Goal: Task Accomplishment & Management: Use online tool/utility

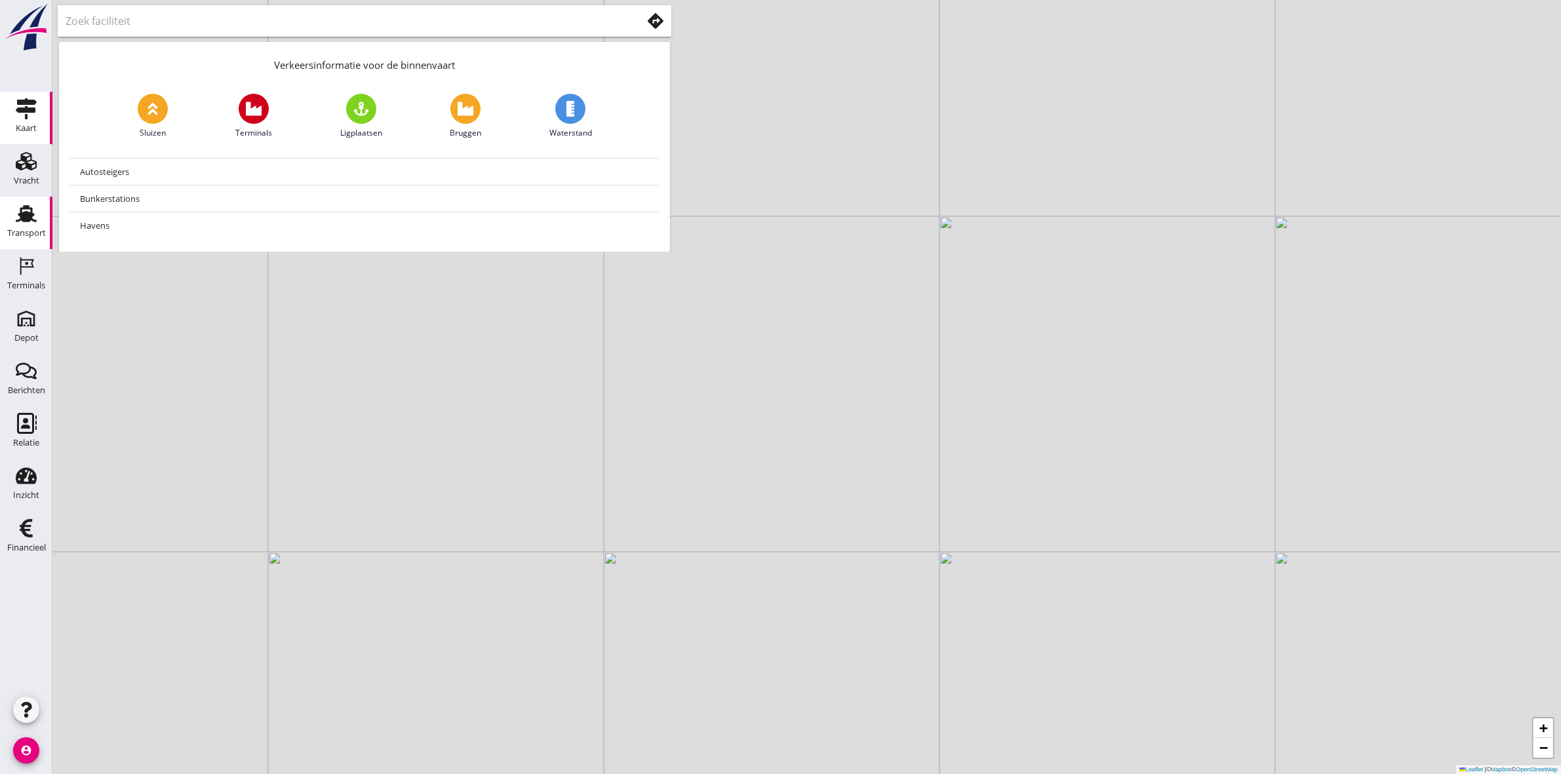
click at [18, 215] on icon "Transport" at bounding box center [26, 213] width 21 height 21
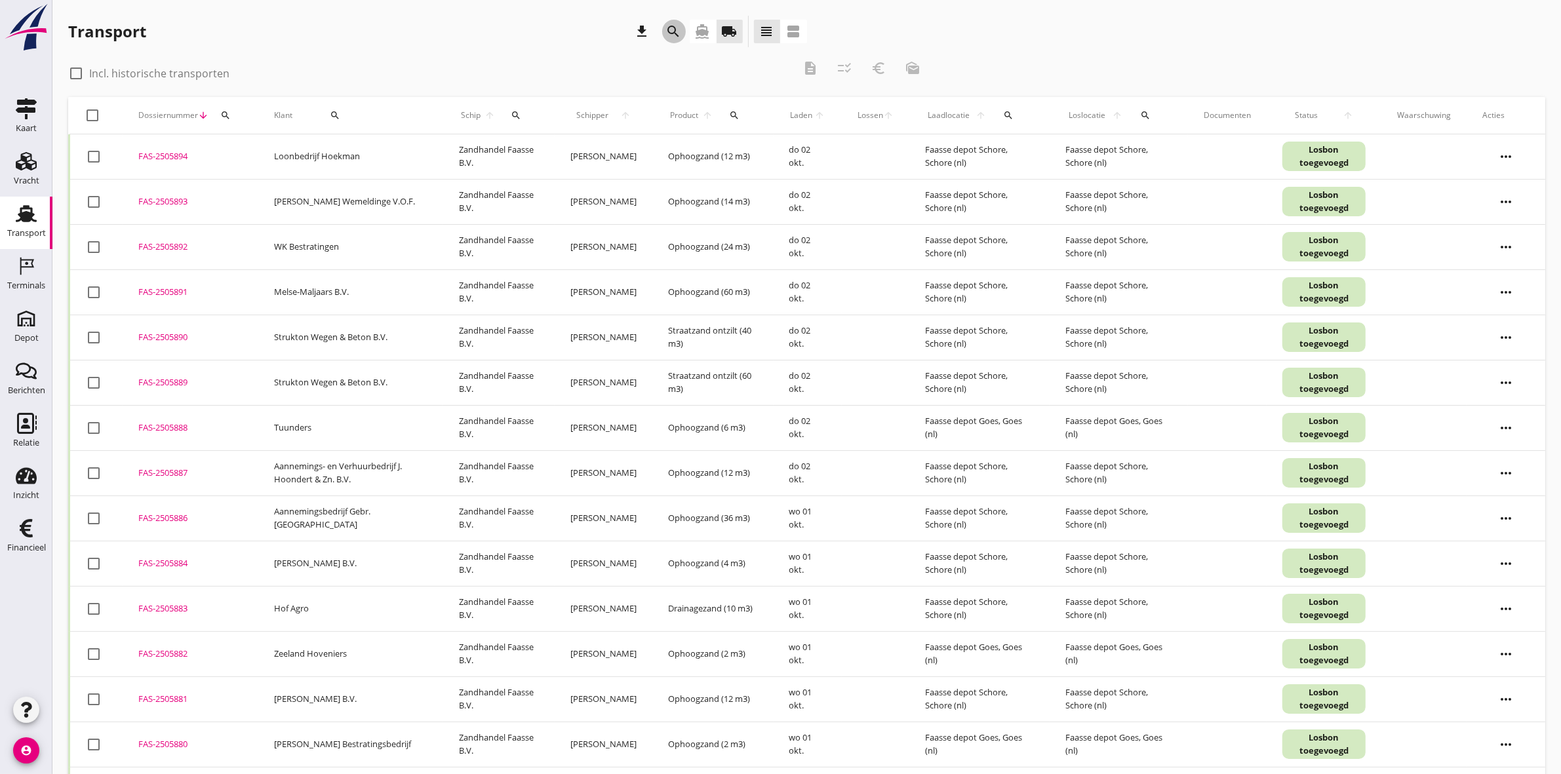
click at [675, 33] on icon "search" at bounding box center [674, 32] width 16 height 16
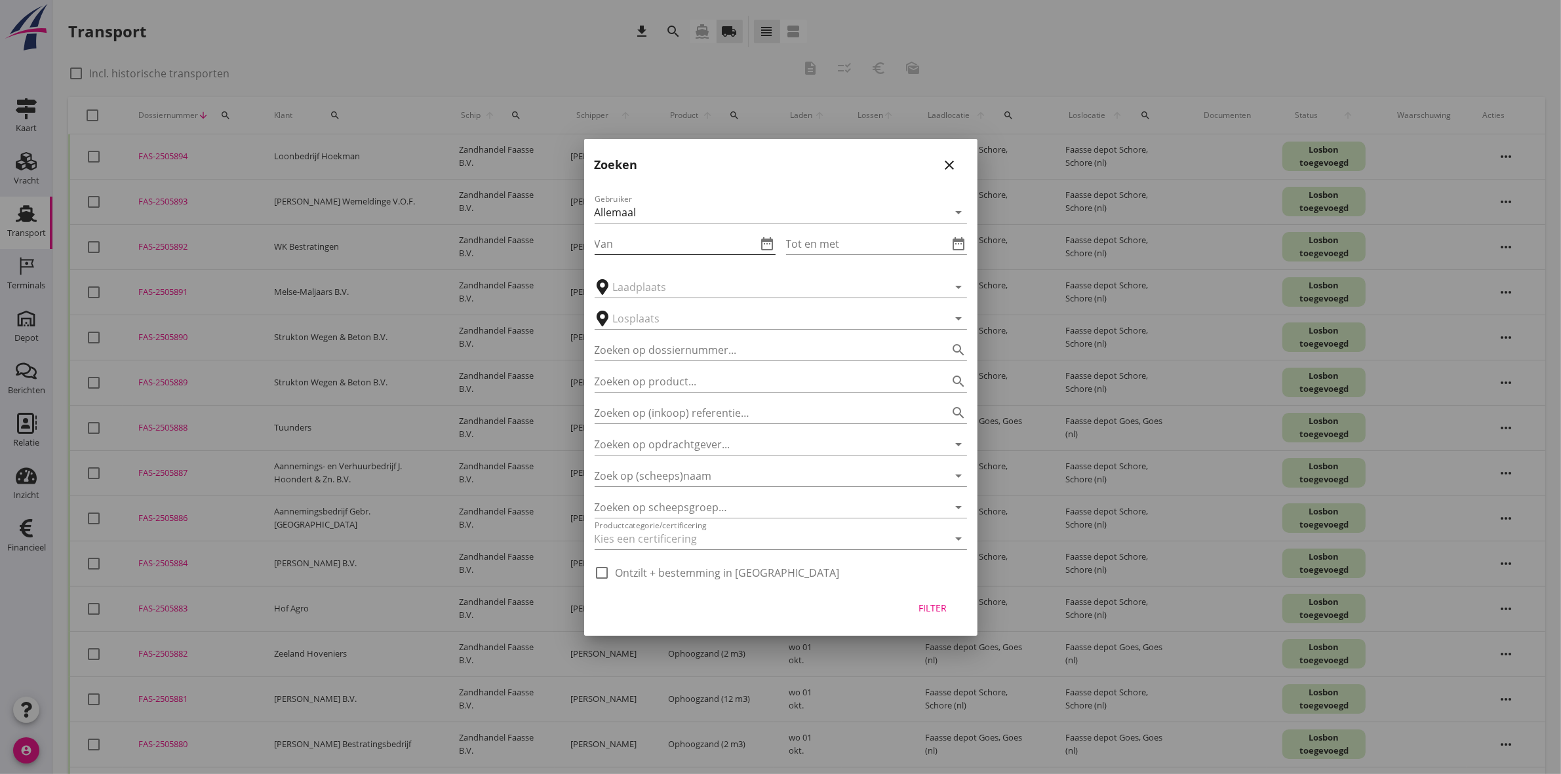
click at [673, 241] on input "Van" at bounding box center [676, 243] width 163 height 21
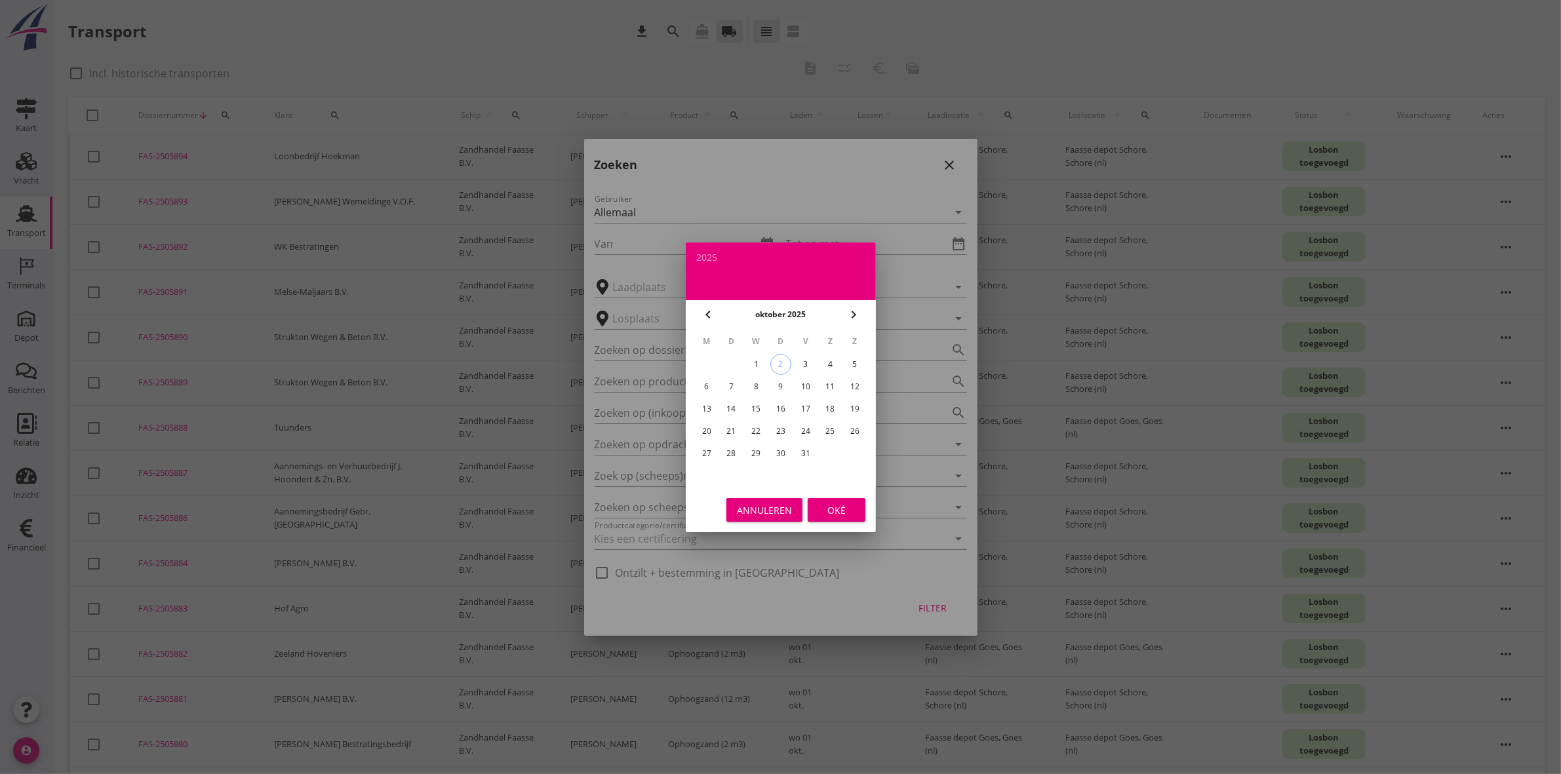
click at [703, 316] on icon "chevron_left" at bounding box center [708, 315] width 16 height 16
click at [707, 358] on div "1" at bounding box center [706, 364] width 21 height 21
type input "2025-09-01"
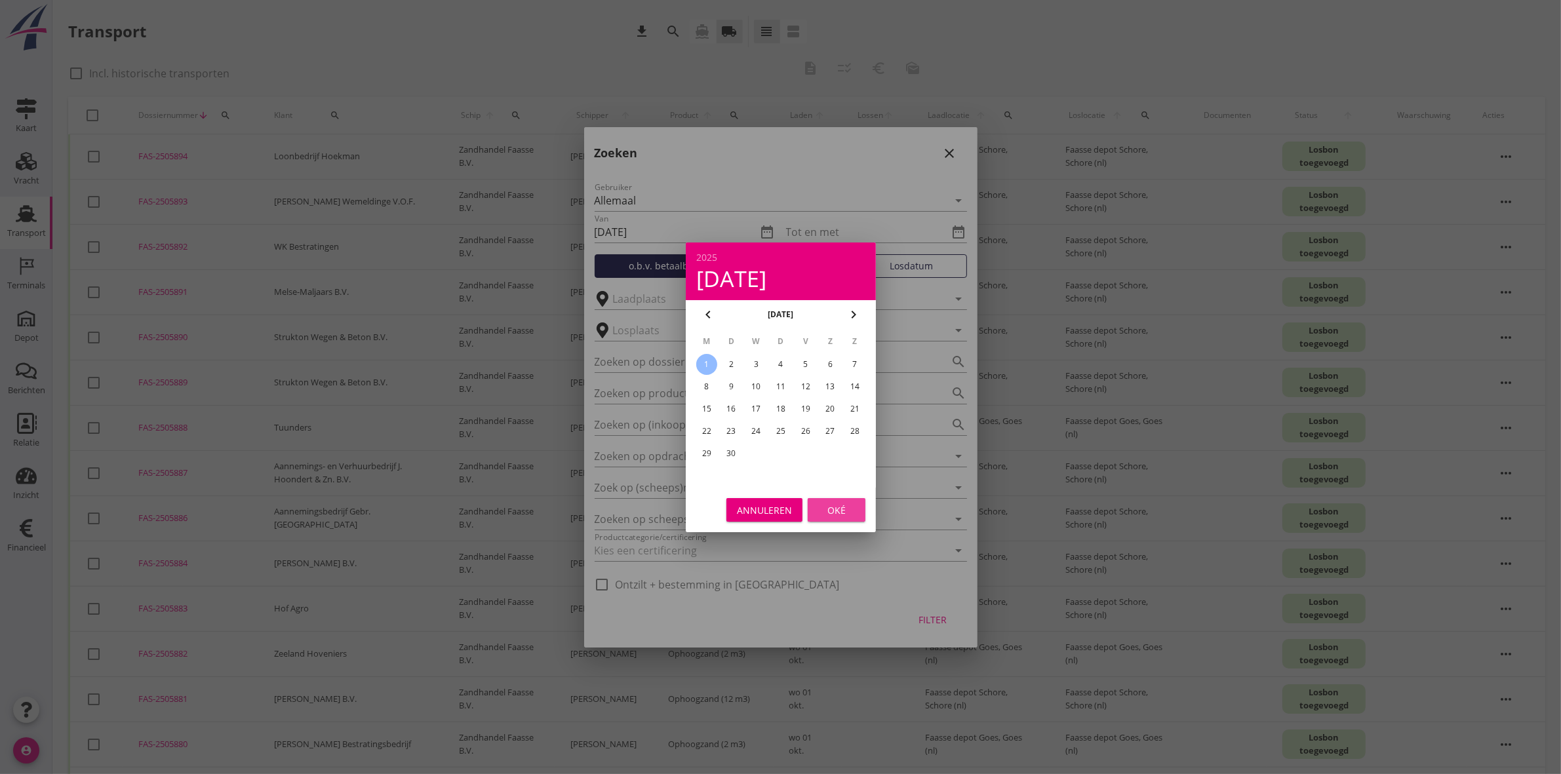
click at [774, 358] on div "Oké" at bounding box center [836, 510] width 37 height 14
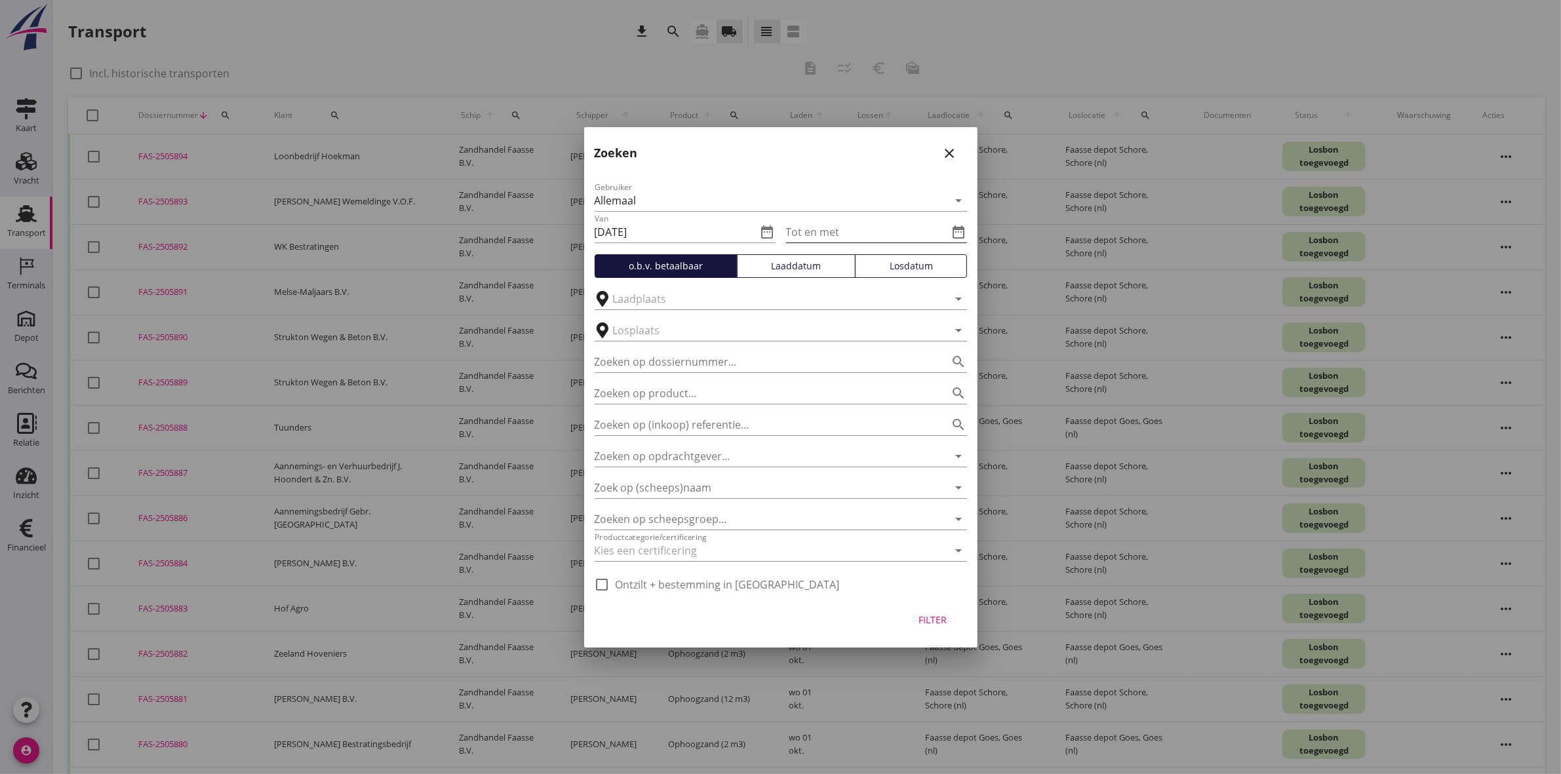
click at [774, 236] on icon "date_range" at bounding box center [959, 232] width 16 height 16
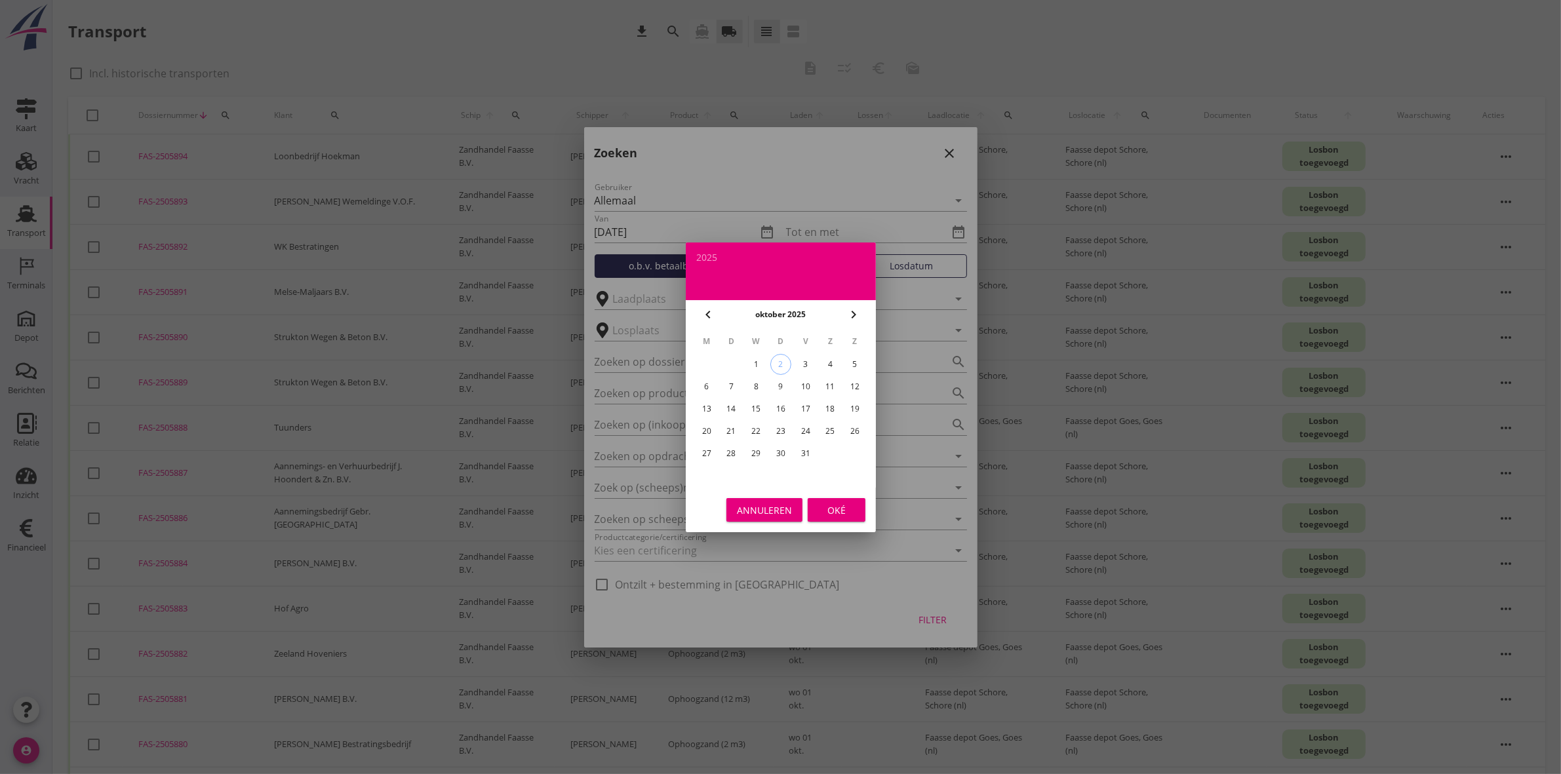
click at [774, 358] on div "25" at bounding box center [830, 431] width 21 height 21
click at [774, 358] on div "24" at bounding box center [805, 431] width 21 height 21
click at [774, 358] on div "Annuleren Oké" at bounding box center [781, 510] width 190 height 45
click at [774, 358] on button "Oké" at bounding box center [837, 510] width 58 height 24
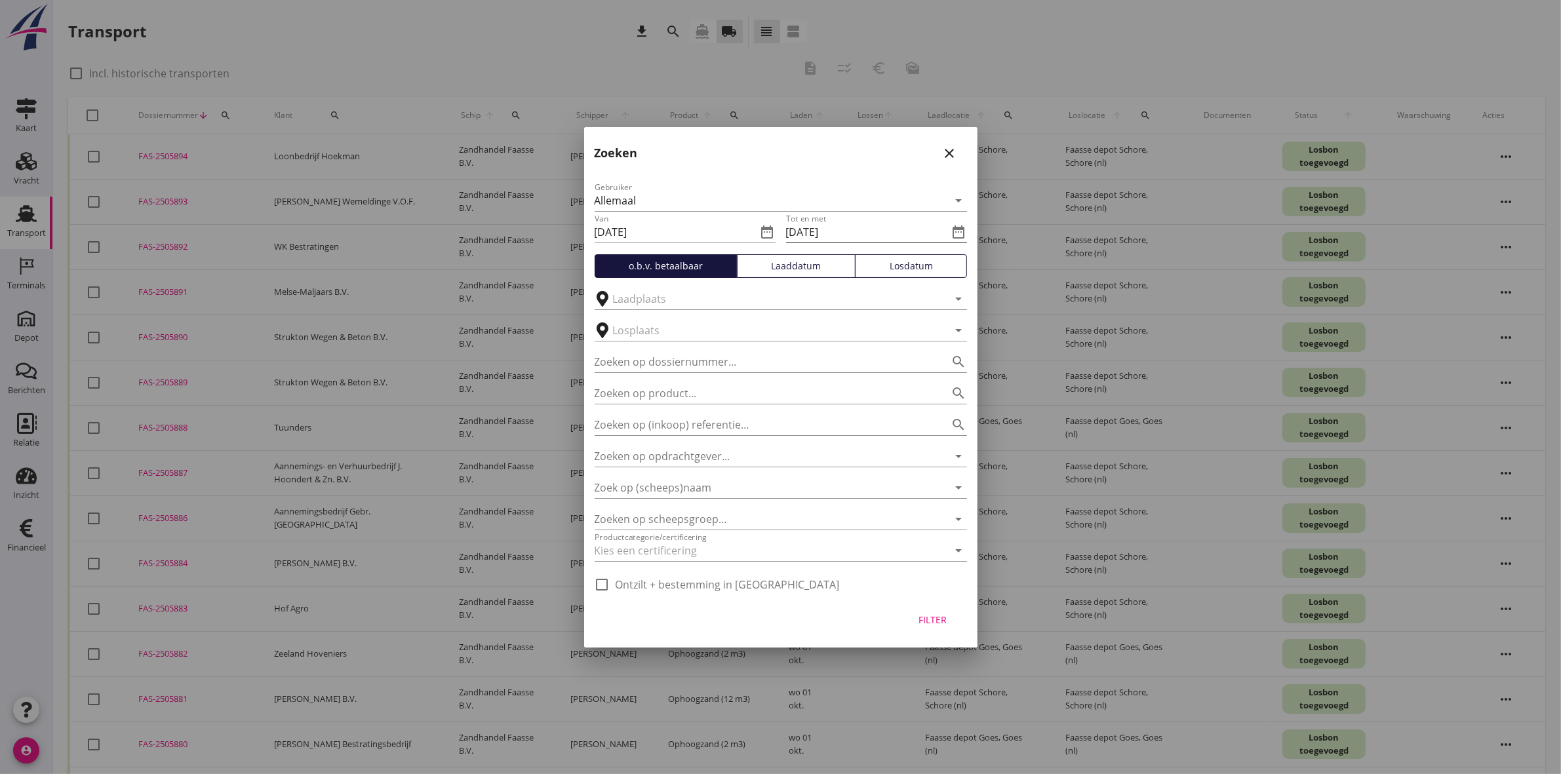
click at [774, 235] on icon "date_range" at bounding box center [959, 232] width 16 height 16
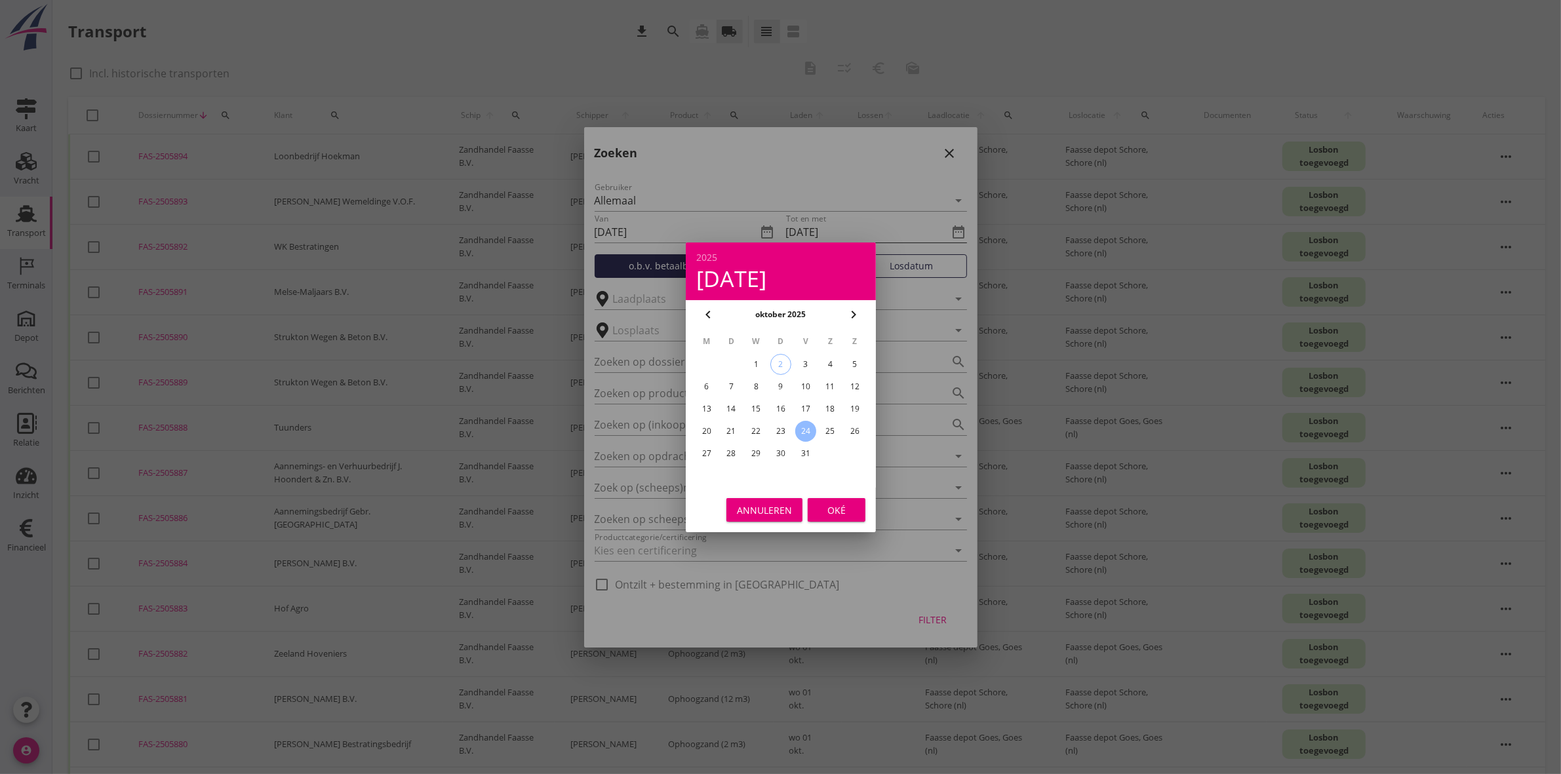
click at [774, 235] on icon "date_range" at bounding box center [959, 232] width 16 height 16
click at [708, 312] on icon "chevron_left" at bounding box center [708, 315] width 16 height 16
click at [774, 358] on div "27" at bounding box center [830, 431] width 21 height 21
type input "2025-09-27"
click at [774, 358] on div "Oké" at bounding box center [836, 510] width 37 height 14
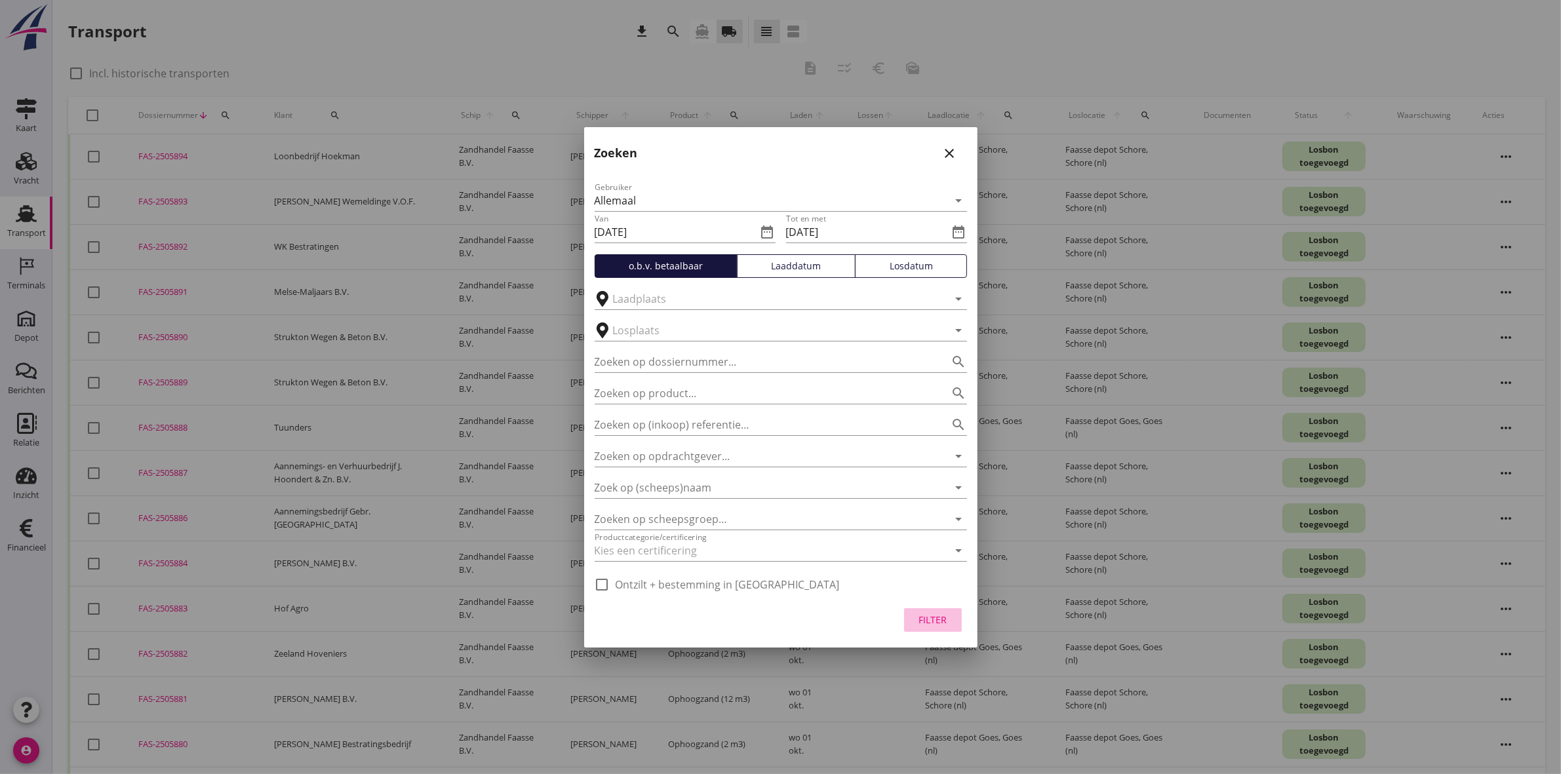
click at [774, 358] on div "Filter" at bounding box center [933, 620] width 37 height 14
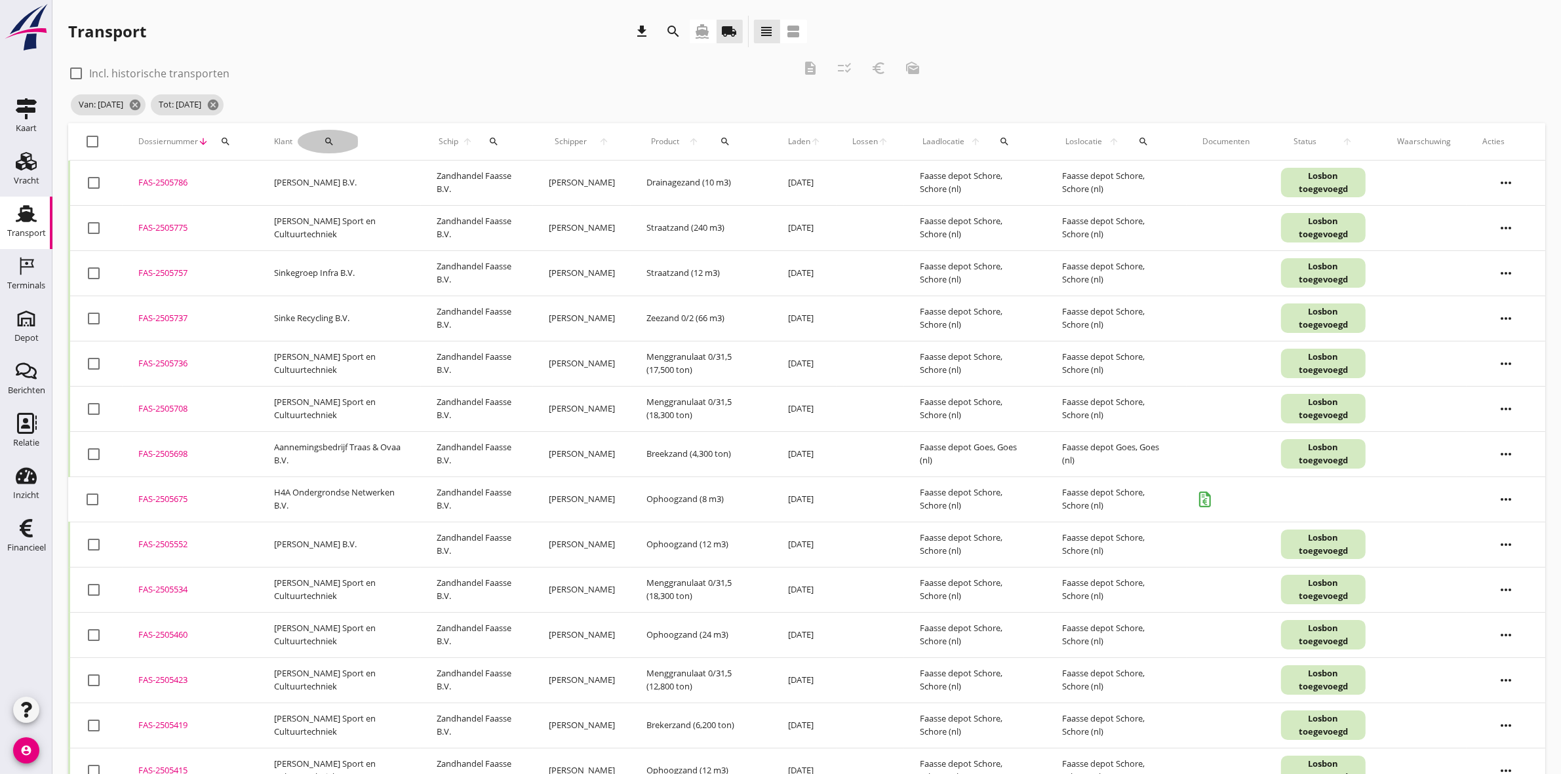
click at [324, 136] on icon "search" at bounding box center [329, 141] width 10 height 10
click at [355, 182] on input "Zoeken op opdrachtgever..." at bounding box center [371, 179] width 136 height 21
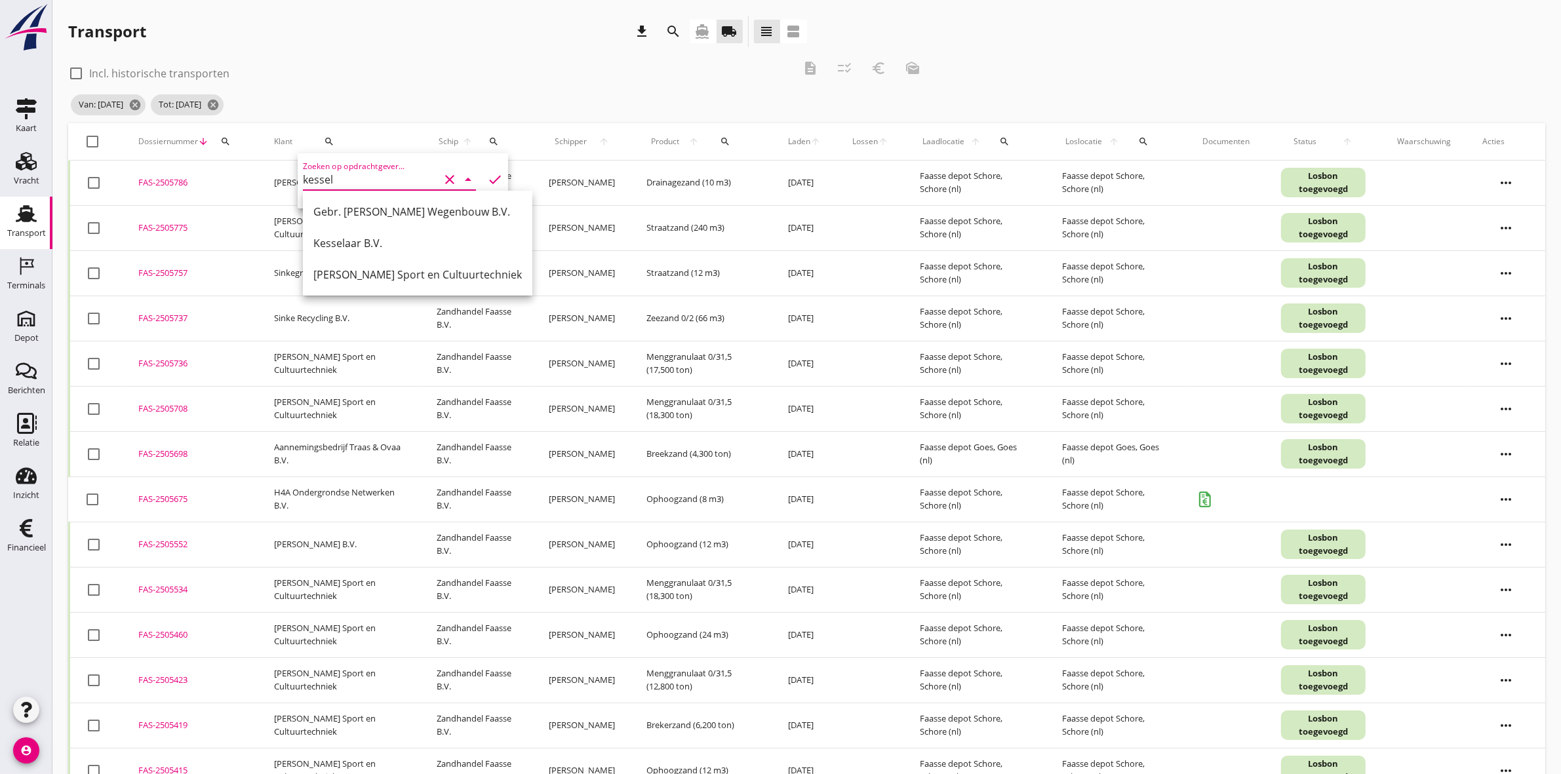
click at [435, 277] on div "Van Kessel Sport en Cultuurtechniek" at bounding box center [417, 275] width 208 height 16
type input "Van Kessel Sport en Cultuurtechniek"
click at [487, 174] on icon "check" at bounding box center [495, 180] width 16 height 16
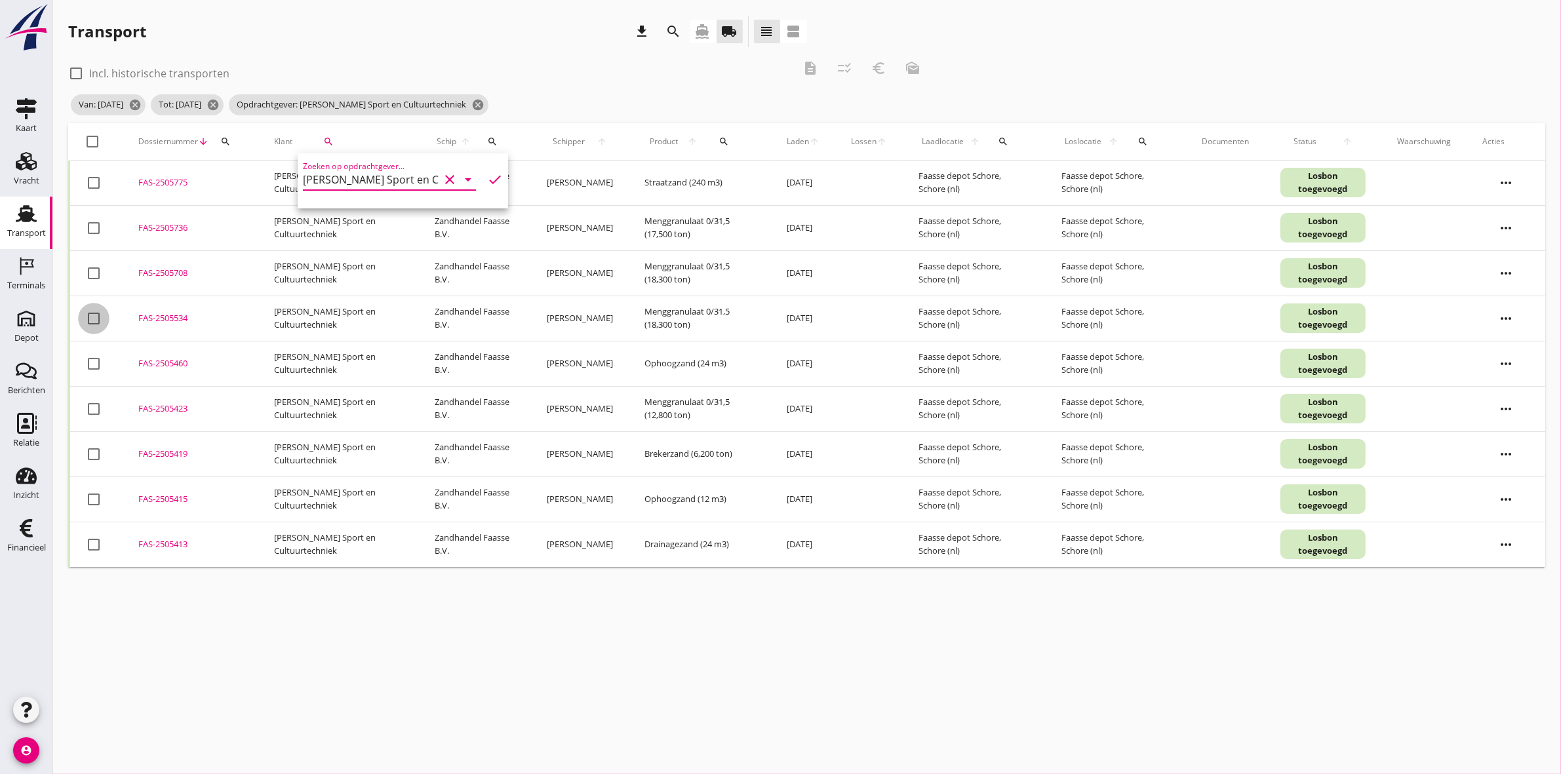
click at [92, 323] on div at bounding box center [94, 318] width 22 height 22
checkbox input "true"
click at [94, 358] on div at bounding box center [94, 364] width 22 height 22
checkbox input "true"
drag, startPoint x: 95, startPoint y: 410, endPoint x: 96, endPoint y: 421, distance: 10.5
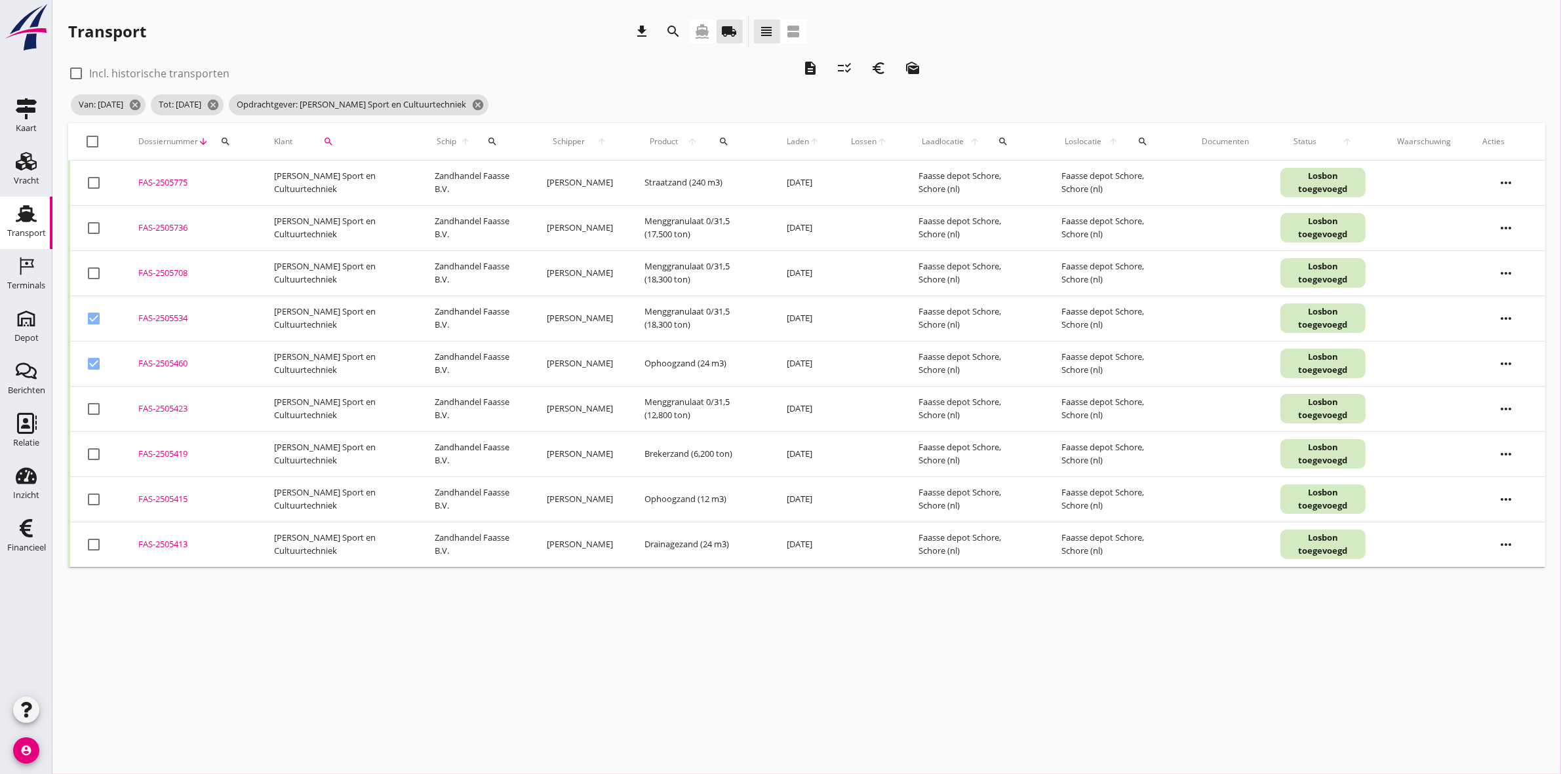
click at [95, 358] on div at bounding box center [94, 409] width 22 height 22
checkbox input "true"
click at [90, 358] on div at bounding box center [94, 454] width 22 height 22
checkbox input "true"
click at [89, 358] on div at bounding box center [94, 499] width 22 height 22
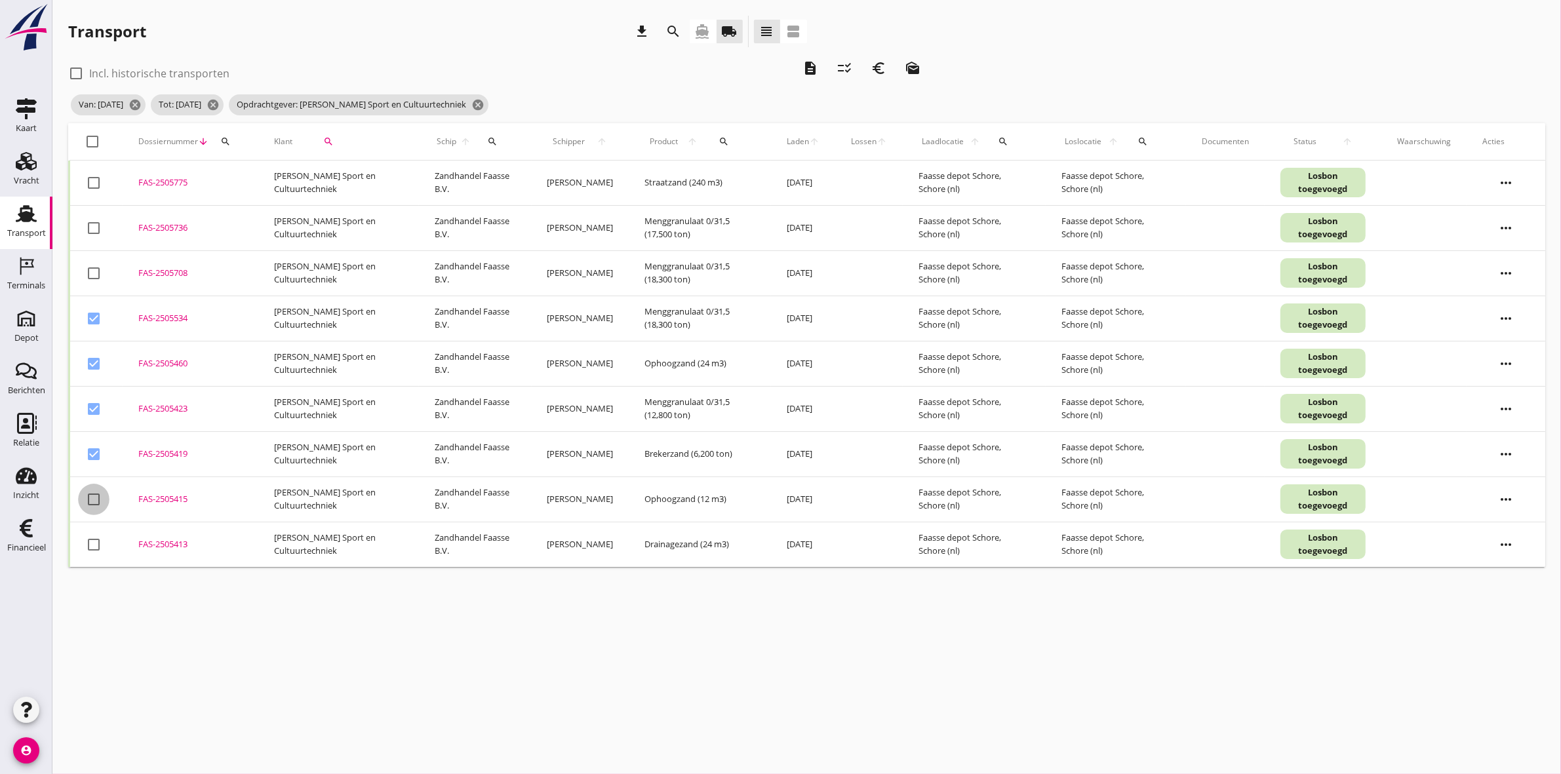
checkbox input "true"
click at [89, 358] on div at bounding box center [94, 545] width 22 height 22
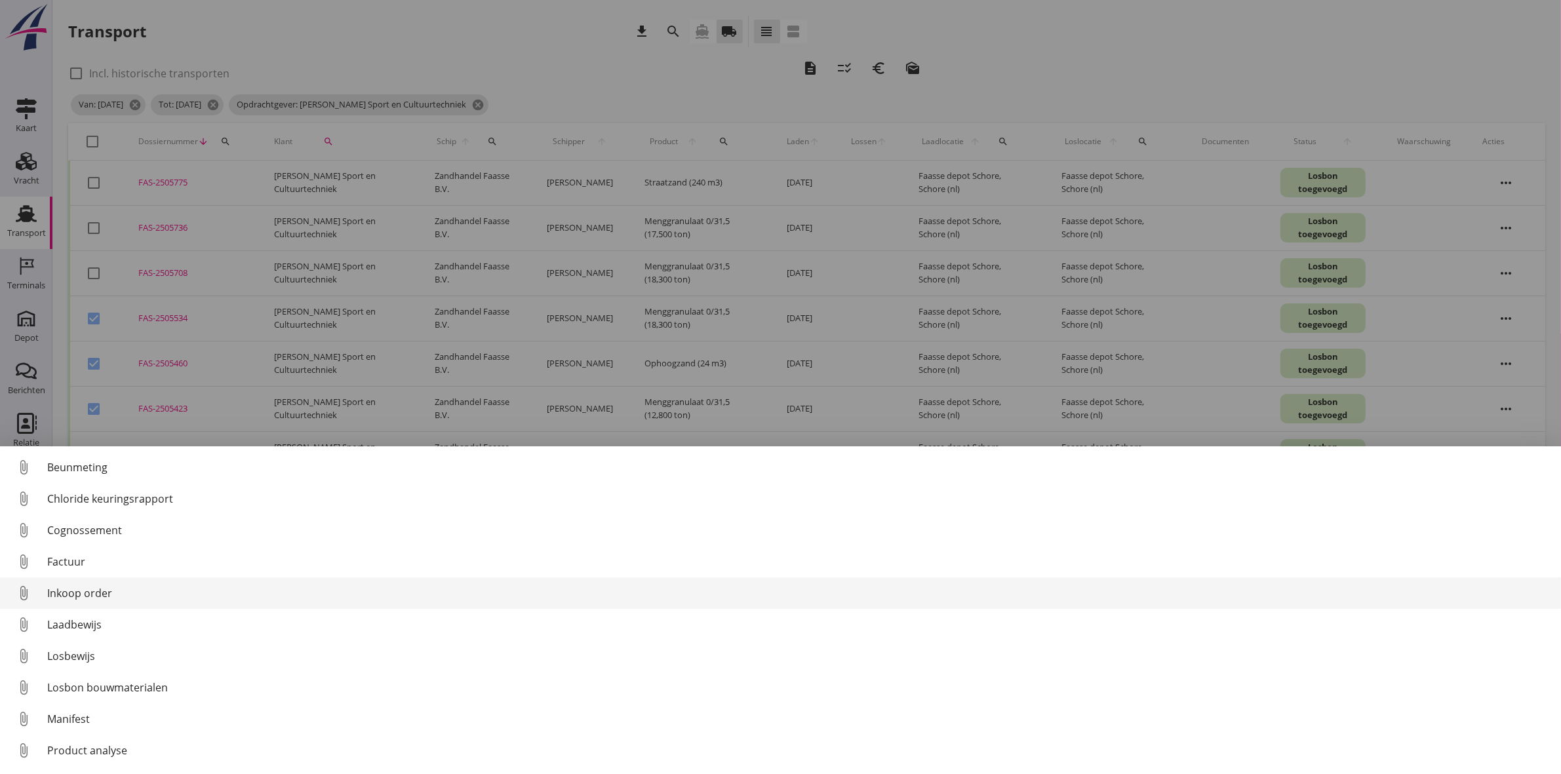
click at [119, 358] on div "Inkoop order" at bounding box center [798, 593] width 1503 height 16
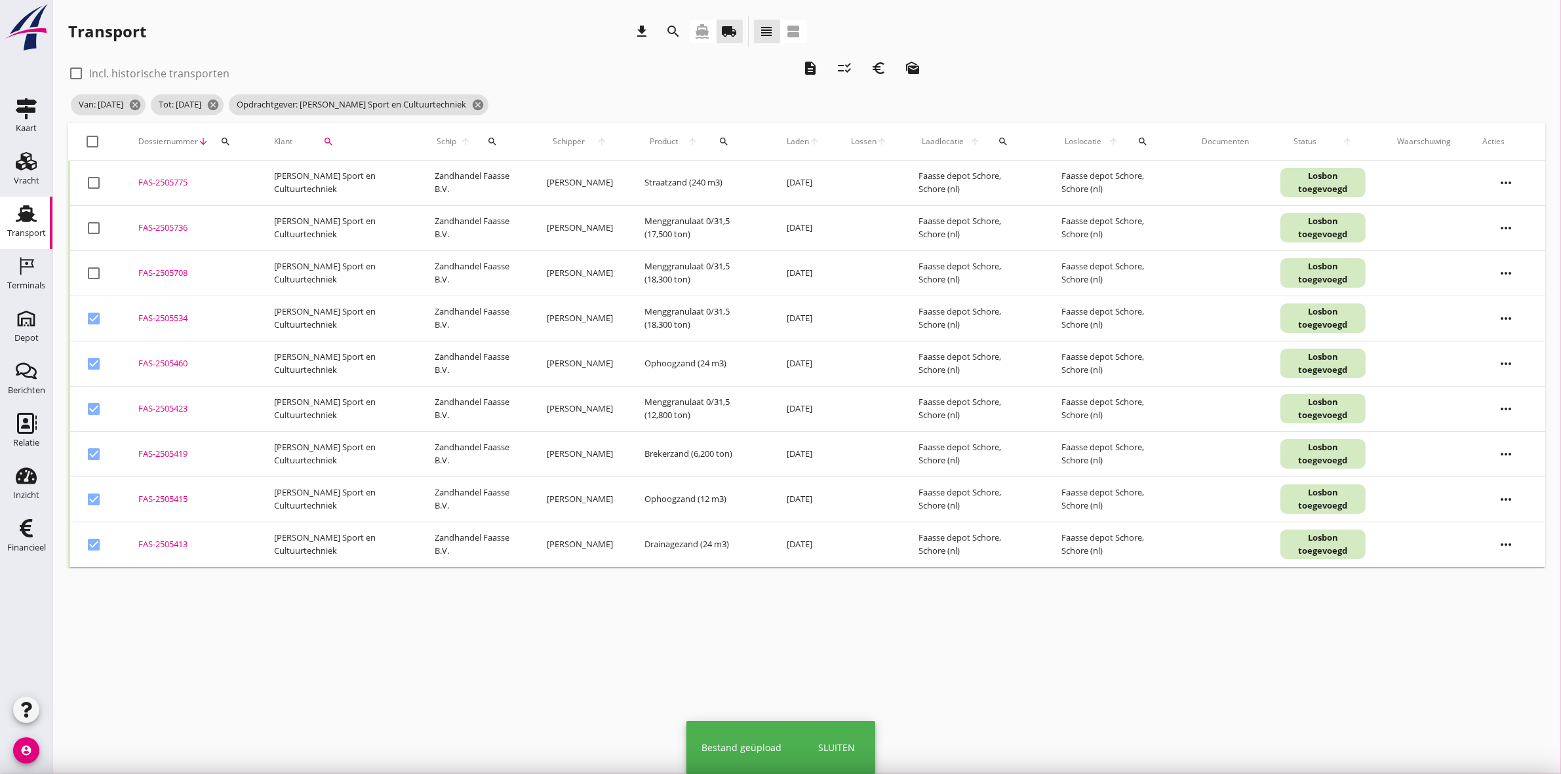
checkbox input "false"
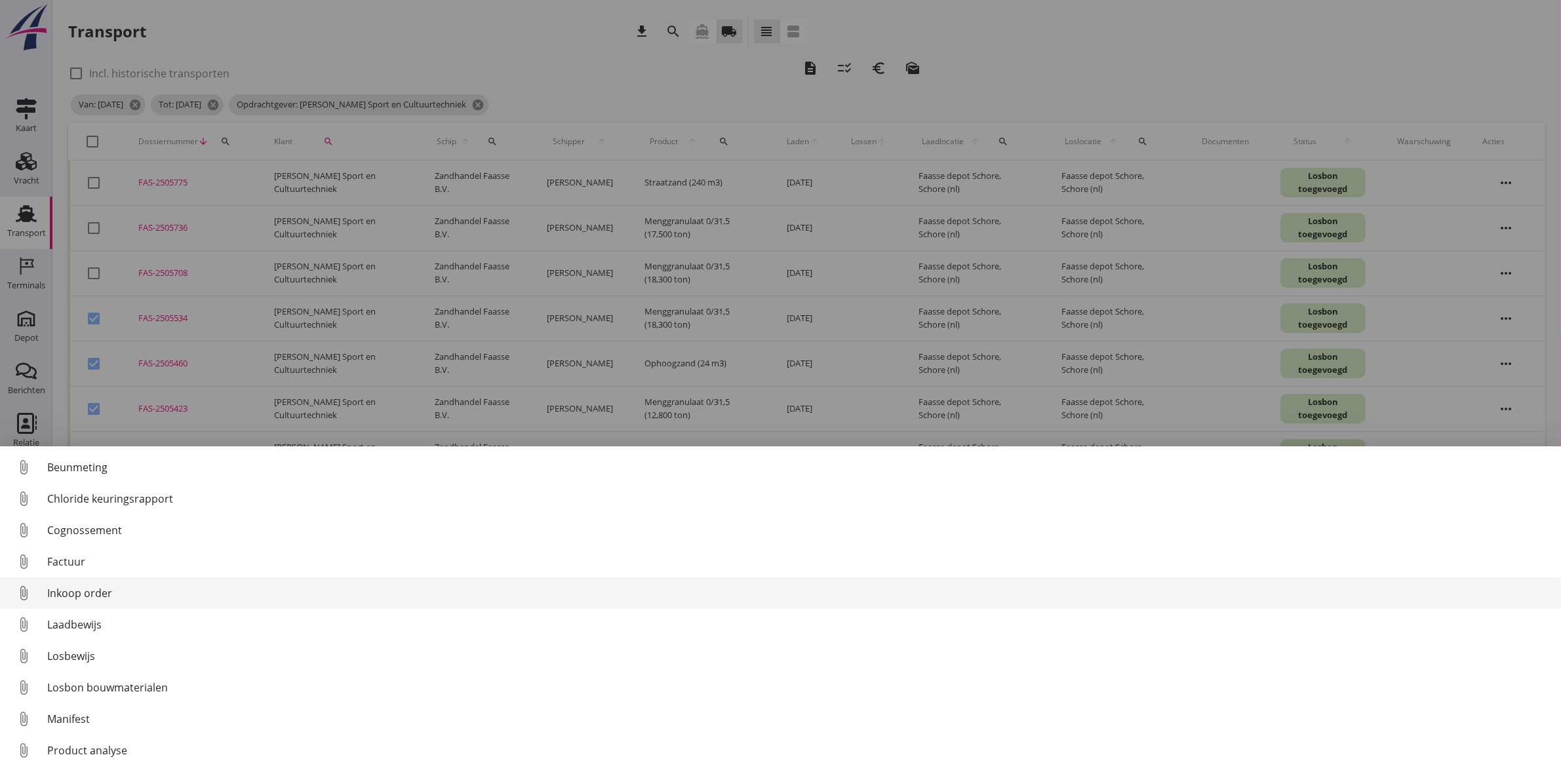
click at [210, 358] on div "Inkoop order" at bounding box center [798, 593] width 1503 height 16
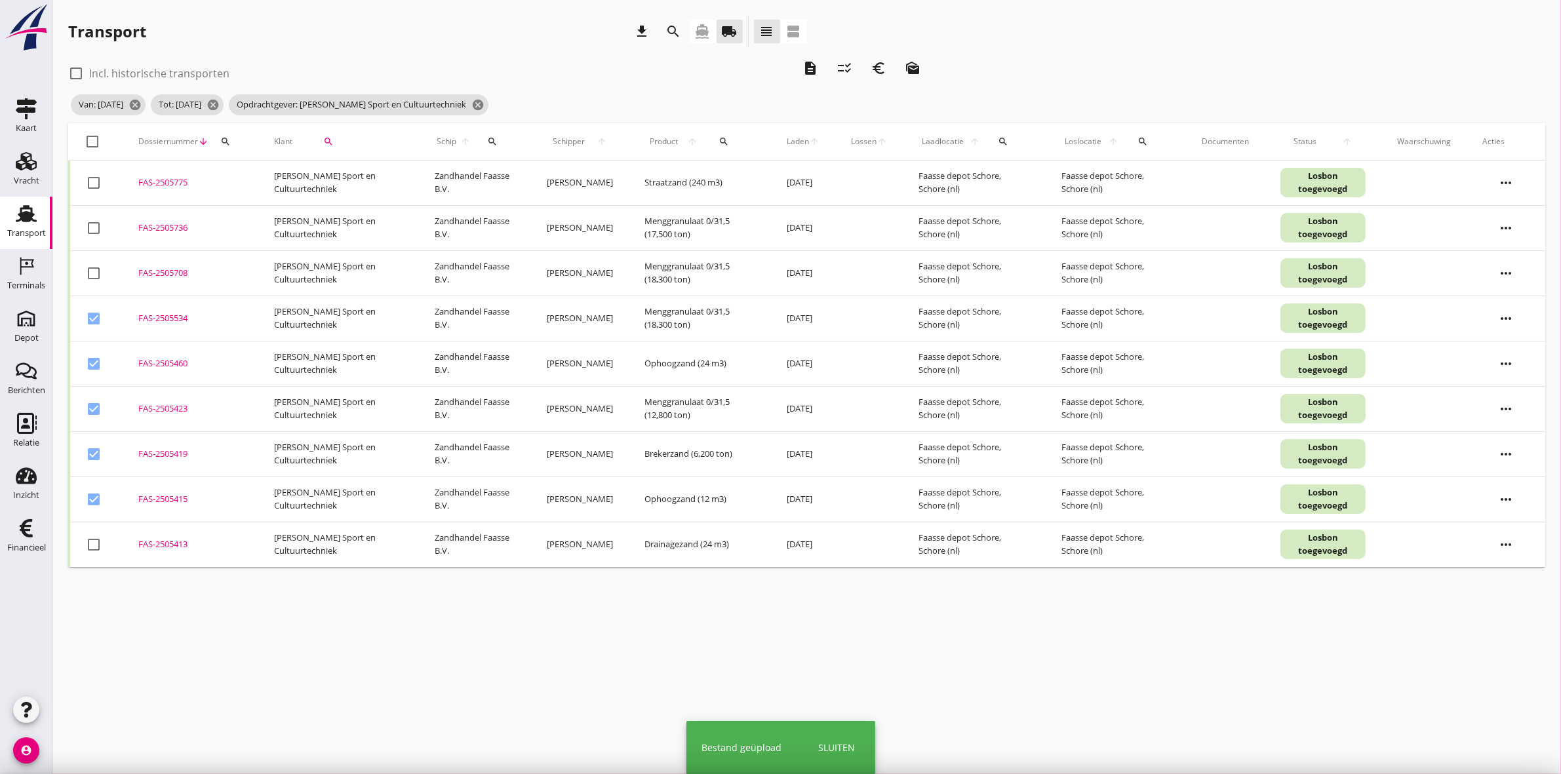
checkbox input "false"
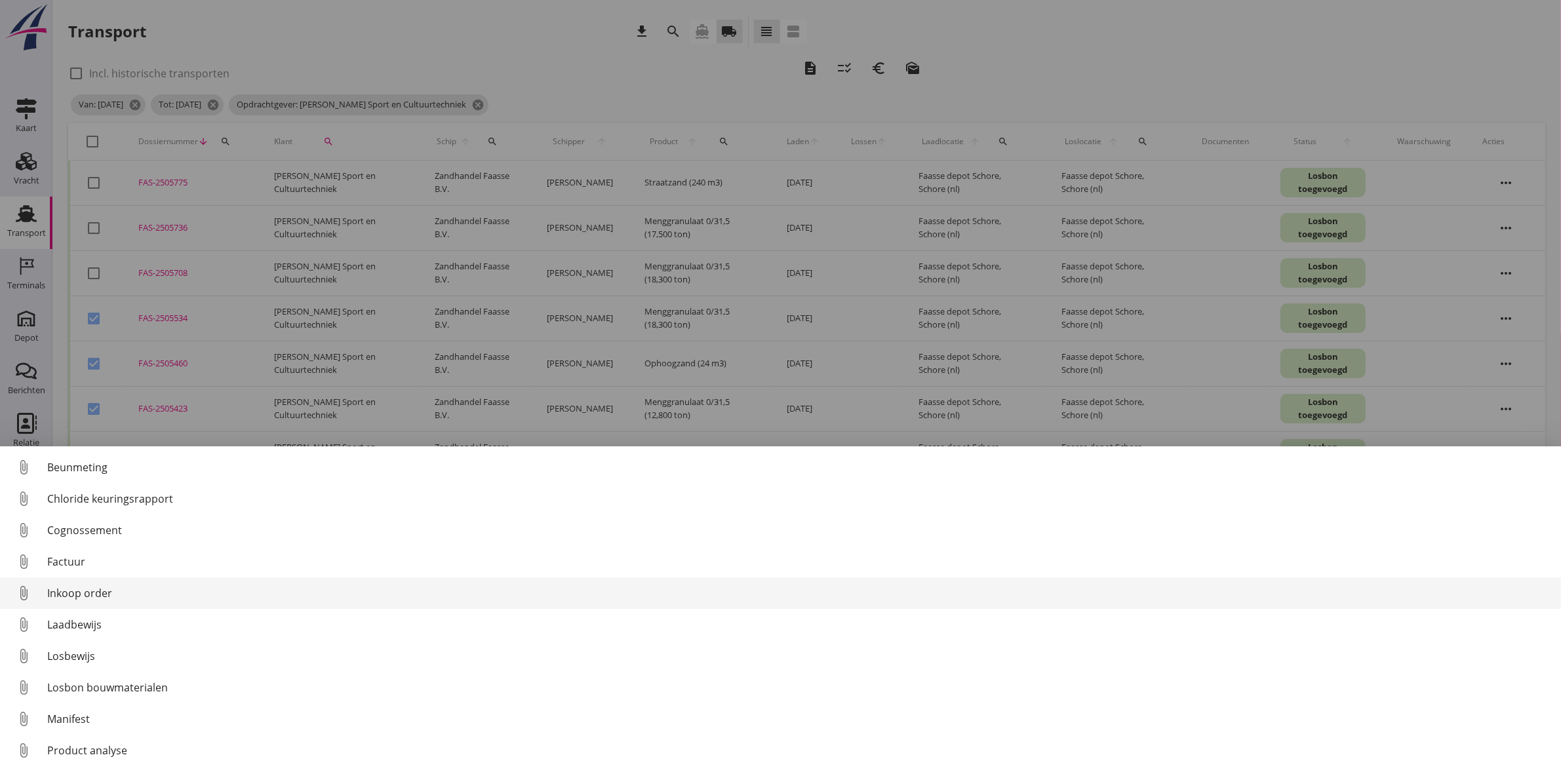
click at [187, 358] on div "Inkoop order" at bounding box center [798, 593] width 1503 height 16
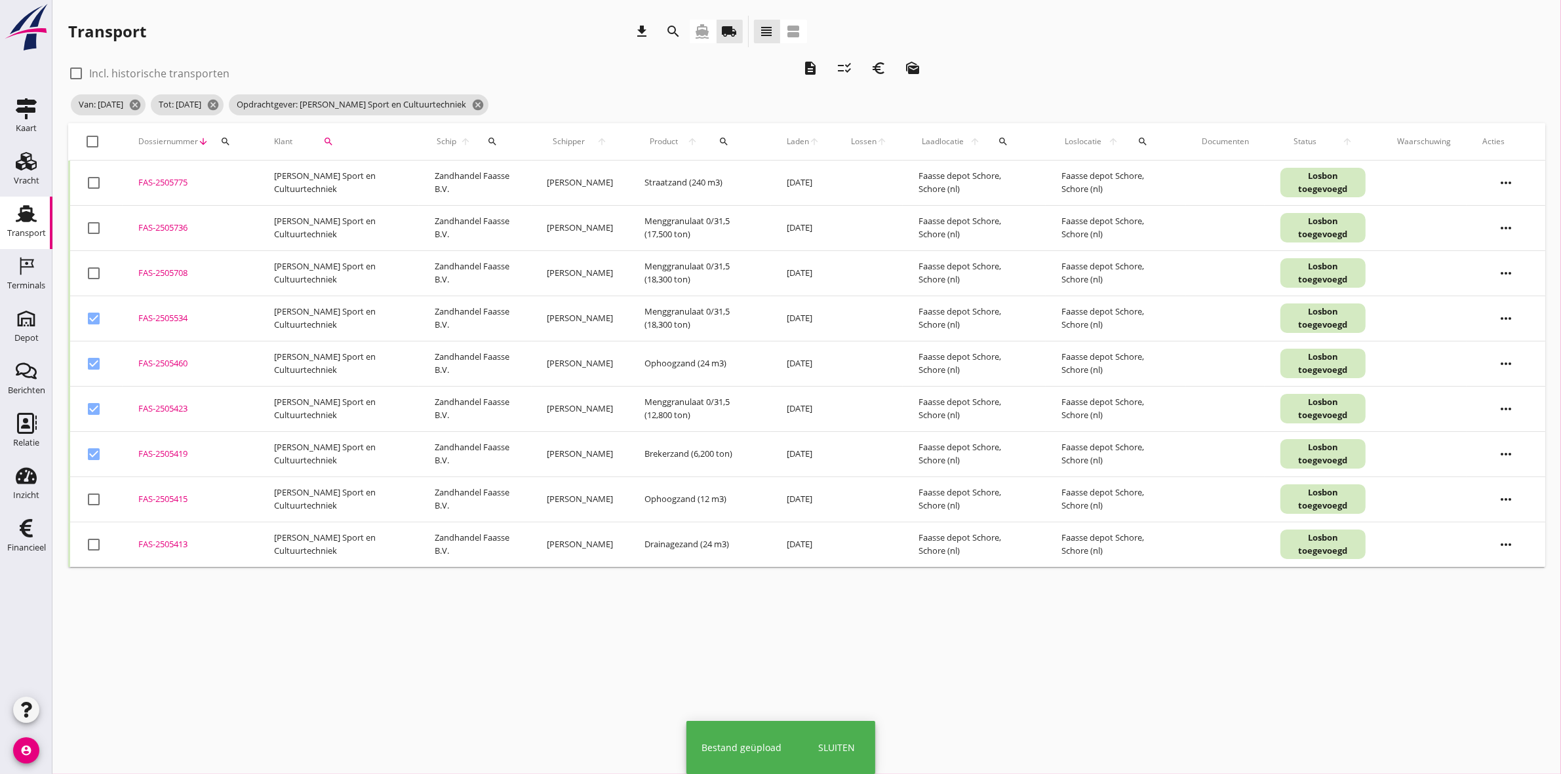
checkbox input "false"
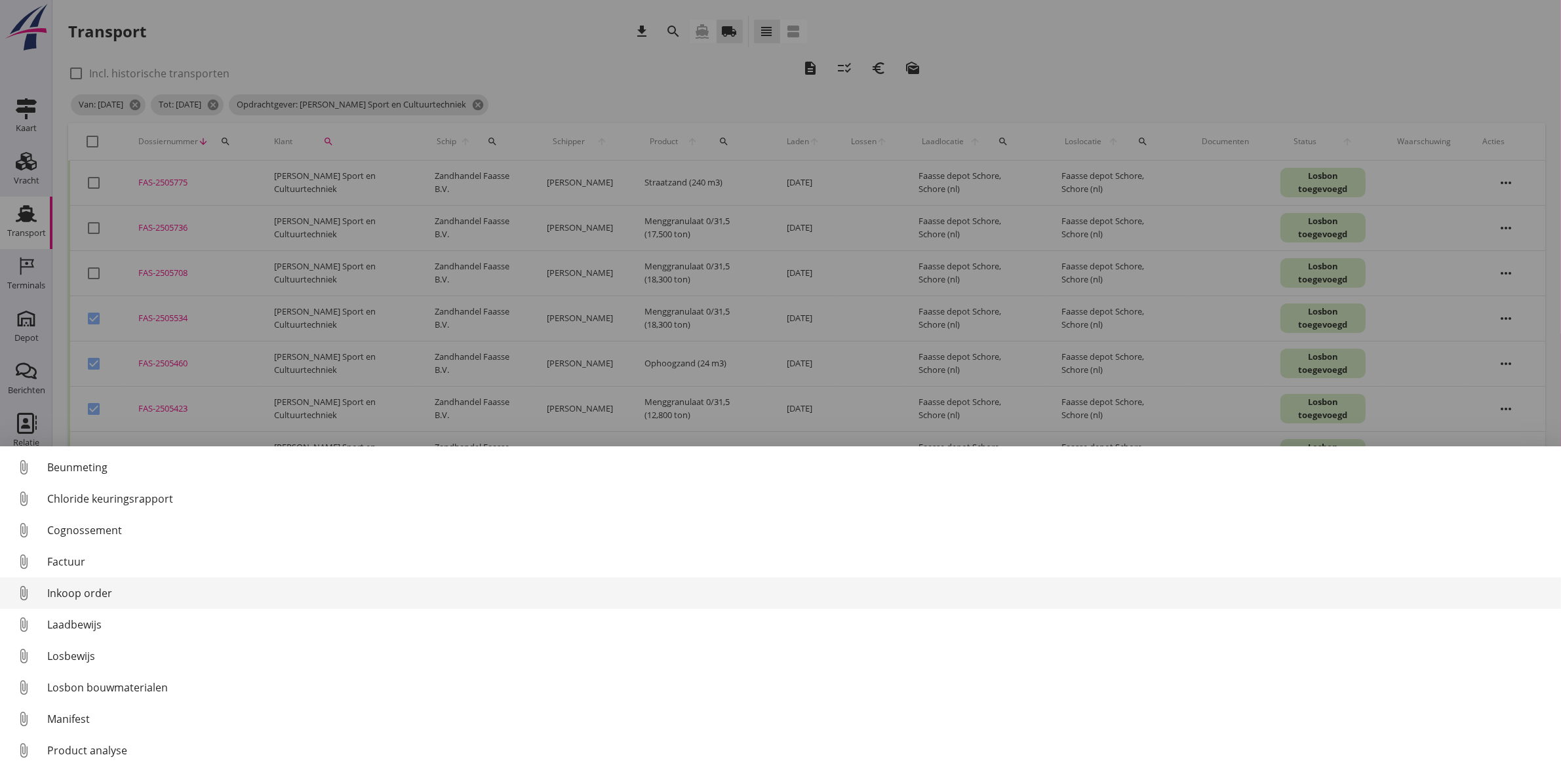
click at [148, 358] on div "Inkoop order" at bounding box center [798, 593] width 1503 height 16
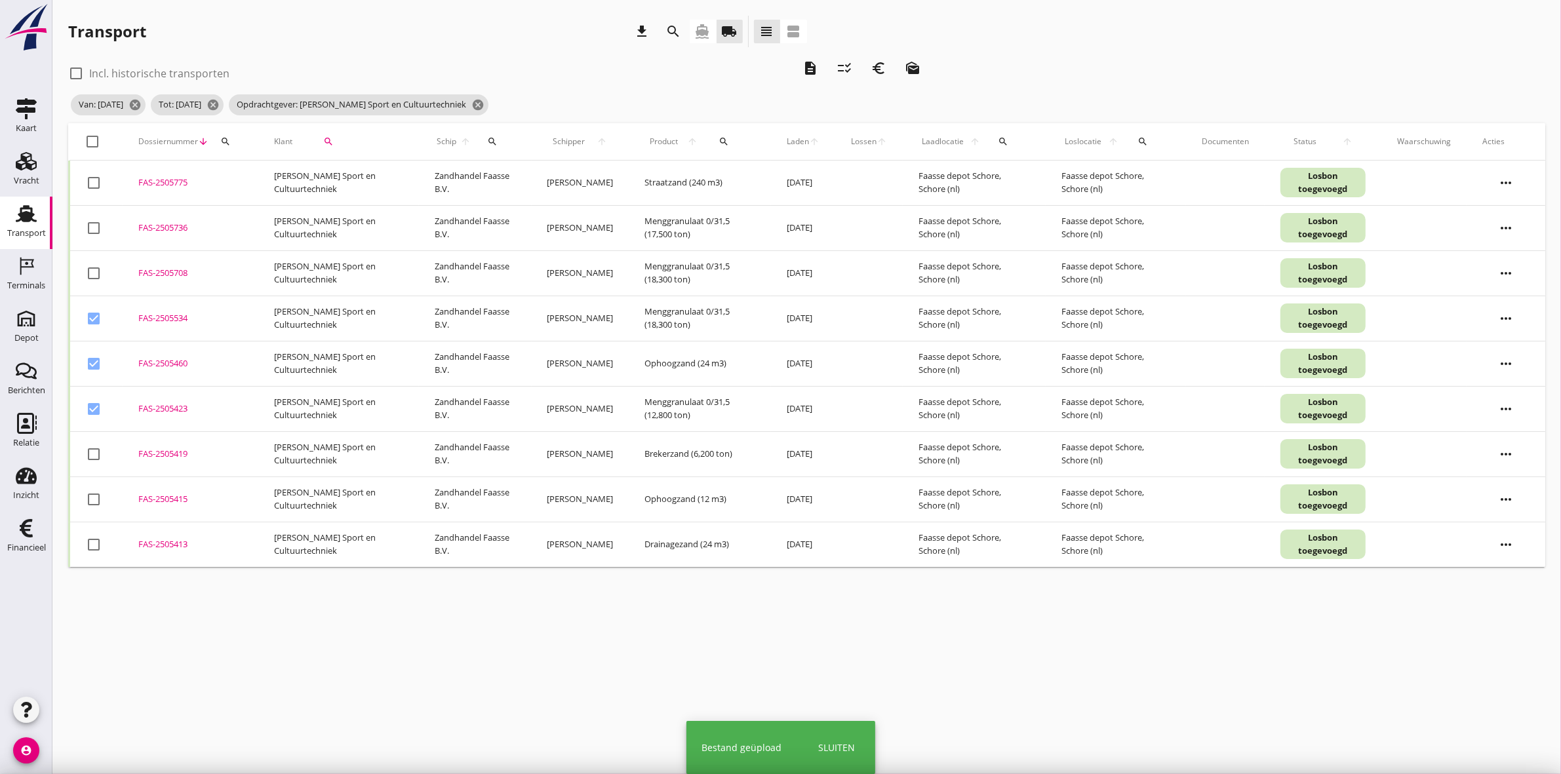
checkbox input "false"
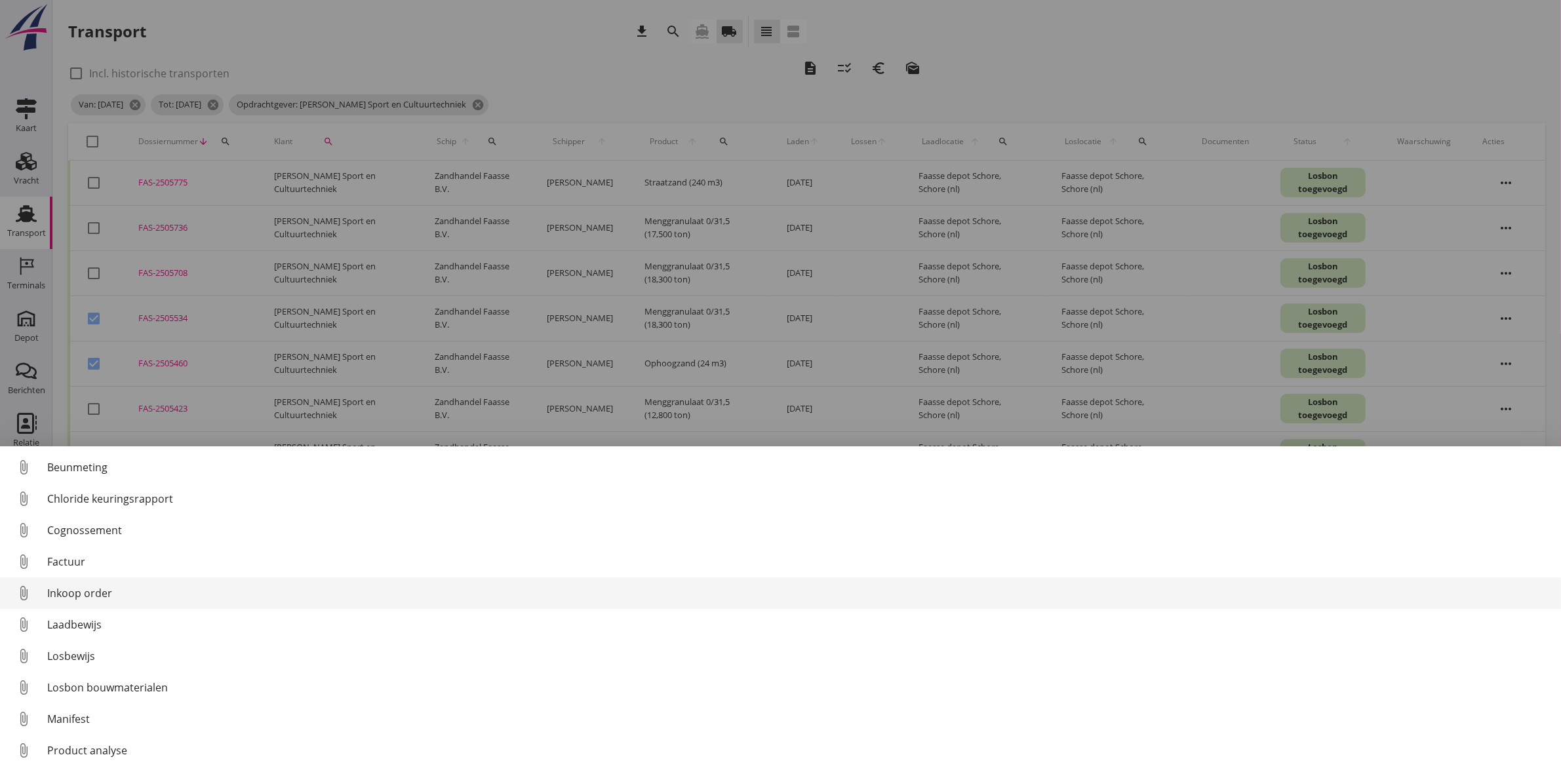
click at [113, 358] on div "Inkoop order" at bounding box center [798, 593] width 1503 height 16
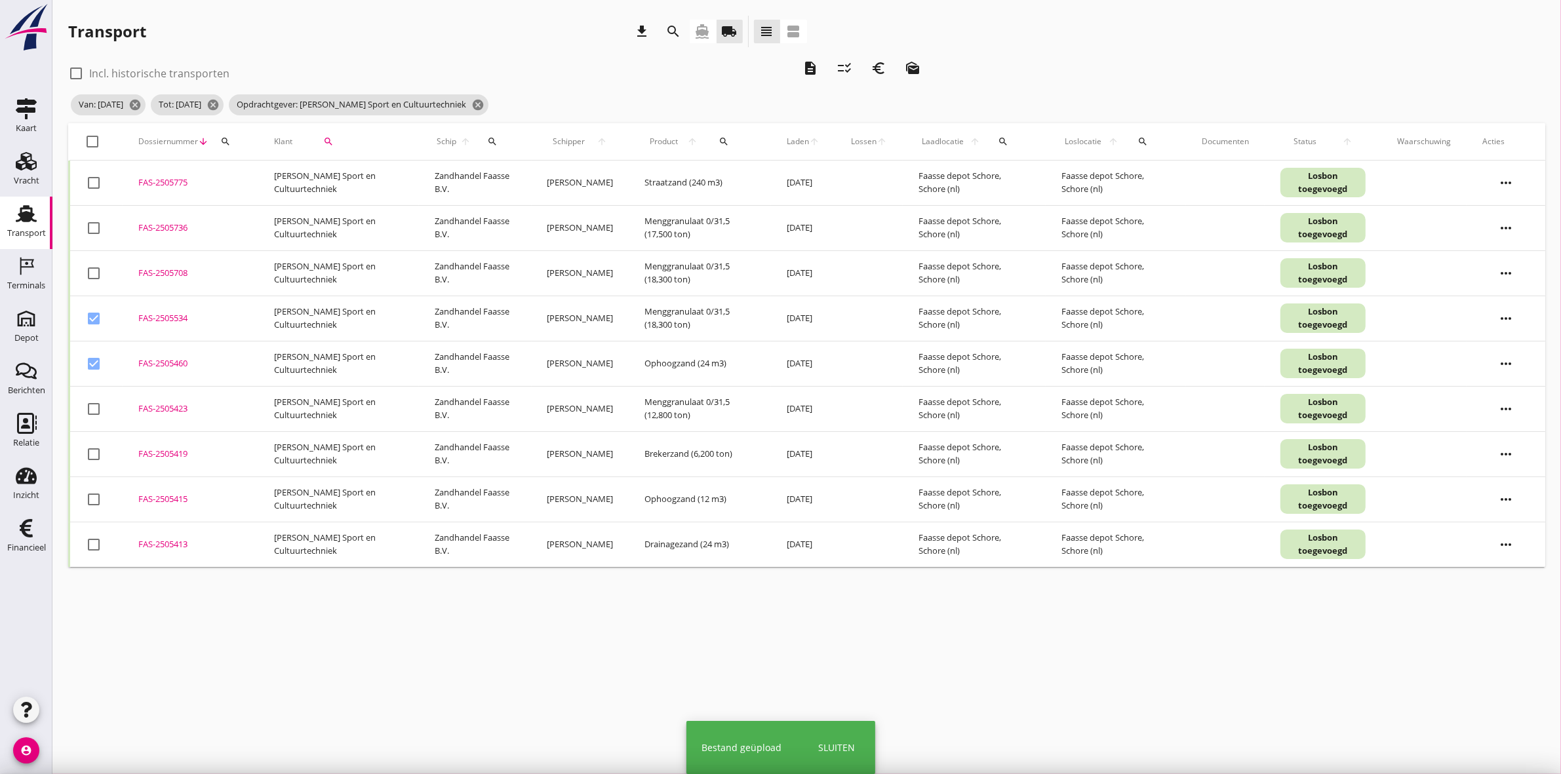
checkbox input "false"
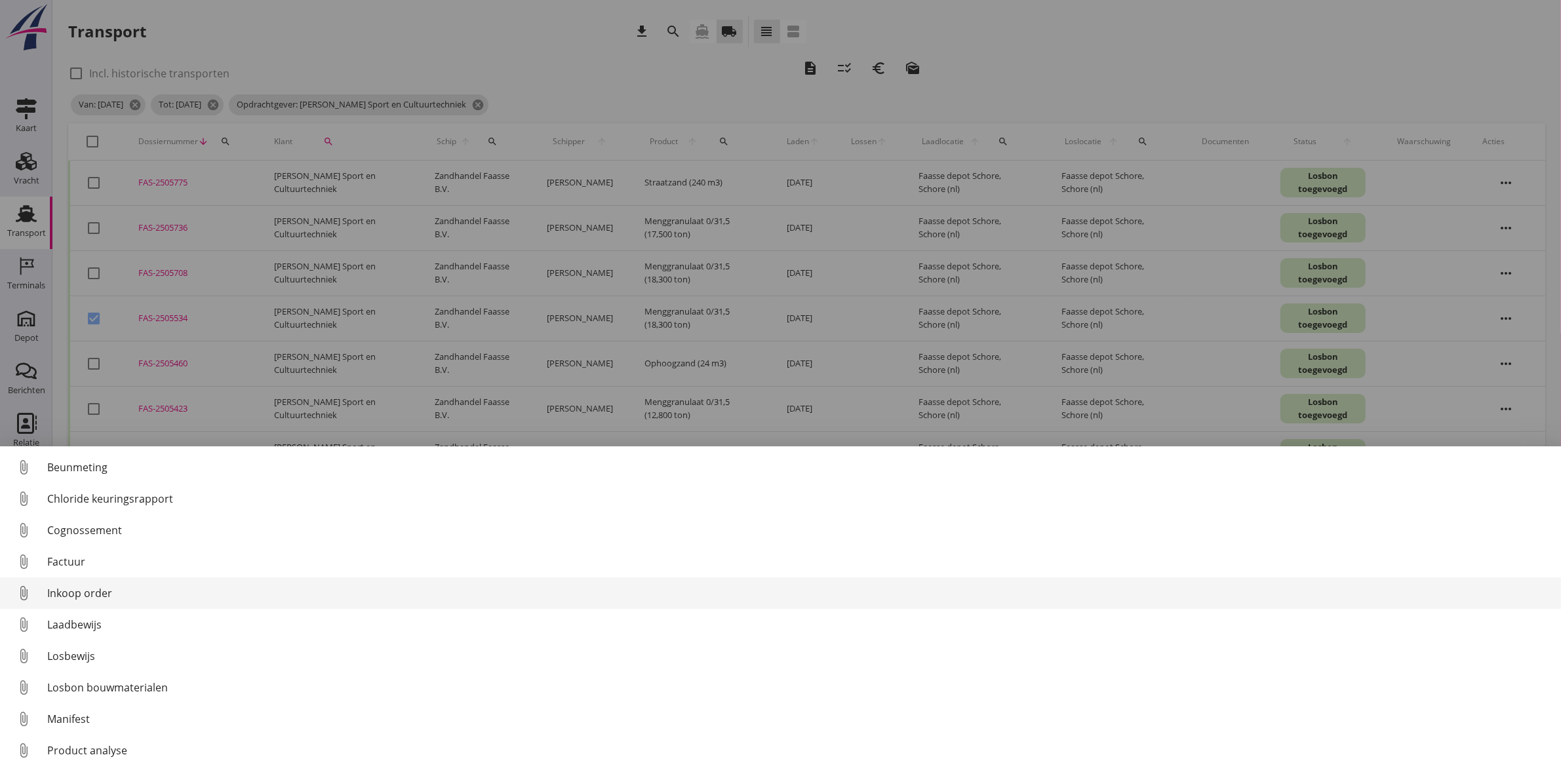
click at [126, 358] on div "Inkoop order" at bounding box center [798, 593] width 1503 height 16
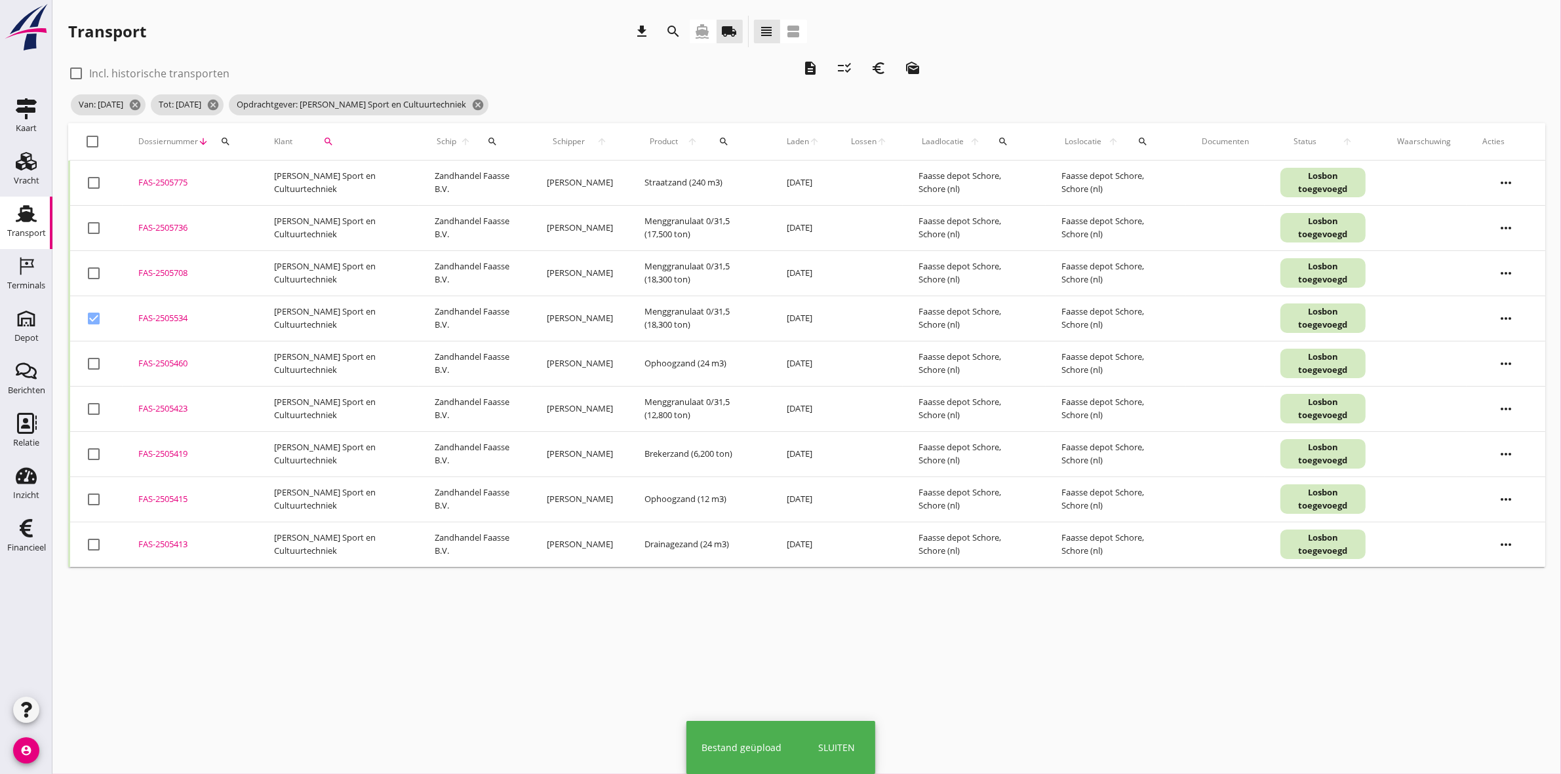
checkbox input "false"
click at [98, 358] on div at bounding box center [94, 545] width 22 height 22
checkbox input "true"
click at [97, 358] on div at bounding box center [94, 499] width 22 height 22
checkbox input "true"
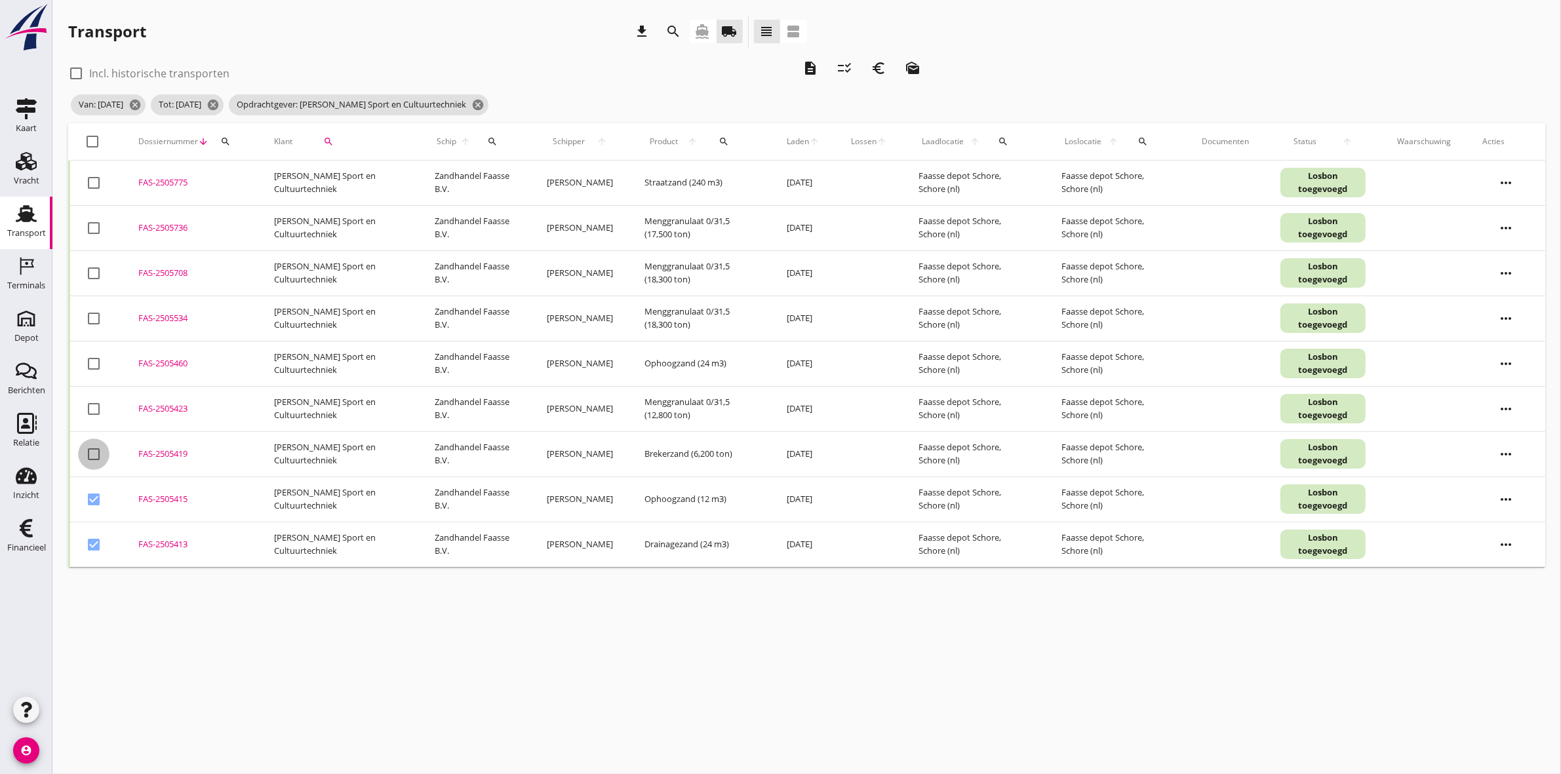
click at [93, 358] on div at bounding box center [94, 454] width 22 height 22
checkbox input "true"
click at [92, 358] on div at bounding box center [94, 409] width 22 height 22
checkbox input "true"
click at [94, 358] on div at bounding box center [94, 364] width 22 height 22
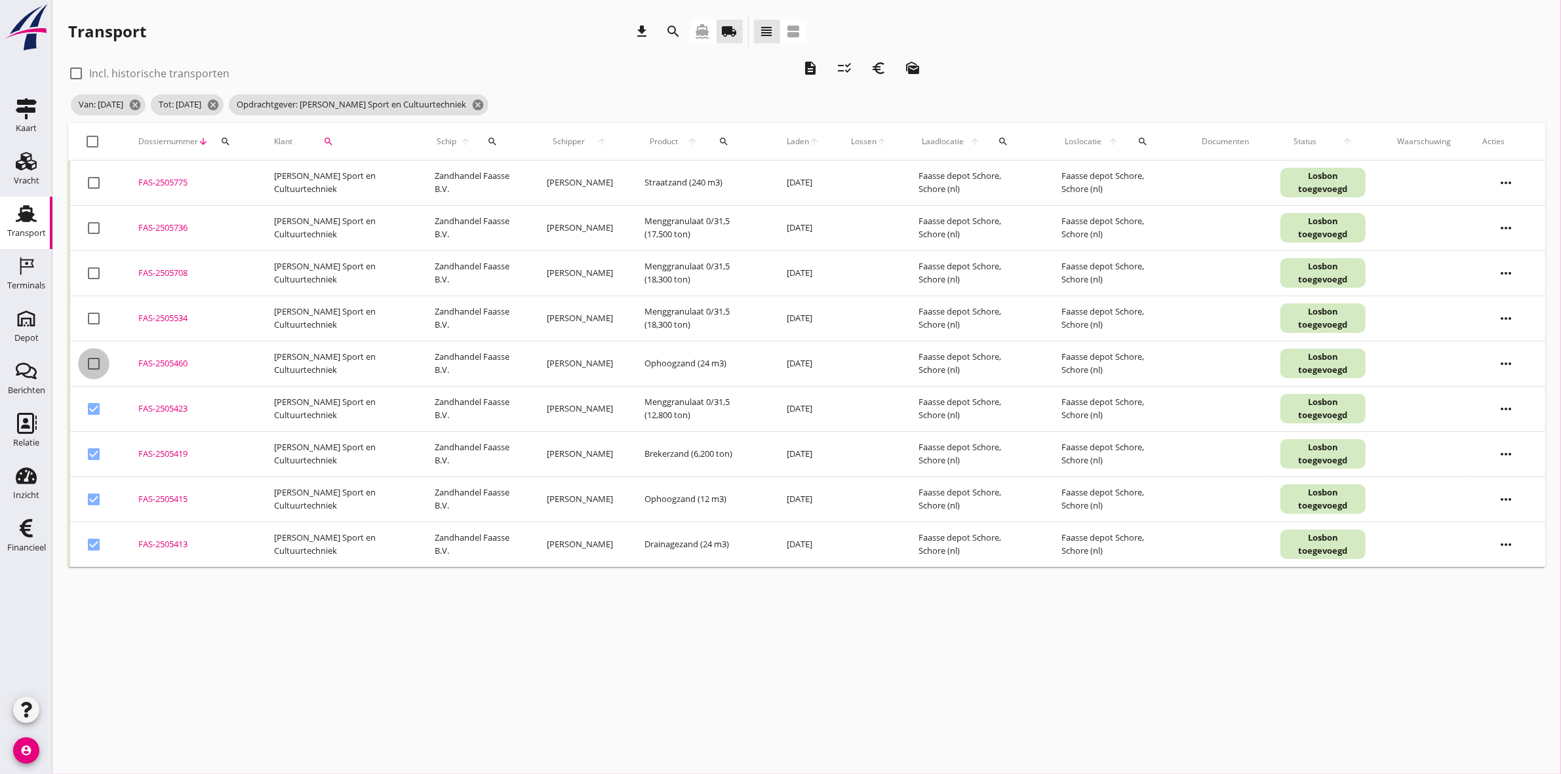
checkbox input "true"
click at [93, 323] on div at bounding box center [94, 318] width 22 height 22
click at [774, 73] on icon "description" at bounding box center [810, 68] width 16 height 16
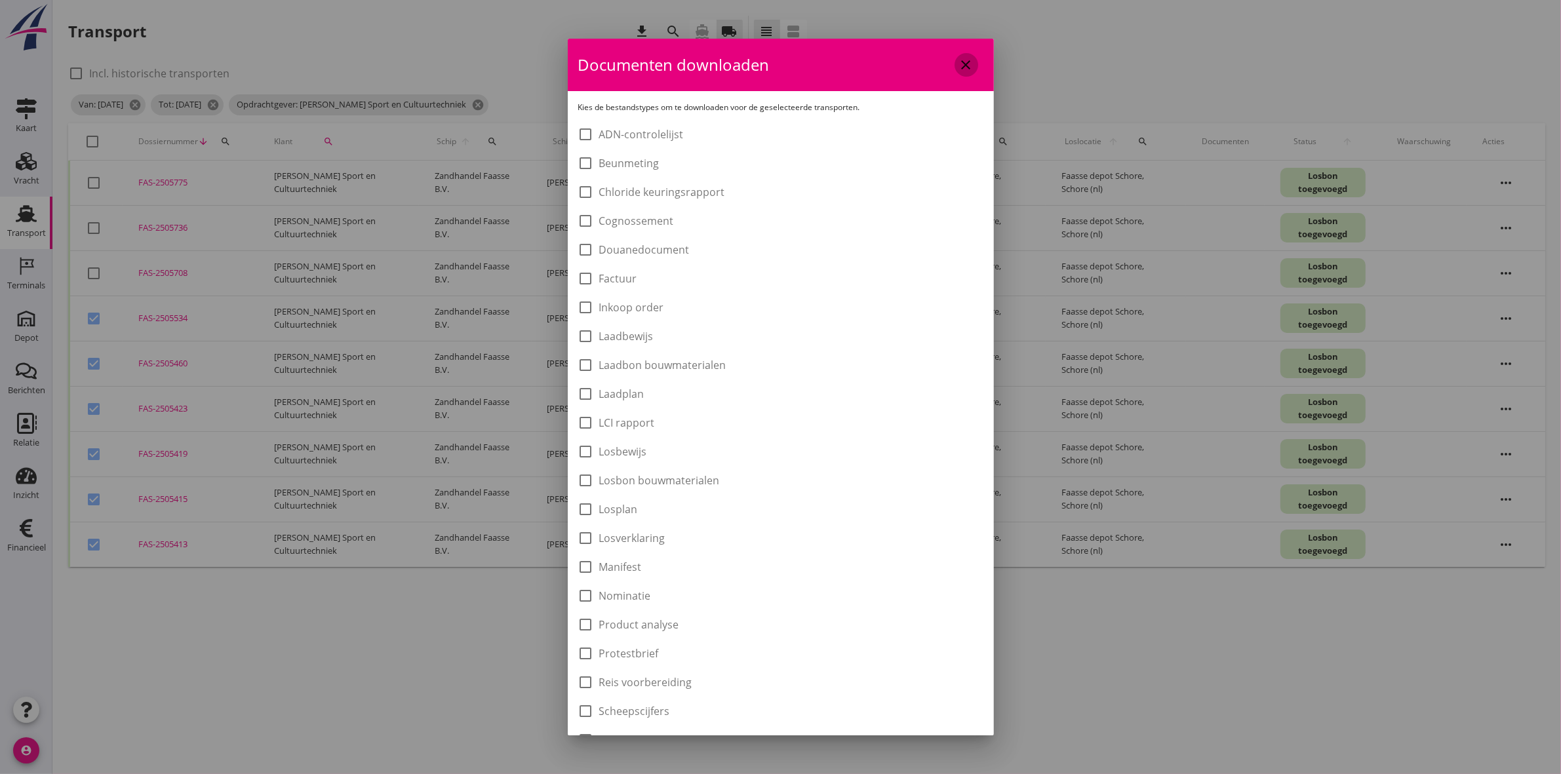
click at [774, 61] on icon "close" at bounding box center [967, 65] width 16 height 16
checkbox input "false"
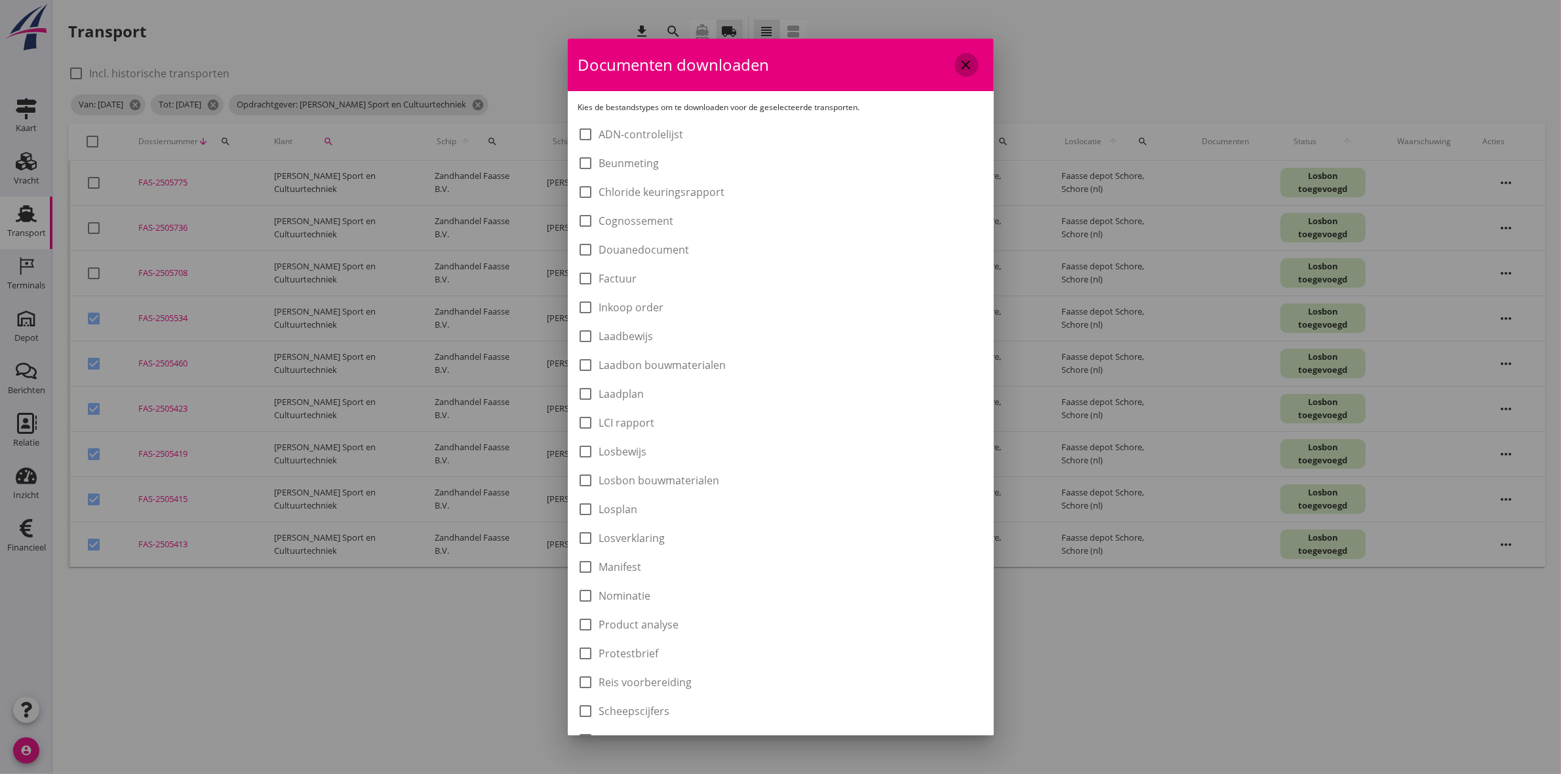
checkbox input "false"
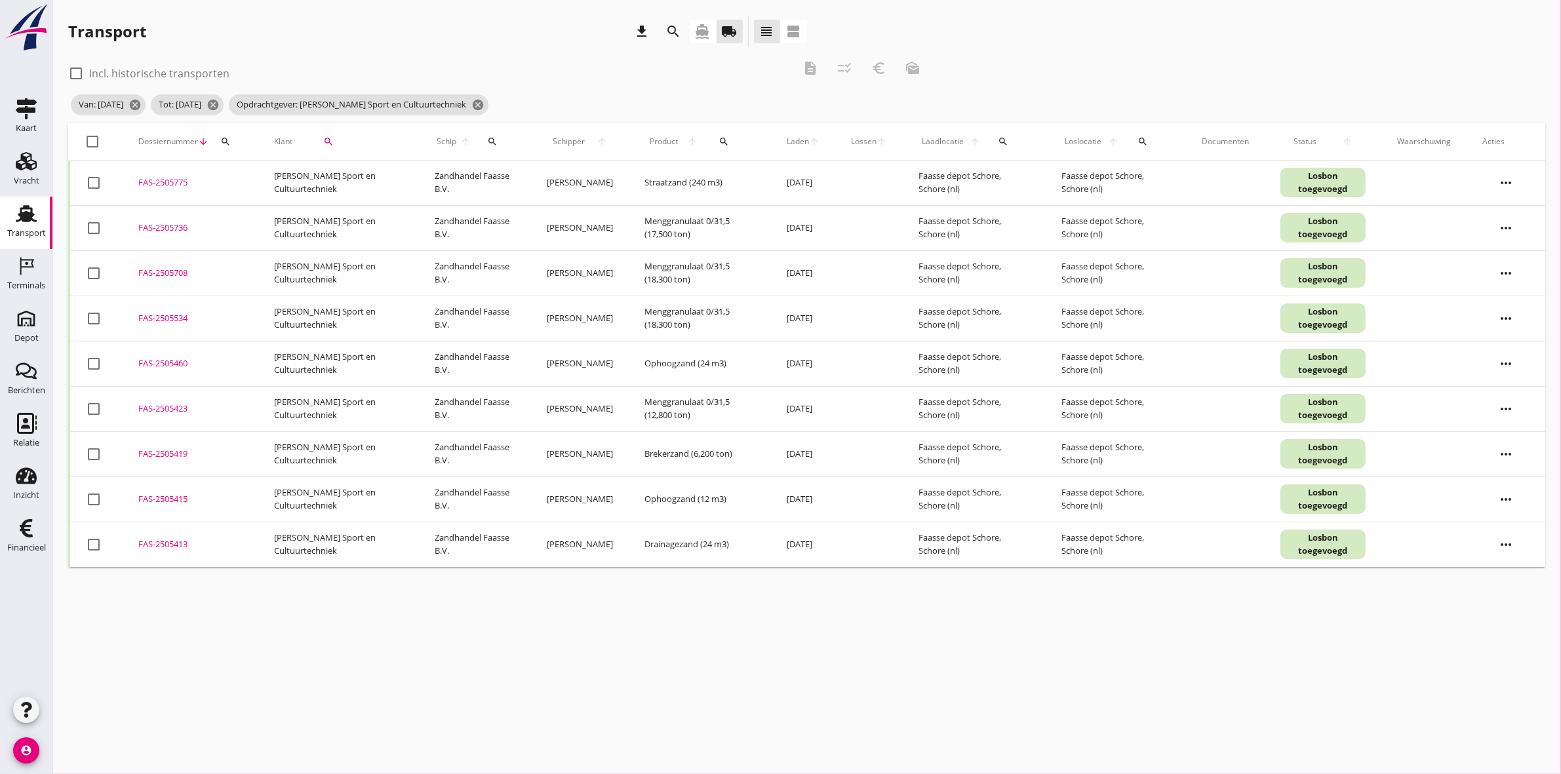
drag, startPoint x: 86, startPoint y: 542, endPoint x: 87, endPoint y: 529, distance: 12.5
click at [87, 358] on div at bounding box center [94, 545] width 22 height 22
checkbox input "true"
click at [86, 358] on div at bounding box center [94, 499] width 22 height 22
checkbox input "true"
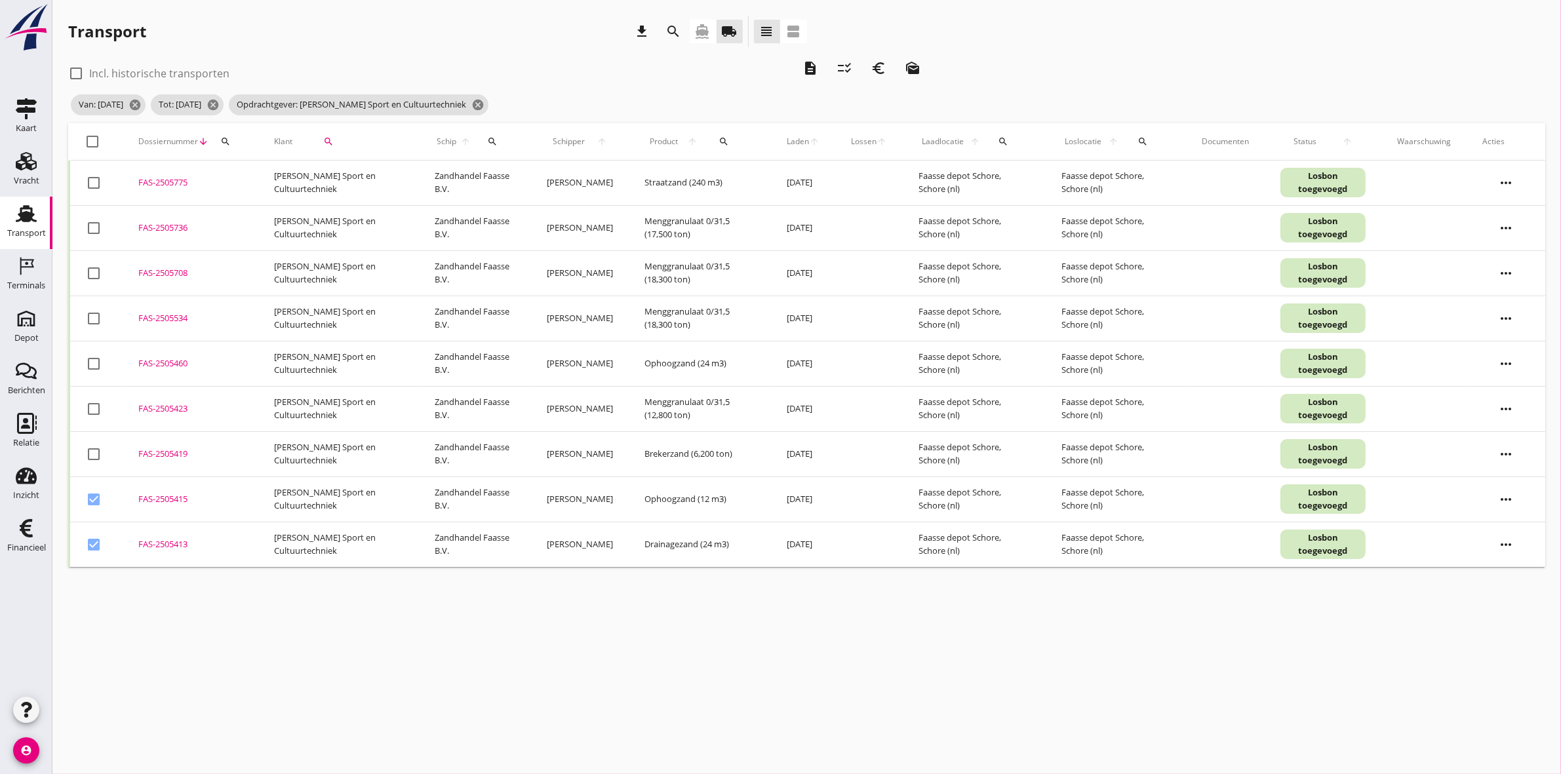
click at [92, 358] on td "check_box_outline_blank" at bounding box center [96, 453] width 54 height 45
click at [92, 358] on div at bounding box center [94, 409] width 22 height 22
checkbox input "true"
click at [86, 358] on td "check_box_outline_blank" at bounding box center [96, 453] width 54 height 45
click at [89, 358] on div at bounding box center [94, 454] width 22 height 22
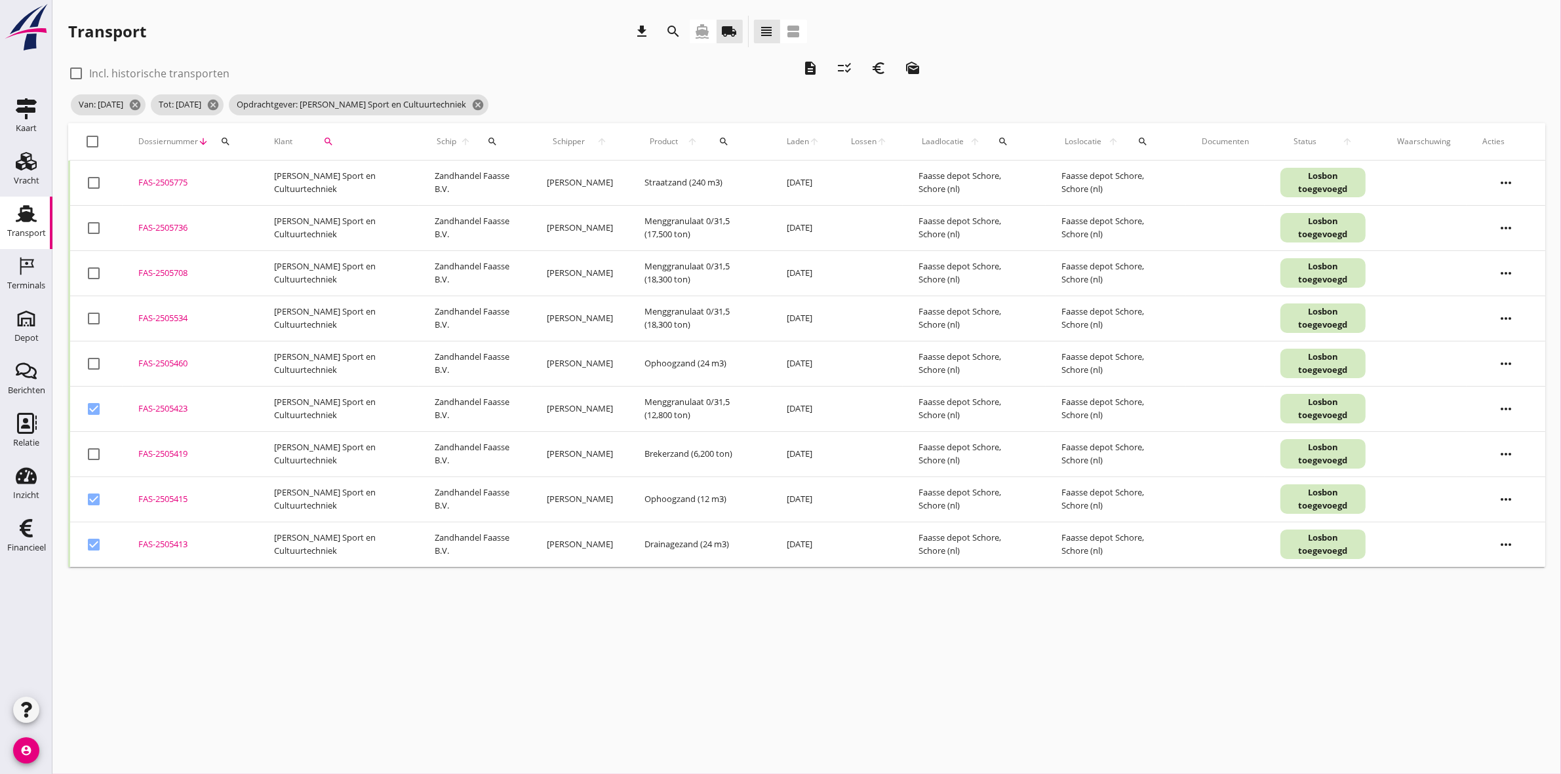
checkbox input "true"
click at [89, 358] on div at bounding box center [94, 364] width 22 height 22
checkbox input "true"
click at [89, 310] on div at bounding box center [94, 318] width 22 height 22
checkbox input "true"
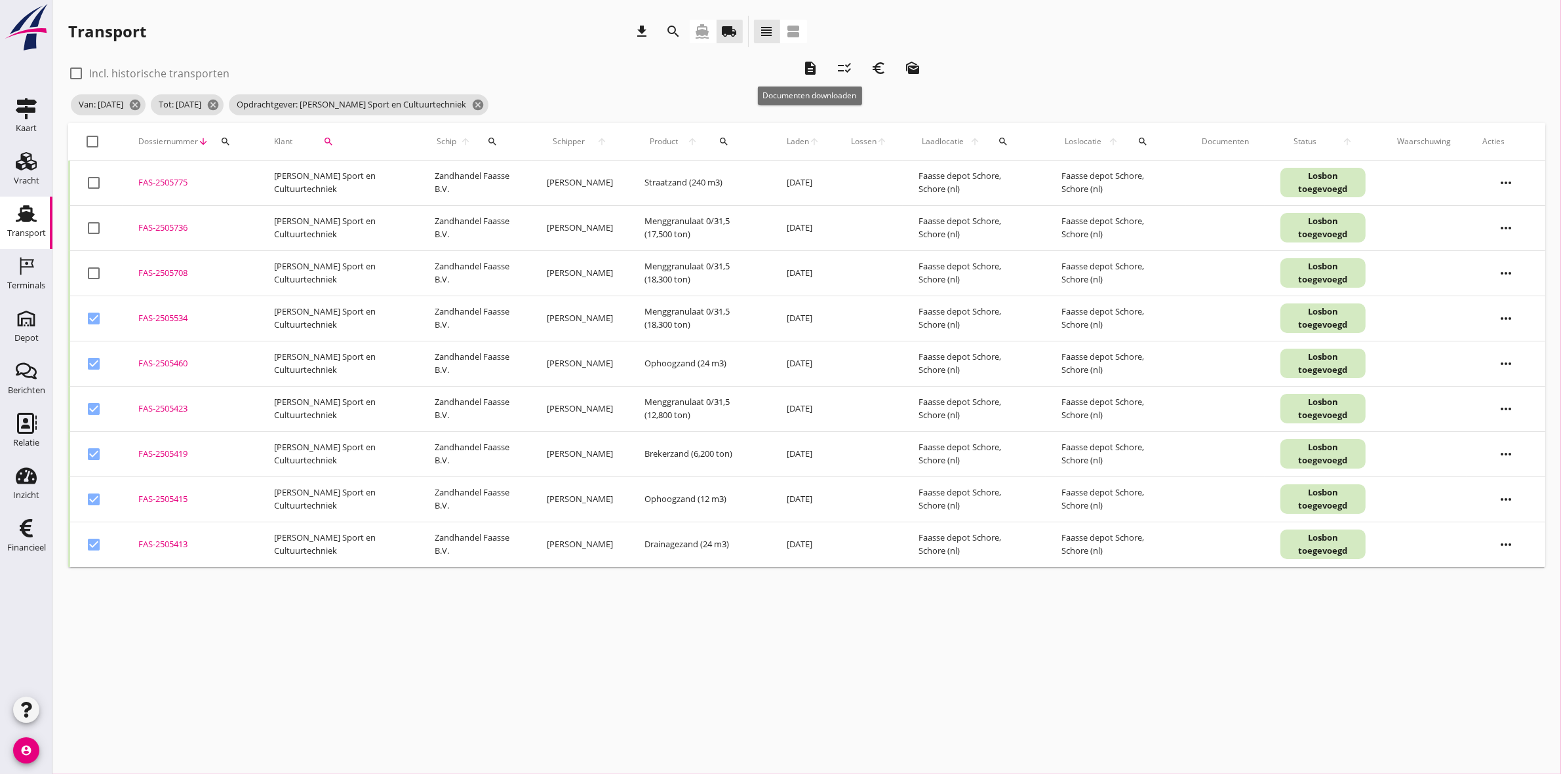
click at [774, 64] on icon "description" at bounding box center [810, 68] width 16 height 16
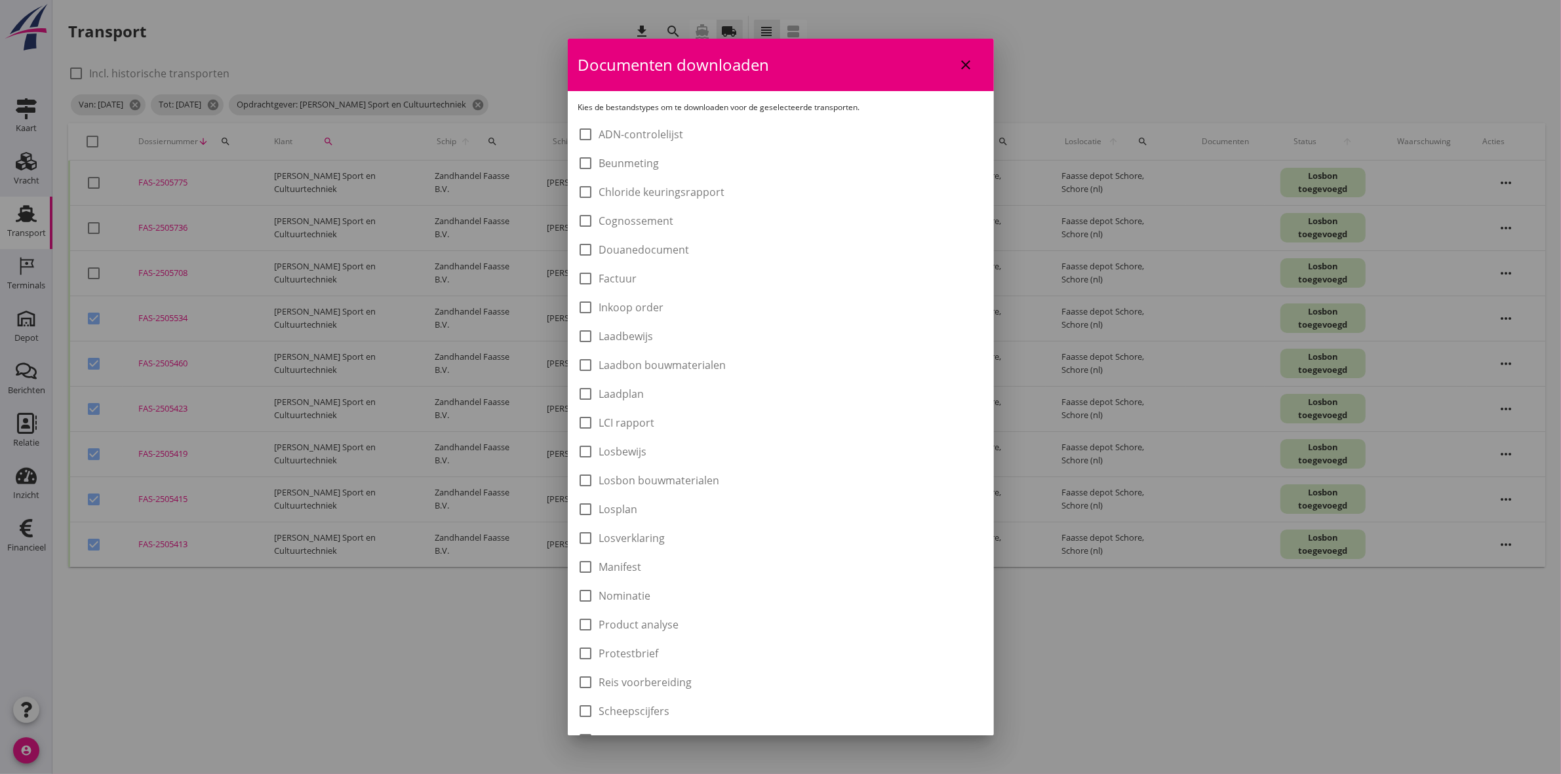
click at [670, 310] on div "check_box_outline_blank Inkoop order" at bounding box center [780, 306] width 405 height 18
click at [650, 306] on label "Inkoop order" at bounding box center [631, 307] width 65 height 13
checkbox input "true"
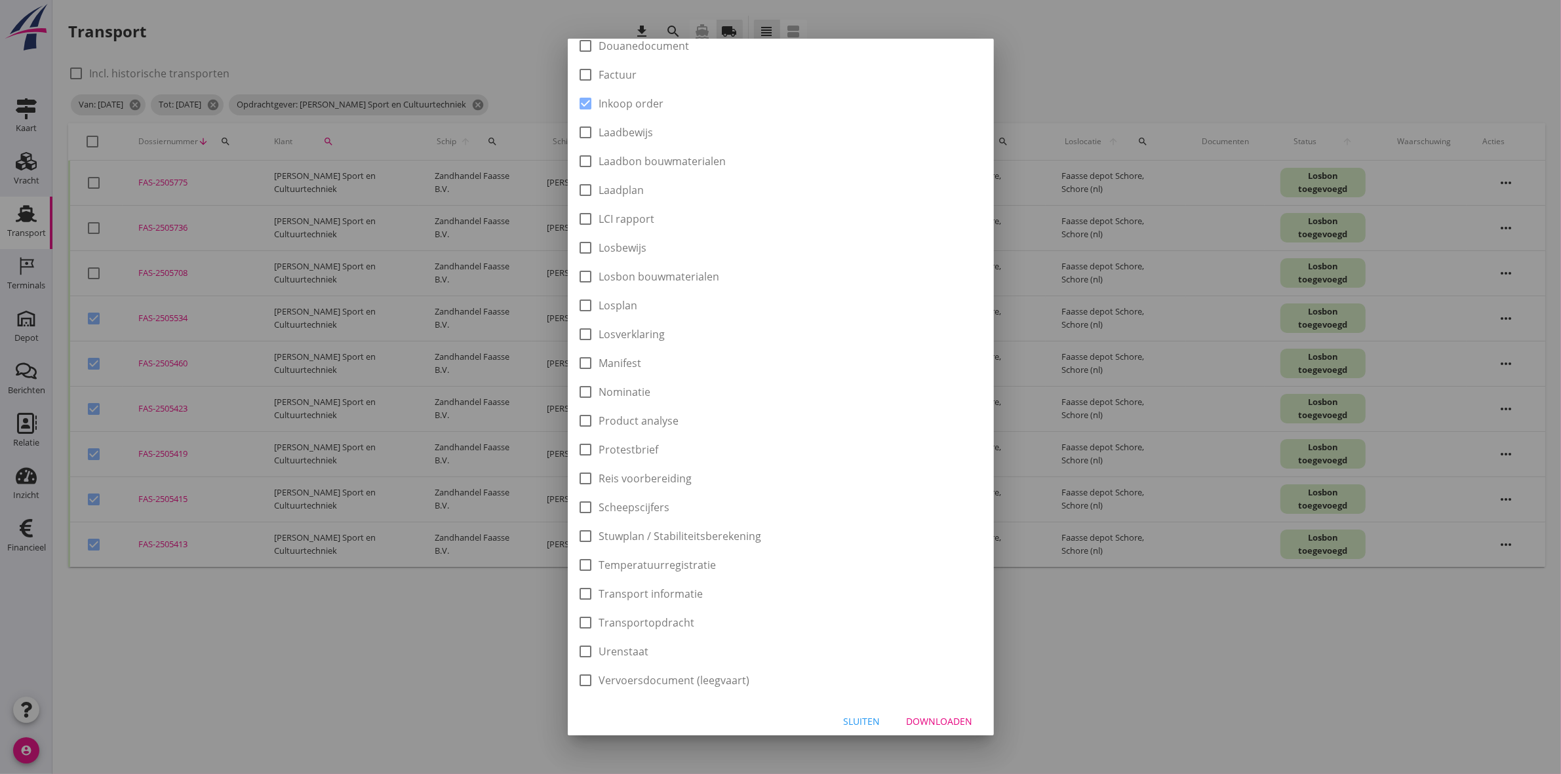
scroll to position [210, 0]
click at [774, 358] on div "Downloaden" at bounding box center [940, 715] width 66 height 14
checkbox input "false"
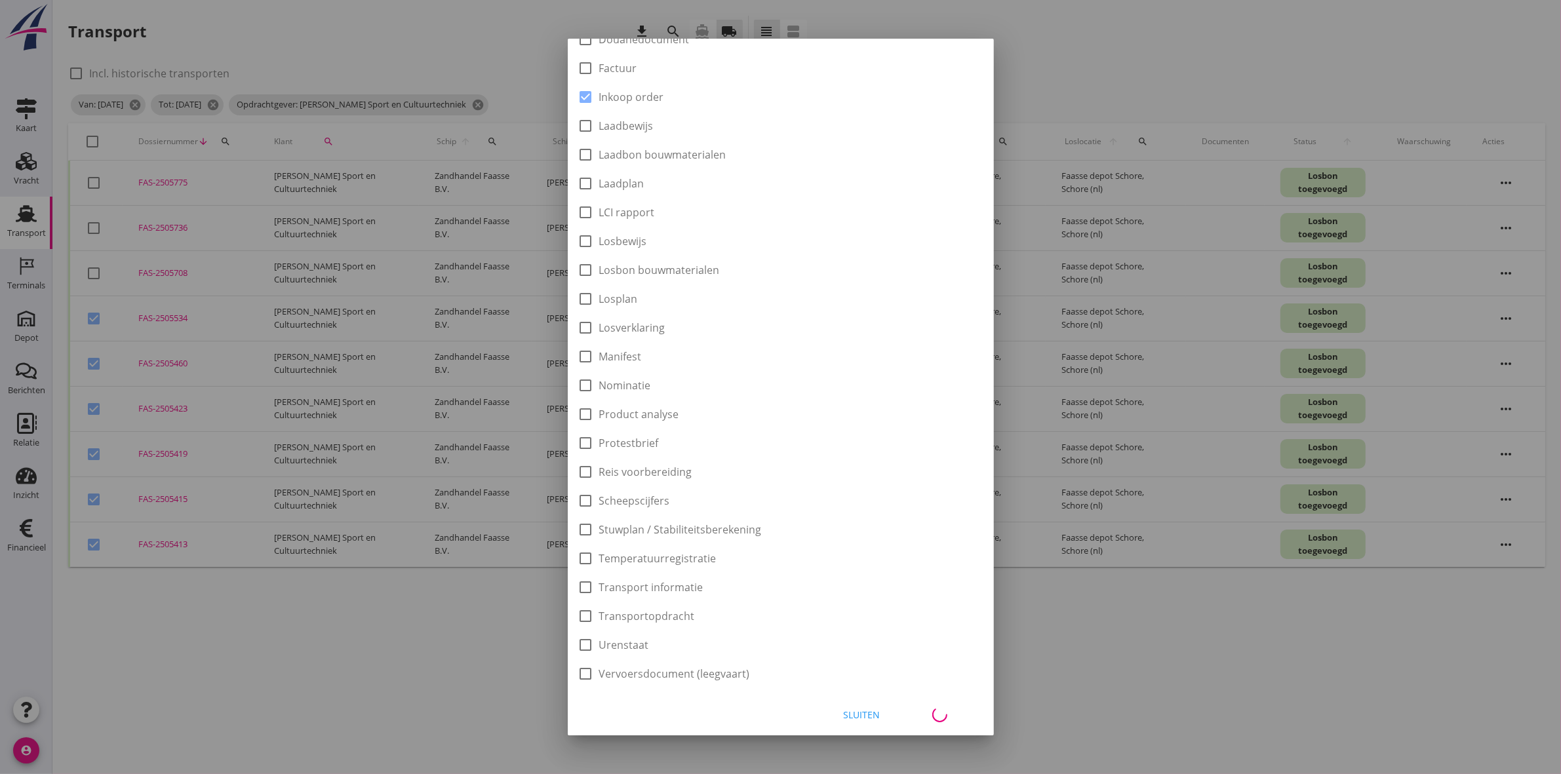
checkbox input "false"
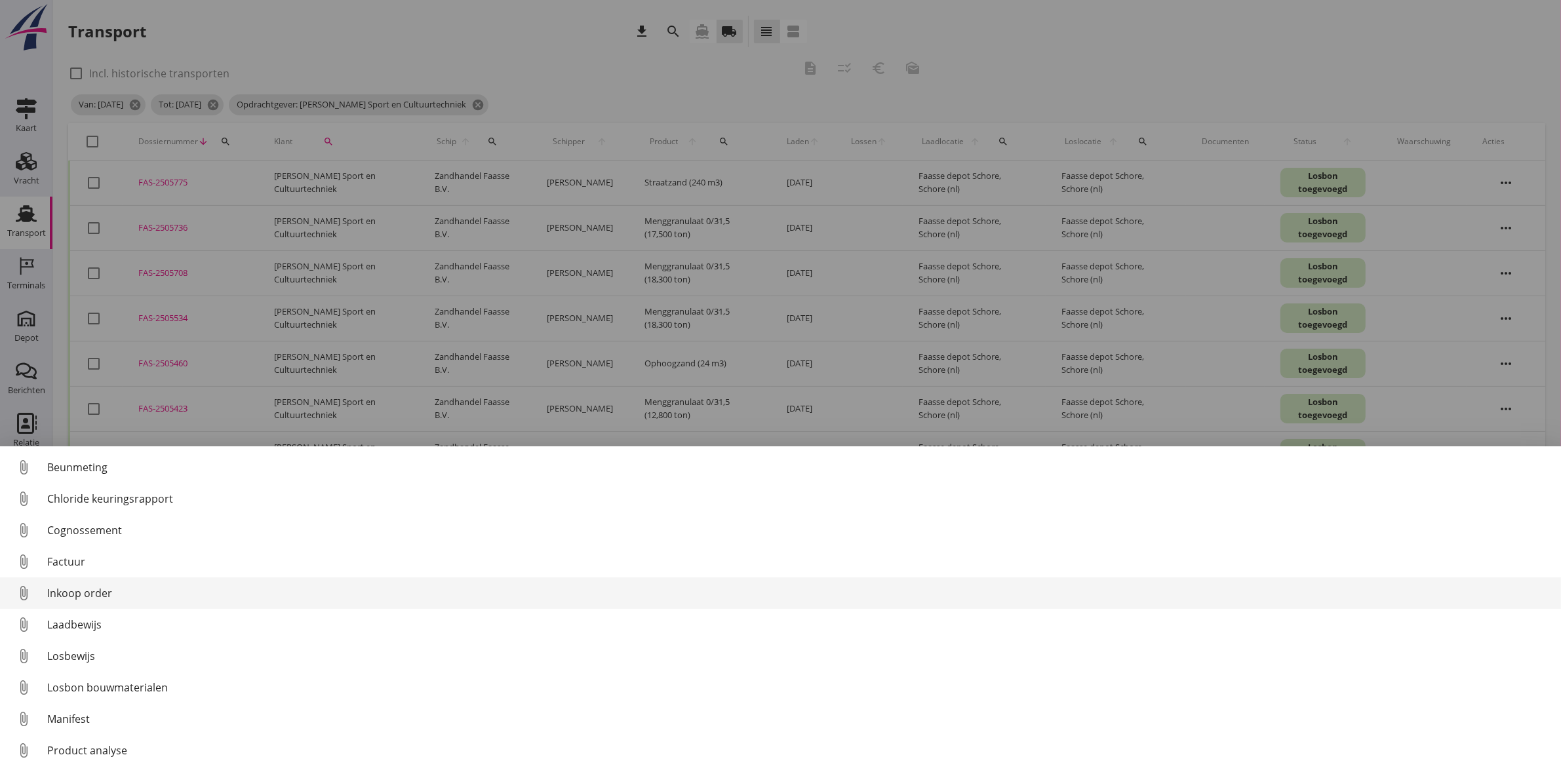
click at [175, 358] on div "Inkoop order" at bounding box center [798, 593] width 1503 height 16
click at [89, 358] on div "Inkoop order" at bounding box center [798, 593] width 1503 height 16
click at [121, 358] on div "Inkoop order" at bounding box center [798, 593] width 1503 height 16
click at [80, 358] on div "Inkoop order" at bounding box center [798, 593] width 1503 height 16
click at [68, 358] on link "attach_file Inkoop order" at bounding box center [780, 593] width 1561 height 31
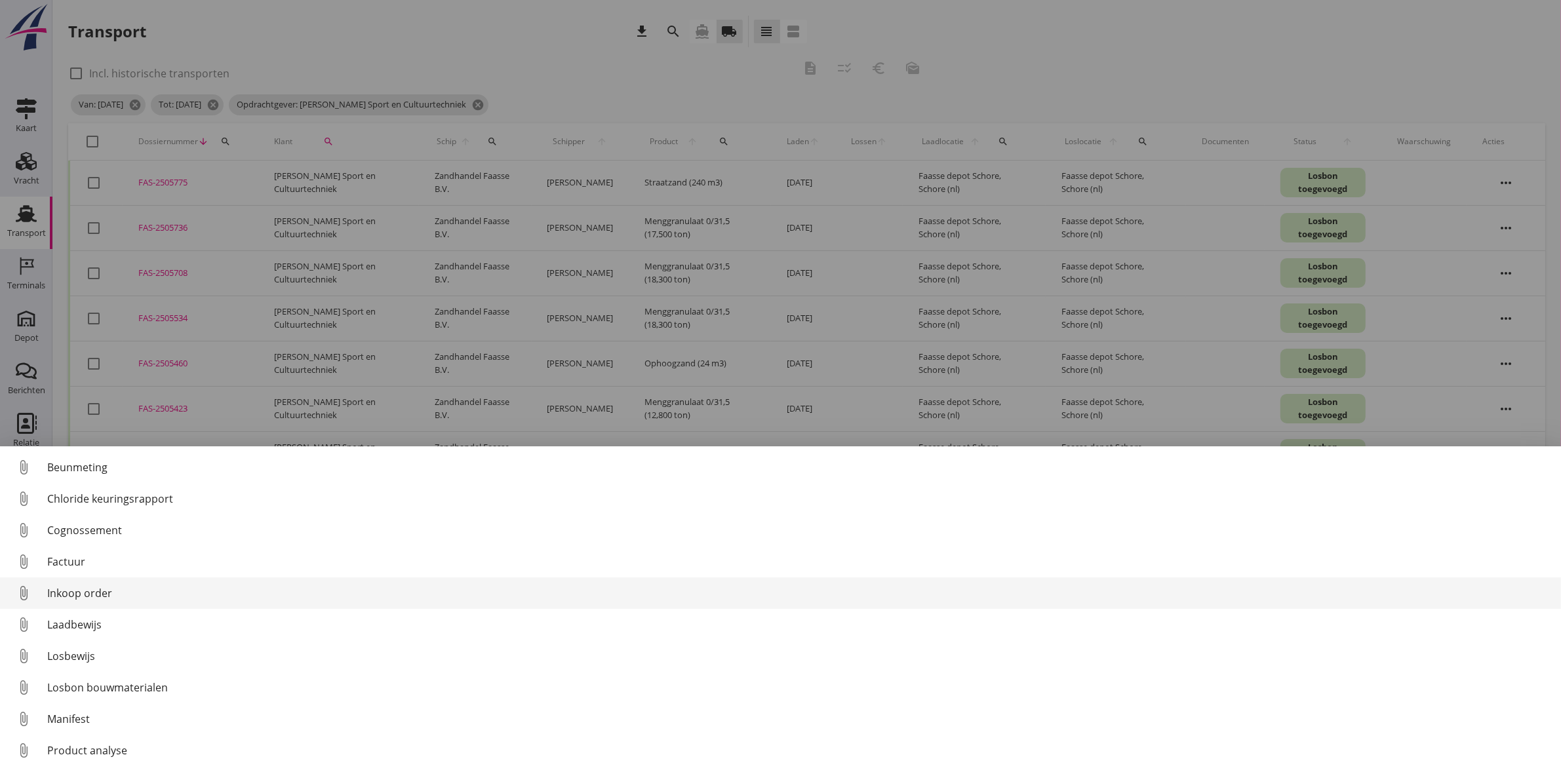
click at [70, 358] on link "attach_file Inkoop order" at bounding box center [780, 593] width 1561 height 31
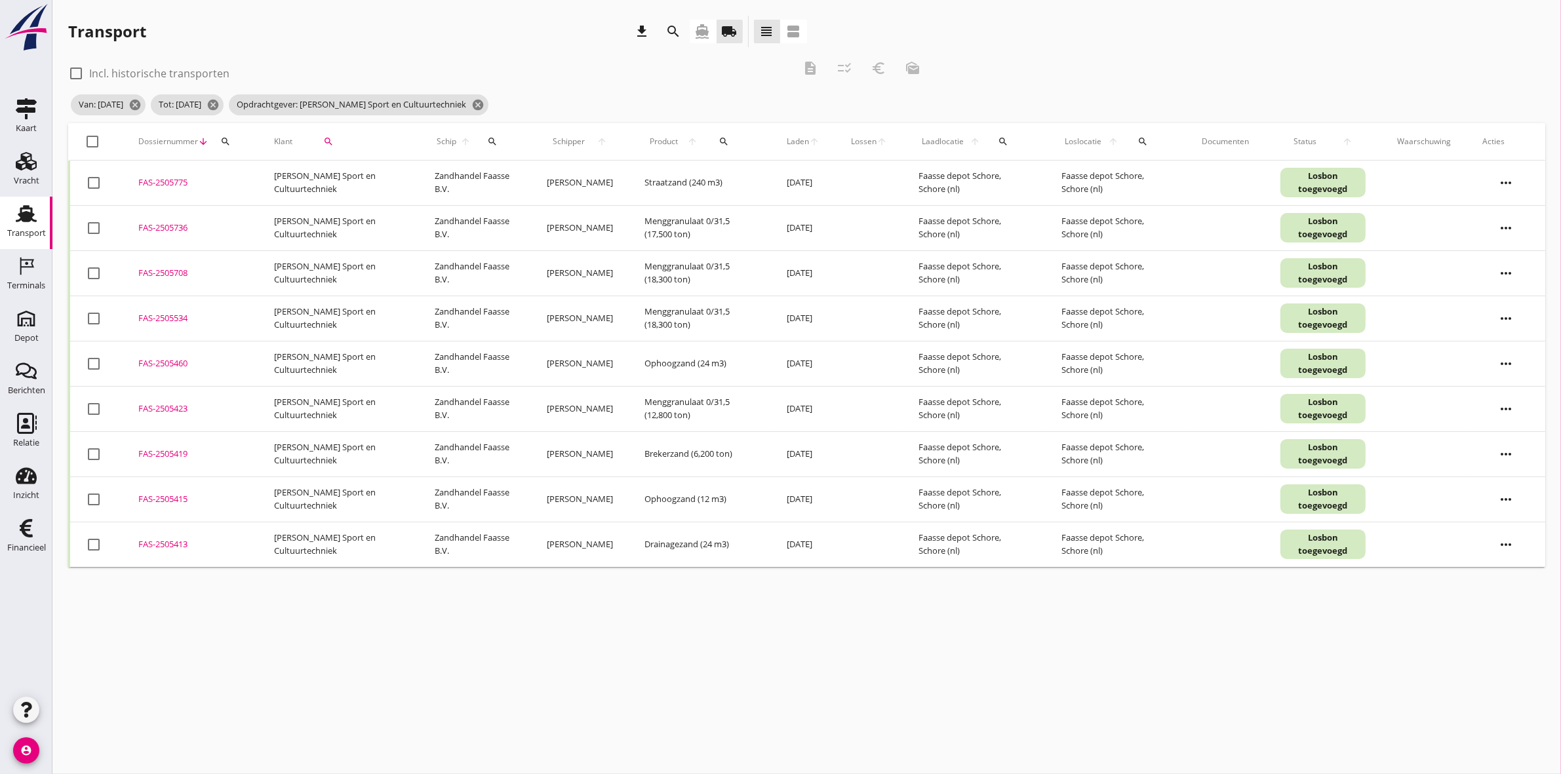
click at [168, 358] on div "FAS-2505413" at bounding box center [190, 544] width 104 height 13
click at [163, 358] on div "FAS-2505415" at bounding box center [190, 499] width 104 height 13
click at [152, 358] on div "FAS-2505419" at bounding box center [190, 454] width 104 height 13
click at [157, 358] on div "FAS-2505423" at bounding box center [190, 409] width 104 height 13
click at [154, 358] on div "FAS-2505460" at bounding box center [190, 363] width 104 height 13
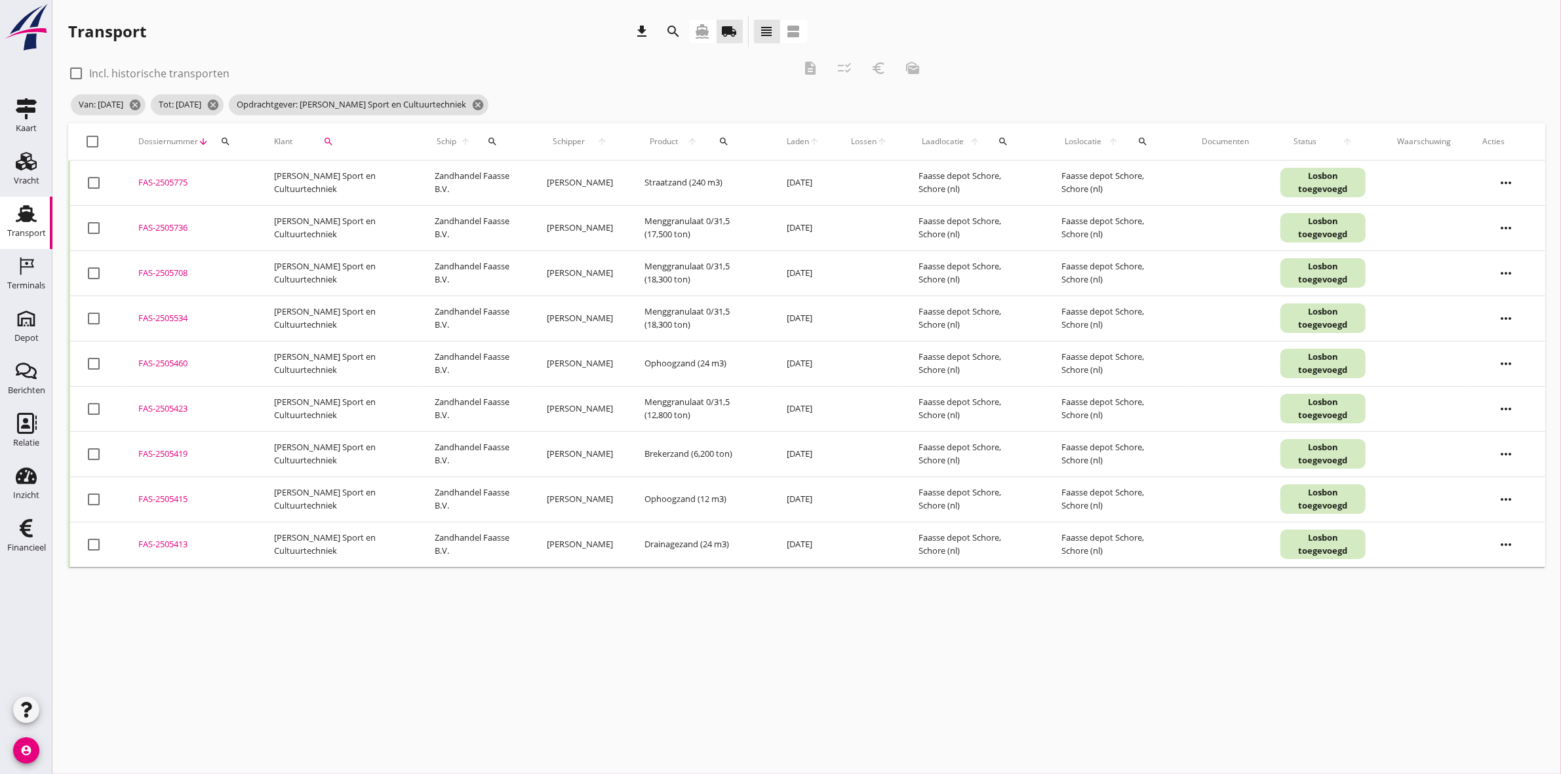
click at [159, 318] on div "FAS-2505534" at bounding box center [190, 318] width 104 height 13
click at [73, 69] on div at bounding box center [76, 73] width 22 height 22
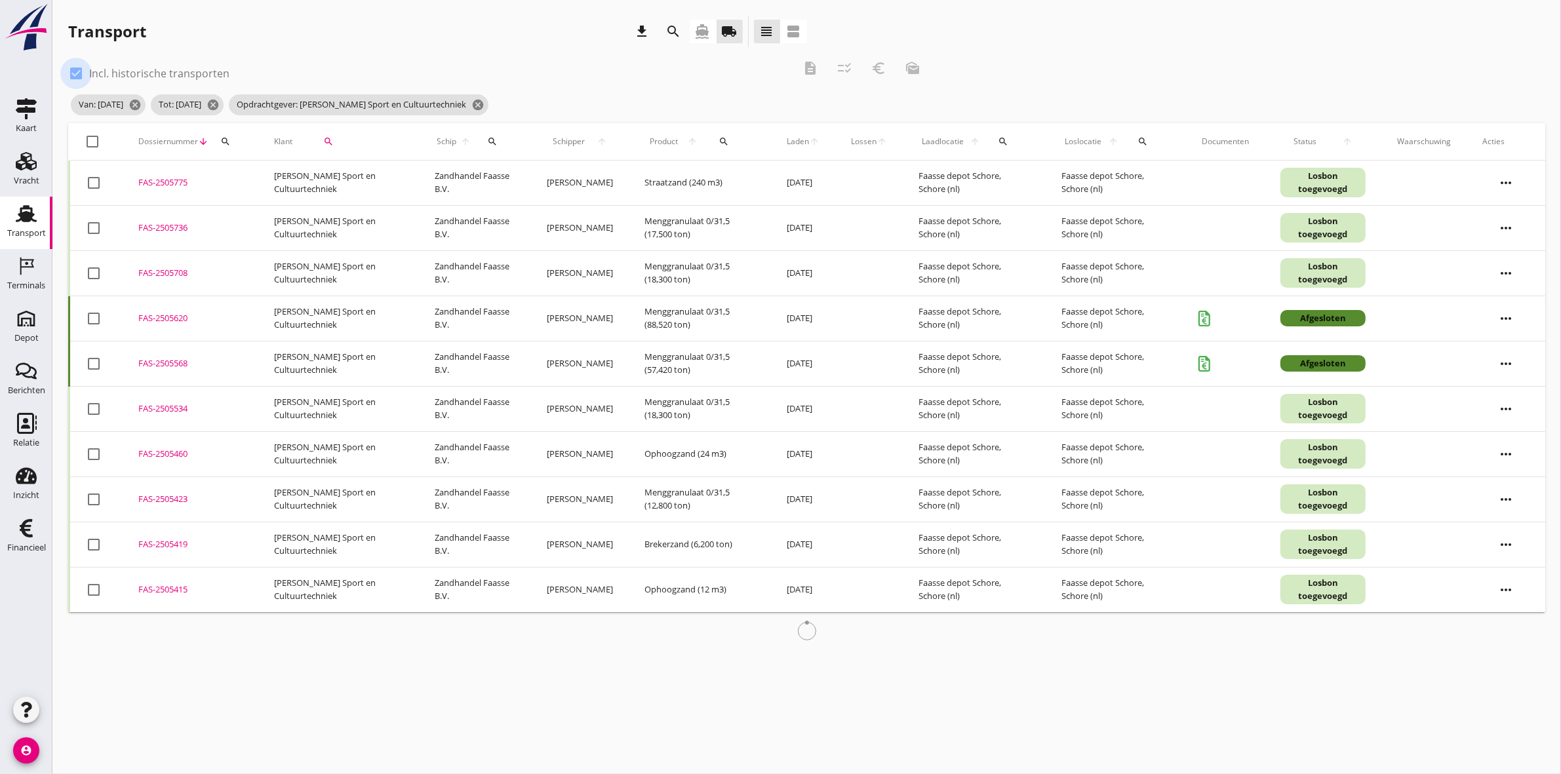
click at [73, 70] on div at bounding box center [76, 73] width 22 height 22
checkbox input "false"
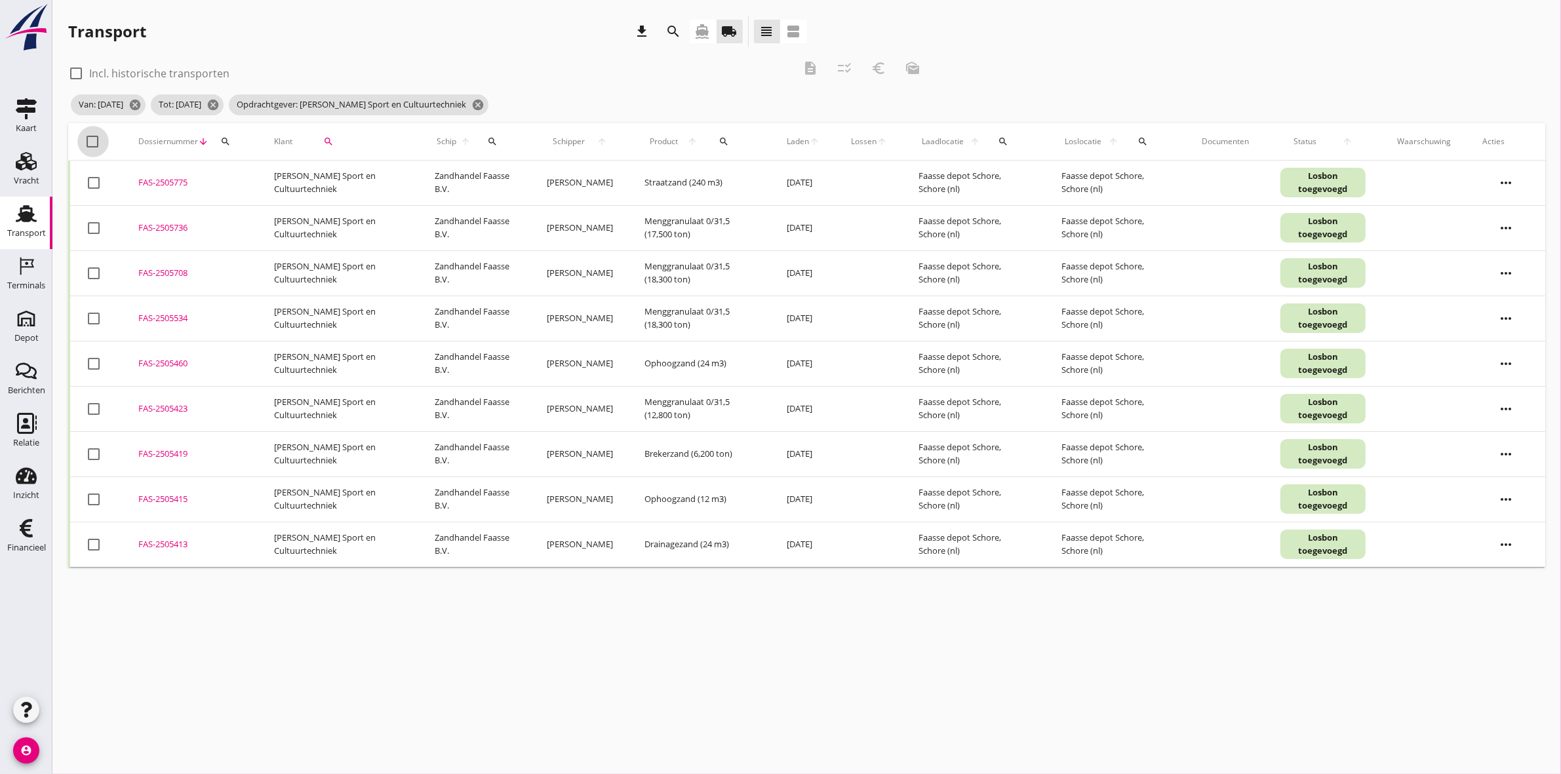
click at [92, 141] on div at bounding box center [93, 141] width 22 height 22
checkbox input "true"
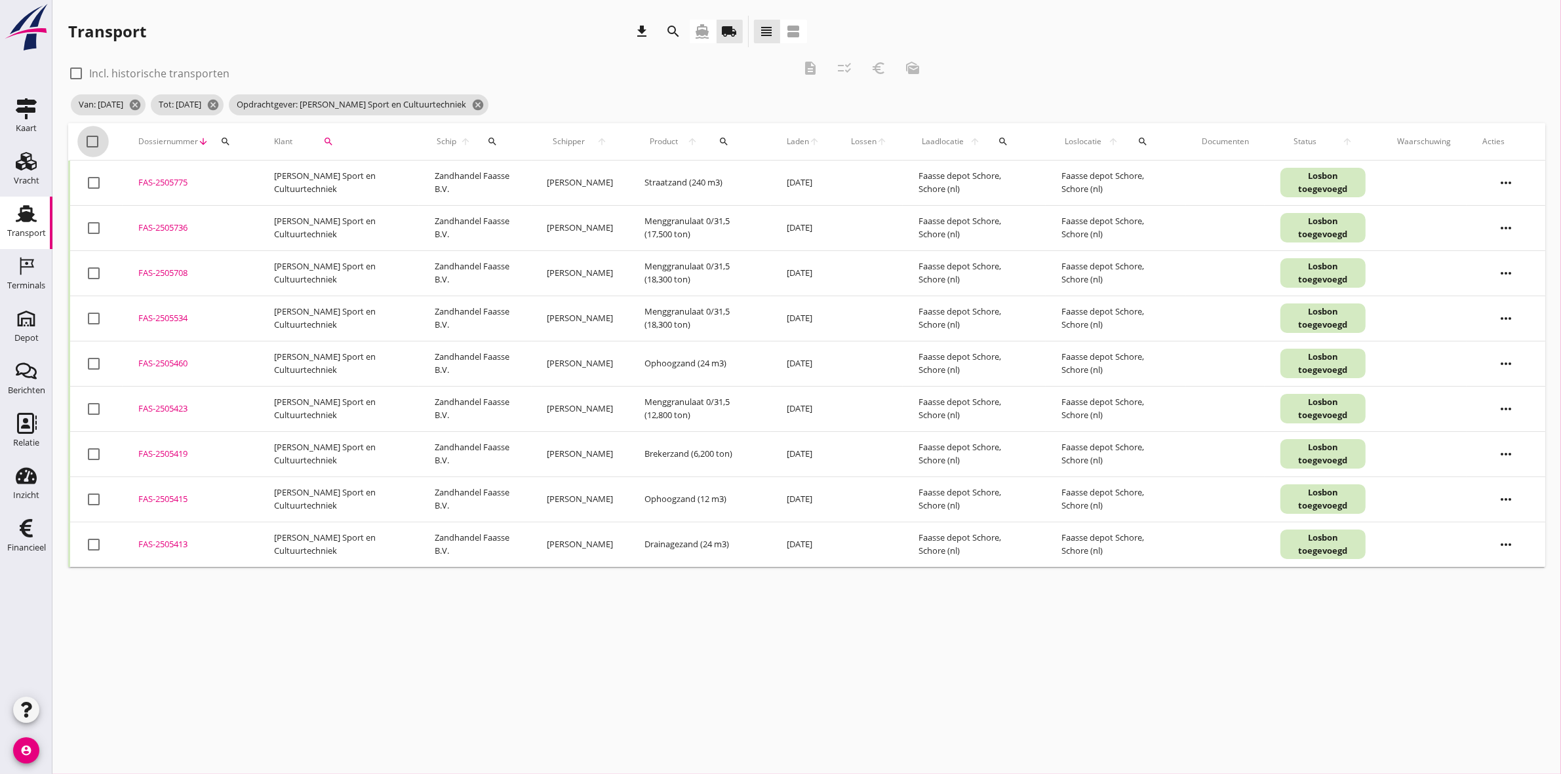
checkbox input "true"
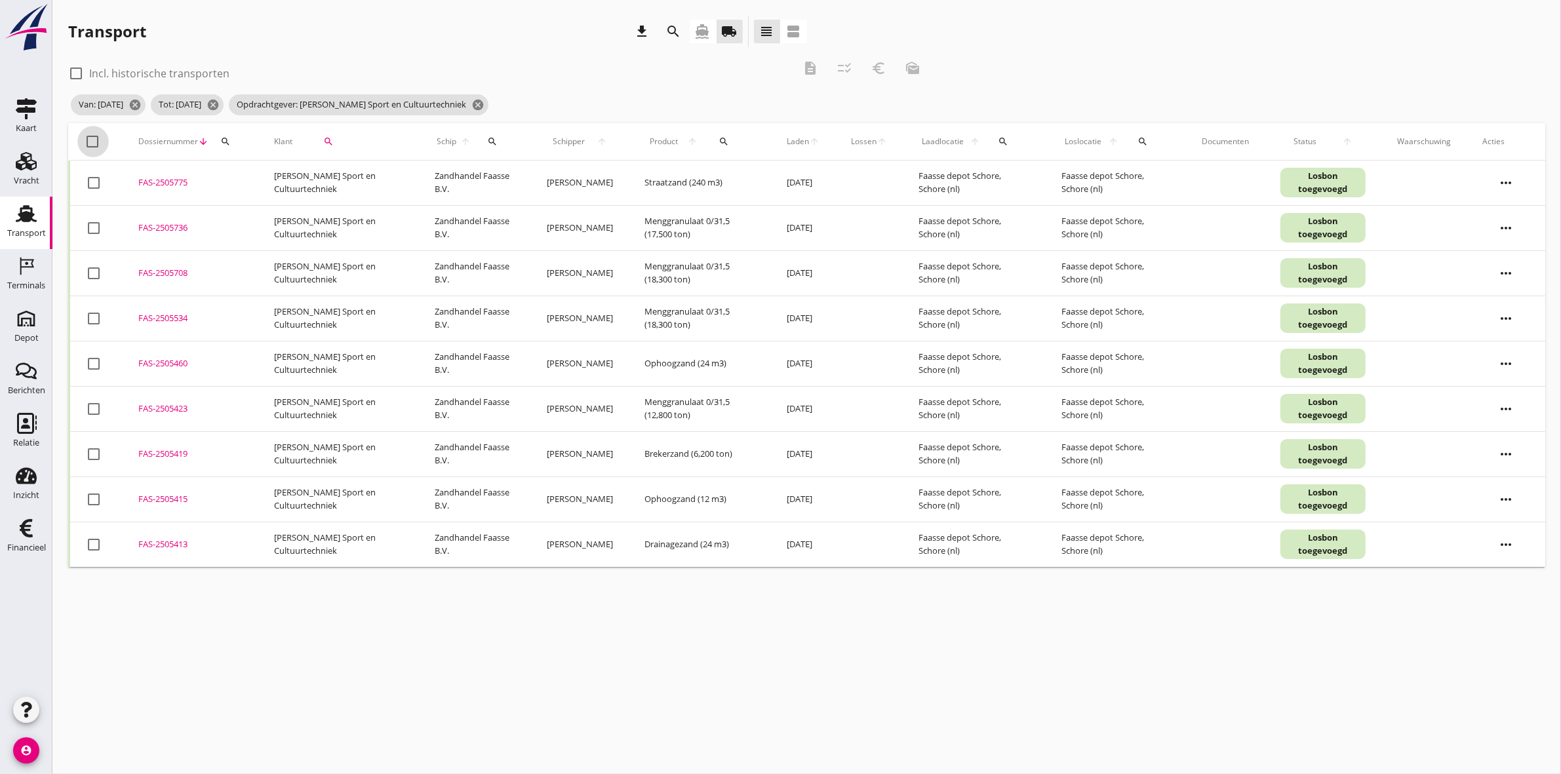
checkbox input "true"
click at [94, 182] on div at bounding box center [94, 183] width 22 height 22
checkbox input "false"
click at [94, 231] on div at bounding box center [94, 228] width 22 height 22
checkbox input "false"
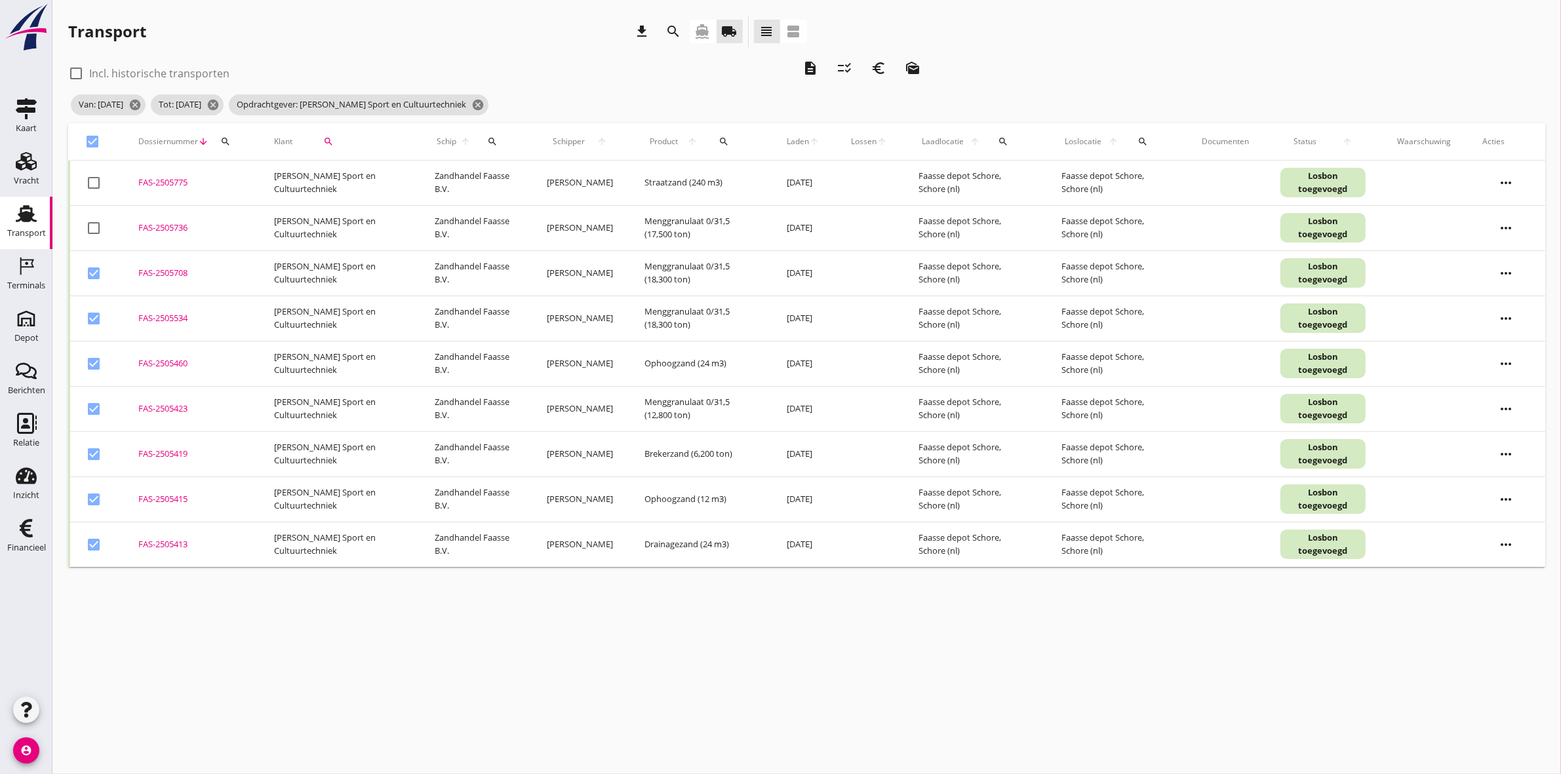
click at [92, 273] on div at bounding box center [94, 273] width 22 height 22
checkbox input "false"
click at [774, 67] on icon "euro_symbol" at bounding box center [879, 68] width 16 height 16
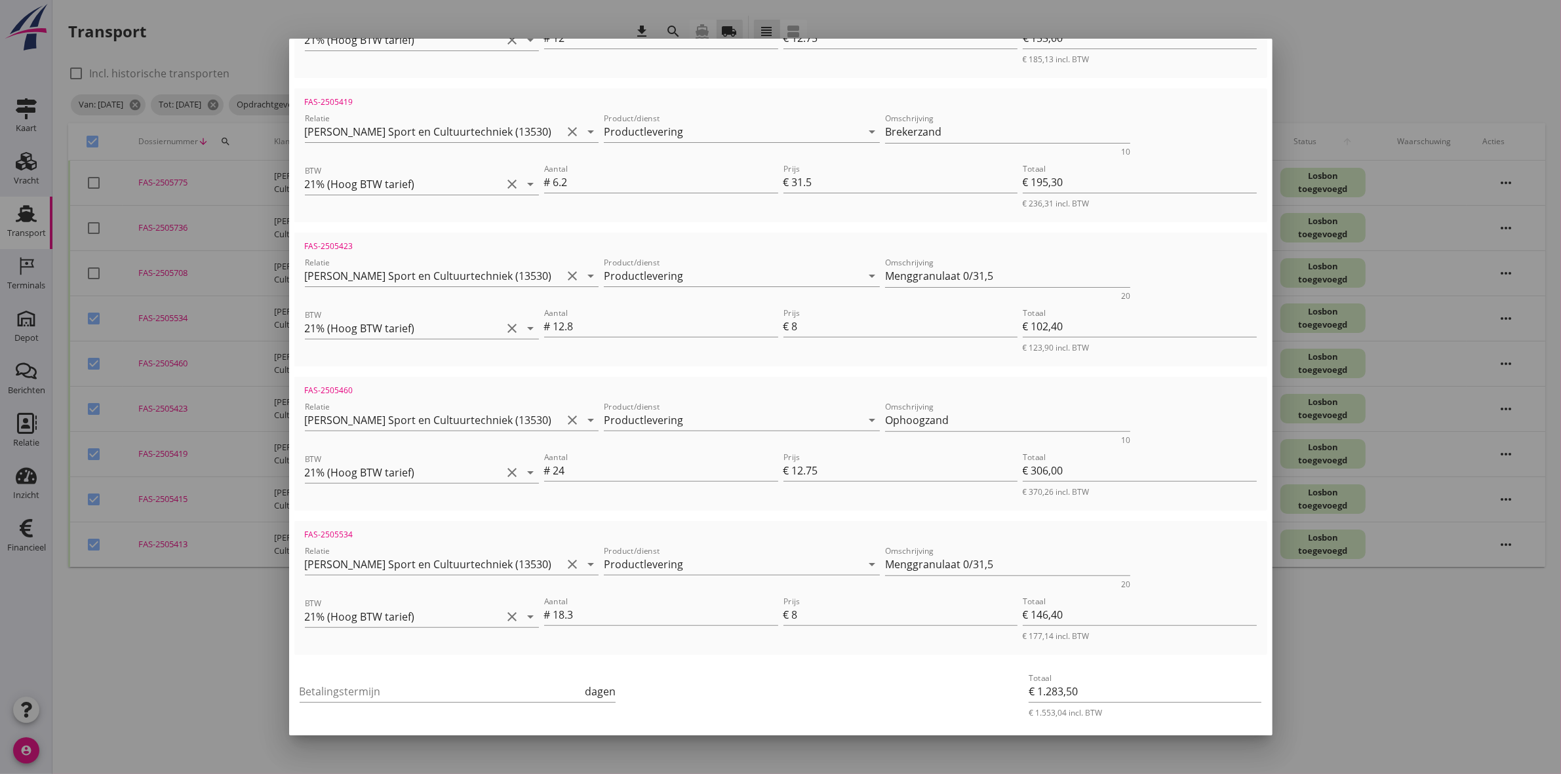
scroll to position [545, 0]
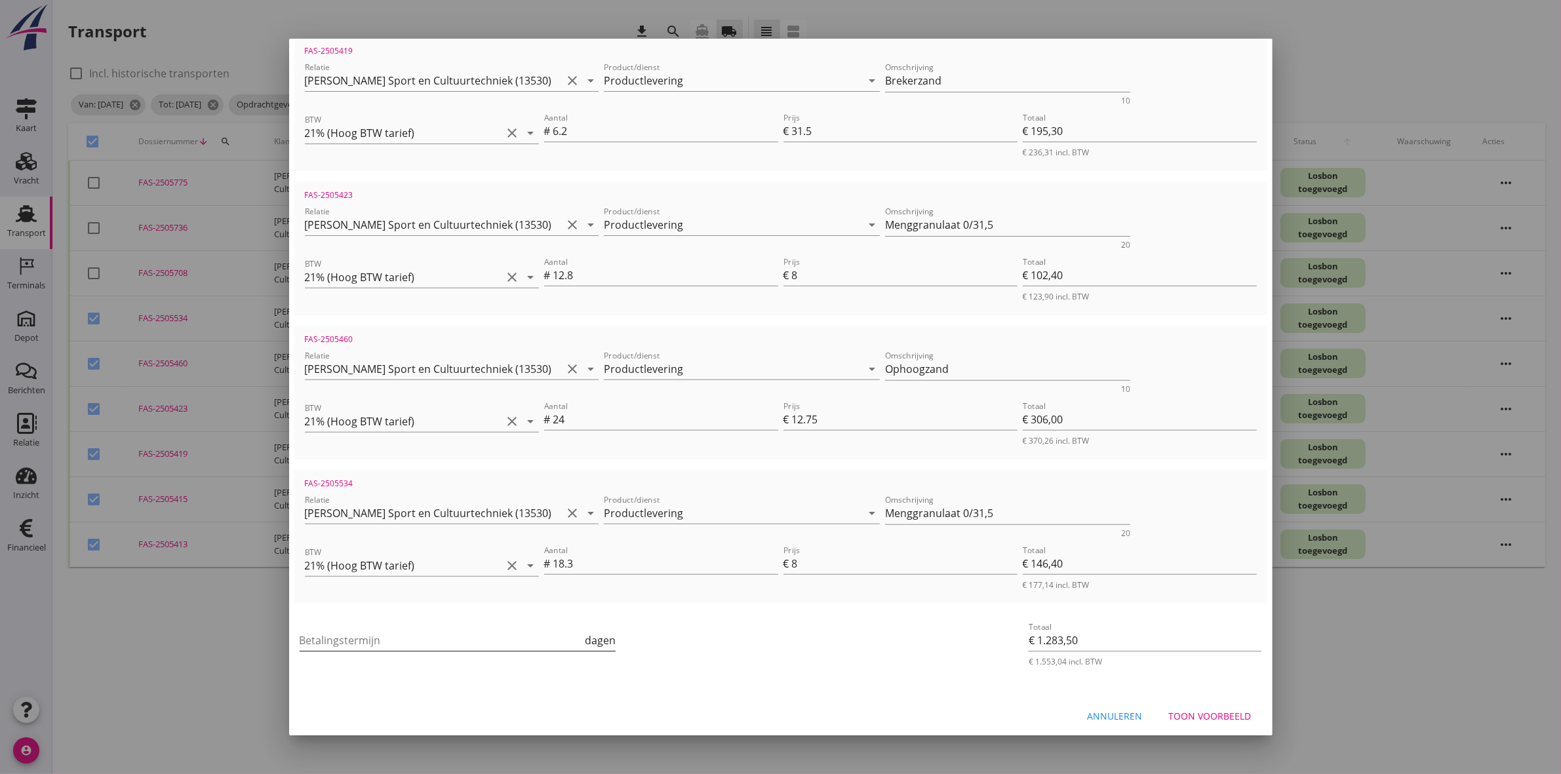
click at [469, 358] on input "Betalingstermijn" at bounding box center [441, 640] width 283 height 21
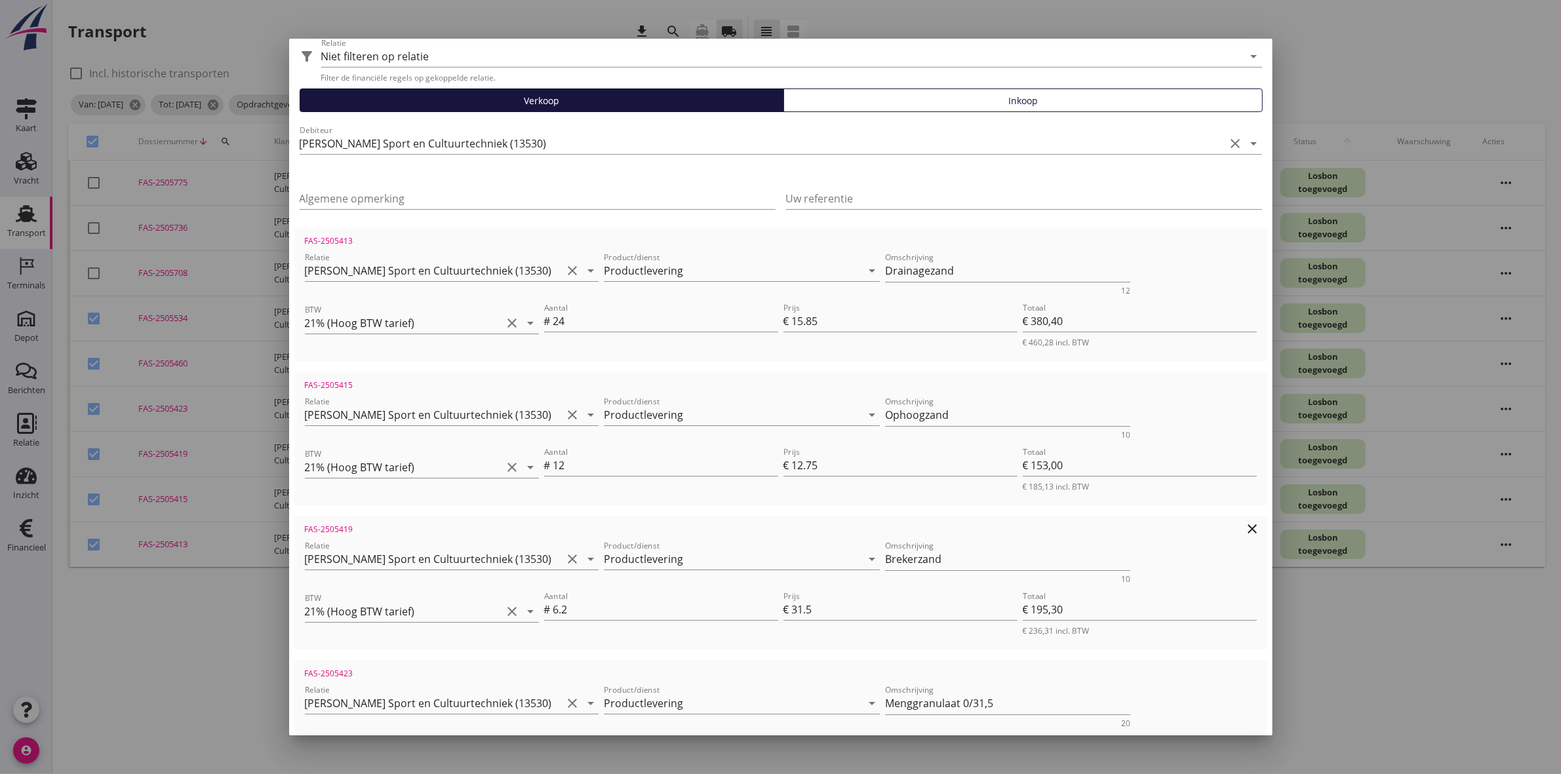
scroll to position [0, 0]
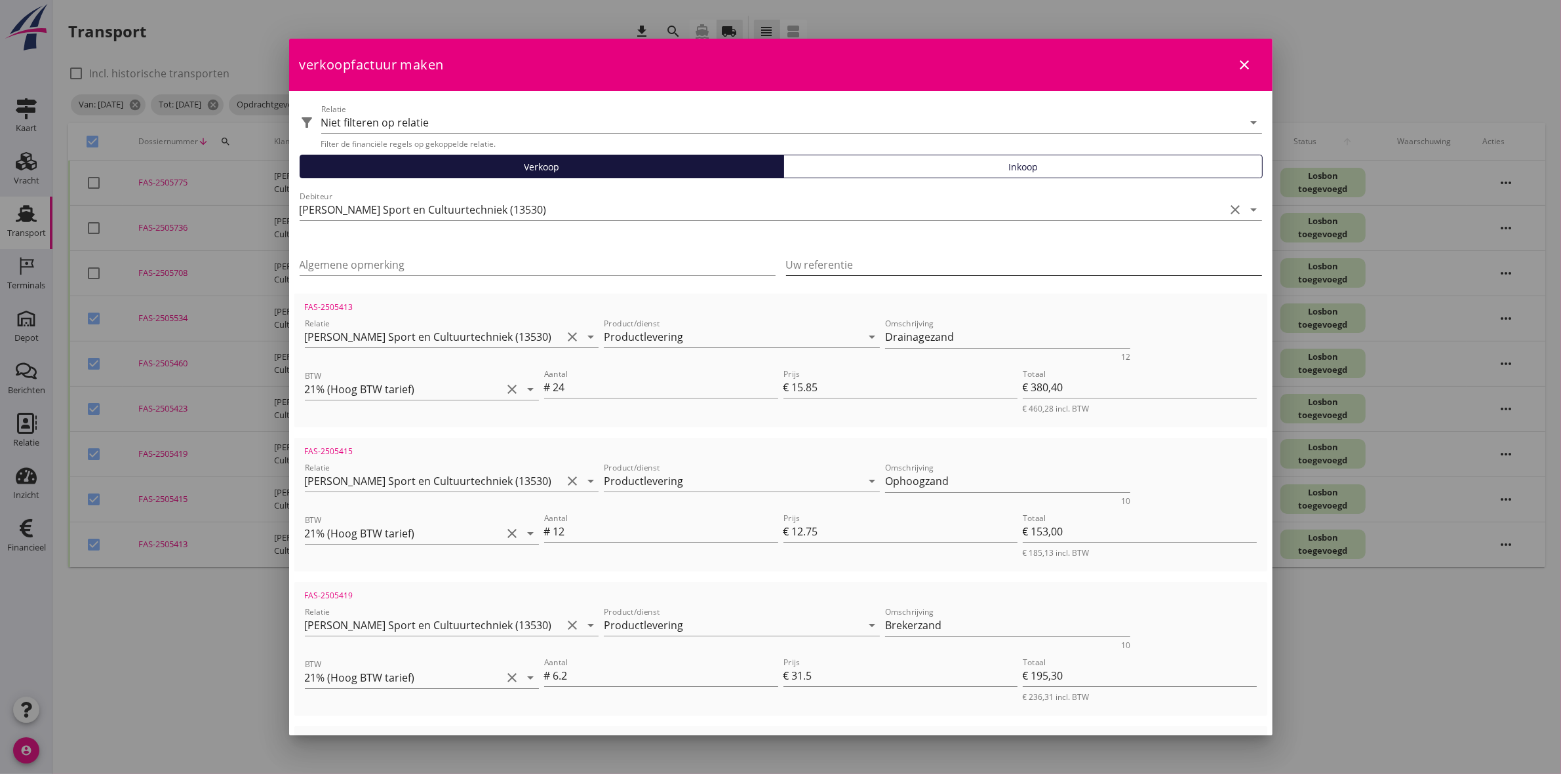
type input "30"
click at [774, 258] on input "Uw referentie" at bounding box center [1024, 264] width 476 height 21
paste input "P118025400114"
type input "Bonnummer | P118025400114"
click at [460, 264] on input "Algemene opmerking" at bounding box center [538, 264] width 476 height 21
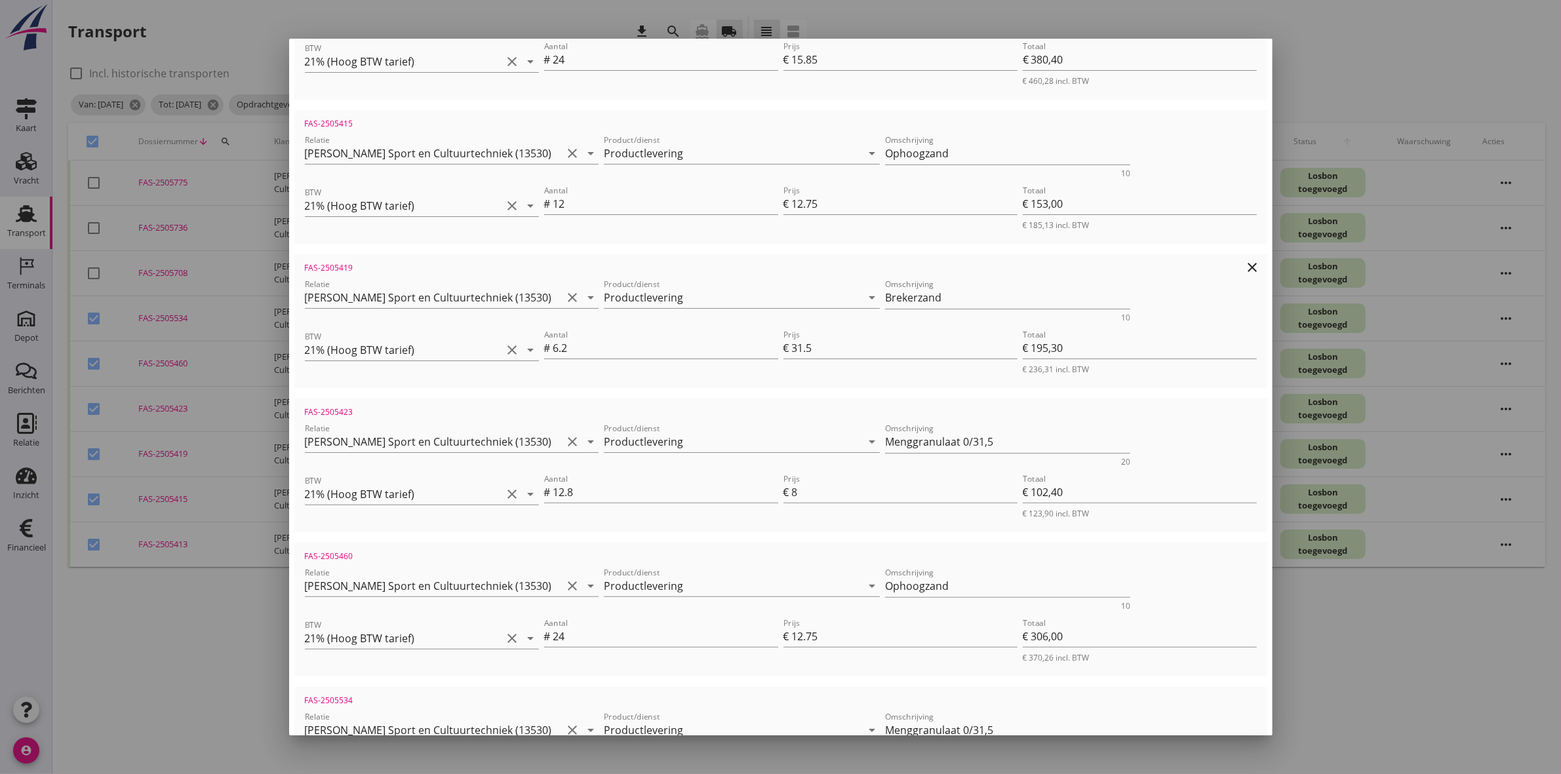
scroll to position [545, 0]
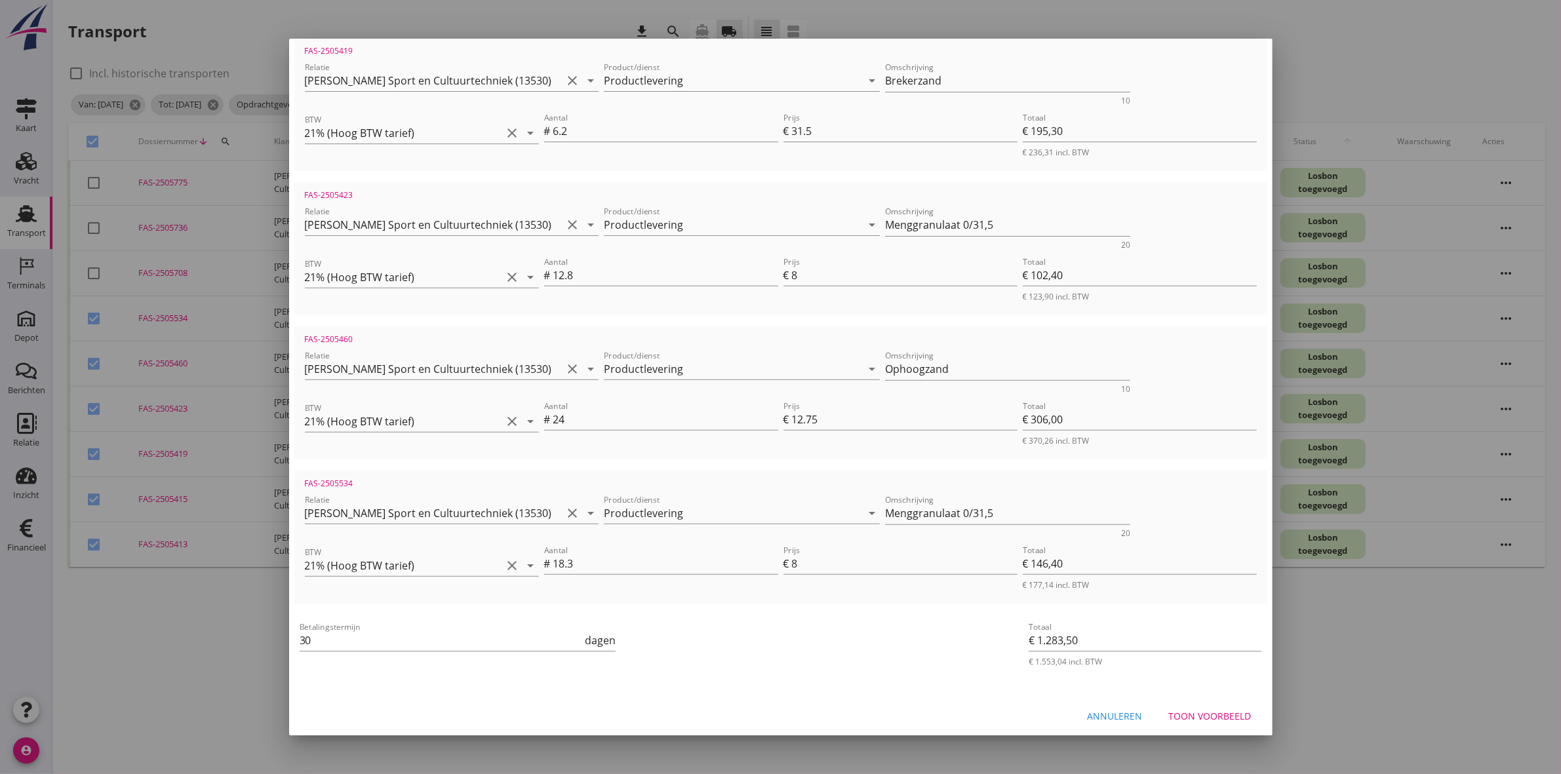
type input "Werk | 802219 - Hansweert Parkzone"
click at [774, 358] on div "Toon voorbeeld" at bounding box center [1210, 716] width 83 height 14
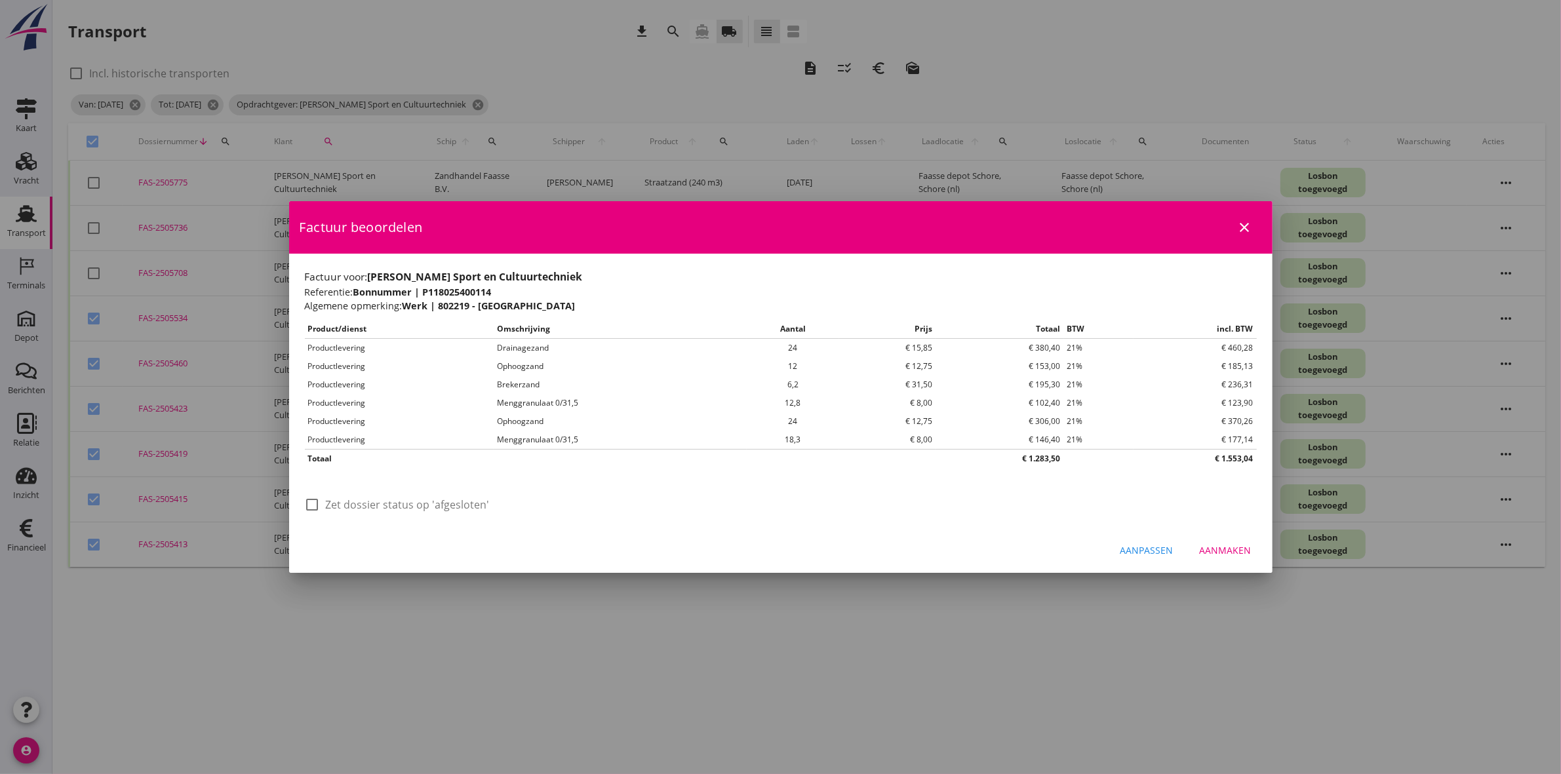
scroll to position [0, 0]
click at [431, 358] on label "Zet dossier status op 'afgesloten'" at bounding box center [408, 504] width 164 height 13
checkbox input "true"
click at [774, 358] on div "Aanpassen" at bounding box center [1146, 551] width 53 height 14
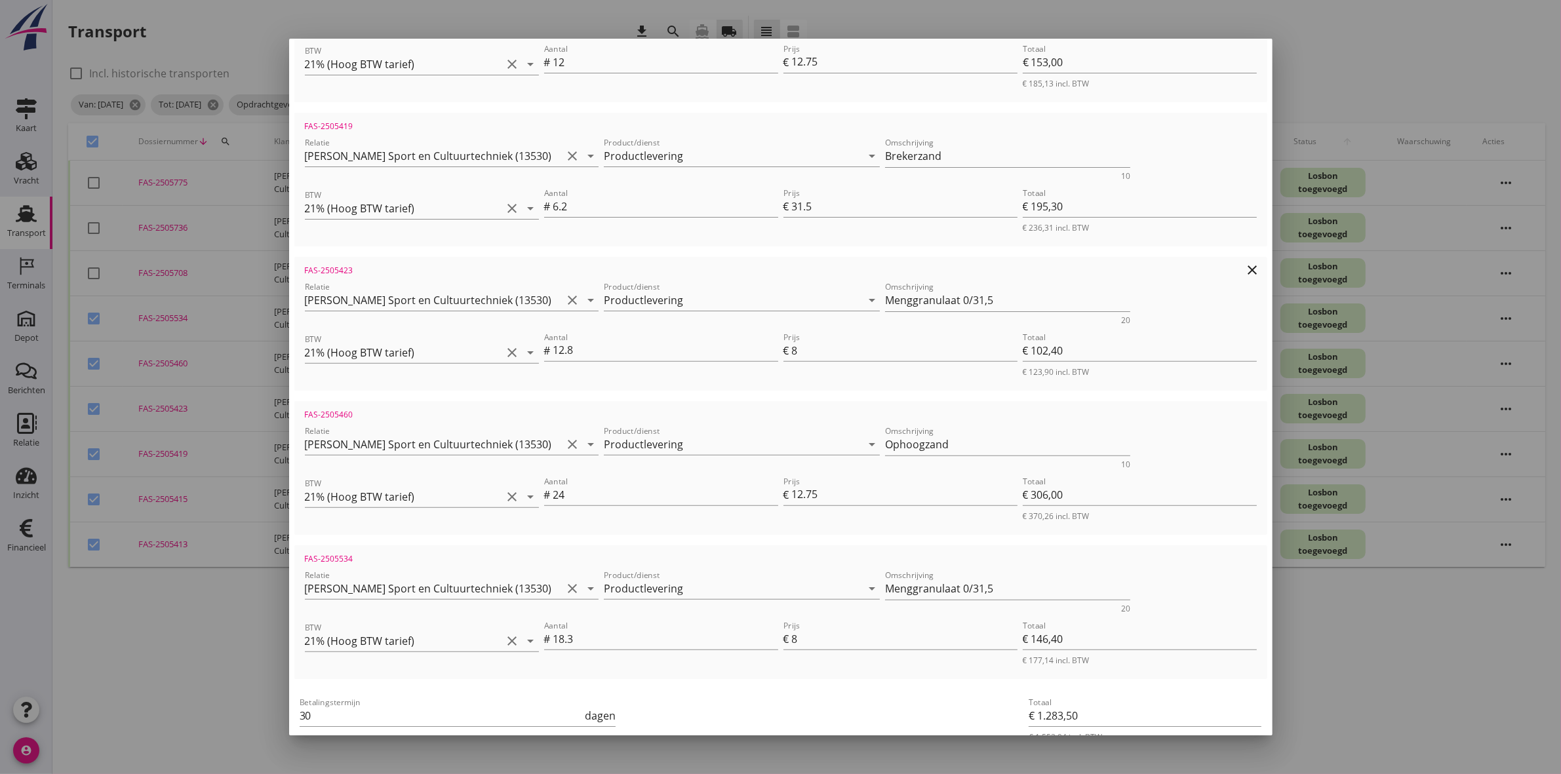
scroll to position [545, 0]
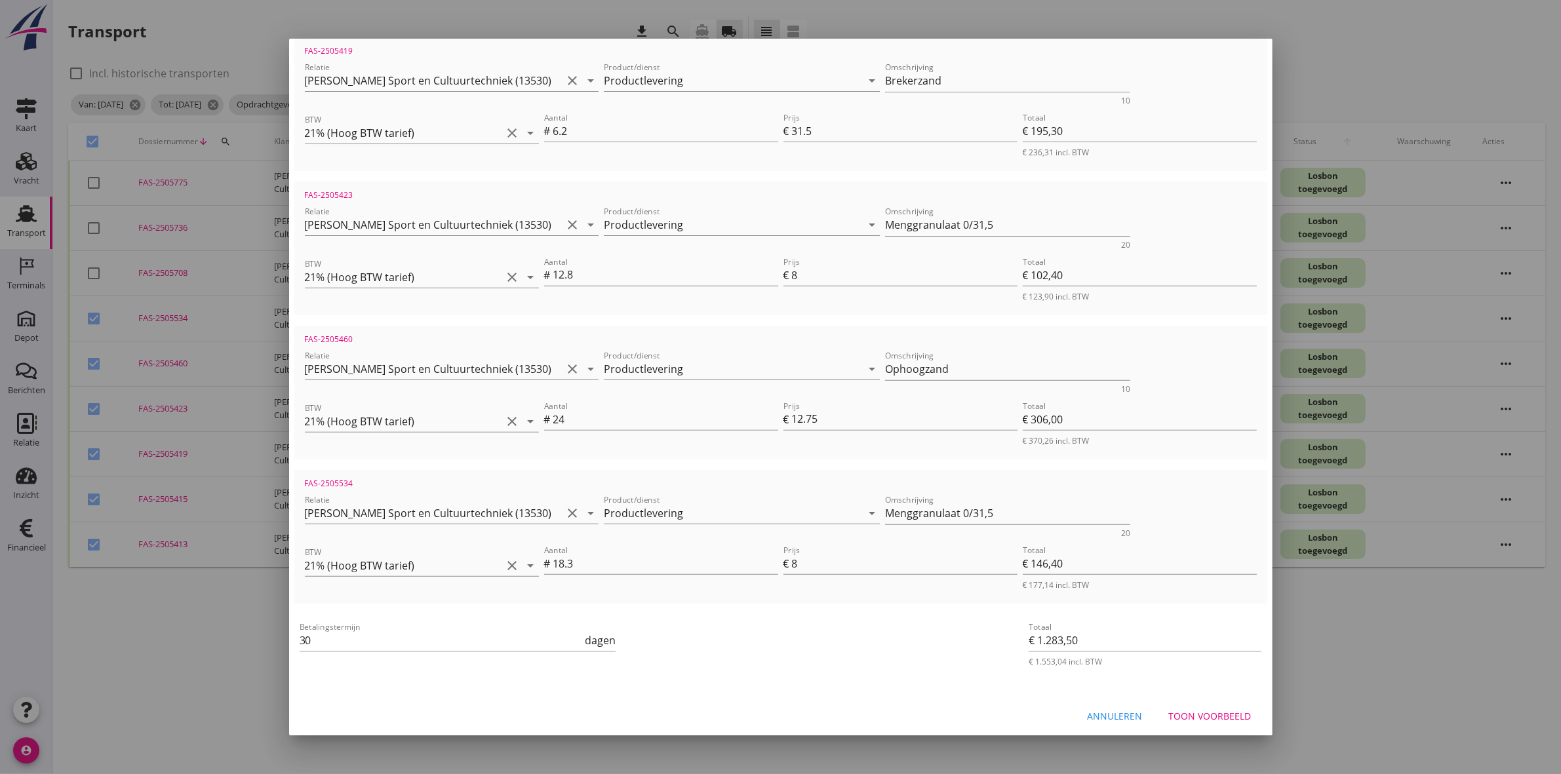
click at [774, 358] on div "Toon voorbeeld" at bounding box center [1210, 716] width 83 height 14
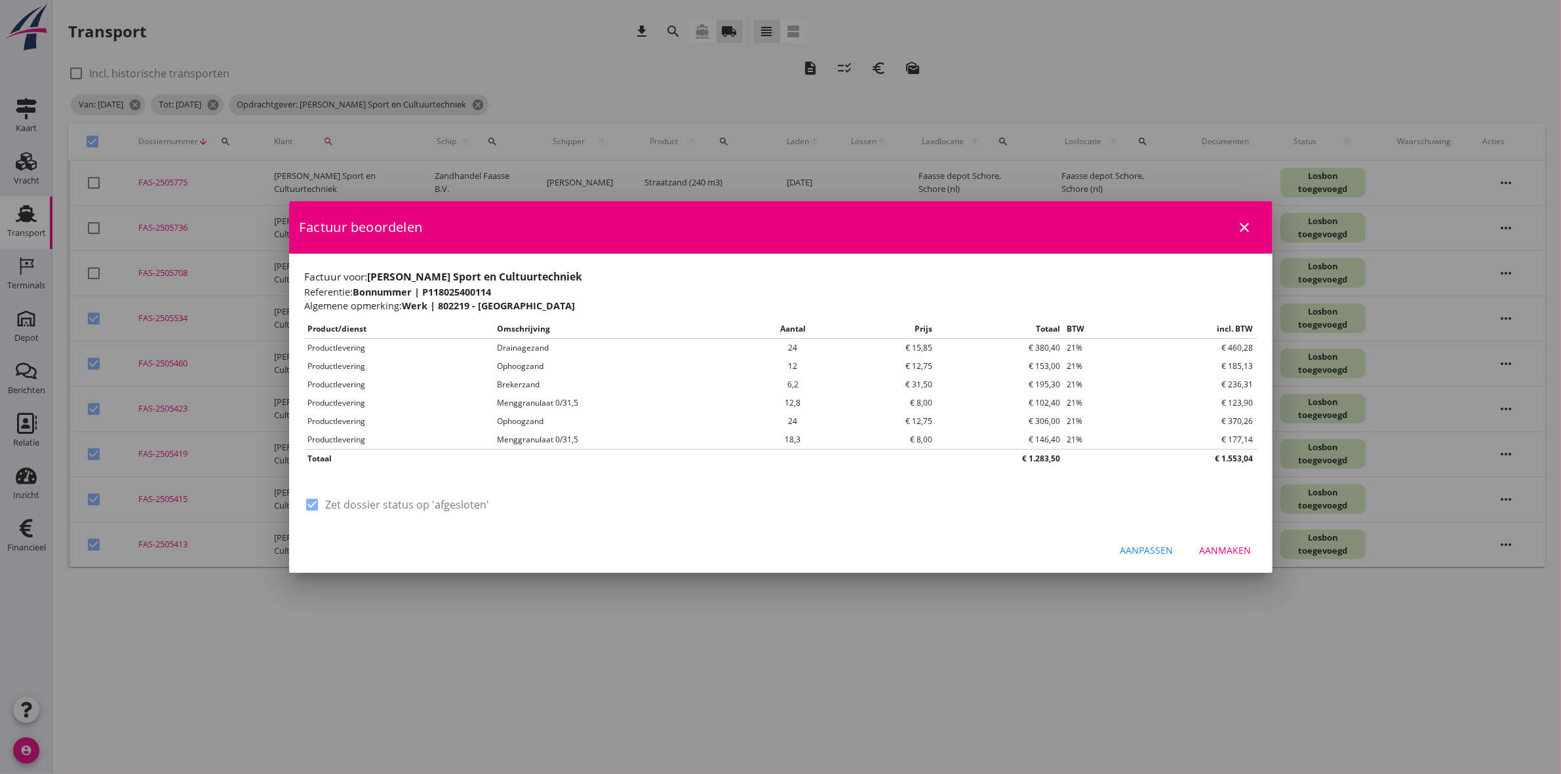
scroll to position [0, 0]
click at [774, 358] on div "Aanmaken" at bounding box center [1226, 551] width 52 height 14
checkbox input "false"
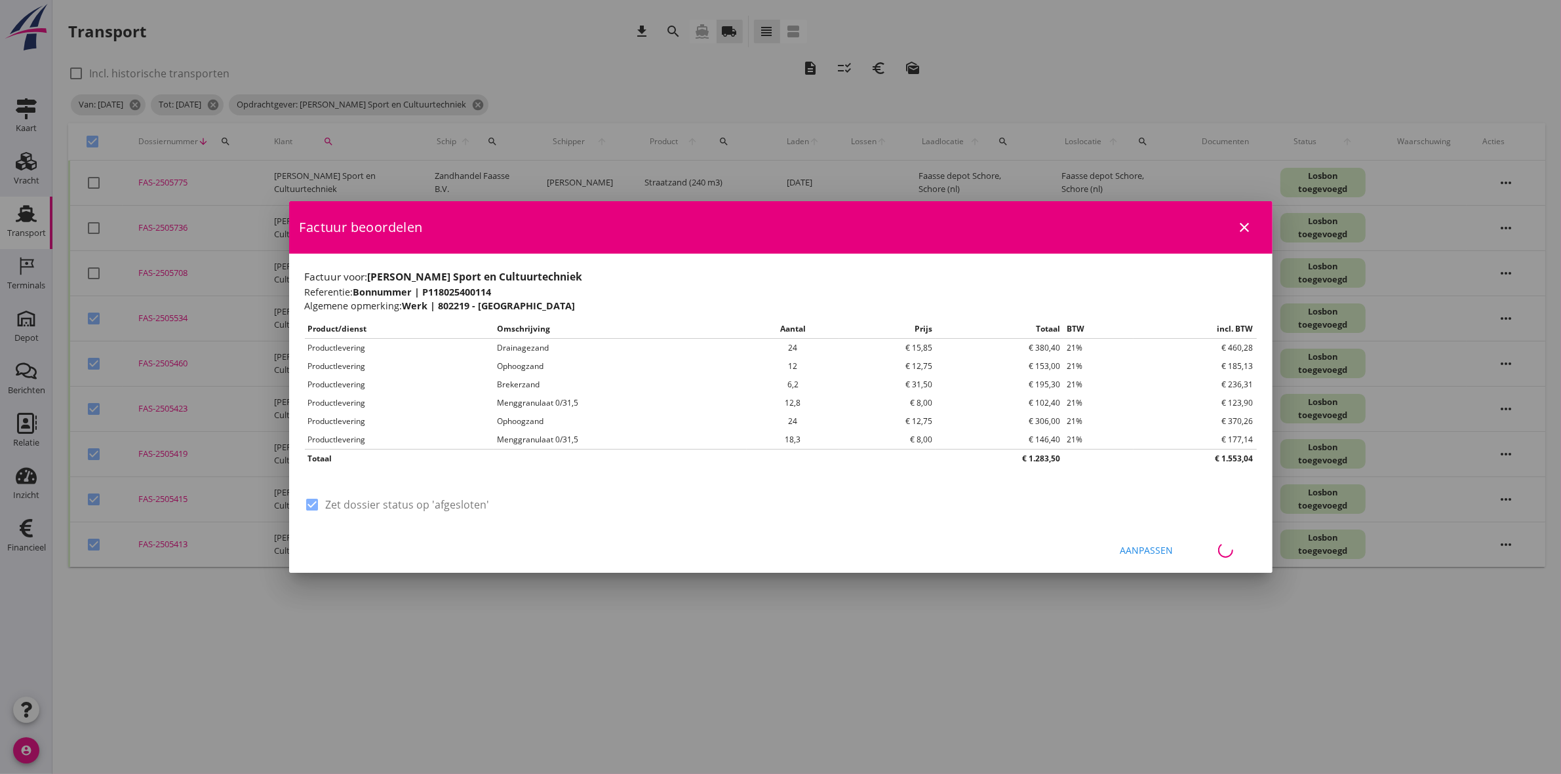
checkbox input "false"
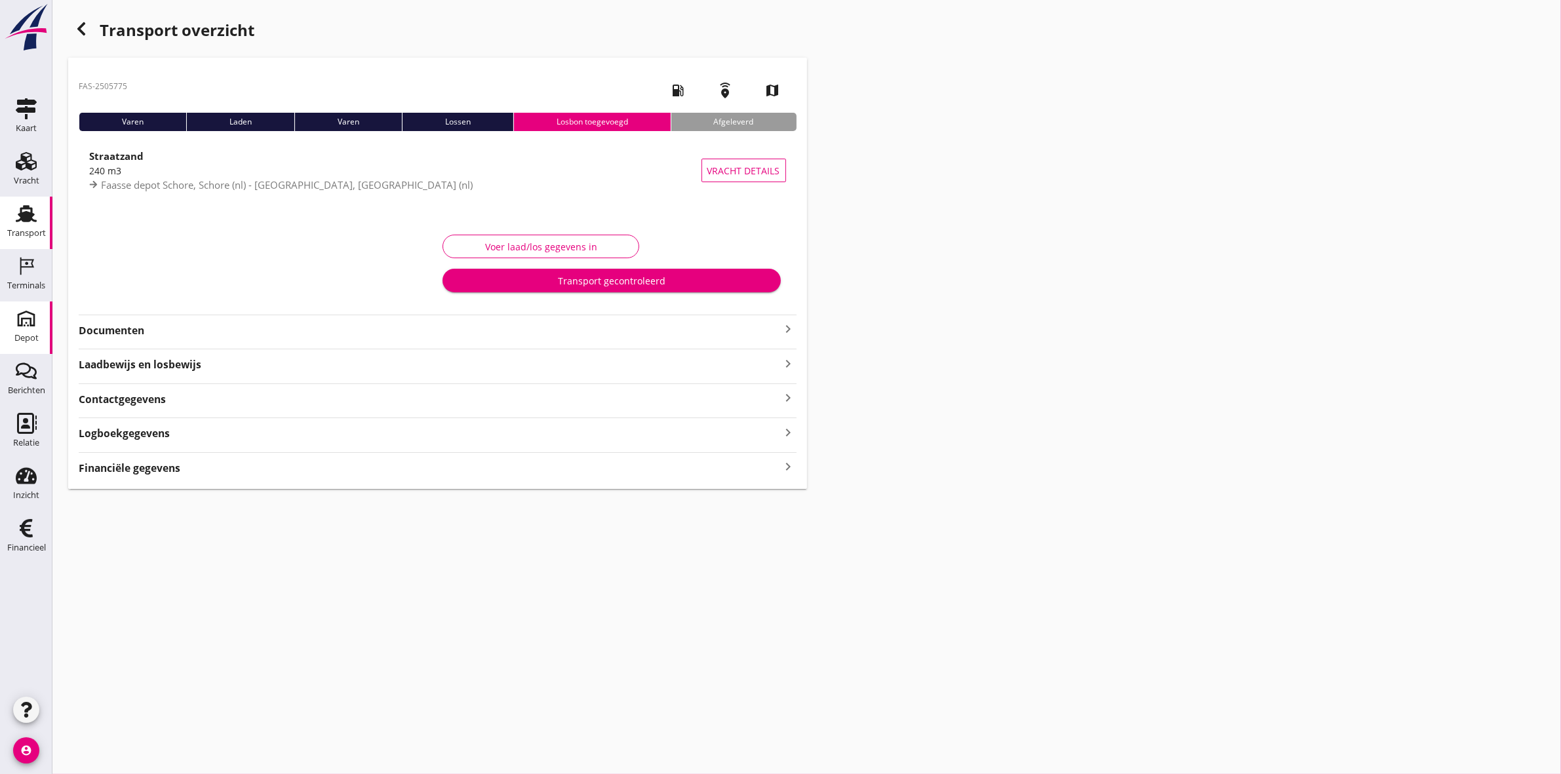
click at [33, 338] on div "Depot" at bounding box center [26, 338] width 24 height 9
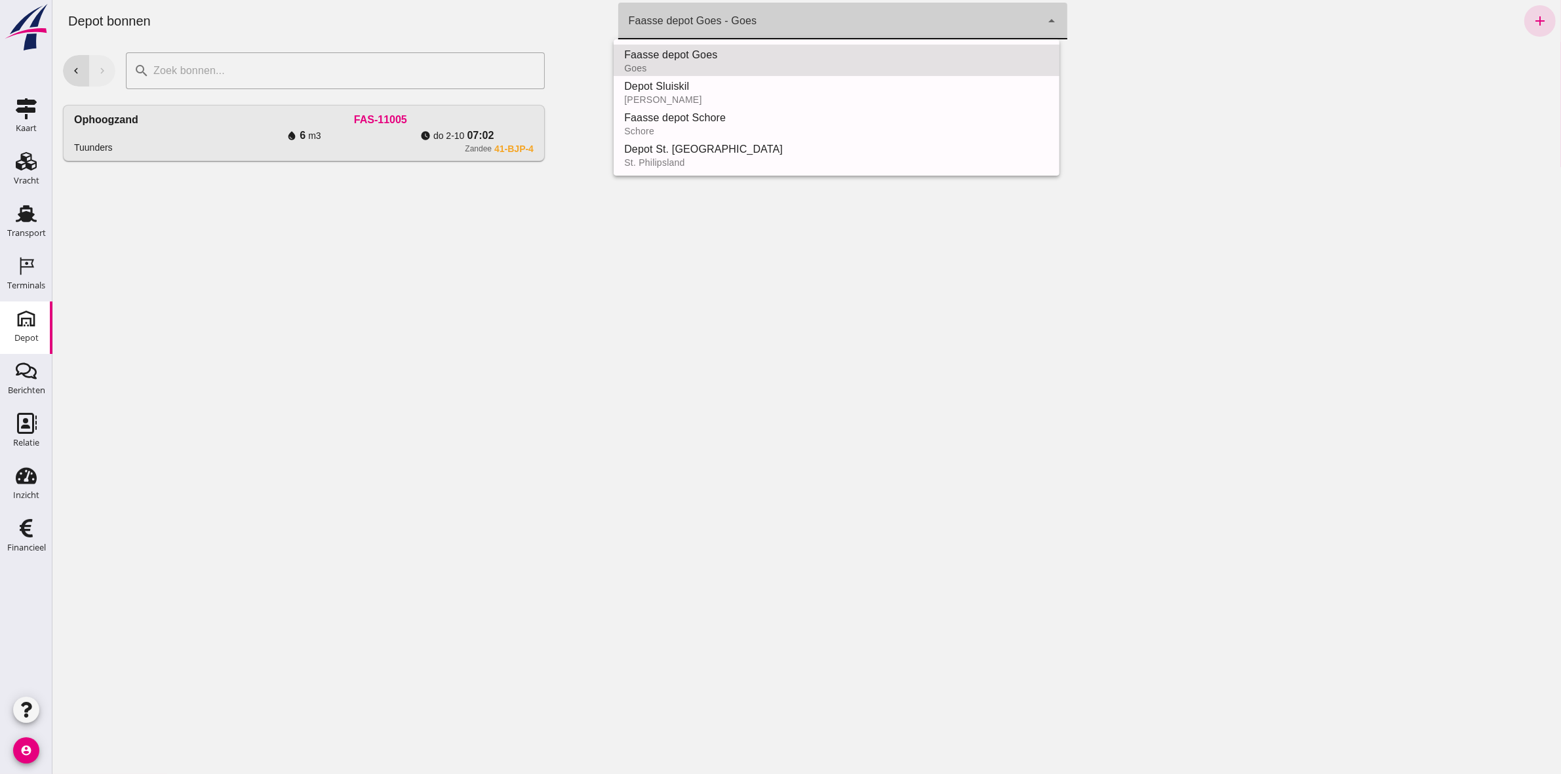
click at [738, 20] on div "Faasse depot Goes - Goes" at bounding box center [692, 21] width 129 height 16
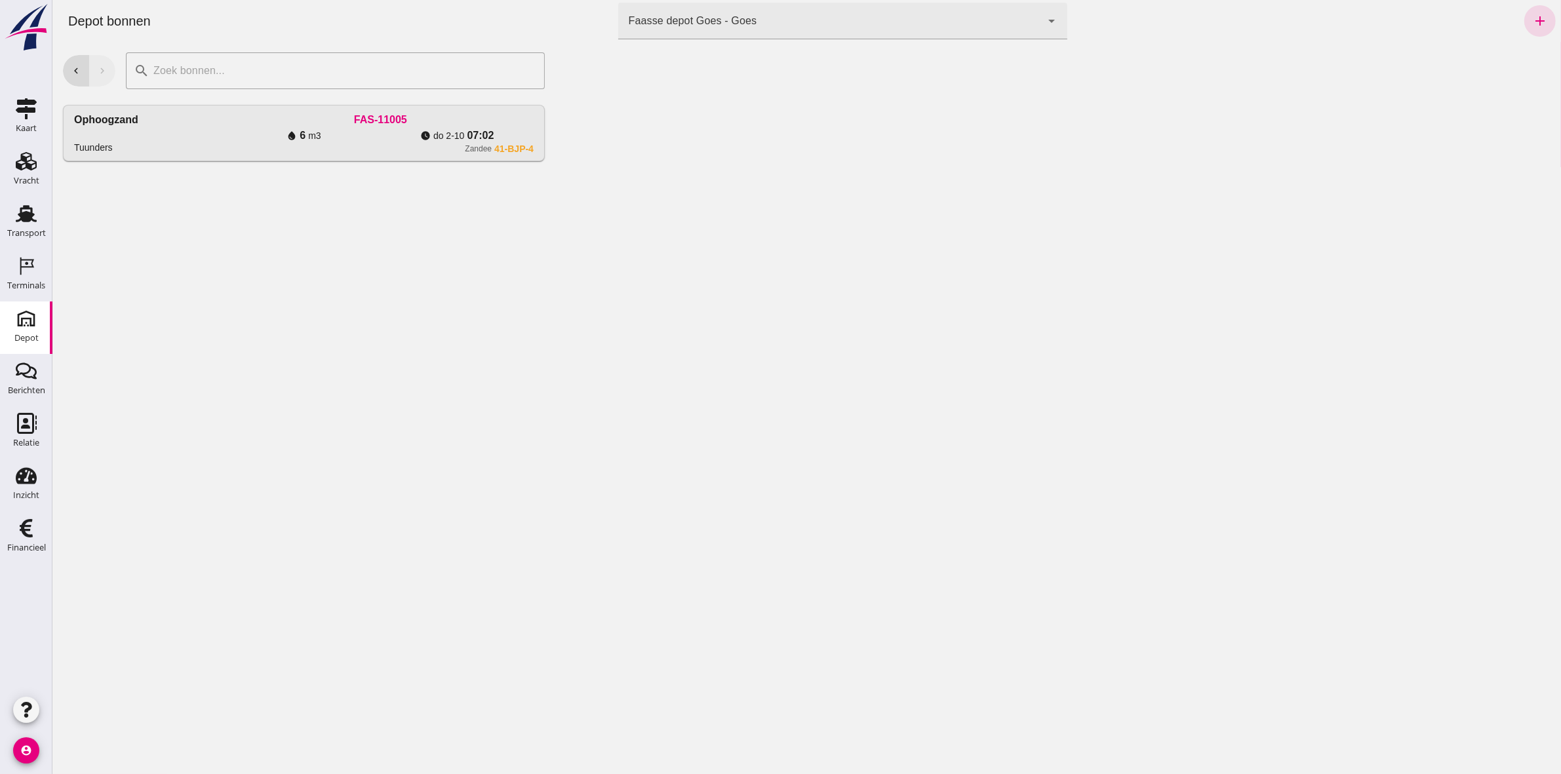
click at [1288, 132] on div at bounding box center [1058, 408] width 1006 height 732
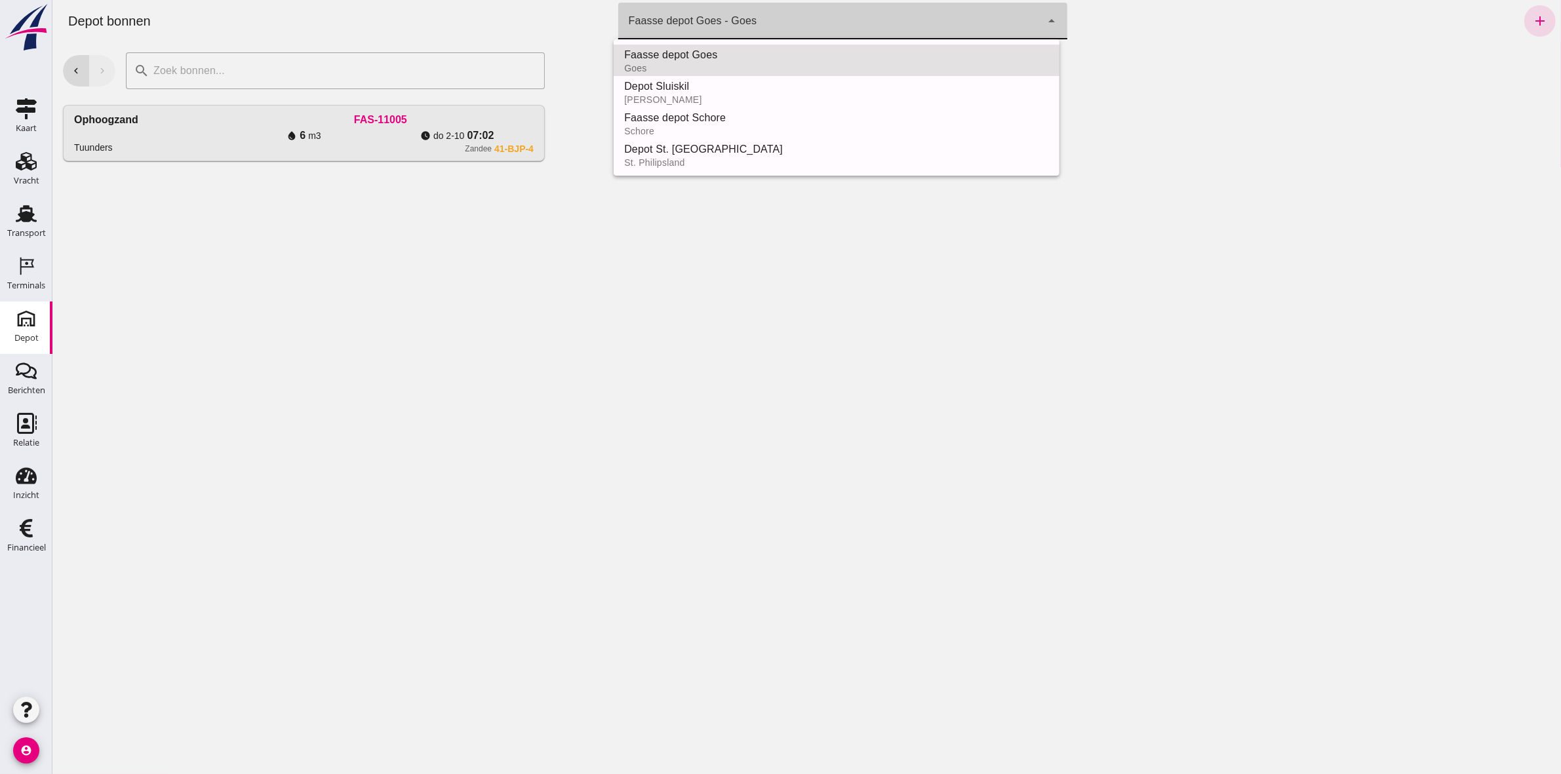
click at [898, 16] on div "Faasse depot Goes - Goes 8d49d884-38cb-411c-a66c-fafb858bb749" at bounding box center [830, 21] width 424 height 37
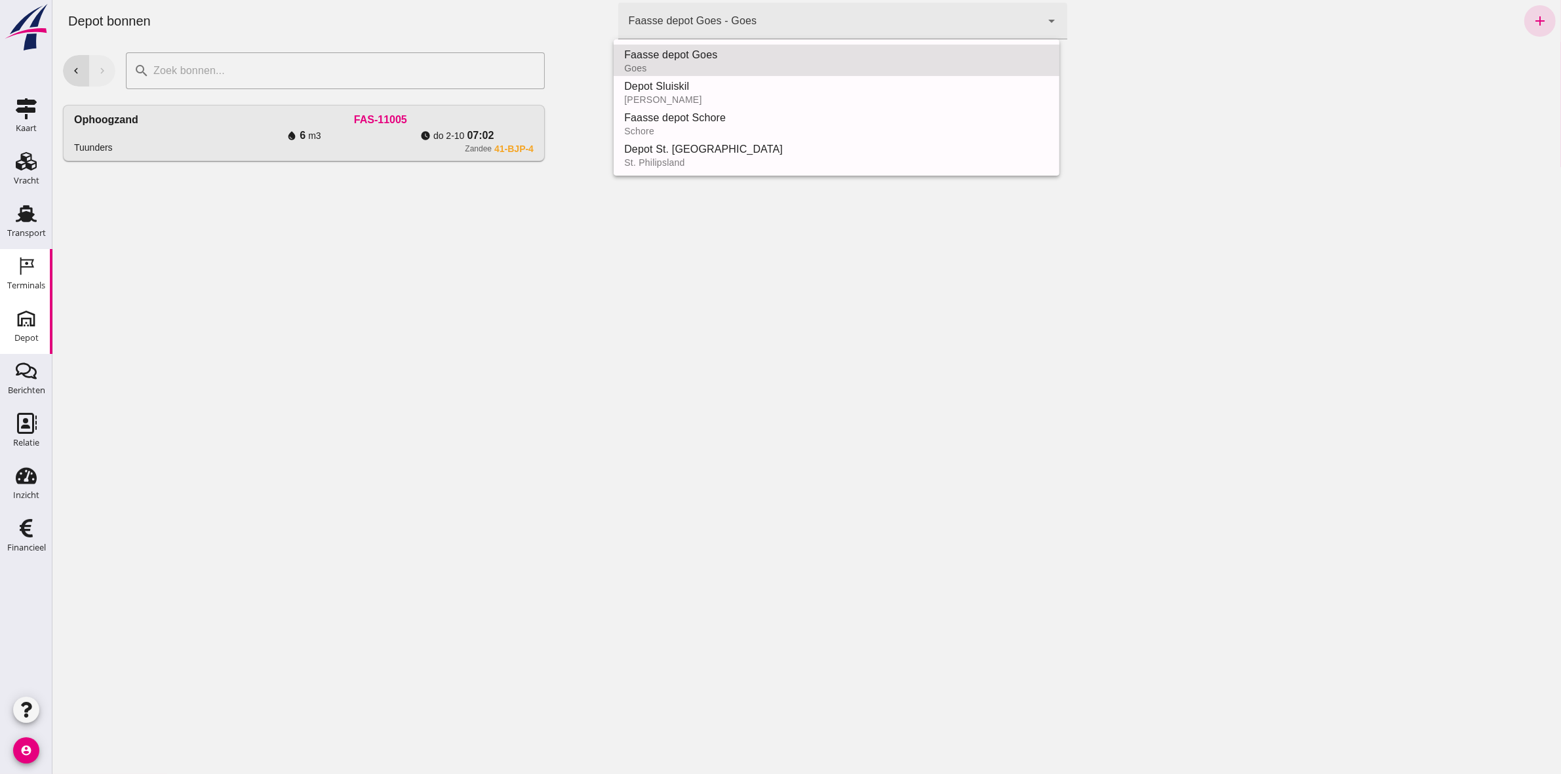
click at [33, 283] on div "Terminals" at bounding box center [26, 285] width 38 height 9
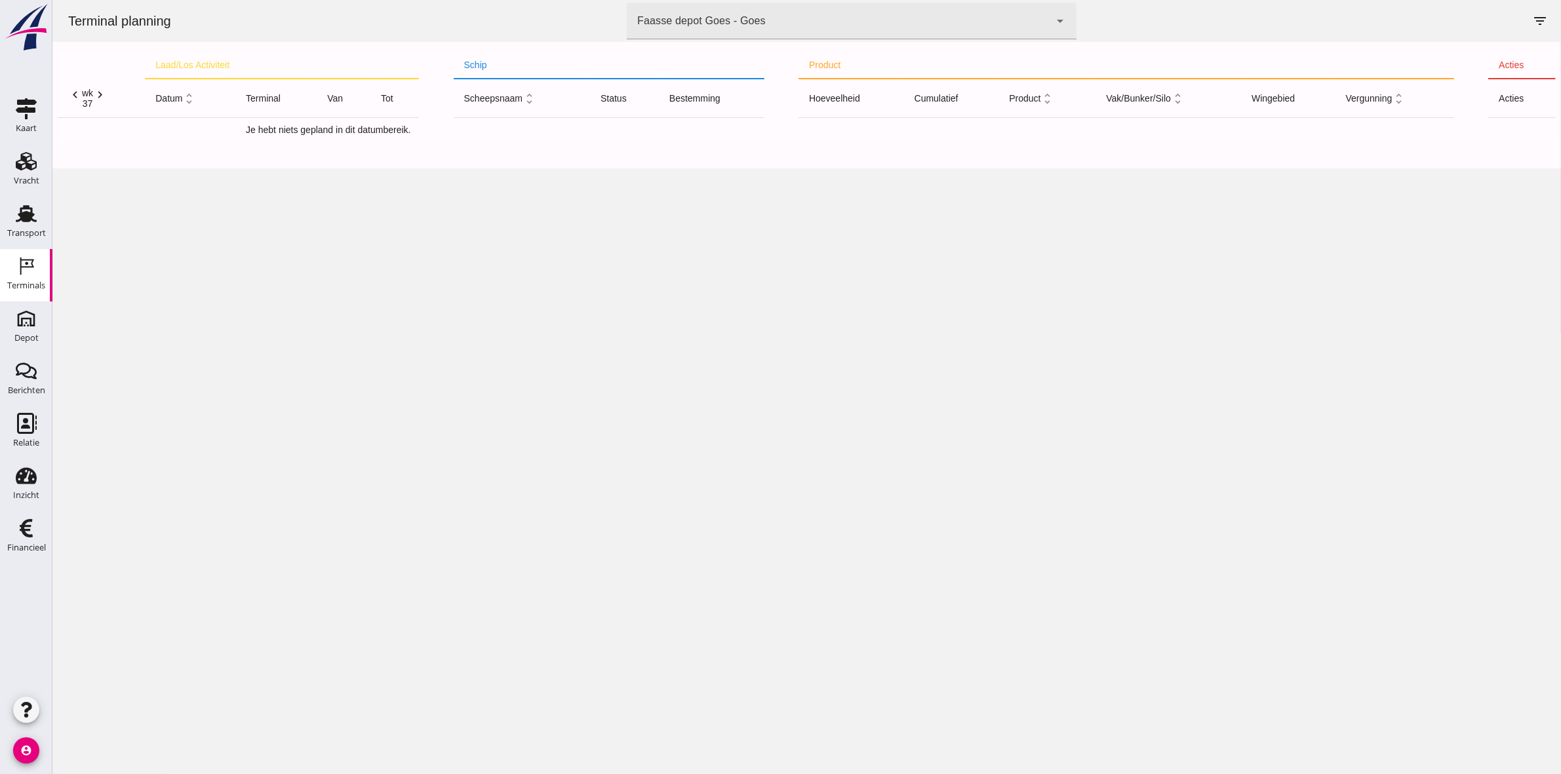
click at [922, 38] on div "Faasse depot Goes - Goes 8d49d884-38cb-411c-a66c-fafb858bb749" at bounding box center [838, 21] width 424 height 37
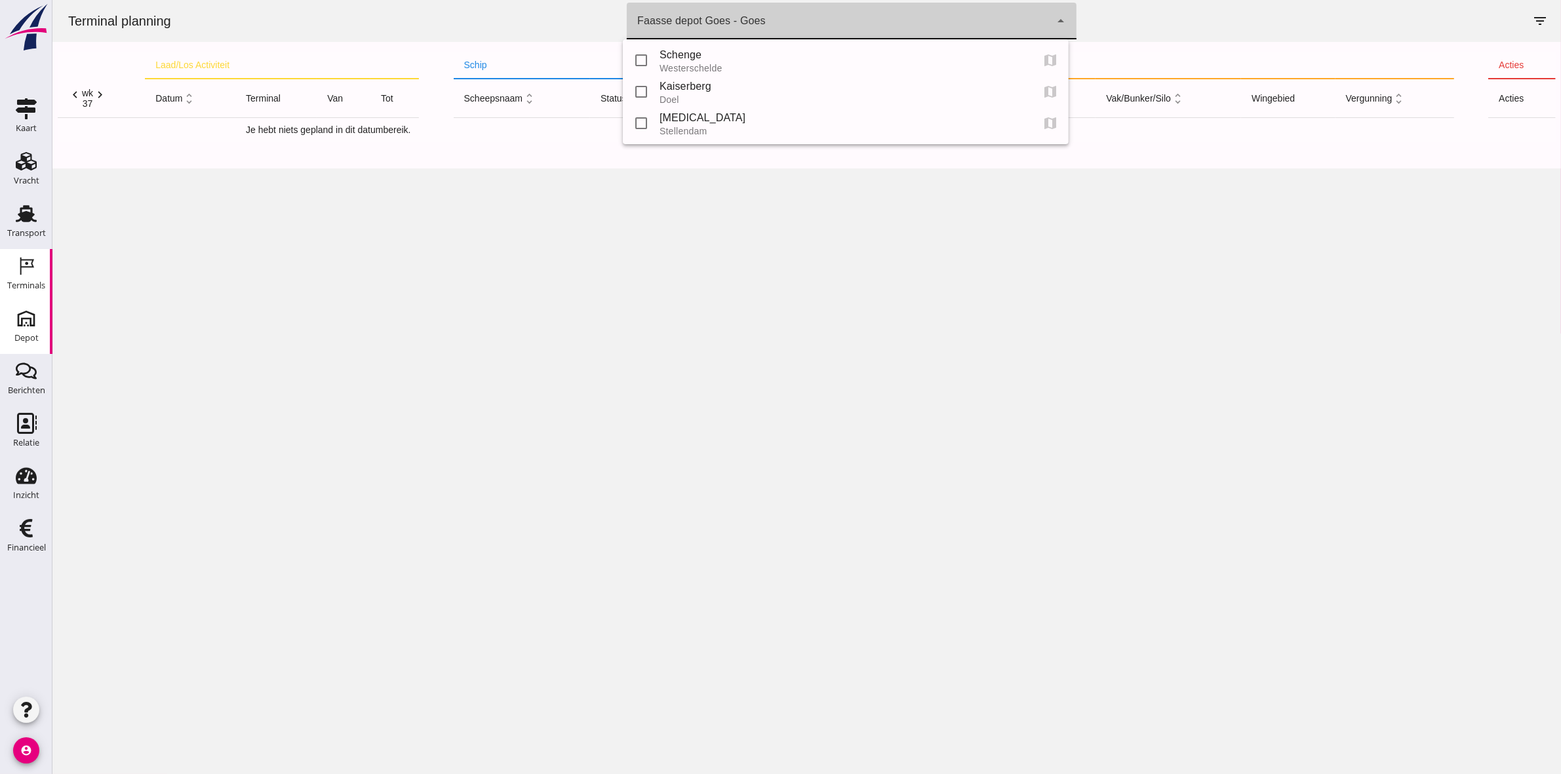
click at [31, 338] on div "Depot" at bounding box center [26, 338] width 24 height 9
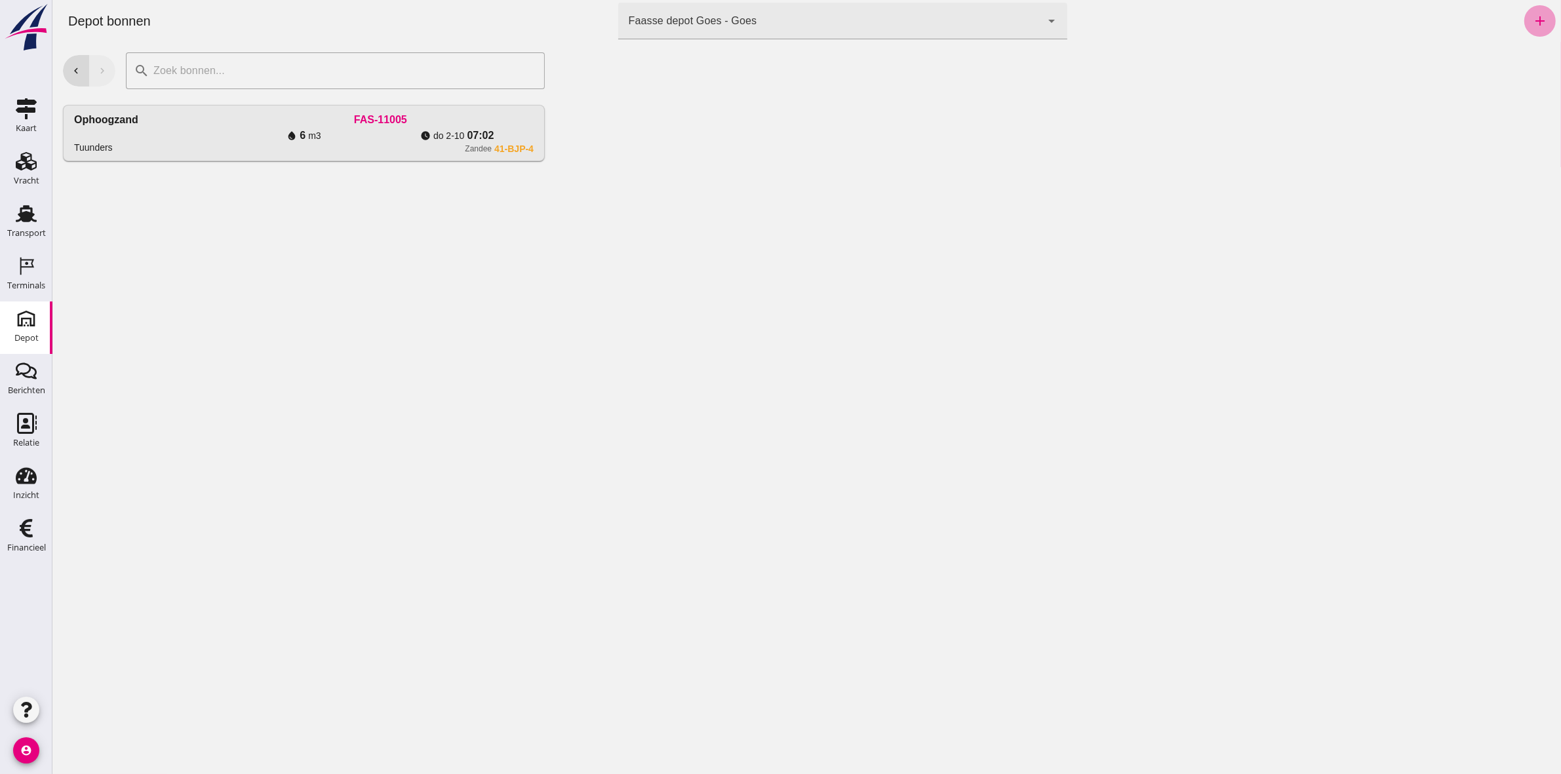
click at [1532, 20] on icon "add" at bounding box center [1540, 21] width 16 height 16
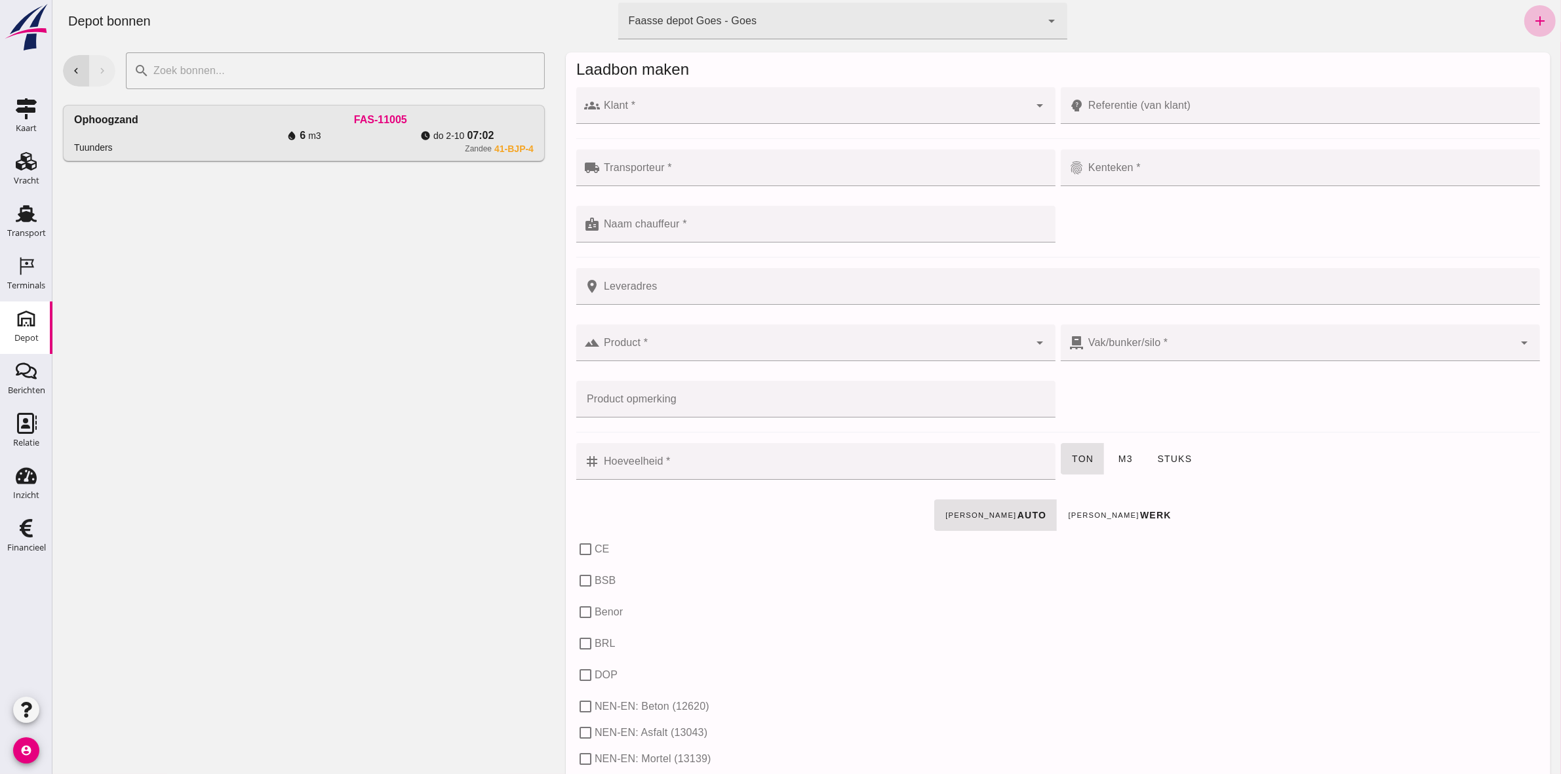
click at [977, 111] on input "Klant *" at bounding box center [813, 112] width 429 height 16
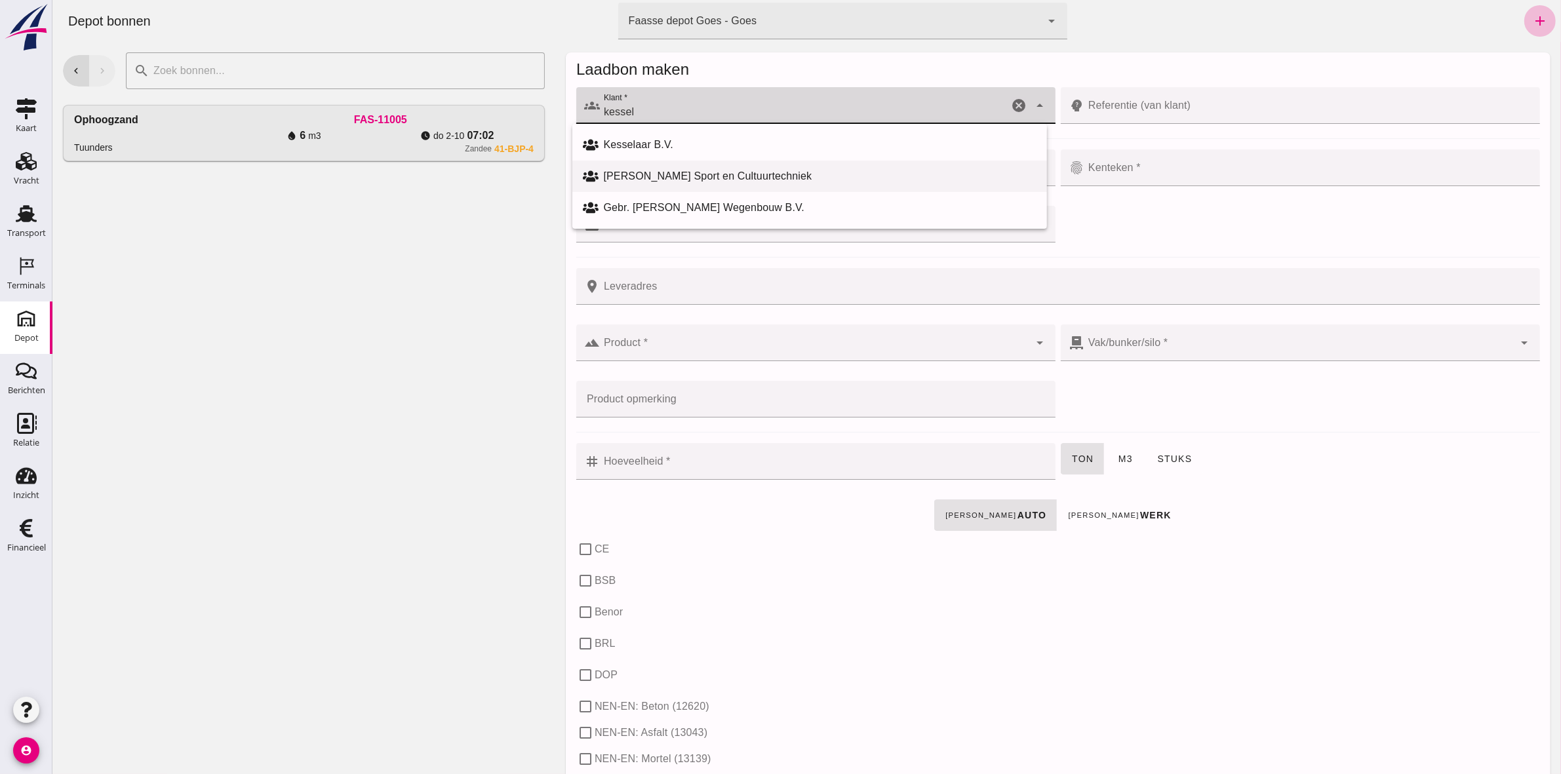
click at [914, 181] on div "Van Kessel Sport en Cultuurtechniek" at bounding box center [819, 176] width 433 height 16
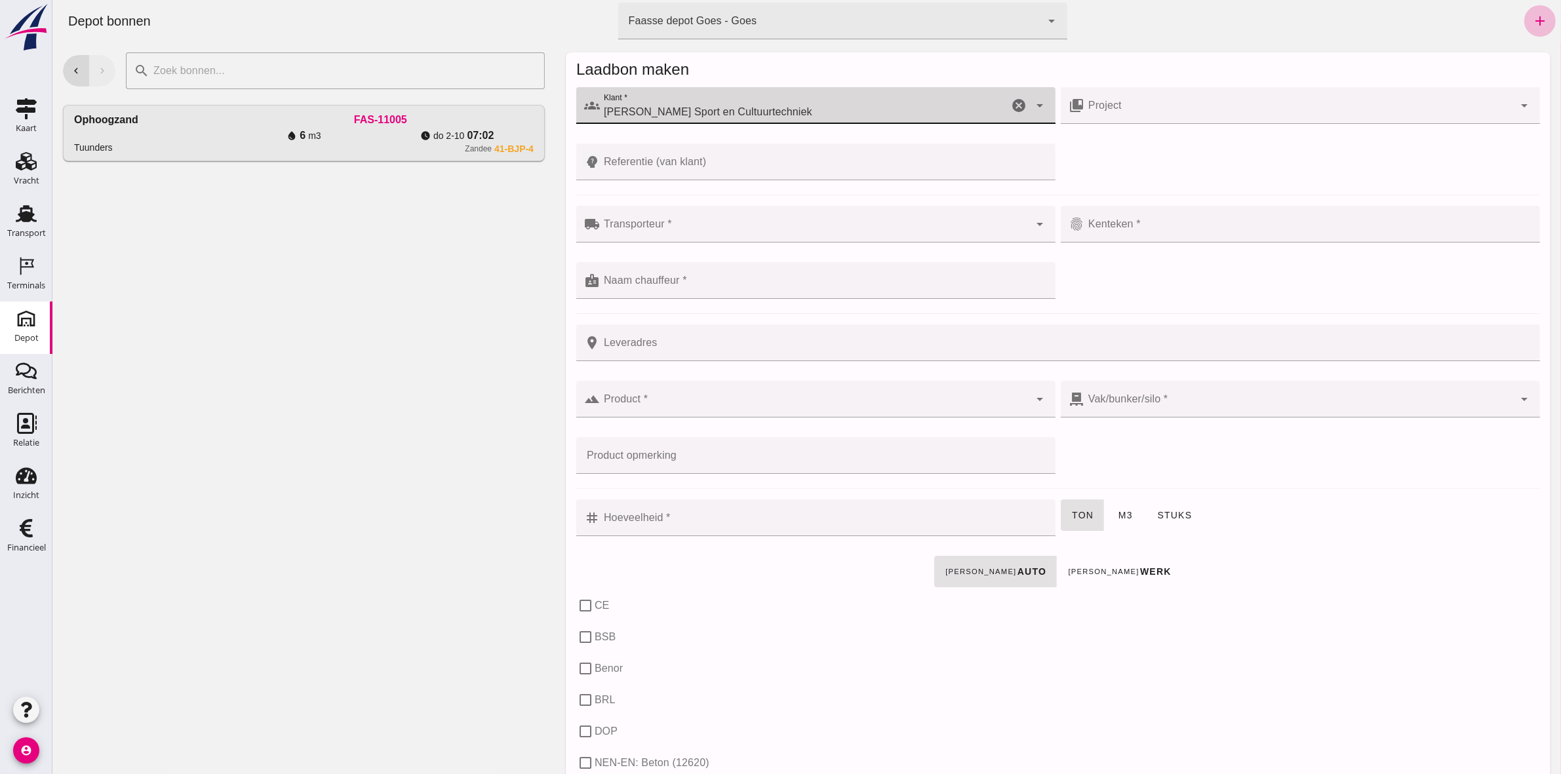
type input "Van Kessel Sport en Cultuurtechniek"
click at [1128, 98] on div at bounding box center [1298, 105] width 429 height 37
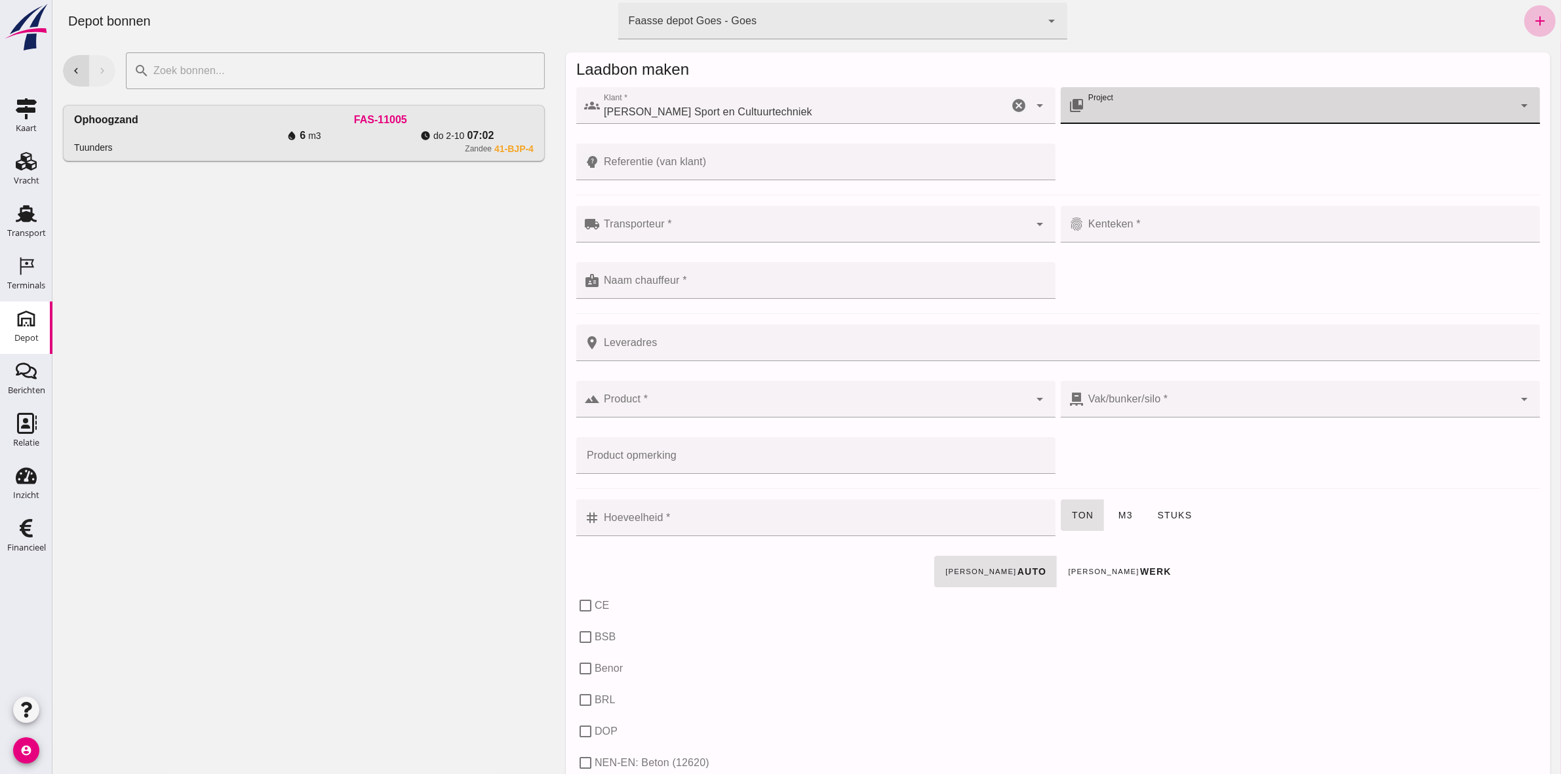
click at [1516, 104] on icon "arrow_drop_down" at bounding box center [1524, 106] width 16 height 16
type input "Project | Parkzone, Hansweert"
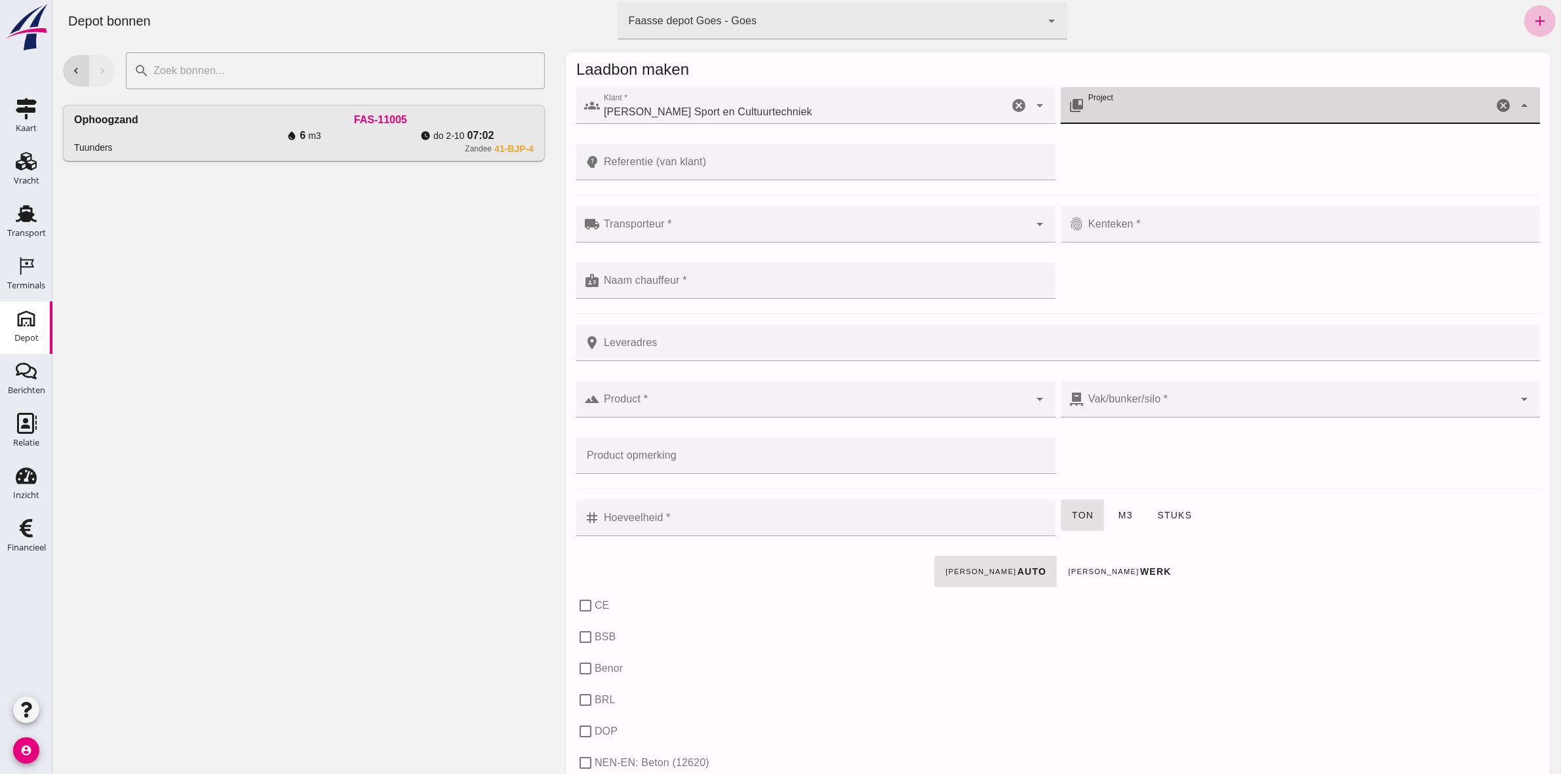
click at [742, 174] on input "Referentie (van klant)" at bounding box center [823, 162] width 448 height 37
click at [1244, 109] on input "Project" at bounding box center [1298, 112] width 429 height 16
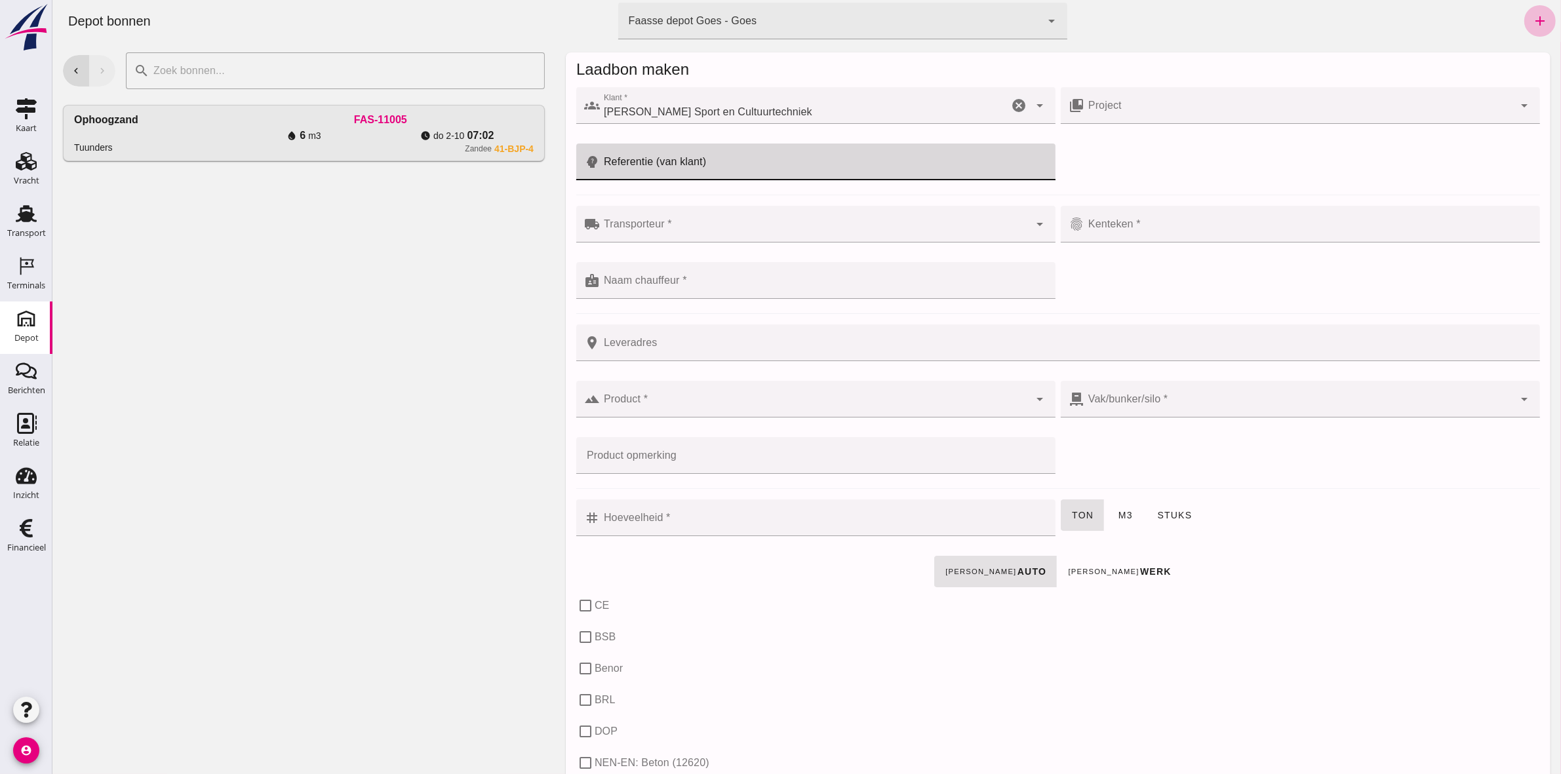
click at [648, 168] on input "Referentie (van klant)" at bounding box center [823, 162] width 448 height 37
type input "Project | 802219 Parkzone, Hansweert"
click at [666, 237] on input "Transporteur *" at bounding box center [813, 231] width 429 height 16
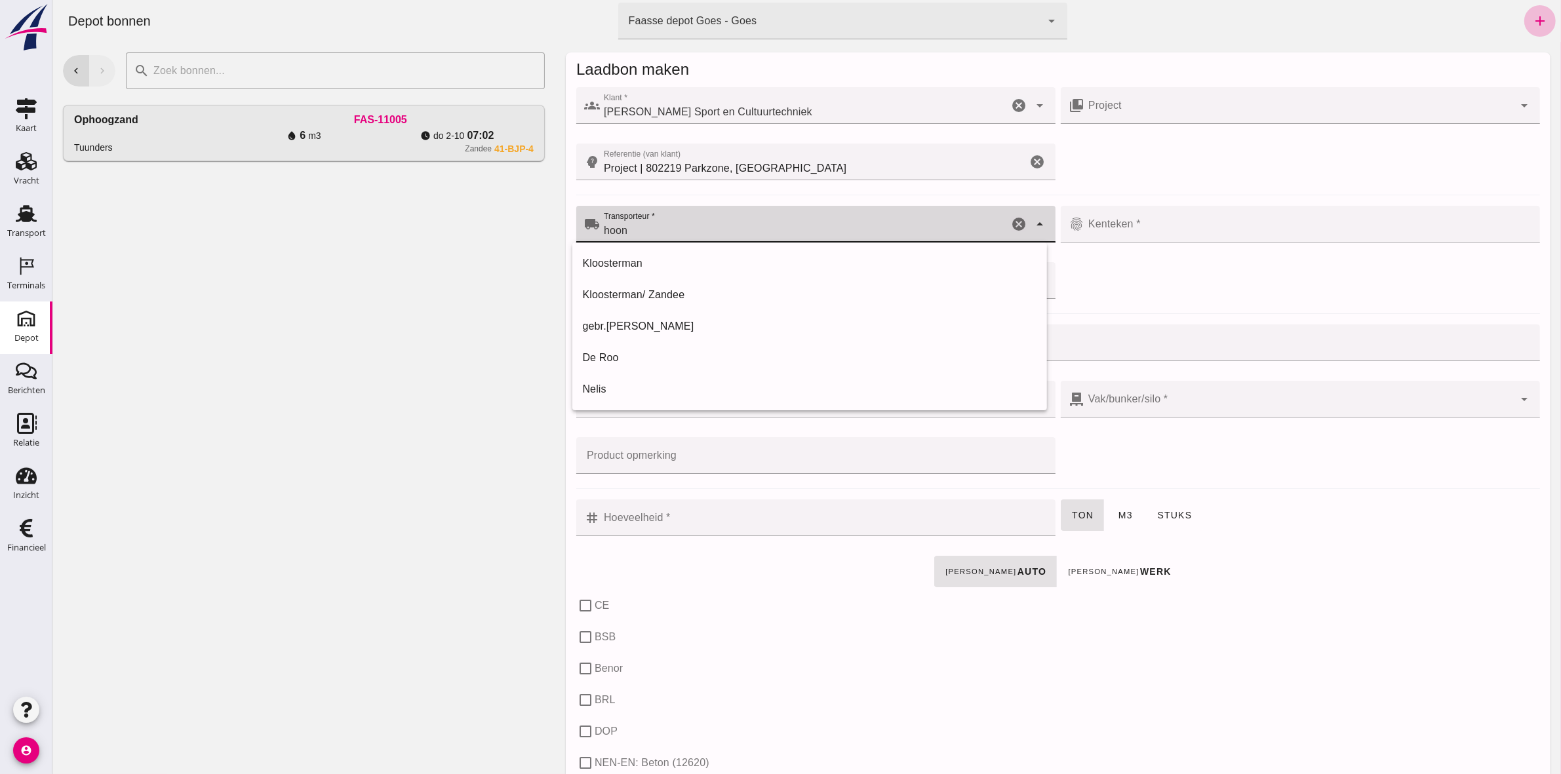
click at [1031, 222] on icon "arrow_drop_down" at bounding box center [1039, 224] width 16 height 16
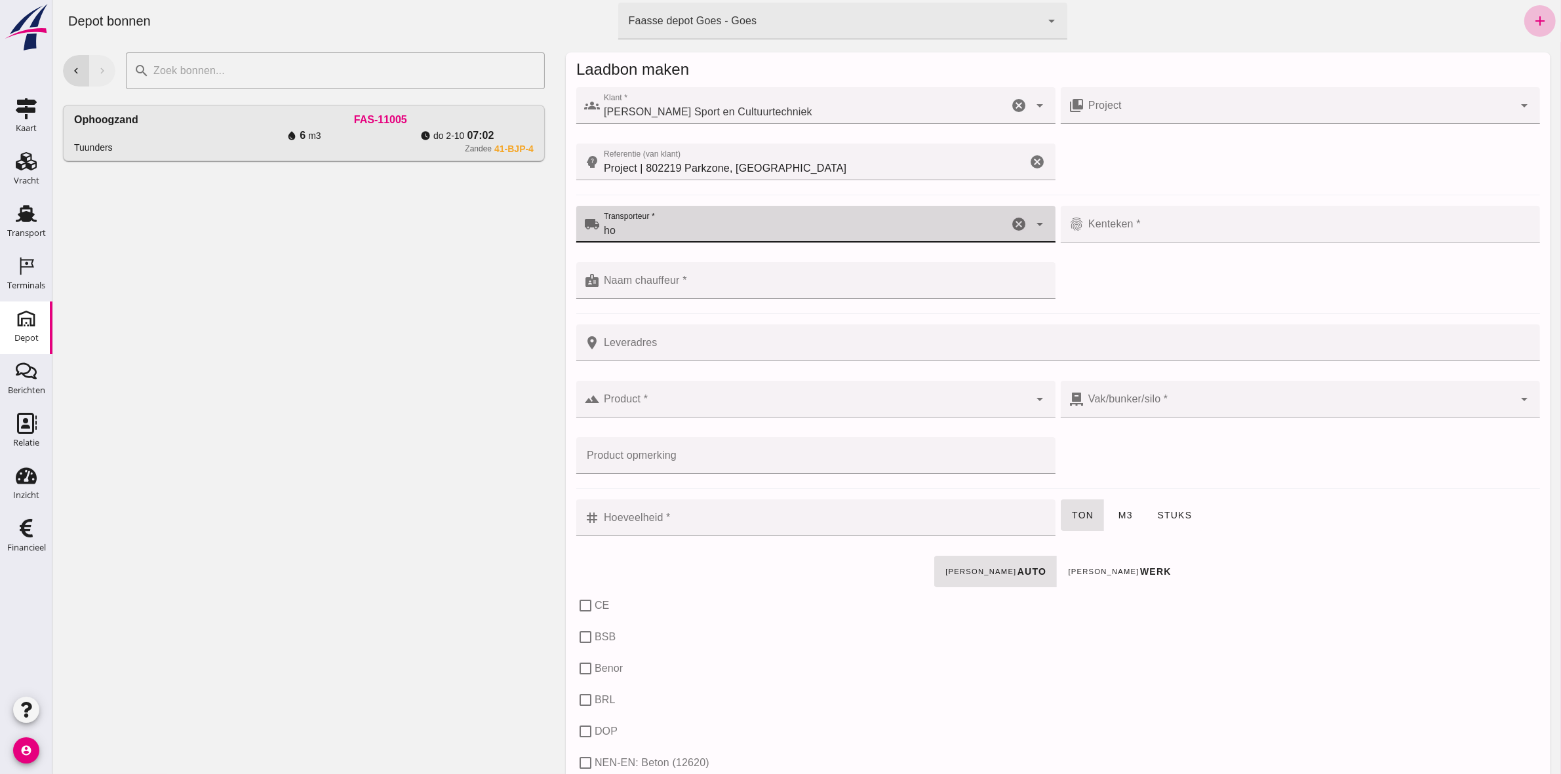
type input "h"
type input "Hoondert"
click at [1231, 220] on div at bounding box center [1298, 224] width 429 height 37
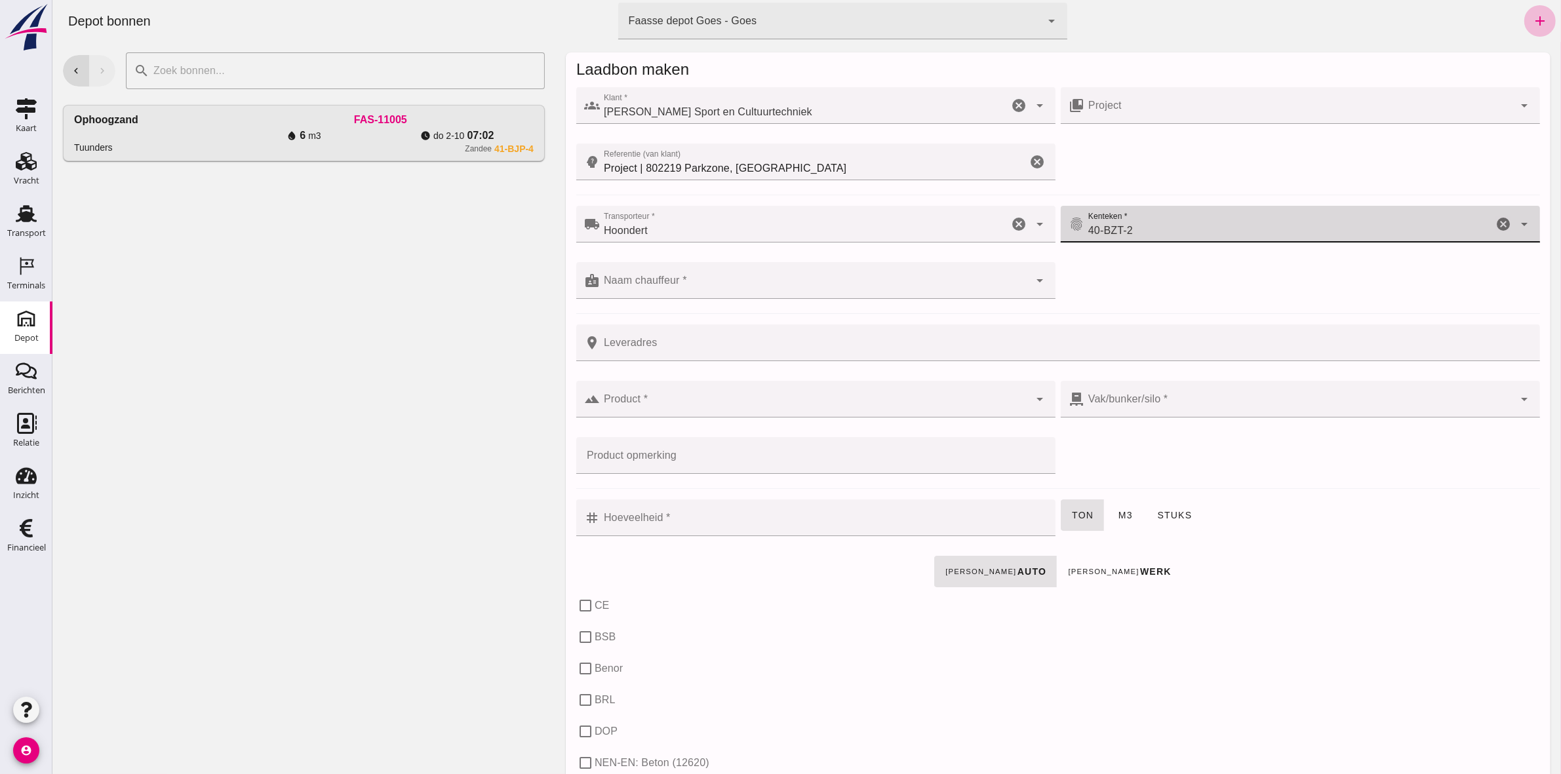
type input "40-BZT-2"
click at [666, 279] on div at bounding box center [813, 280] width 429 height 37
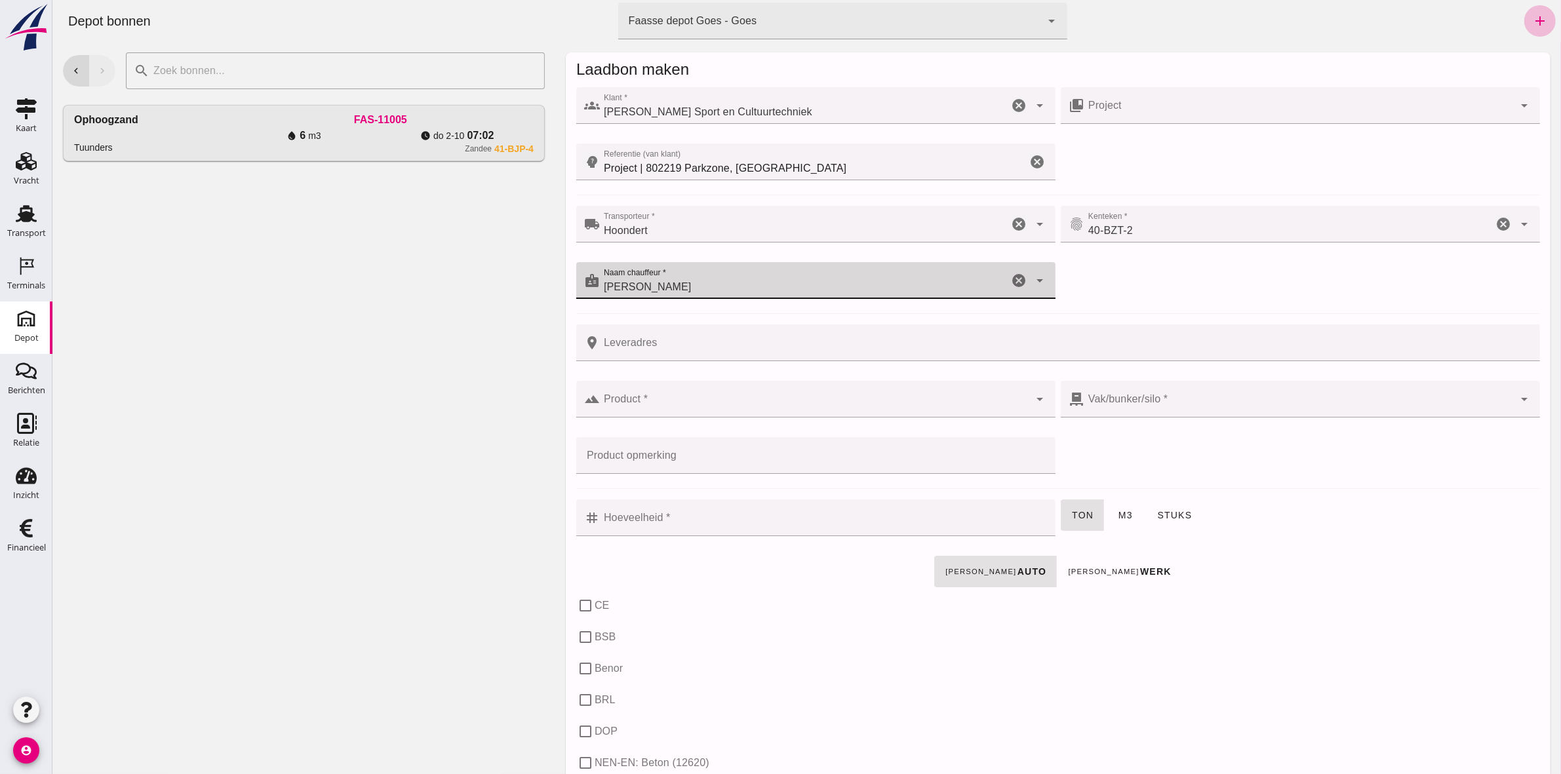
type input "Marco"
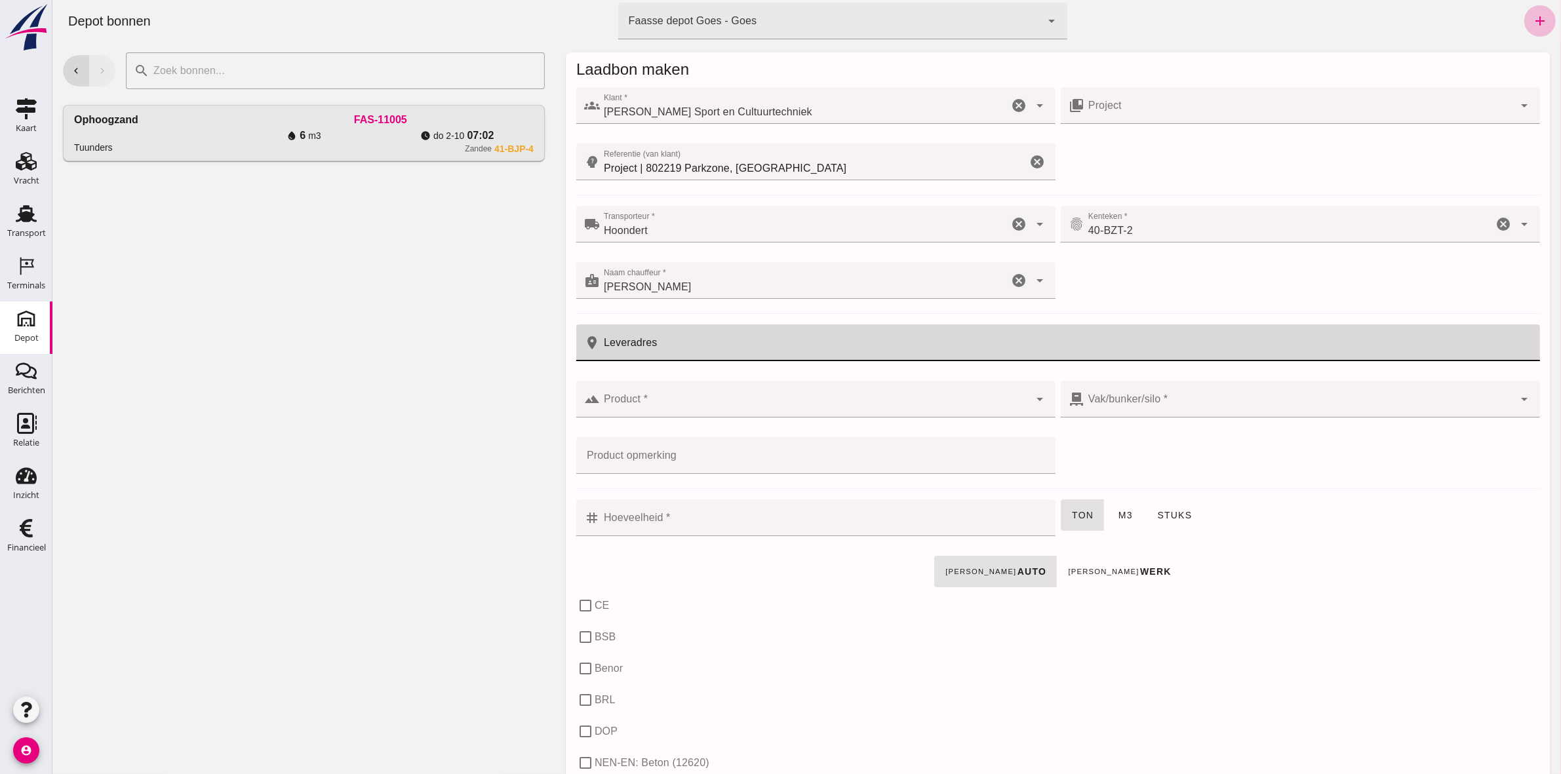
click at [707, 351] on input "Leveradres" at bounding box center [1065, 343] width 932 height 37
type input "Park, Hansweert"
click at [700, 382] on div at bounding box center [813, 399] width 429 height 37
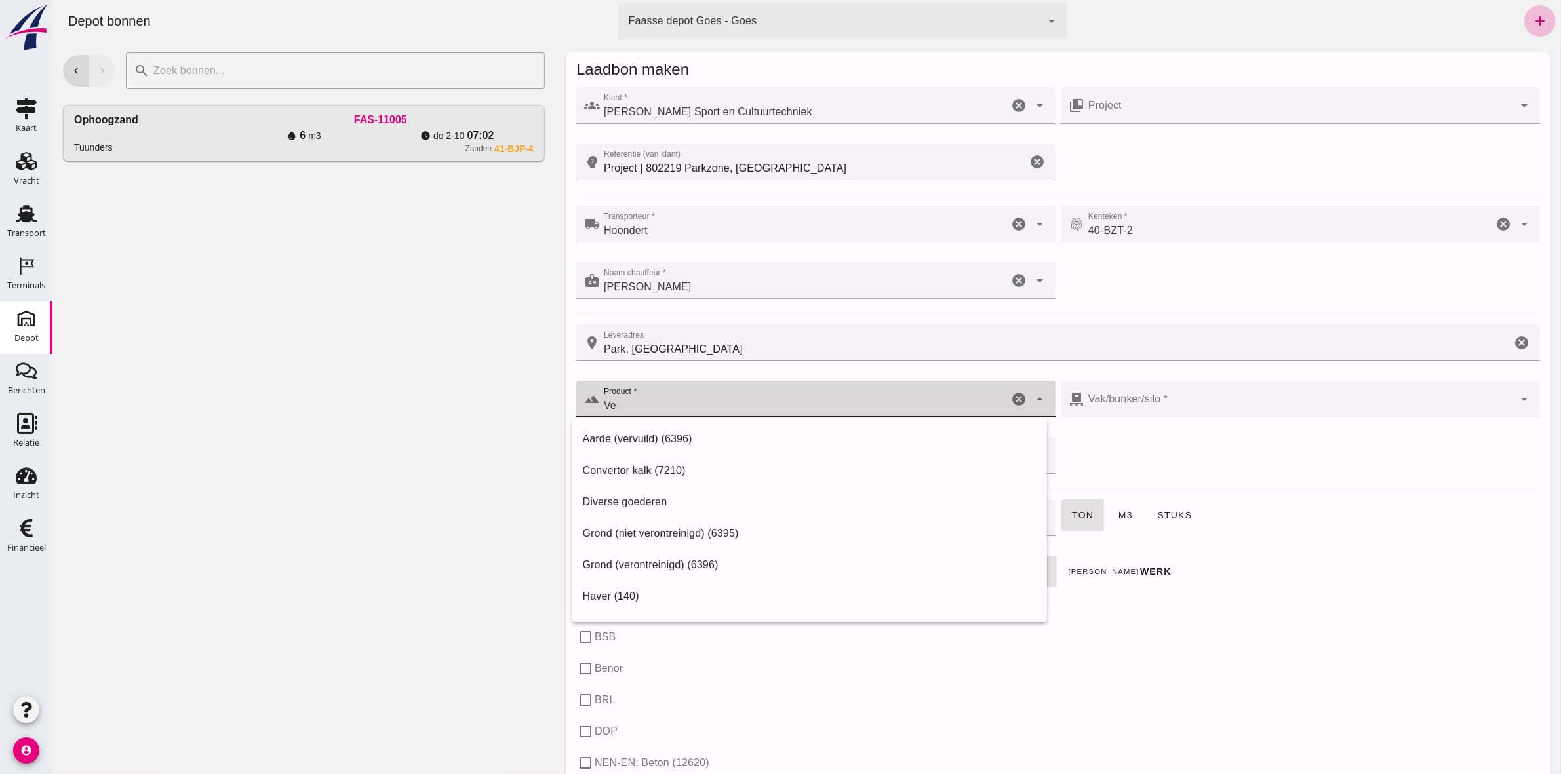
type input "V"
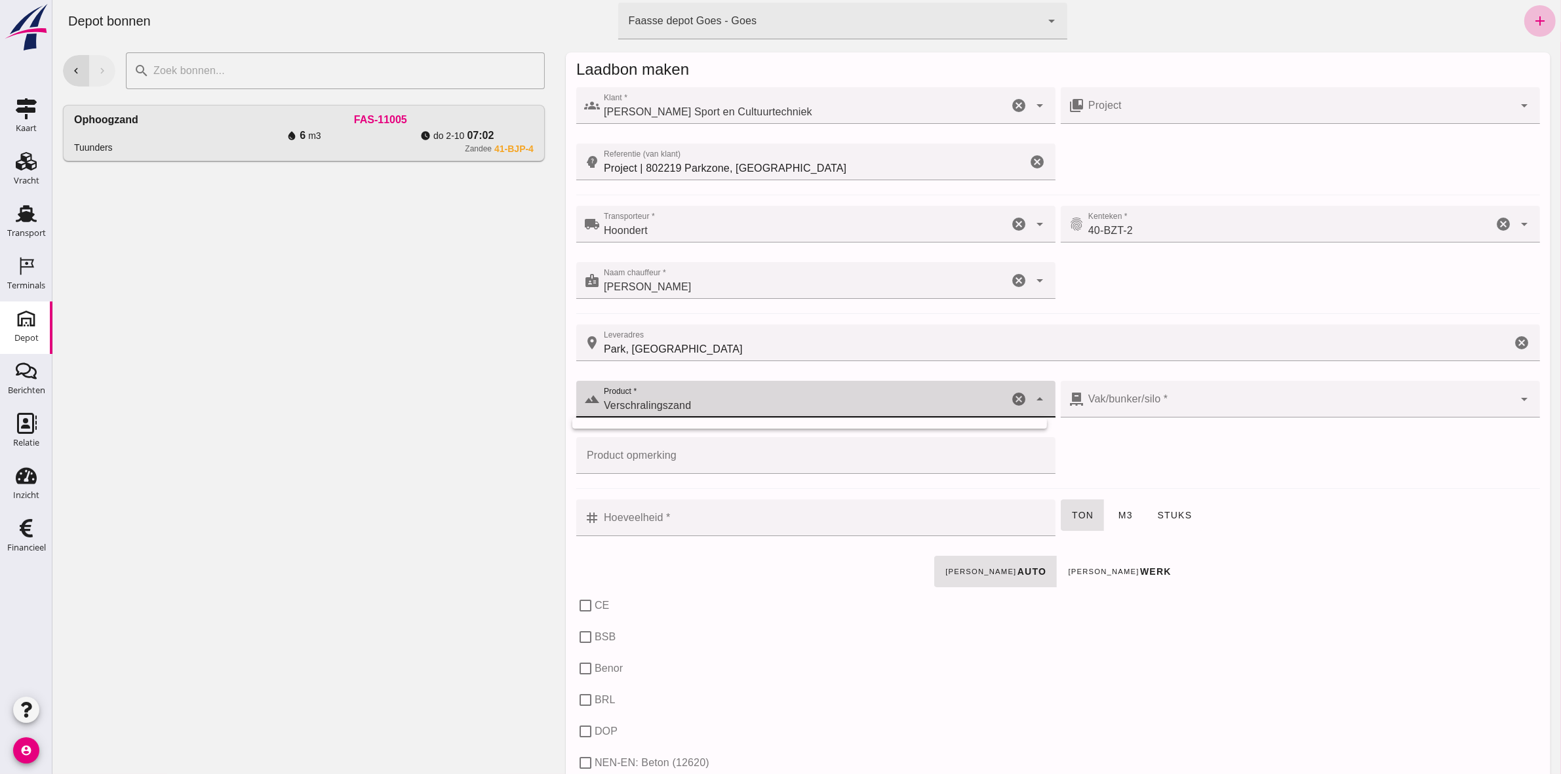
type input "Verschralingszand"
click at [1227, 410] on div at bounding box center [1298, 399] width 429 height 37
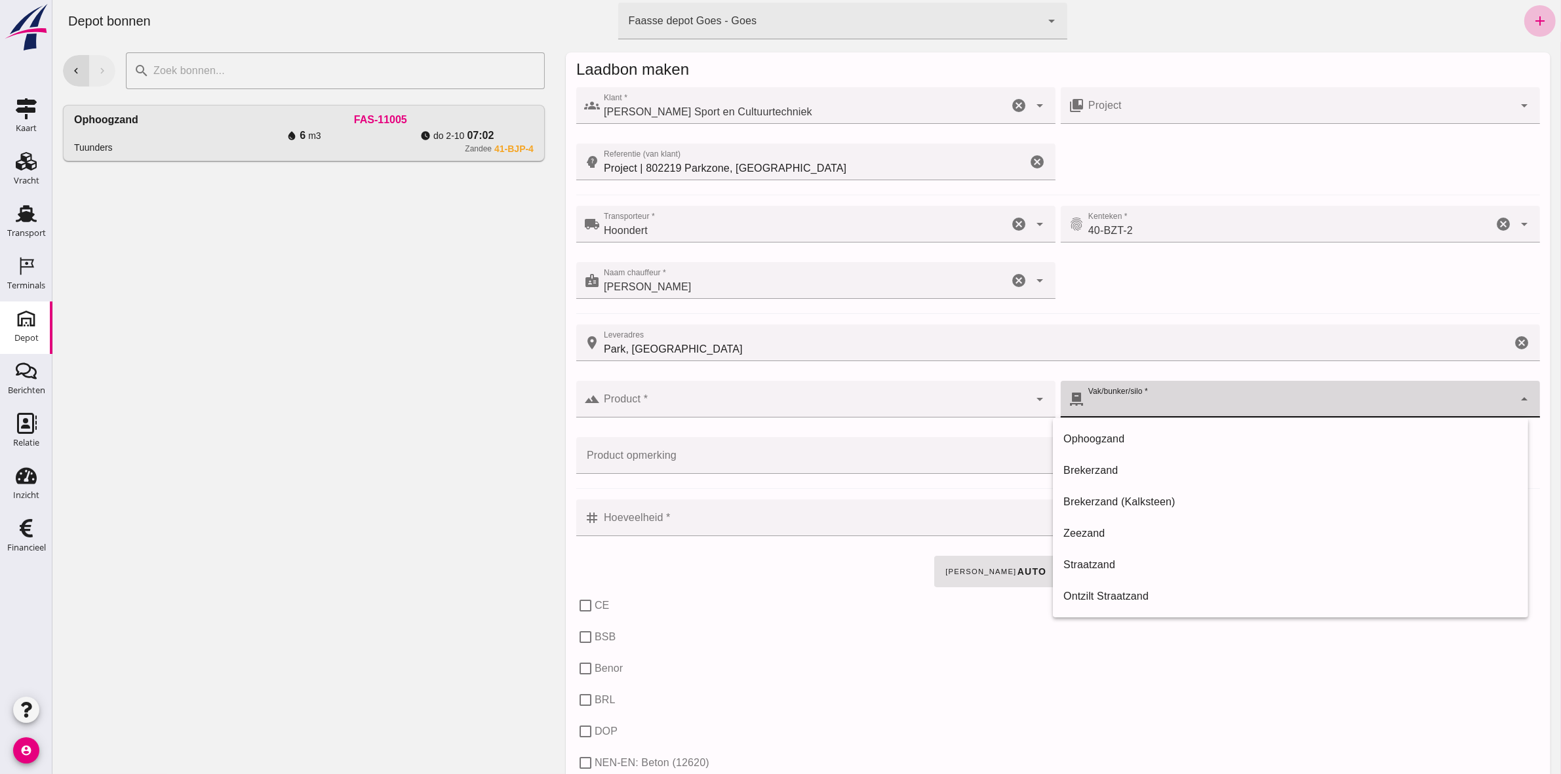
click at [1193, 557] on div "Straatzand" at bounding box center [1290, 565] width 454 height 16
type input "303"
click at [932, 395] on div at bounding box center [813, 399] width 429 height 37
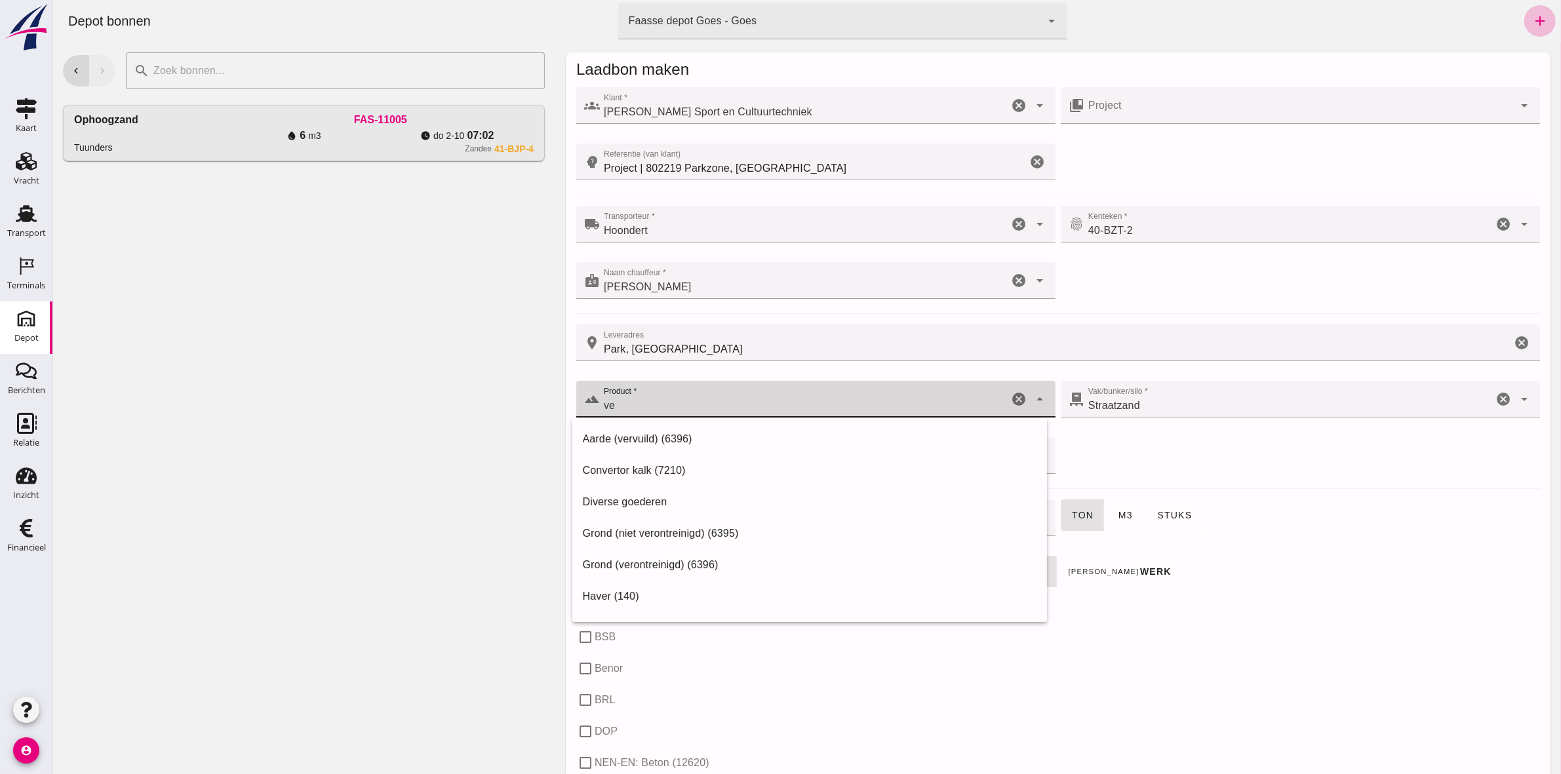
type input "v"
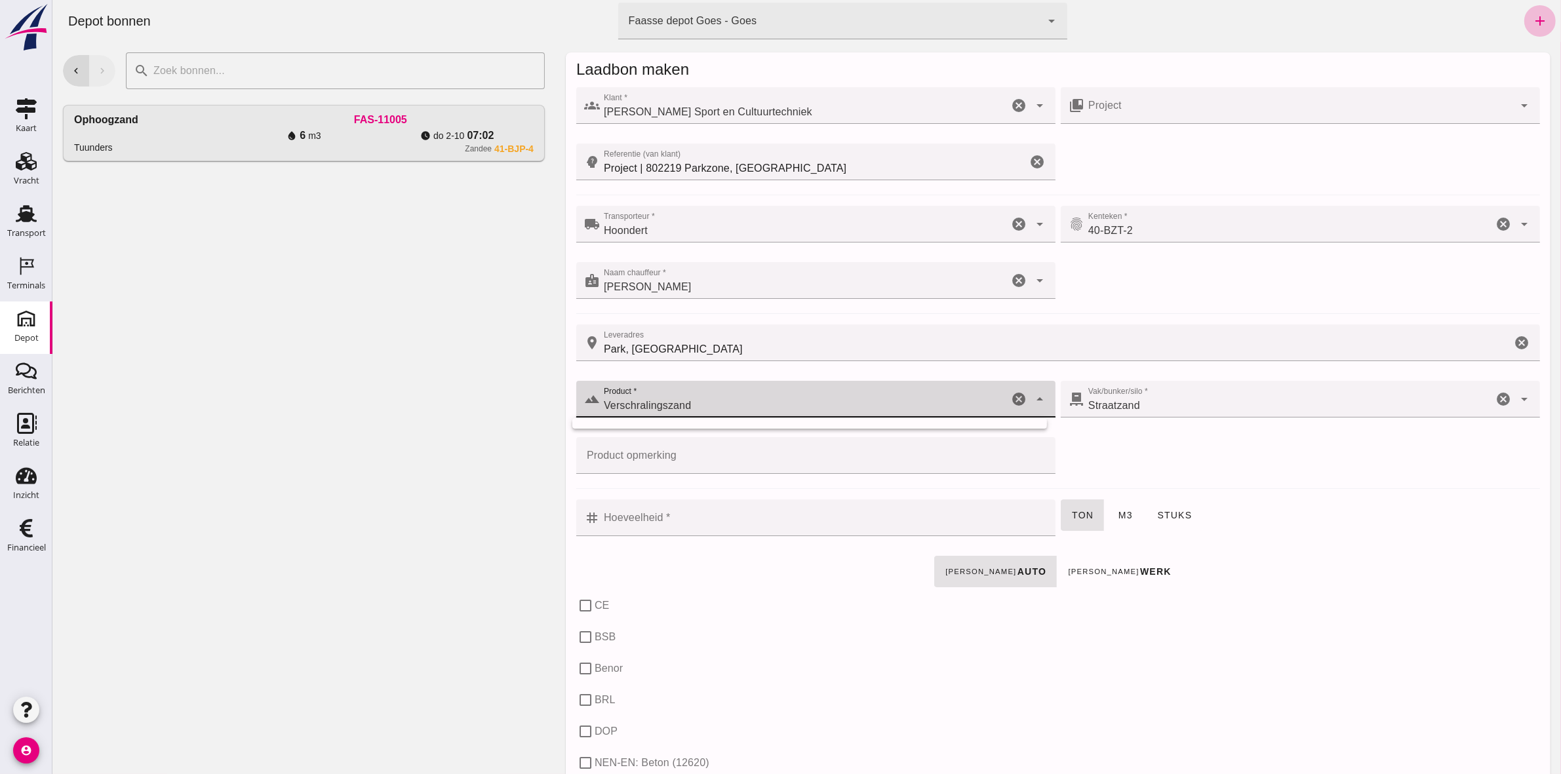
type input "Verschralingszand"
click at [696, 450] on input "Product opmerking" at bounding box center [811, 455] width 471 height 37
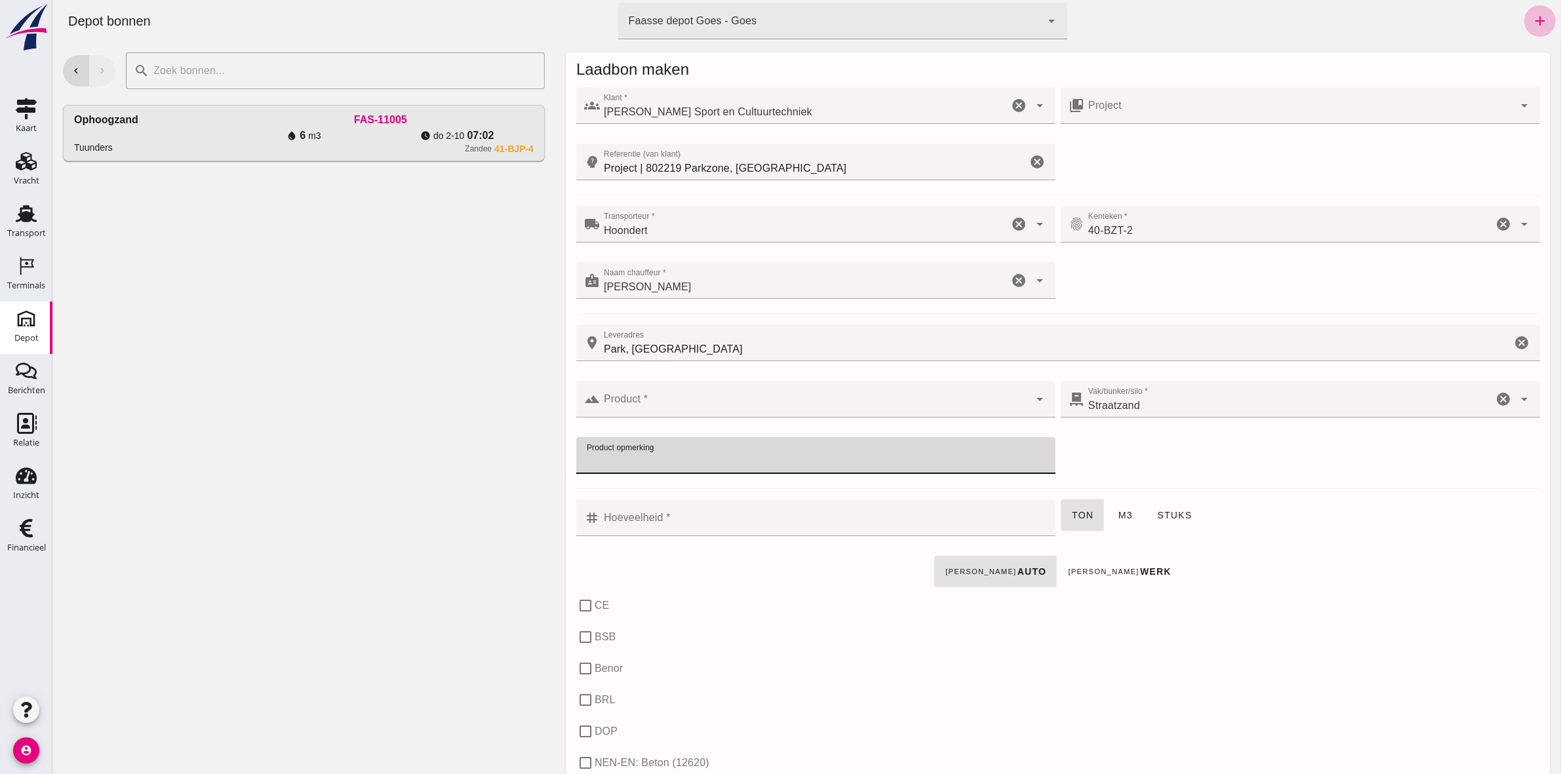
click at [696, 450] on input "Product opmerking" at bounding box center [811, 455] width 471 height 37
type input "Verschralingszand"
click at [752, 564] on div "Franco auto Franco werk" at bounding box center [1057, 571] width 969 height 37
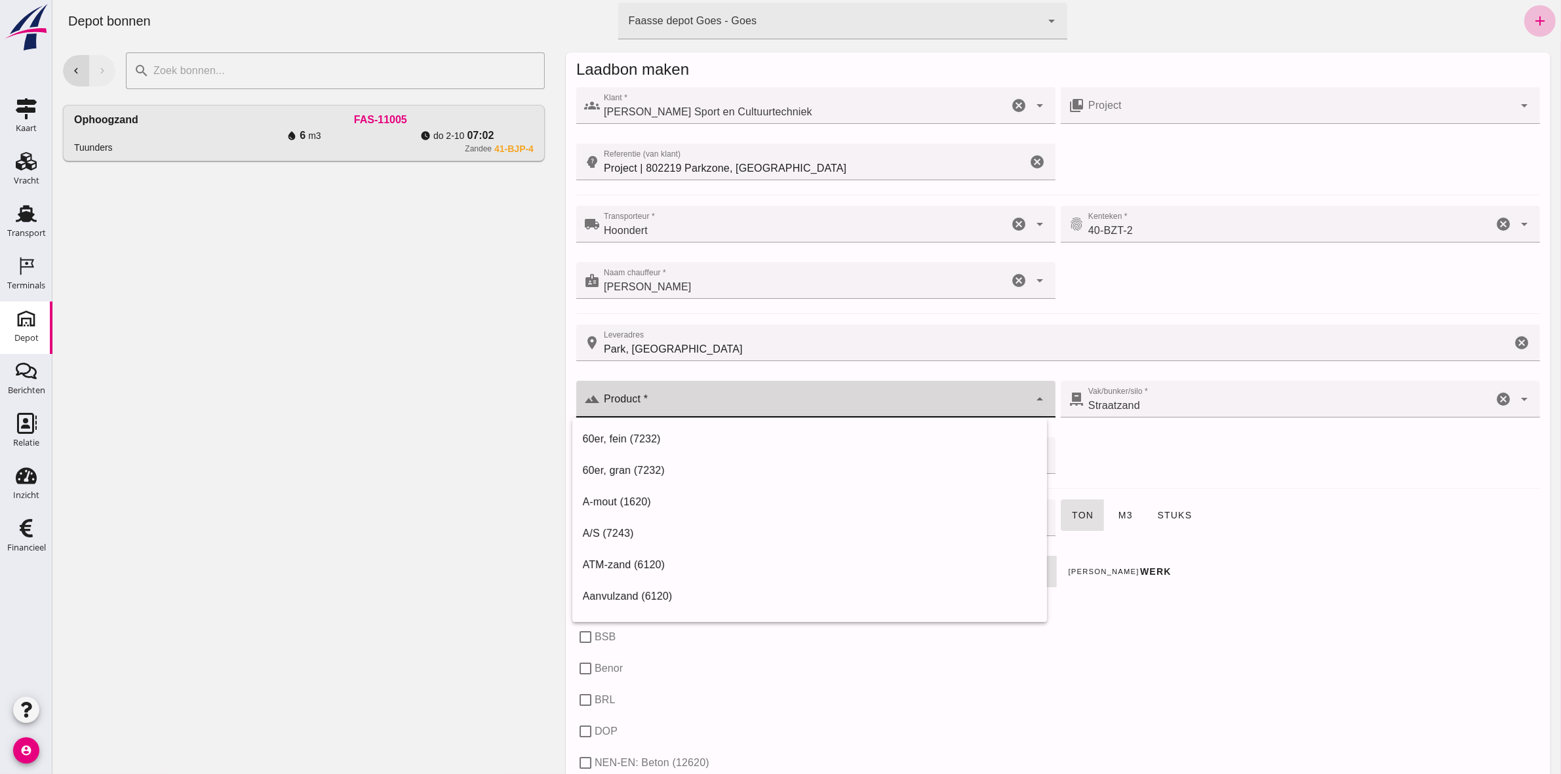
drag, startPoint x: 728, startPoint y: 397, endPoint x: 732, endPoint y: 403, distance: 7.3
click at [728, 397] on div at bounding box center [813, 399] width 429 height 37
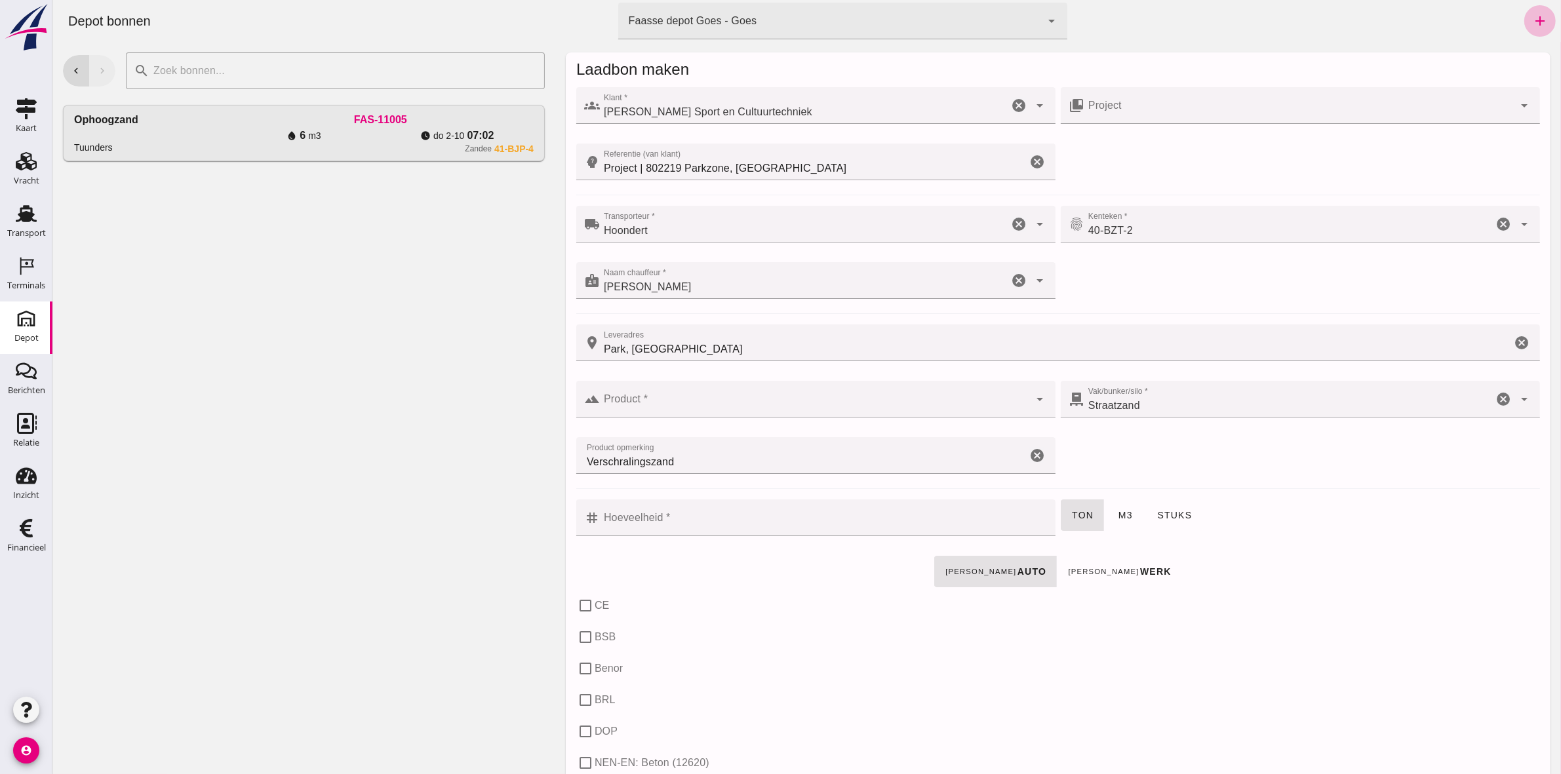
click at [1398, 483] on div "terrain Product * Product * cancel arrow_drop_down pallet Vak/bunker/silo * Vak…" at bounding box center [1057, 434] width 969 height 113
click at [793, 523] on input "Hoeveelheid *" at bounding box center [823, 518] width 448 height 37
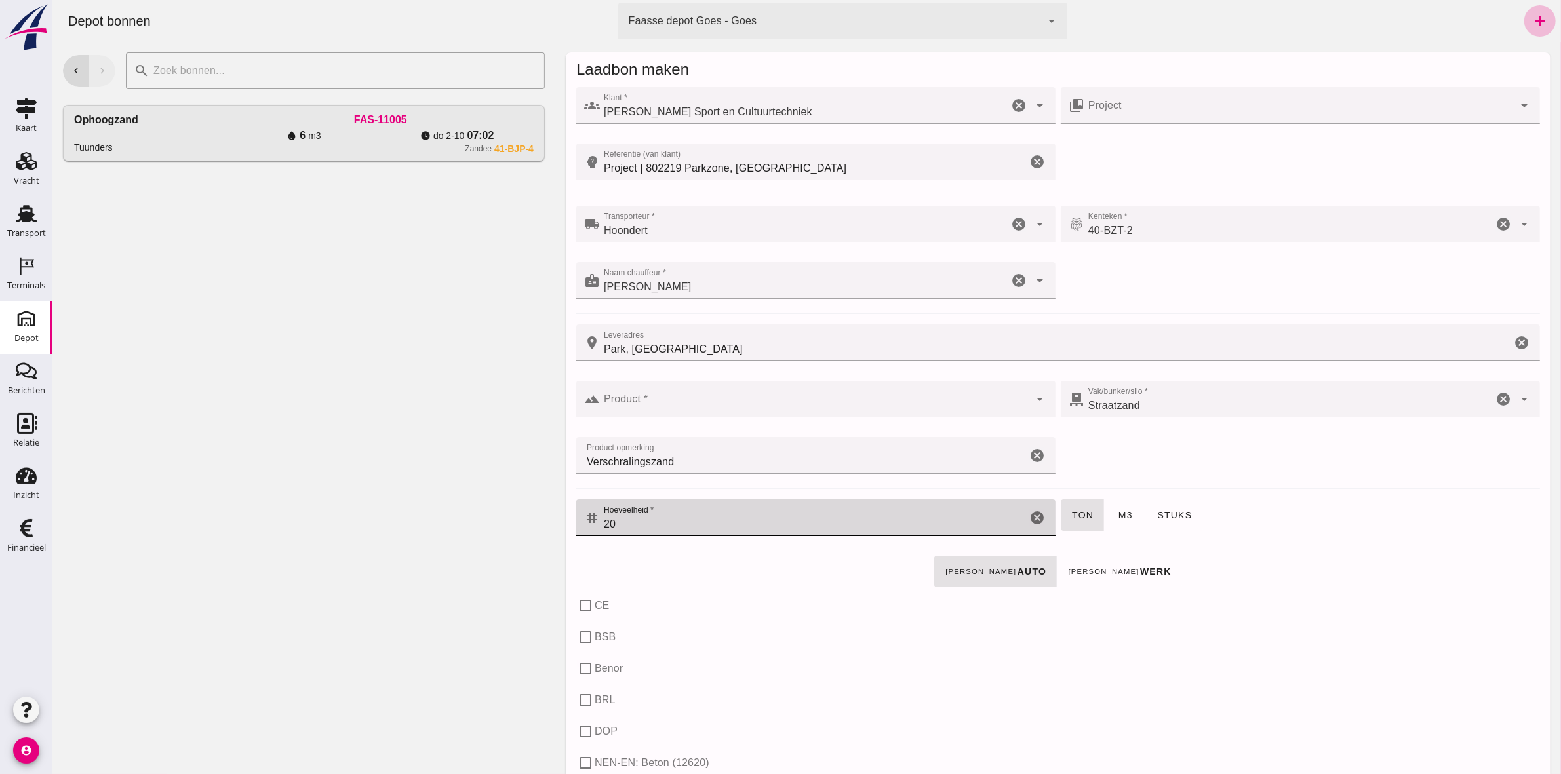
type input "20"
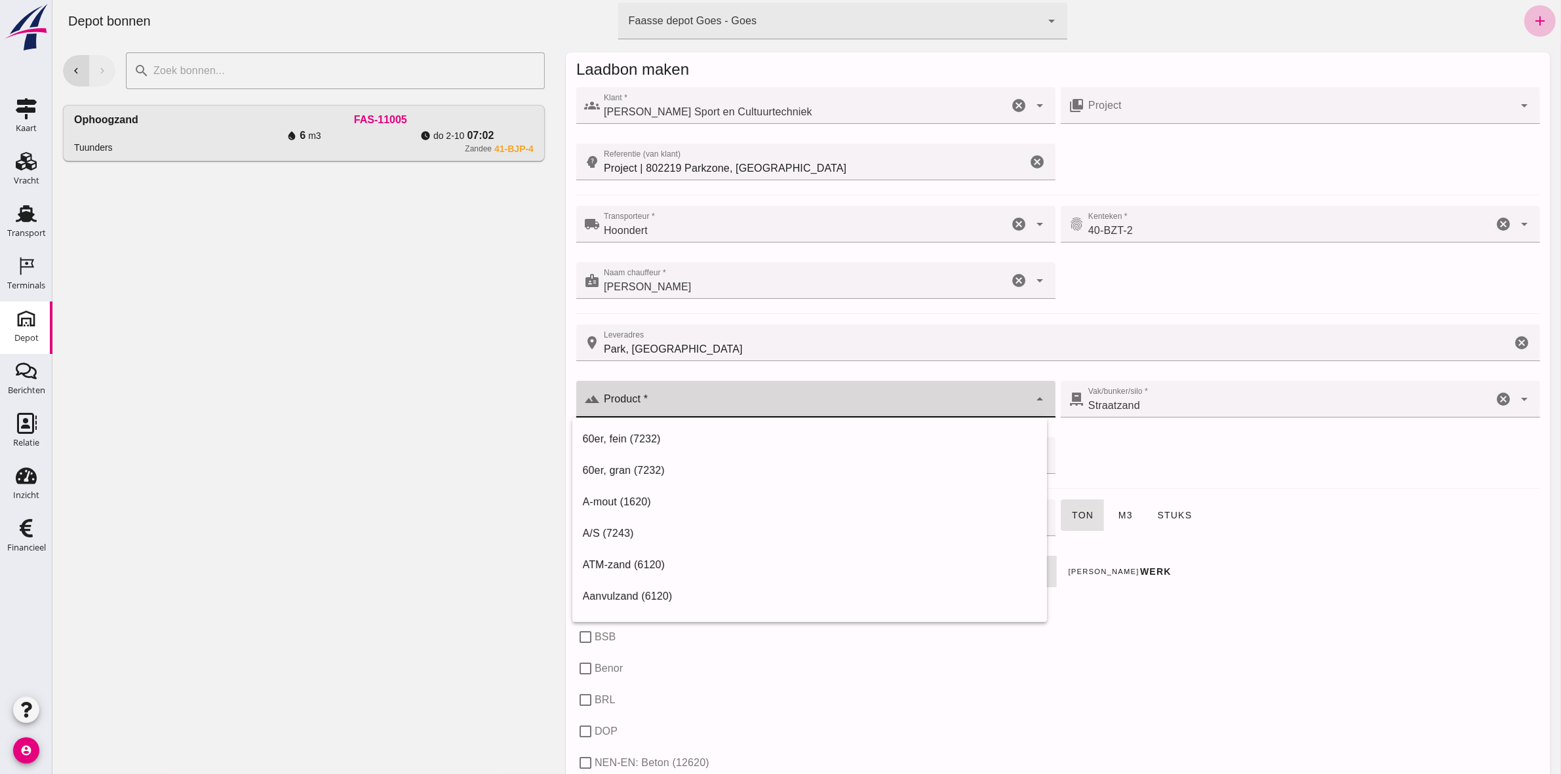
click at [901, 399] on input "Product *" at bounding box center [813, 406] width 429 height 16
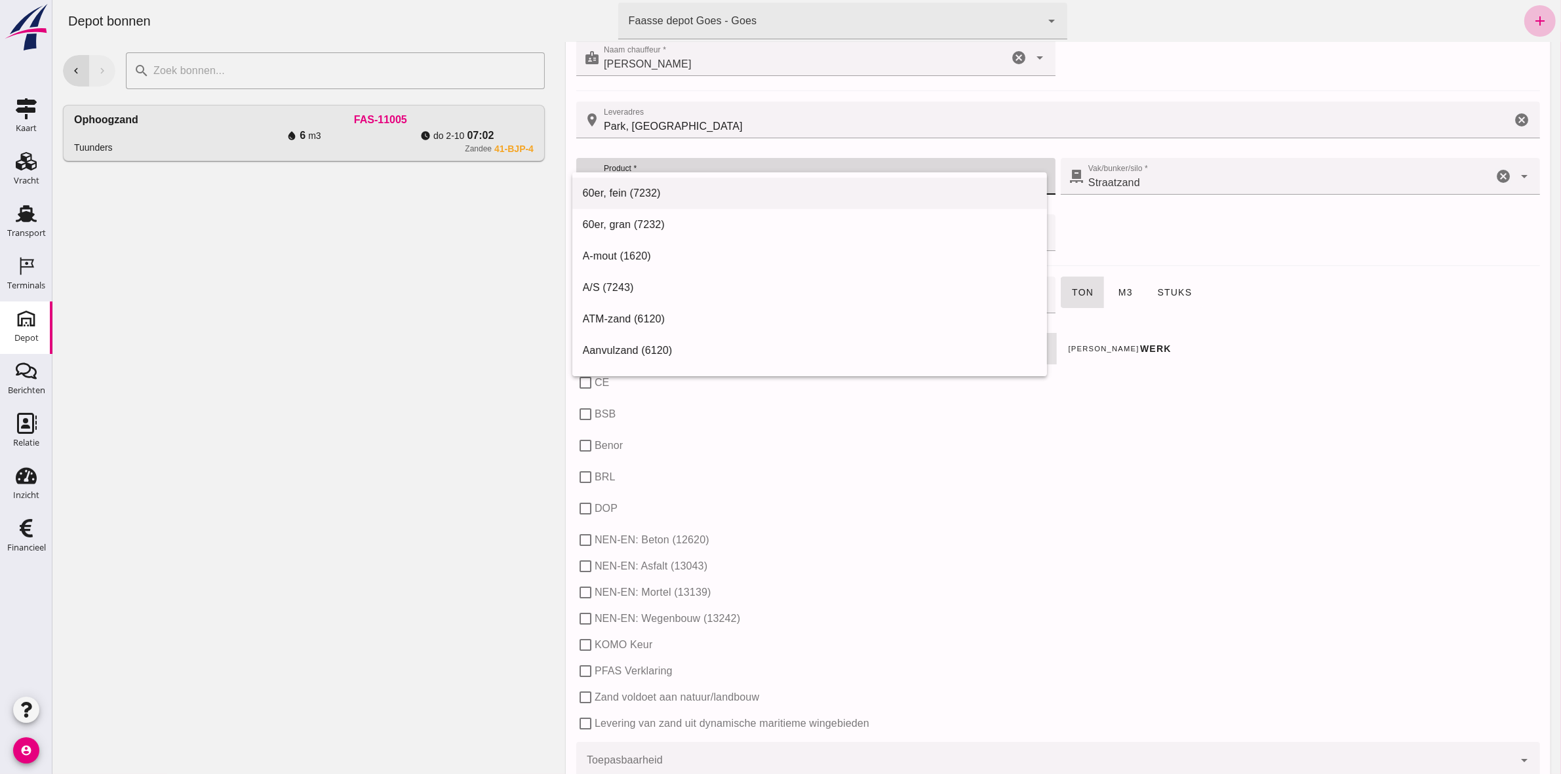
scroll to position [246, 0]
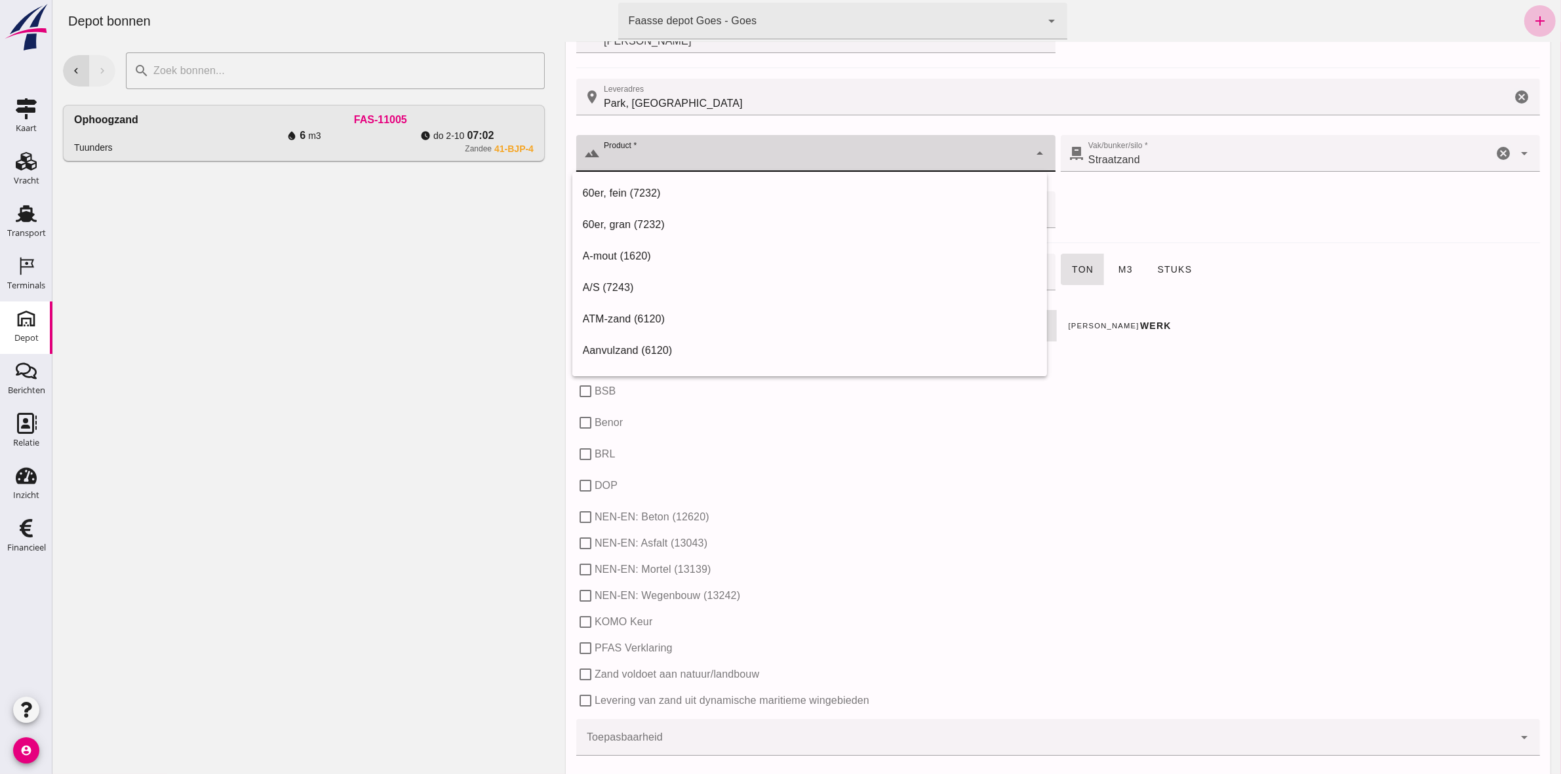
click at [1065, 563] on div "check_box_outline_blank NEN-EN: Mortel (13139)" at bounding box center [1058, 570] width 964 height 26
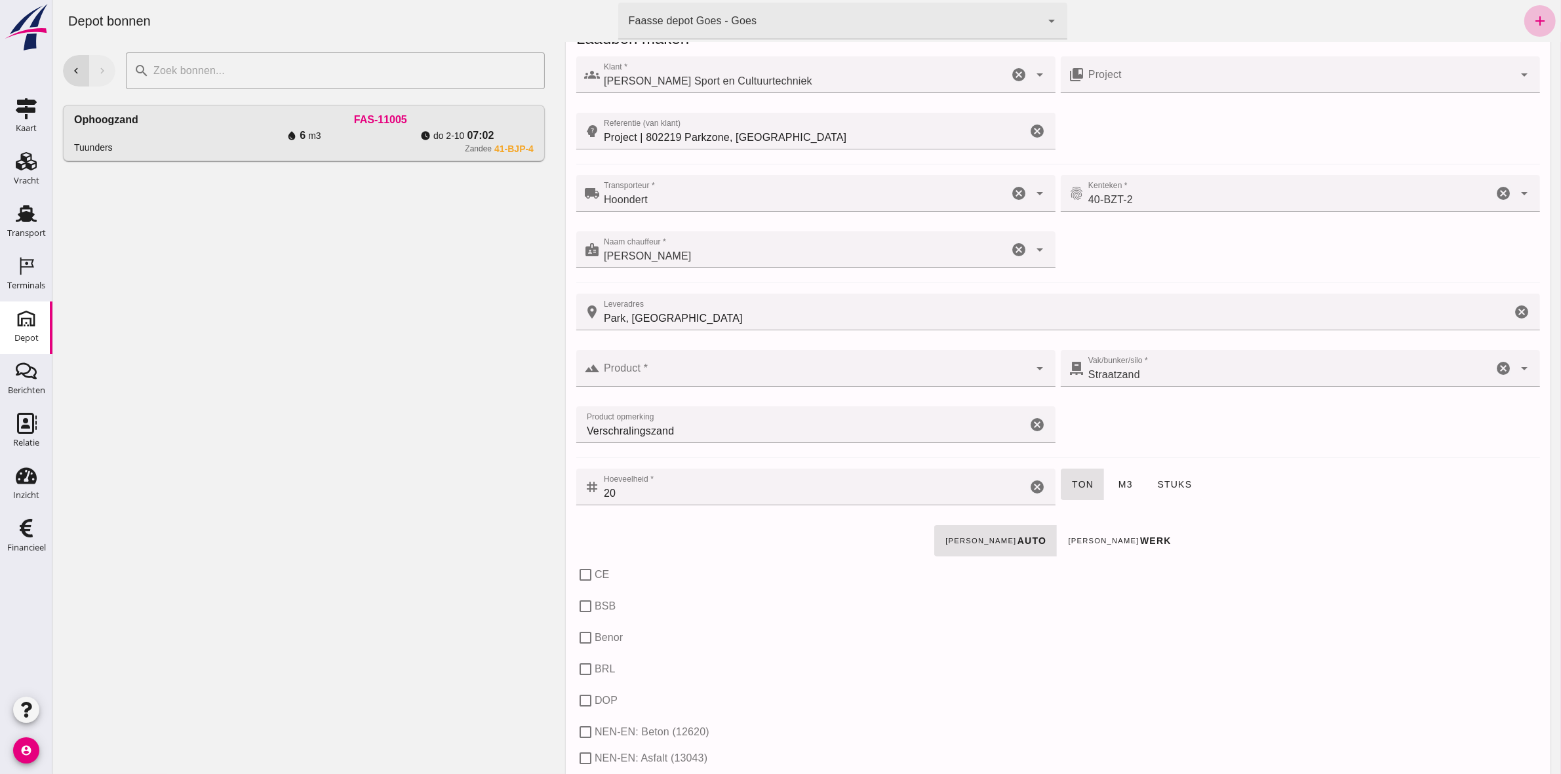
scroll to position [0, 0]
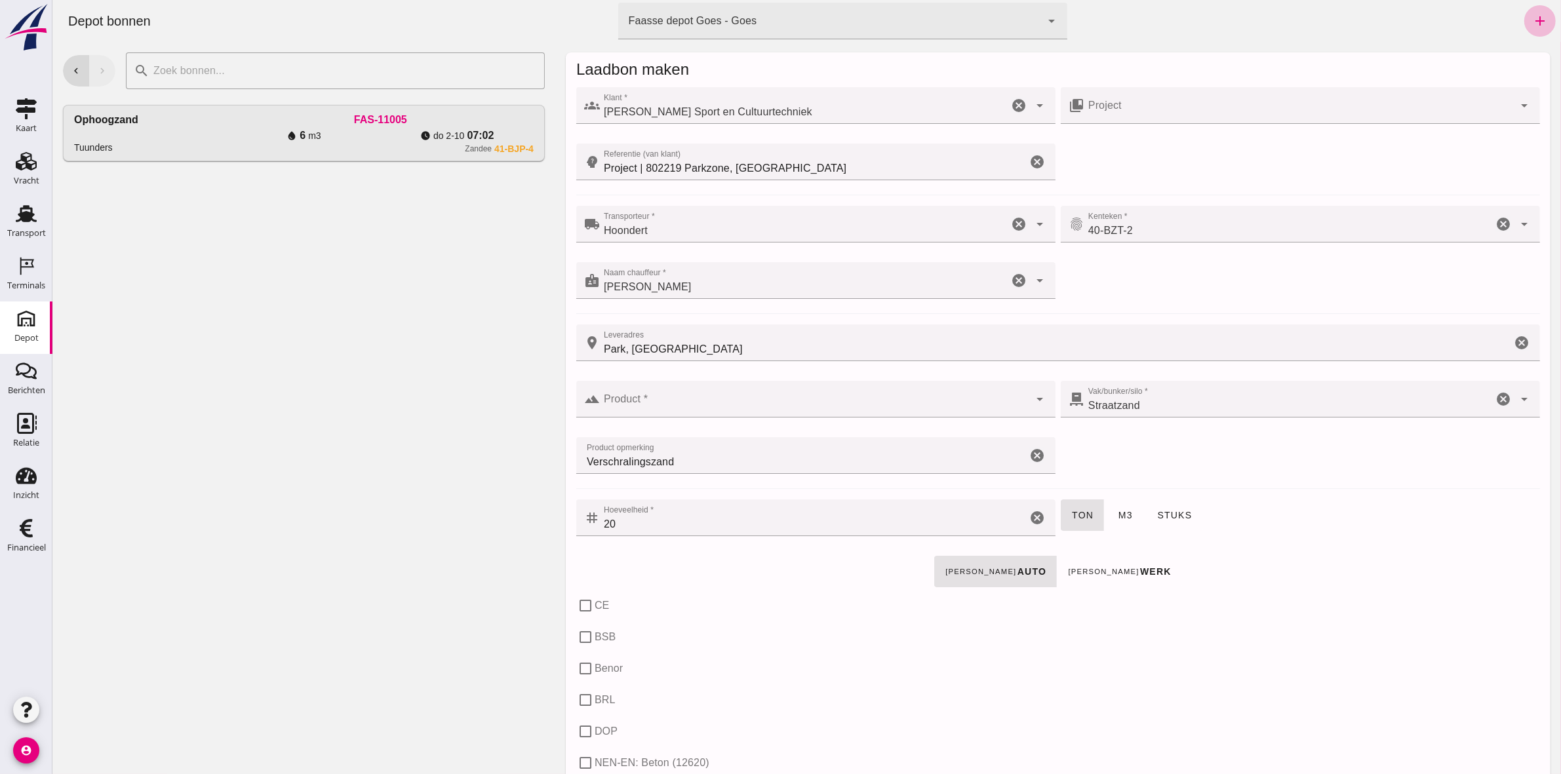
click at [677, 387] on div at bounding box center [813, 399] width 429 height 37
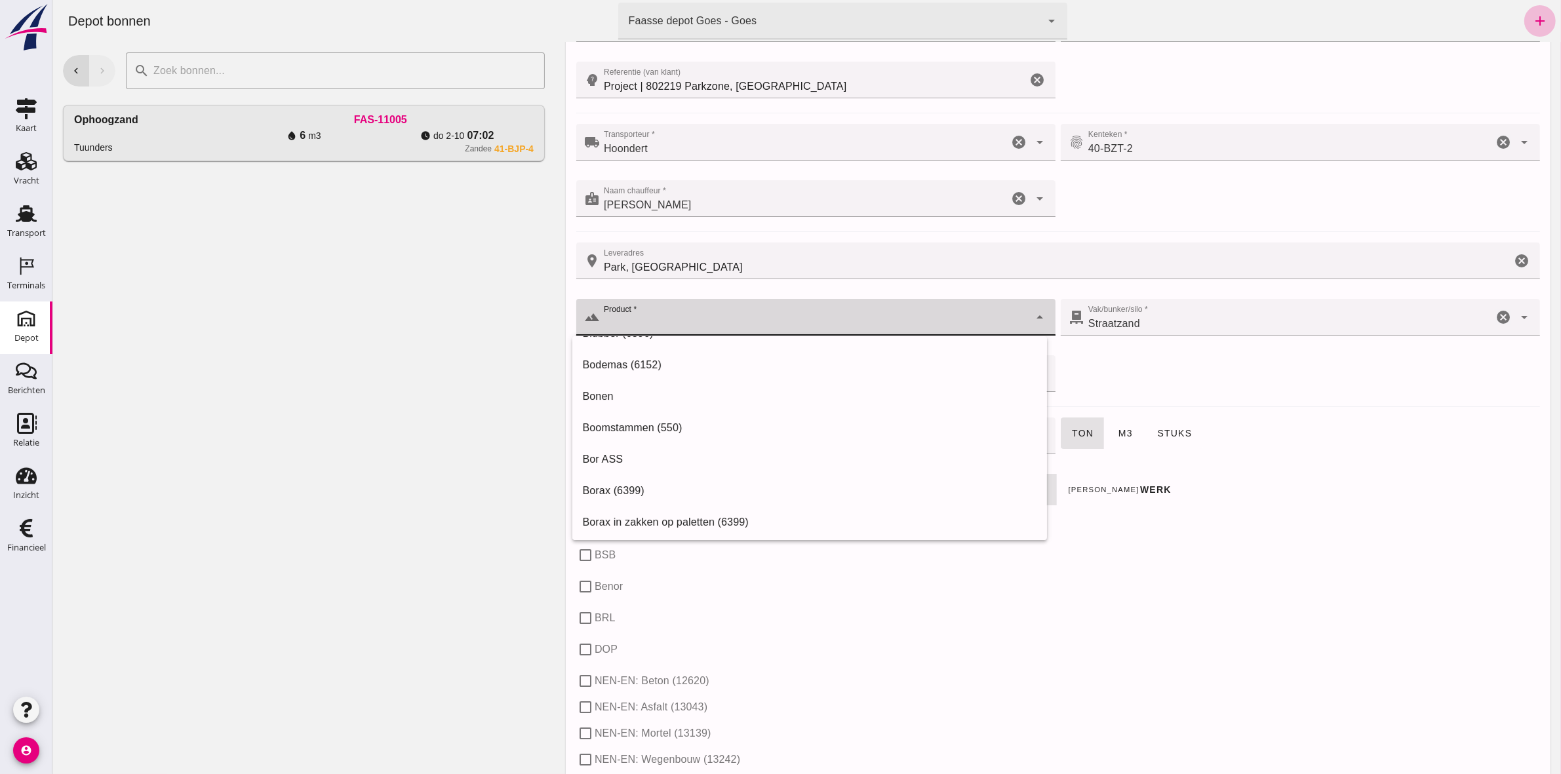
scroll to position [2059, 0]
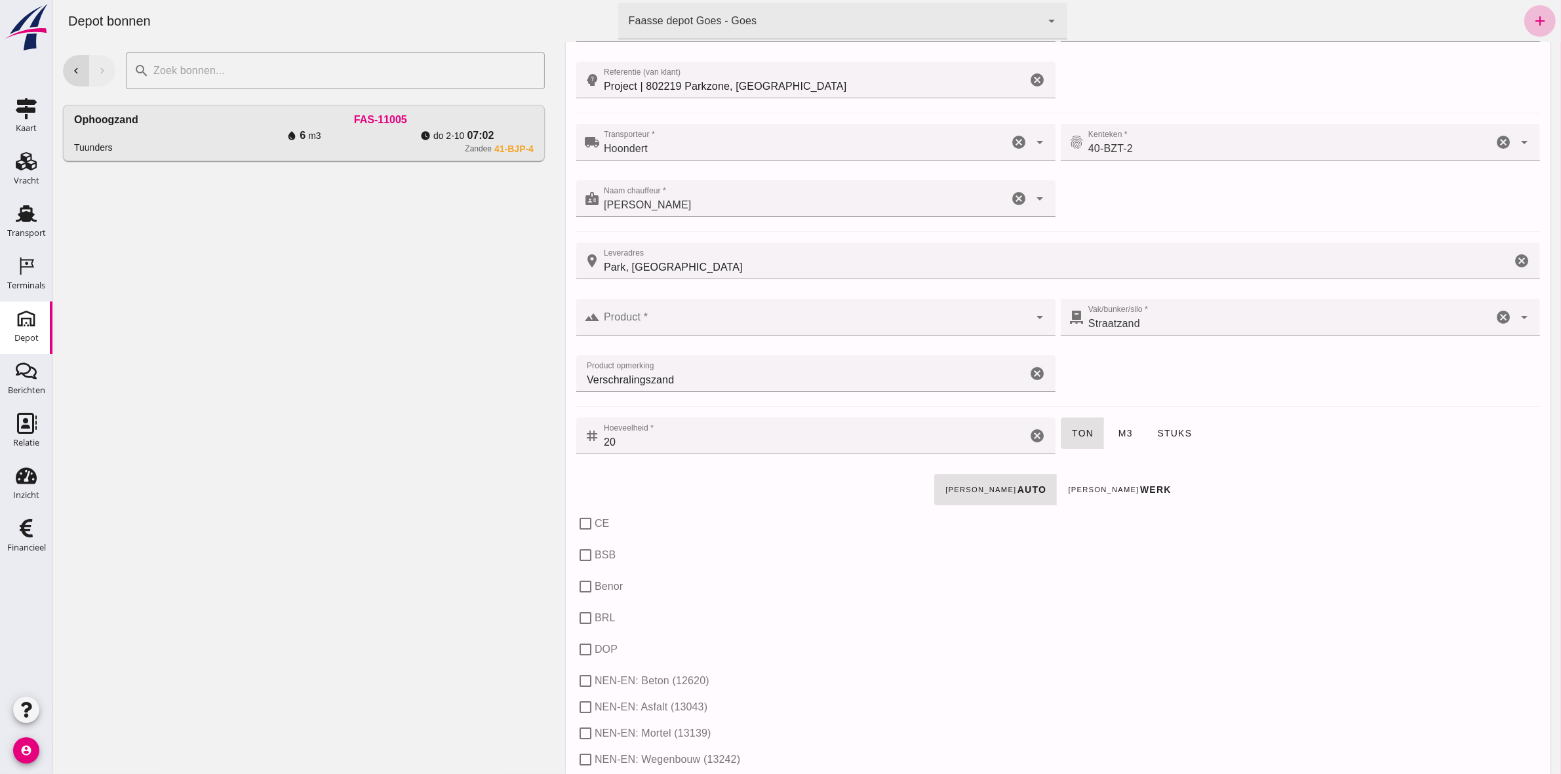
click at [1421, 578] on div "groups Klant * Klant * Van Kessel Sport en Cultuurtechniek Van Kessel Sport en …" at bounding box center [1057, 644] width 985 height 1282
click at [1121, 428] on span "m3" at bounding box center [1124, 433] width 15 height 10
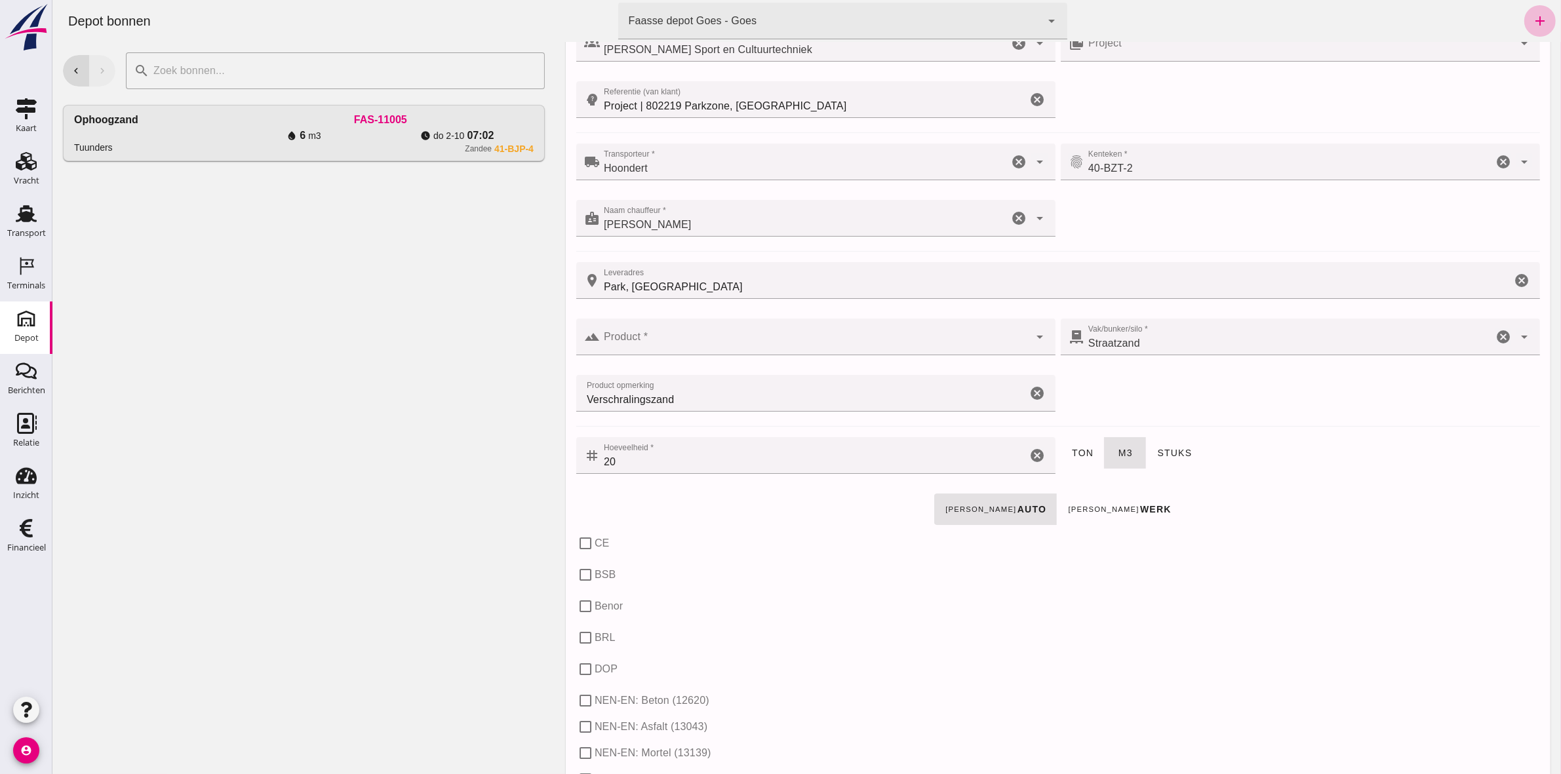
scroll to position [0, 0]
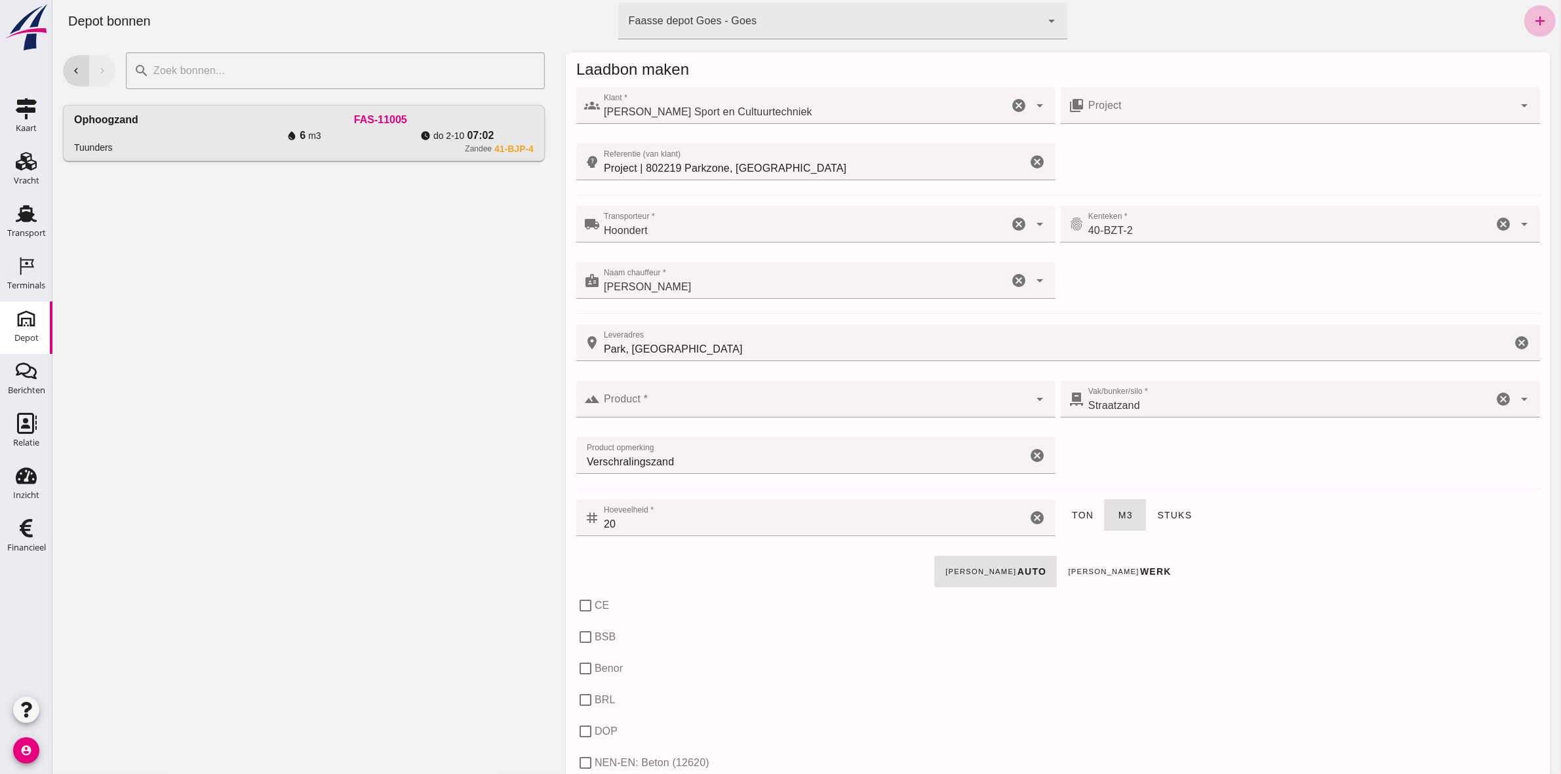
click at [774, 395] on div at bounding box center [813, 399] width 429 height 37
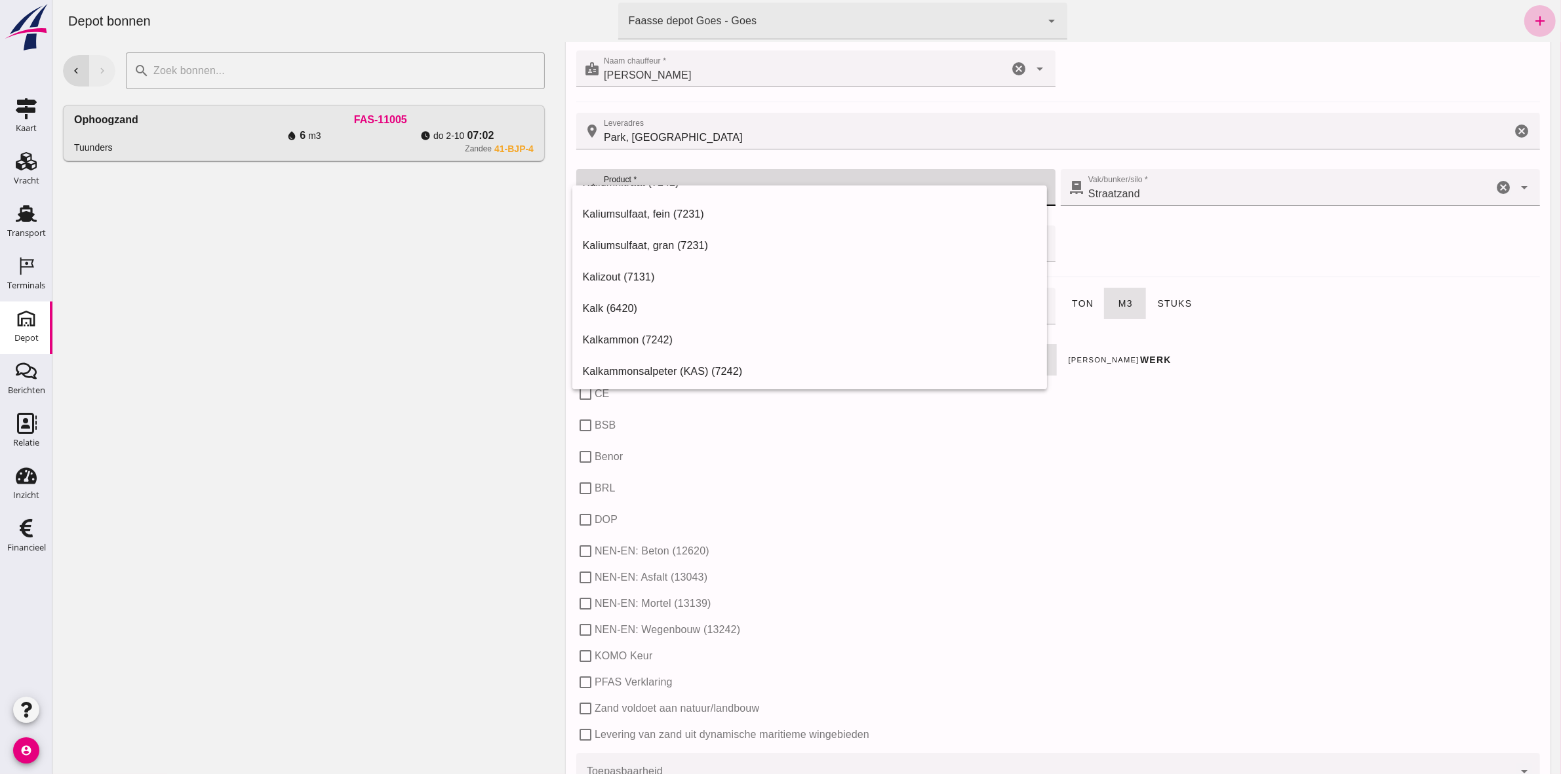
scroll to position [246, 0]
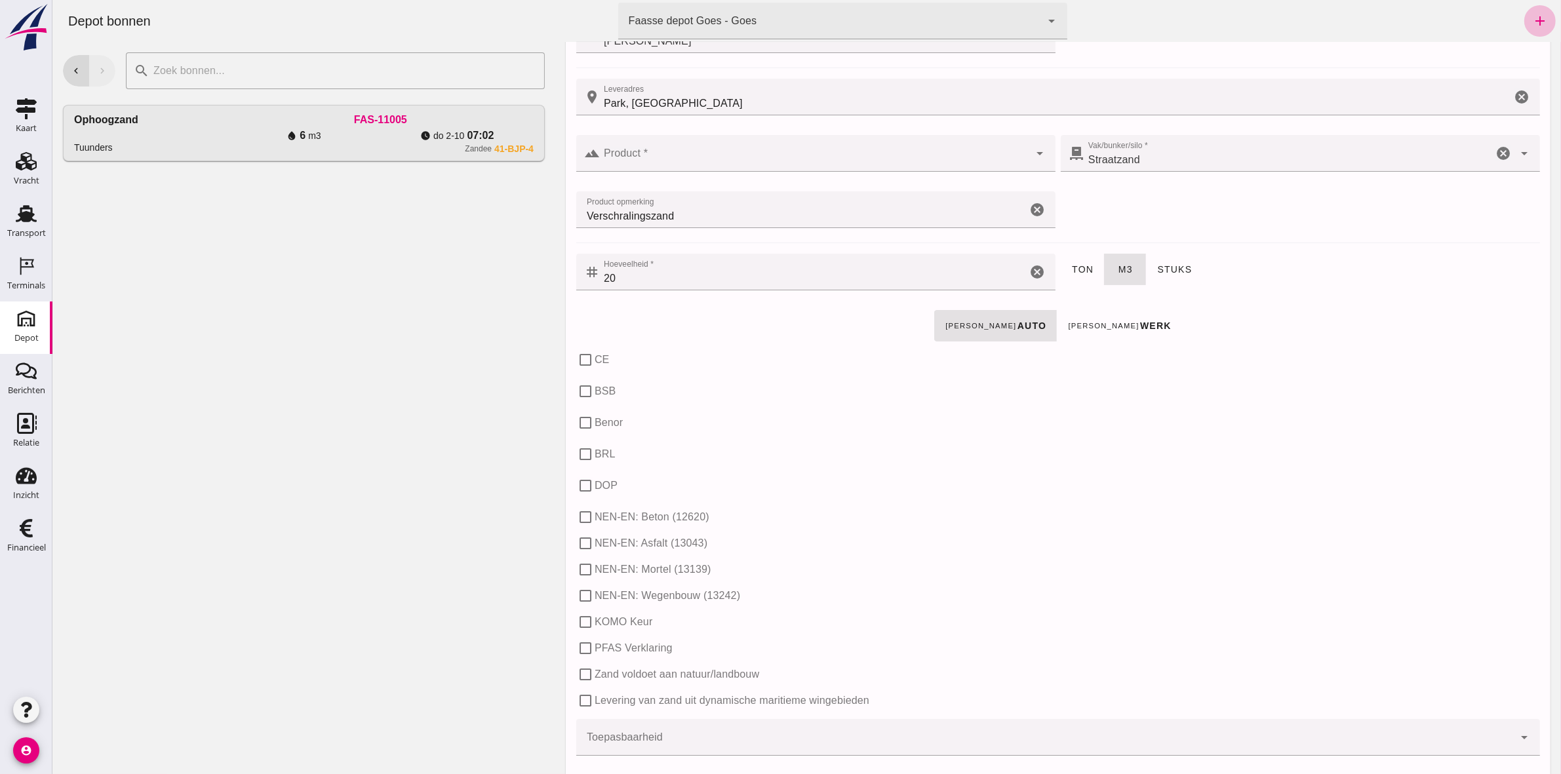
click at [1397, 526] on div "check_box_outline_blank NEN-EN: Beton (12620)" at bounding box center [1058, 517] width 964 height 26
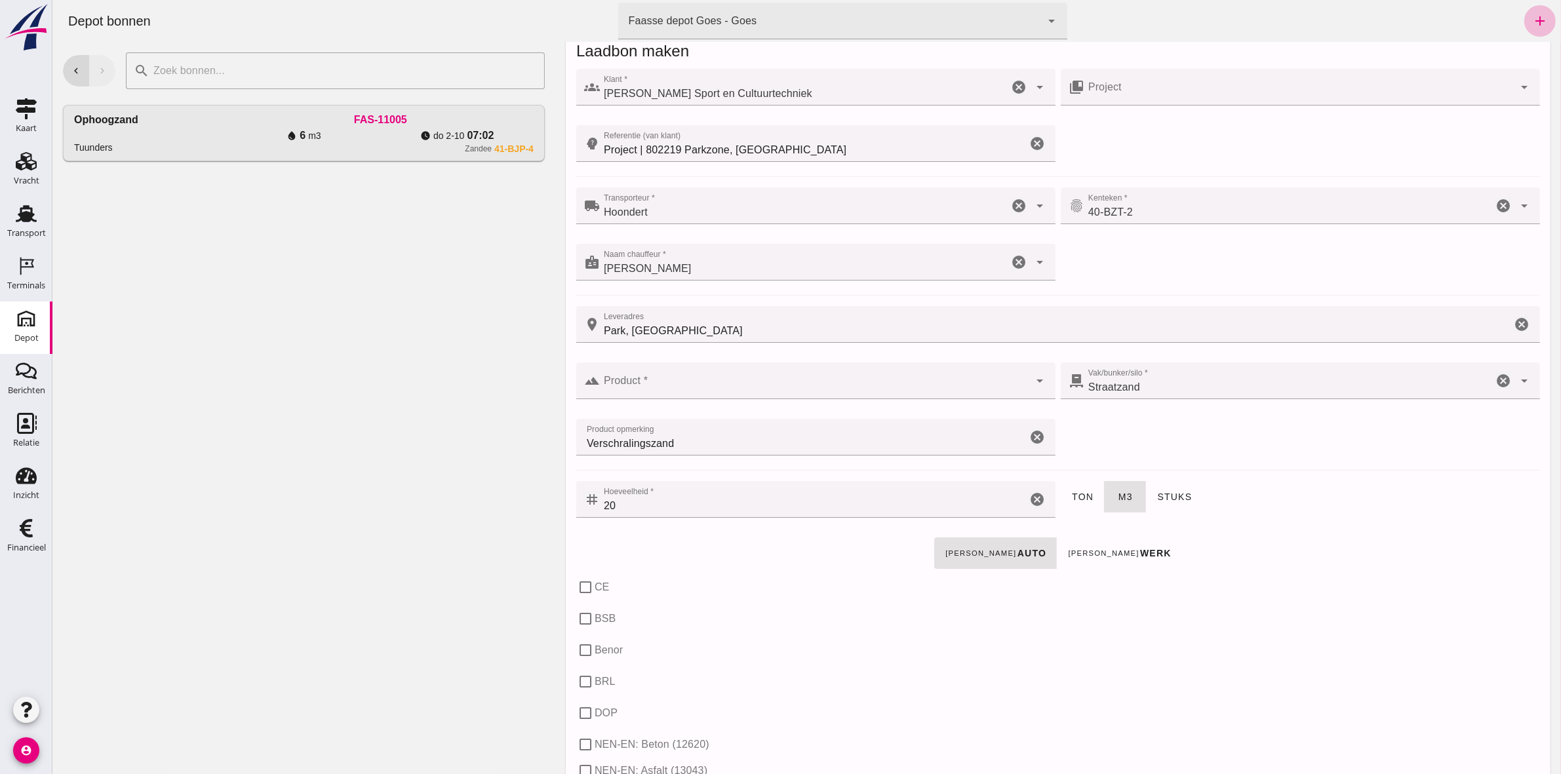
scroll to position [0, 0]
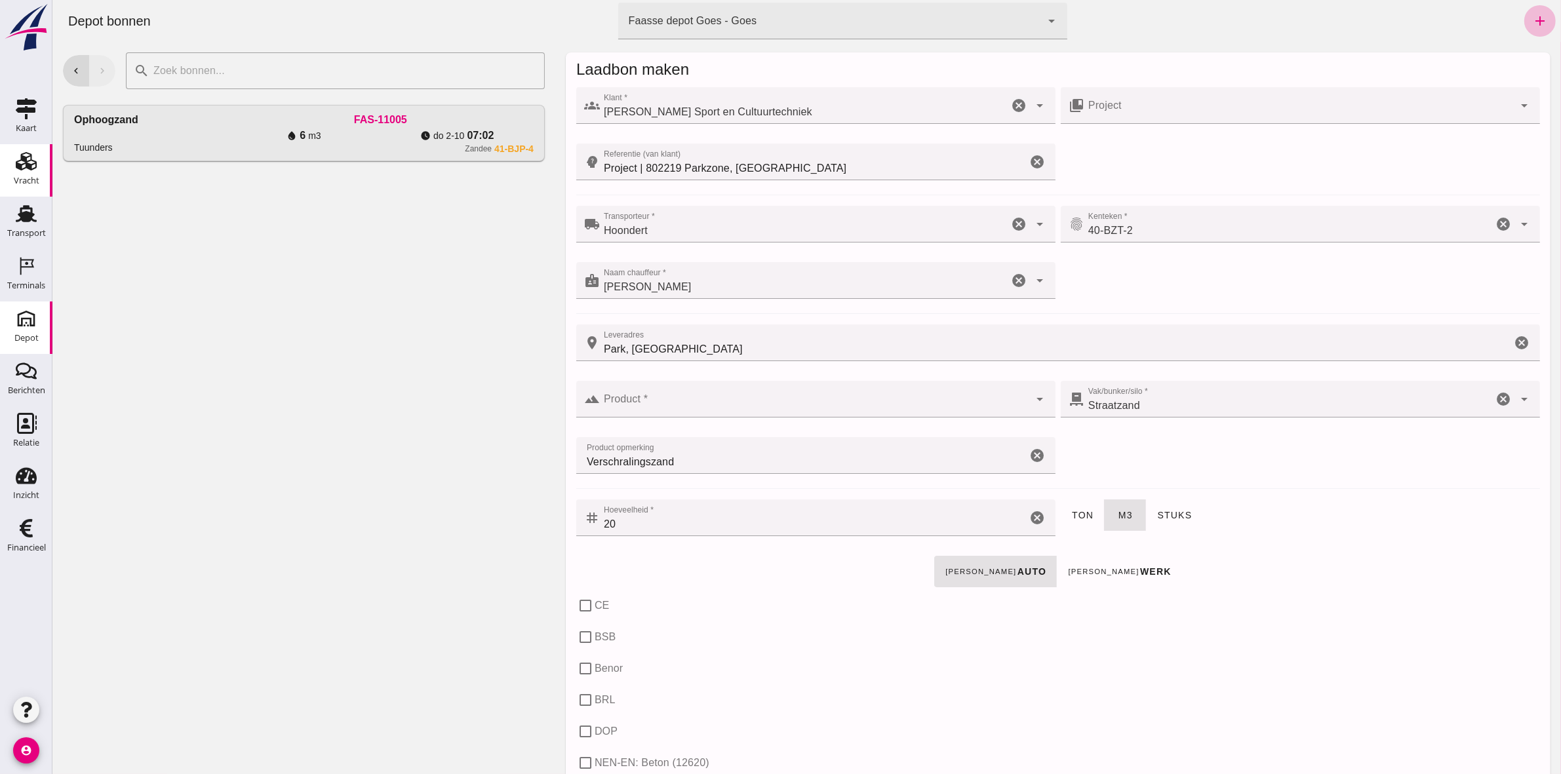
click at [34, 172] on div "Vracht" at bounding box center [27, 181] width 26 height 18
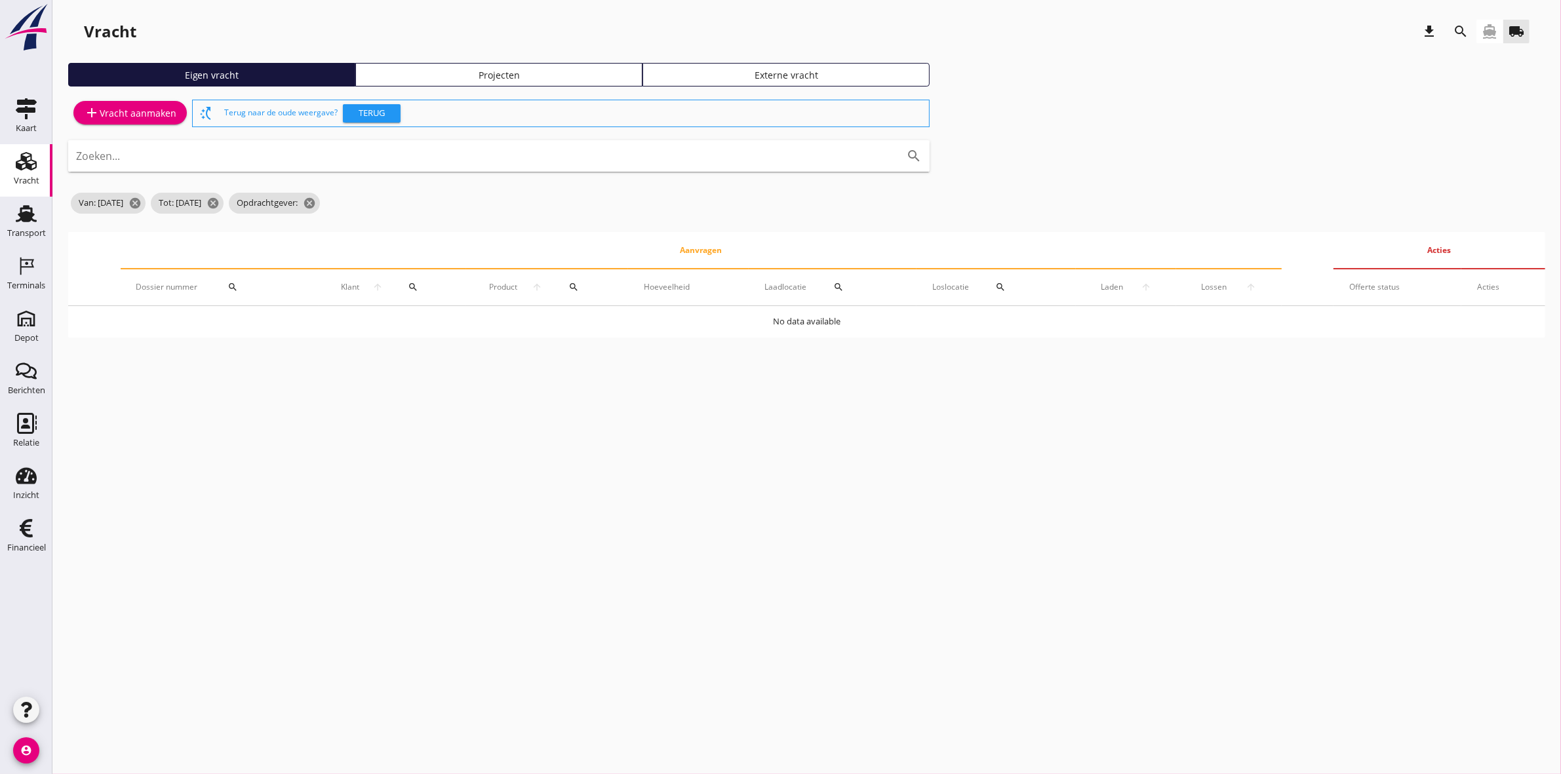
click at [500, 71] on div "Projecten" at bounding box center [498, 75] width 275 height 14
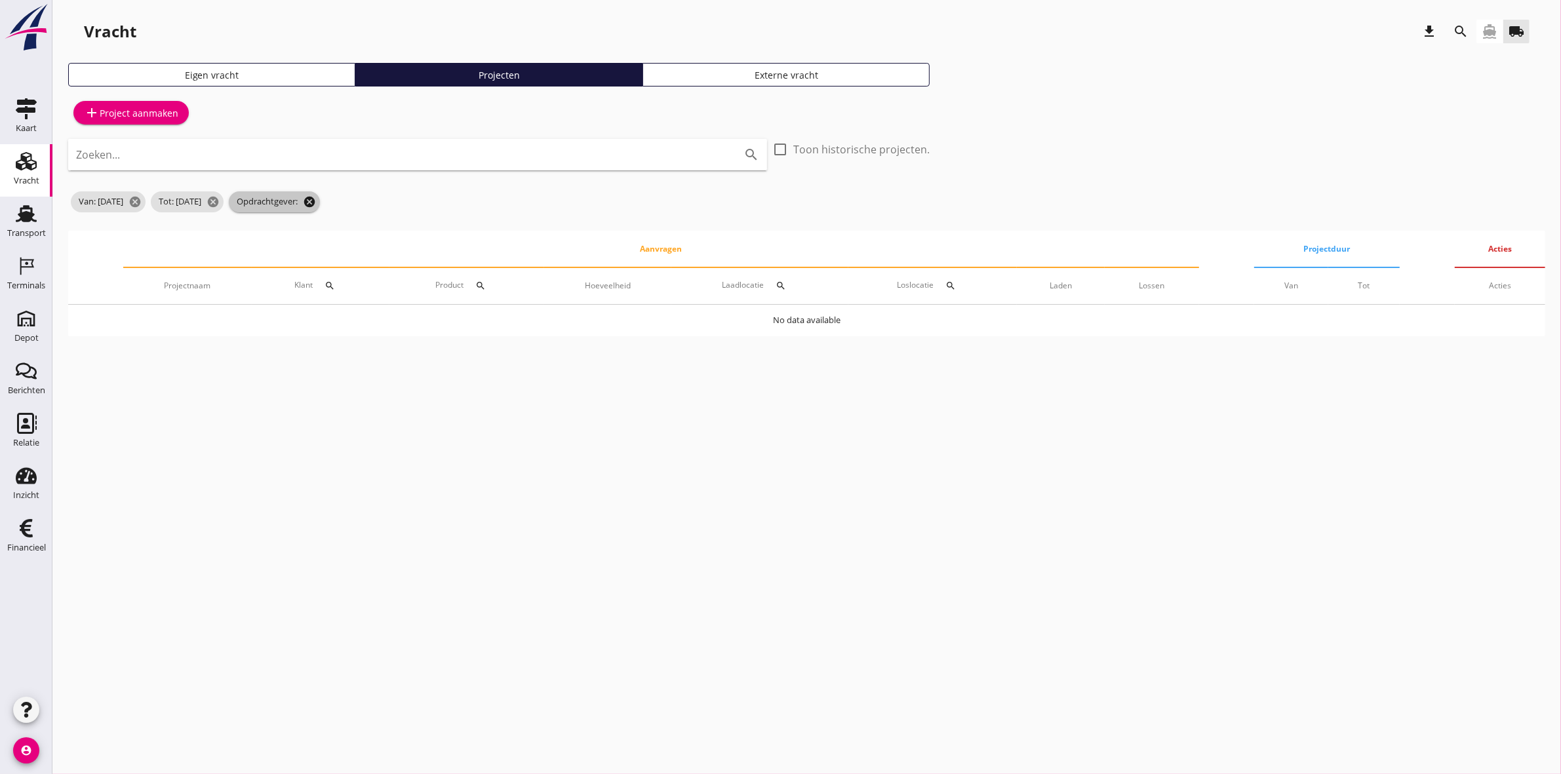
click at [316, 205] on icon "cancel" at bounding box center [309, 201] width 13 height 13
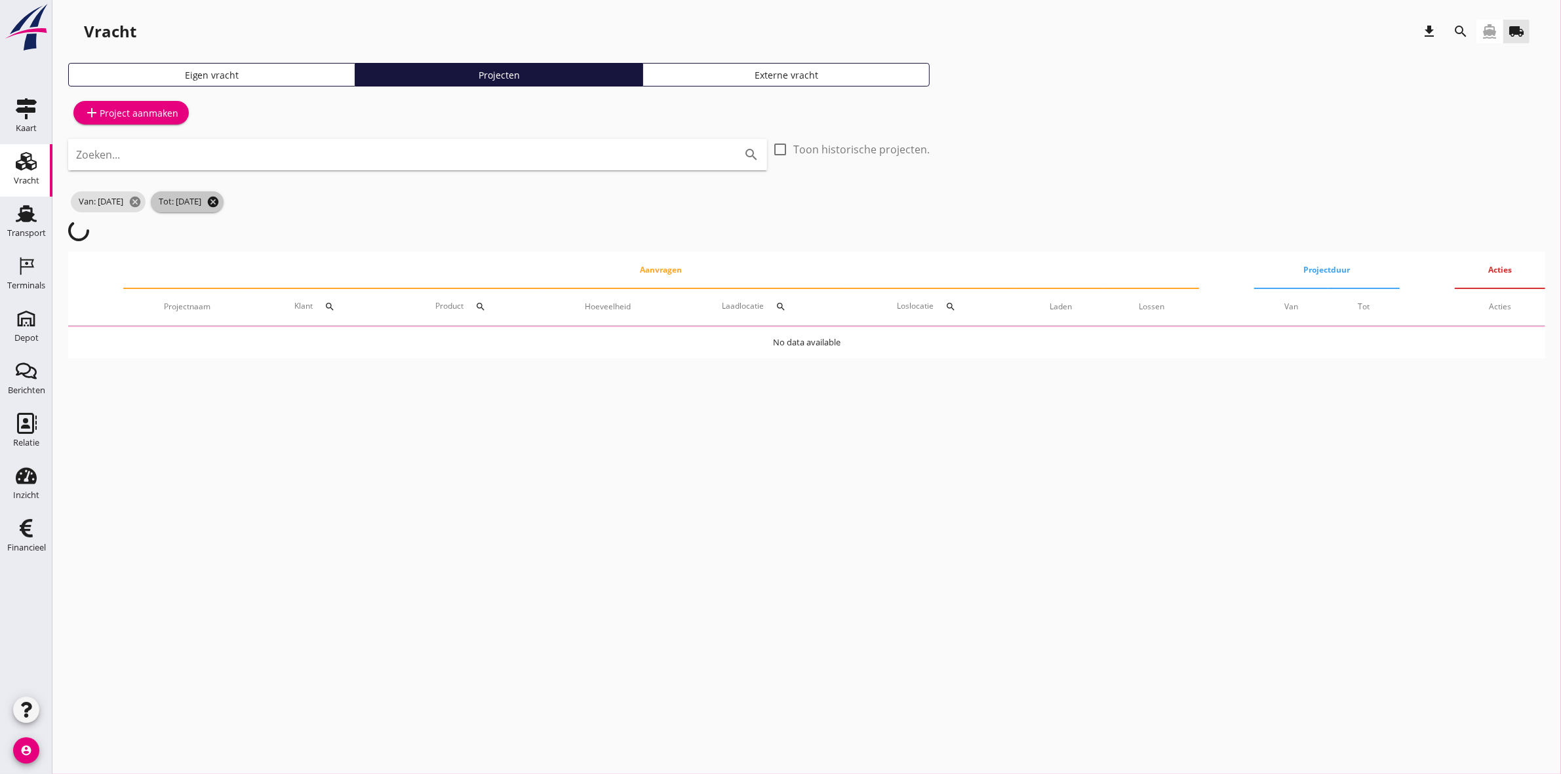
click at [220, 201] on icon "cancel" at bounding box center [213, 201] width 13 height 13
click at [142, 200] on icon "cancel" at bounding box center [135, 201] width 13 height 13
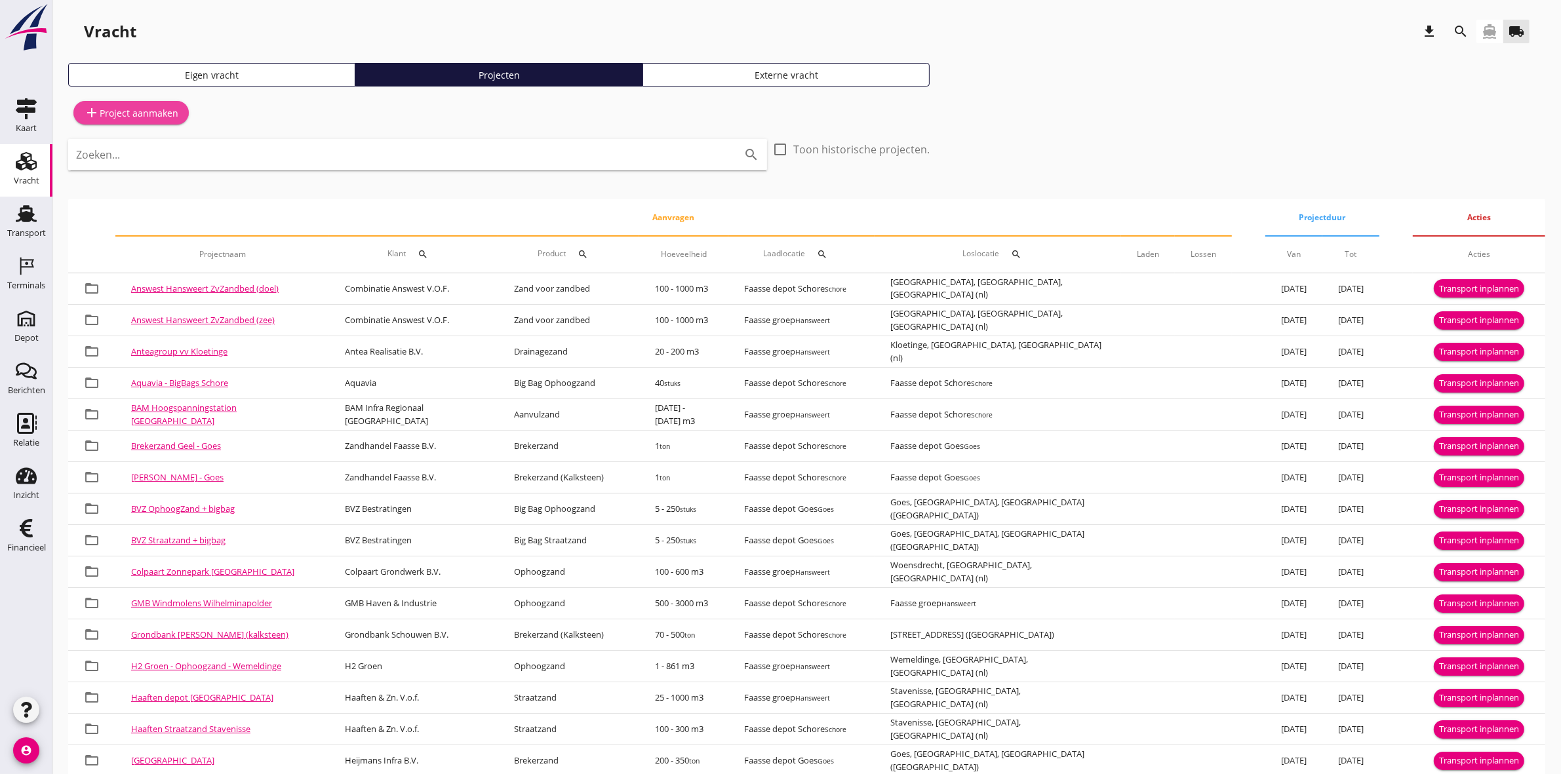
click at [87, 110] on icon "add" at bounding box center [92, 113] width 16 height 16
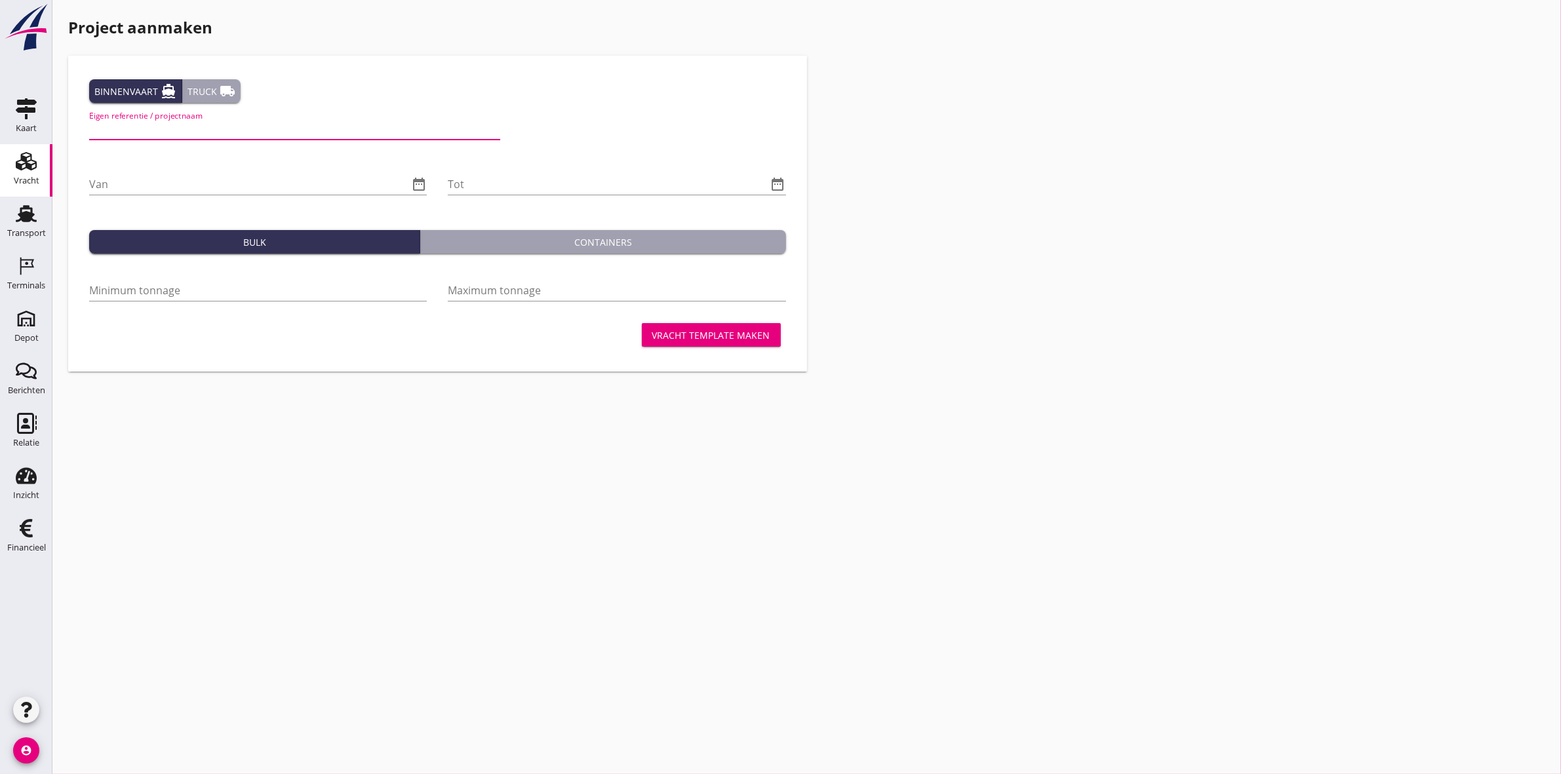
click at [194, 135] on input "Eigen referentie / projectnaam" at bounding box center [294, 129] width 411 height 21
click at [246, 129] on input "van Kessel - Parkzone Hansweer - Verschralingszand" at bounding box center [294, 129] width 411 height 21
type input "van Kessel - Parkzone Hansweer - Verschralingszand"
click at [224, 182] on input "Van" at bounding box center [248, 184] width 319 height 21
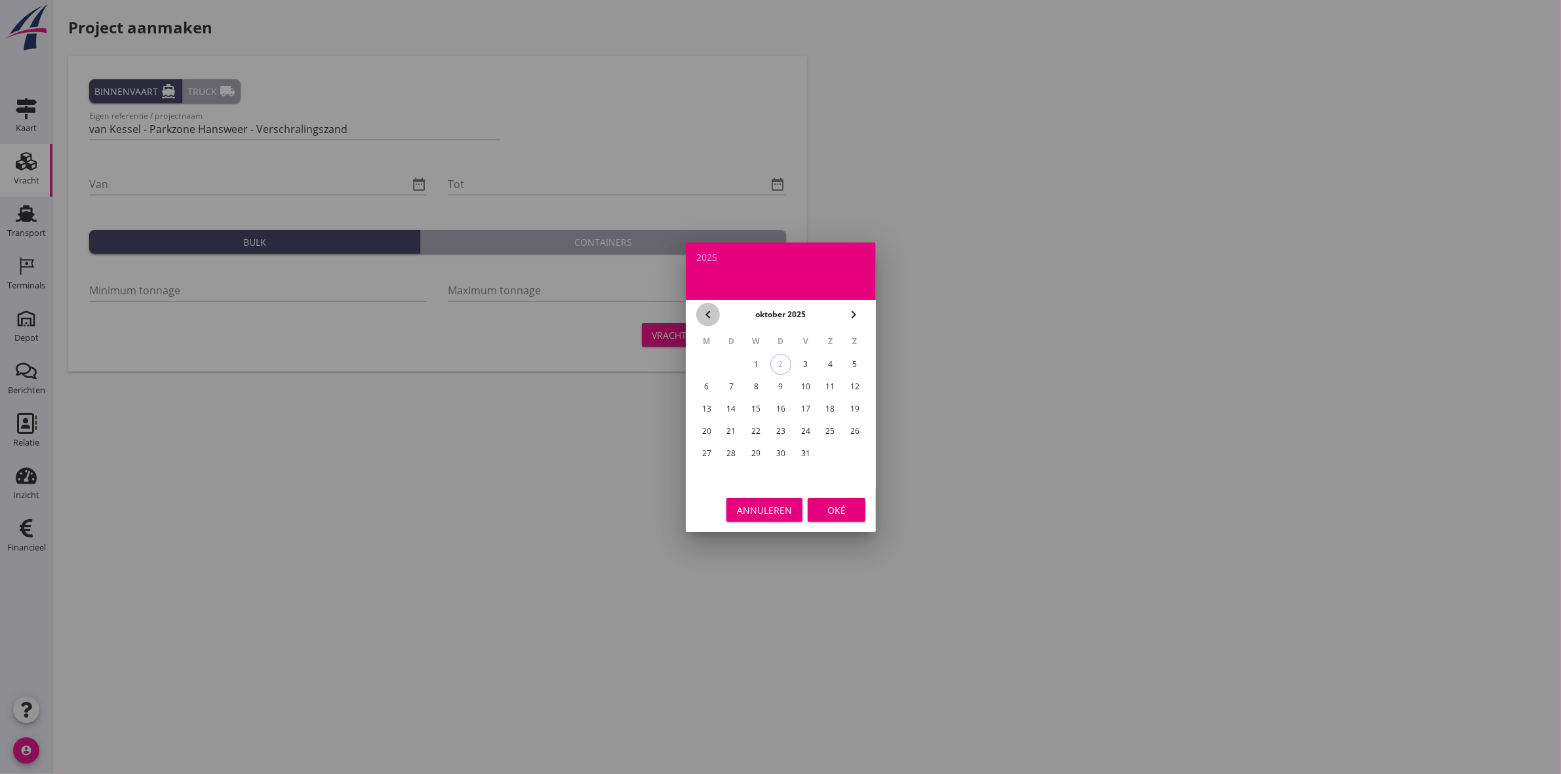
click at [709, 312] on icon "chevron_left" at bounding box center [708, 315] width 16 height 16
click at [700, 363] on div "1" at bounding box center [706, 364] width 21 height 21
type input "2025-09-01"
click at [833, 510] on div "Oké" at bounding box center [836, 510] width 37 height 14
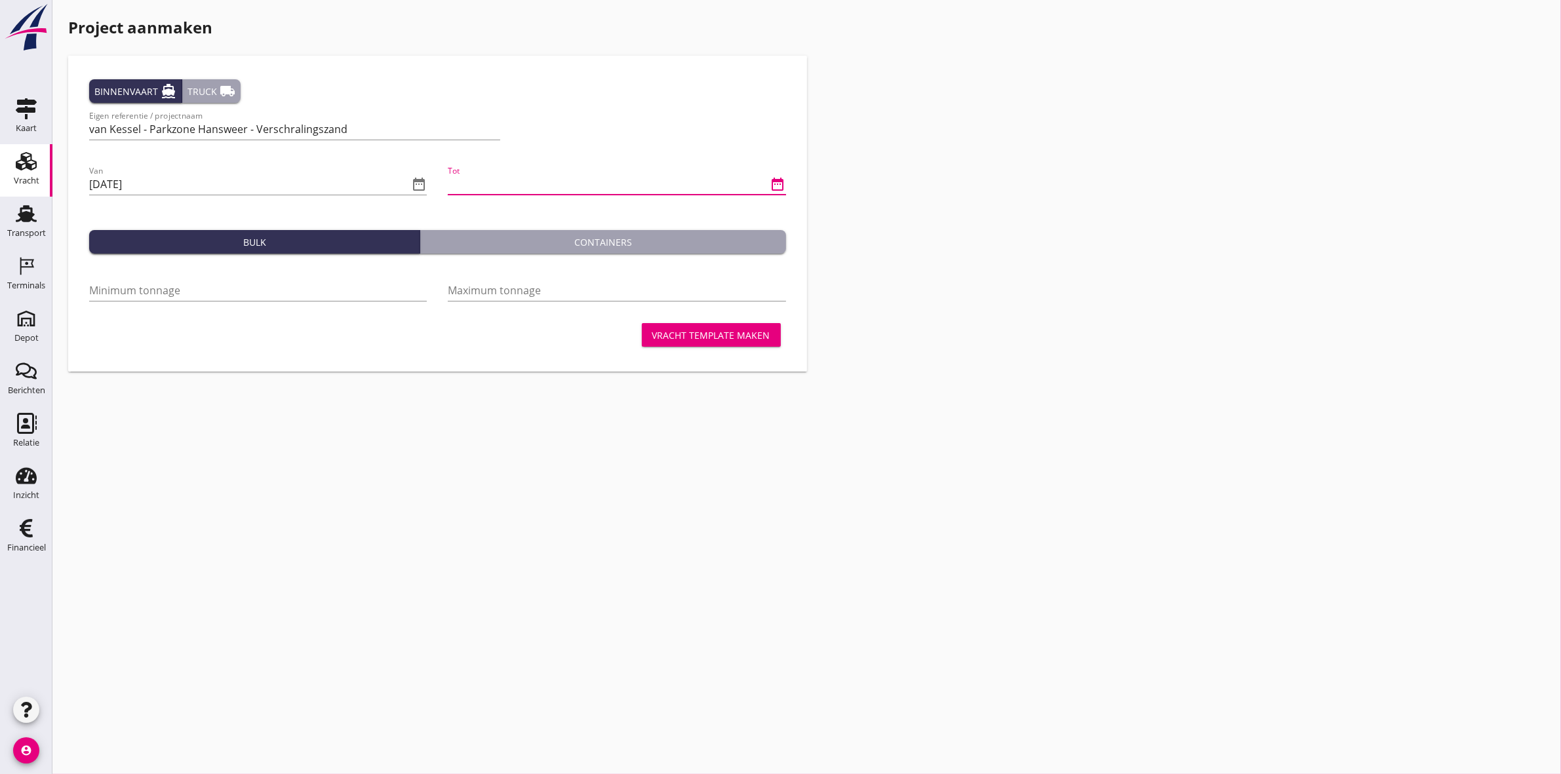
click at [767, 175] on input "Tot" at bounding box center [607, 184] width 319 height 21
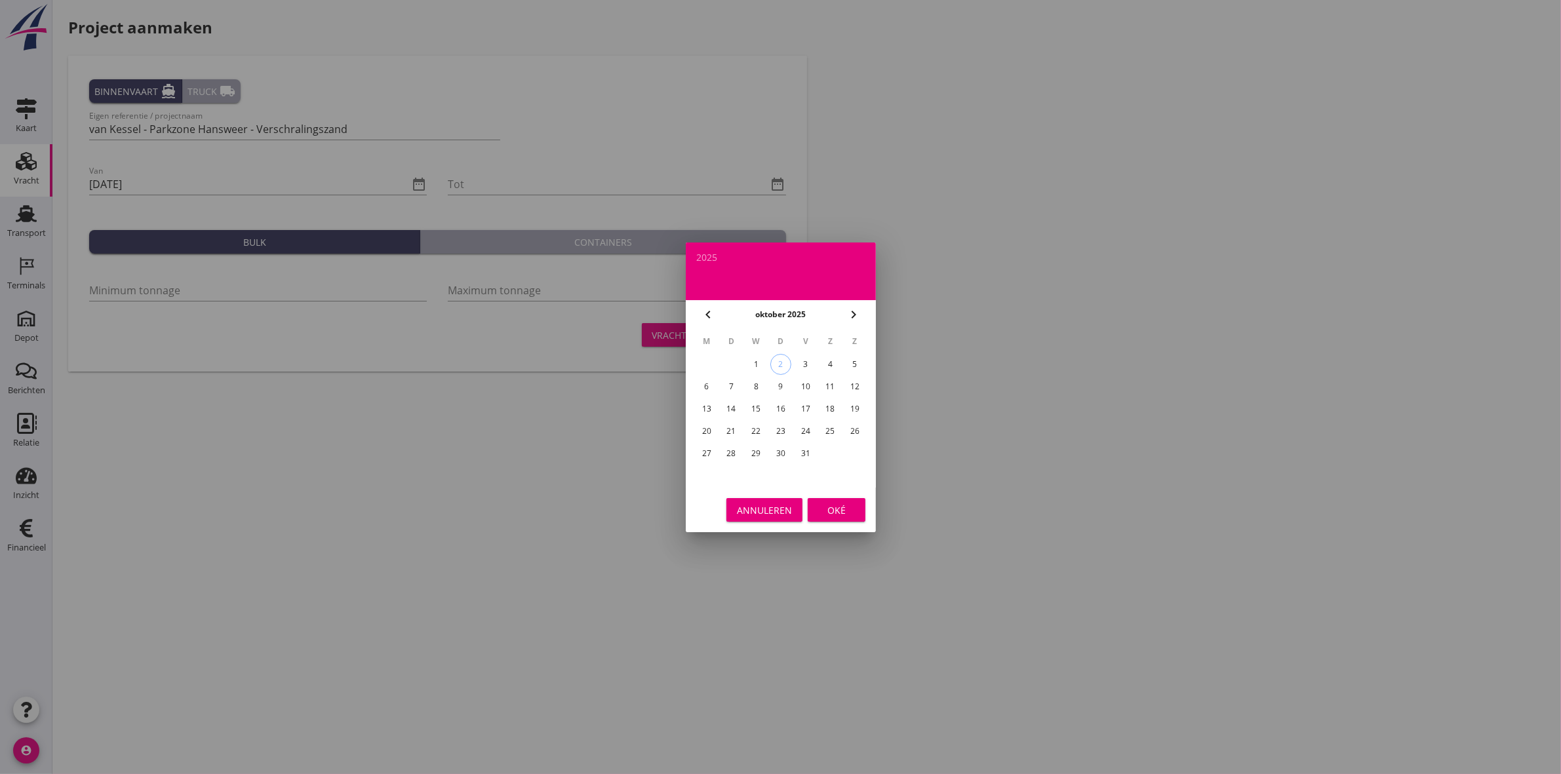
click at [804, 448] on div "31" at bounding box center [805, 453] width 21 height 21
type input "2025-10-31"
click at [856, 508] on button "Oké" at bounding box center [837, 510] width 58 height 24
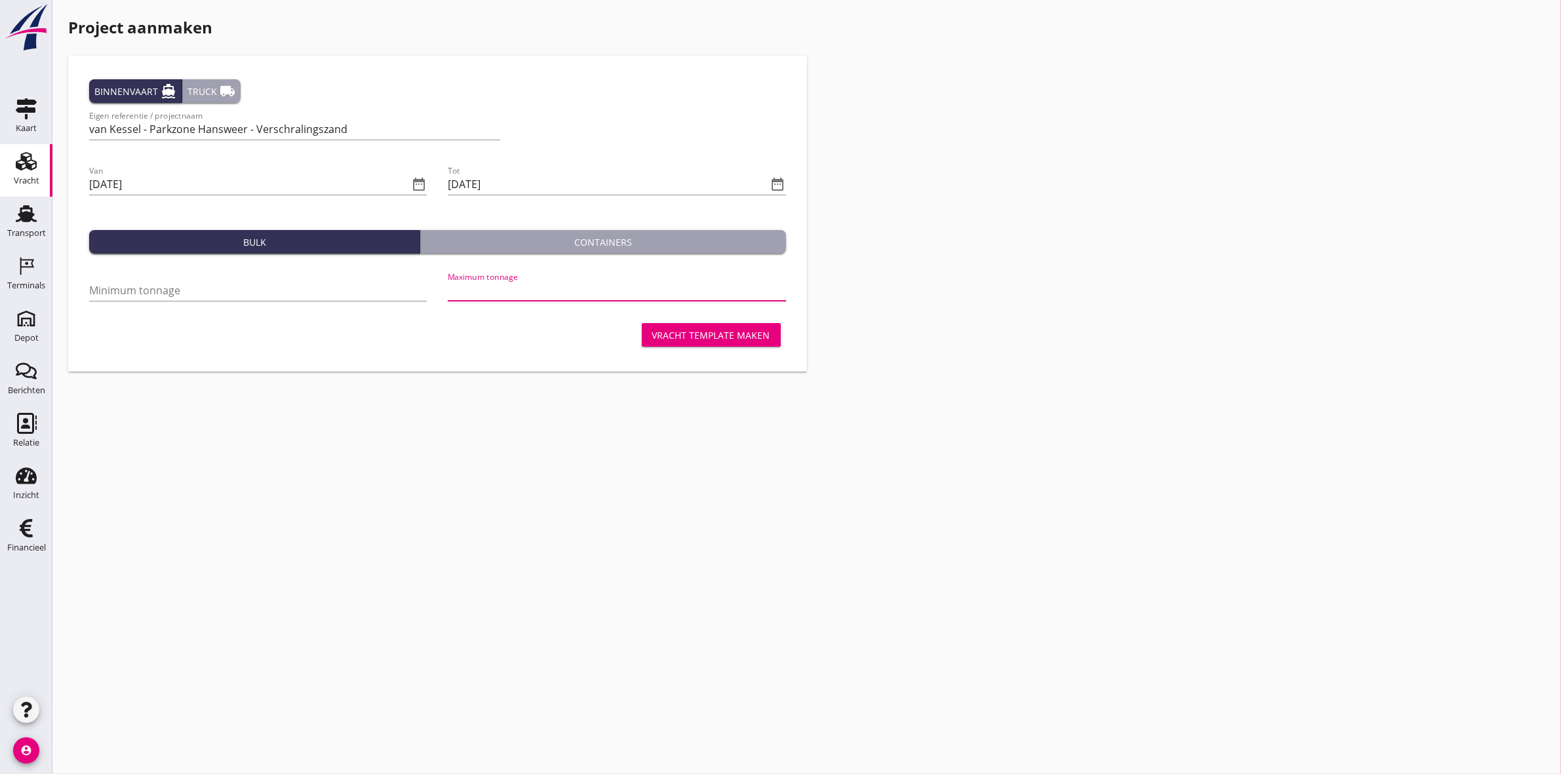
click at [539, 287] on input "Maximum tonnage" at bounding box center [617, 290] width 338 height 21
type input "3"
click at [483, 293] on input "Maximum tonnage" at bounding box center [615, 290] width 342 height 21
click at [279, 293] on input "Minimum tonnage" at bounding box center [258, 290] width 338 height 21
drag, startPoint x: 481, startPoint y: 285, endPoint x: 367, endPoint y: 283, distance: 113.4
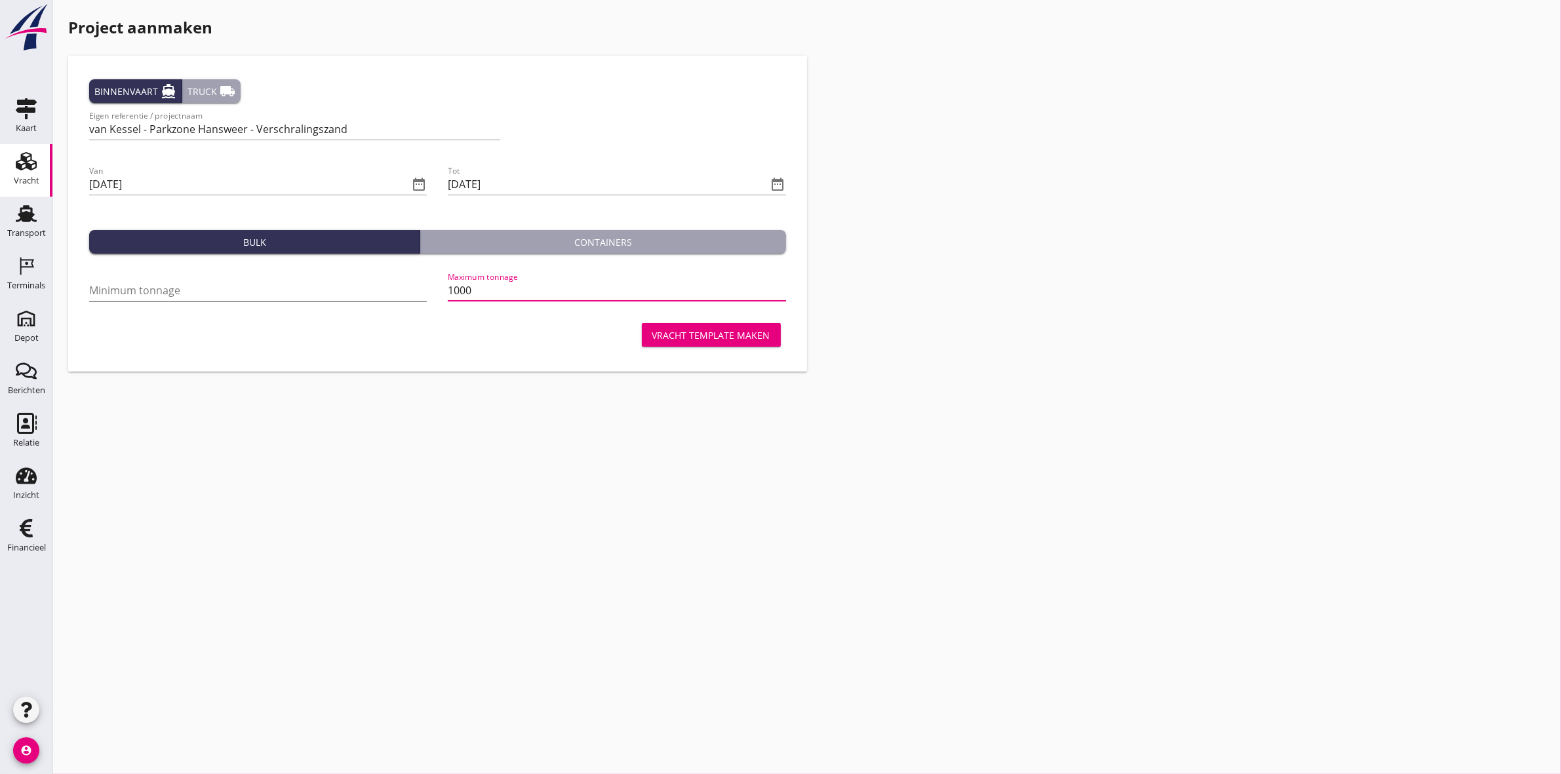
click at [367, 283] on div "Minimum tonnage Maximum tonnage 1000" at bounding box center [437, 291] width 707 height 55
type input "420"
click at [365, 300] on div "Minimum tonnage" at bounding box center [258, 290] width 338 height 21
type input "10"
click at [473, 290] on input "420" at bounding box center [617, 290] width 338 height 21
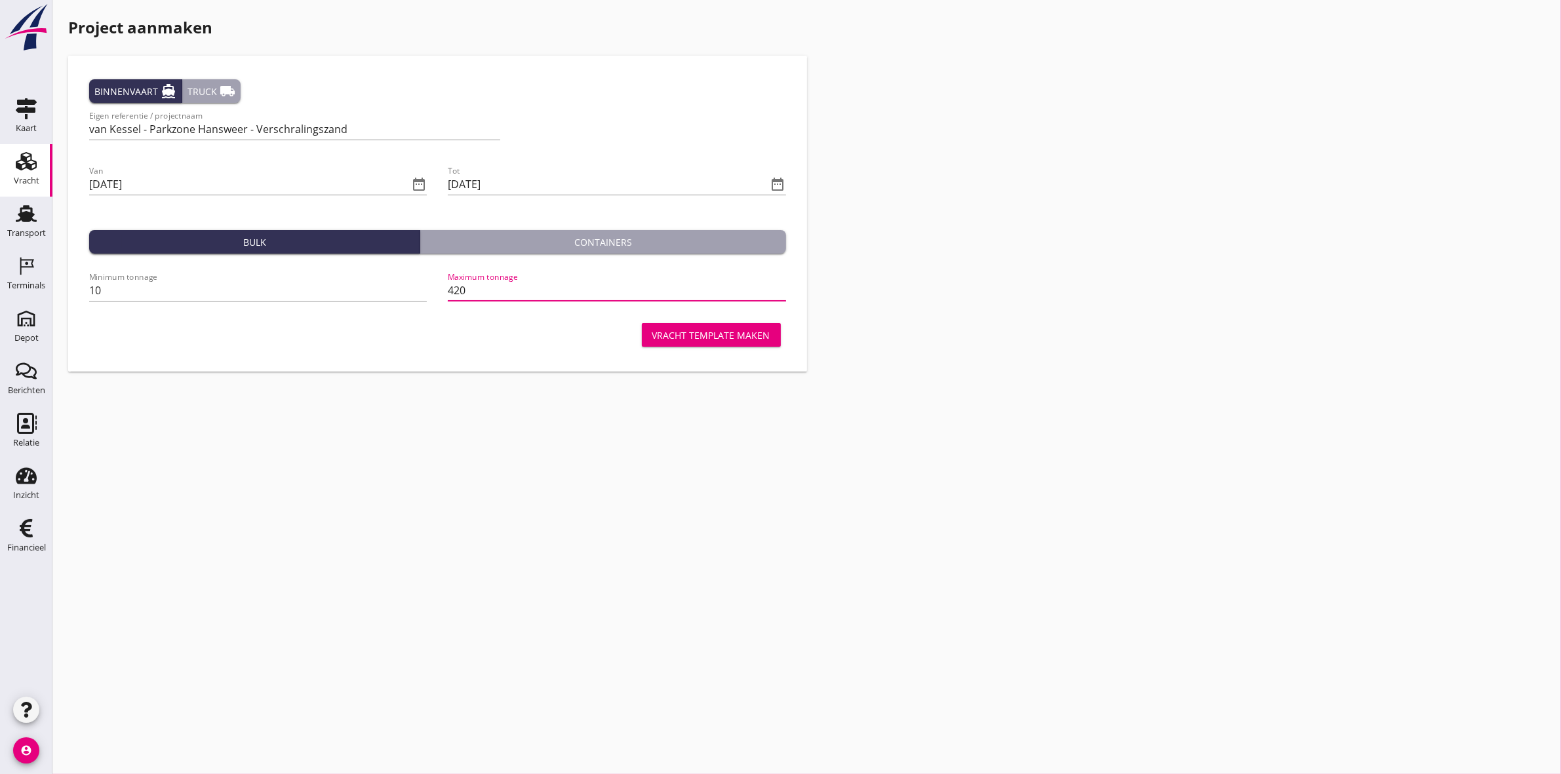
click at [670, 342] on button "Vracht template maken" at bounding box center [711, 335] width 139 height 24
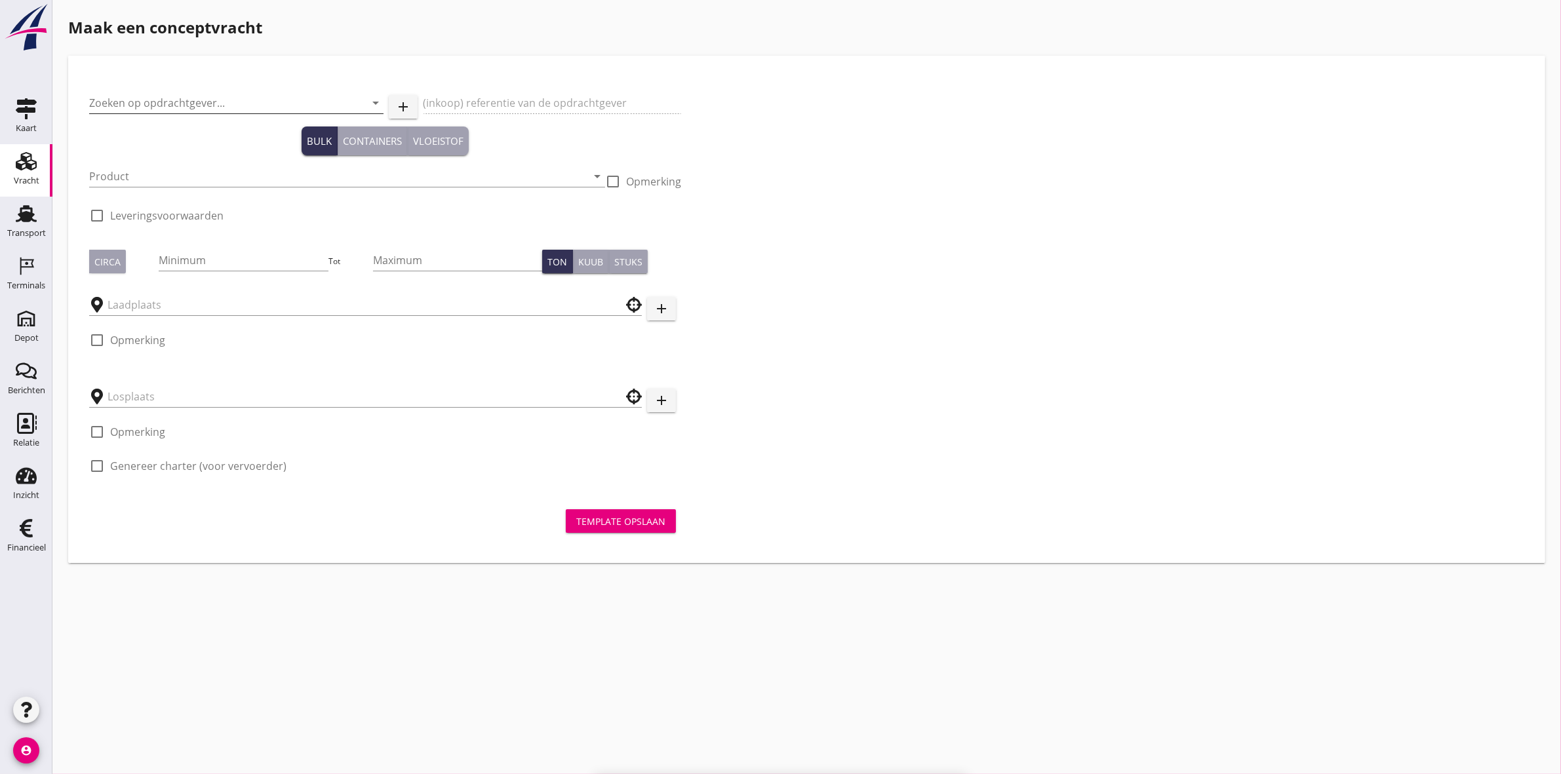
click at [205, 97] on input "Zoeken op opdrachtgever..." at bounding box center [218, 102] width 258 height 21
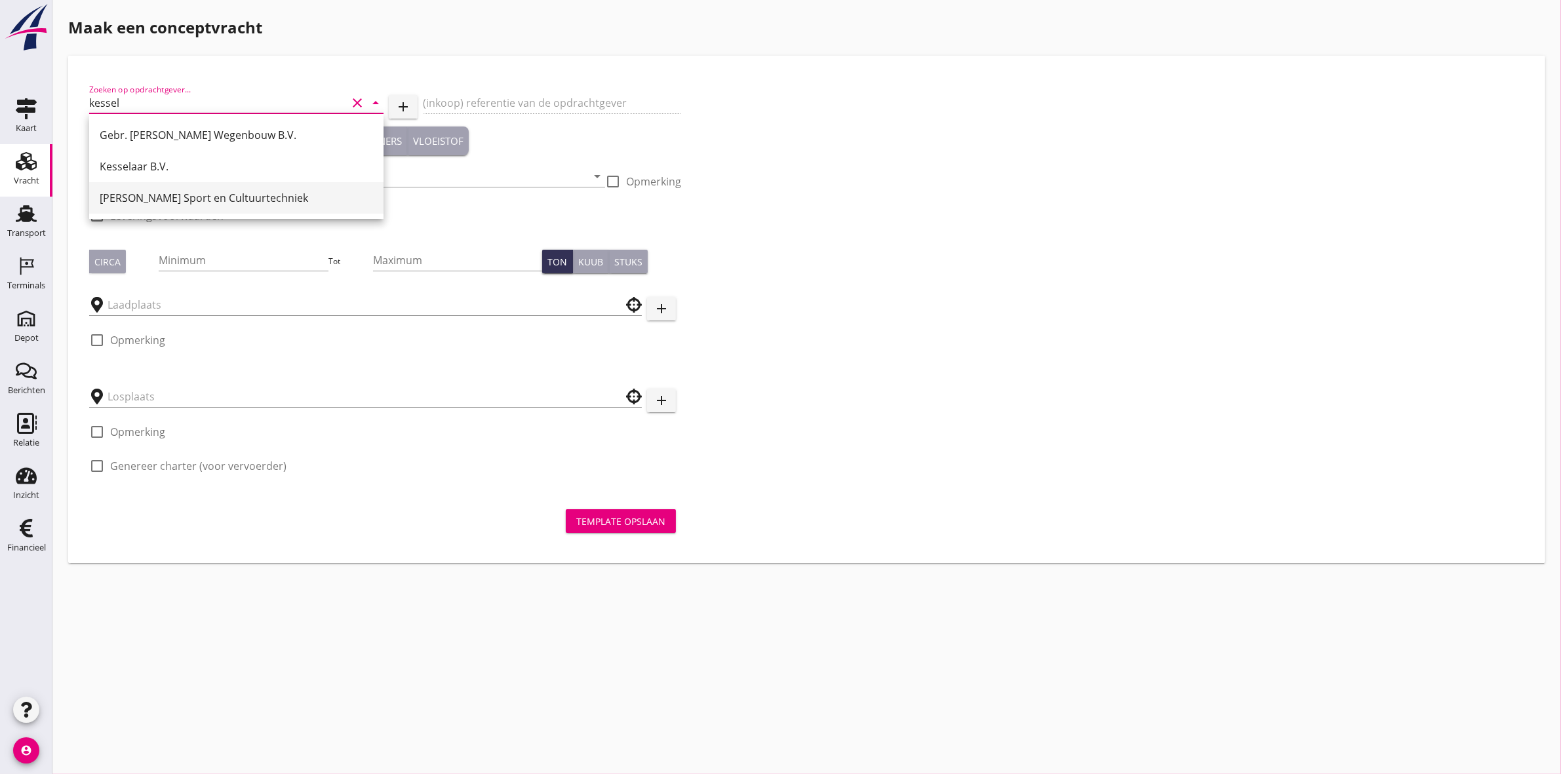
click at [227, 203] on div "Van Kessel Sport en Cultuurtechniek" at bounding box center [236, 198] width 273 height 16
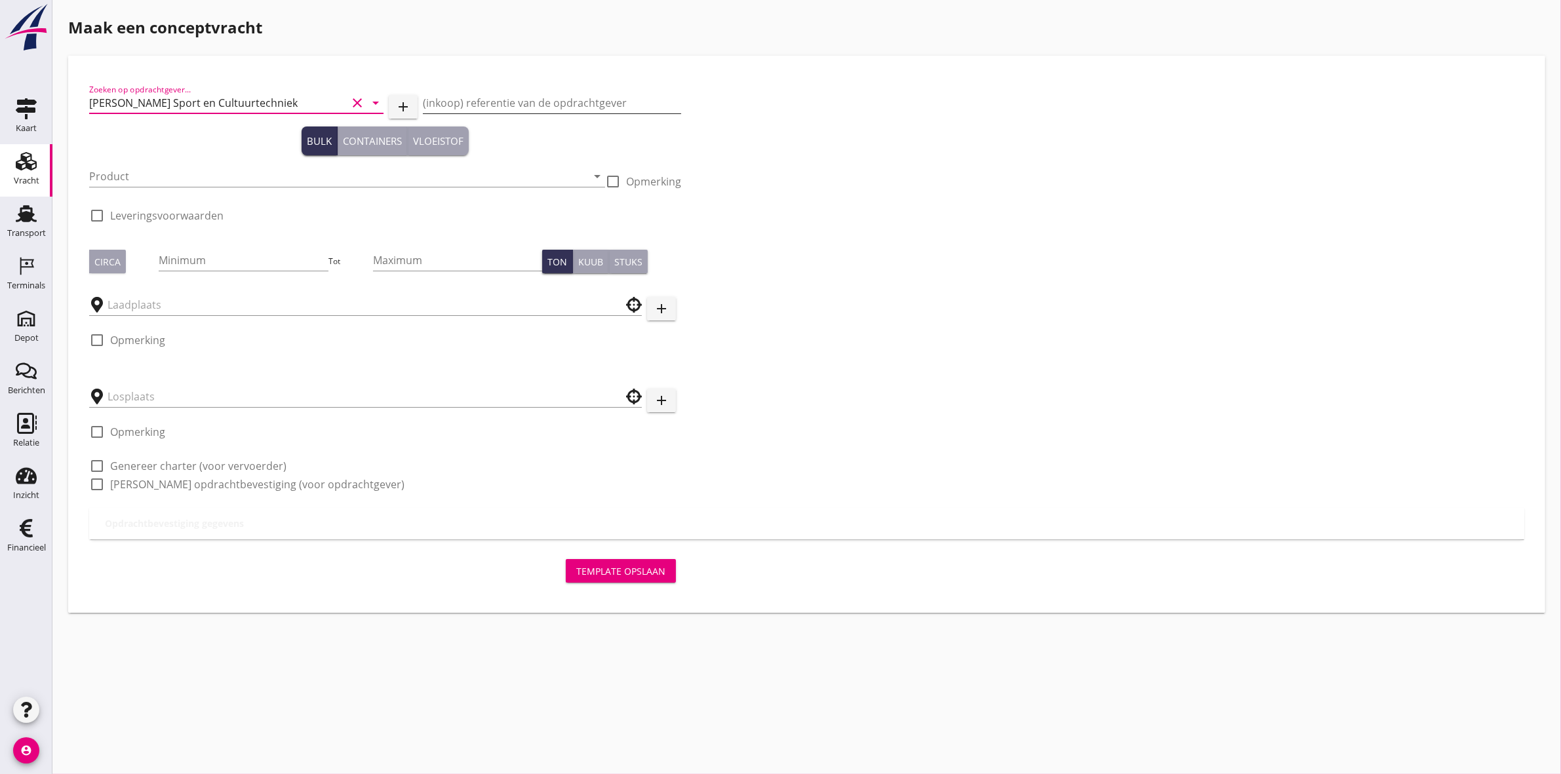
type input "Van Kessel Sport en Cultuurtechniek"
click at [578, 100] on input "(inkoop) referentie van de opdrachtgever" at bounding box center [552, 102] width 258 height 21
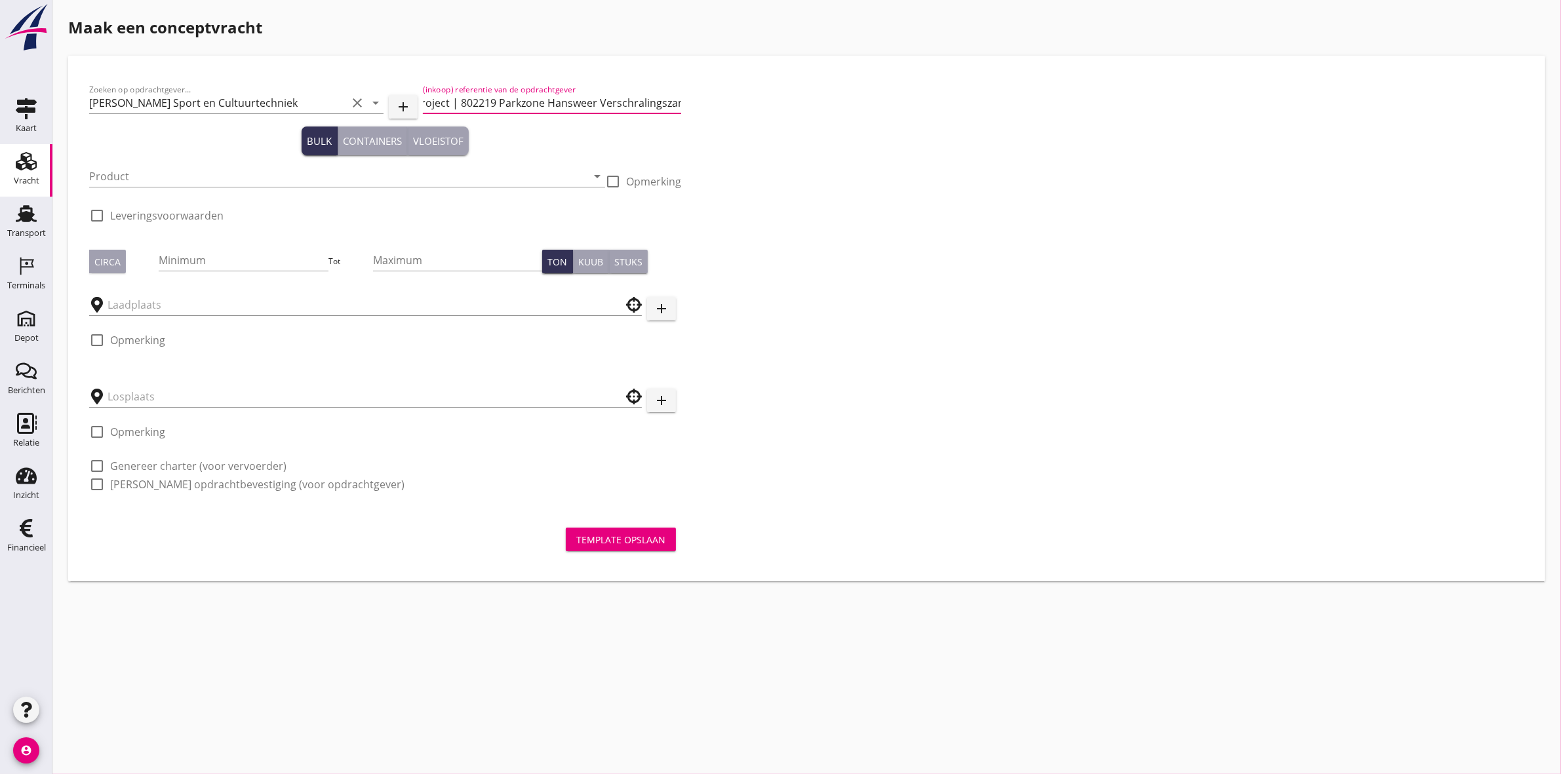
scroll to position [0, 15]
type input "Project | 802219 Parkzone Hansweer Verschralingszand"
click at [250, 178] on input "Product" at bounding box center [338, 176] width 498 height 21
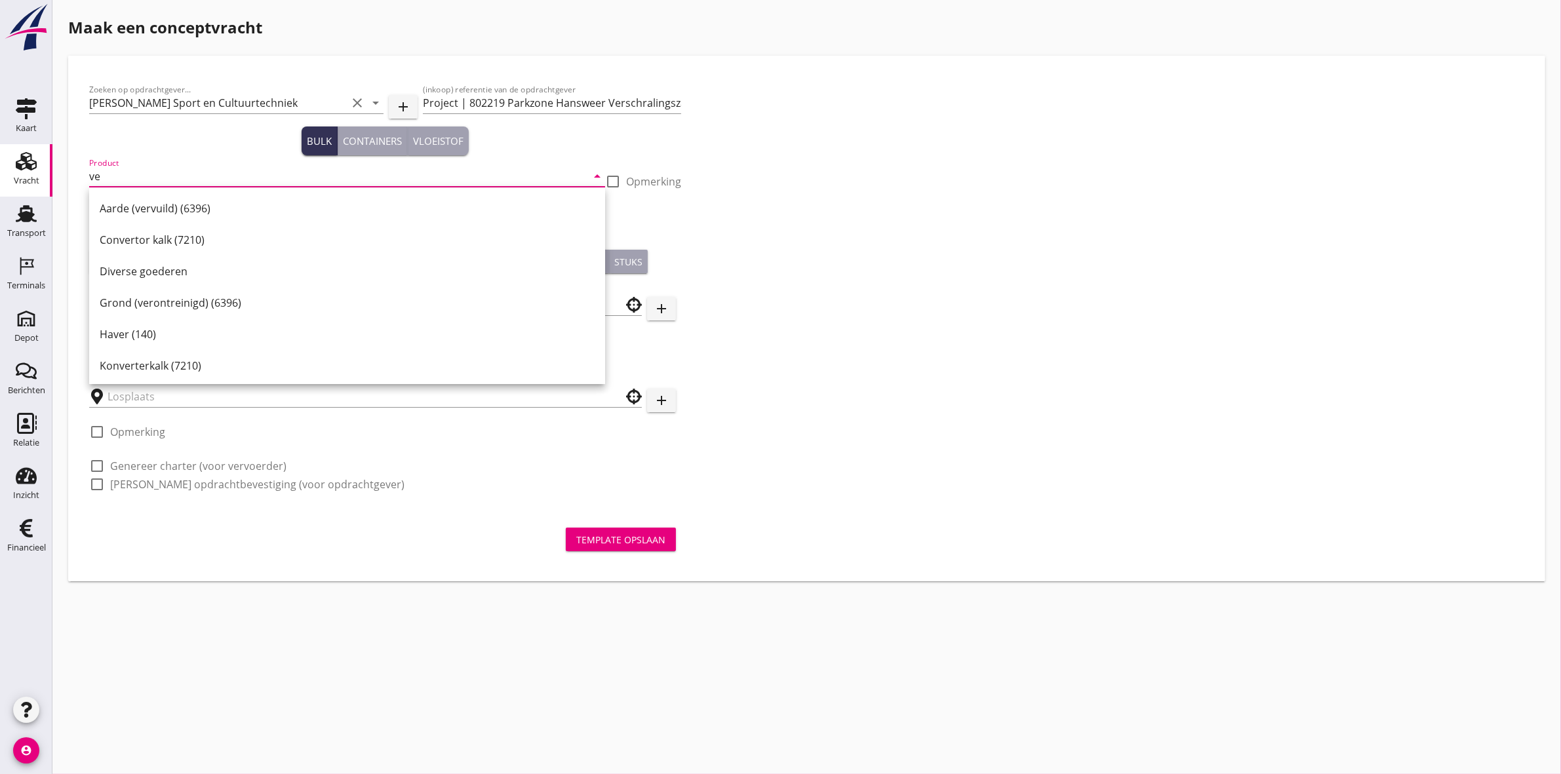
type input "v"
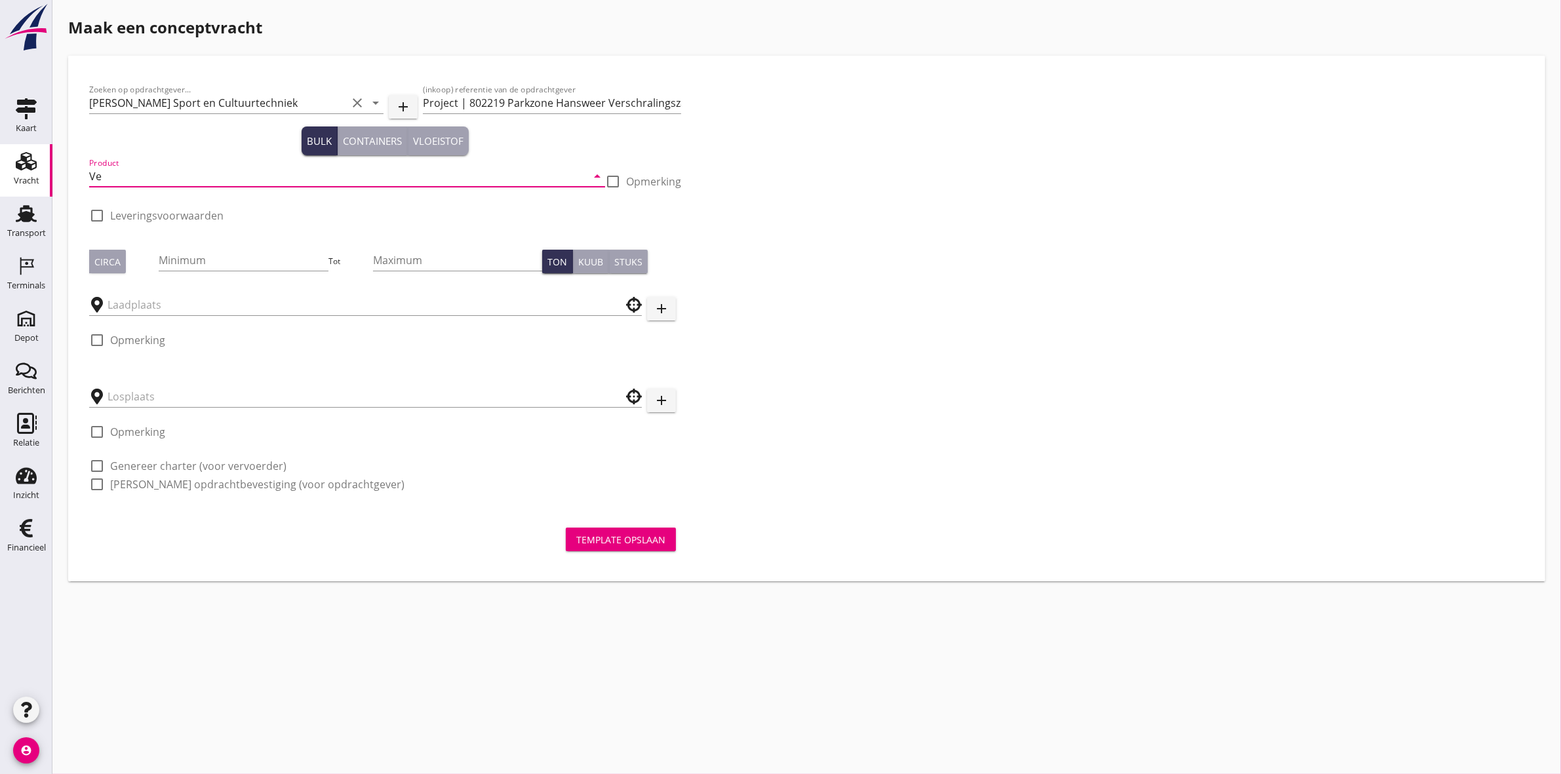
type input "V"
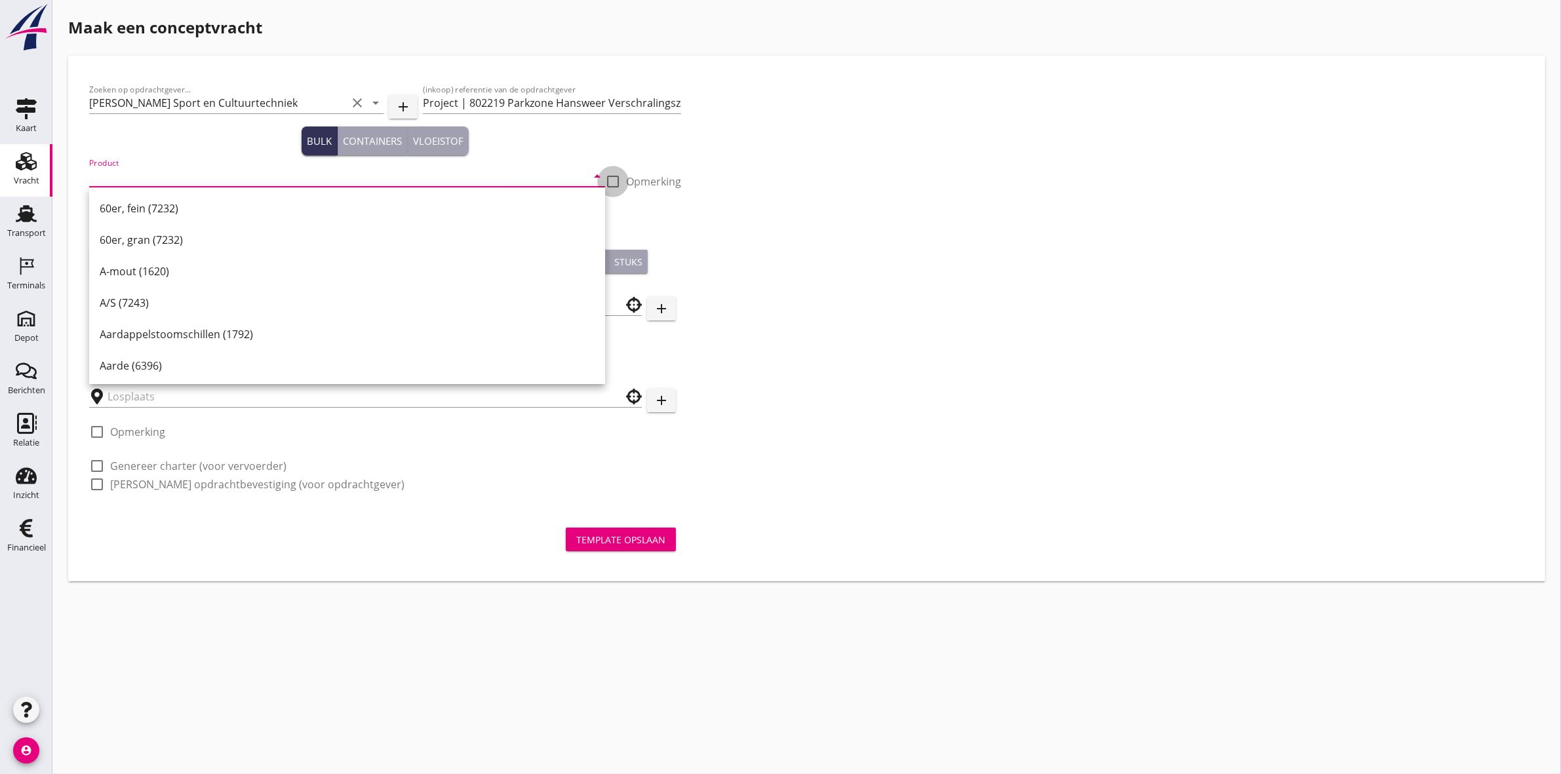
click at [612, 181] on div at bounding box center [613, 181] width 22 height 22
checkbox input "true"
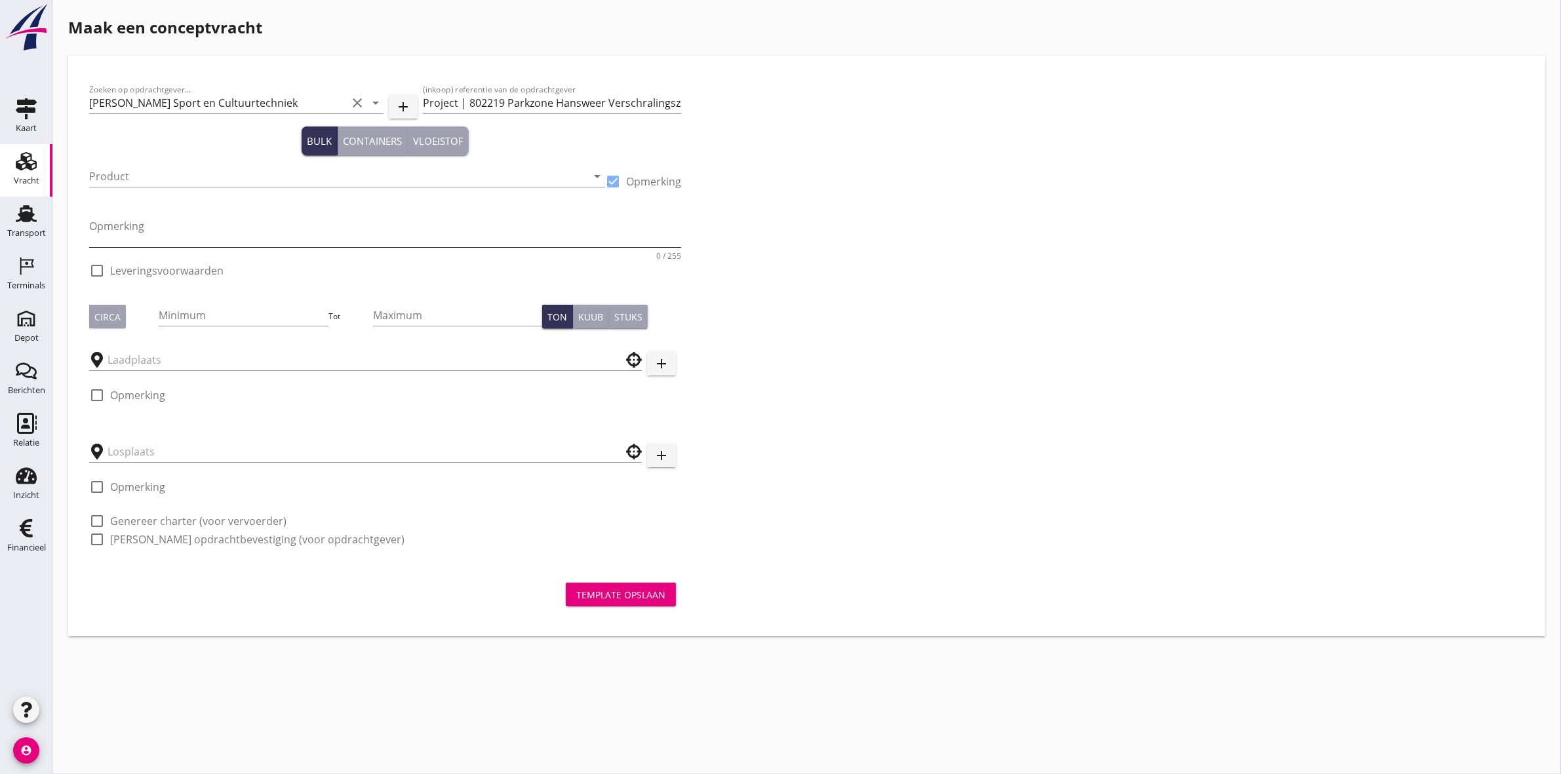
click at [167, 228] on textarea "Opmerking" at bounding box center [385, 231] width 592 height 31
type textarea "Verschralingszand"
click at [96, 266] on div at bounding box center [97, 271] width 22 height 22
checkbox input "true"
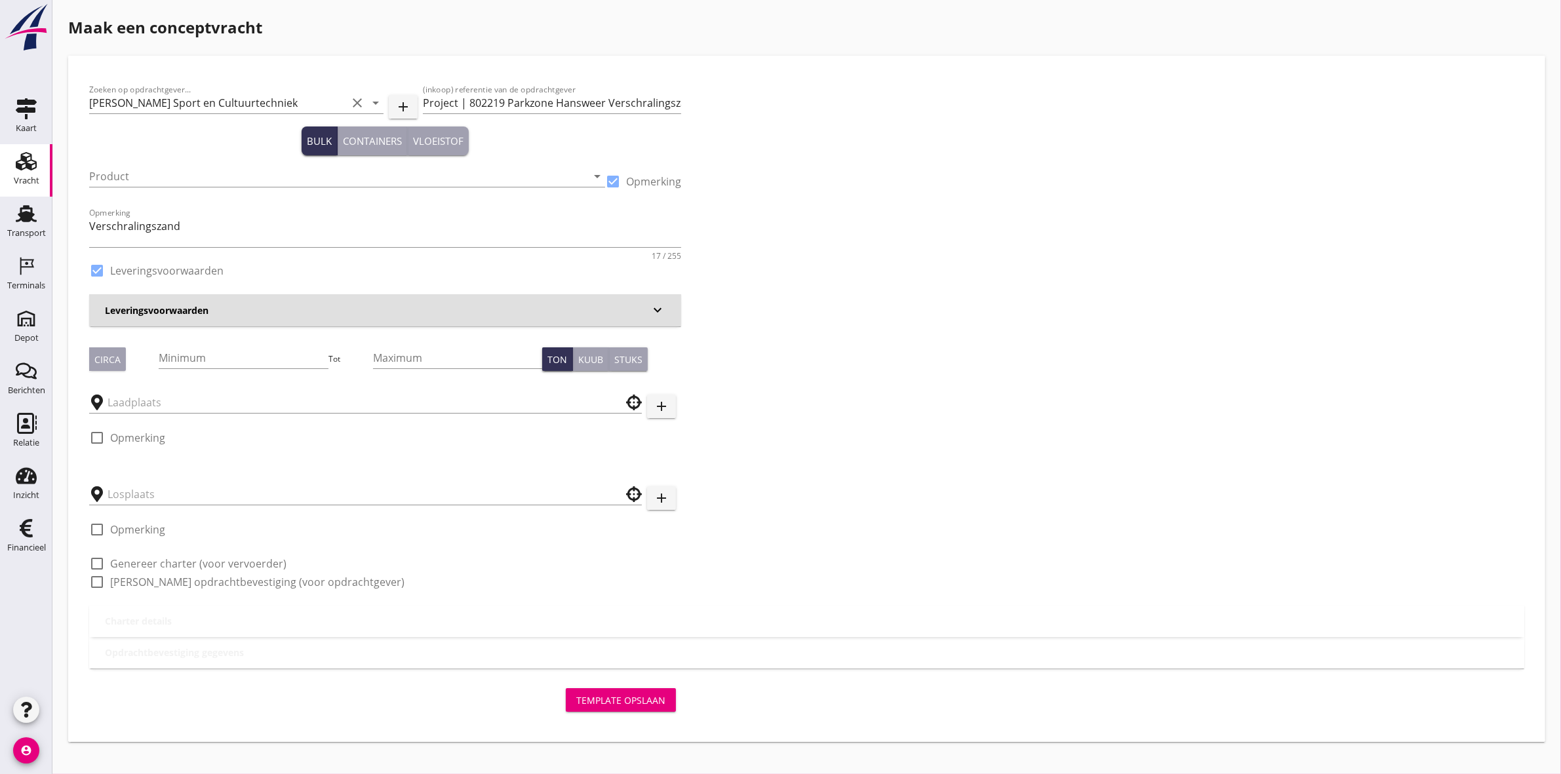
click at [315, 313] on h3 "Leveringsvoorwaarden" at bounding box center [377, 311] width 545 height 14
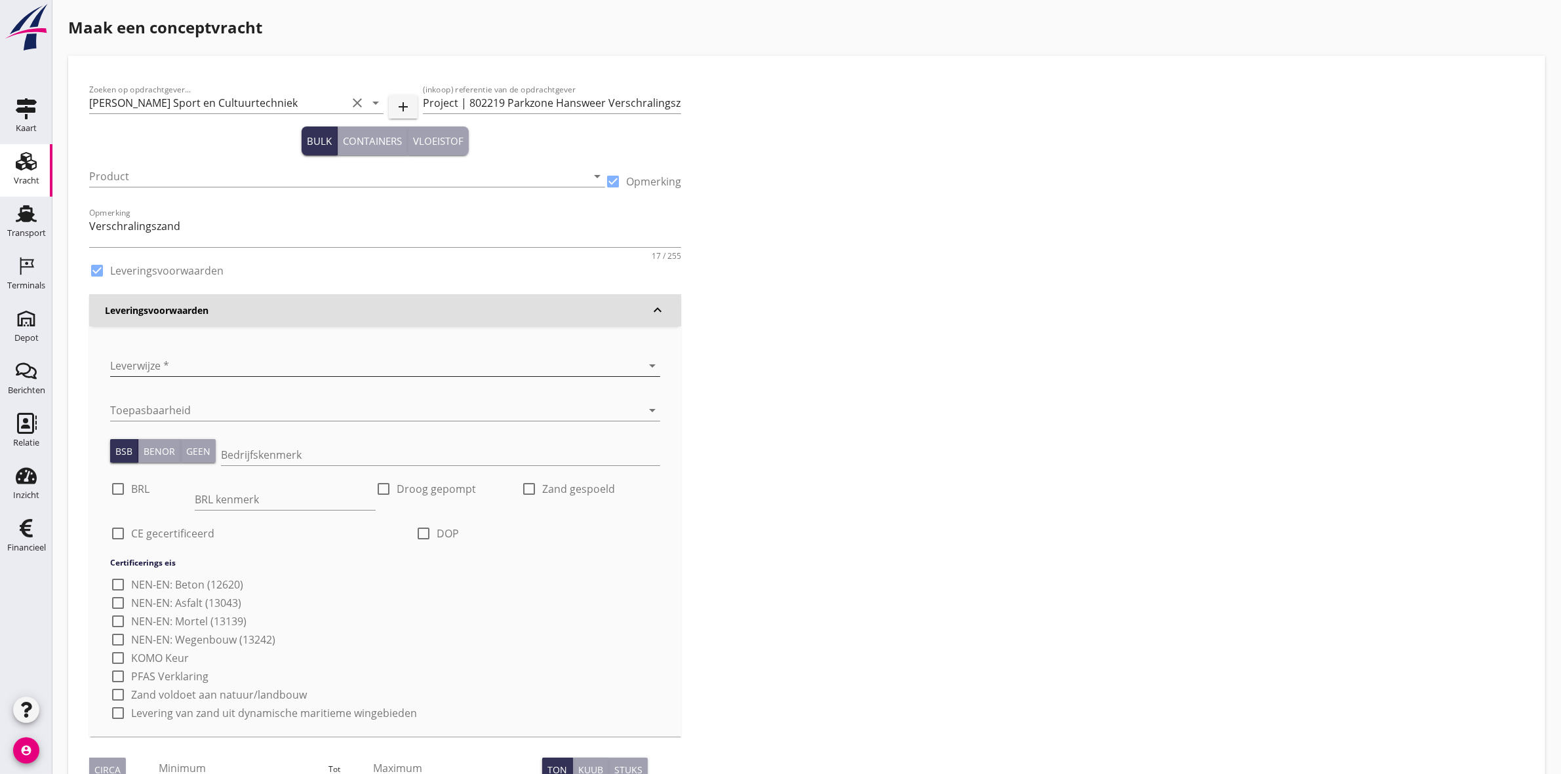
click at [263, 359] on div at bounding box center [366, 365] width 513 height 21
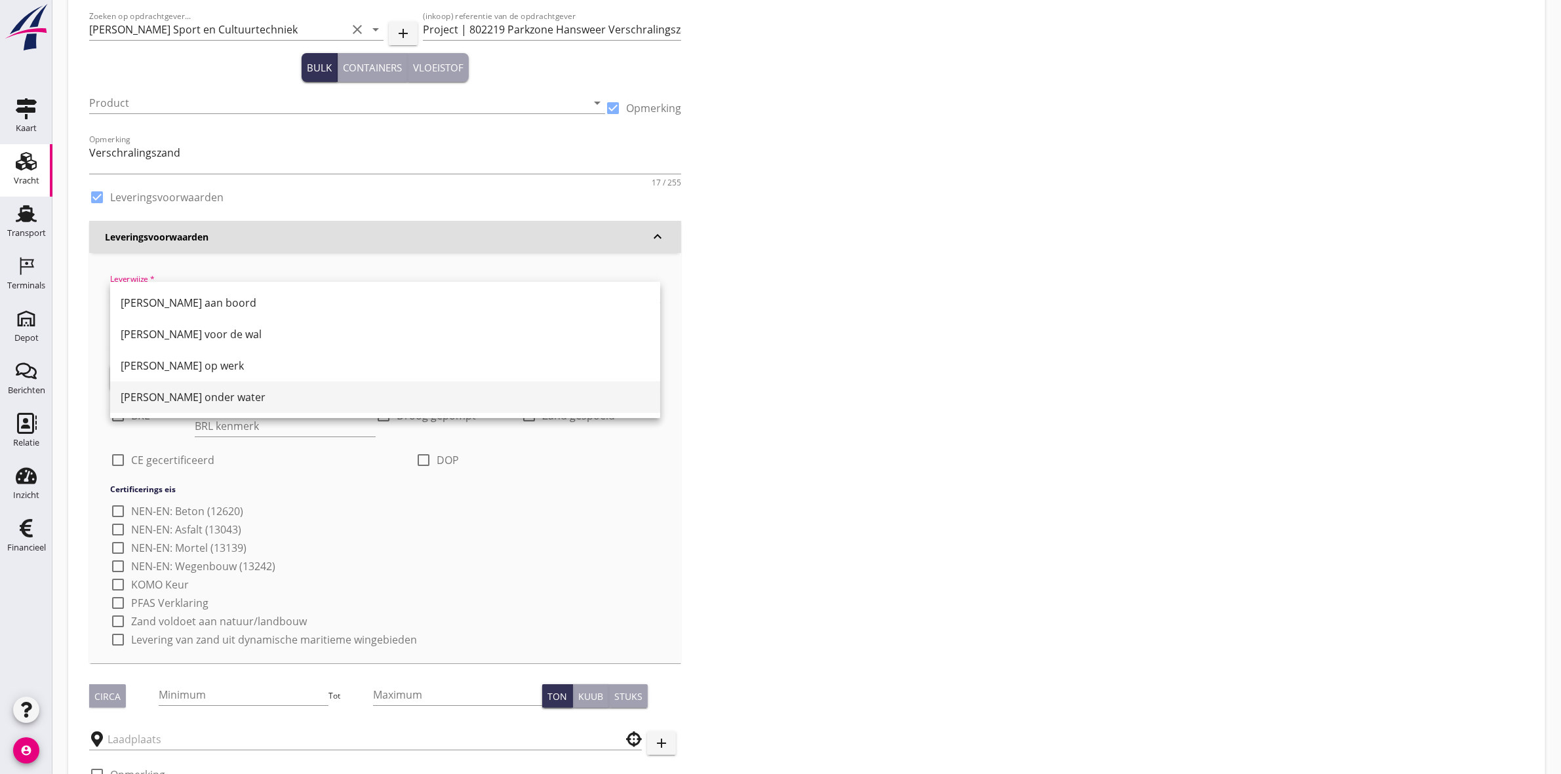
scroll to position [164, 0]
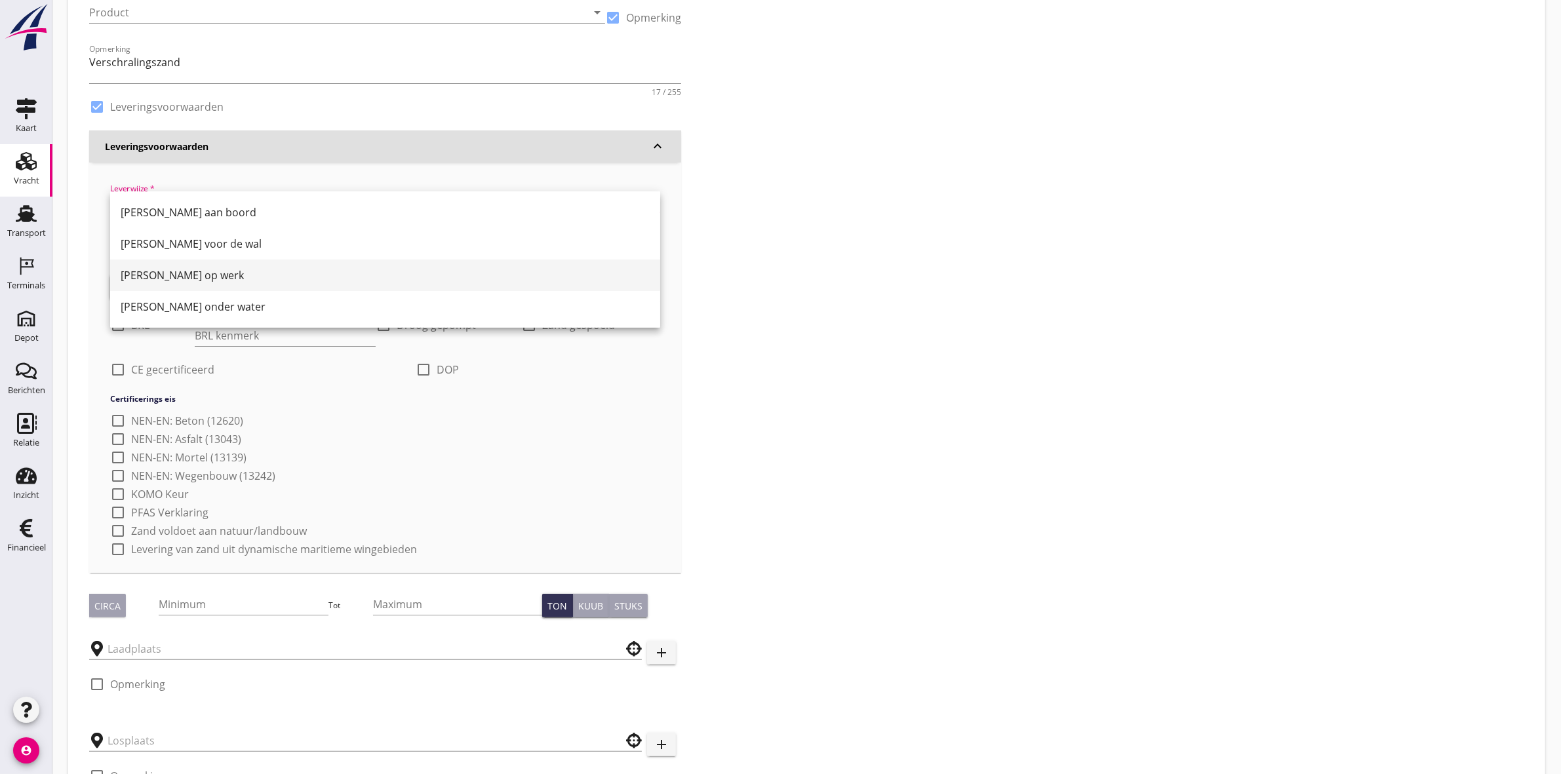
click at [254, 282] on div "[PERSON_NAME] op werk" at bounding box center [385, 275] width 529 height 16
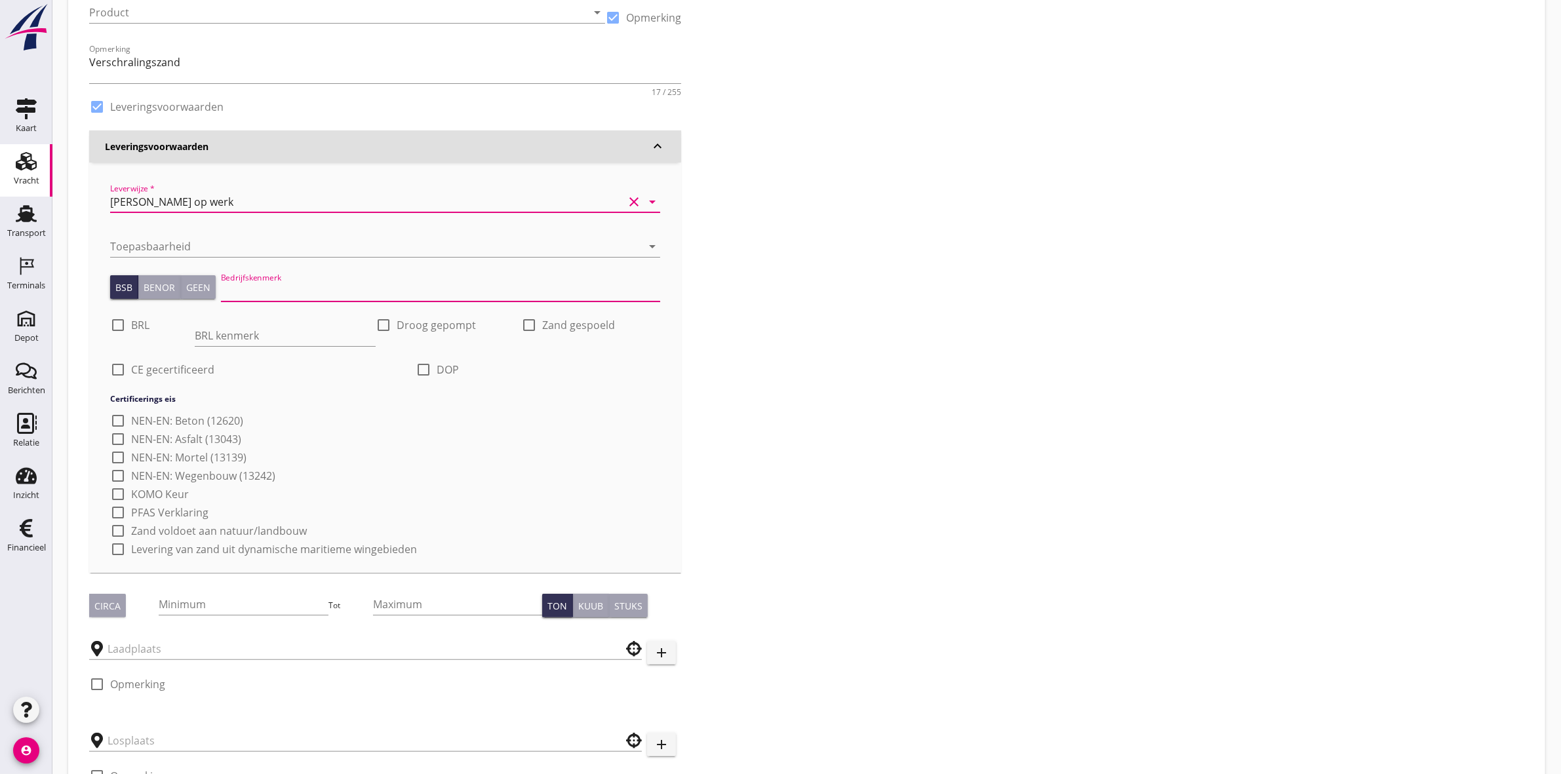
click at [238, 281] on input "Bedrijfskenmerk" at bounding box center [440, 291] width 439 height 21
type input "K20886/06"
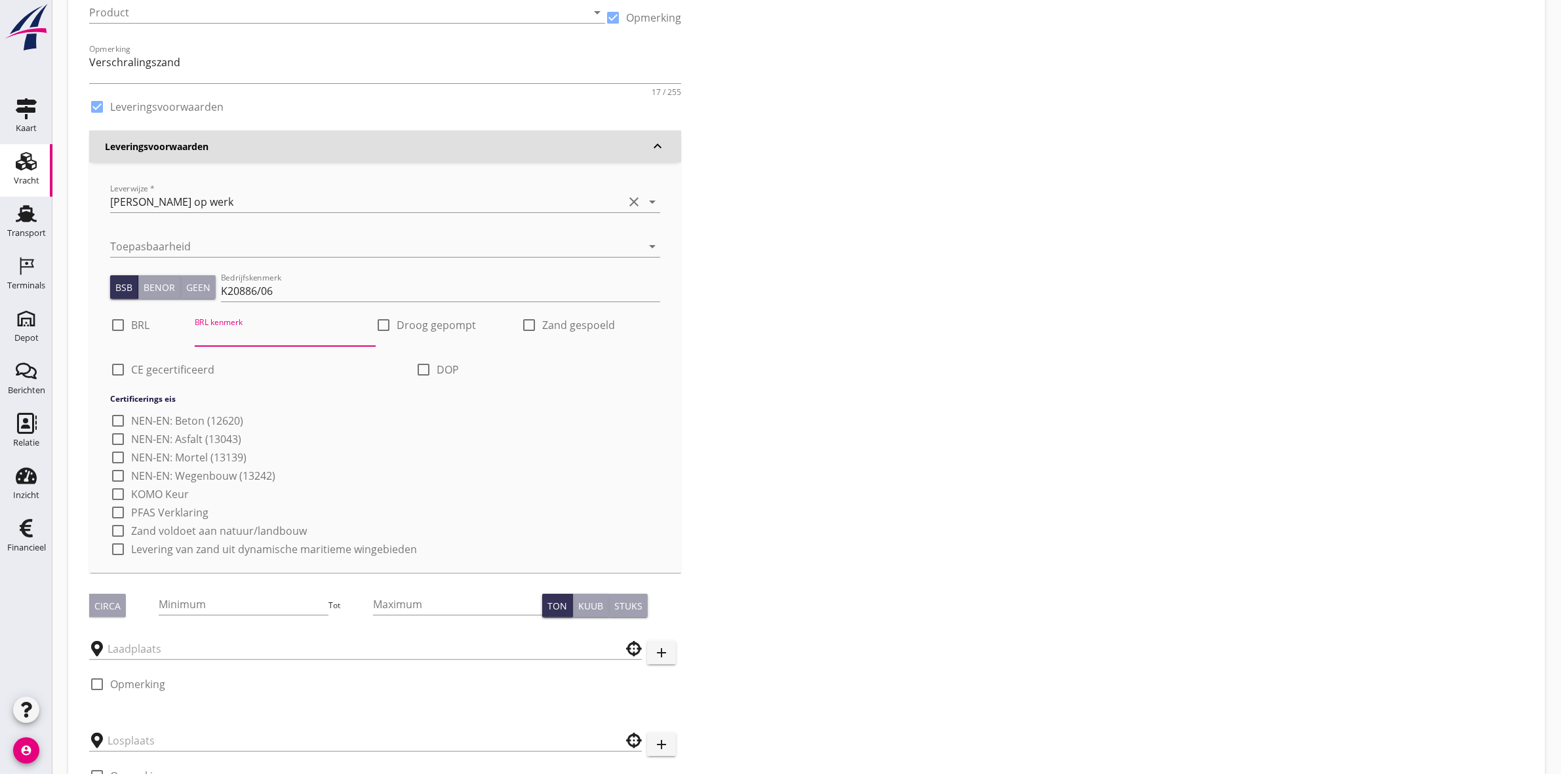
click at [266, 345] on div "BRL kenmerk" at bounding box center [286, 335] width 182 height 21
click at [115, 320] on div at bounding box center [118, 325] width 22 height 22
checkbox input "true"
click at [204, 335] on input "BRL kenmerk" at bounding box center [286, 335] width 182 height 21
type input "9313"
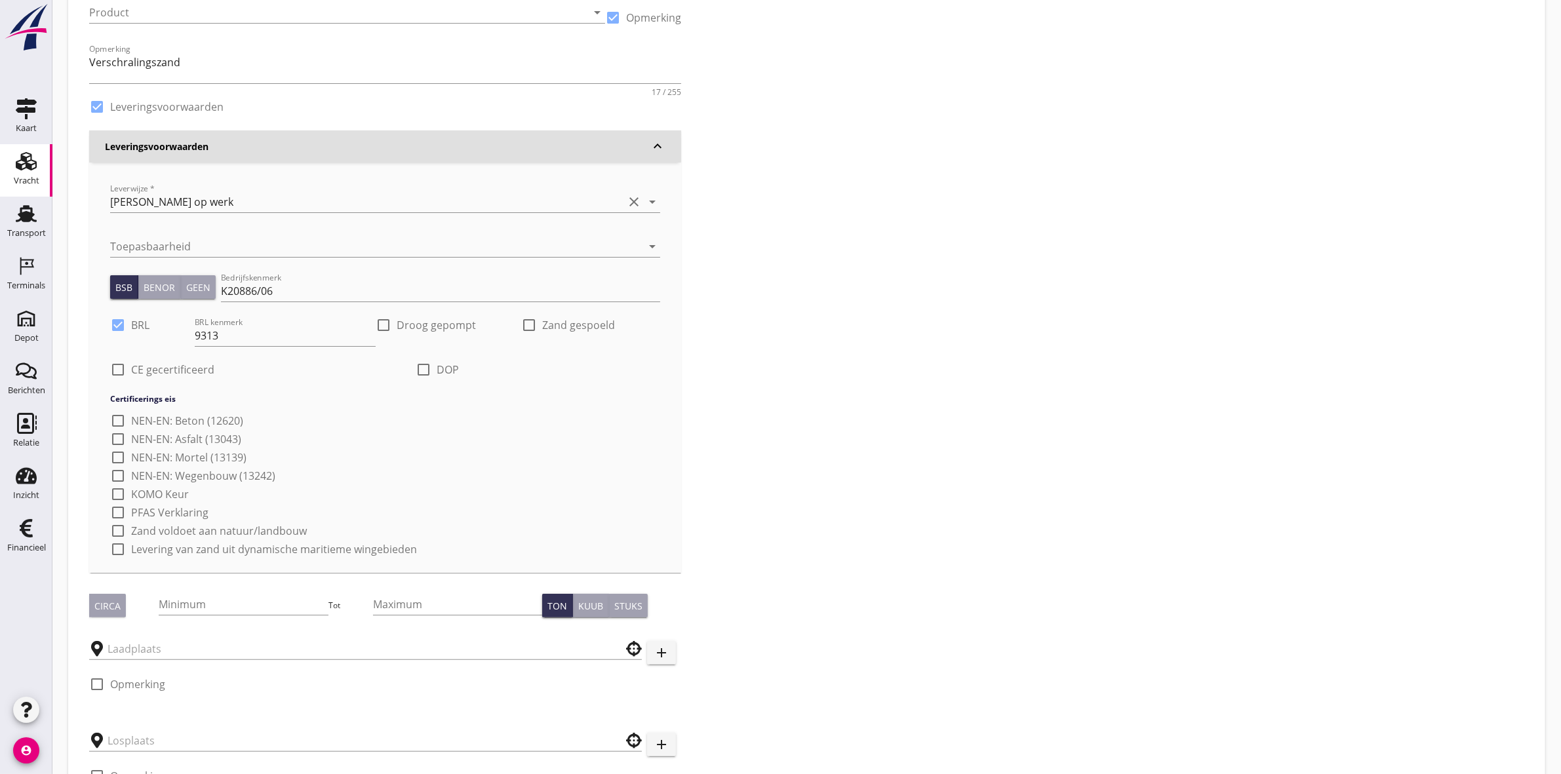
click at [171, 372] on label "CE gecertificeerd" at bounding box center [172, 369] width 83 height 13
checkbox input "true"
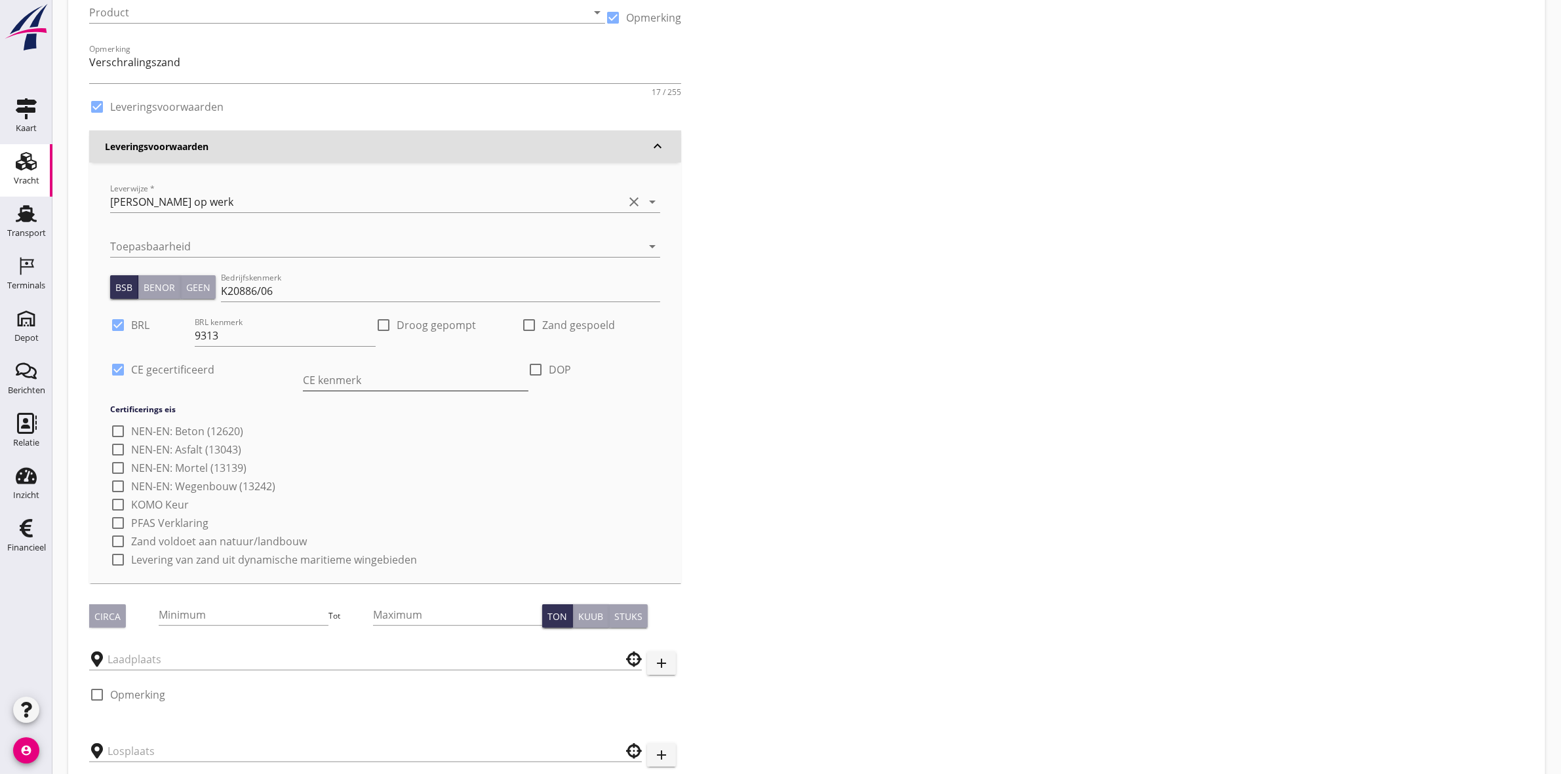
click at [326, 372] on input "CE kenmerk" at bounding box center [415, 380] width 225 height 21
type input "CE2+ 08-0620-CPR-43807"
click at [526, 365] on div at bounding box center [536, 370] width 22 height 22
checkbox input "true"
click at [538, 384] on input "DOP kenmerk" at bounding box center [575, 380] width 168 height 21
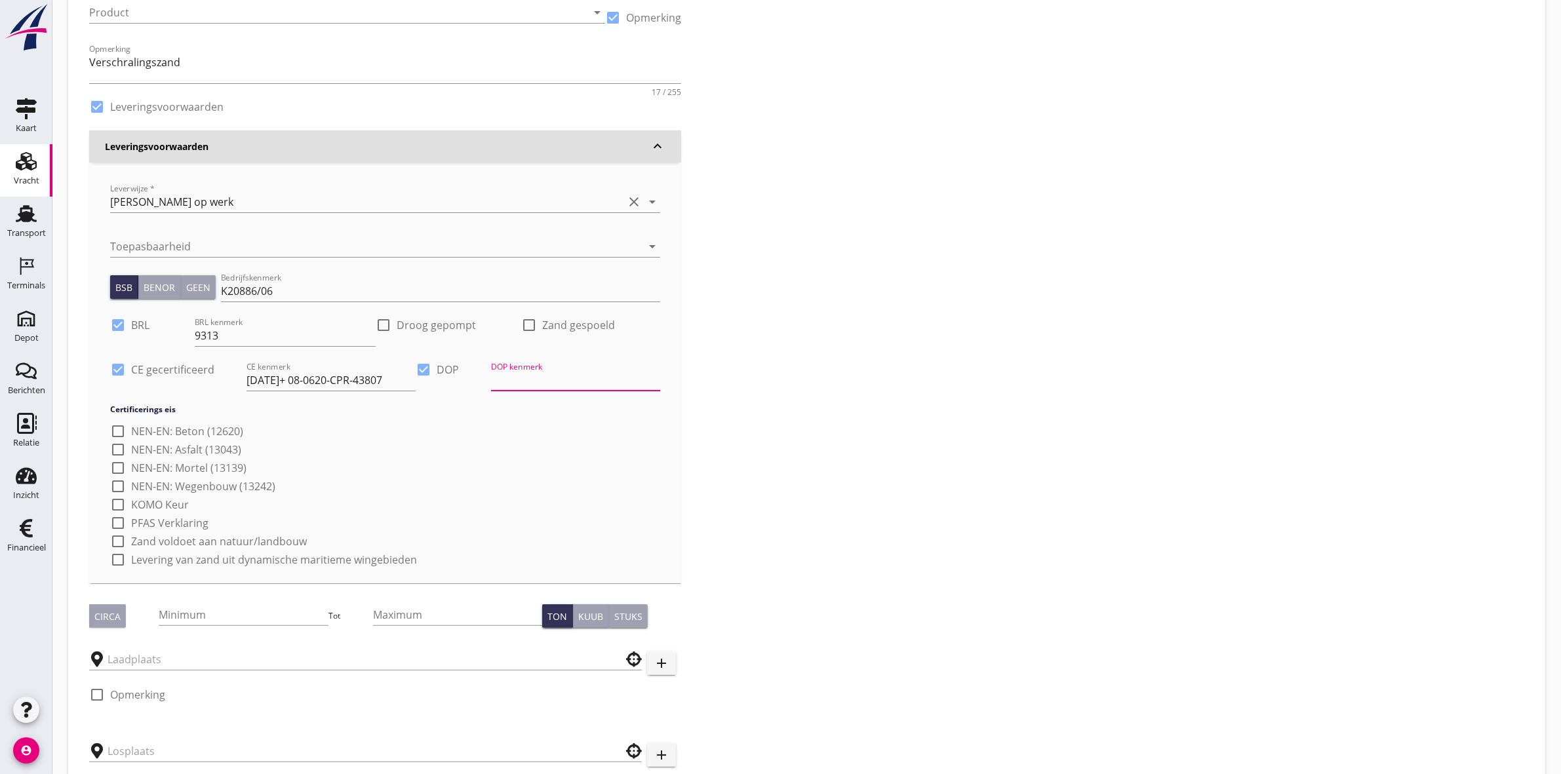
type input "Rev.: faassegroep.nl"
click at [441, 322] on label "Droog gepompt" at bounding box center [436, 325] width 79 height 13
checkbox input "true"
click at [119, 484] on div at bounding box center [118, 486] width 22 height 22
checkbox input "true"
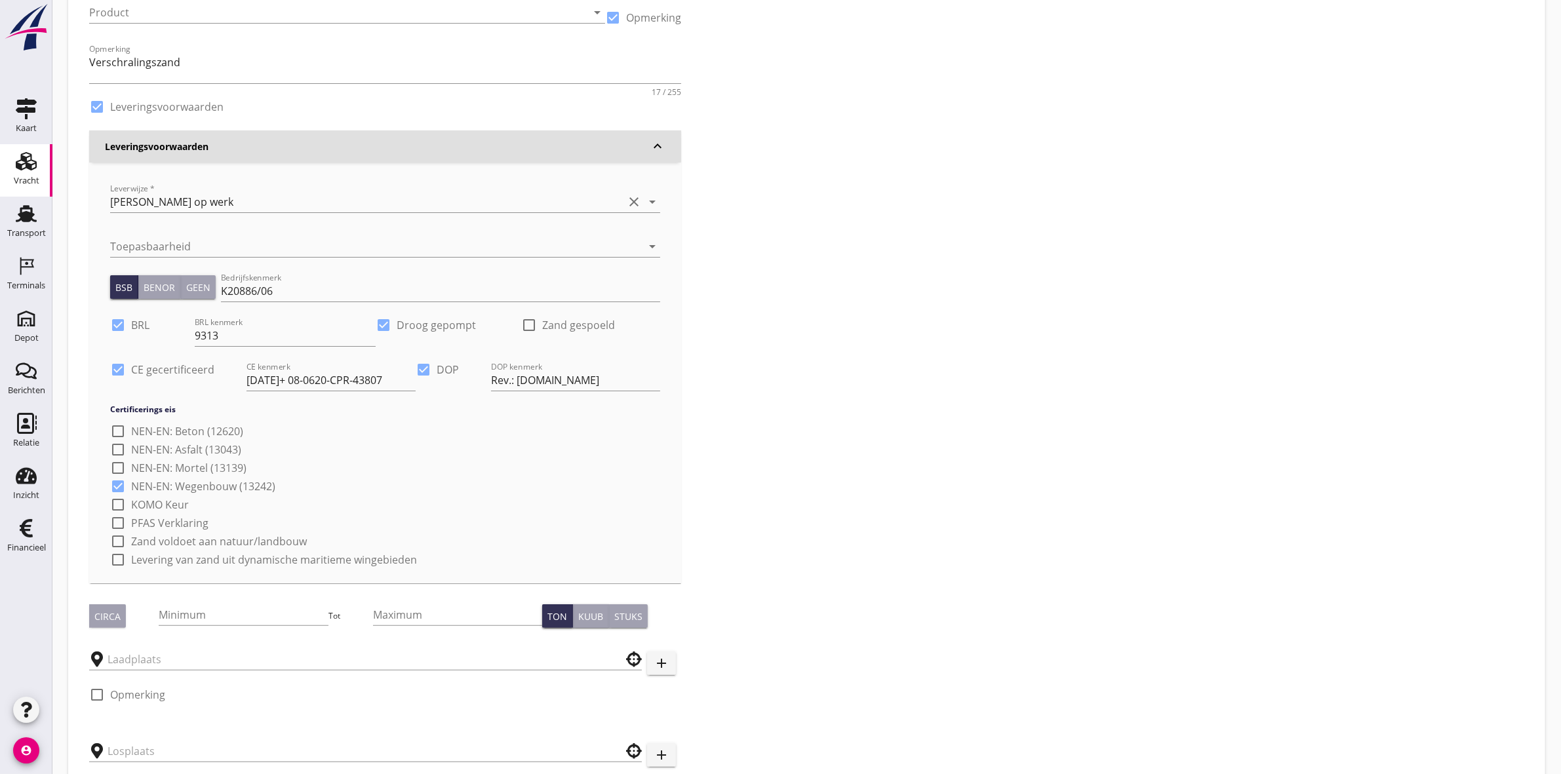
click at [113, 521] on div at bounding box center [118, 523] width 22 height 22
checkbox input "true"
click at [119, 543] on div at bounding box center [118, 541] width 22 height 22
checkbox input "true"
click at [116, 561] on div at bounding box center [118, 560] width 22 height 22
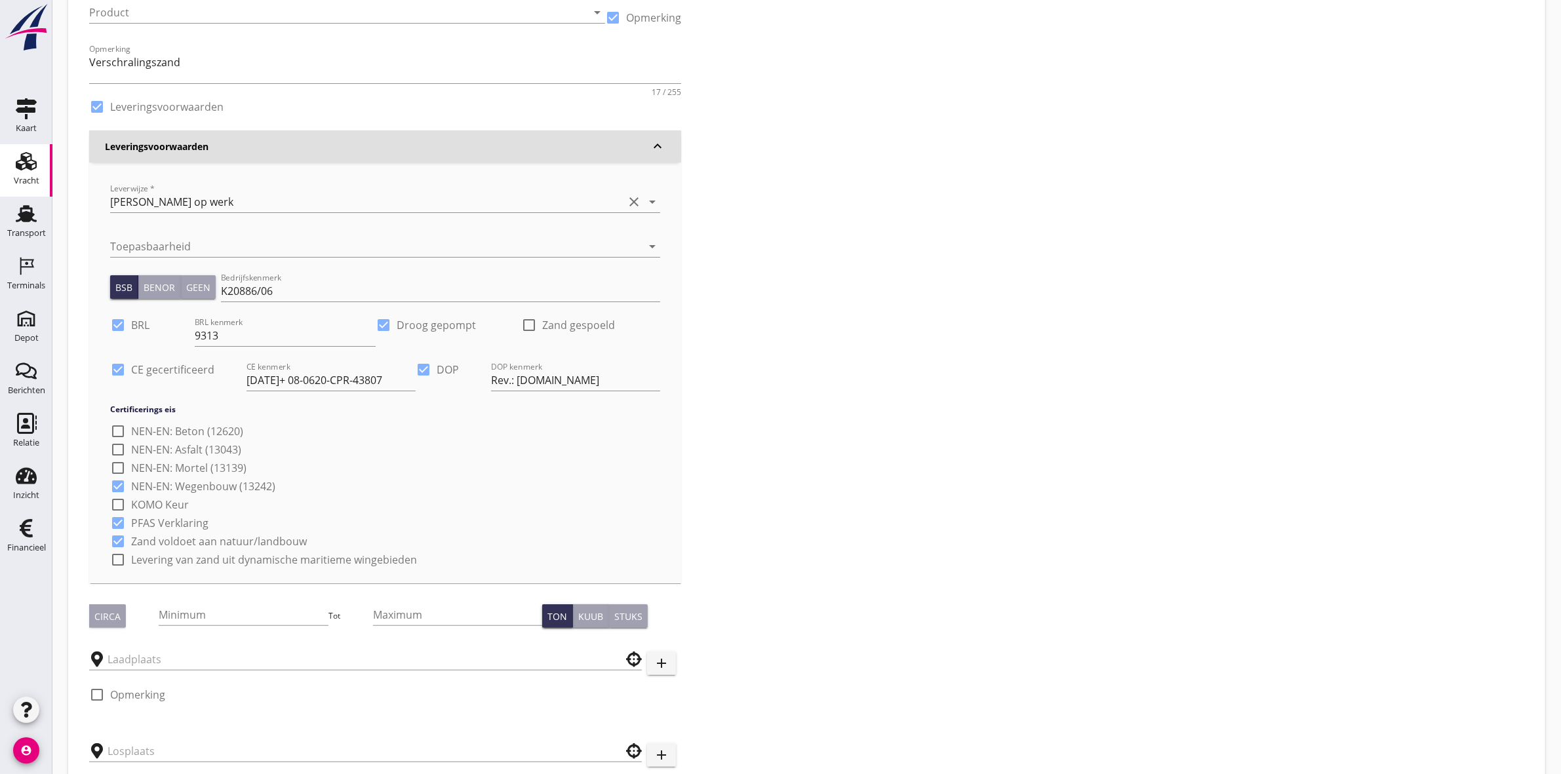
checkbox input "true"
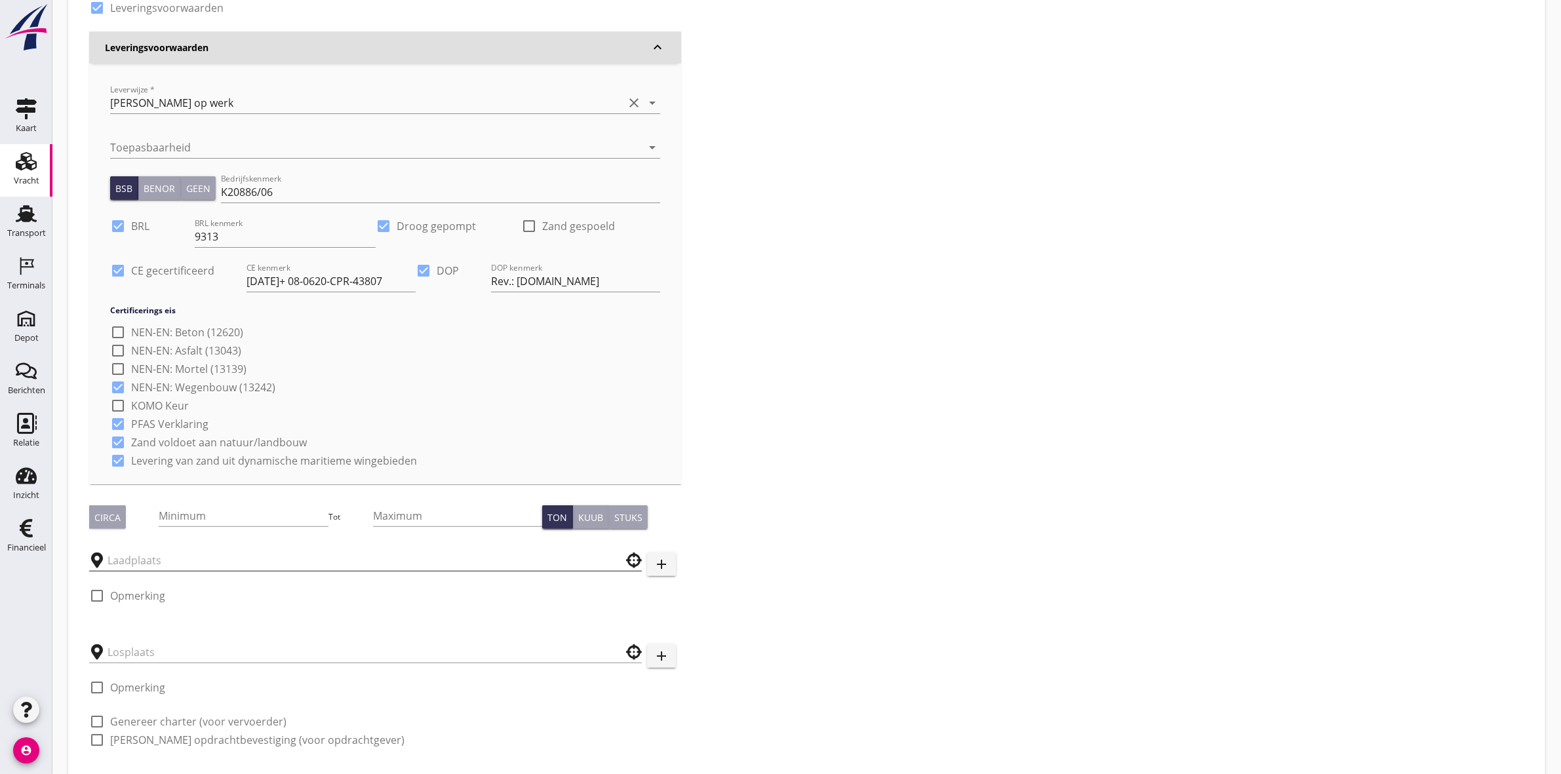
scroll to position [328, 0]
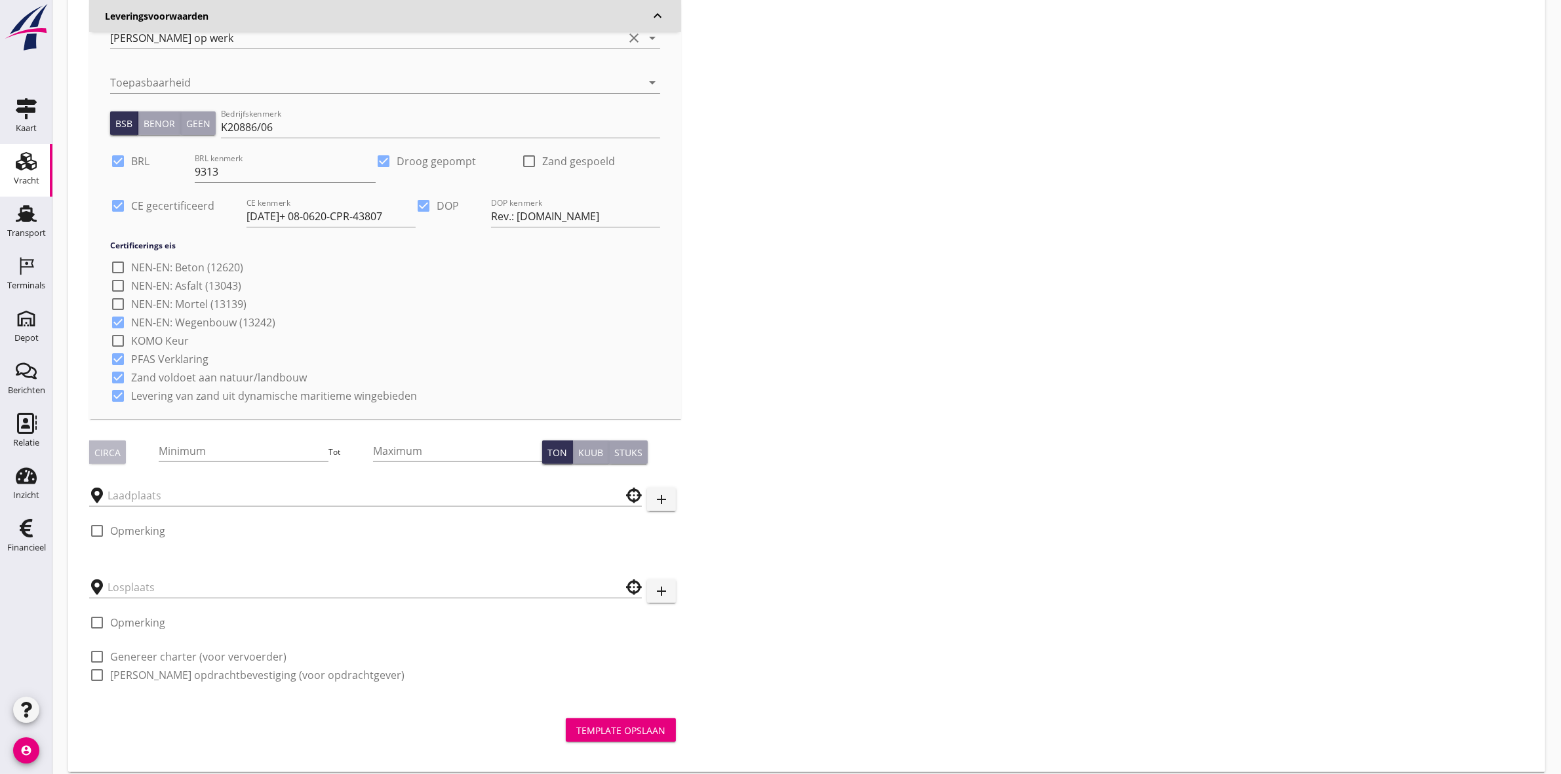
click at [106, 456] on div "Circa" at bounding box center [107, 453] width 26 height 14
click at [184, 449] on input "Minimum" at bounding box center [243, 451] width 169 height 21
click at [443, 453] on input "Maximum" at bounding box center [457, 451] width 169 height 21
type input "420"
click at [928, 372] on div "Zoeken op opdrachtgever... Van Kessel Sport en Cultuurtechniek clear arrow_drop…" at bounding box center [807, 224] width 1446 height 950
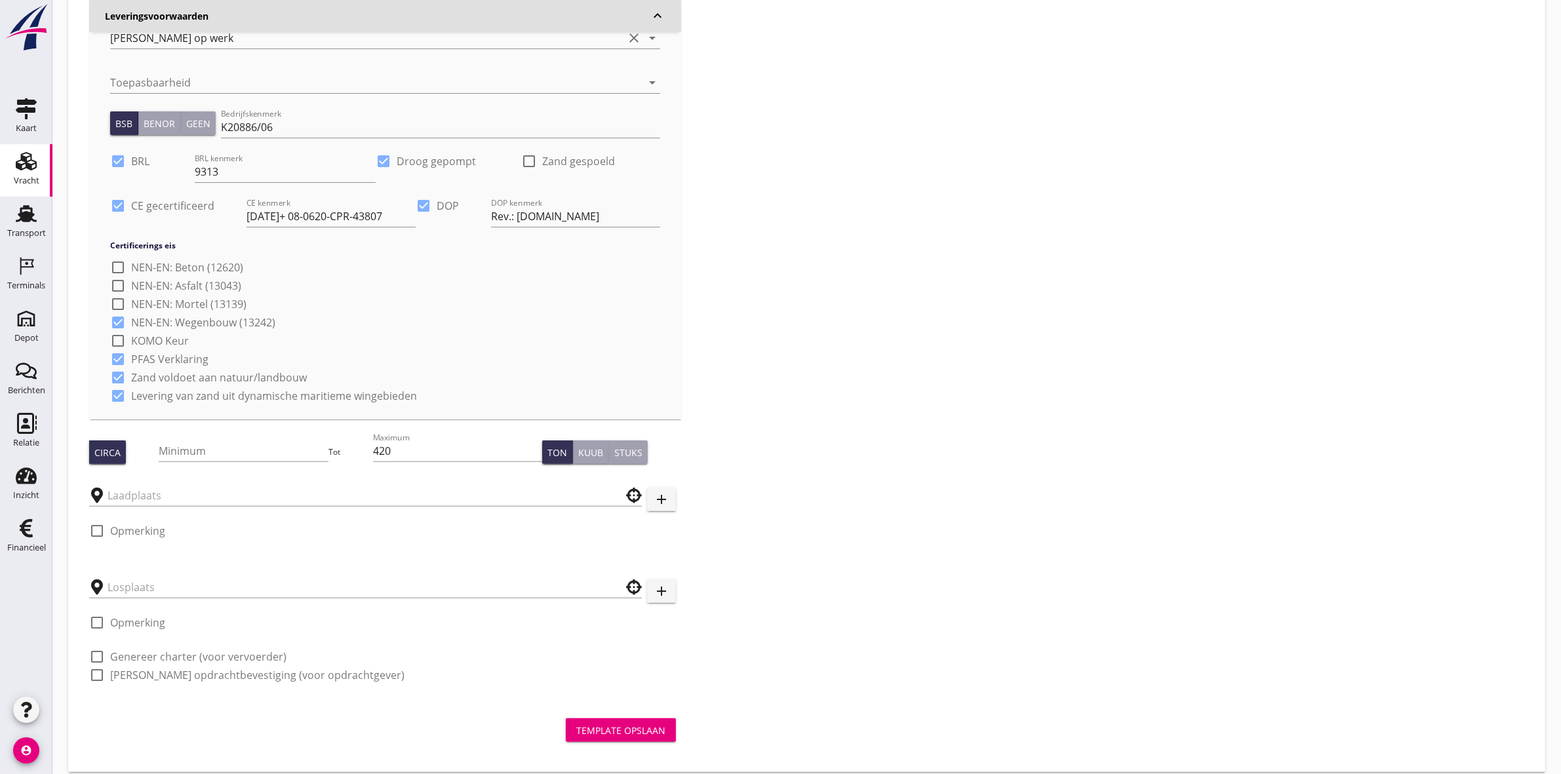
click at [368, 480] on div at bounding box center [365, 491] width 553 height 29
click at [364, 498] on input "text" at bounding box center [357, 495] width 498 height 21
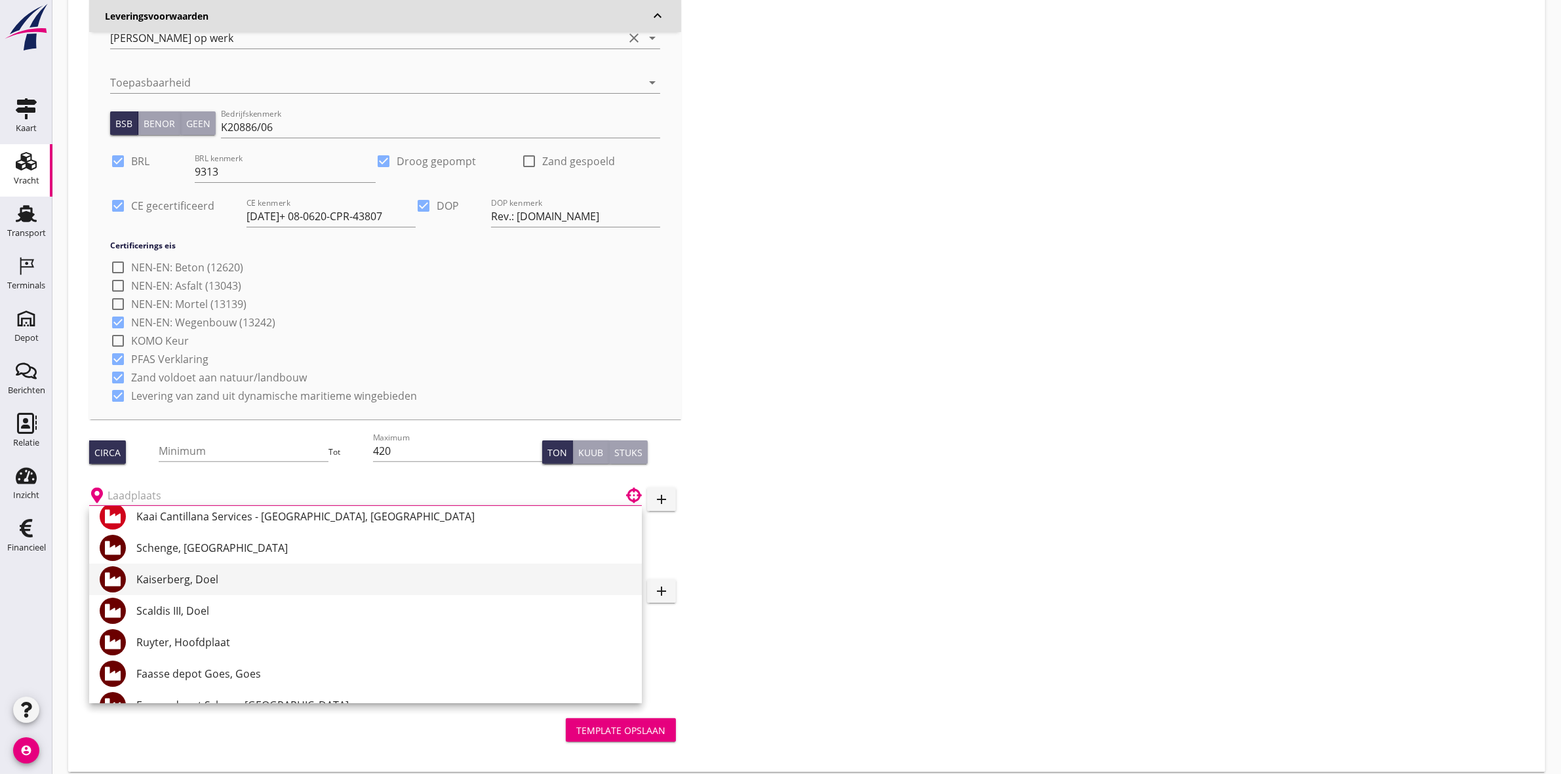
scroll to position [66, 0]
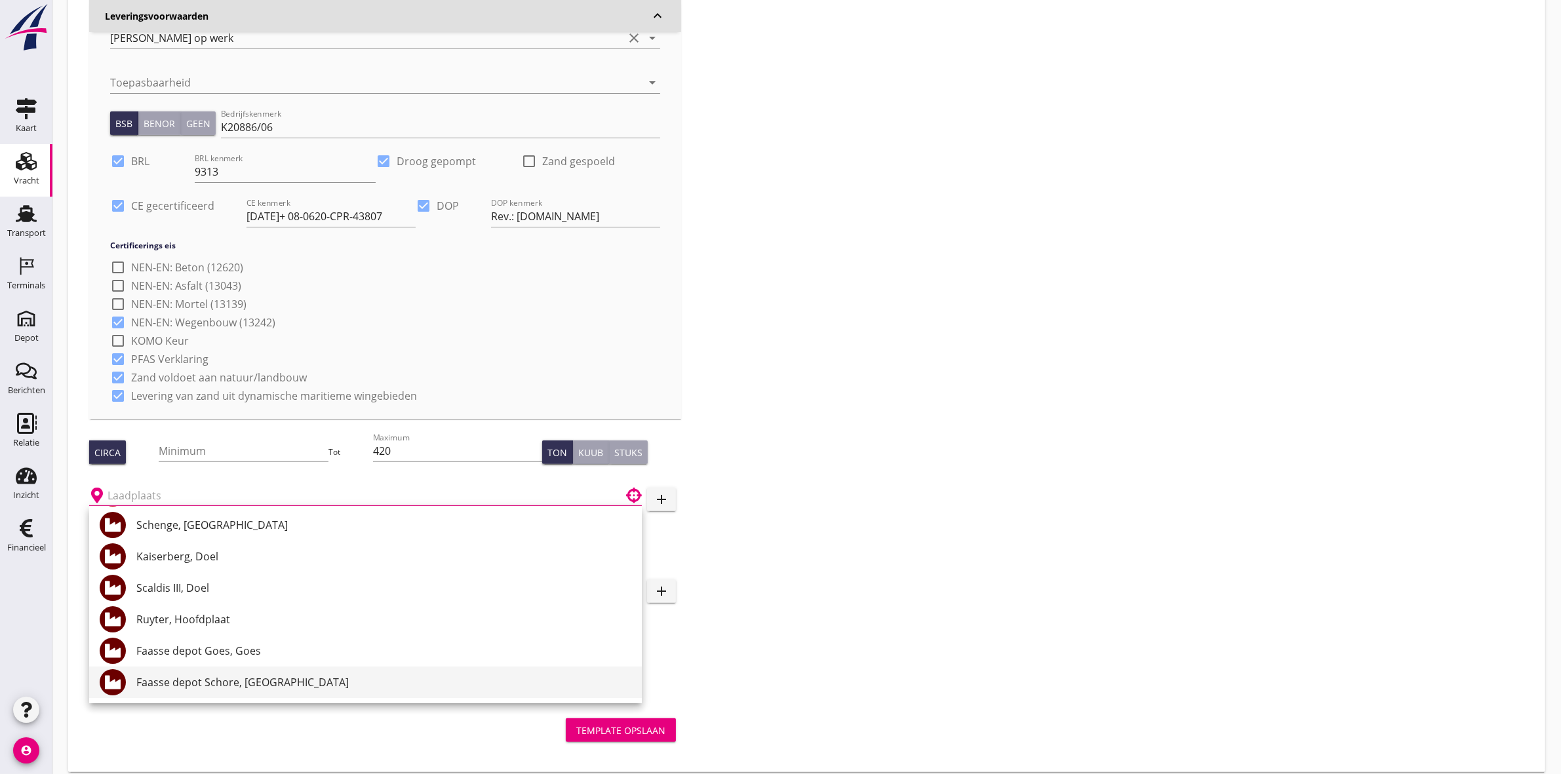
click at [355, 688] on div "Faasse depot Schore, [GEOGRAPHIC_DATA]" at bounding box center [383, 683] width 495 height 16
type input "Faasse depot Schore, [GEOGRAPHIC_DATA]"
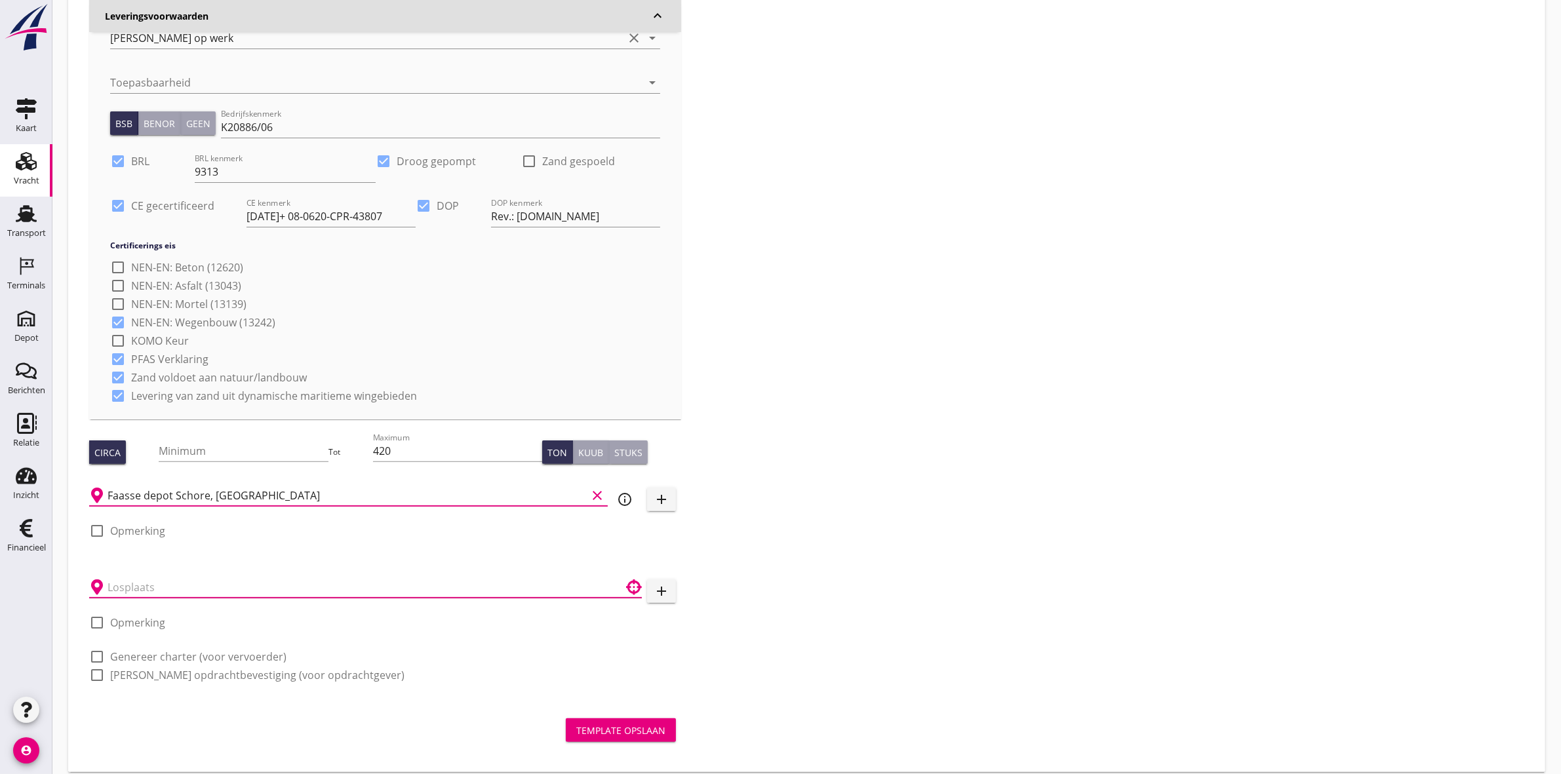
click at [334, 582] on input "text" at bounding box center [357, 587] width 498 height 21
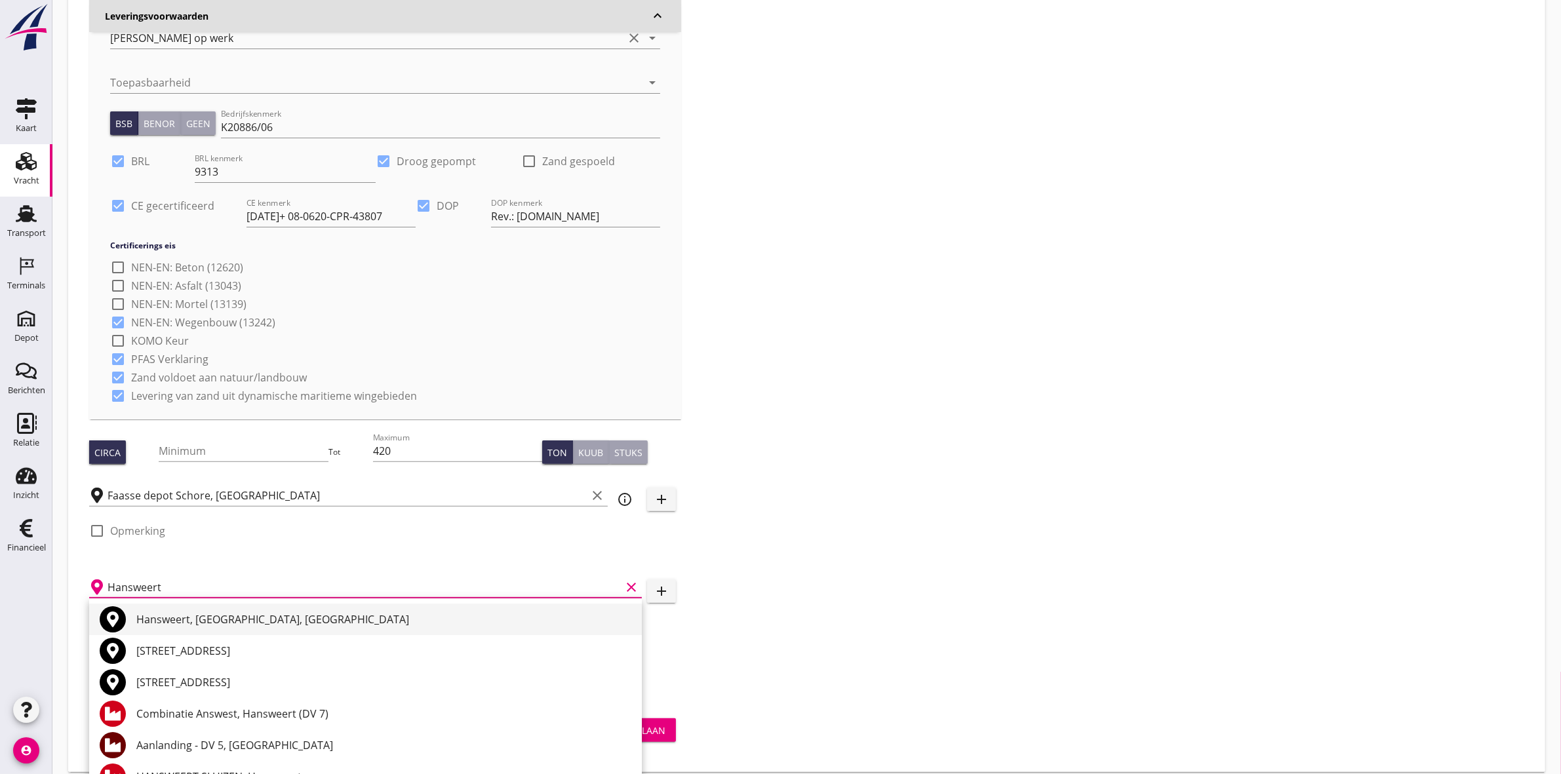
click at [210, 622] on div "Hansweert, Zeeland, Netherlands" at bounding box center [383, 620] width 495 height 16
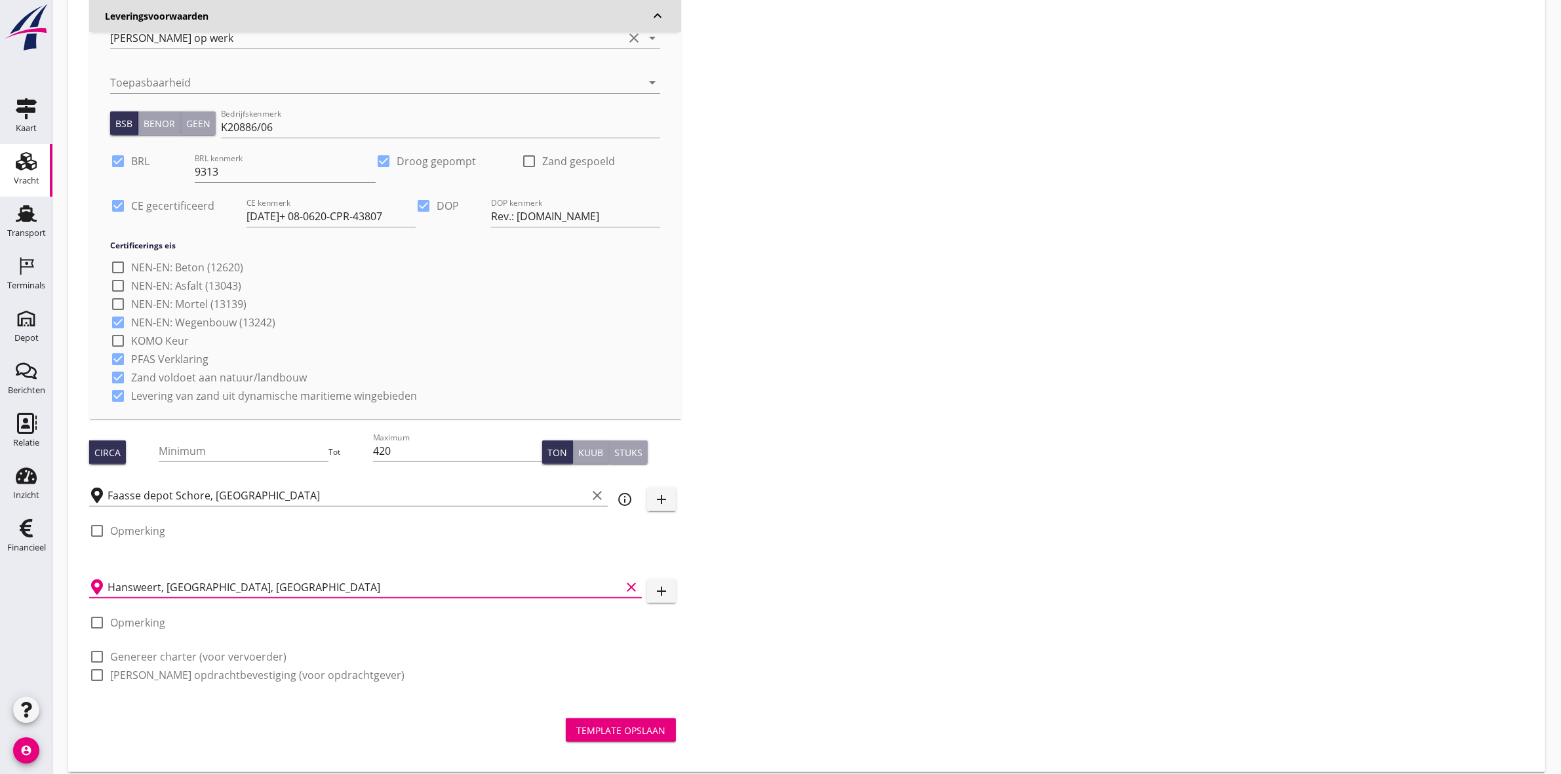
type input "Hansweert, Zeeland, Netherlands"
click at [877, 546] on div "Zoeken op opdrachtgever... Van Kessel Sport en Cultuurtechniek clear arrow_drop…" at bounding box center [807, 224] width 1446 height 950
click at [587, 453] on div "Kuub" at bounding box center [590, 453] width 25 height 14
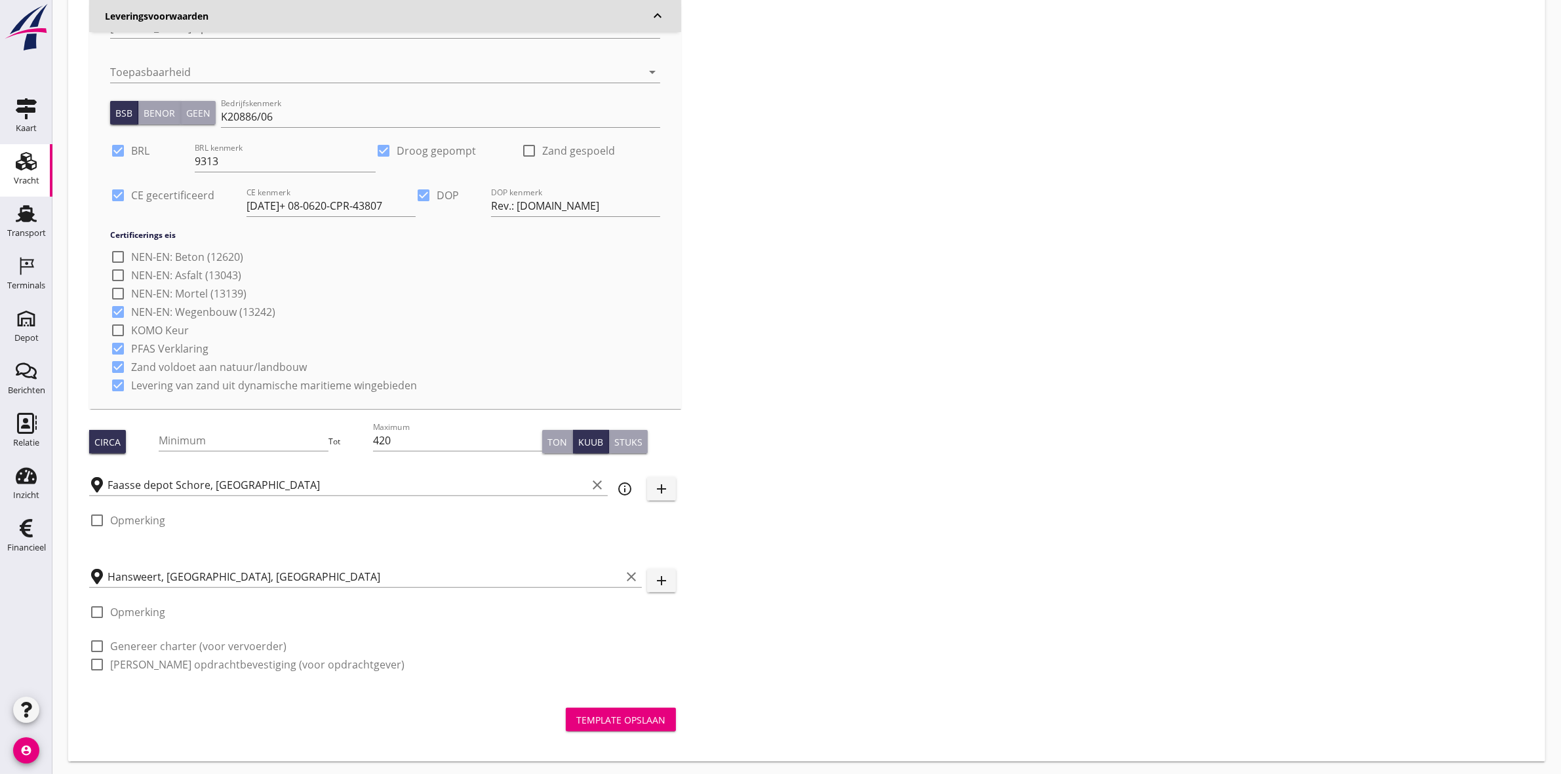
scroll to position [341, 0]
click at [1018, 660] on div "Zoeken op opdrachtgever... Van Kessel Sport en Cultuurtechniek clear arrow_drop…" at bounding box center [807, 211] width 1446 height 950
click at [20, 216] on use at bounding box center [26, 213] width 21 height 17
click at [415, 148] on label "Droog gepompt" at bounding box center [436, 148] width 79 height 13
checkbox input "false"
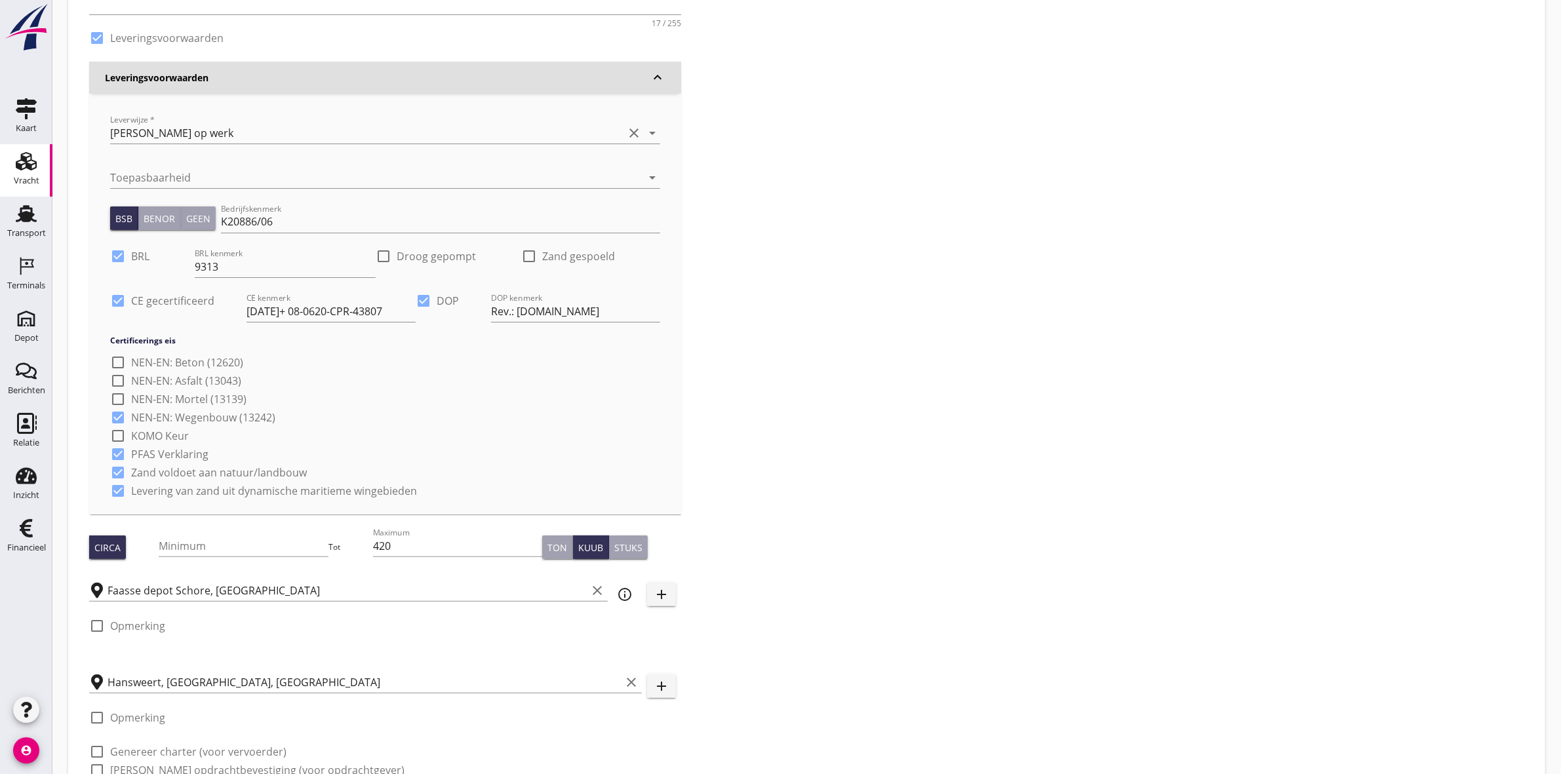
scroll to position [177, 0]
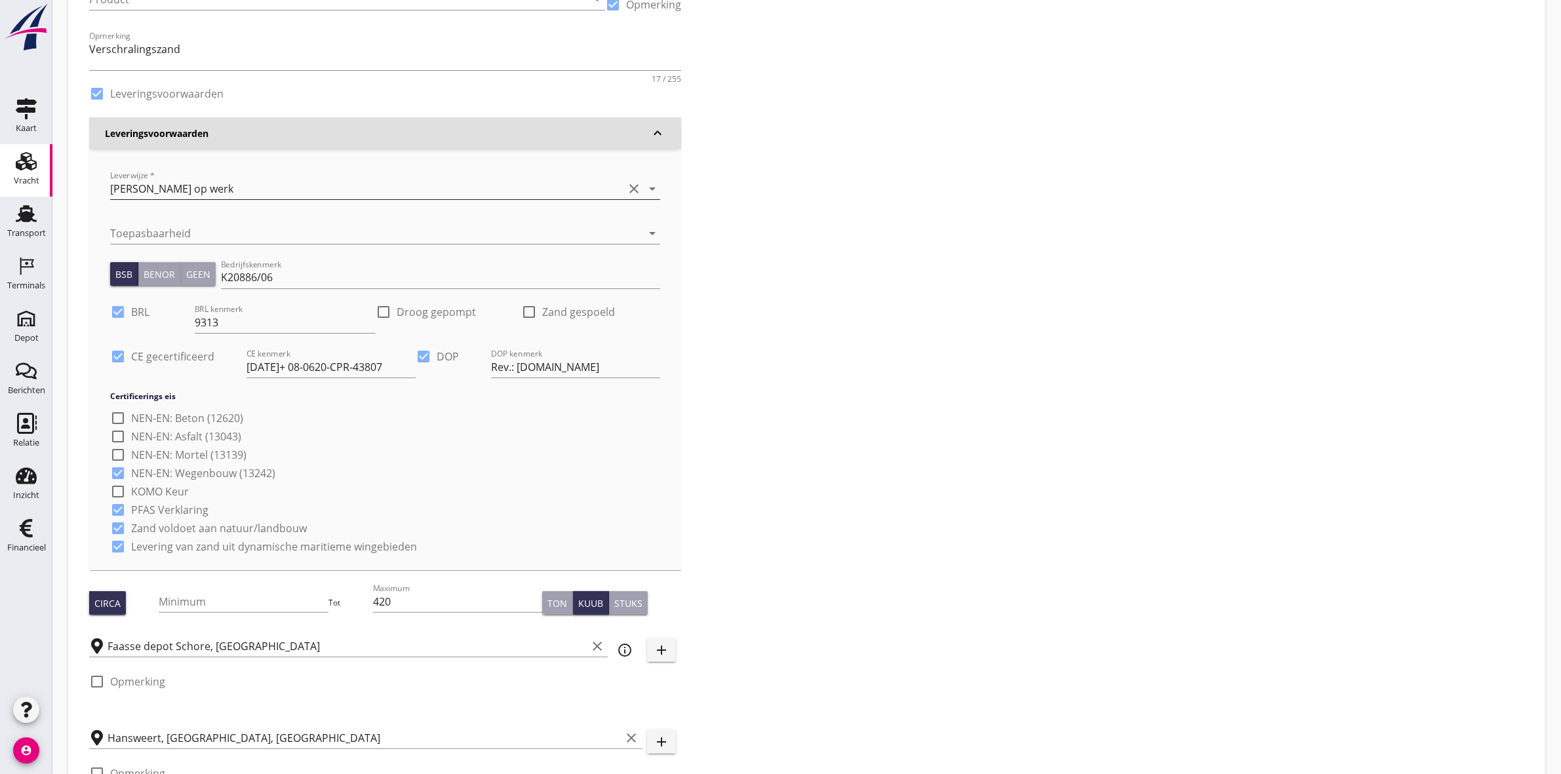
click at [233, 193] on div "[PERSON_NAME] op werk" at bounding box center [366, 188] width 513 height 21
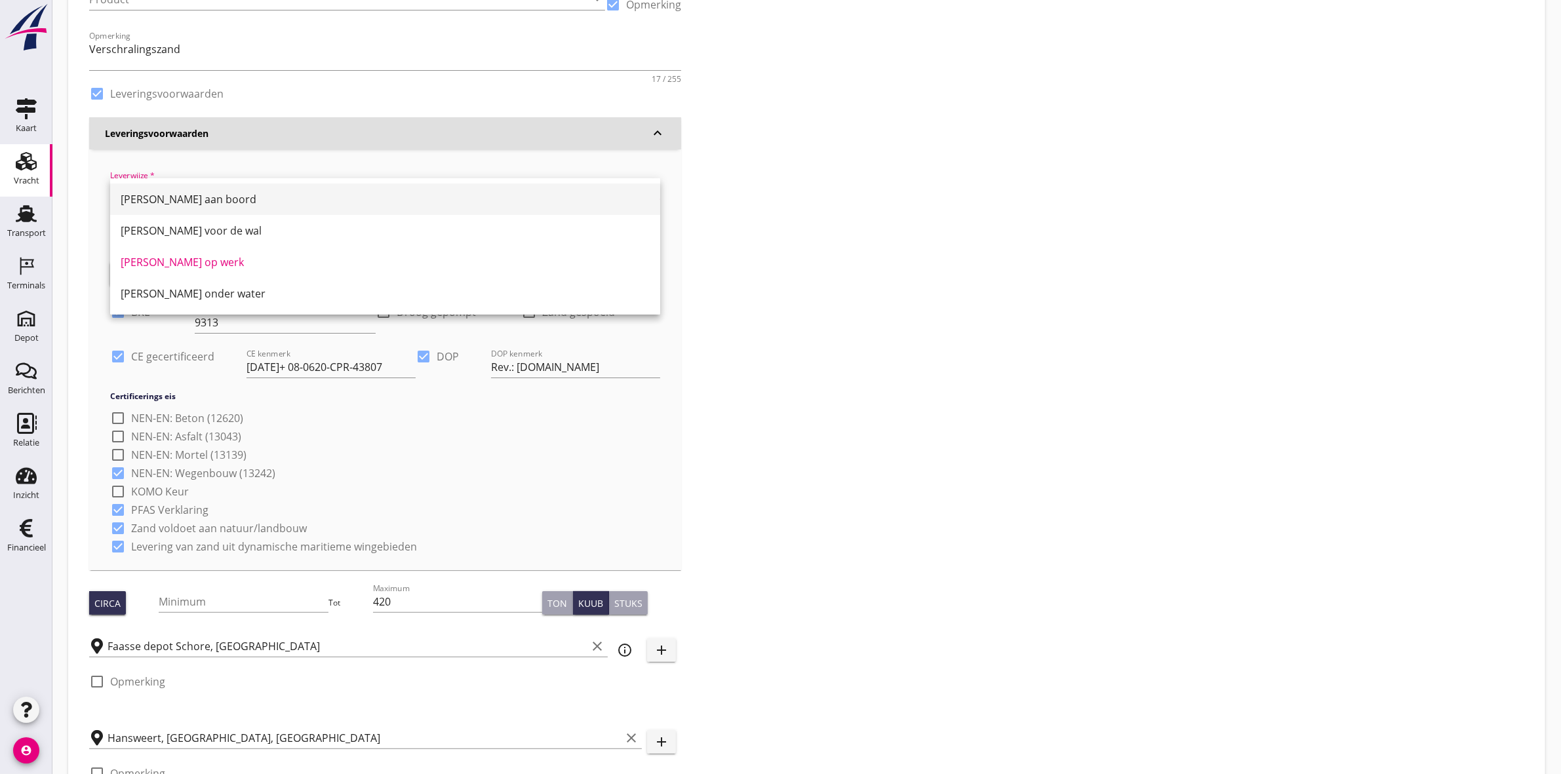
click at [233, 192] on div "[PERSON_NAME] aan boord" at bounding box center [385, 199] width 529 height 16
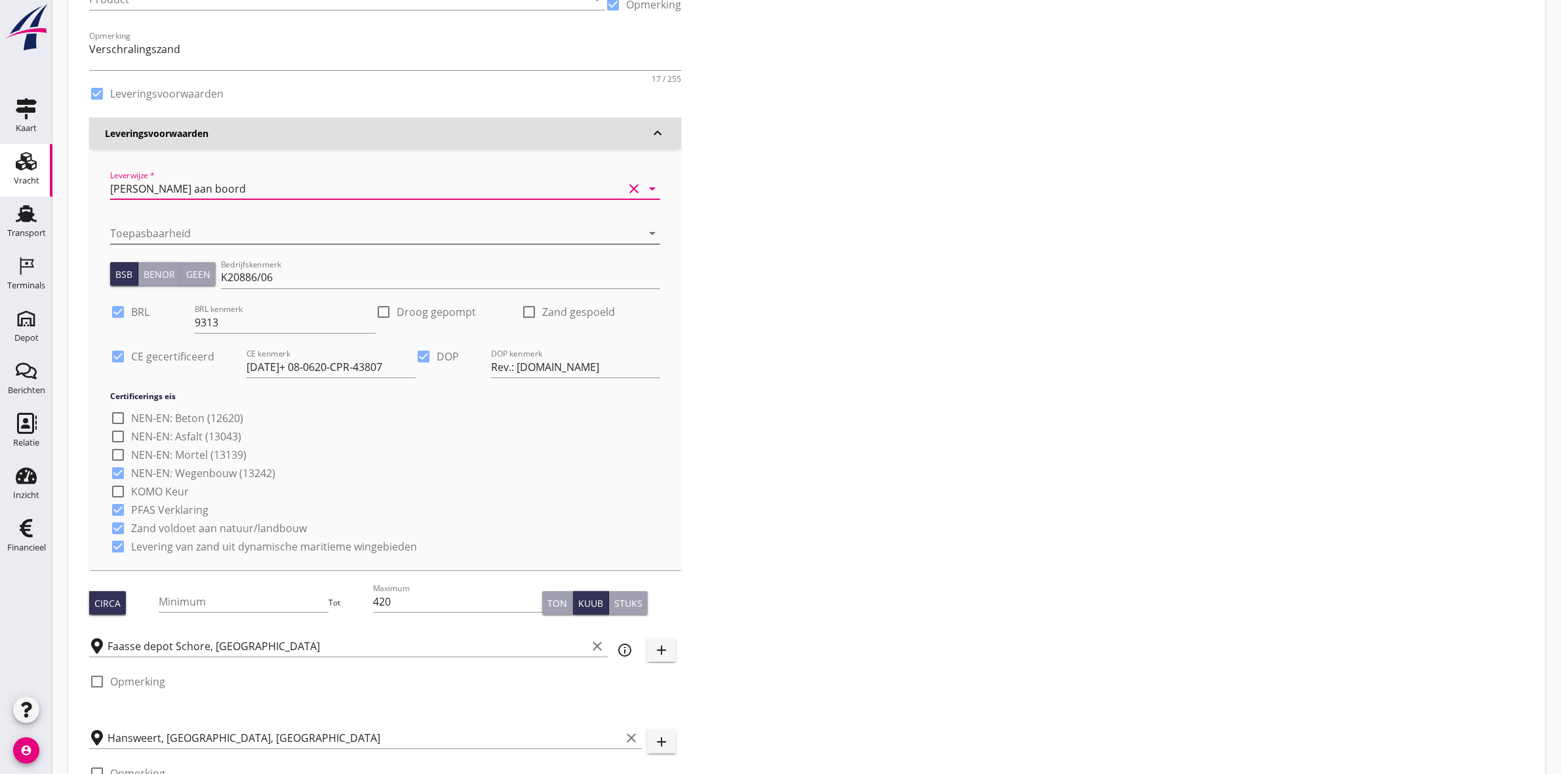
click at [323, 228] on div at bounding box center [366, 233] width 513 height 21
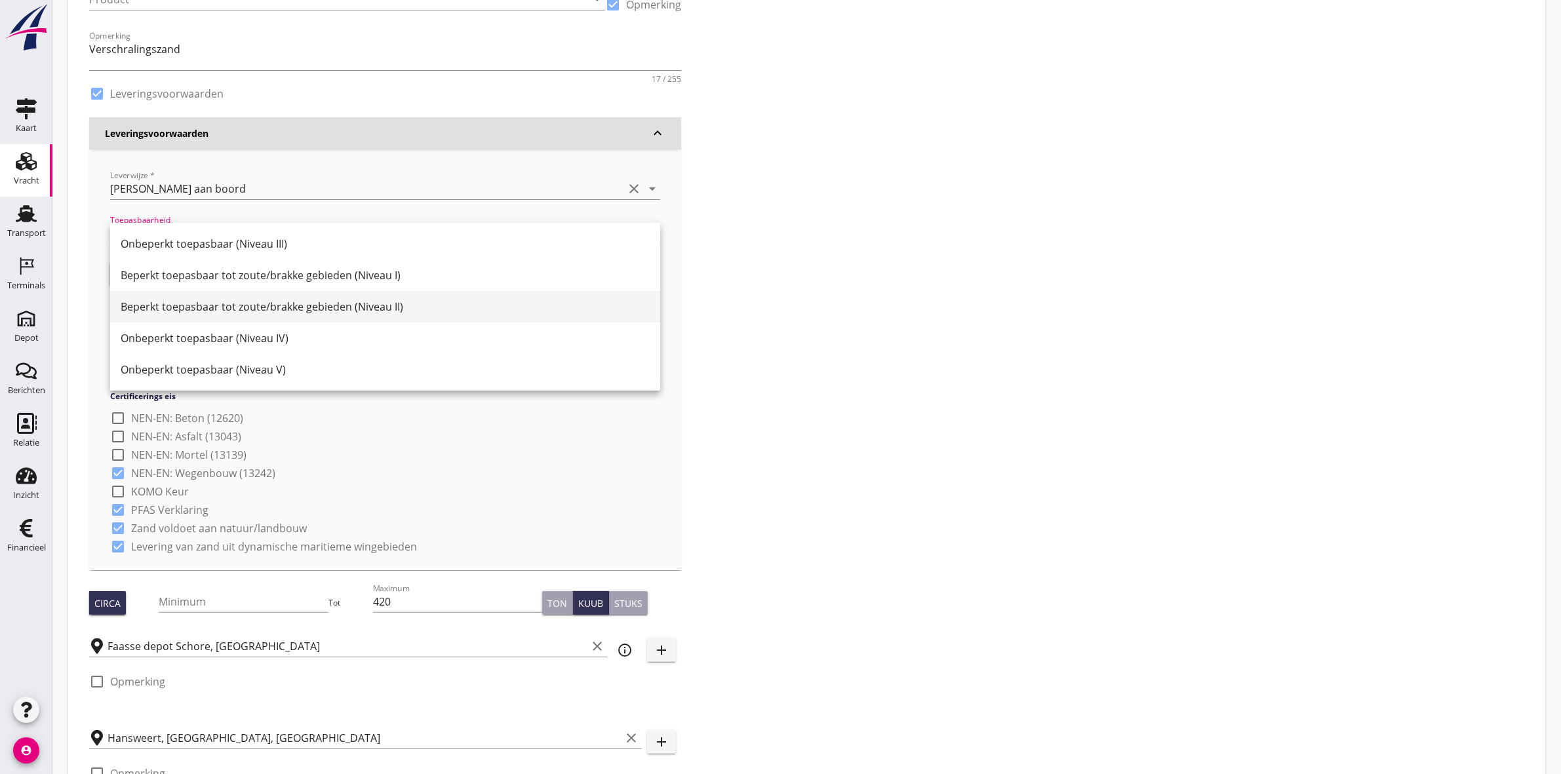
click at [361, 313] on div "Beperkt toepasbaar tot zoute/brakke gebieden (Niveau II)" at bounding box center [385, 307] width 529 height 16
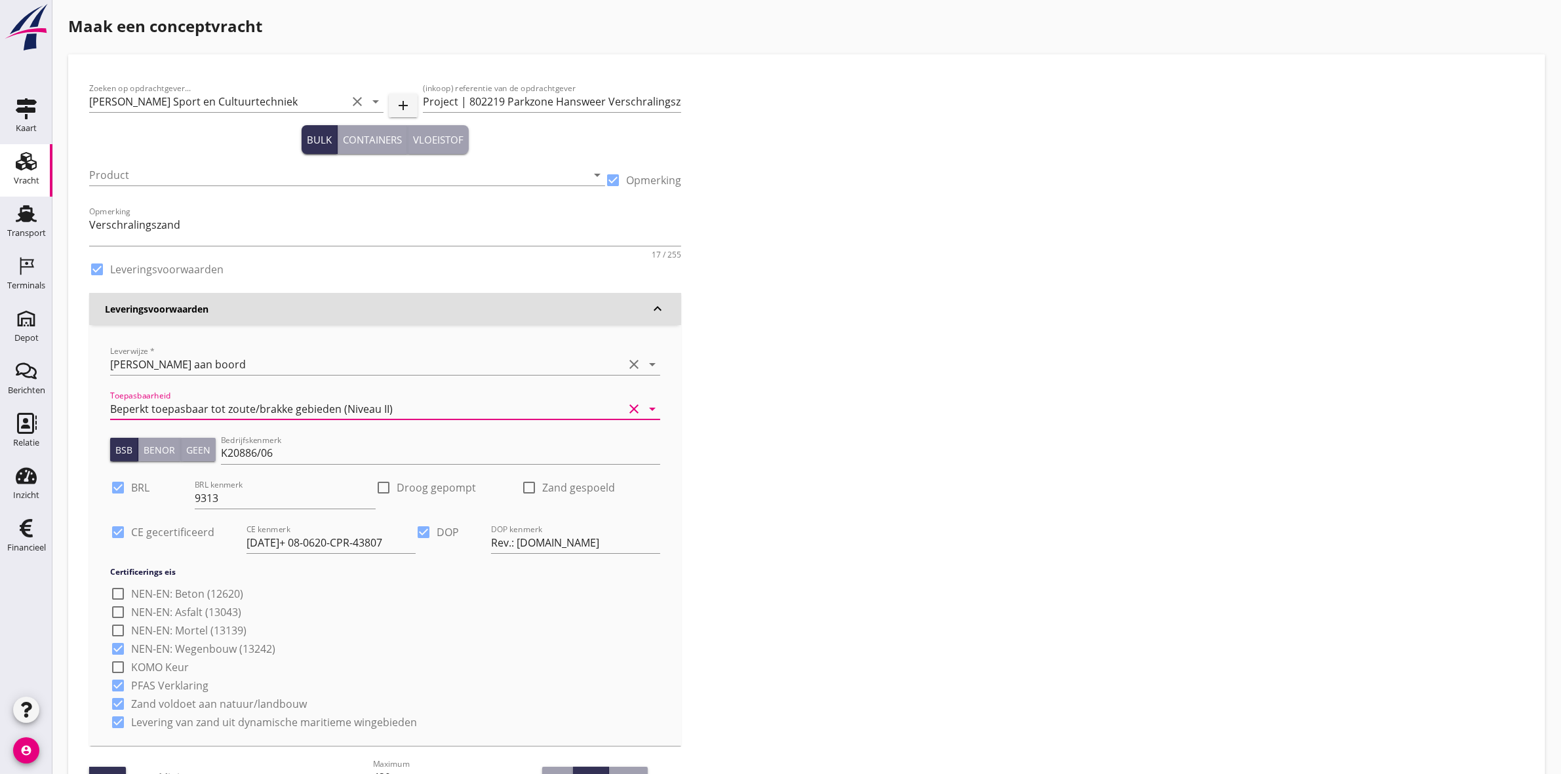
scroll to position [0, 0]
click at [100, 174] on input "Product" at bounding box center [338, 176] width 498 height 21
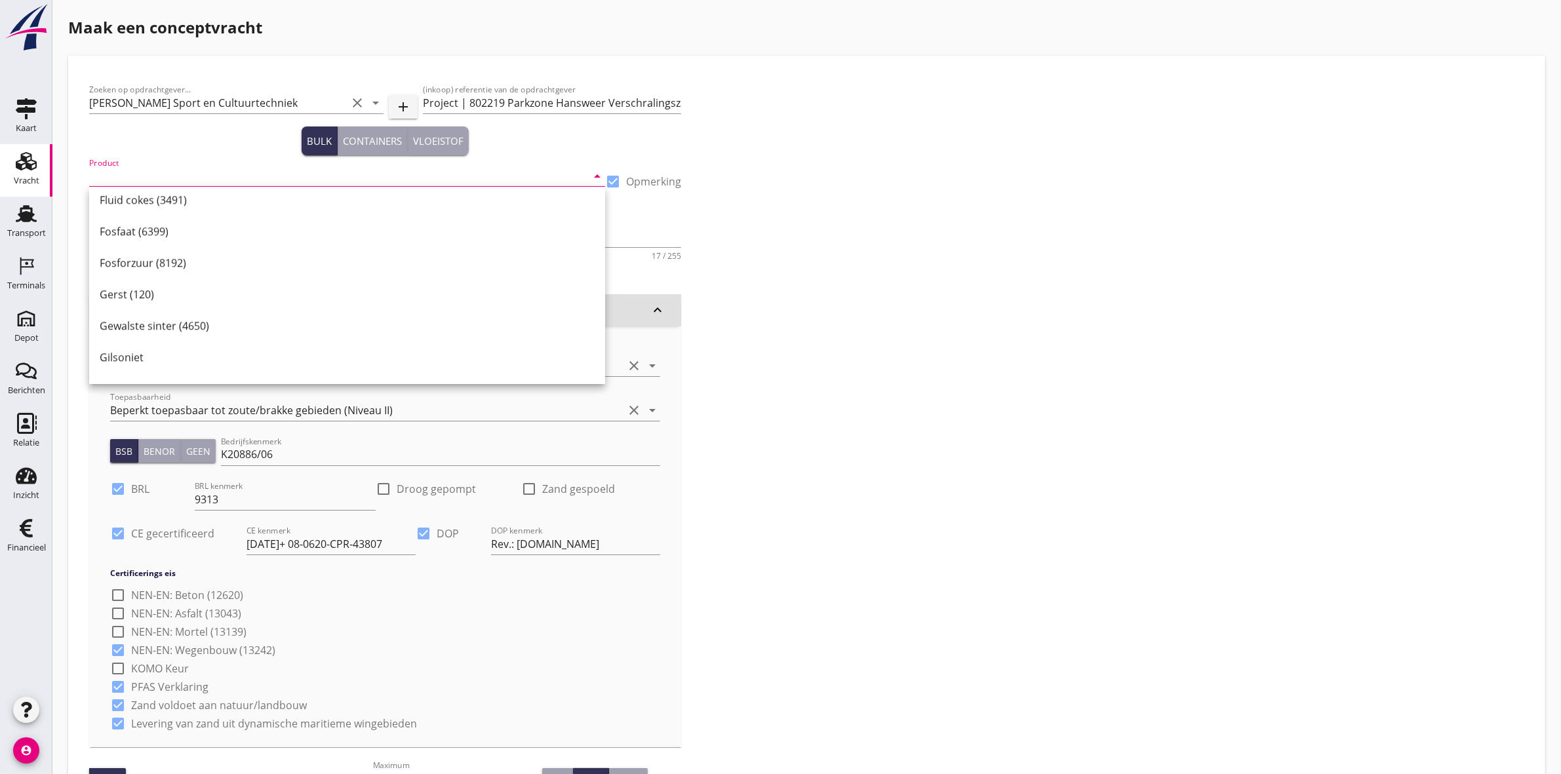
scroll to position [4488, 0]
click at [795, 247] on div "Zoeken op opdrachtgever... Van Kessel Sport en Cultuurtechniek clear arrow_drop…" at bounding box center [807, 552] width 1446 height 950
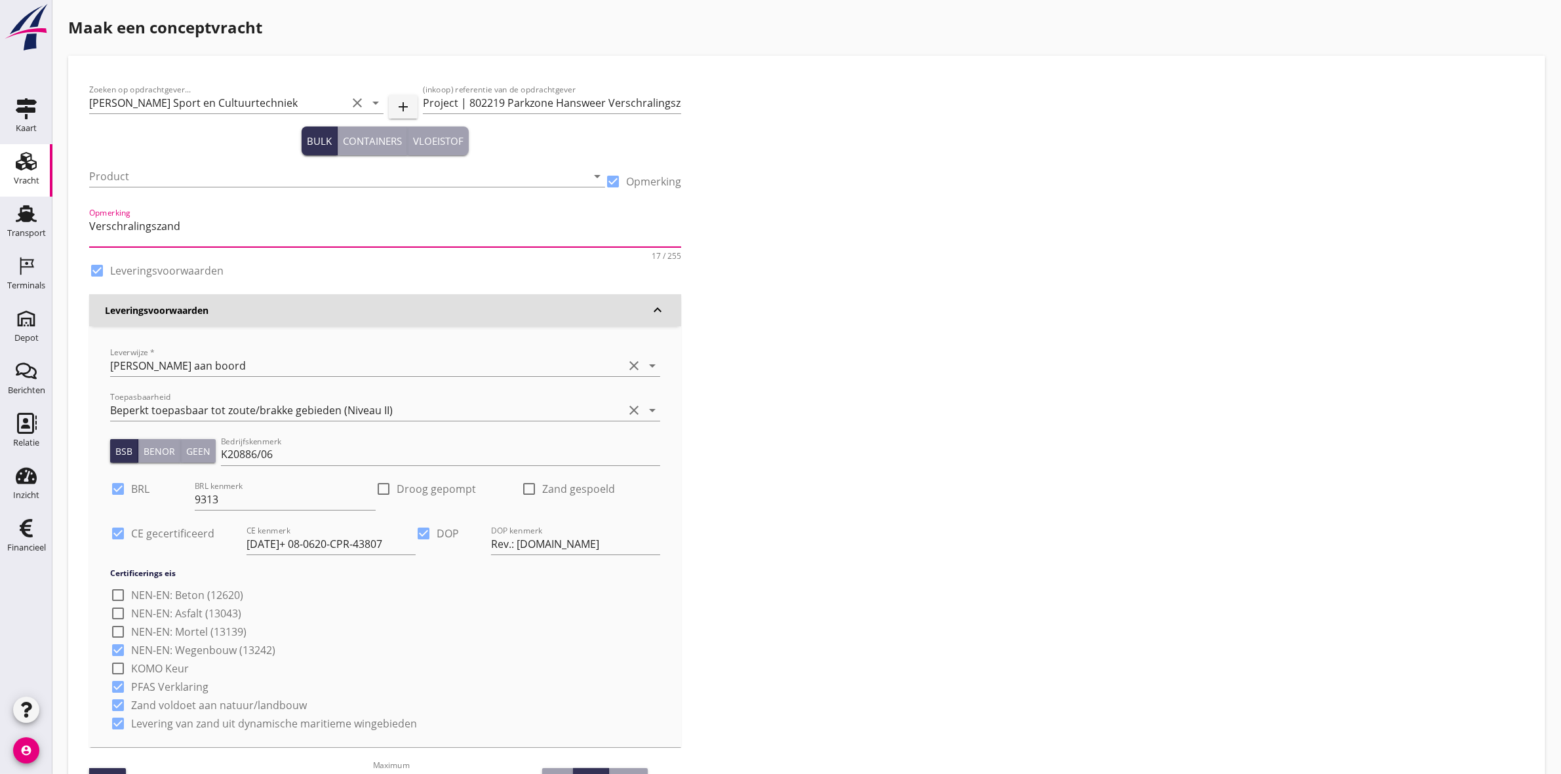
drag, startPoint x: 171, startPoint y: 231, endPoint x: 129, endPoint y: 230, distance: 42.6
click at [129, 230] on textarea "Verschralingszand" at bounding box center [385, 231] width 592 height 31
drag, startPoint x: 178, startPoint y: 226, endPoint x: 83, endPoint y: 237, distance: 96.3
click at [83, 237] on div "Zoeken op opdrachtgever... Van Kessel Sport en Cultuurtechniek clear arrow_drop…" at bounding box center [807, 577] width 1456 height 1023
paste input "Verschralingszand"
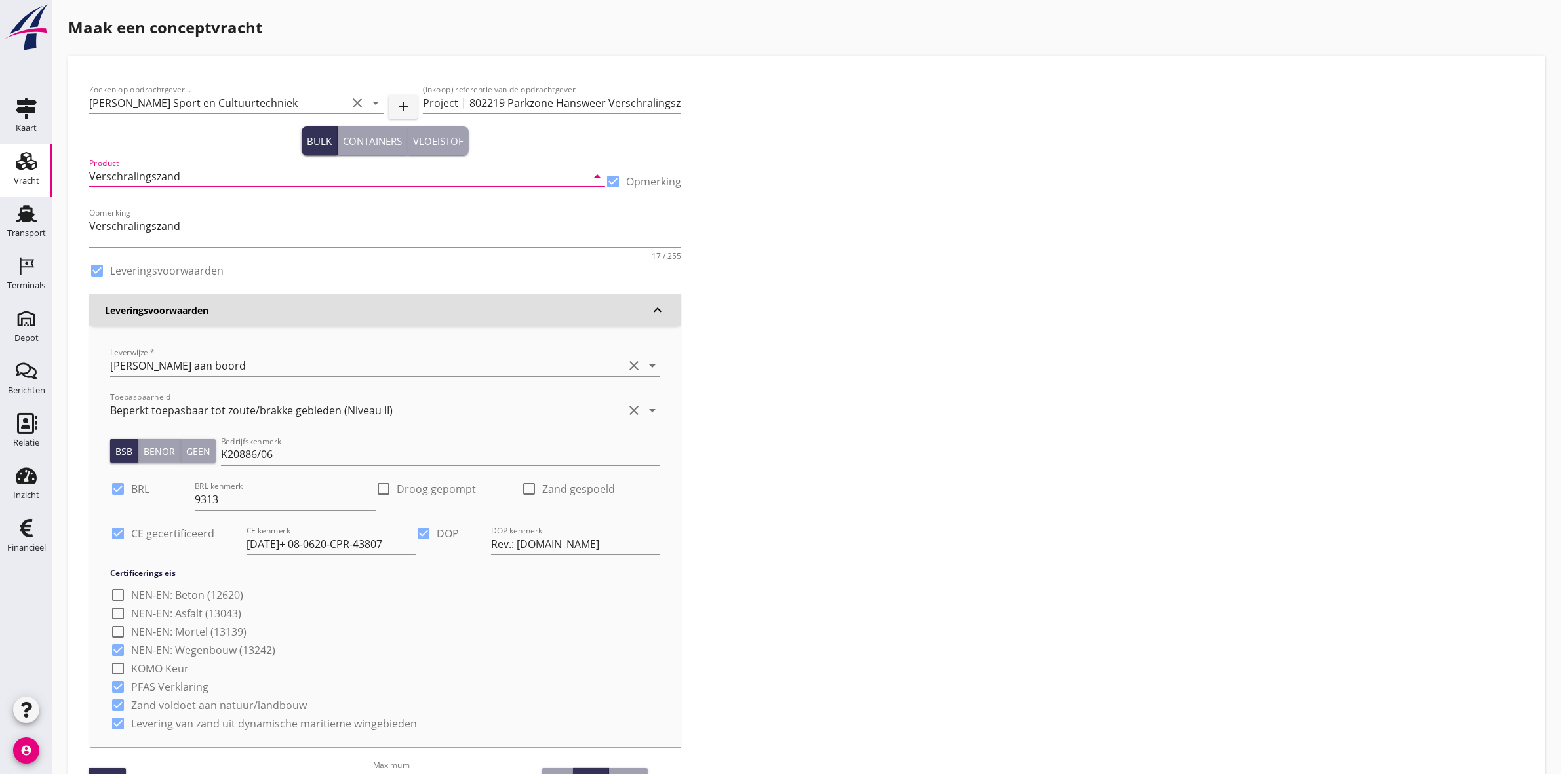
type input "Verschralingszand"
click at [896, 271] on div "Zoeken op opdrachtgever... Van Kessel Sport en Cultuurtechniek clear arrow_drop…" at bounding box center [807, 552] width 1446 height 950
drag, startPoint x: 260, startPoint y: 246, endPoint x: -52, endPoint y: 250, distance: 312.1
click at [0, 250] on html "close Faasse depot Schore Schore (NL) De data van deze terminal wordt beheerd d…" at bounding box center [780, 558] width 1561 height 1116
click at [614, 184] on div at bounding box center [613, 181] width 22 height 22
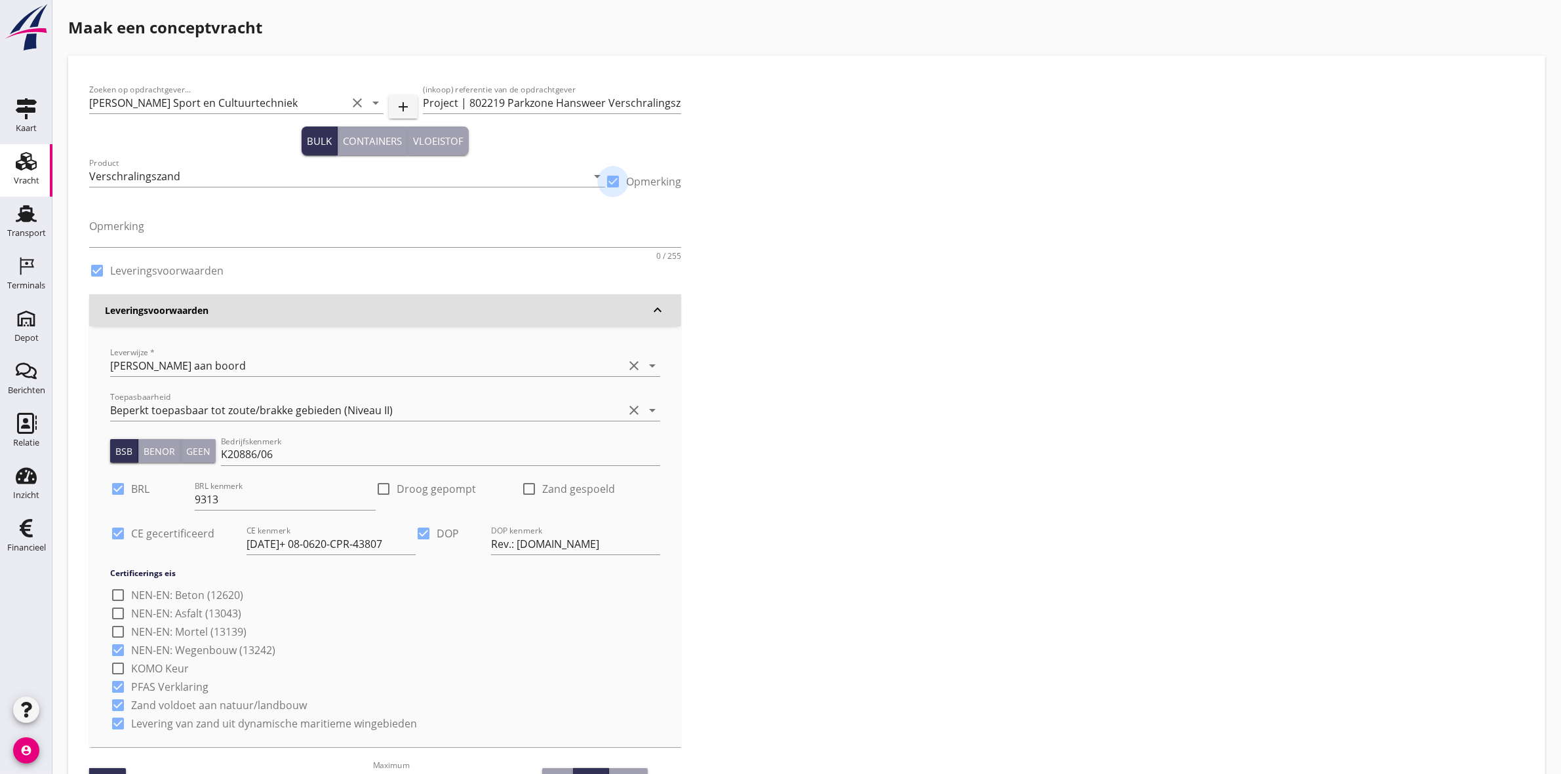
checkbox input "false"
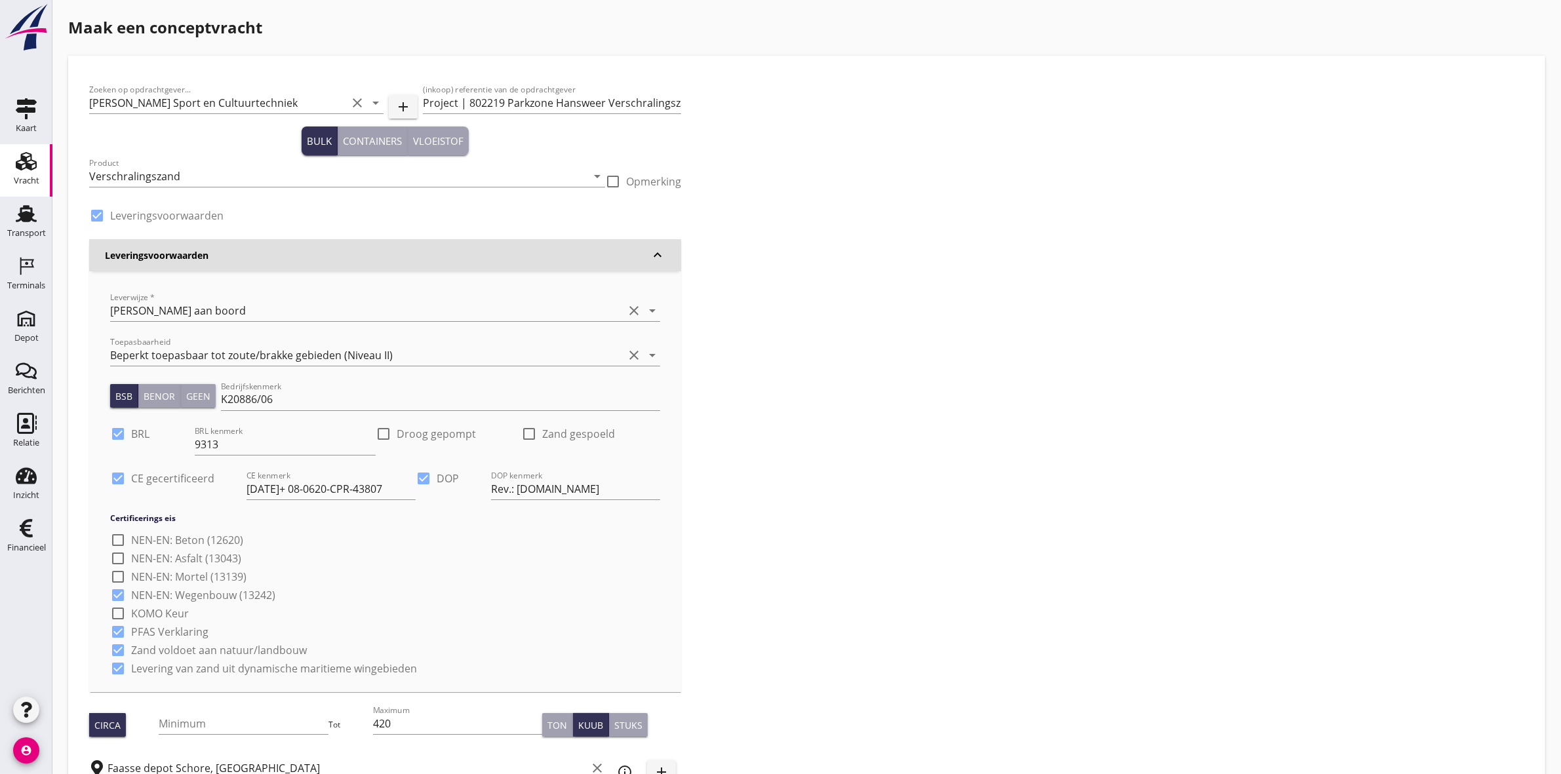
click at [808, 182] on div "Zoeken op opdrachtgever... Van Kessel Sport en Cultuurtechniek clear arrow_drop…" at bounding box center [807, 524] width 1446 height 895
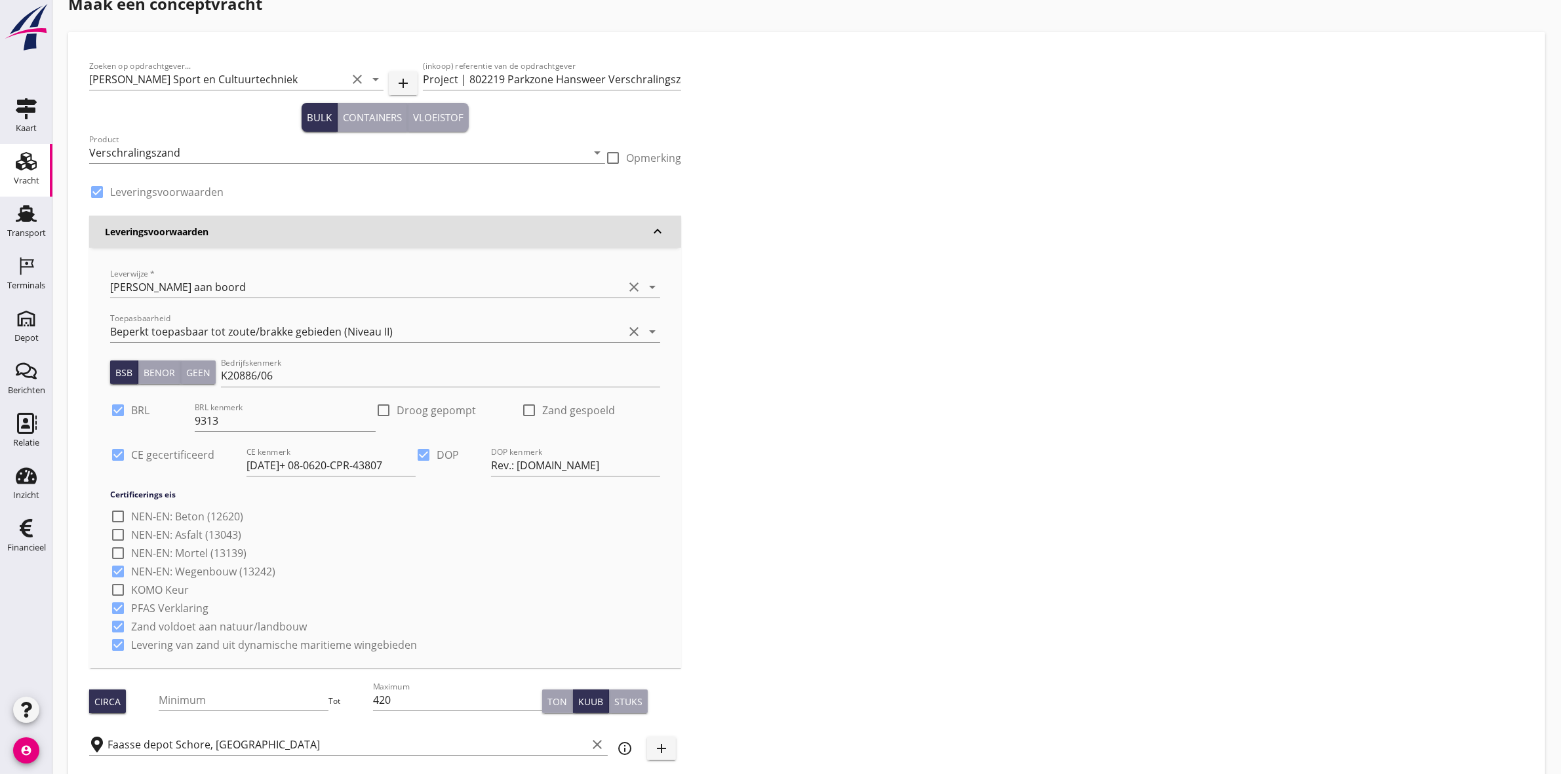
scroll to position [0, 0]
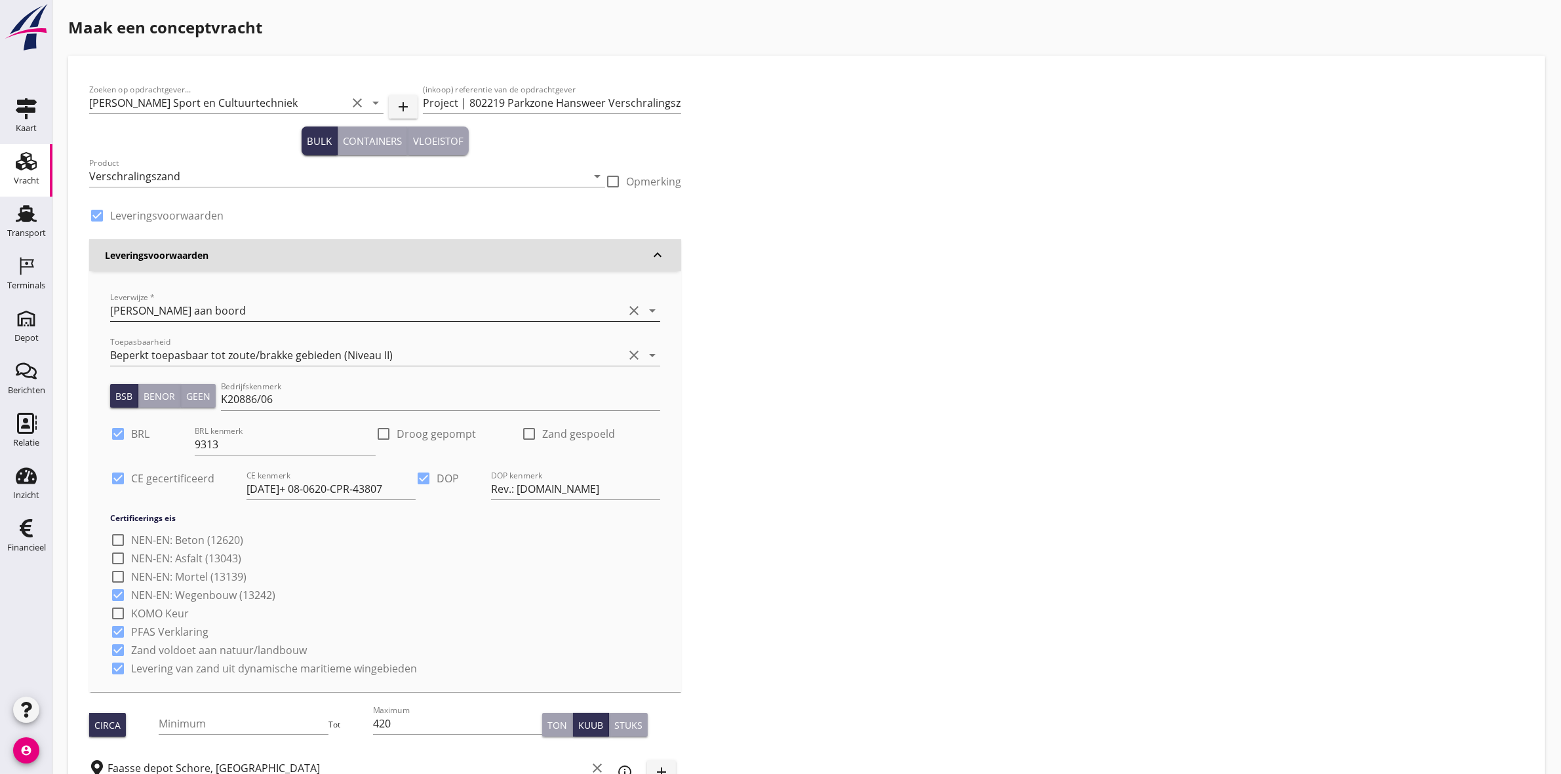
click at [556, 305] on div "[PERSON_NAME] aan boord" at bounding box center [366, 310] width 513 height 21
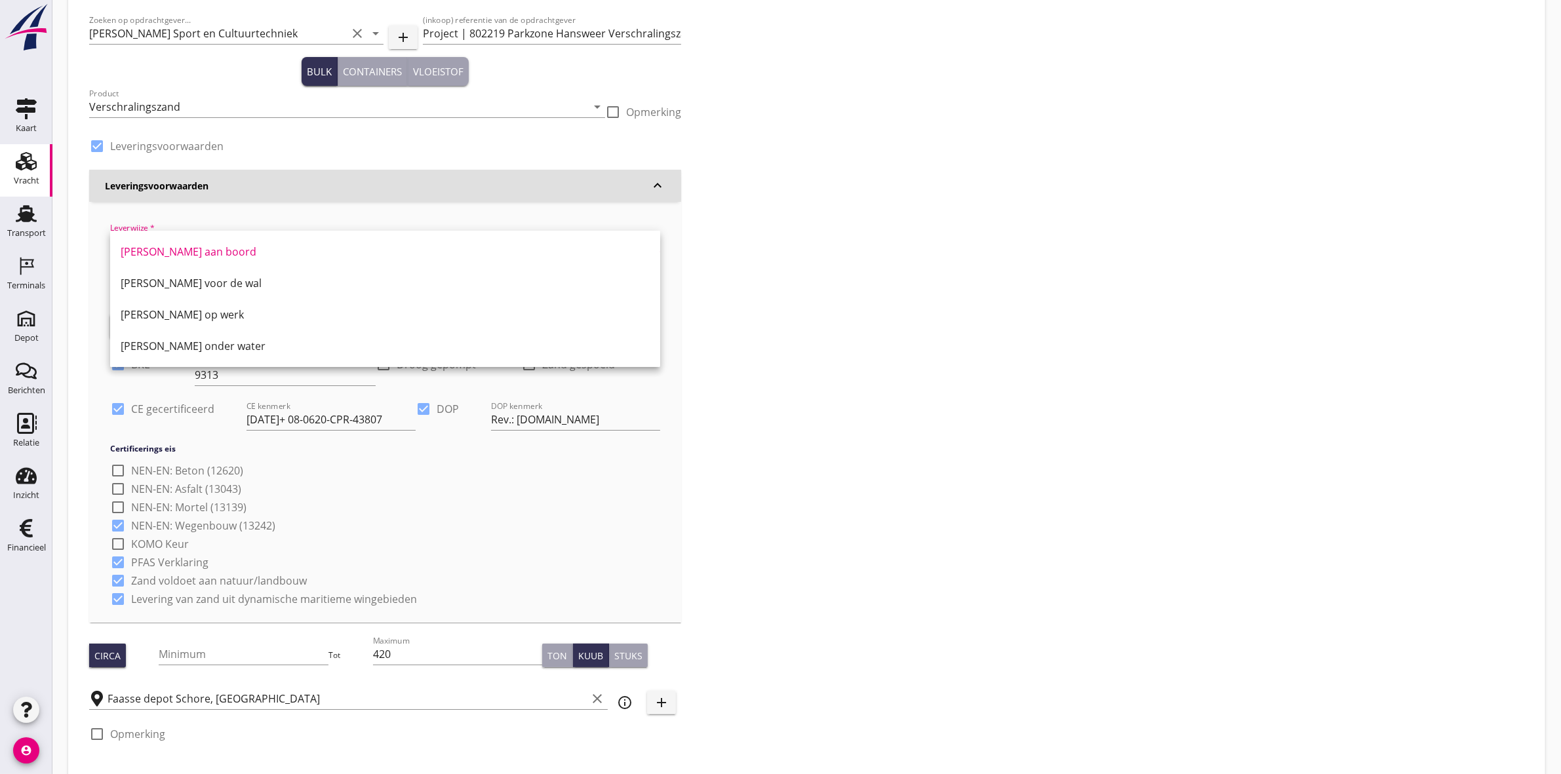
scroll to position [40, 0]
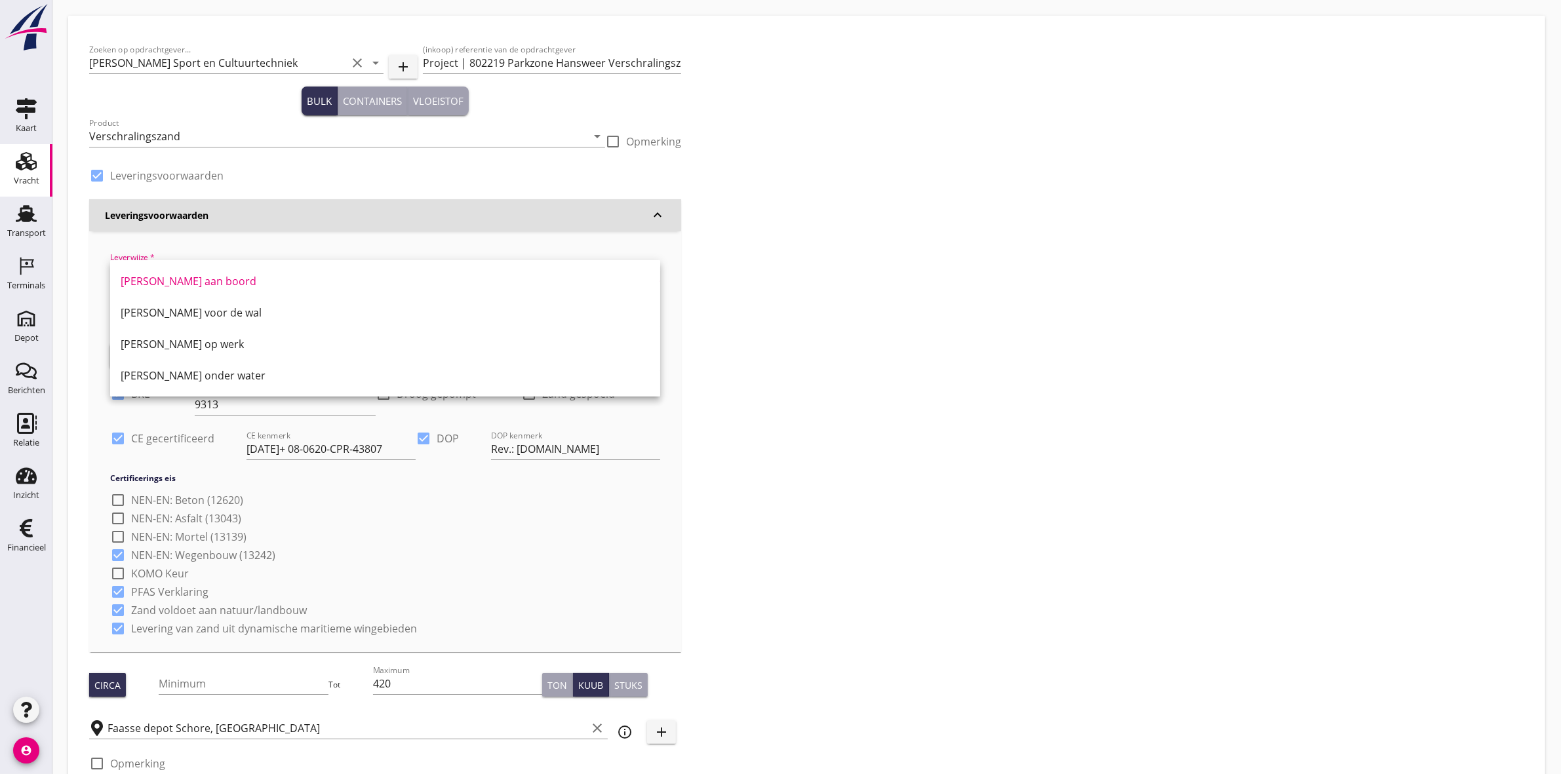
click at [848, 323] on div "Zoeken op opdrachtgever... Van Kessel Sport en Cultuurtechniek clear arrow_drop…" at bounding box center [807, 484] width 1446 height 895
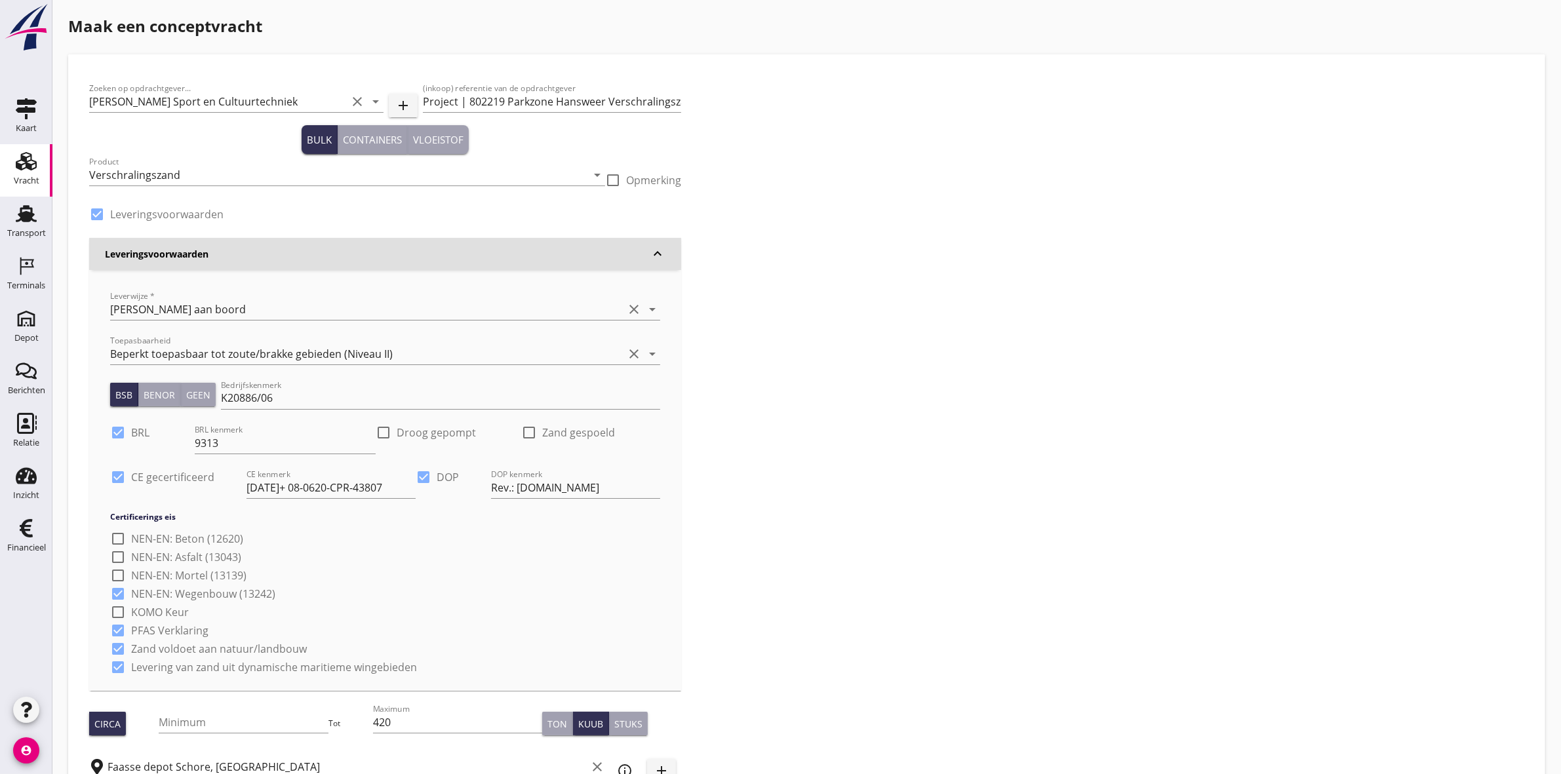
scroll to position [0, 0]
click at [214, 102] on input "Van Kessel Sport en Cultuurtechniek" at bounding box center [218, 102] width 258 height 21
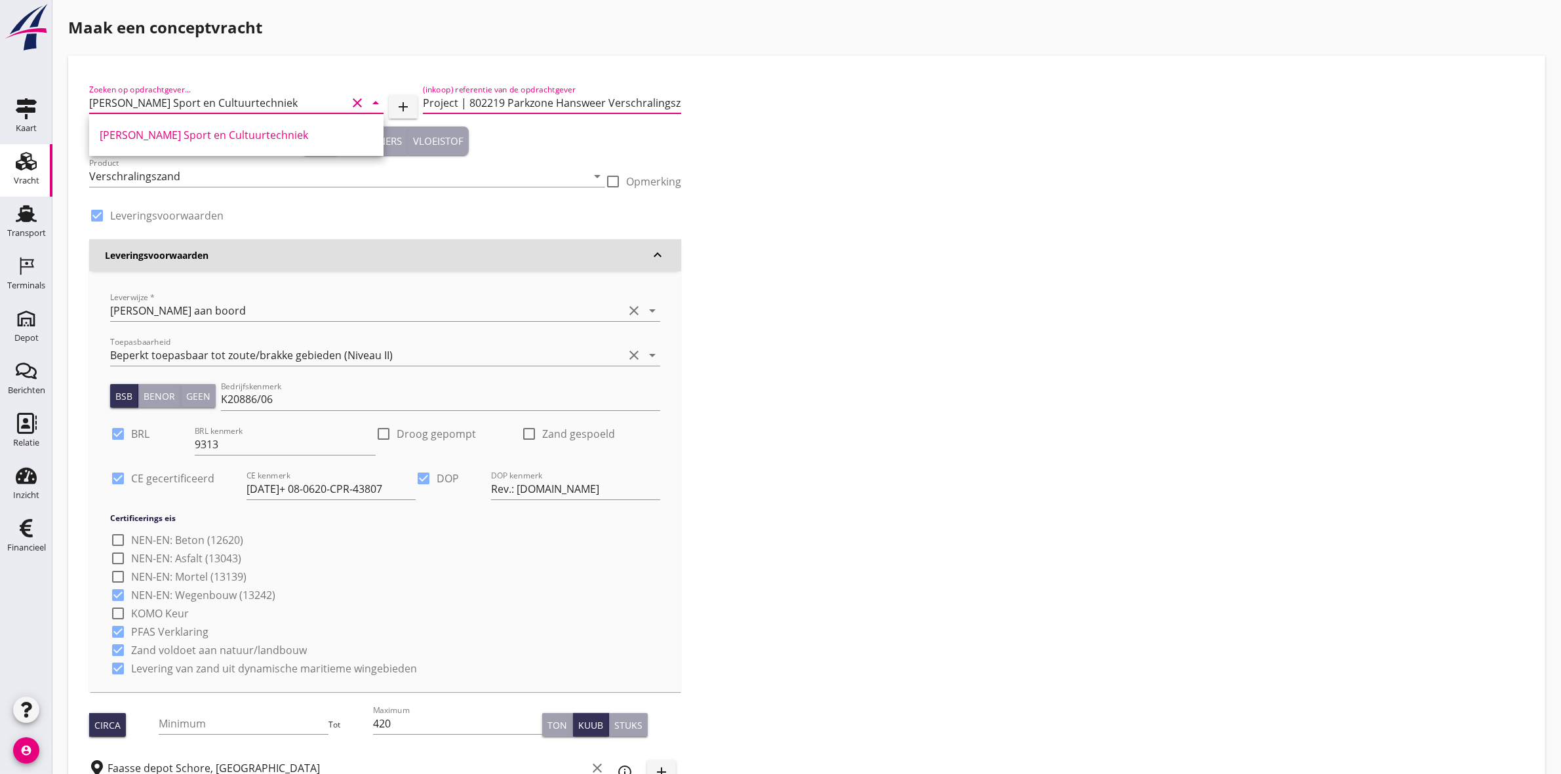
click at [529, 108] on input "Project | 802219 Parkzone Hansweer Verschralingszand" at bounding box center [552, 102] width 258 height 21
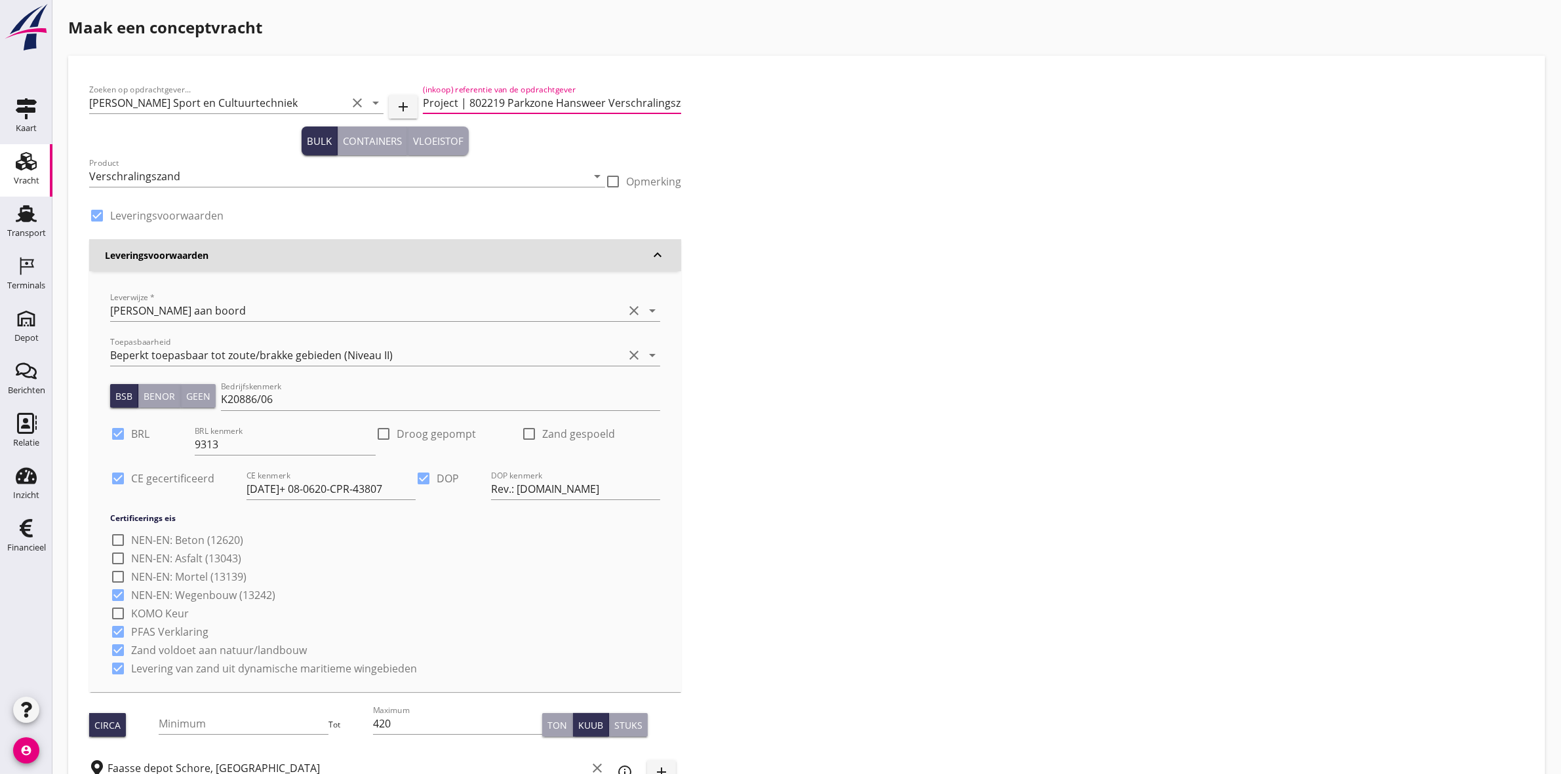
click at [538, 100] on input "Project | 802219 Parkzone Hansweer Verschralingszand" at bounding box center [552, 102] width 258 height 21
drag, startPoint x: 424, startPoint y: 104, endPoint x: 757, endPoint y: 119, distance: 333.4
click at [757, 119] on div "Zoeken op opdrachtgever... Van Kessel Sport en Cultuurtechniek clear arrow_drop…" at bounding box center [807, 524] width 1446 height 895
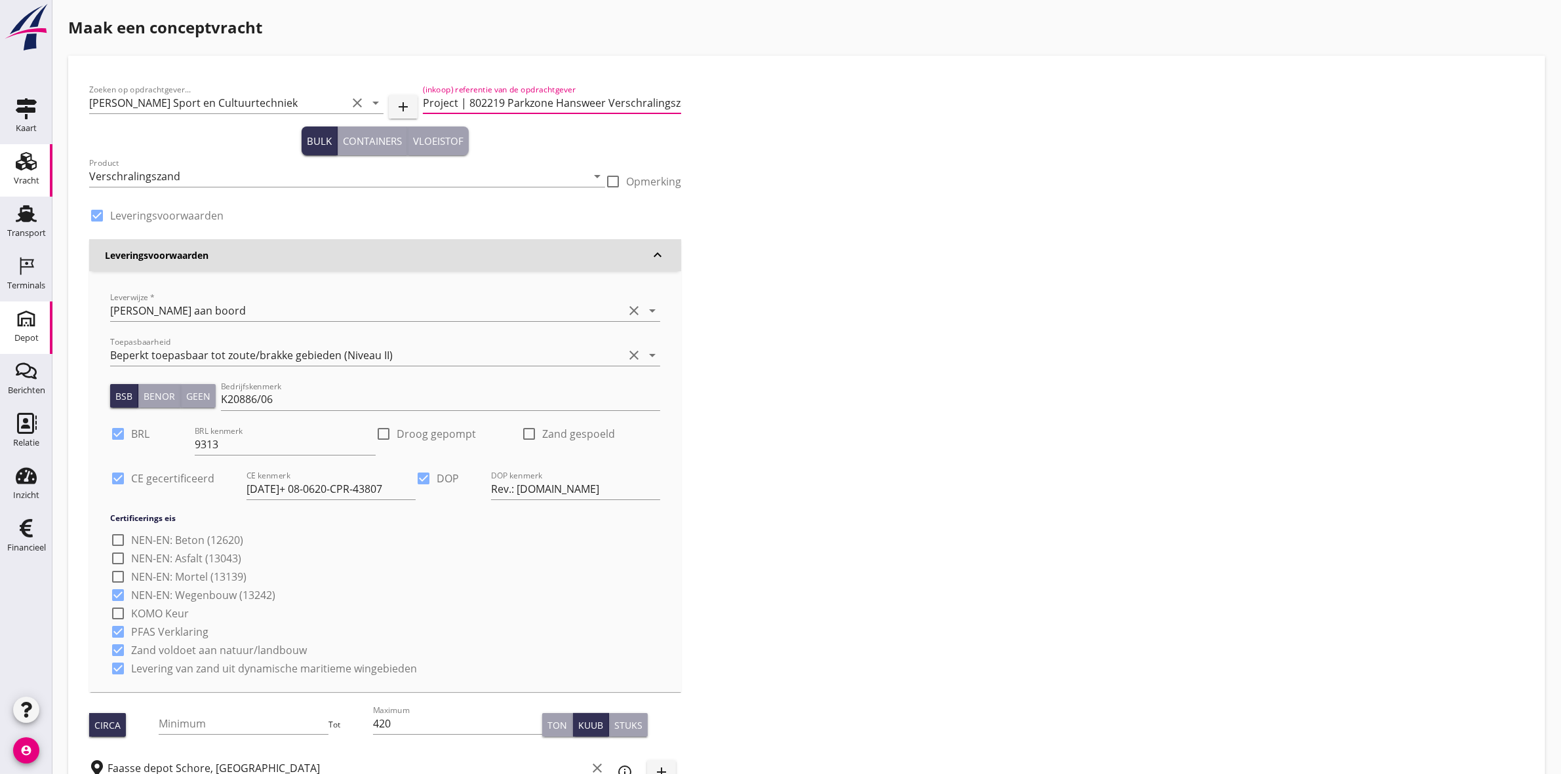
click at [23, 336] on div "Depot" at bounding box center [26, 338] width 24 height 9
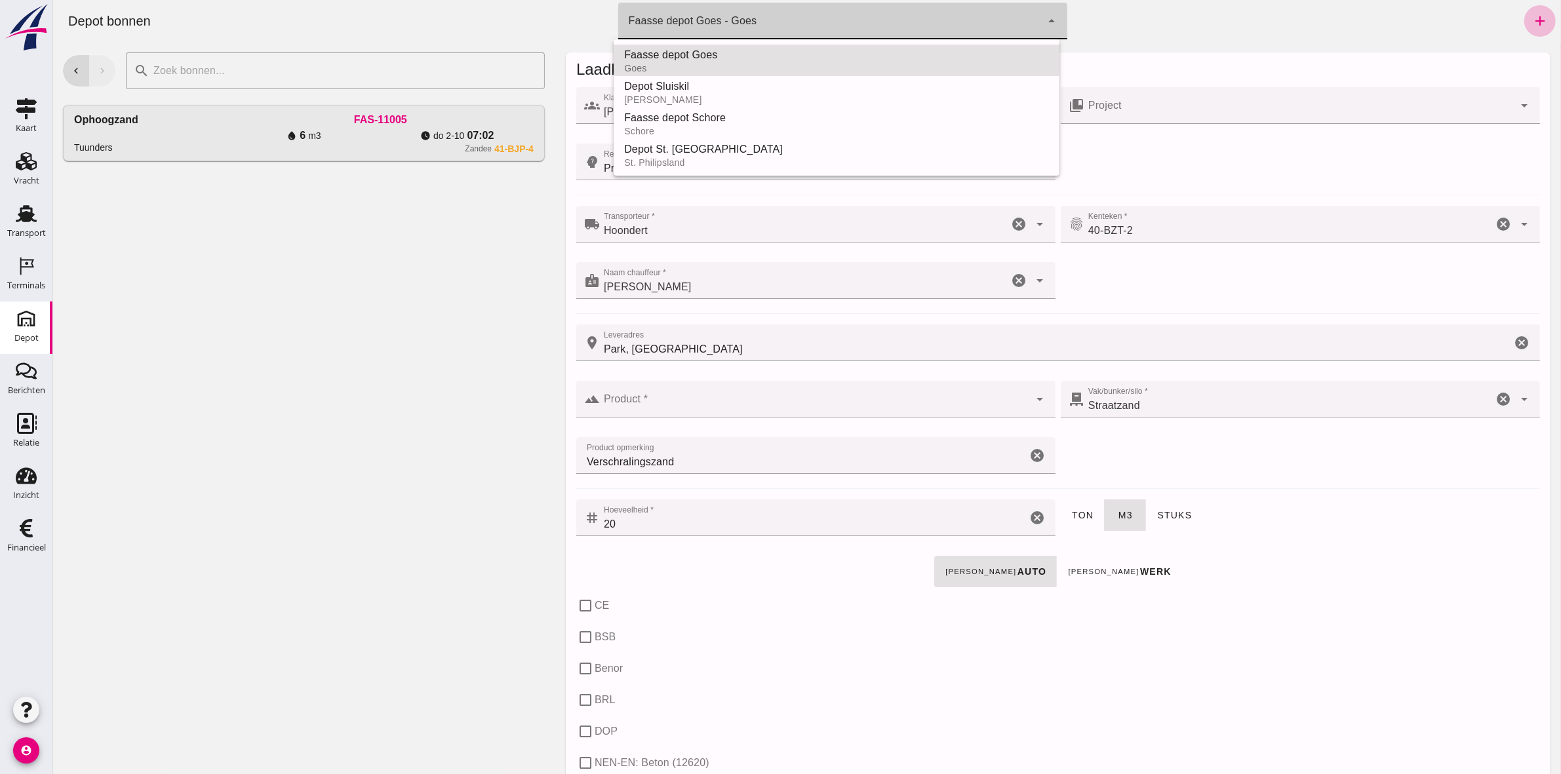
click at [893, 23] on div "Faasse depot Goes - Goes 8d49d884-38cb-411c-a66c-fafb858bb749" at bounding box center [830, 21] width 424 height 37
click at [796, 118] on div "Faasse depot Schore" at bounding box center [836, 118] width 425 height 16
type input "da4e762a-ddf1-4556-b2ca-bcf6277de398"
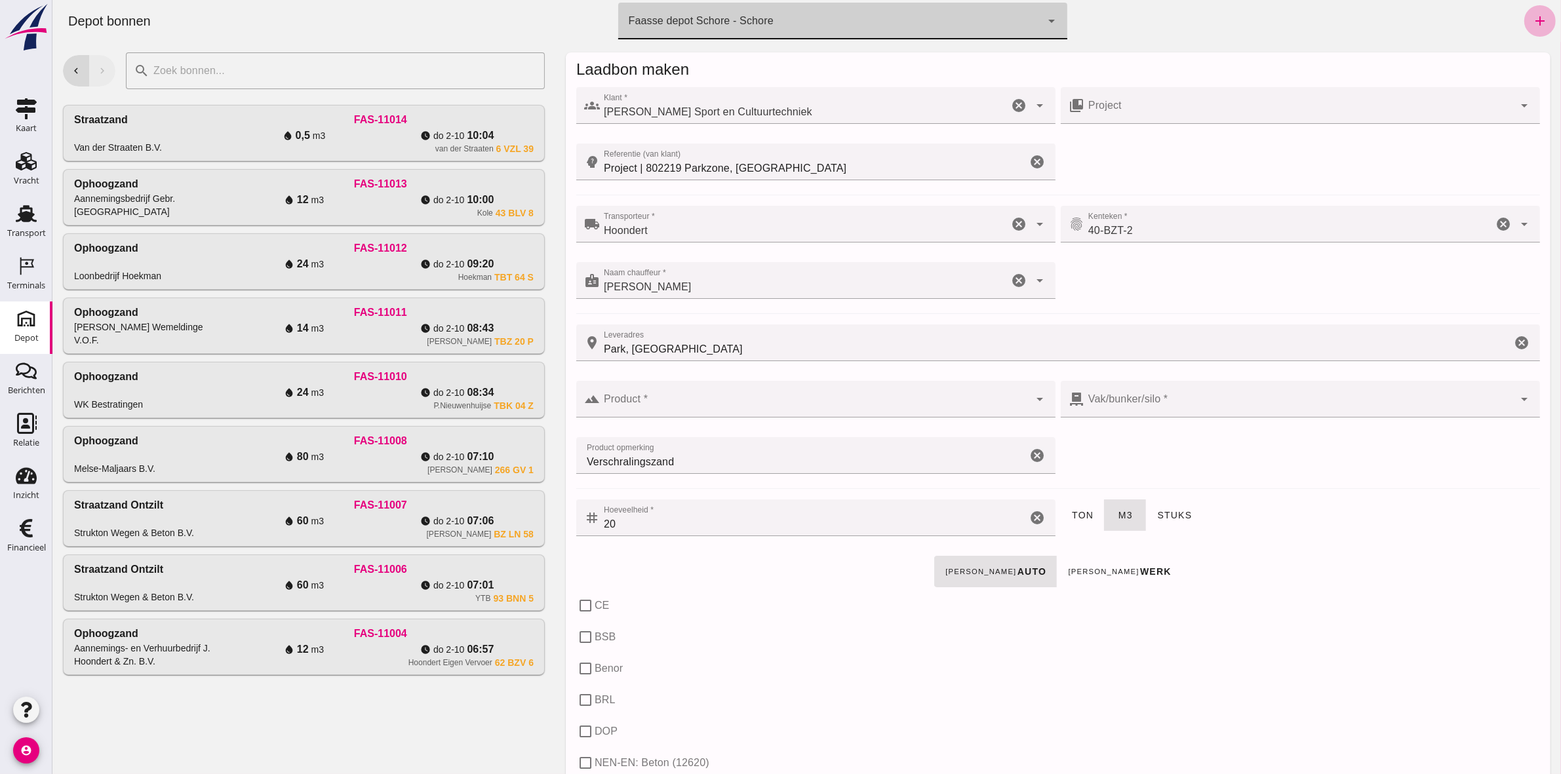
click at [1532, 20] on icon "add" at bounding box center [1540, 21] width 16 height 16
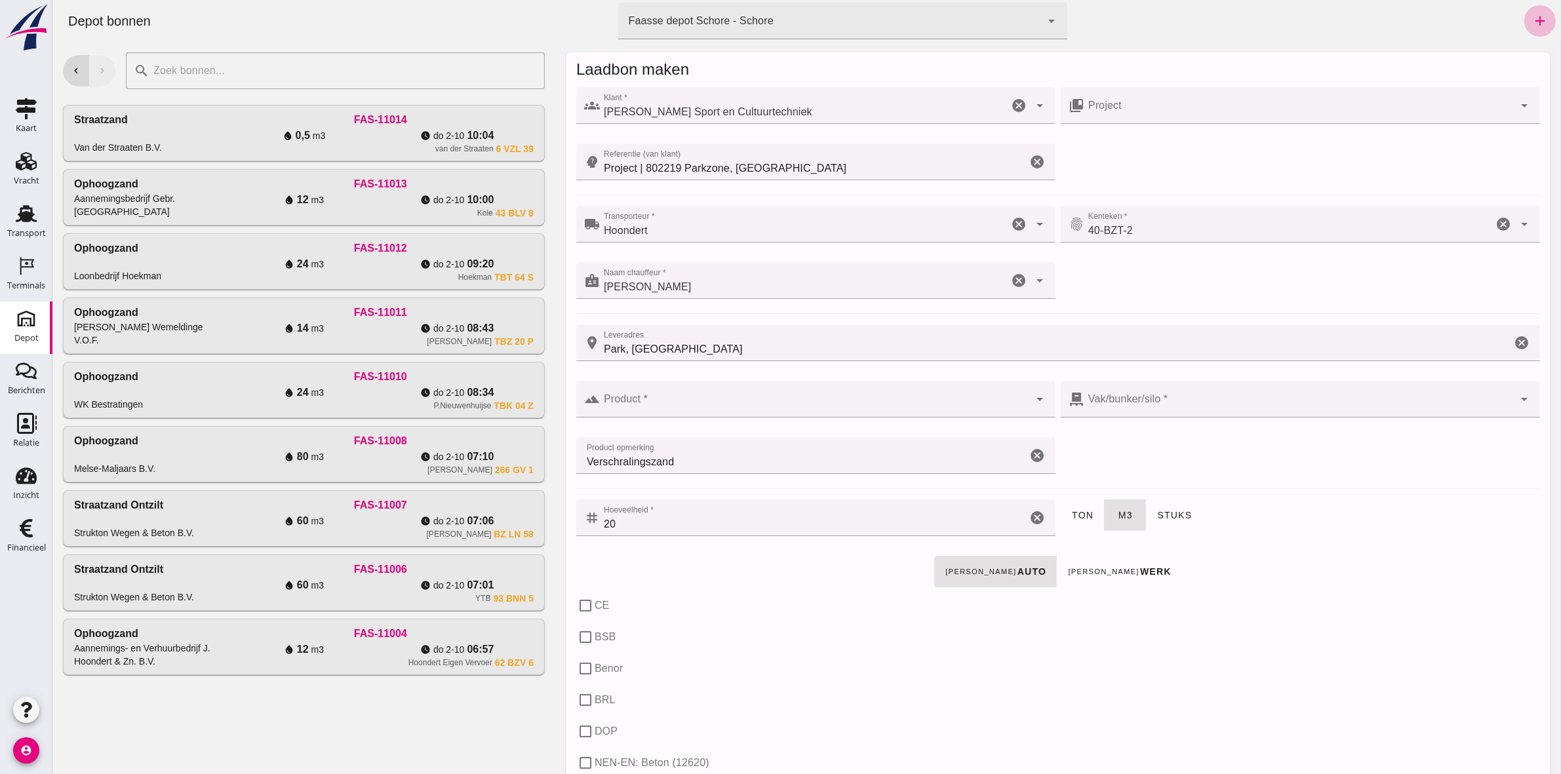
click at [1032, 161] on icon "cancel" at bounding box center [1037, 162] width 16 height 16
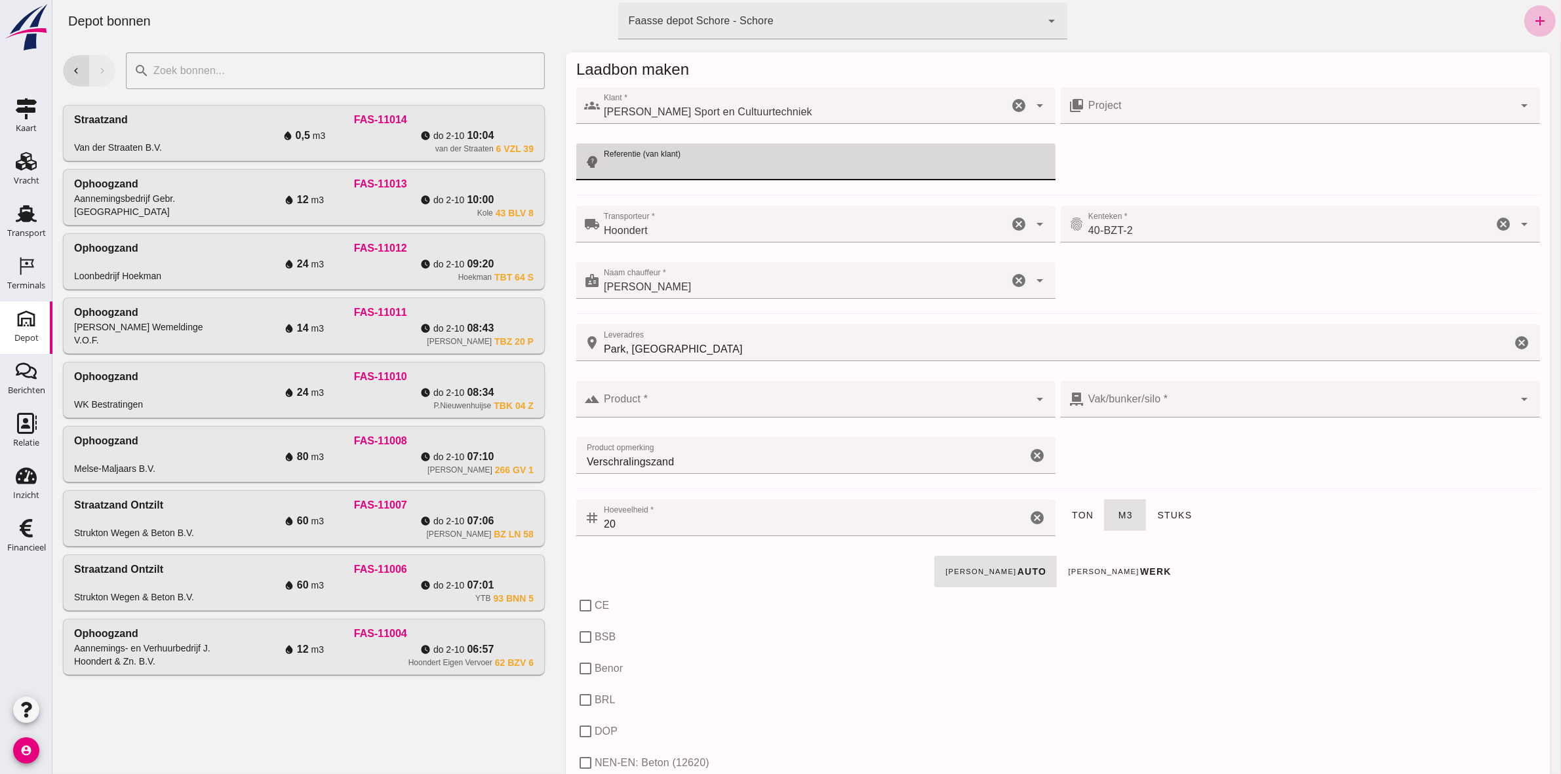
click at [1010, 223] on icon "cancel" at bounding box center [1018, 224] width 16 height 16
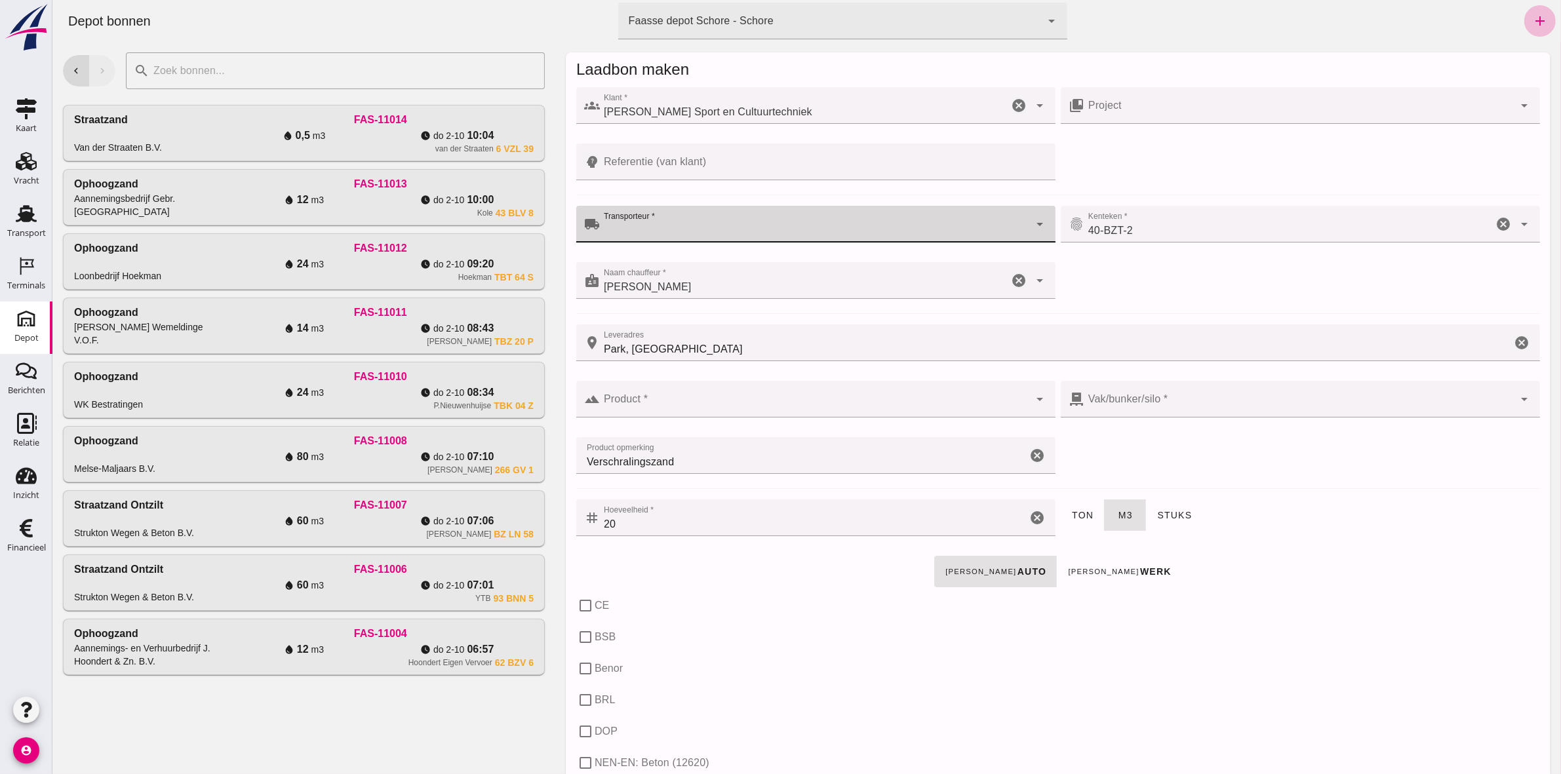
click at [1495, 224] on icon "cancel" at bounding box center [1503, 224] width 16 height 16
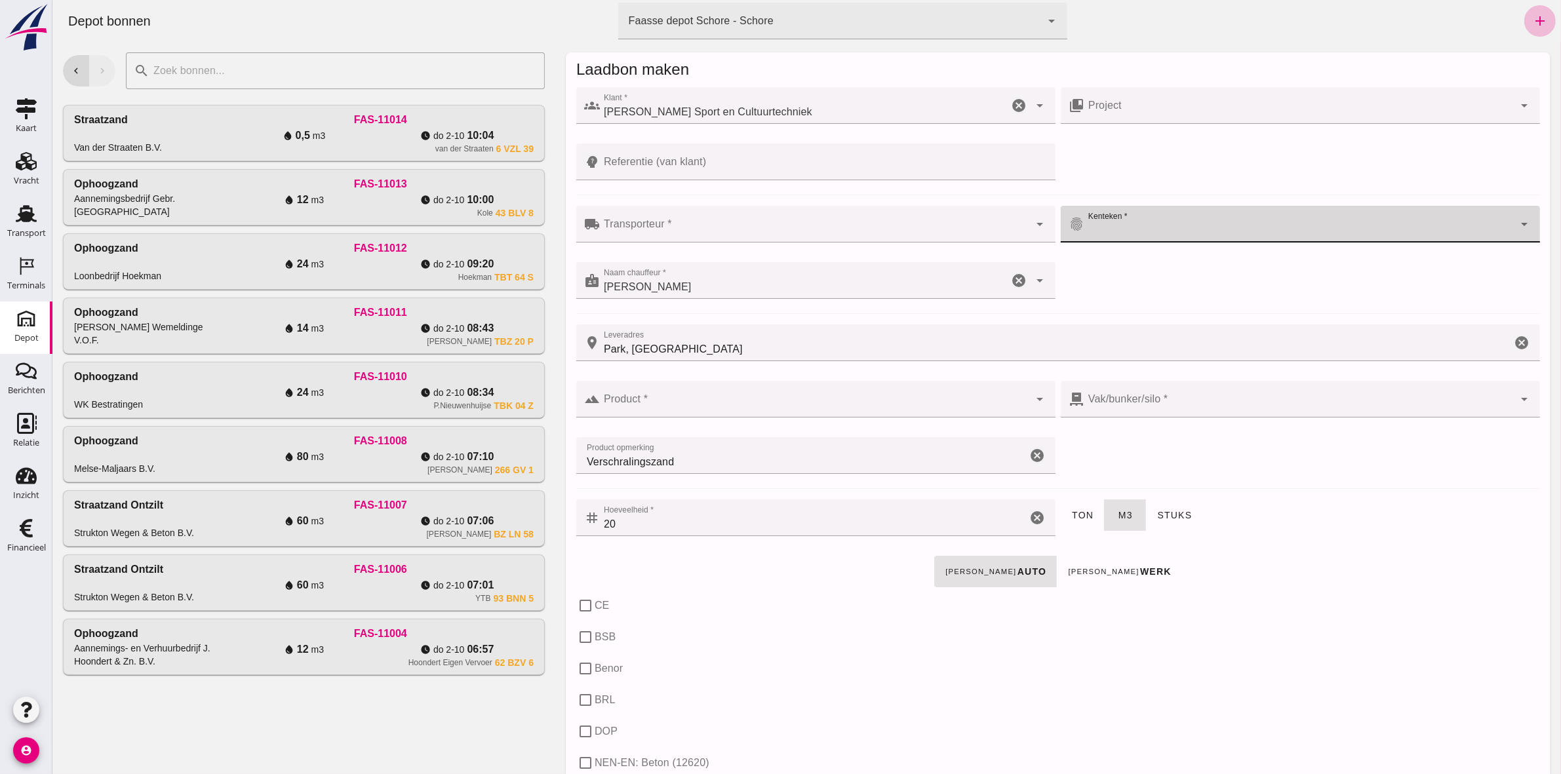
click at [1010, 281] on icon "cancel" at bounding box center [1018, 281] width 16 height 16
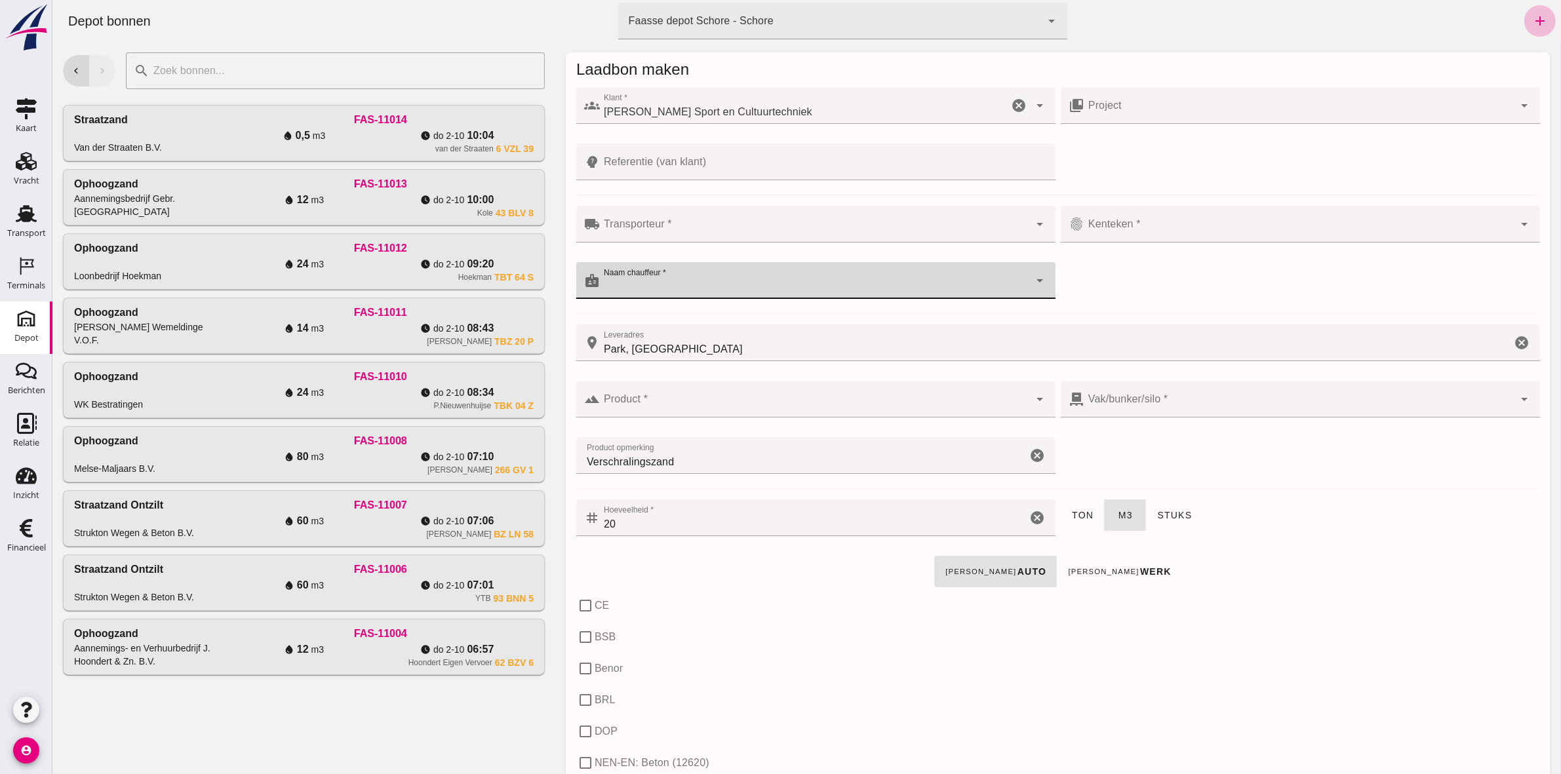
click at [1513, 342] on icon "cancel" at bounding box center [1521, 343] width 16 height 16
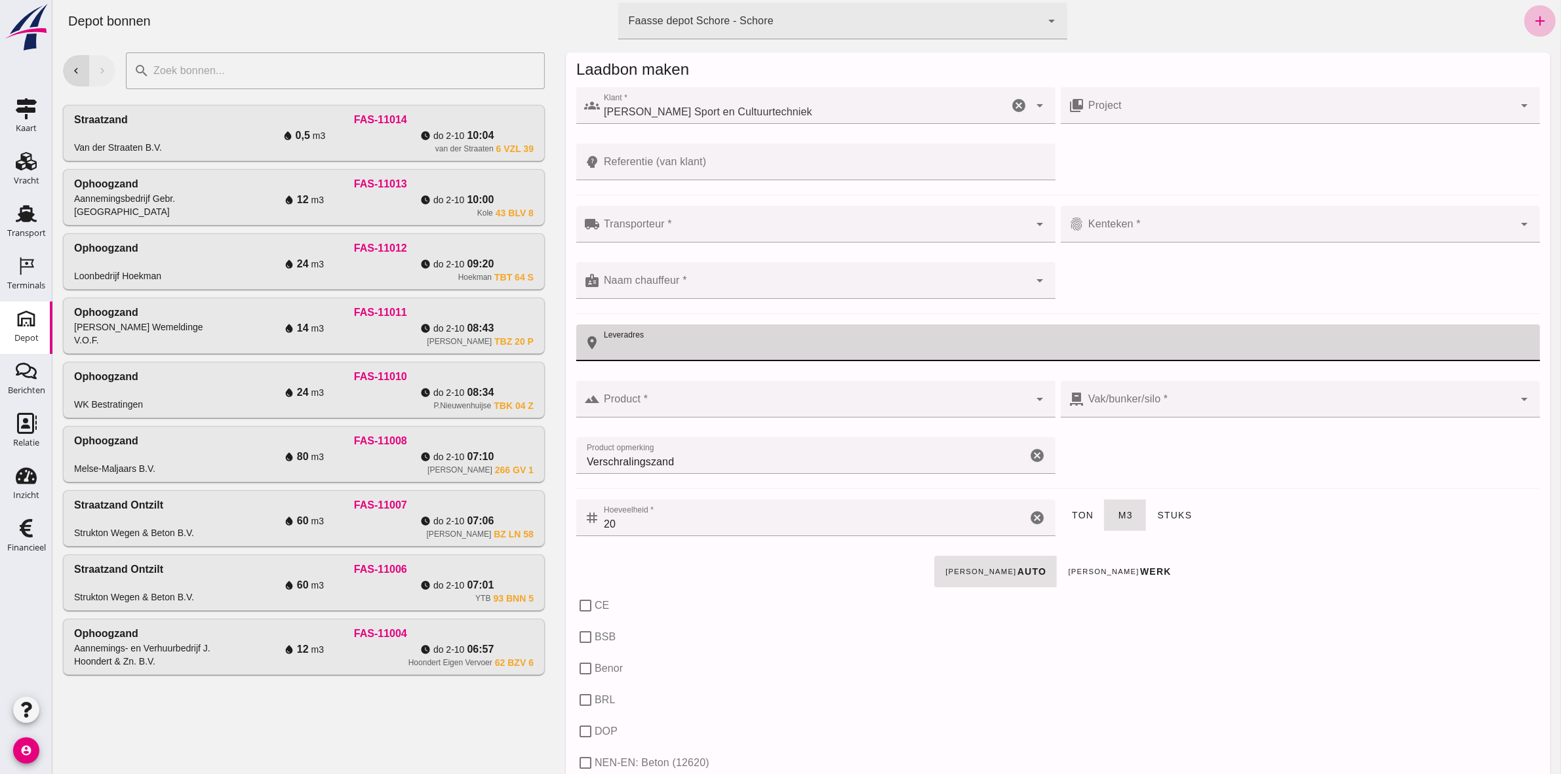
click at [1029, 454] on icon "cancel" at bounding box center [1037, 456] width 16 height 16
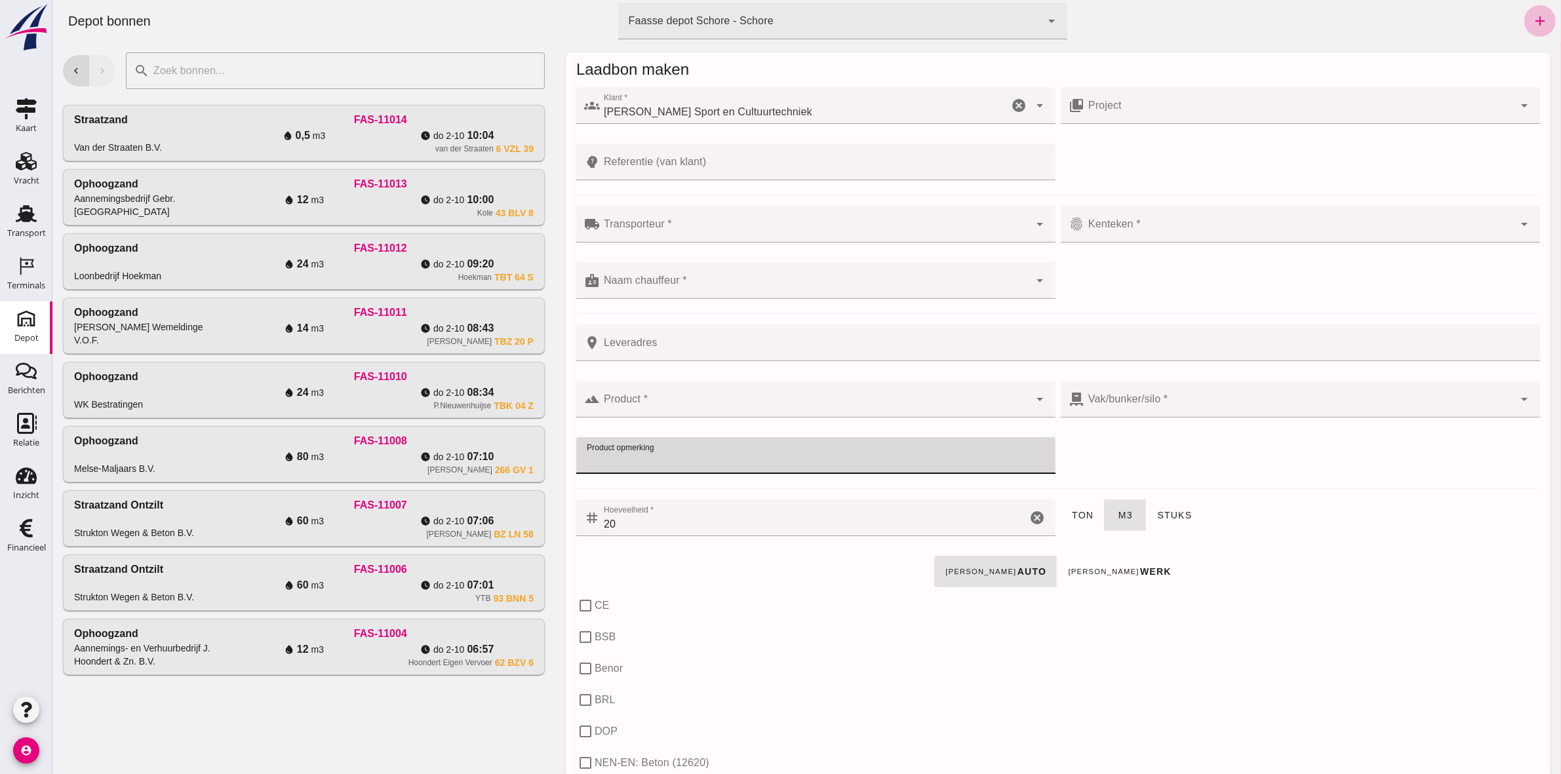
click at [1029, 515] on icon "cancel" at bounding box center [1037, 518] width 16 height 16
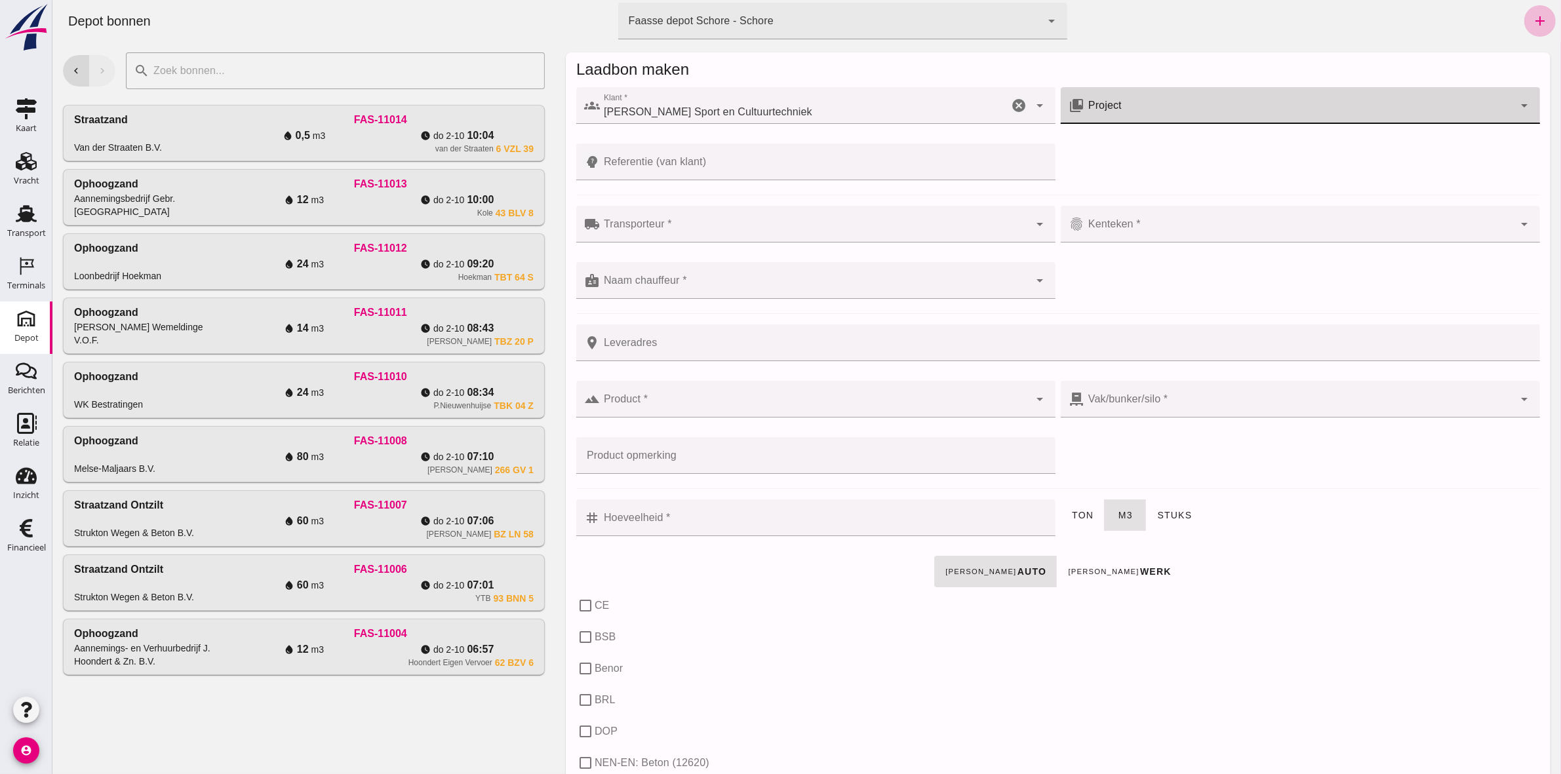
click at [1117, 108] on input "Project" at bounding box center [1298, 112] width 429 height 16
click at [1138, 102] on div at bounding box center [1298, 105] width 429 height 37
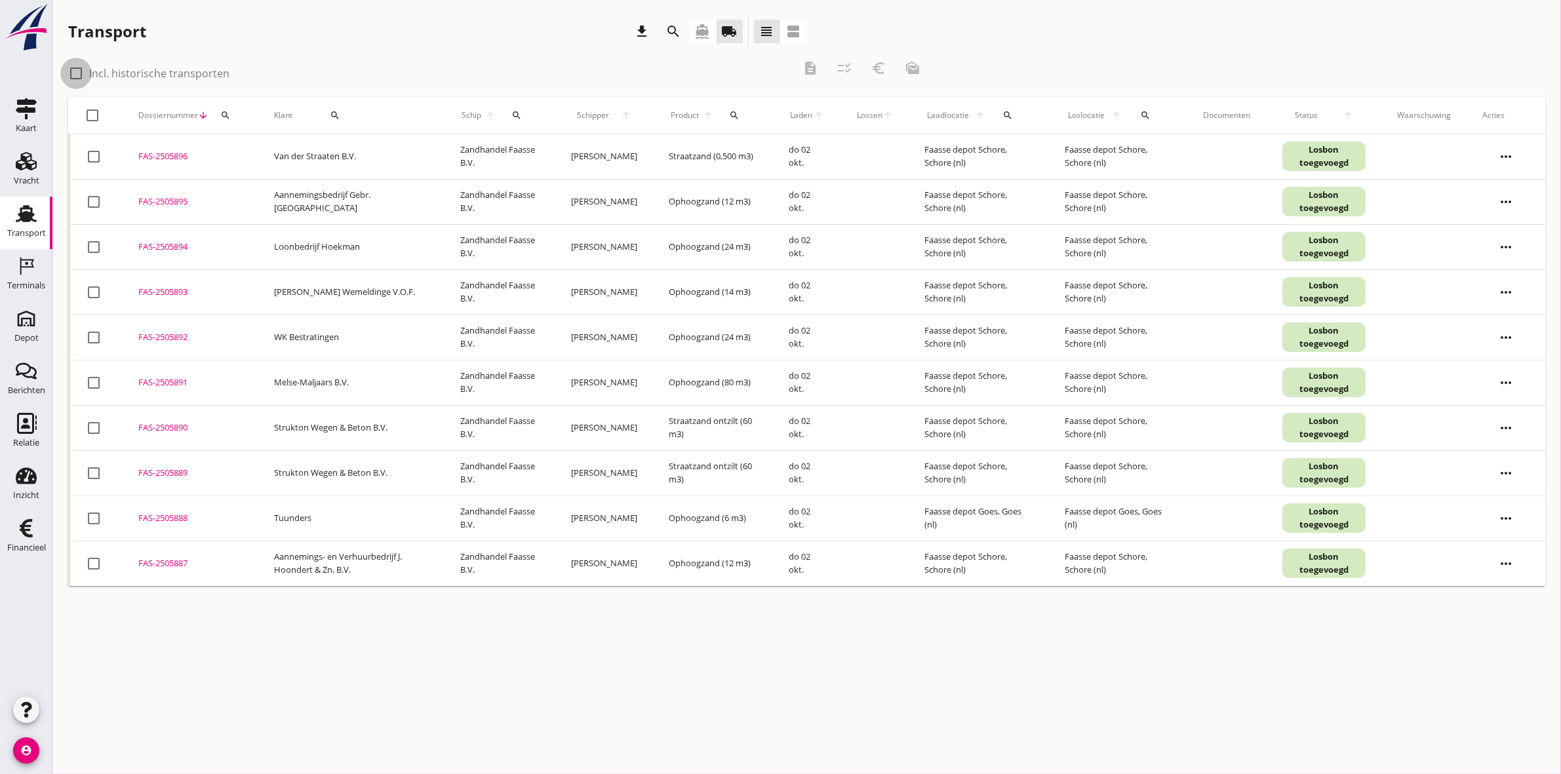
click at [68, 77] on div at bounding box center [76, 73] width 22 height 22
checkbox input "true"
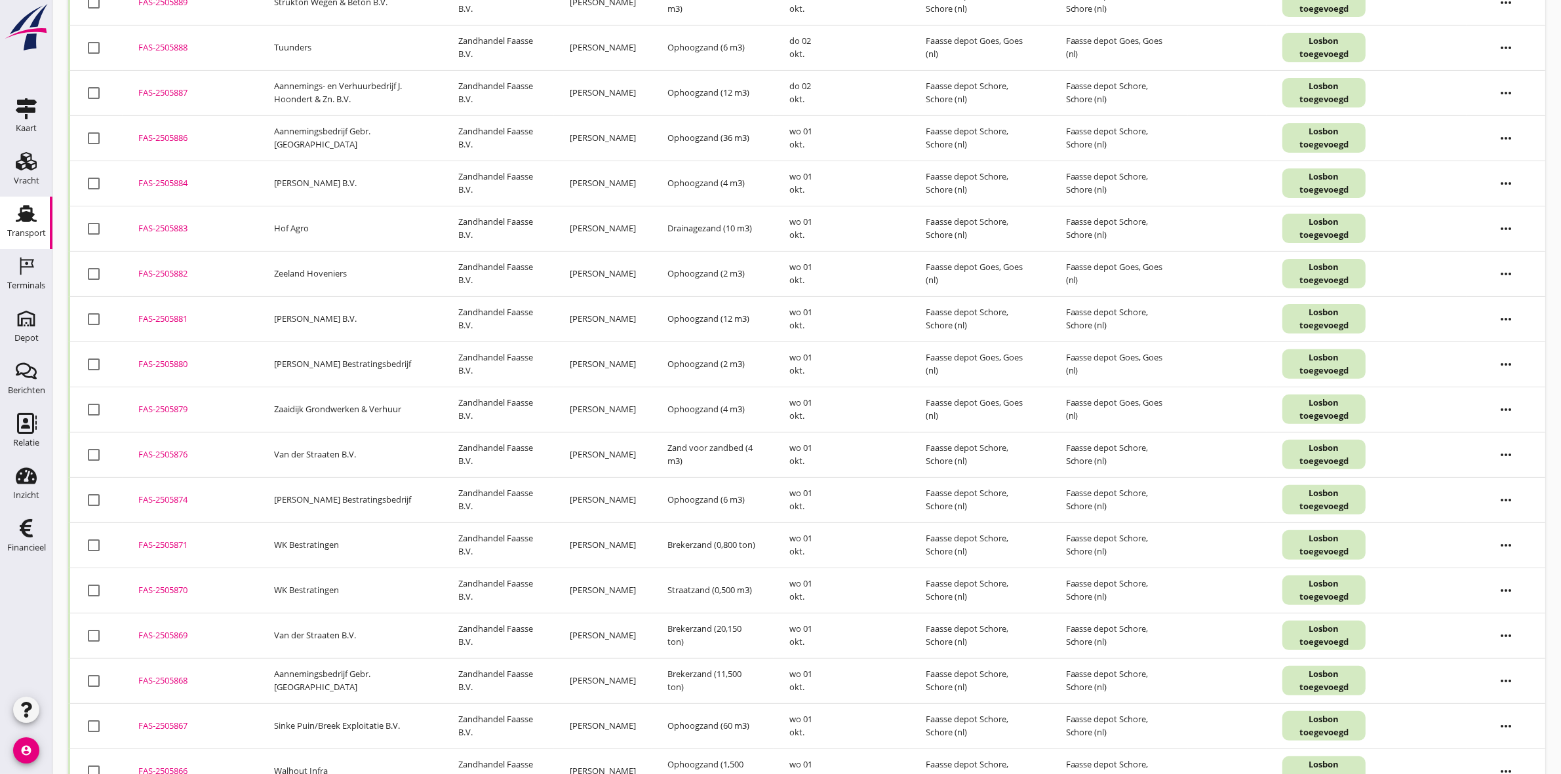
scroll to position [488, 0]
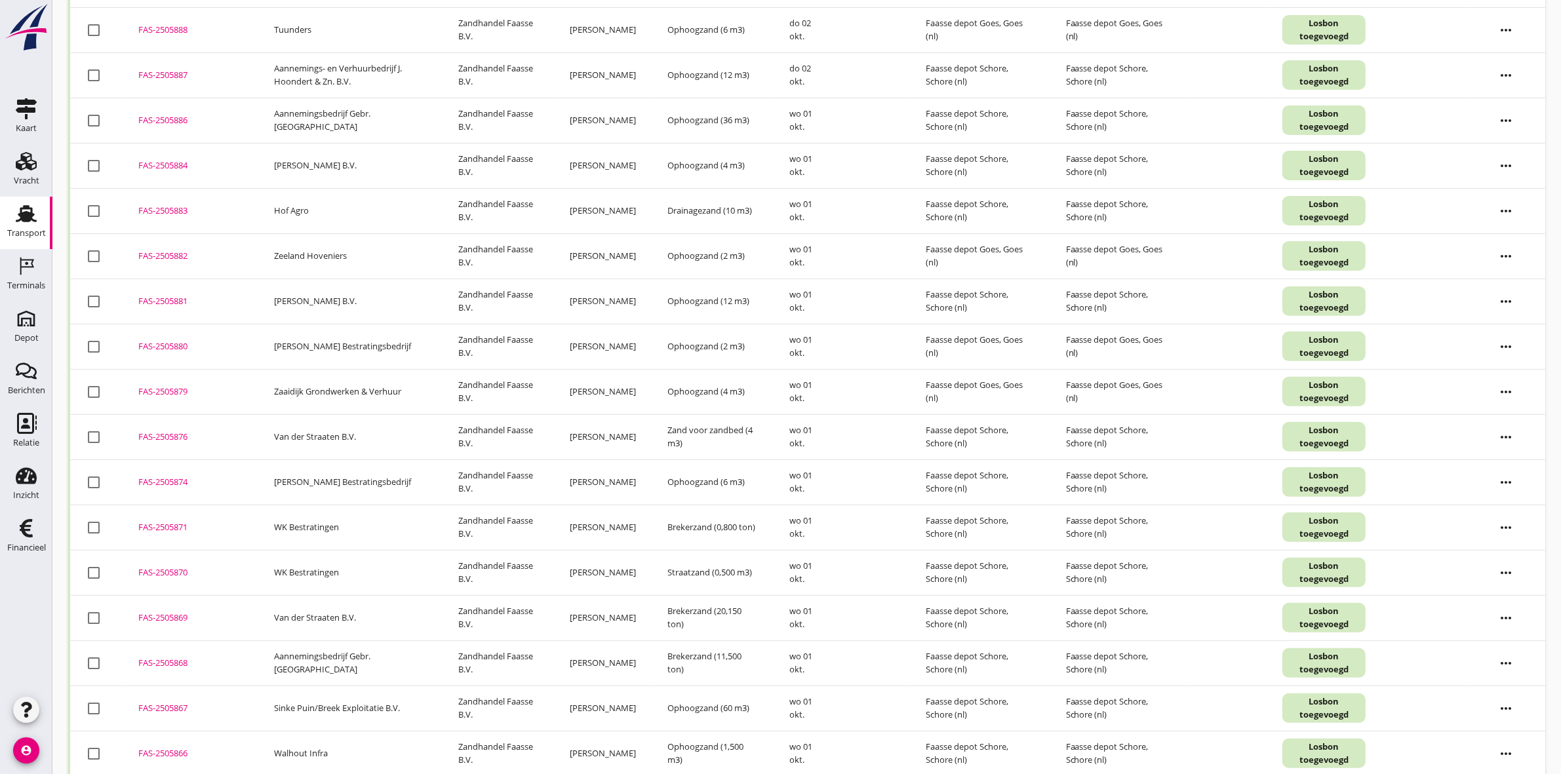
click at [148, 578] on div "FAS-2505870" at bounding box center [190, 572] width 104 height 13
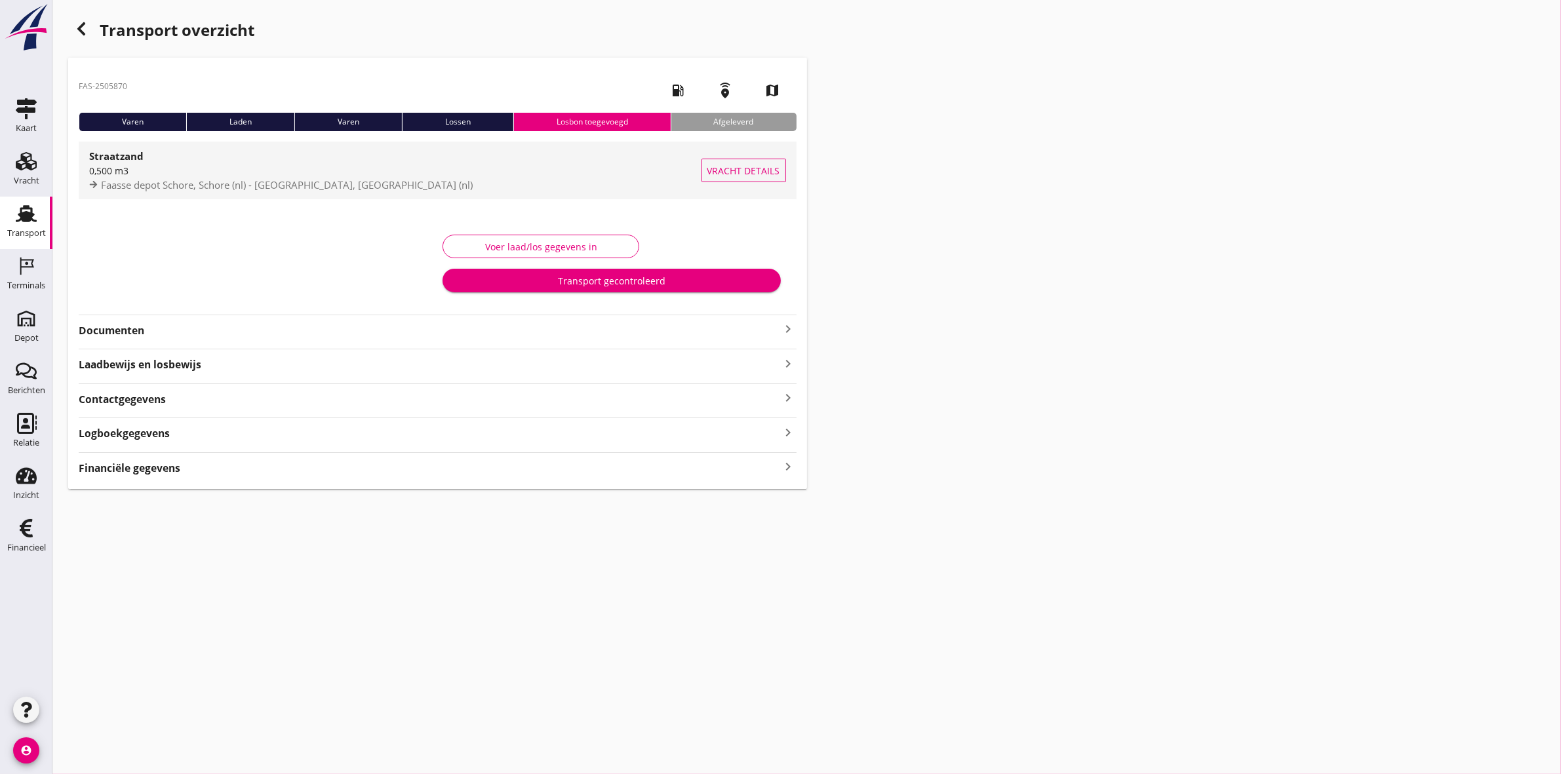
click at [238, 180] on span "Faasse depot Schore, Schore (nl) - [GEOGRAPHIC_DATA], [GEOGRAPHIC_DATA] (nl)" at bounding box center [287, 184] width 372 height 13
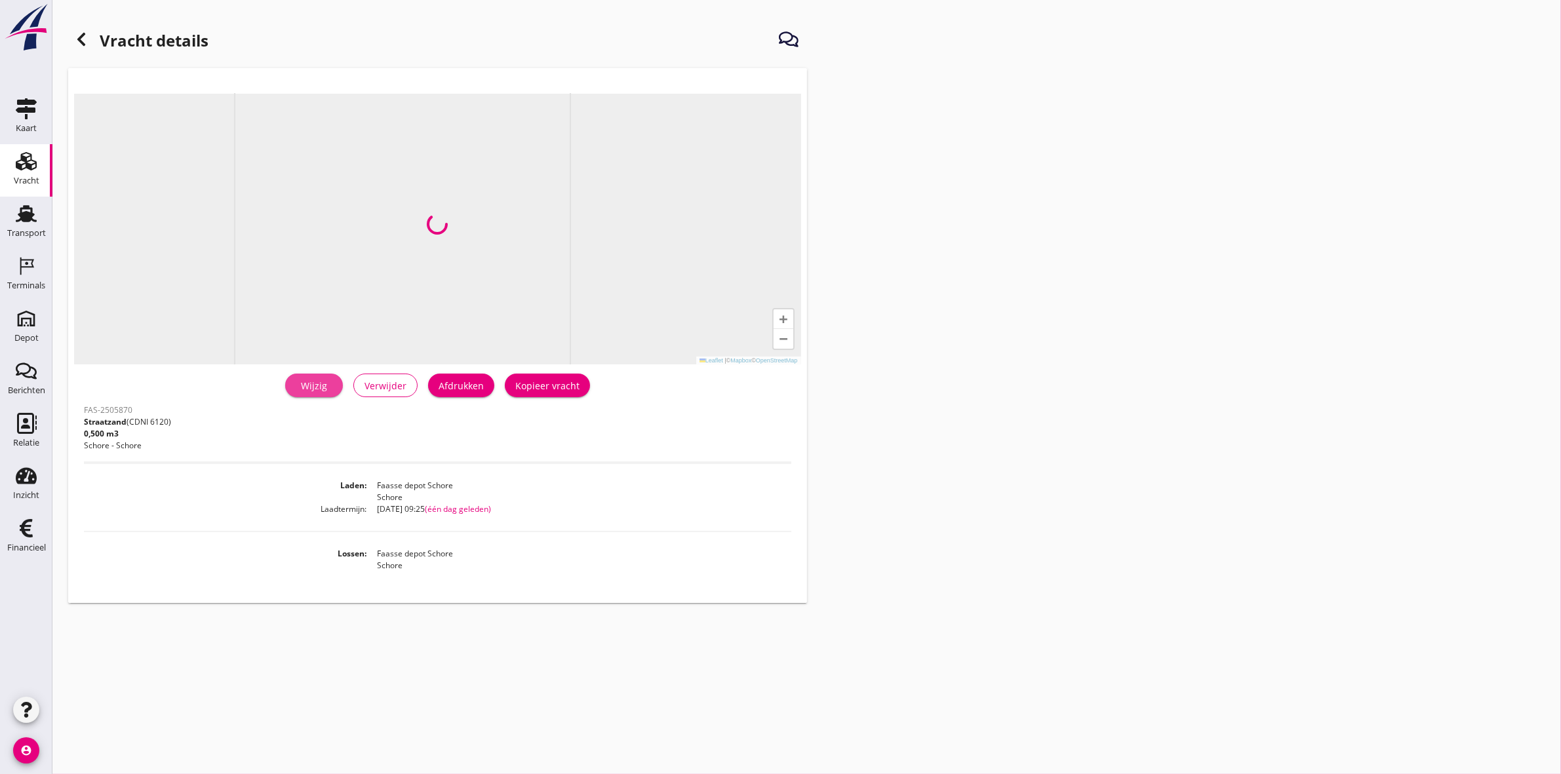
click at [296, 382] on link "Wijzig" at bounding box center [314, 386] width 58 height 24
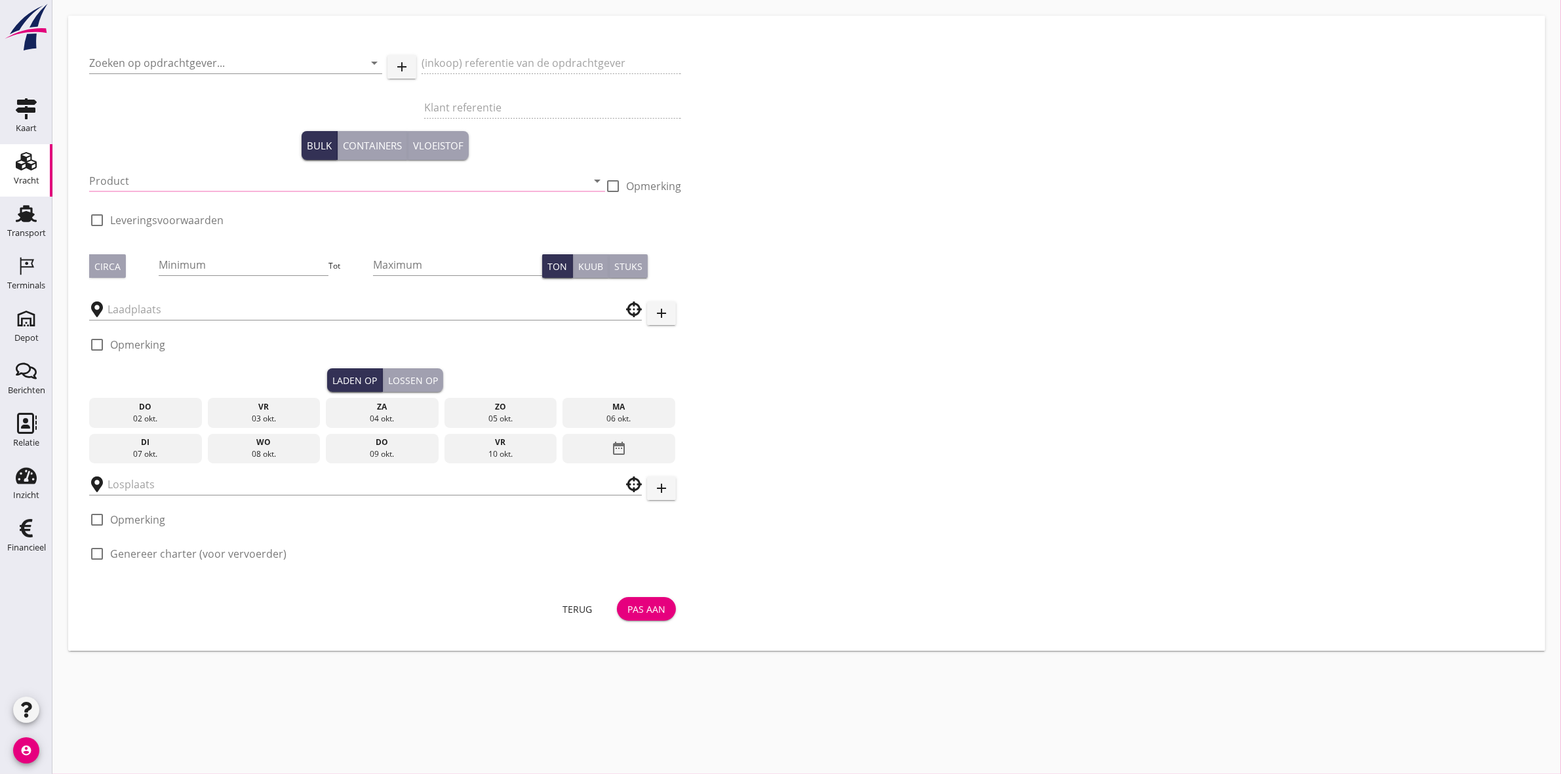
type input "WK Bestratingen"
type input "Delta mossel"
type input "Straatzand (6120)"
type input "0.5"
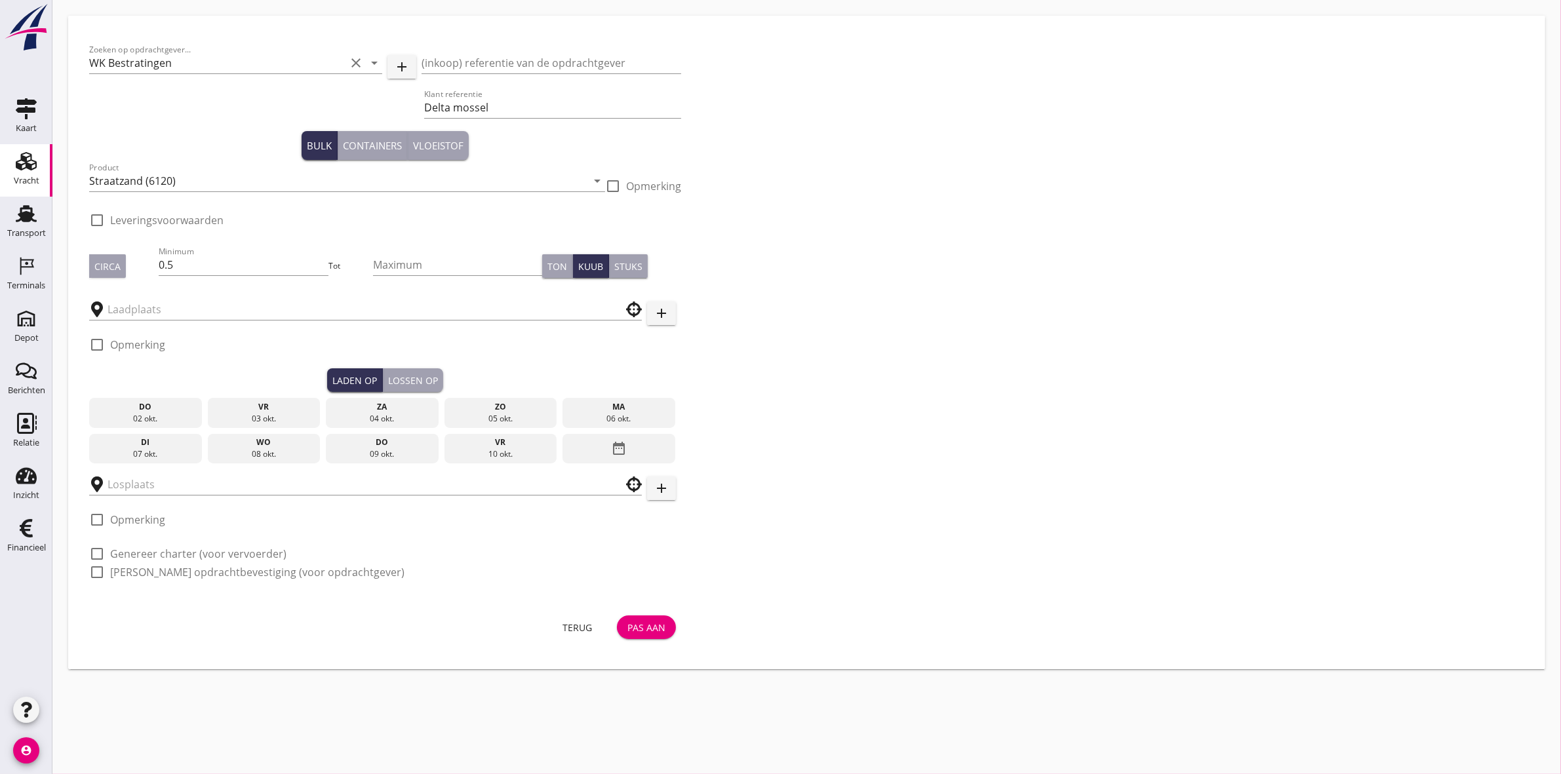
type input "Faasse depot Schore"
checkbox input "true"
type input "Faasse depot Schore"
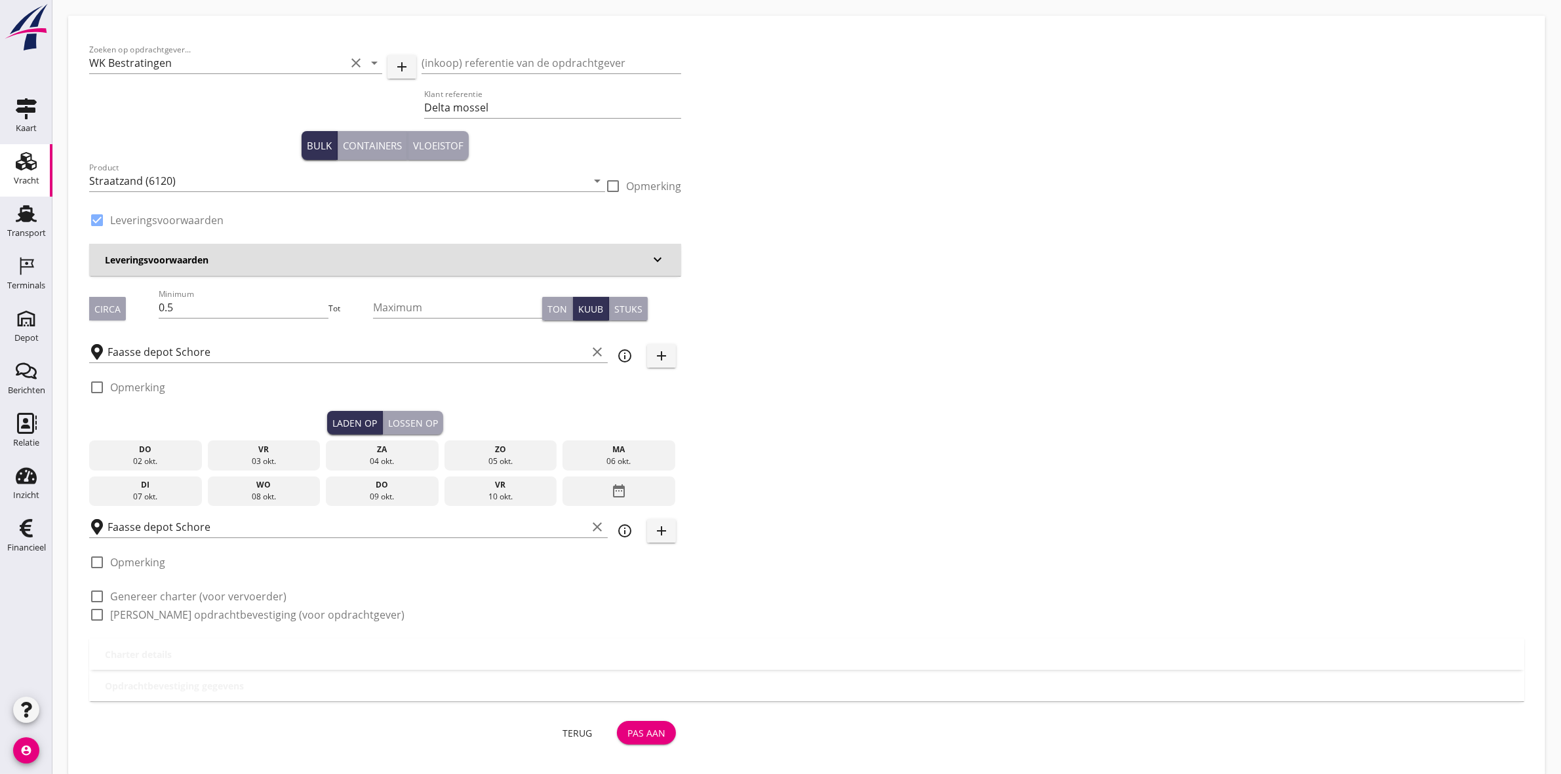
click at [496, 250] on div "Leveringsvoorwaarden keyboard_arrow_down" at bounding box center [385, 260] width 592 height 32
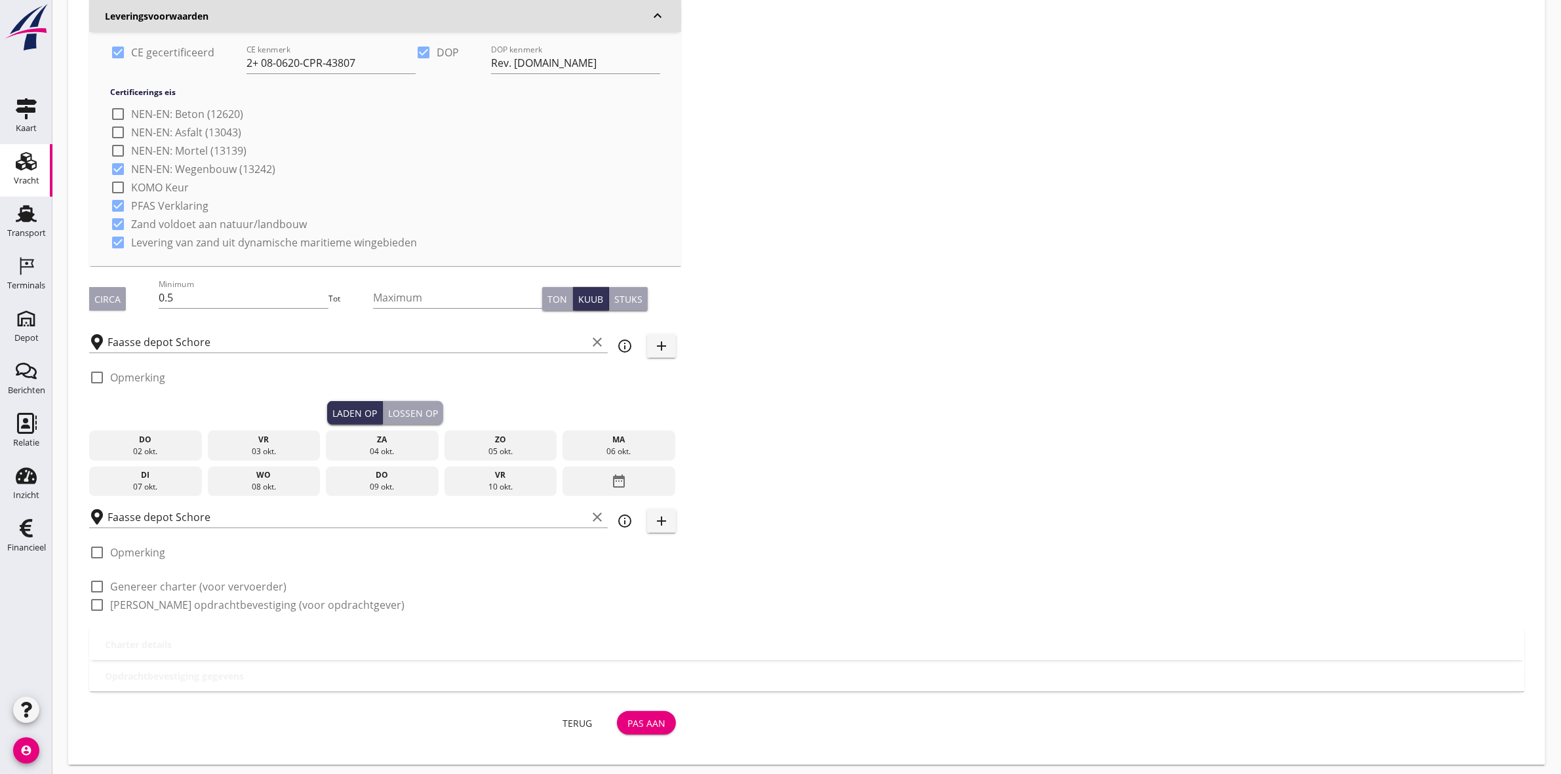
scroll to position [437, 0]
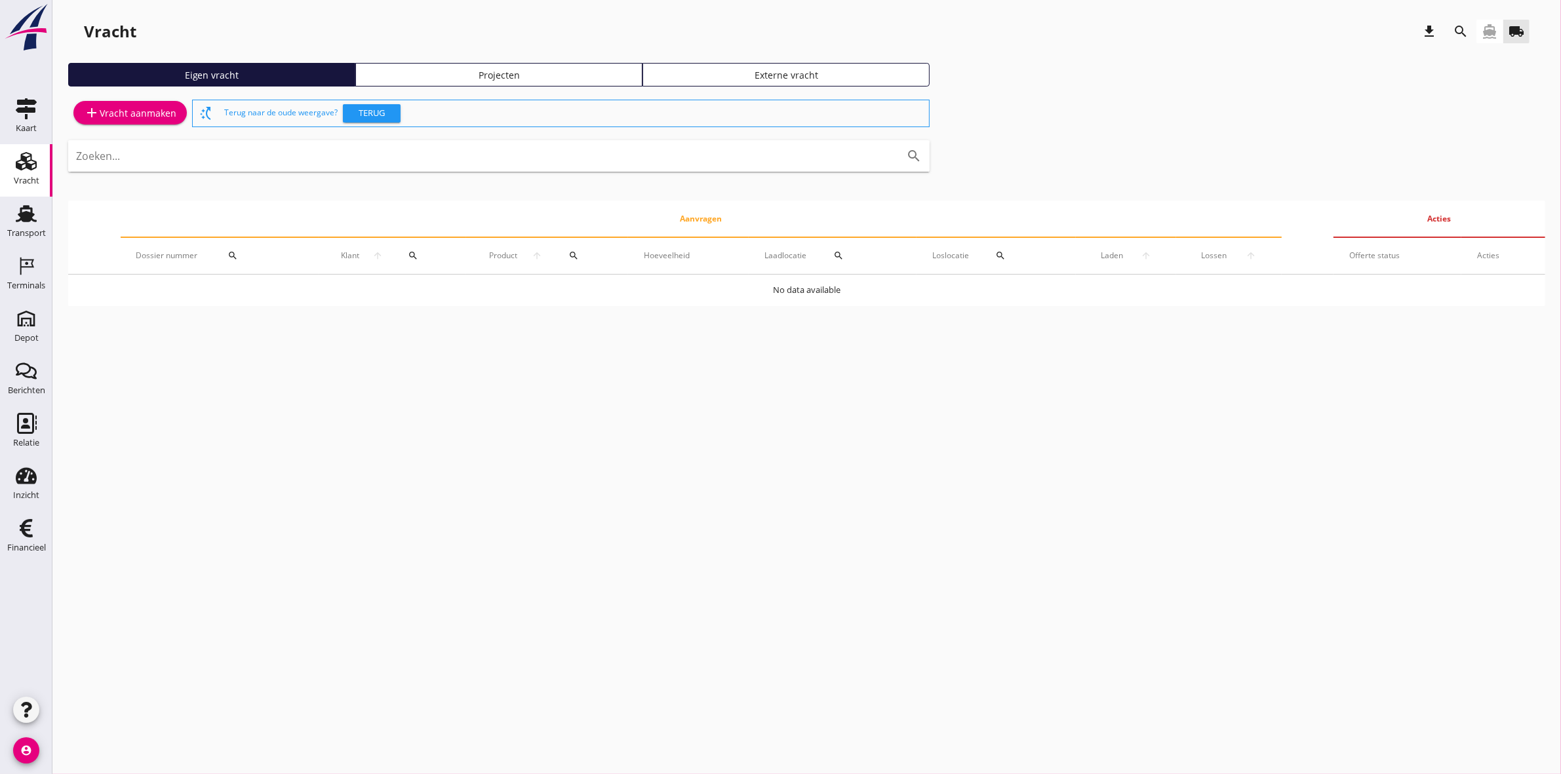
click at [498, 77] on div "Projecten" at bounding box center [498, 75] width 275 height 14
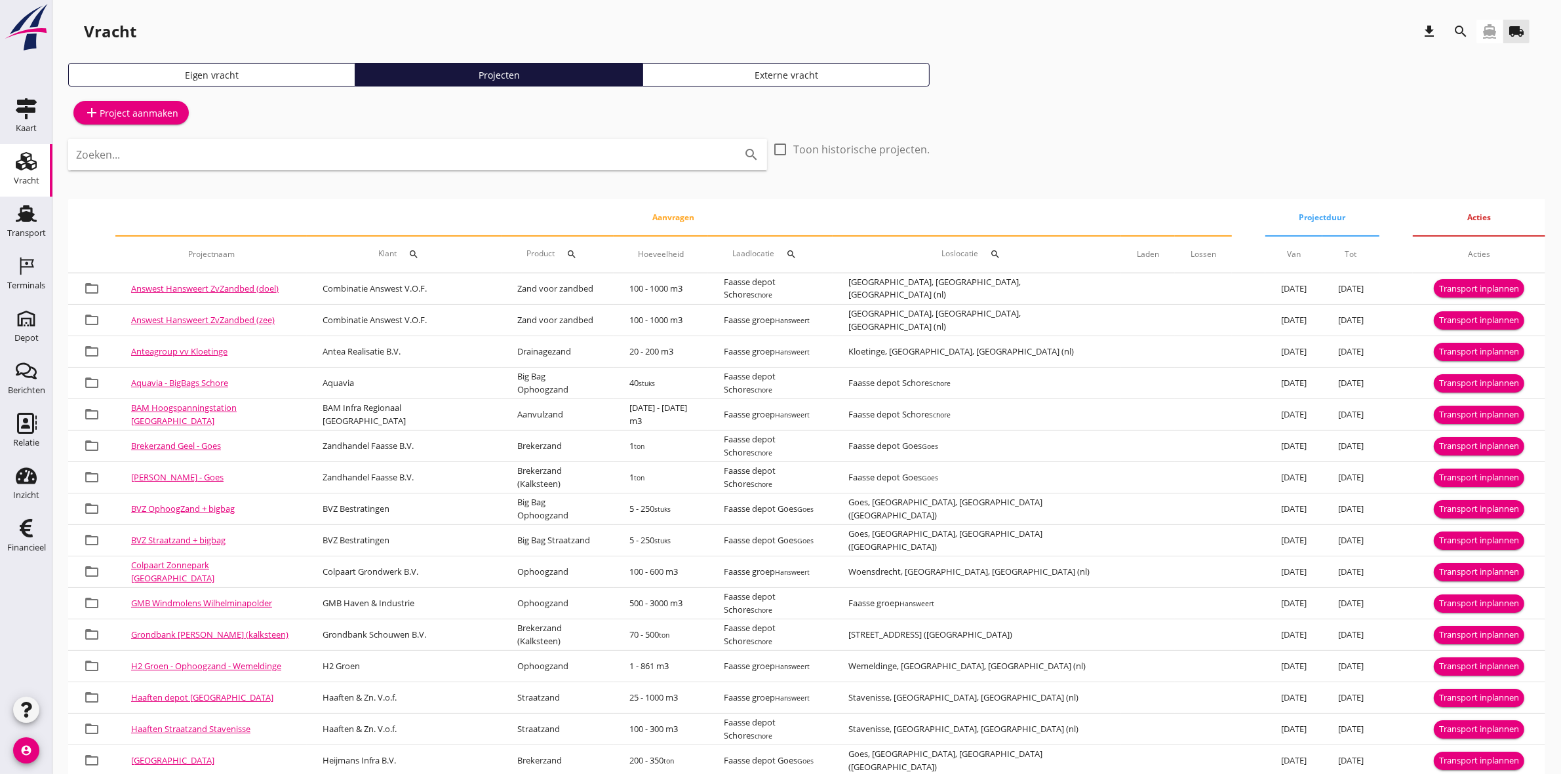
click at [220, 69] on div "Eigen vracht" at bounding box center [211, 75] width 275 height 14
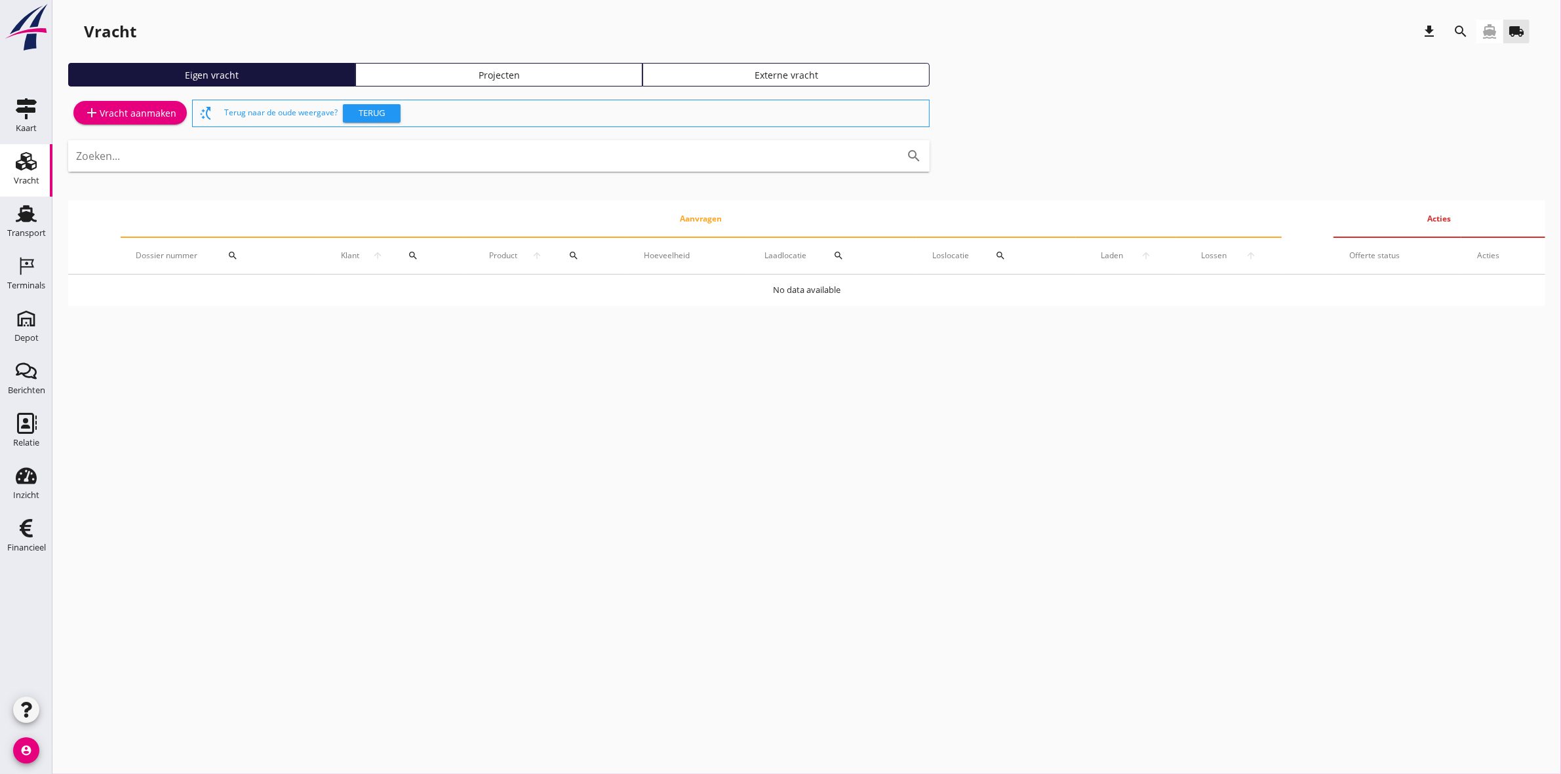
click at [177, 107] on link "add Vracht aanmaken" at bounding box center [129, 113] width 113 height 24
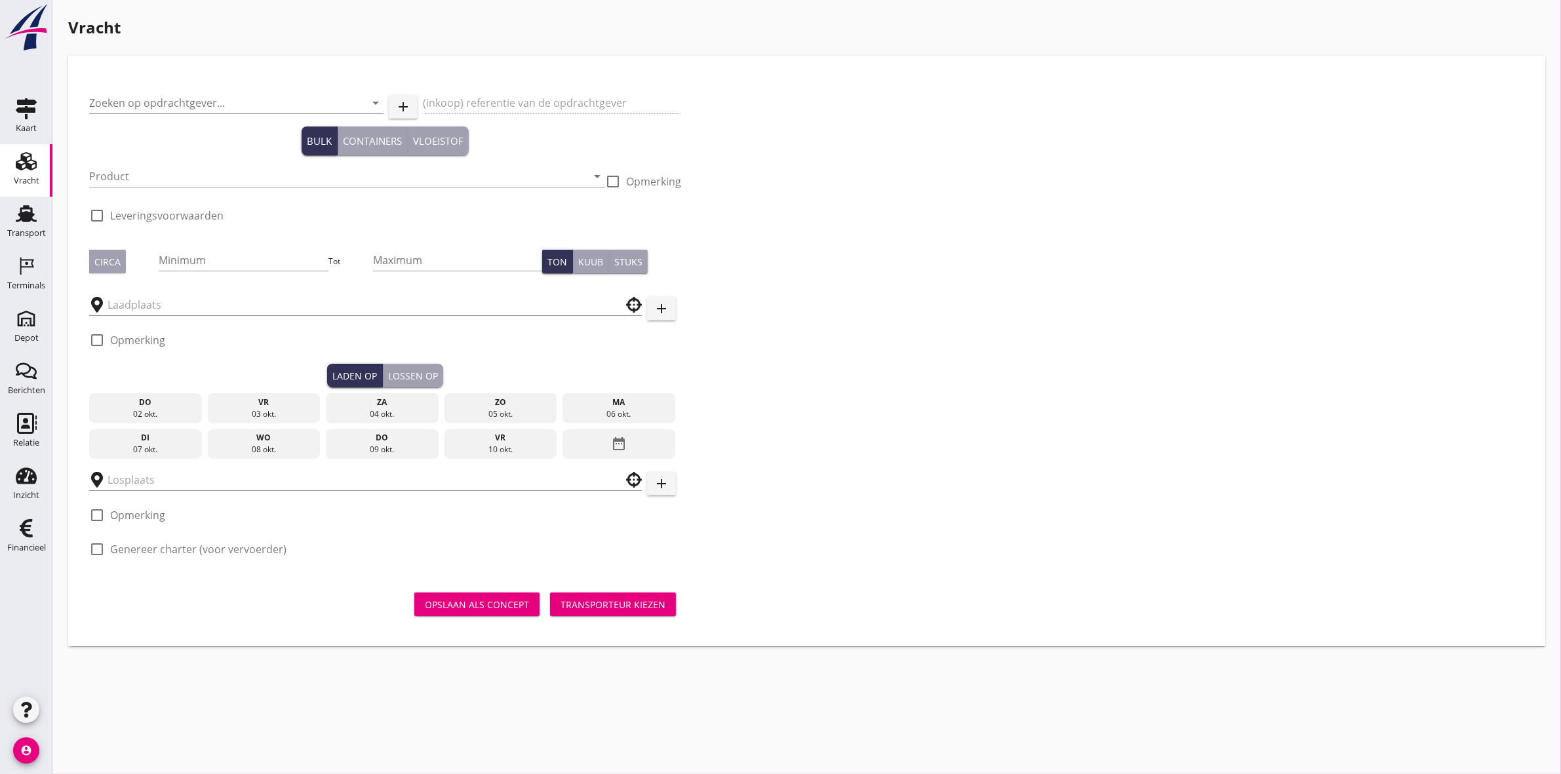
click at [208, 213] on label "Leveringsvoorwaarden" at bounding box center [166, 215] width 113 height 13
checkbox input "true"
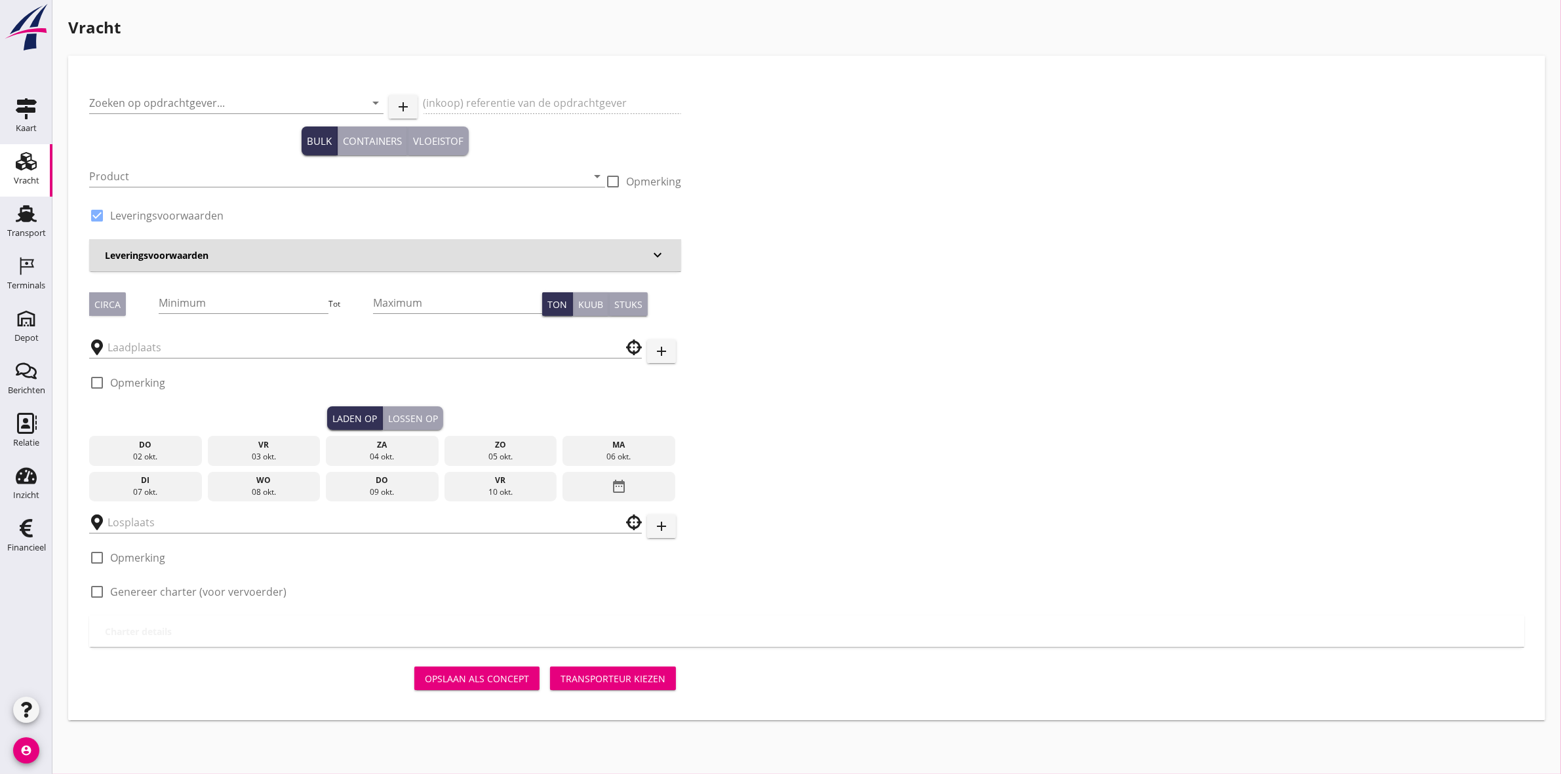
click at [295, 264] on div "Leveringsvoorwaarden keyboard_arrow_down" at bounding box center [385, 255] width 592 height 32
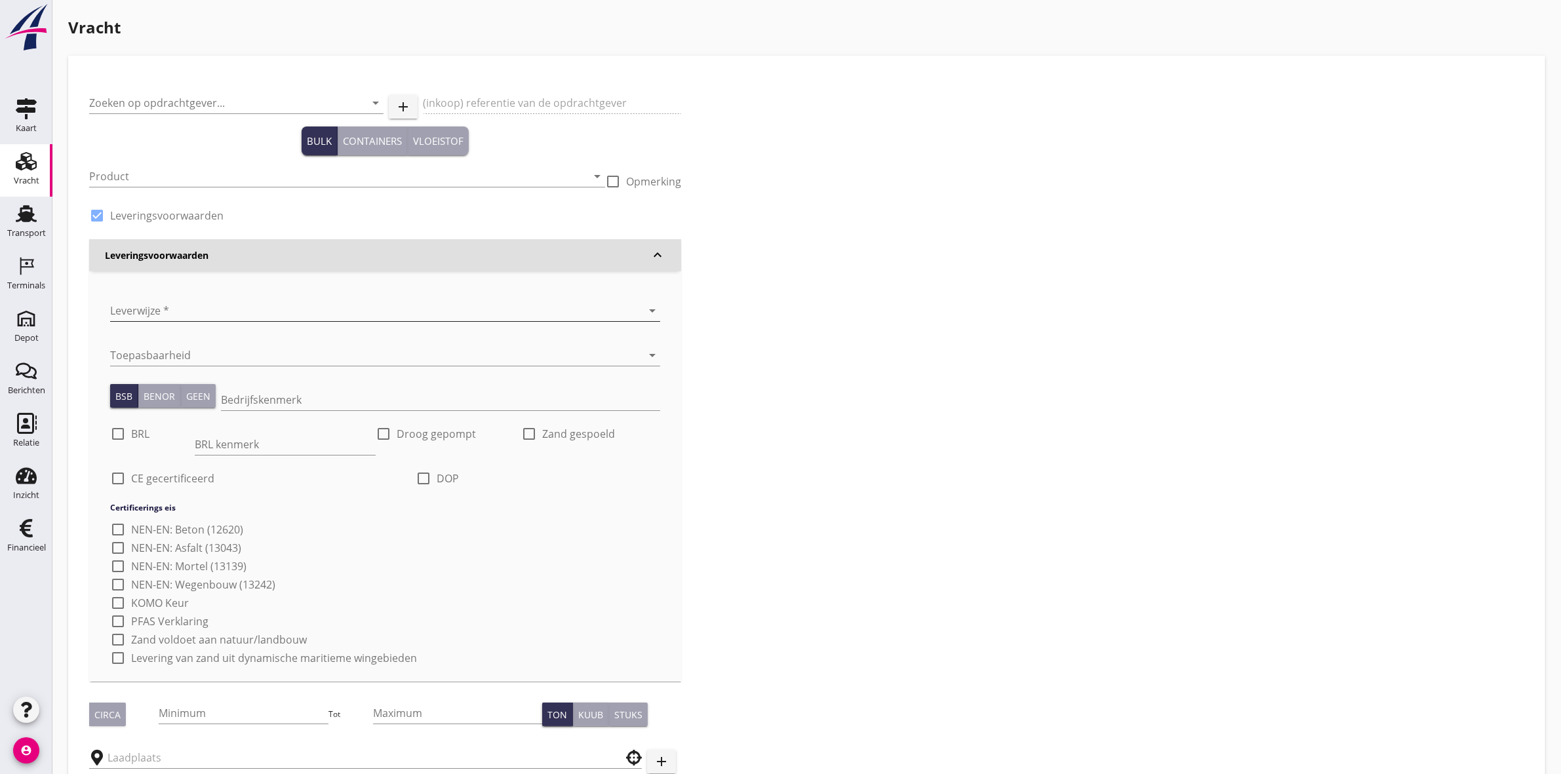
click at [328, 319] on div at bounding box center [366, 310] width 513 height 21
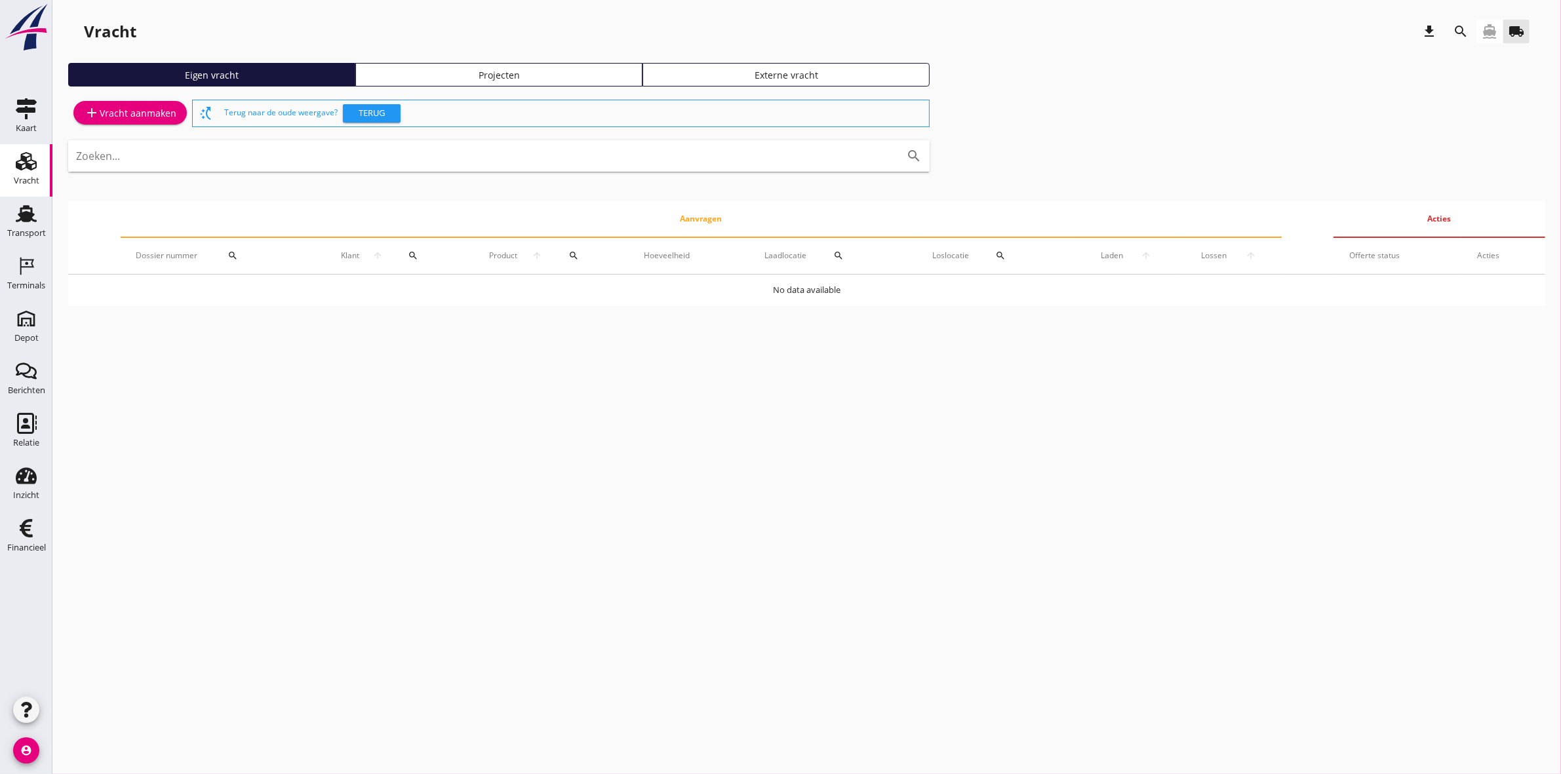
click at [536, 84] on link "Projecten" at bounding box center [498, 75] width 287 height 24
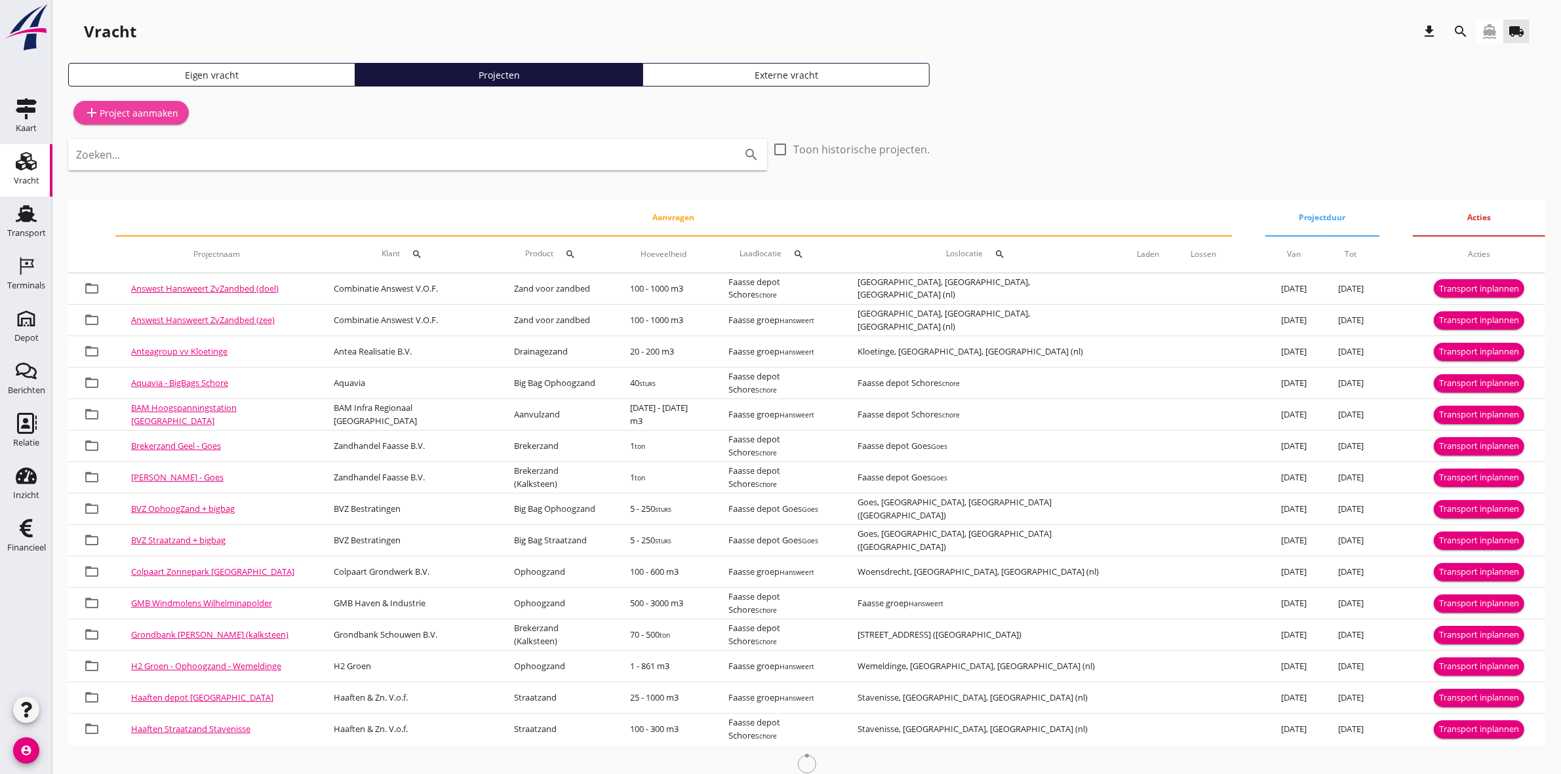
click at [98, 107] on icon "add" at bounding box center [92, 113] width 16 height 16
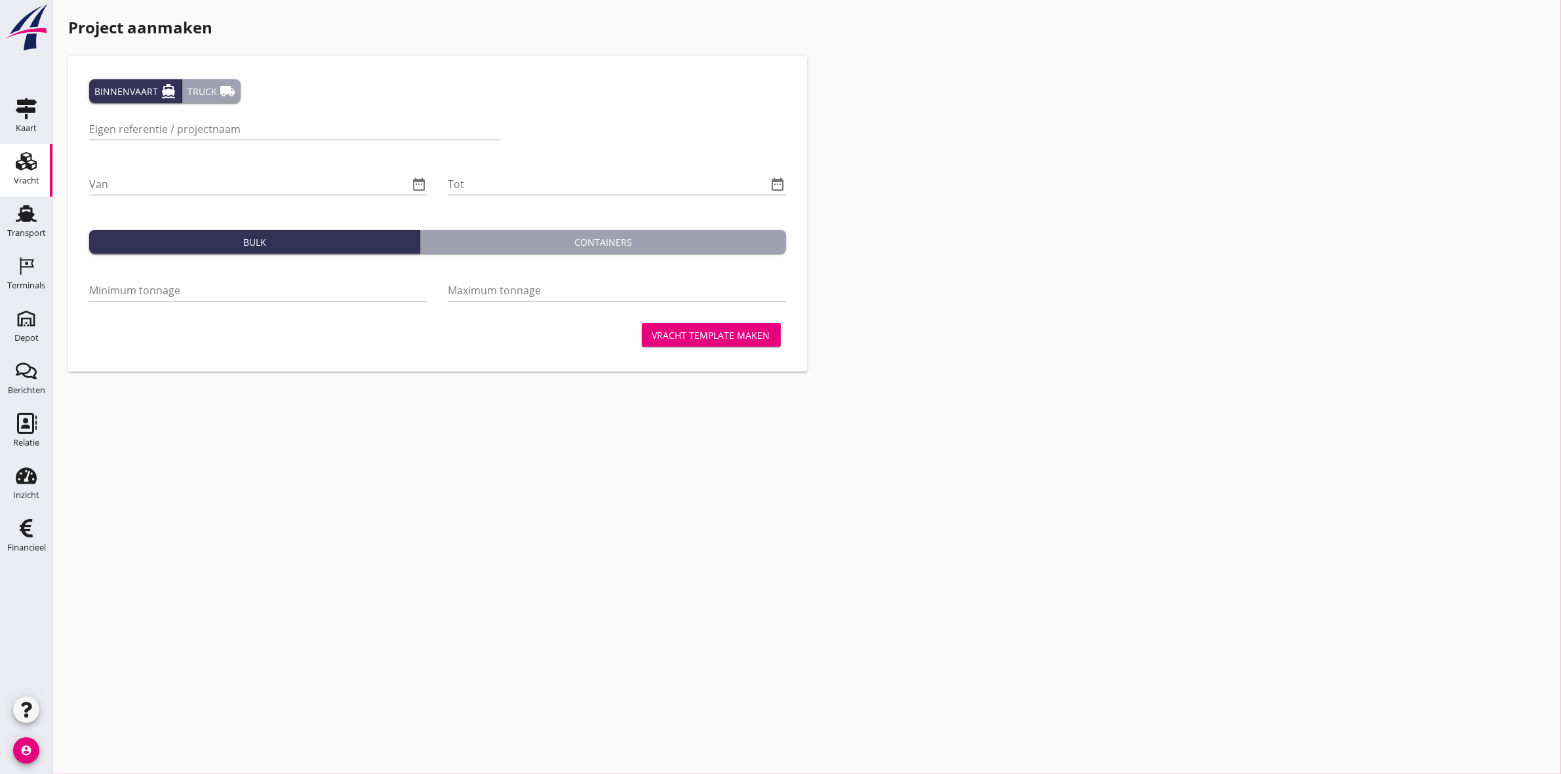
click at [207, 87] on div "Truck local_shipping" at bounding box center [212, 91] width 48 height 16
click at [155, 90] on div "Binnenvaart directions_boat" at bounding box center [135, 91] width 82 height 16
click at [224, 89] on icon "local_shipping" at bounding box center [228, 91] width 16 height 16
click at [315, 130] on input "Eigen referentie / projectnaam" at bounding box center [260, 129] width 343 height 21
click at [305, 132] on input "Eigen referentie / projectnaam" at bounding box center [260, 129] width 343 height 21
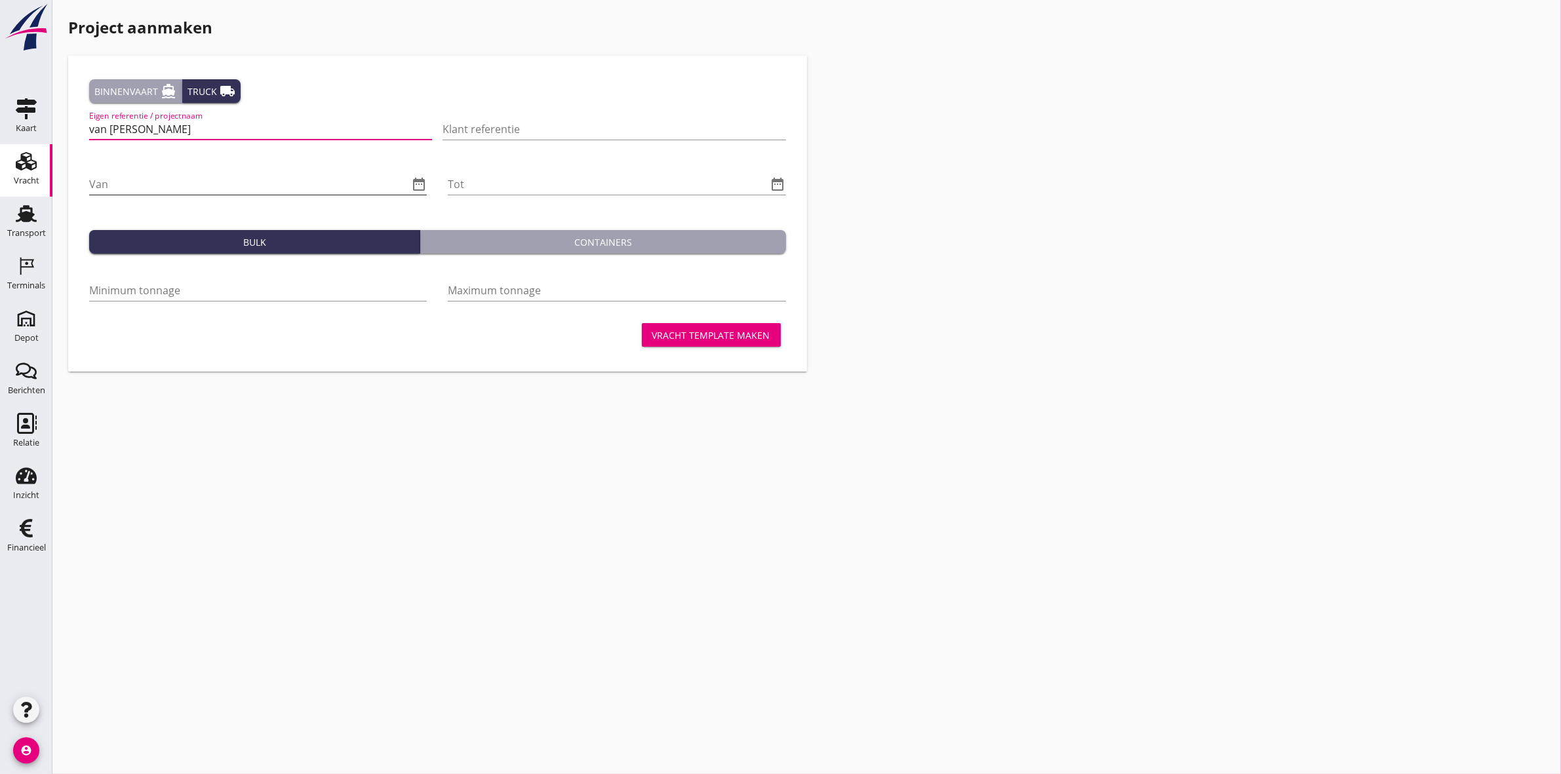
type input "van Kessel - Parkzone Hansweer - Verschralingszand"
click at [536, 132] on input "Klant referentie" at bounding box center [614, 129] width 343 height 21
click at [246, 125] on input "van Kessel - Parkzone Hansweer - Verschralingszand" at bounding box center [260, 129] width 343 height 21
click at [559, 123] on input "Project" at bounding box center [614, 129] width 343 height 21
type input "Project |802219"
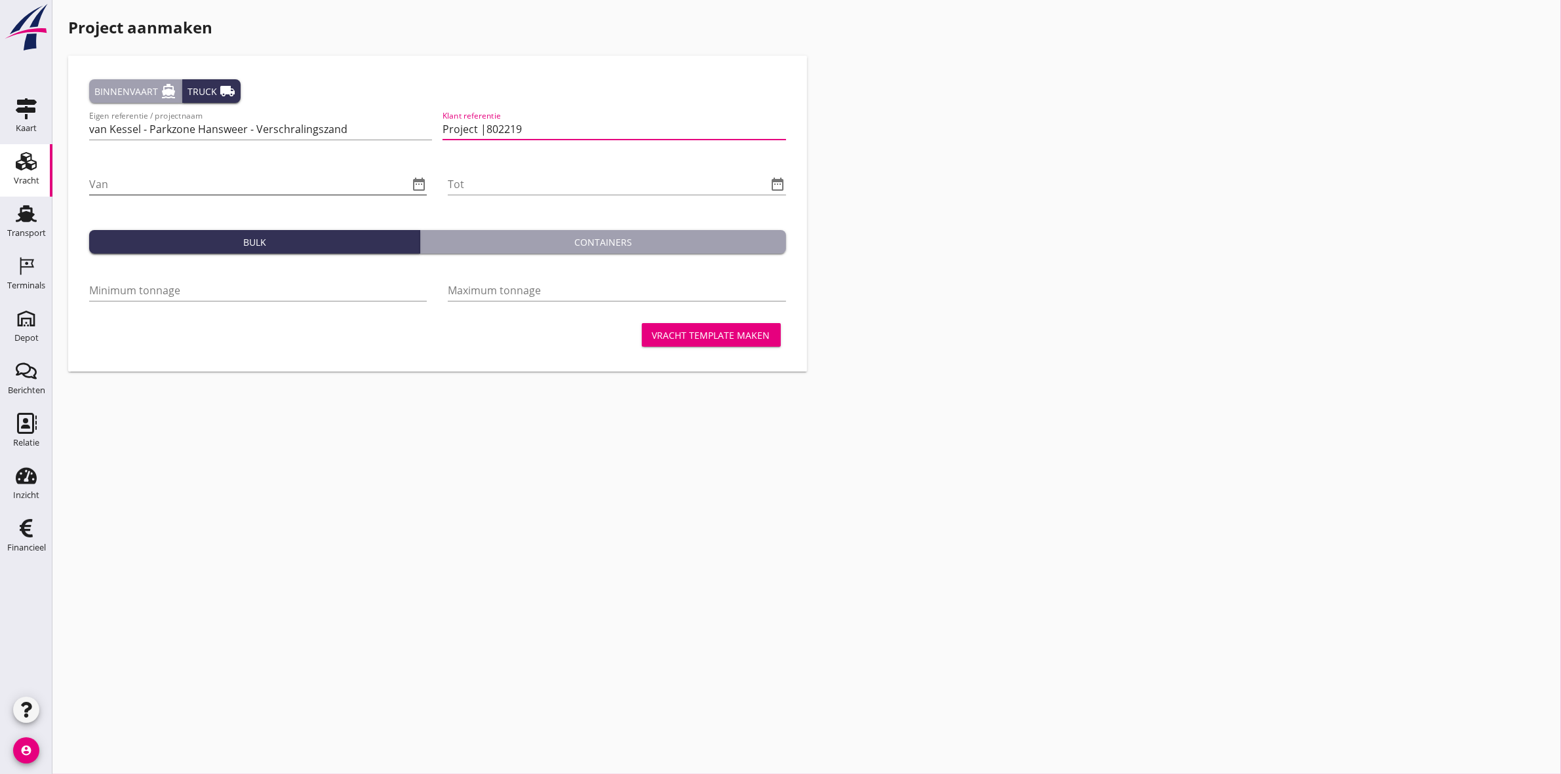
click at [256, 186] on input "Van" at bounding box center [248, 184] width 319 height 21
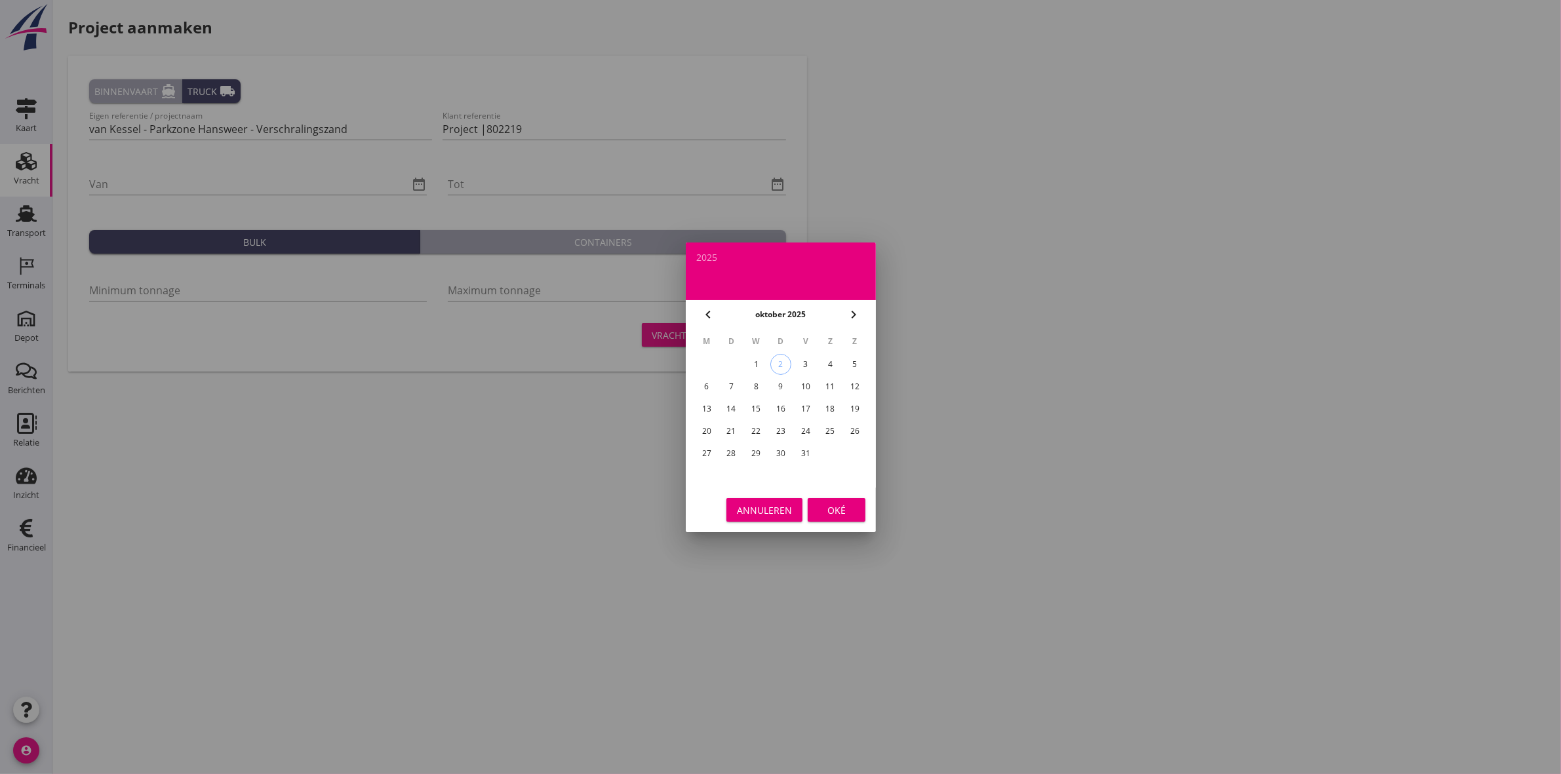
click at [702, 315] on icon "chevron_left" at bounding box center [708, 315] width 16 height 16
click at [703, 365] on div "1" at bounding box center [706, 364] width 21 height 21
type input "2025-09-01"
click at [844, 506] on div "Oké" at bounding box center [836, 510] width 37 height 14
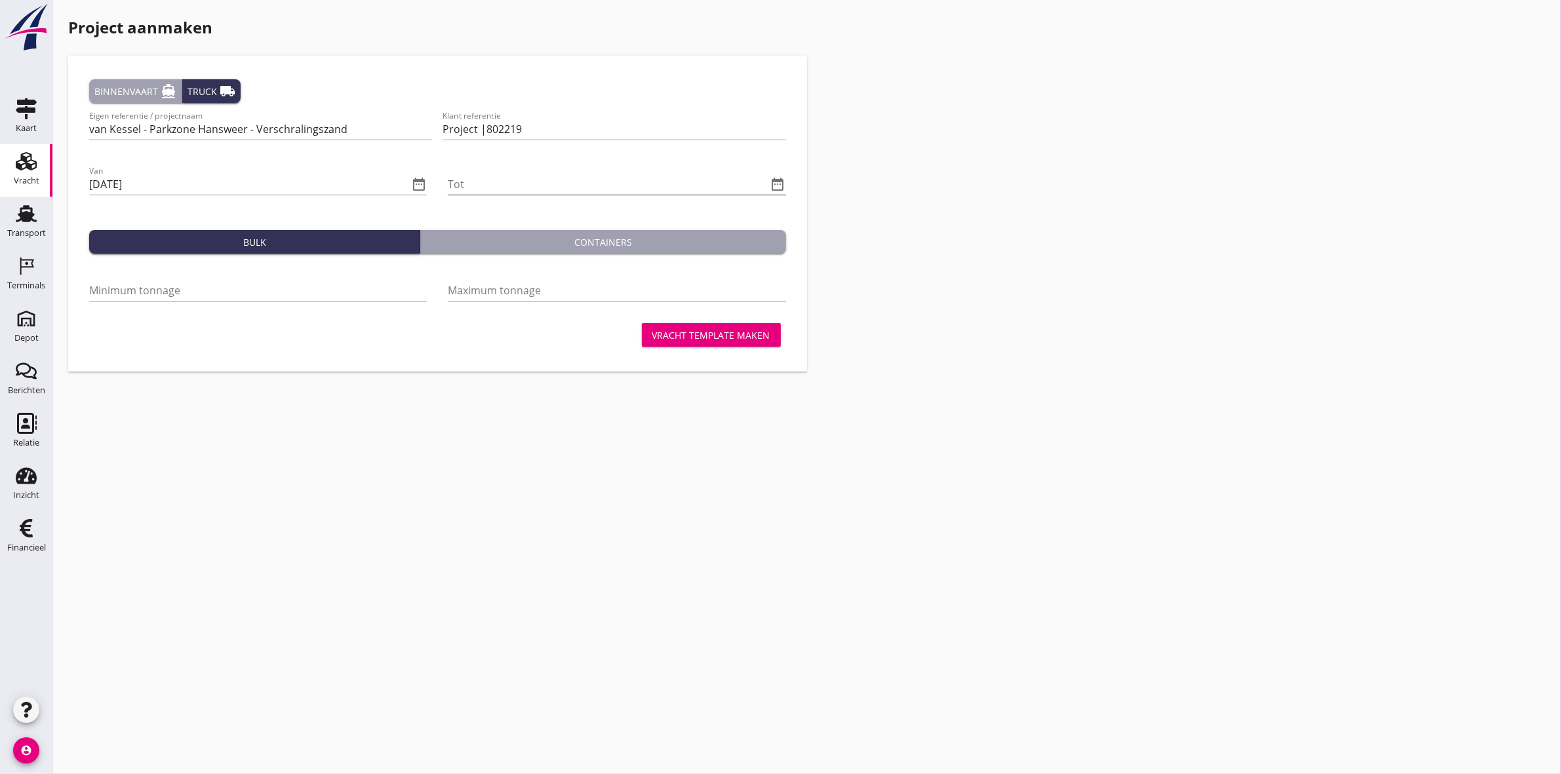
click at [775, 186] on icon "date_range" at bounding box center [778, 184] width 16 height 16
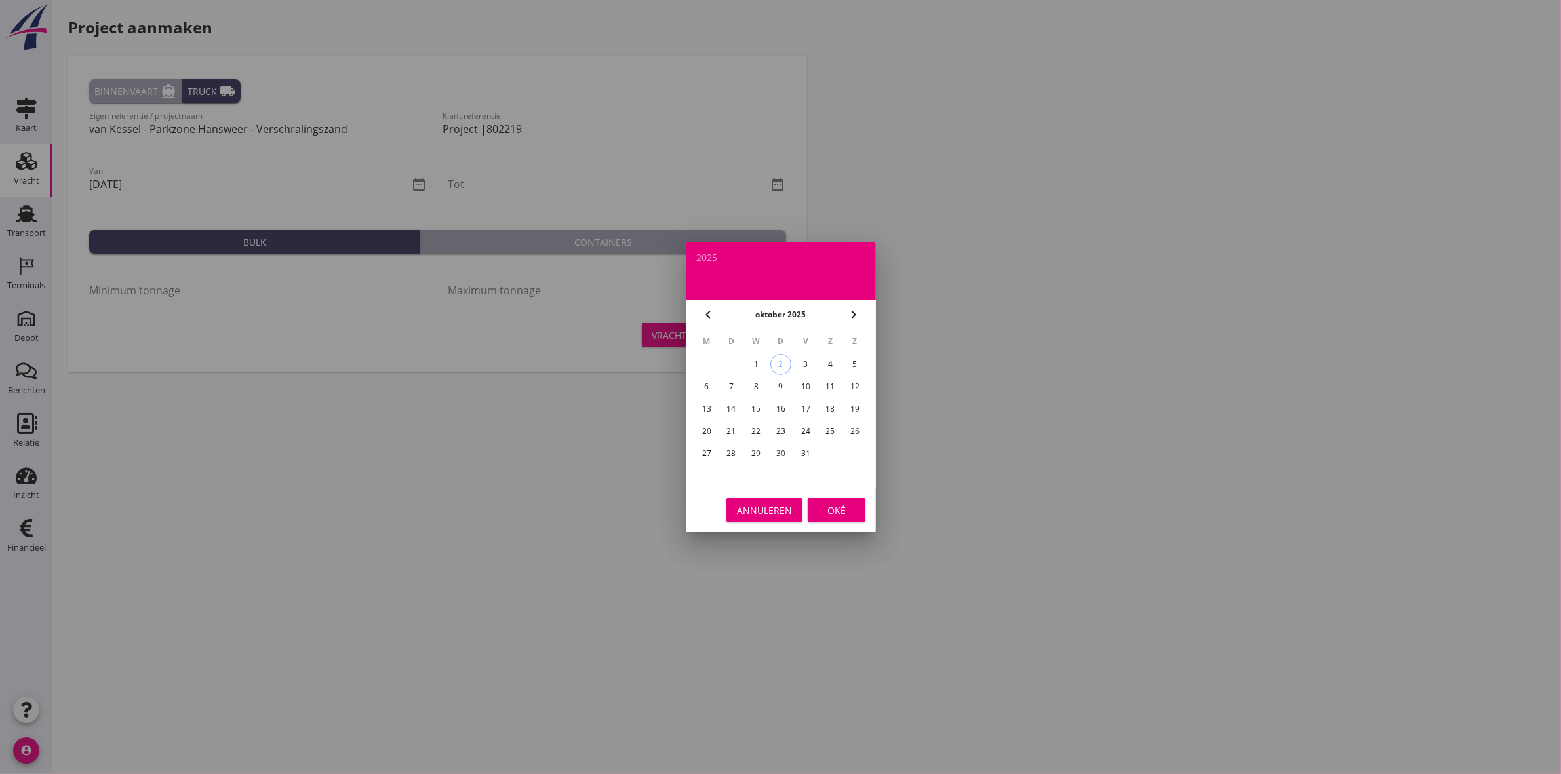
click at [803, 450] on div "31" at bounding box center [805, 453] width 21 height 21
type input "2025-10-31"
click at [844, 525] on div "Annuleren Oké" at bounding box center [781, 510] width 190 height 45
click at [844, 513] on div "Oké" at bounding box center [836, 510] width 37 height 14
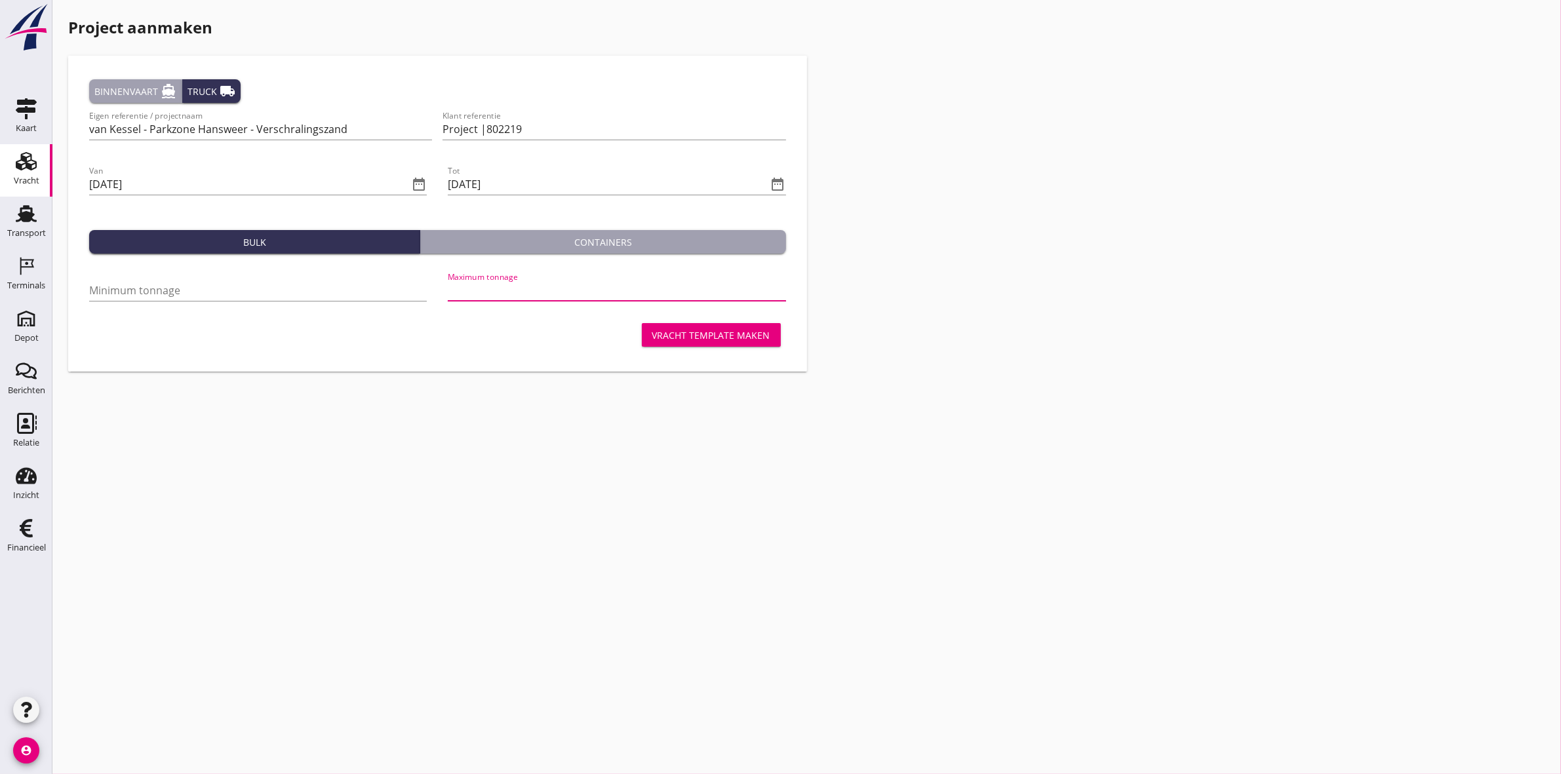
click at [541, 296] on input "Maximum tonnage" at bounding box center [617, 290] width 338 height 21
type input "1"
type input "450"
click at [342, 290] on input "Minimum tonnage" at bounding box center [258, 290] width 338 height 21
type input "10"
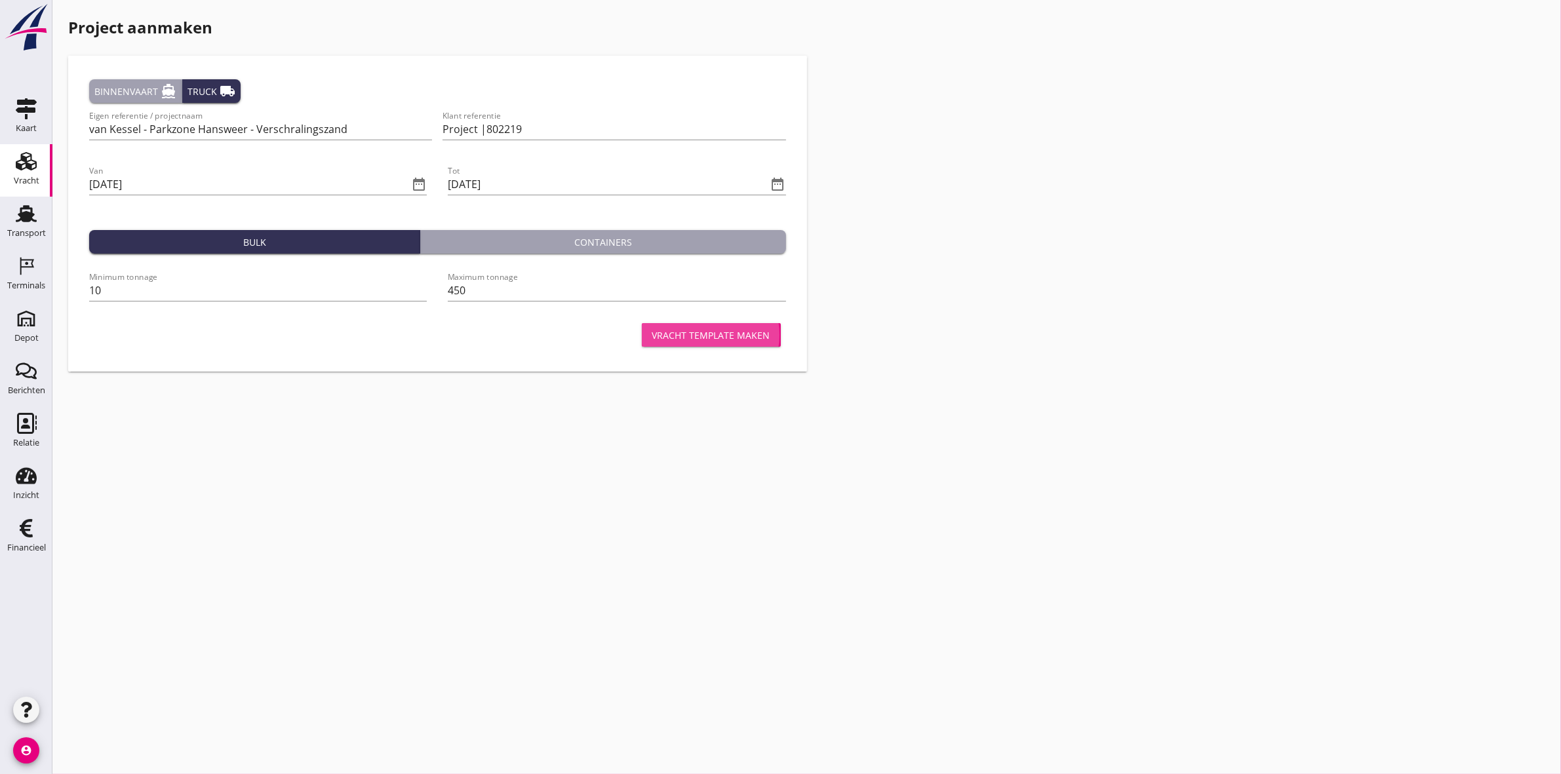
click at [764, 338] on div "Vracht template maken" at bounding box center [711, 335] width 118 height 14
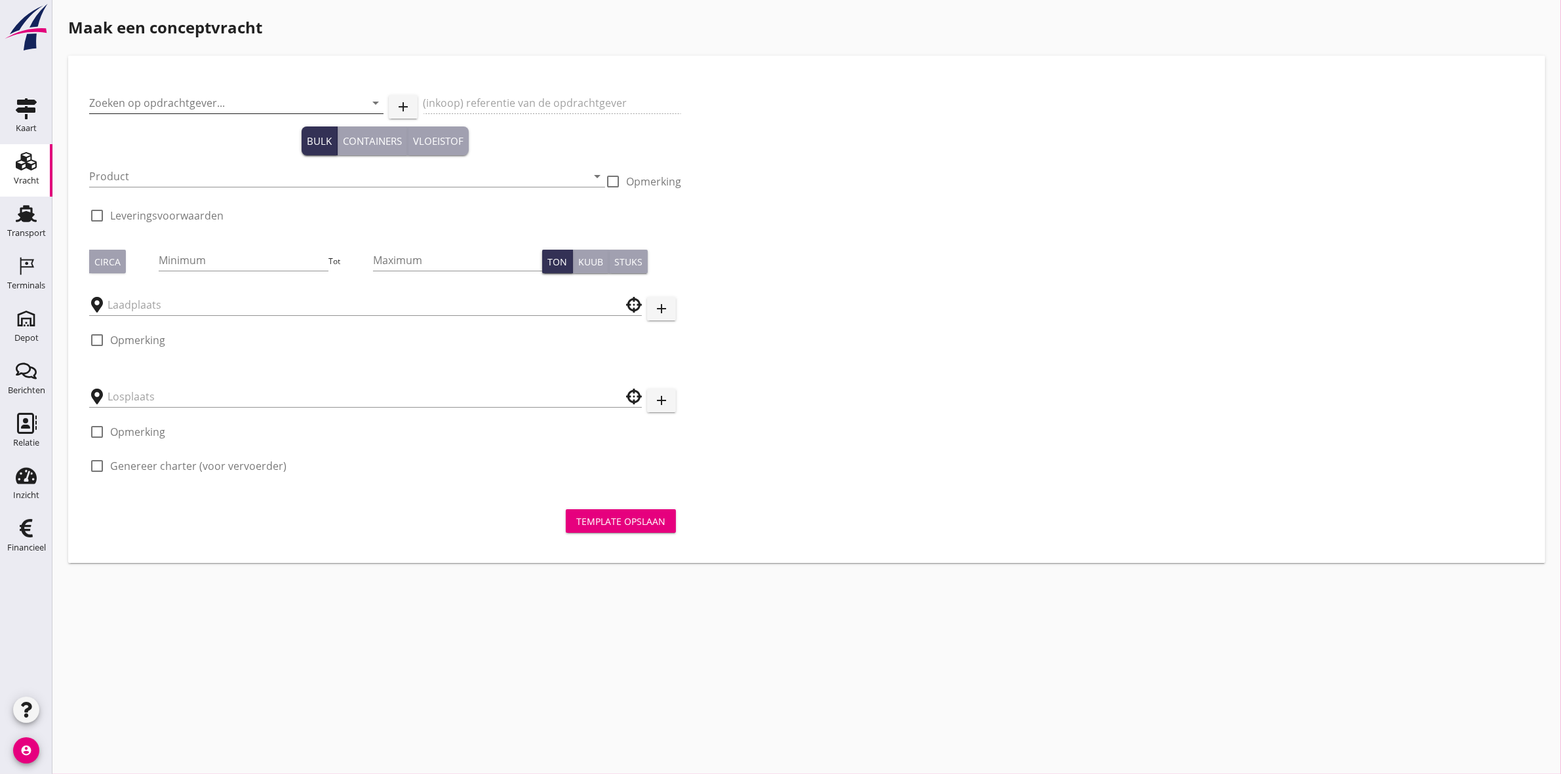
click at [167, 106] on input "Zoeken op opdrachtgever..." at bounding box center [218, 102] width 258 height 21
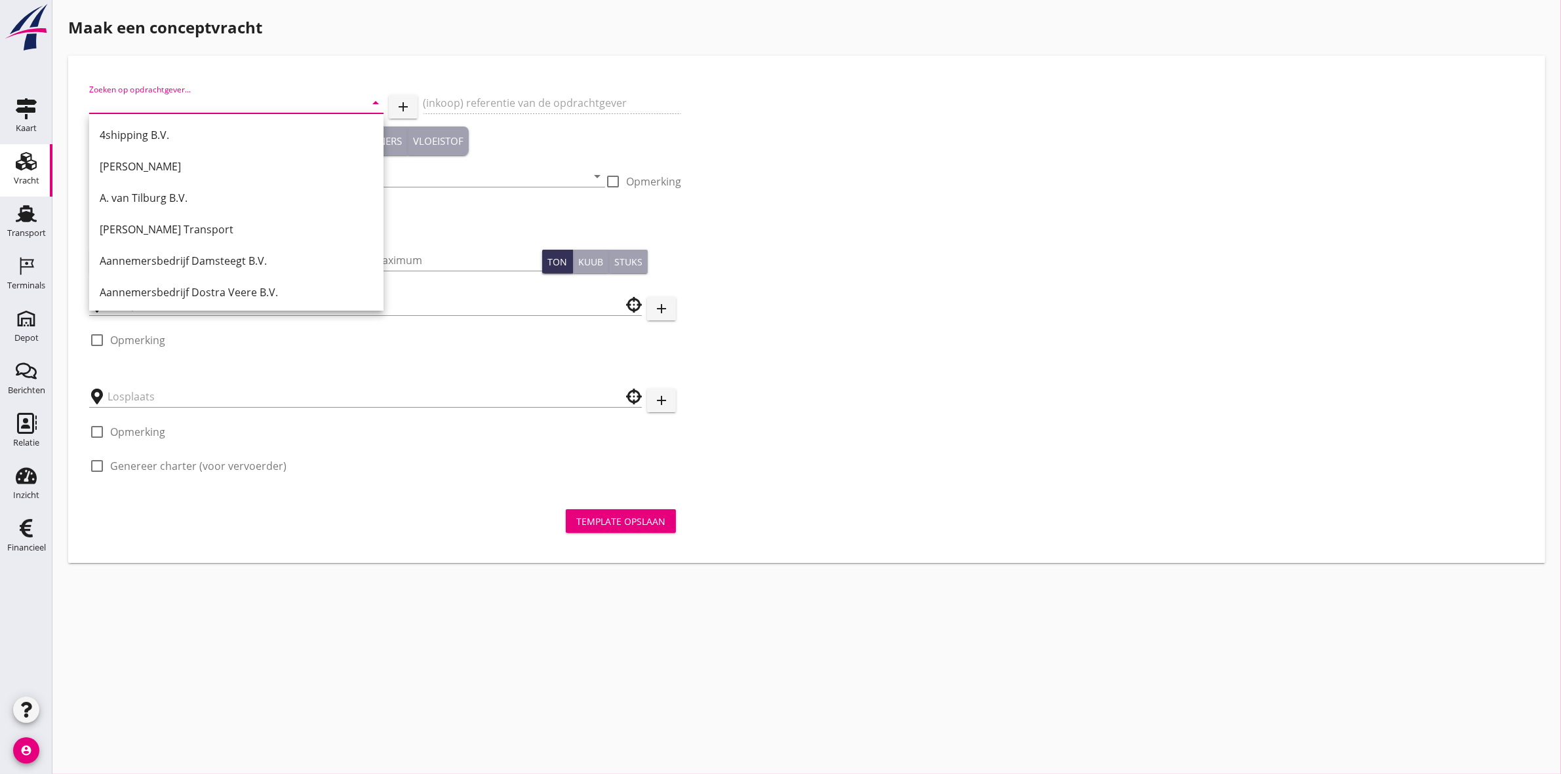
paste input "Van Kessel Sport en Cultuurtechniek"
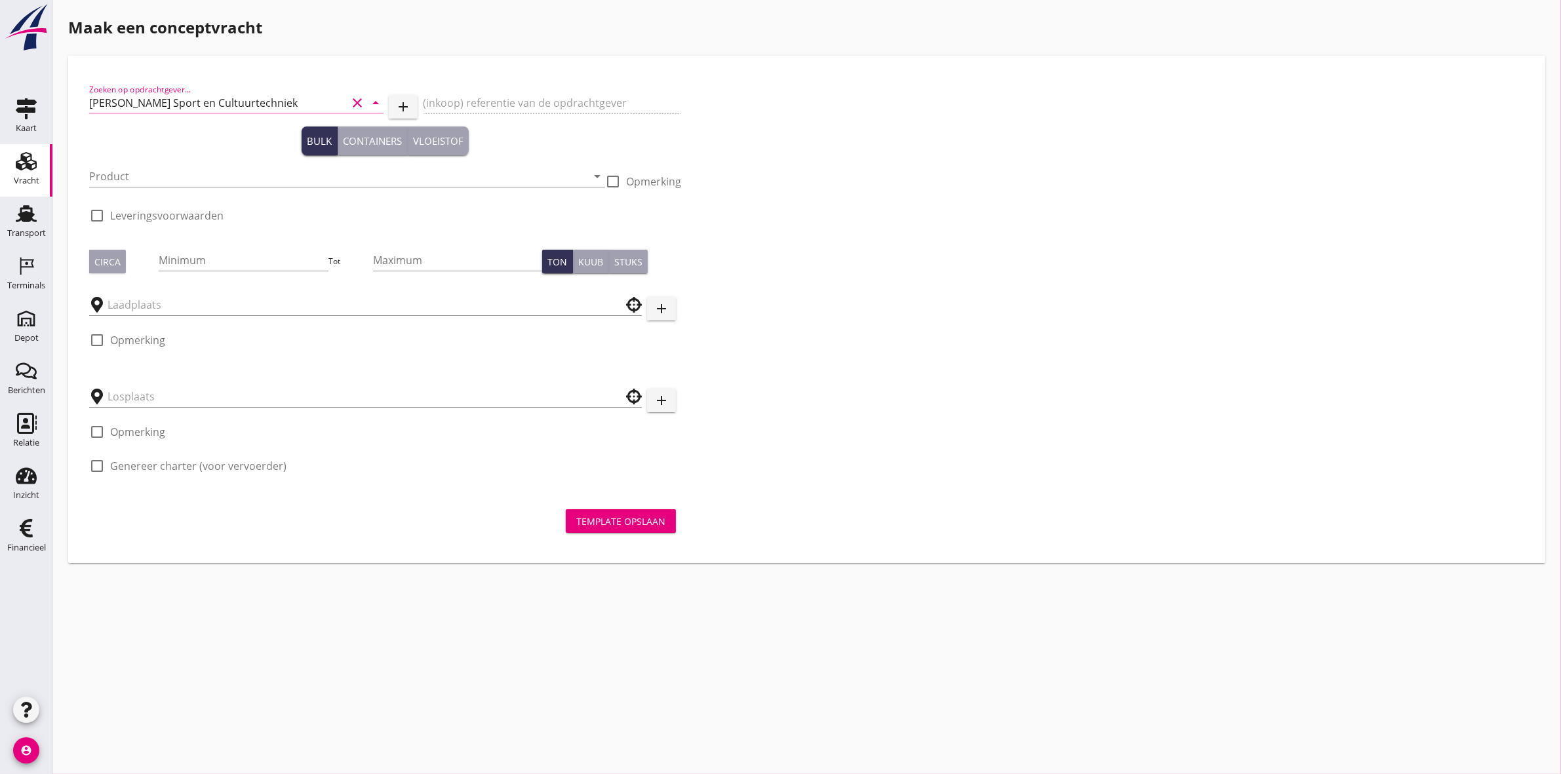
type input "Van Kessel Sport en Cultuurtechniek"
click at [517, 83] on div "(inkoop) referentie van de opdrachtgever" at bounding box center [552, 104] width 258 height 45
click at [519, 103] on div "(inkoop) referentie van de opdrachtgever" at bounding box center [552, 104] width 258 height 45
click at [283, 92] on input "Van Kessel Sport en Cultuurtechniek" at bounding box center [218, 102] width 258 height 21
click at [277, 133] on div "Van Kessel Sport en Cultuurtechniek" at bounding box center [236, 135] width 273 height 16
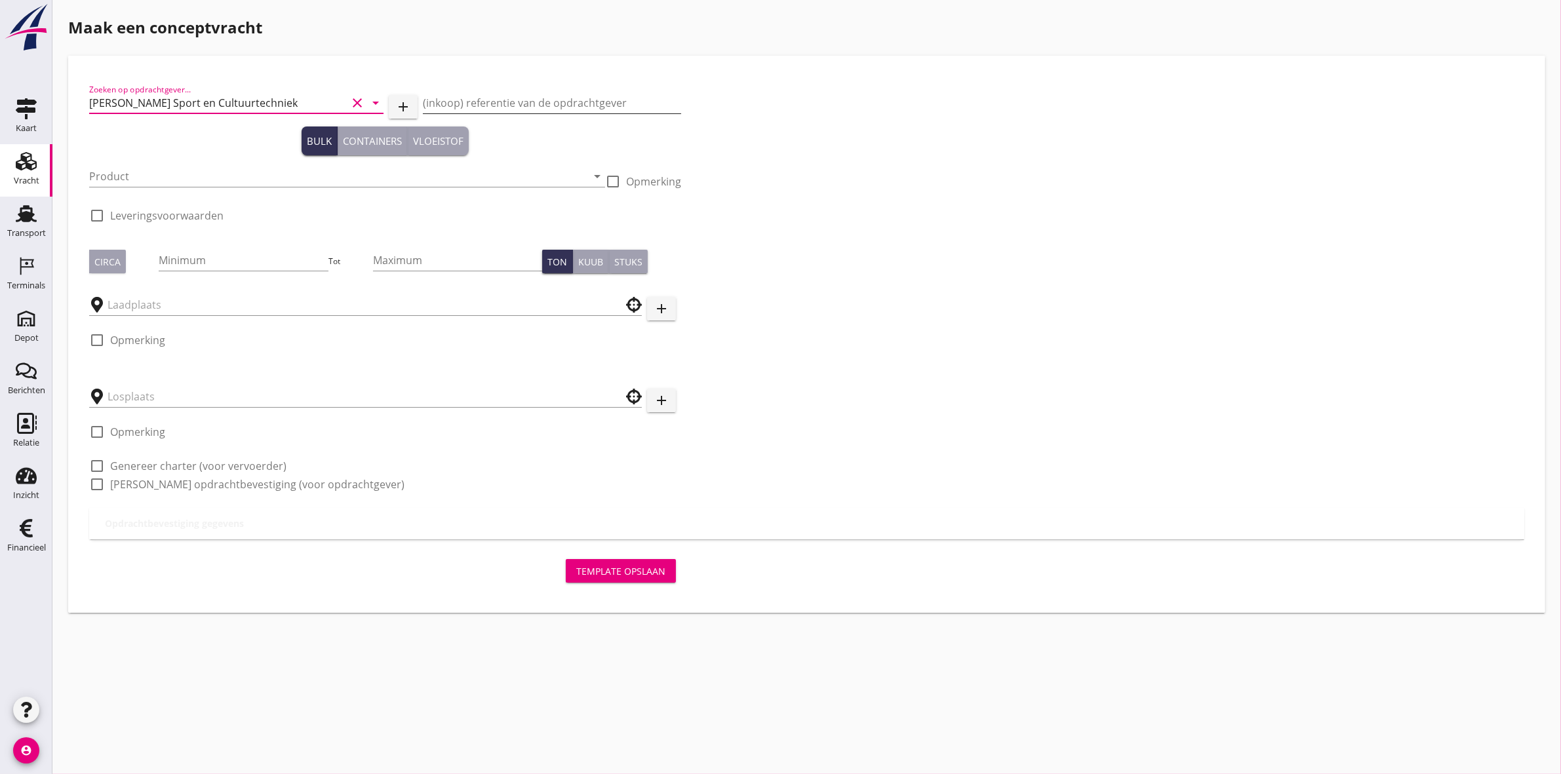
click at [555, 106] on input "(inkoop) referentie van de opdrachtgever" at bounding box center [552, 102] width 258 height 21
paste input "Project | 802219 Parkzone Hansweer Verschralingszand"
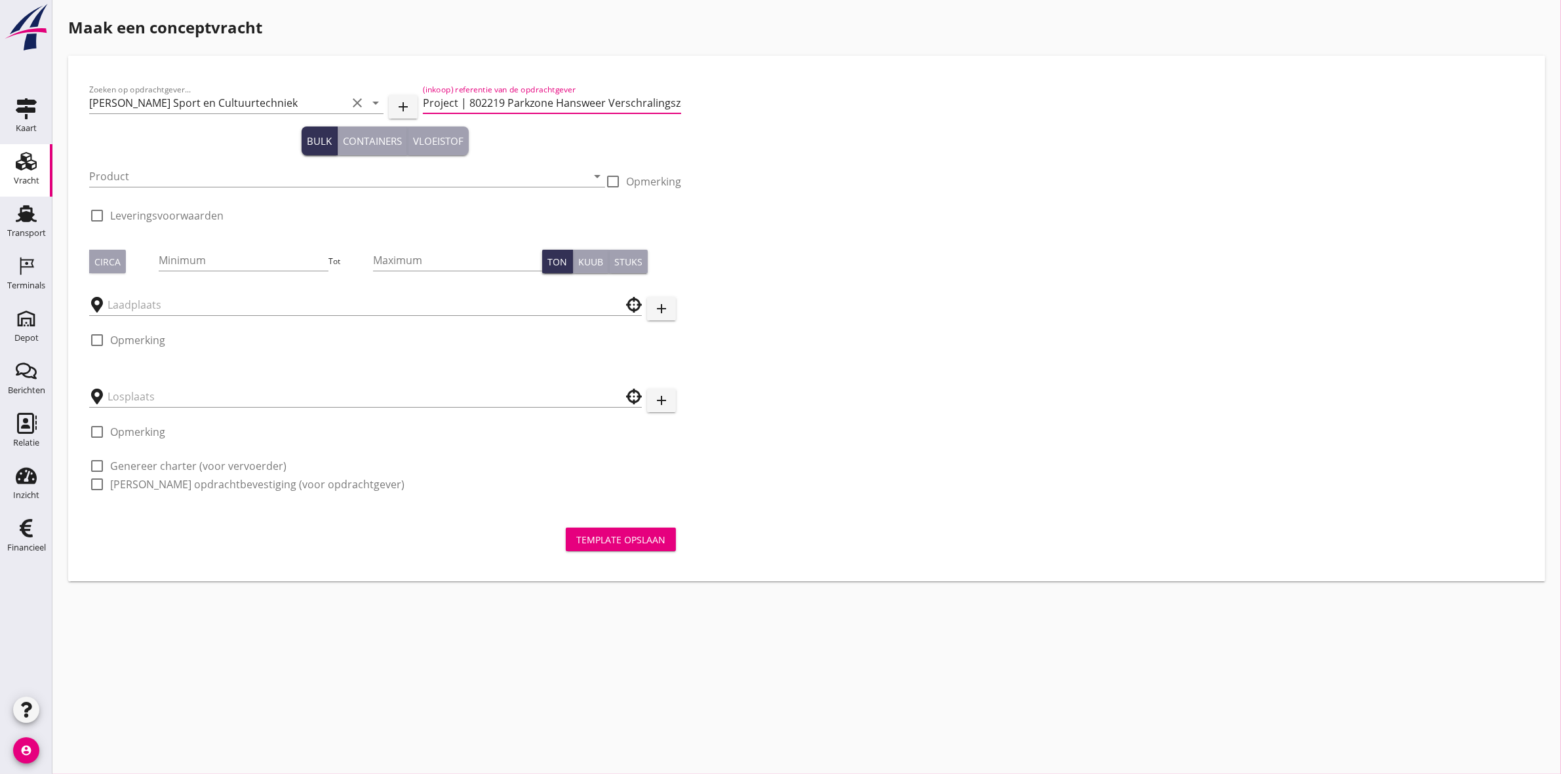
scroll to position [0, 15]
type input "Project | 802219 Parkzone Hansweer Verschralingszand"
click at [991, 116] on div "Zoeken op opdrachtgever... Van Kessel Sport en Cultuurtechniek clear arrow_drop…" at bounding box center [807, 292] width 1446 height 431
click at [210, 171] on input "Product" at bounding box center [338, 176] width 498 height 21
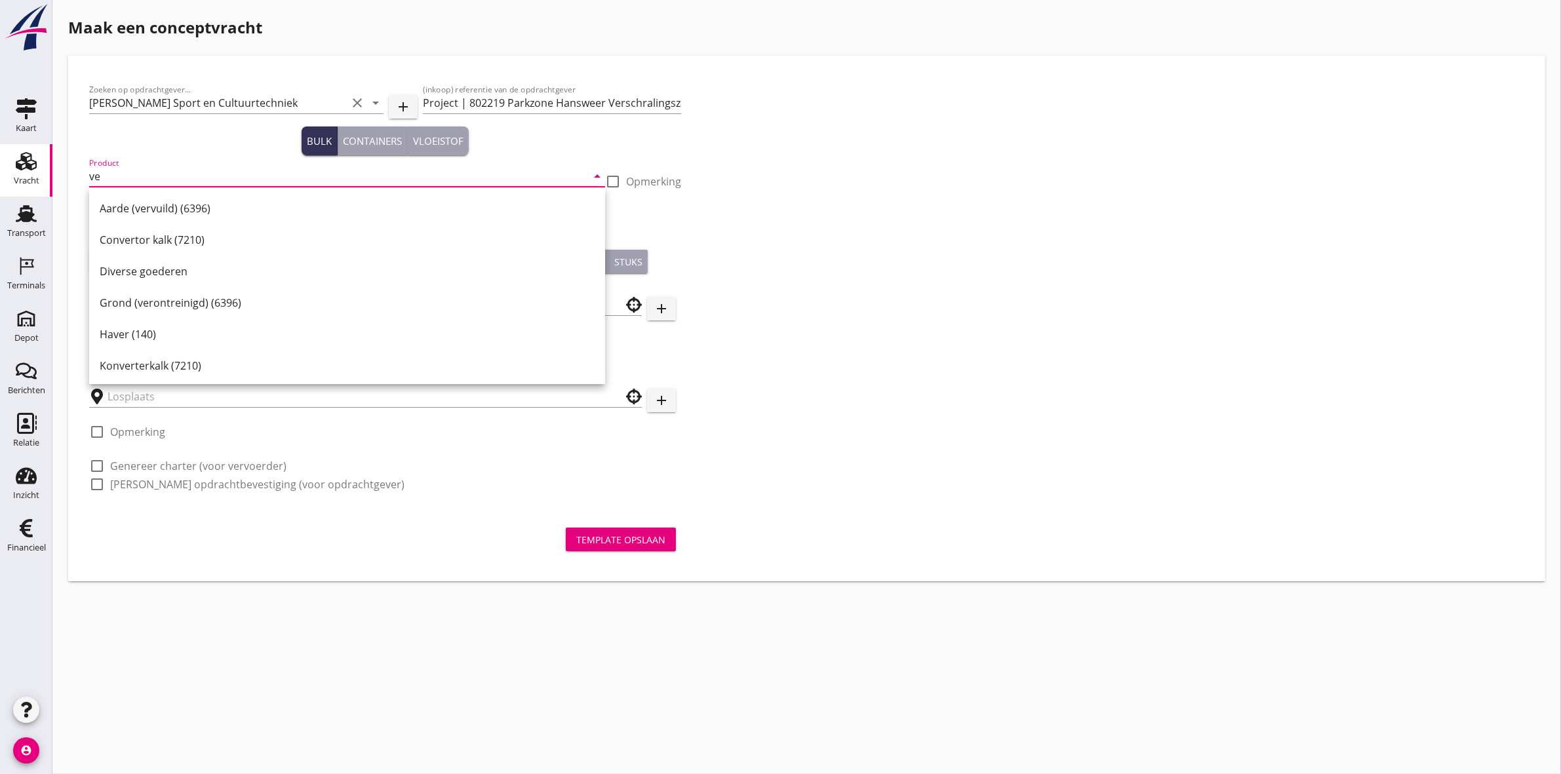
type input "v"
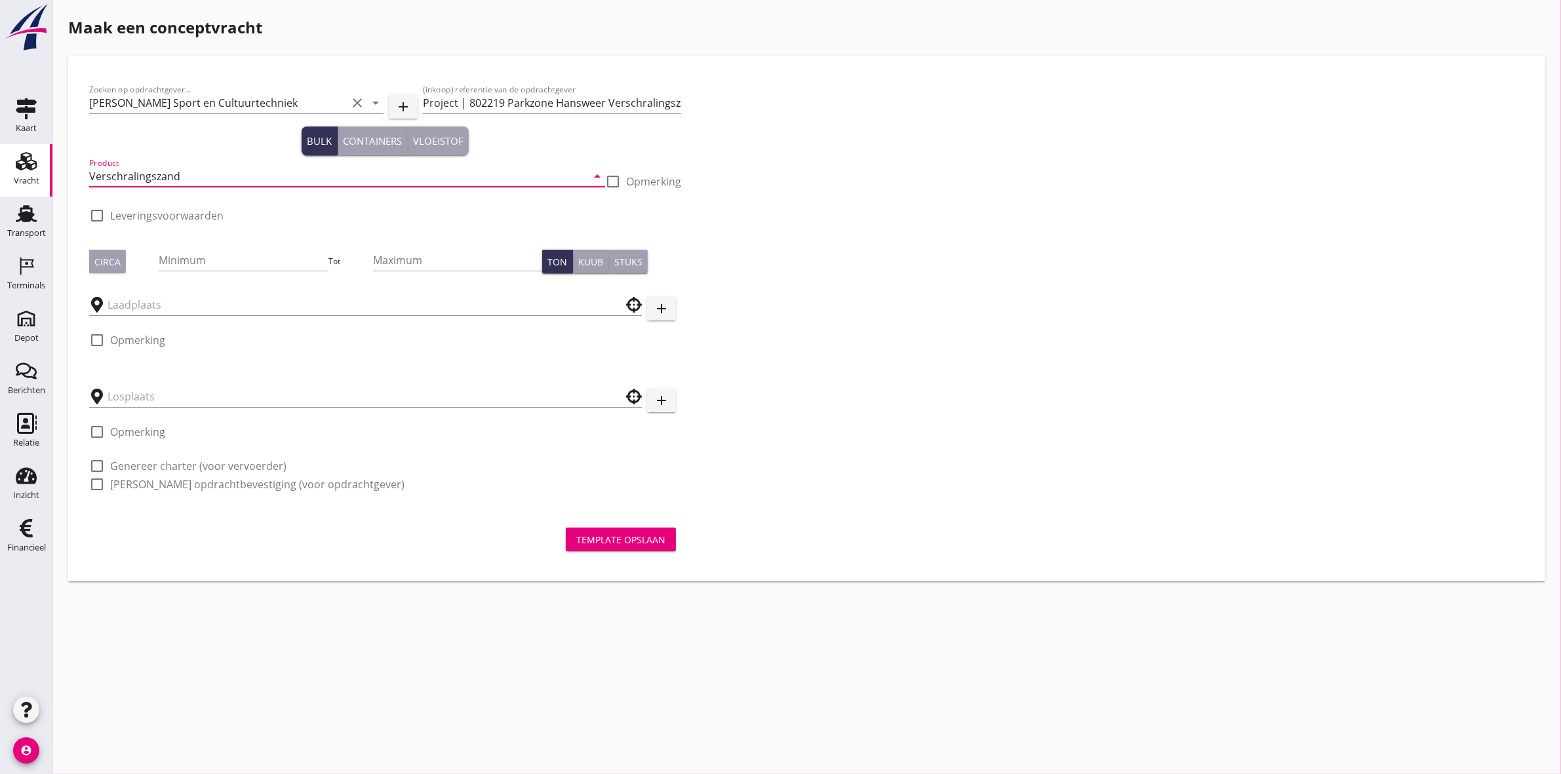
type input "Verschralingszand"
click at [99, 212] on div at bounding box center [97, 216] width 22 height 22
checkbox input "true"
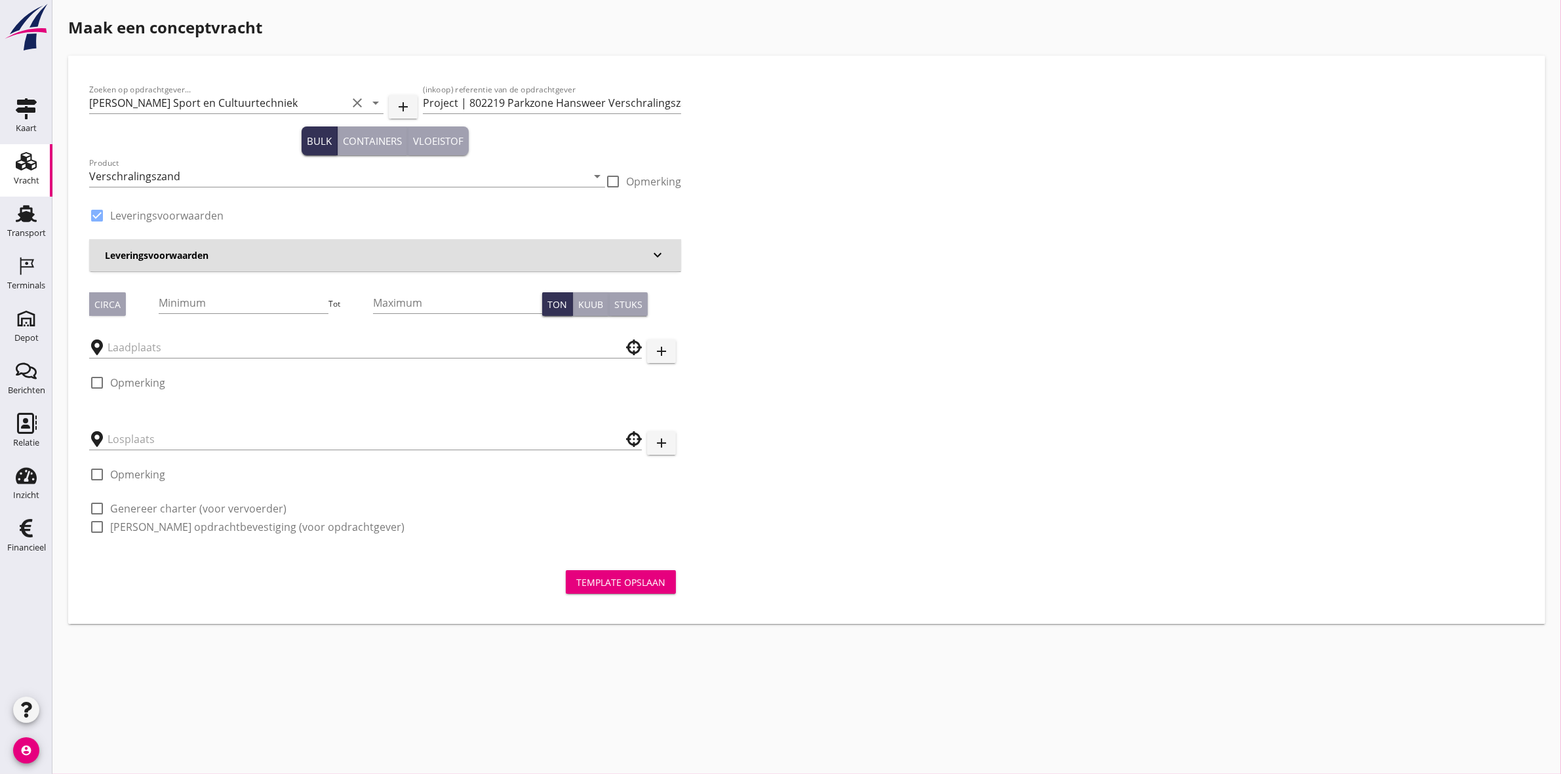
click at [125, 250] on h3 "Leveringsvoorwaarden" at bounding box center [377, 255] width 545 height 14
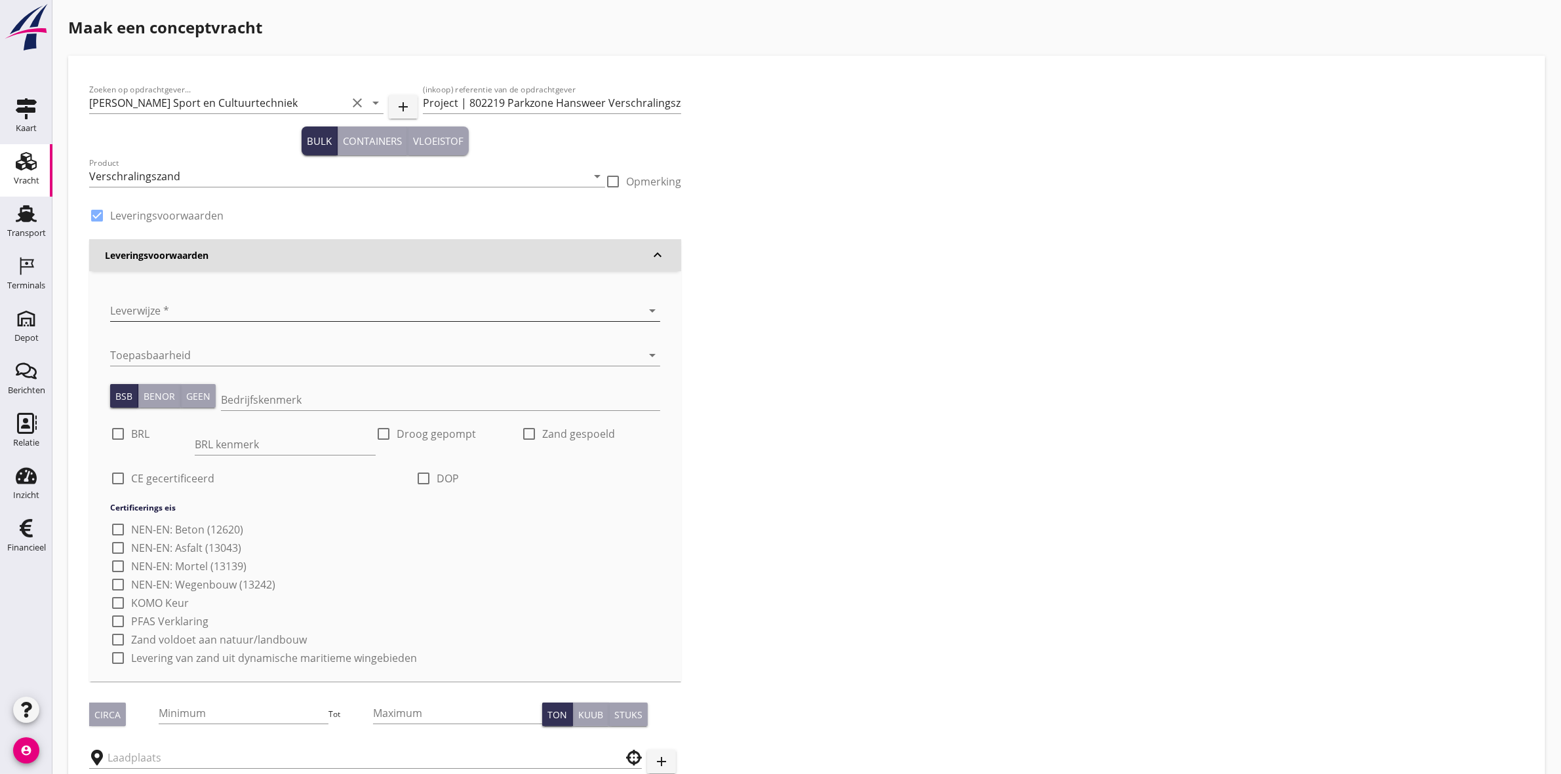
click at [151, 308] on div at bounding box center [366, 310] width 513 height 21
click at [161, 328] on div "Franco op vrachtwagen" at bounding box center [385, 321] width 529 height 16
click at [928, 325] on div "Zoeken op opdrachtgever... Van Kessel Sport en Cultuurtechniek clear arrow_drop…" at bounding box center [807, 519] width 1446 height 884
click at [355, 355] on div at bounding box center [366, 355] width 513 height 21
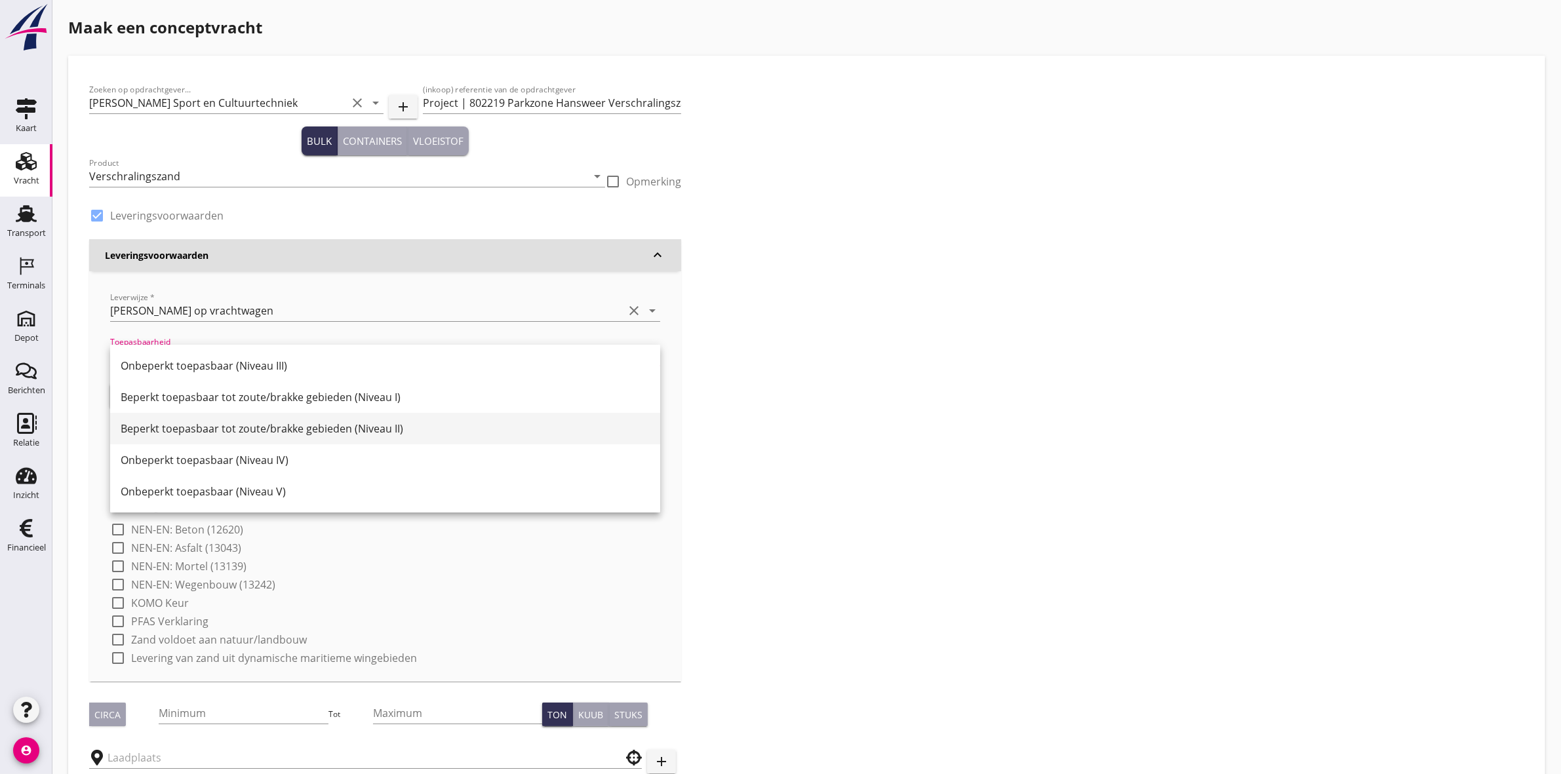
click at [392, 437] on div "Beperkt toepasbaar tot zoute/brakke gebieden (Niveau II)" at bounding box center [385, 428] width 529 height 31
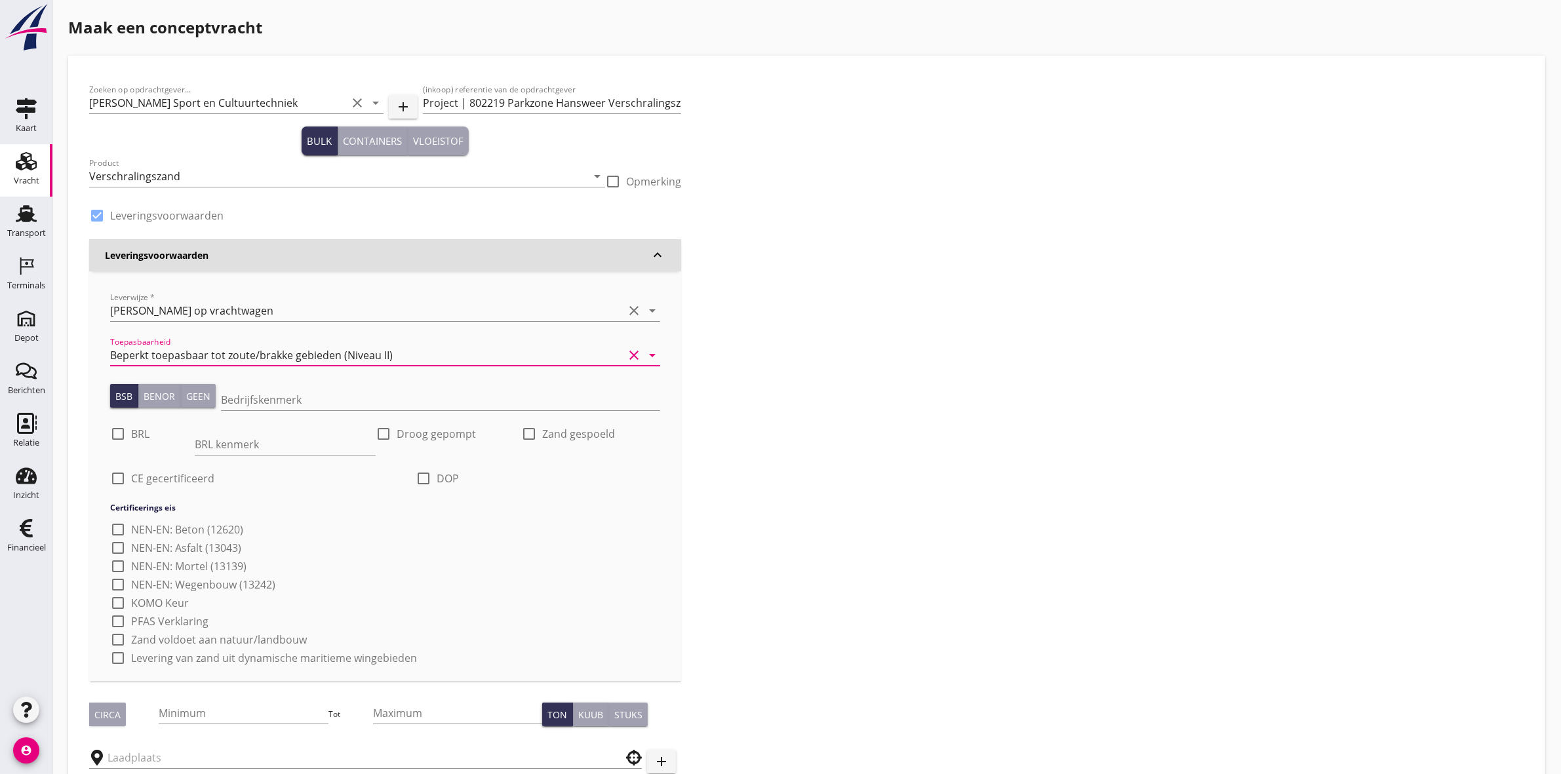
click at [913, 297] on div "Zoeken op opdrachtgever... Van Kessel Sport en Cultuurtechniek clear arrow_drop…" at bounding box center [807, 519] width 1446 height 884
click at [329, 401] on input "Bedrijfskenmerk" at bounding box center [440, 399] width 439 height 21
type input "411"
drag, startPoint x: 347, startPoint y: 401, endPoint x: 179, endPoint y: 393, distance: 168.7
click at [179, 393] on div "BSB Benor Geen Bedrijfskenmerk 411" at bounding box center [385, 401] width 550 height 45
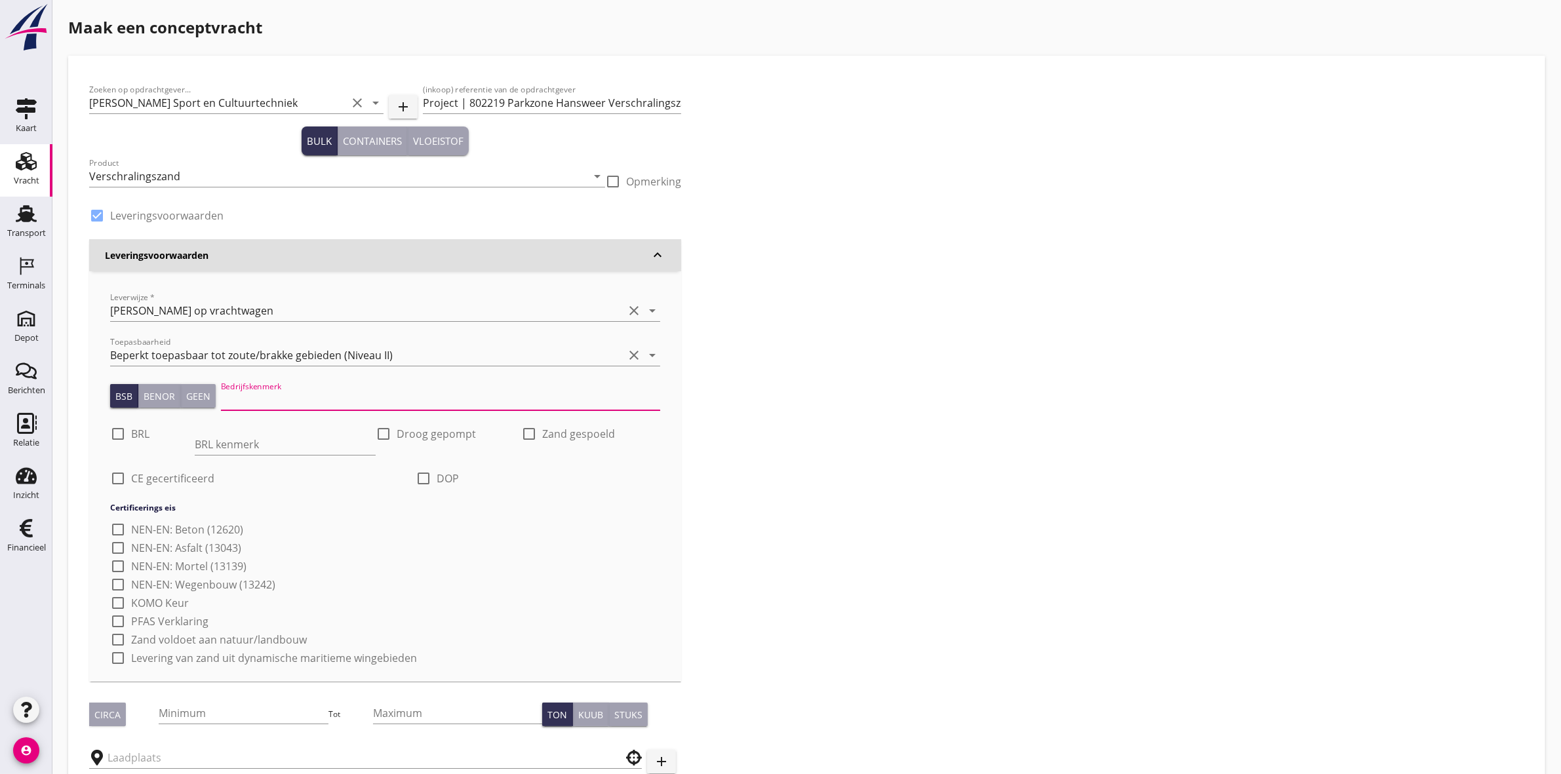
click at [237, 394] on input "Bedrijfskenmerk" at bounding box center [440, 399] width 439 height 21
type input "K20886/06"
click at [117, 433] on div at bounding box center [118, 434] width 22 height 22
checkbox input "true"
click at [222, 454] on input "BRL kenmerk" at bounding box center [286, 444] width 182 height 21
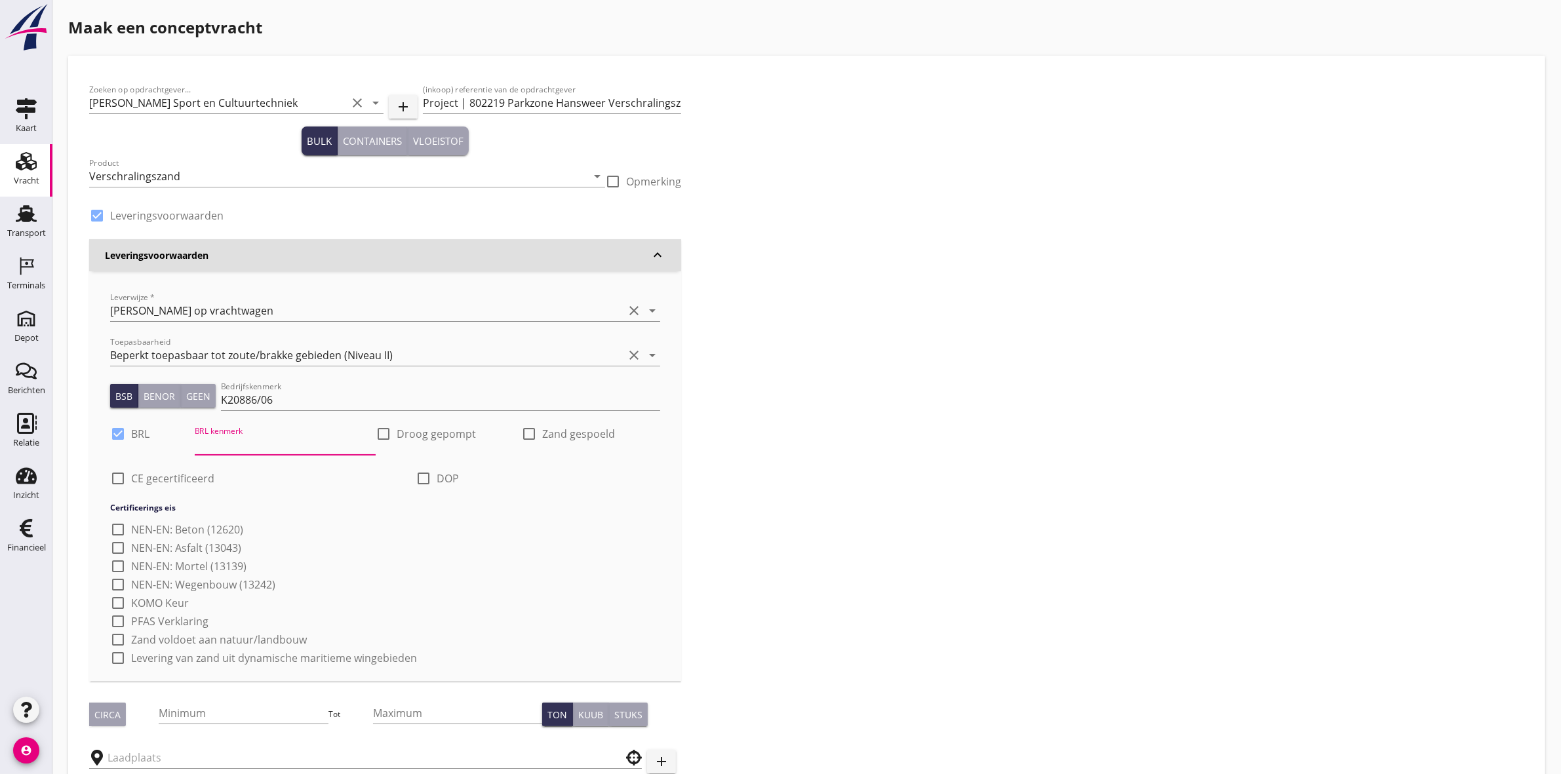
type input "9313"
click at [107, 477] on div at bounding box center [118, 478] width 22 height 22
checkbox input "true"
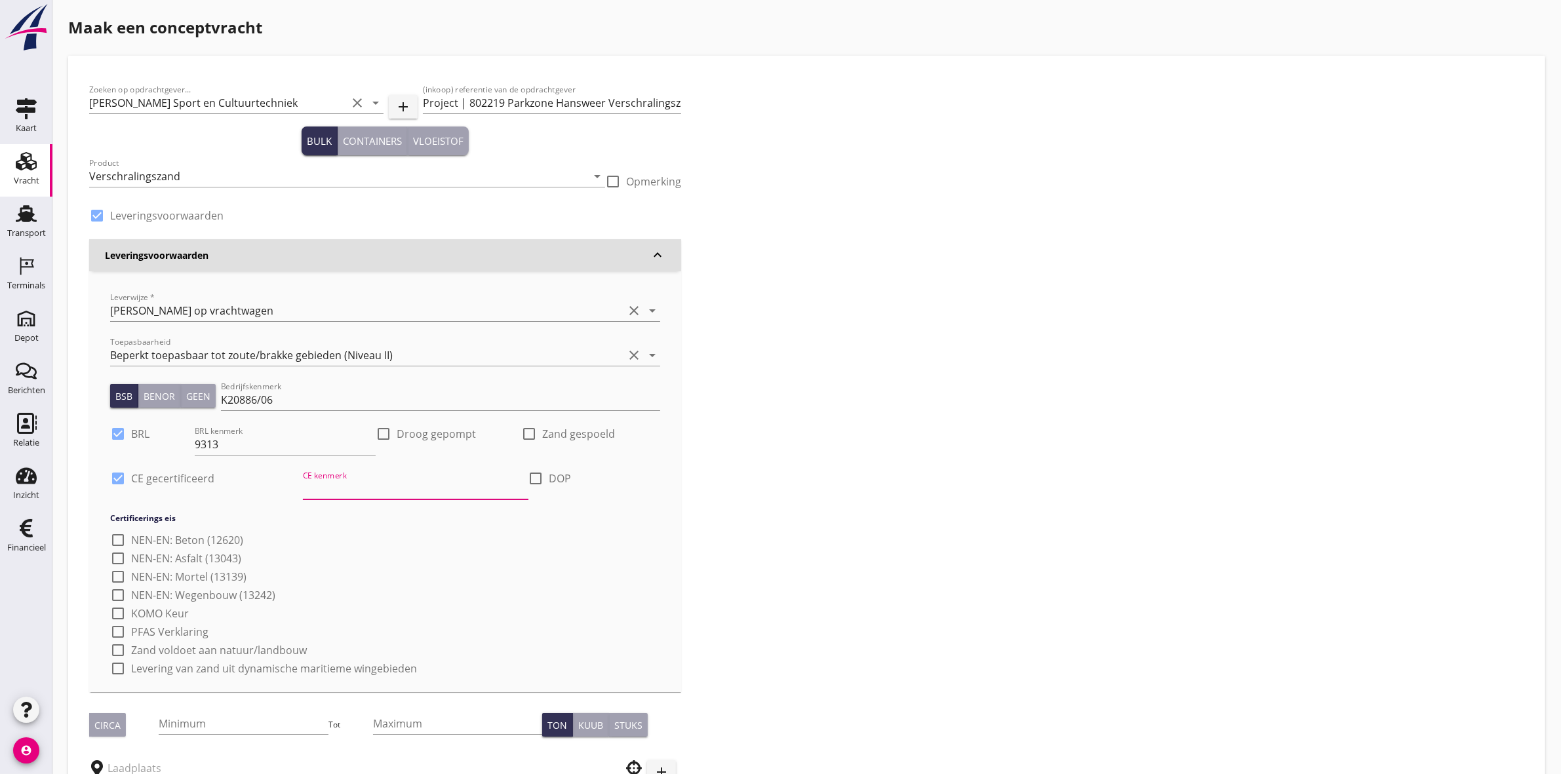
click at [335, 494] on input "CE kenmerk" at bounding box center [415, 489] width 225 height 21
type input "CE2+ 08-0620-CPR-43807"
click at [536, 479] on div at bounding box center [536, 478] width 22 height 22
checkbox input "true"
click at [595, 493] on input "DOP kenmerk" at bounding box center [575, 489] width 168 height 21
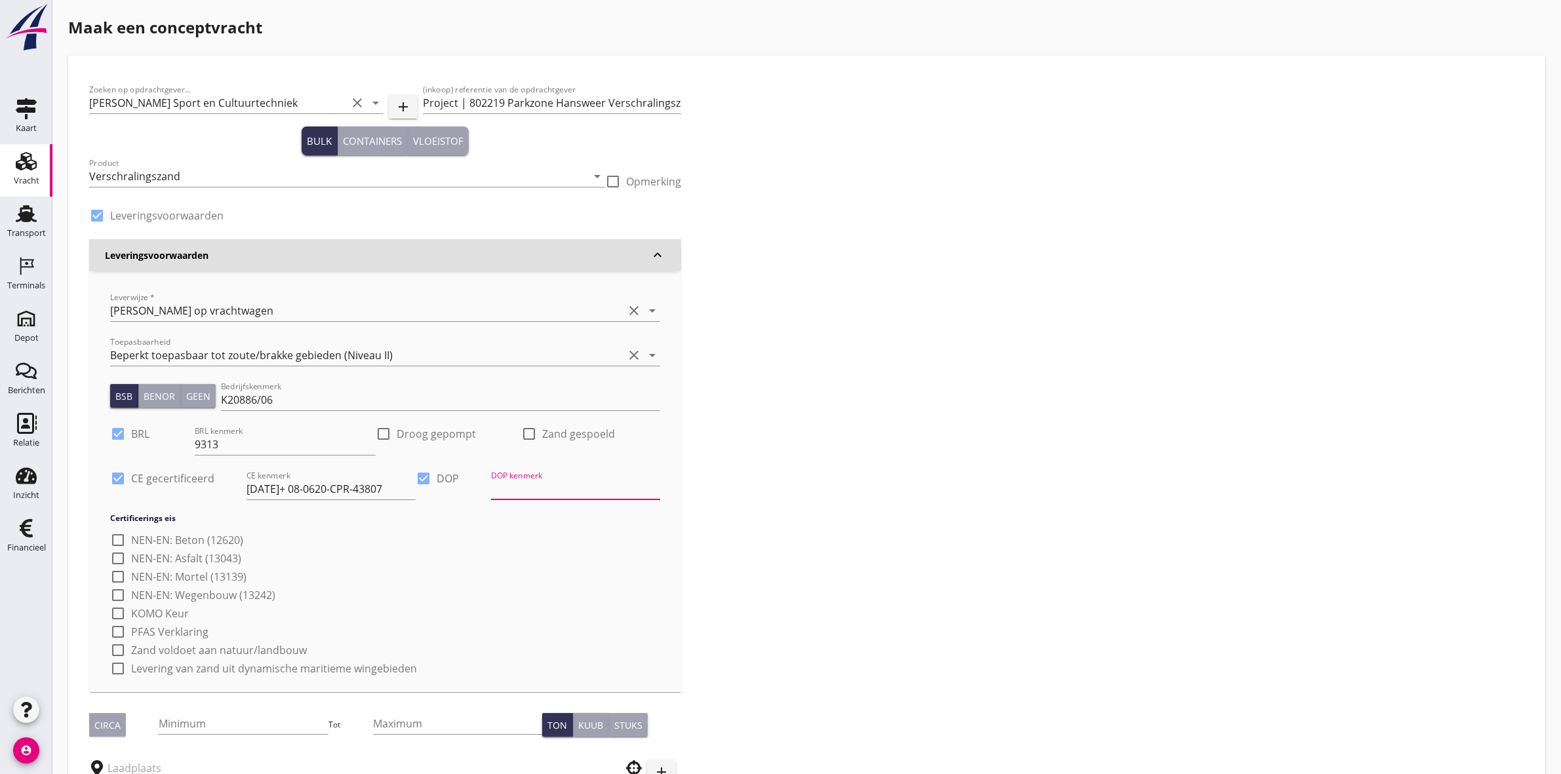
type input "Rev.: faassegroep.nl"
click at [807, 490] on div "Zoeken op opdrachtgever... Van Kessel Sport en Cultuurtechniek clear arrow_drop…" at bounding box center [807, 524] width 1446 height 895
click at [122, 595] on div at bounding box center [118, 595] width 22 height 22
checkbox input "true"
click at [116, 633] on div at bounding box center [118, 632] width 22 height 22
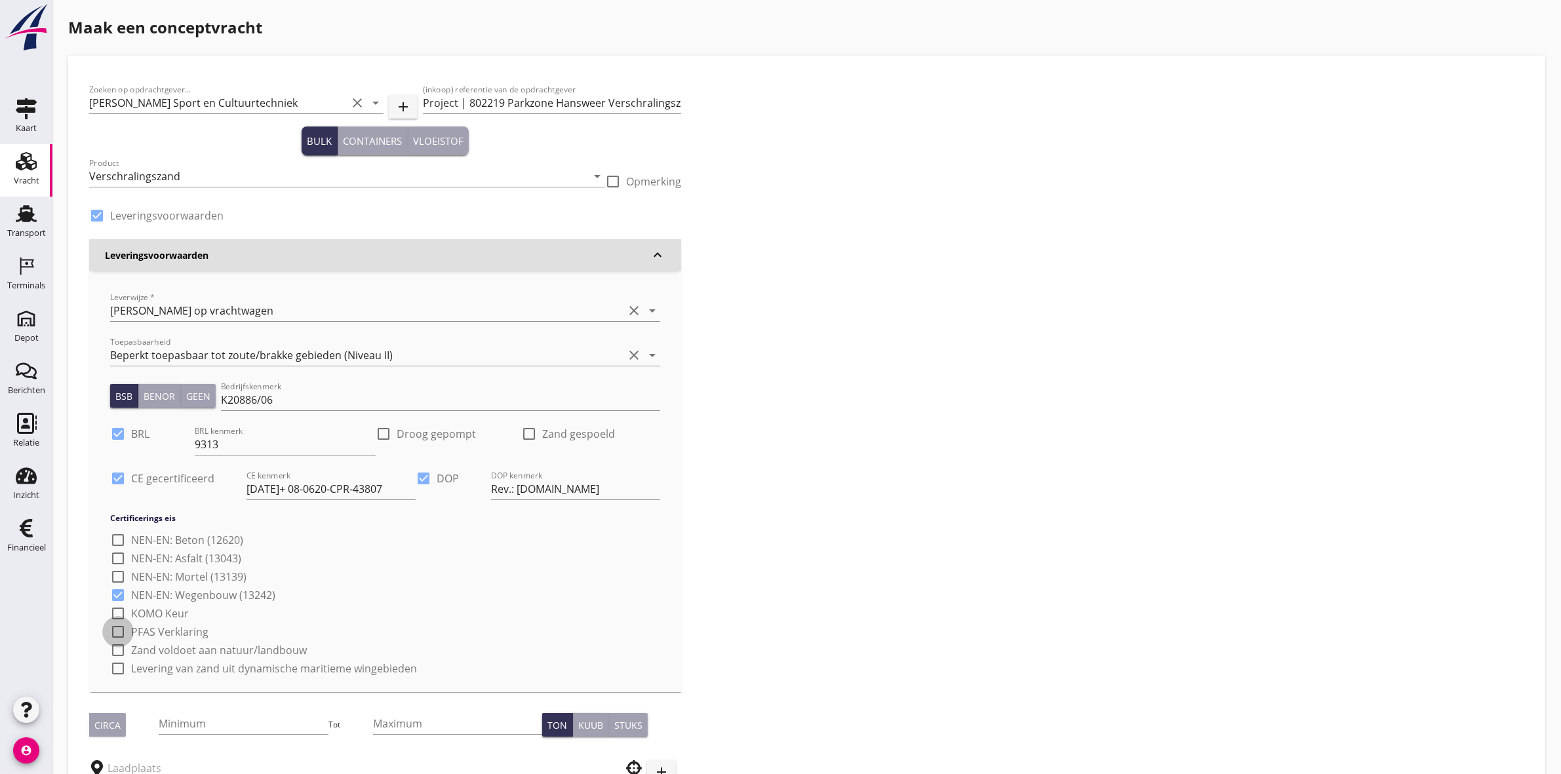
checkbox input "true"
click at [116, 650] on div at bounding box center [118, 650] width 22 height 22
checkbox input "true"
click at [116, 663] on div at bounding box center [118, 669] width 22 height 22
checkbox input "true"
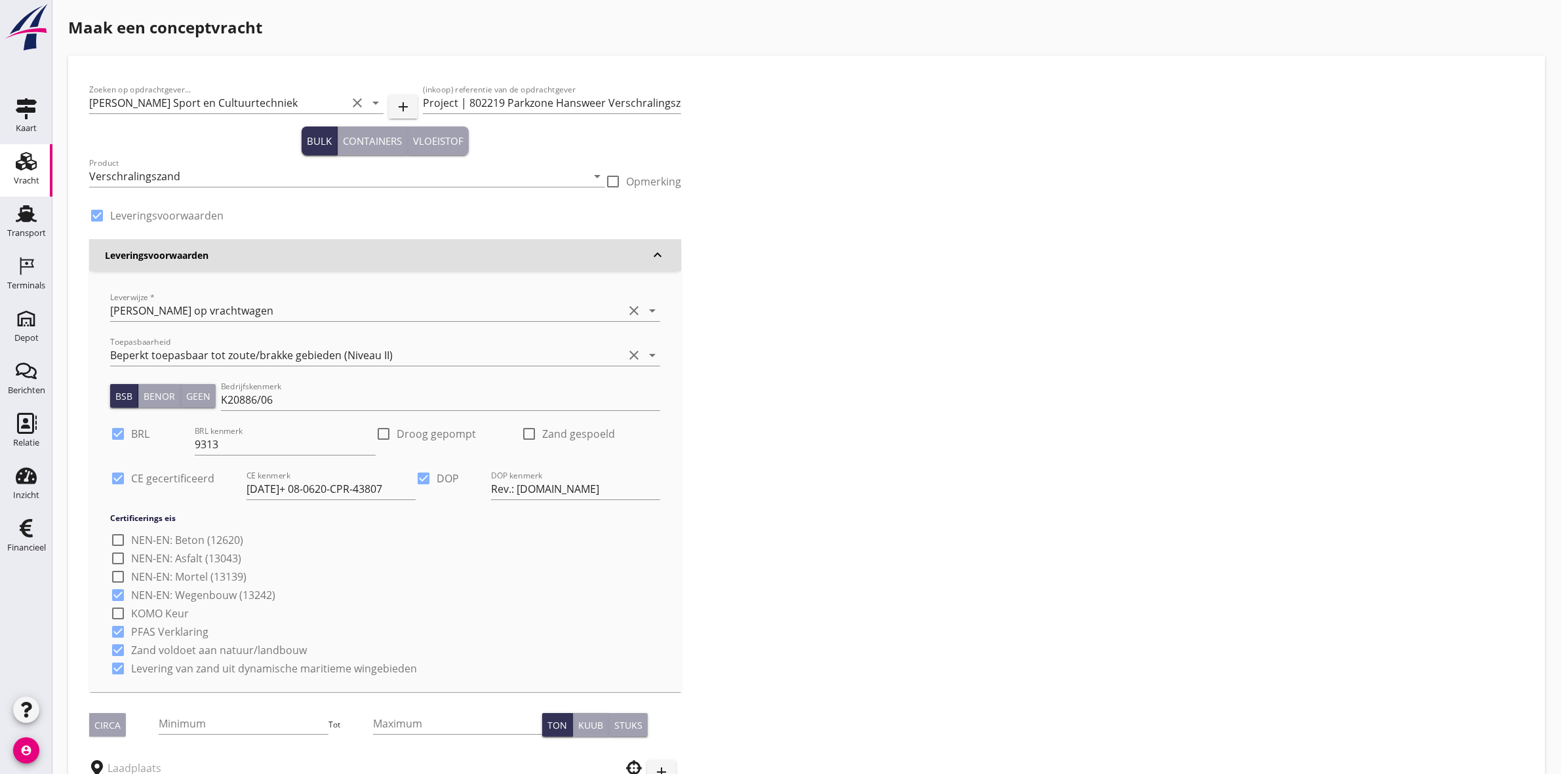
click at [922, 673] on div "Zoeken op opdrachtgever... Van Kessel Sport en Cultuurtechniek clear arrow_drop…" at bounding box center [807, 524] width 1446 height 895
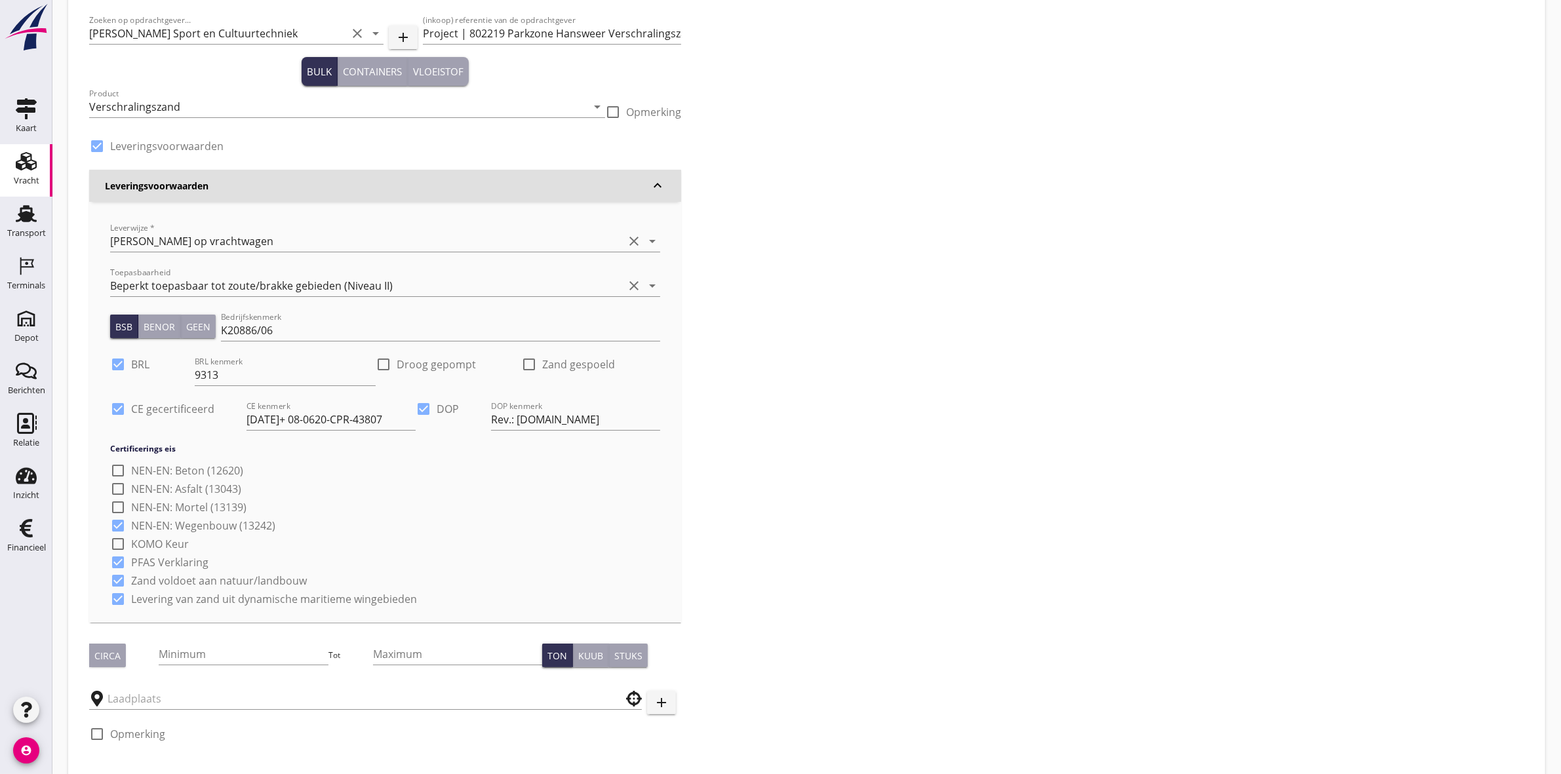
scroll to position [286, 0]
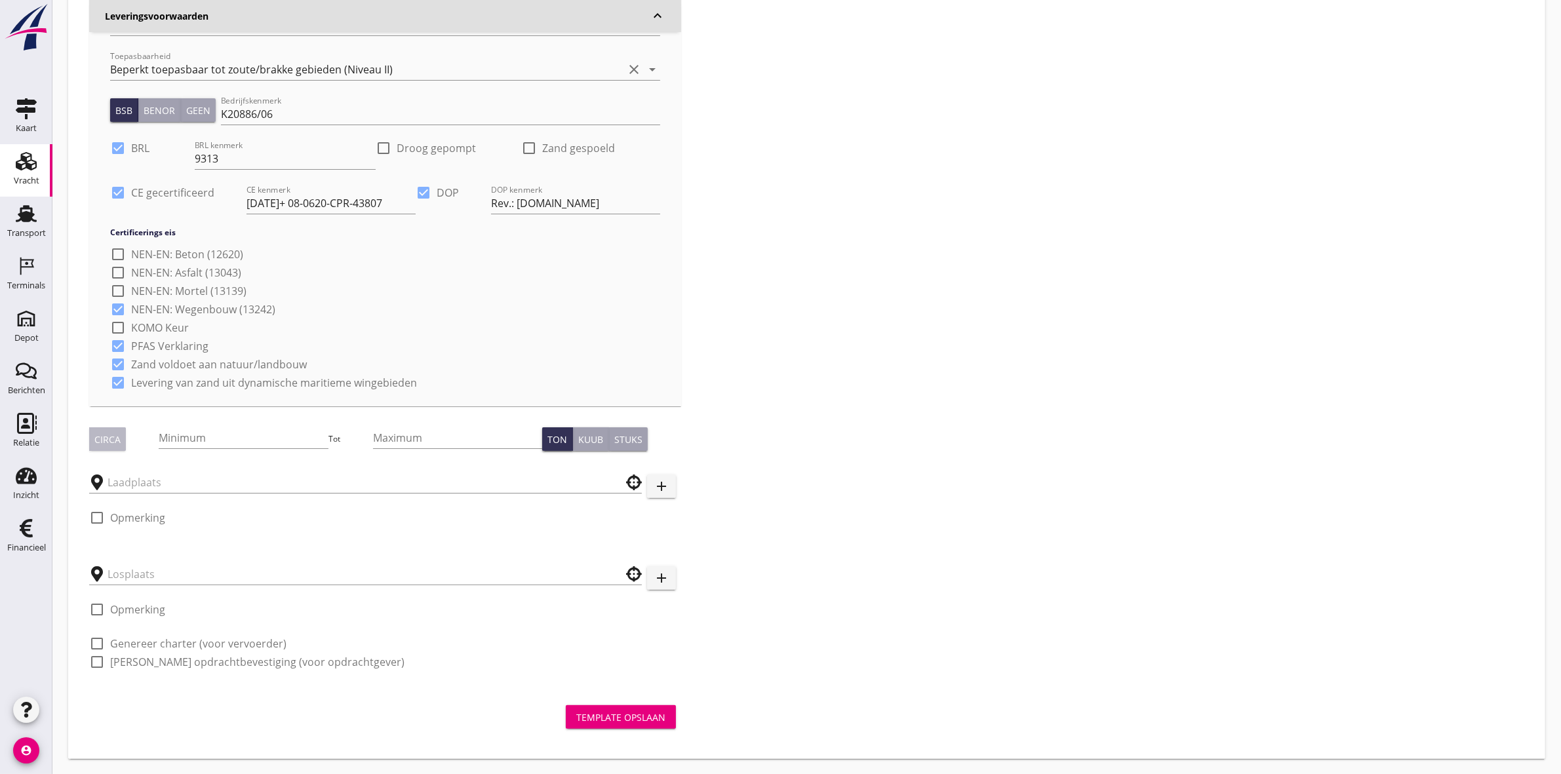
click at [109, 443] on div "Circa" at bounding box center [107, 440] width 26 height 14
click at [212, 430] on input "Minimum" at bounding box center [243, 437] width 169 height 21
click at [591, 439] on div "Kuub" at bounding box center [590, 440] width 25 height 14
drag, startPoint x: 220, startPoint y: 445, endPoint x: 132, endPoint y: 454, distance: 88.3
click at [132, 453] on div "Circa Minimum 420 Tot Maximum Ton Kuub Stuks" at bounding box center [385, 439] width 592 height 45
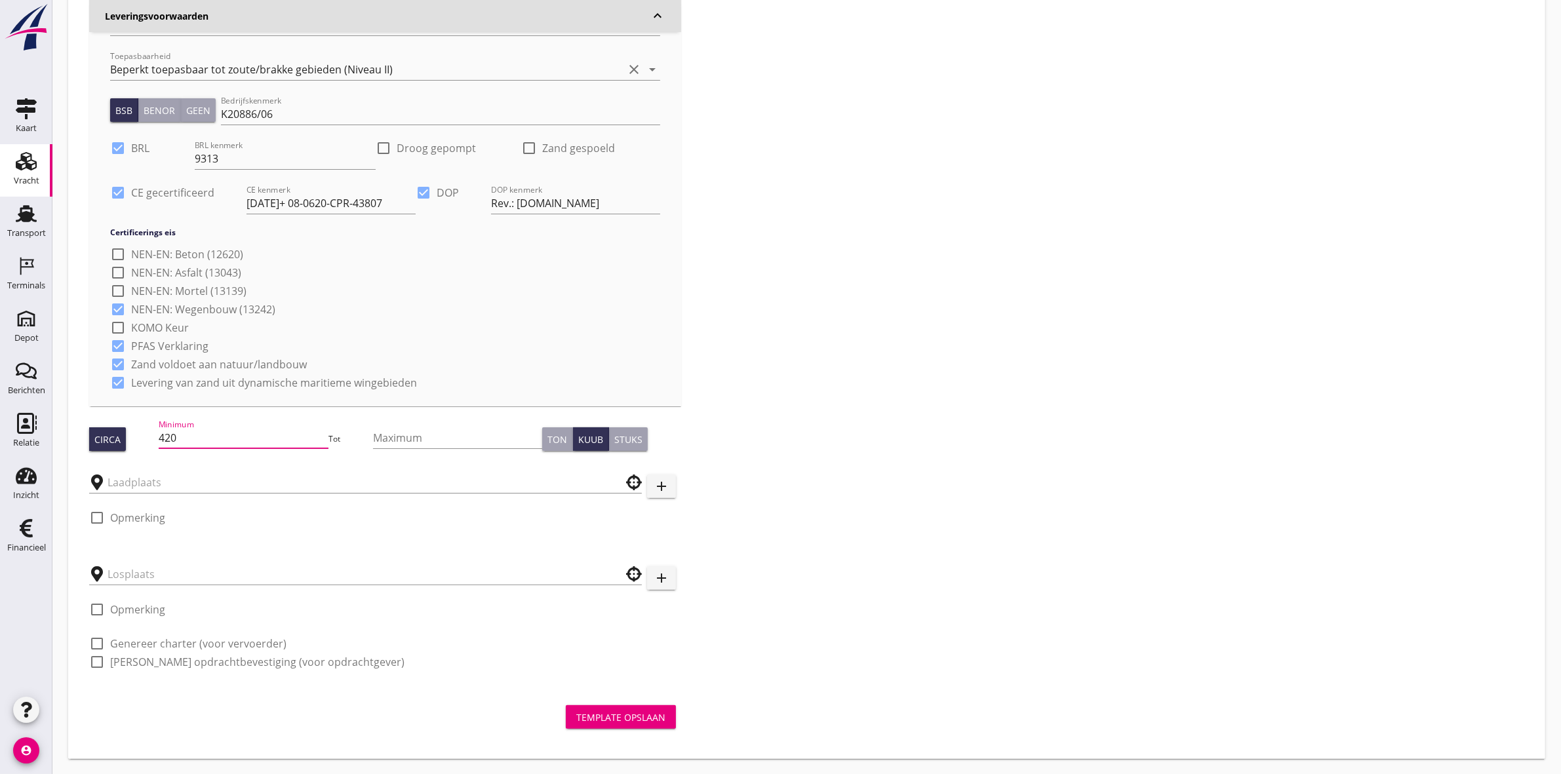
click at [237, 464] on div at bounding box center [365, 478] width 553 height 29
click at [414, 438] on input "Maximum" at bounding box center [457, 437] width 169 height 21
drag, startPoint x: 188, startPoint y: 437, endPoint x: 164, endPoint y: 450, distance: 27.6
click at [164, 450] on div "Minimum 420" at bounding box center [243, 444] width 169 height 34
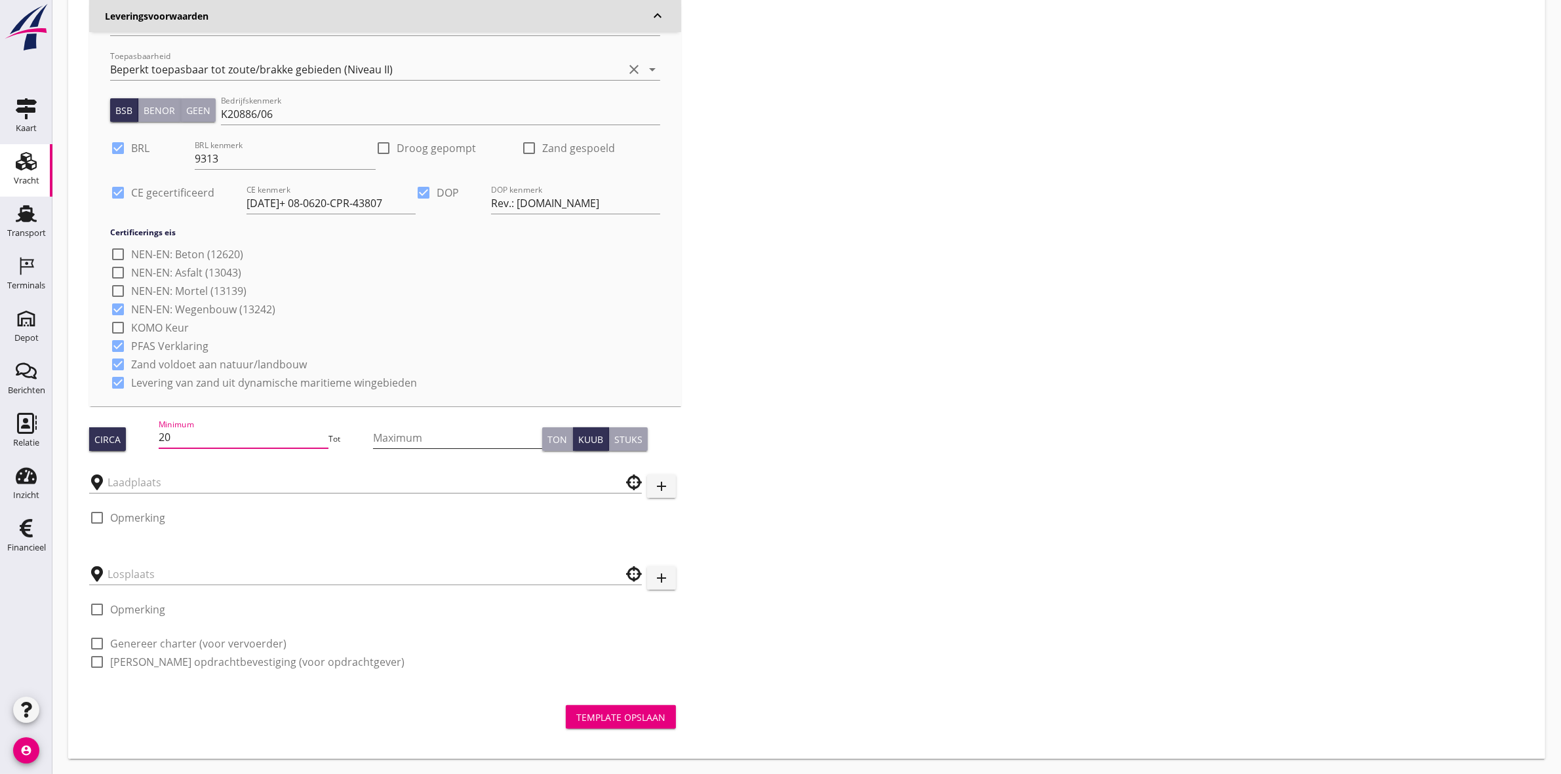
type input "20"
click at [502, 439] on input "Maximum" at bounding box center [457, 437] width 169 height 21
type input "420"
click at [703, 420] on div "Zoeken op opdrachtgever... Van Kessel Sport en Cultuurtechniek clear arrow_drop…" at bounding box center [807, 238] width 1446 height 895
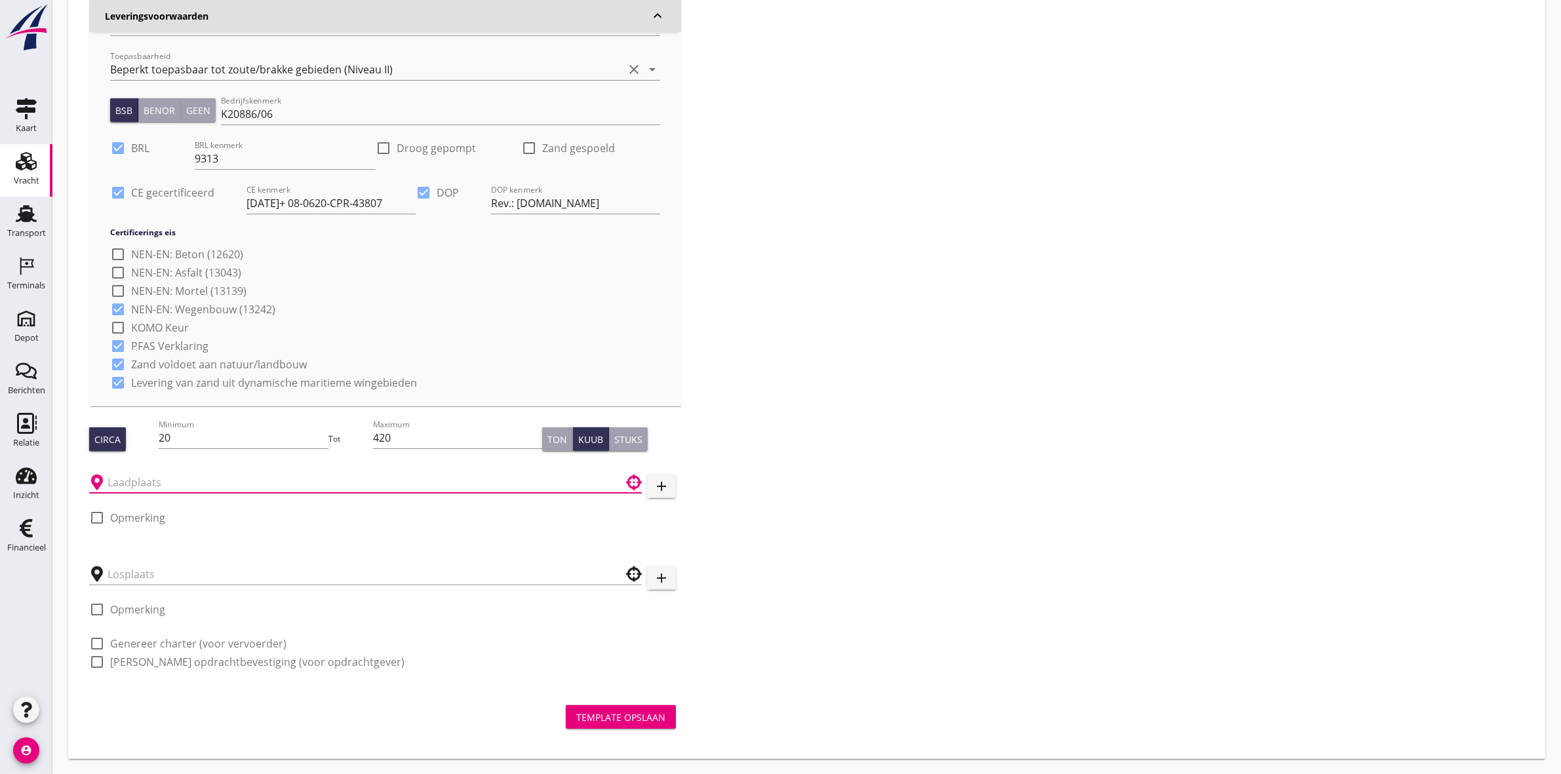
click at [172, 473] on input "text" at bounding box center [357, 482] width 498 height 21
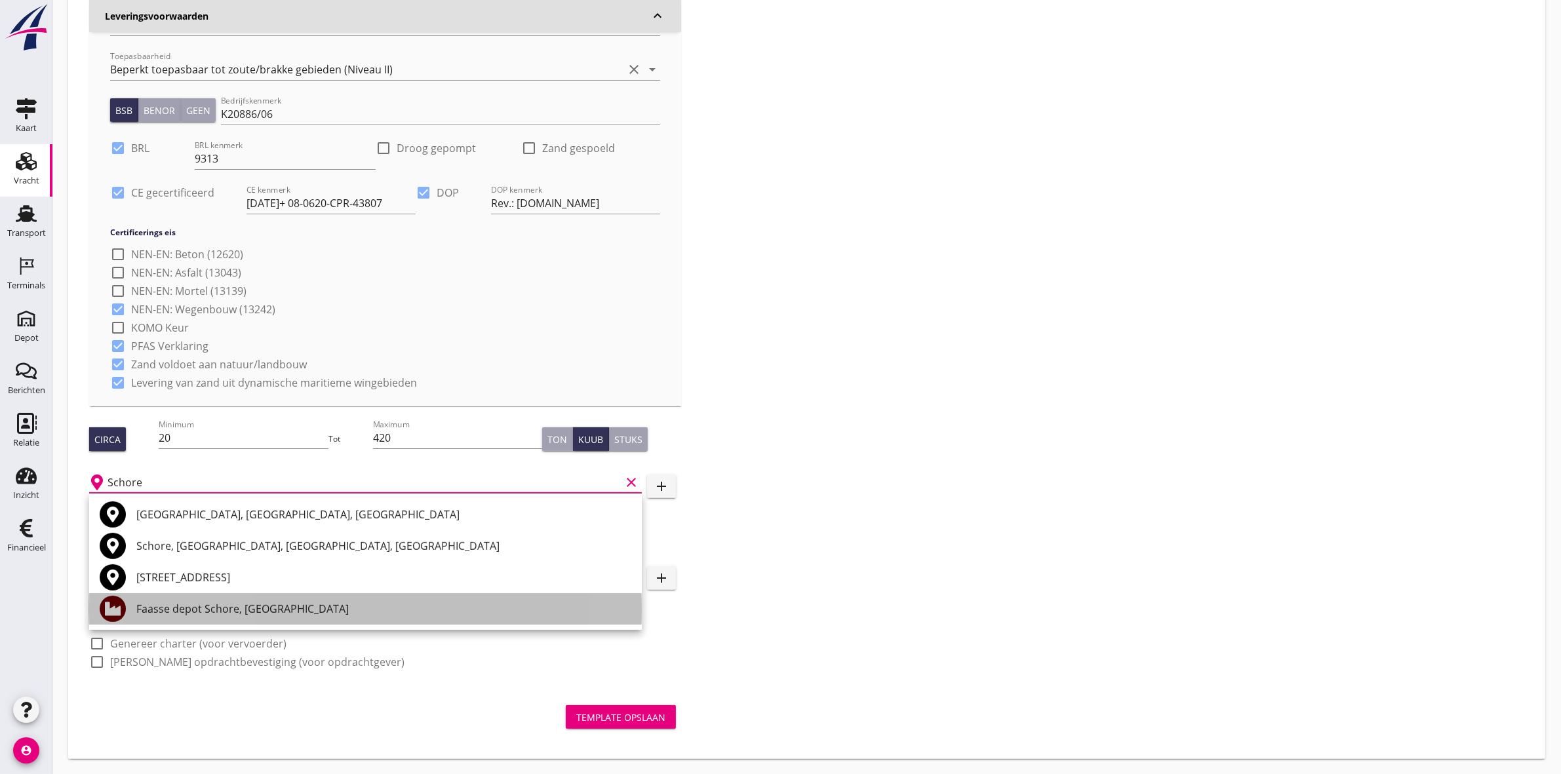
click at [270, 608] on div "Faasse depot Schore, [GEOGRAPHIC_DATA]" at bounding box center [383, 609] width 495 height 16
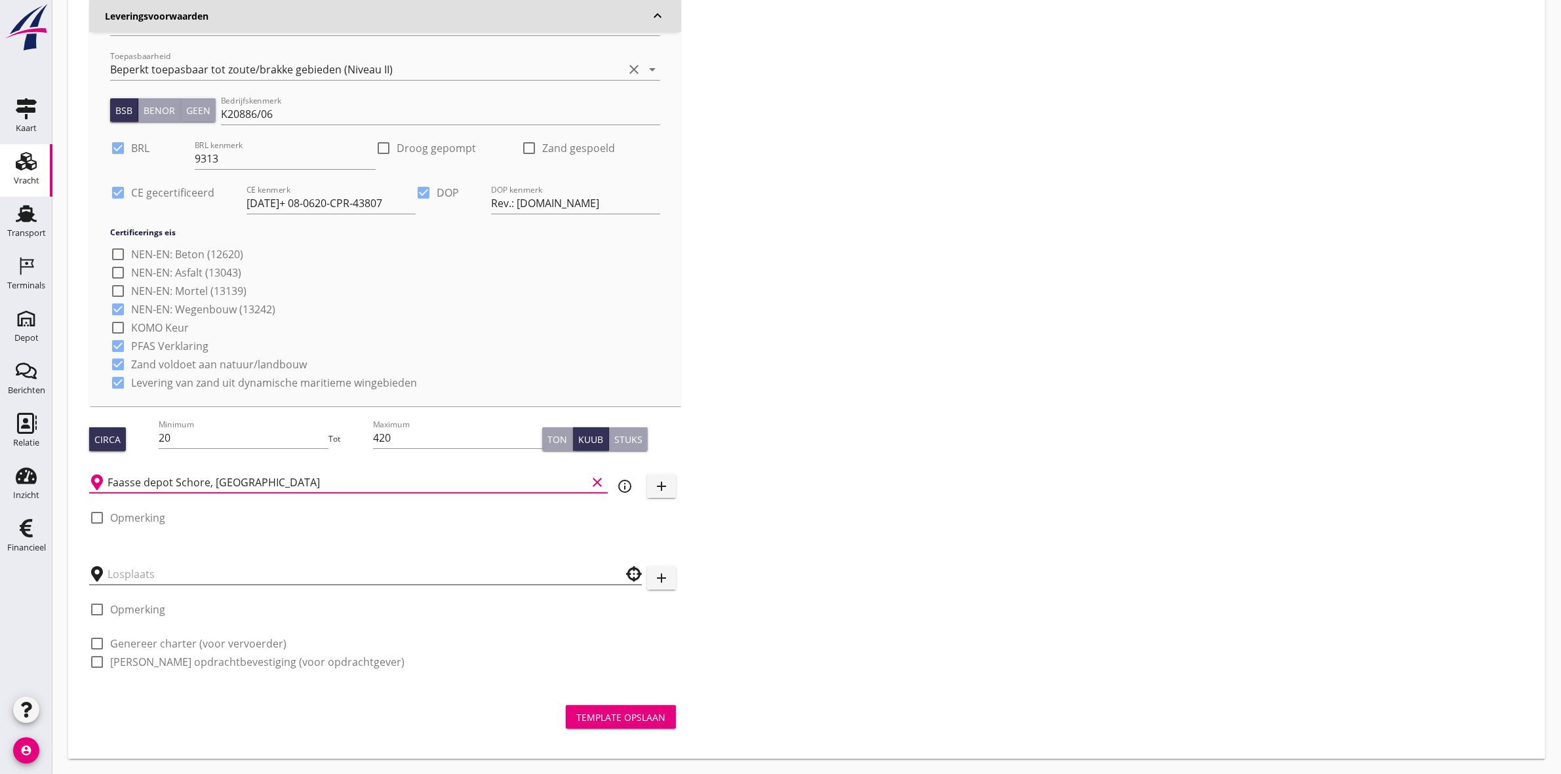
type input "Faasse depot Schore, [GEOGRAPHIC_DATA]"
click at [170, 568] on input "text" at bounding box center [357, 574] width 498 height 21
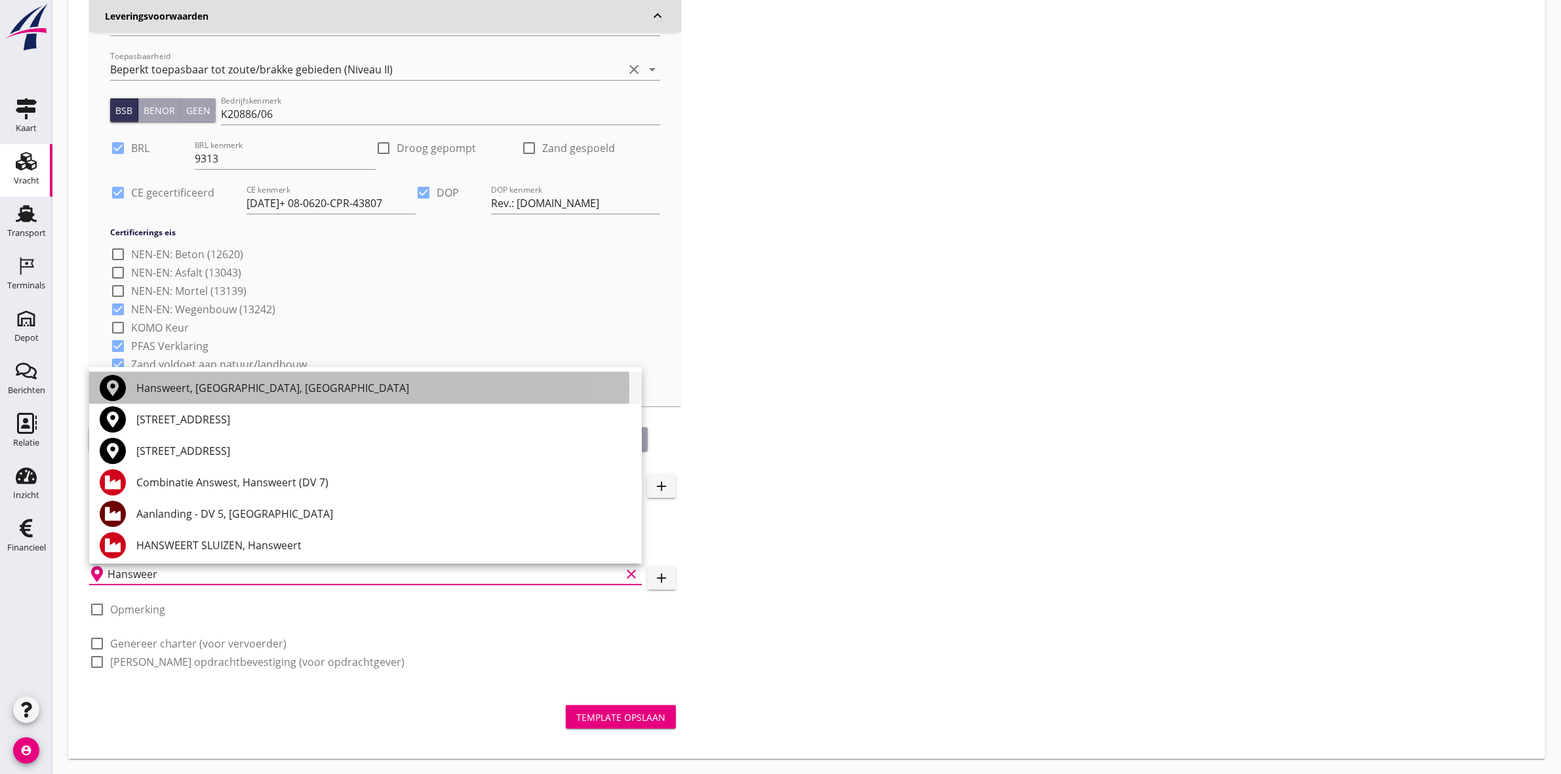
click at [319, 388] on div "Hansweert, Zeeland, Netherlands" at bounding box center [383, 388] width 495 height 16
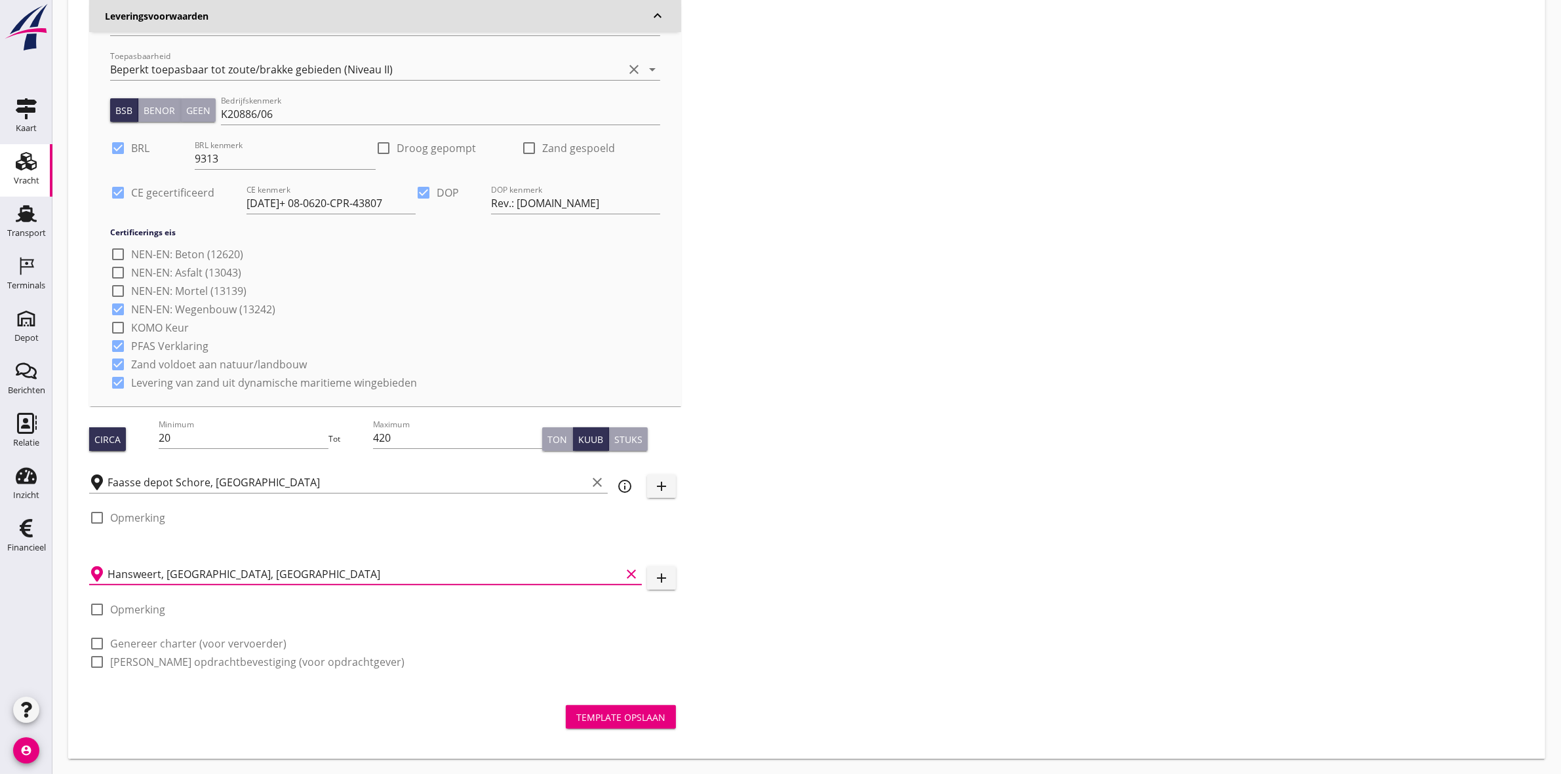
type input "Hansweert, Zeeland, Netherlands"
click at [1082, 472] on div "Zoeken op opdrachtgever... Van Kessel Sport en Cultuurtechniek clear arrow_drop…" at bounding box center [807, 238] width 1446 height 895
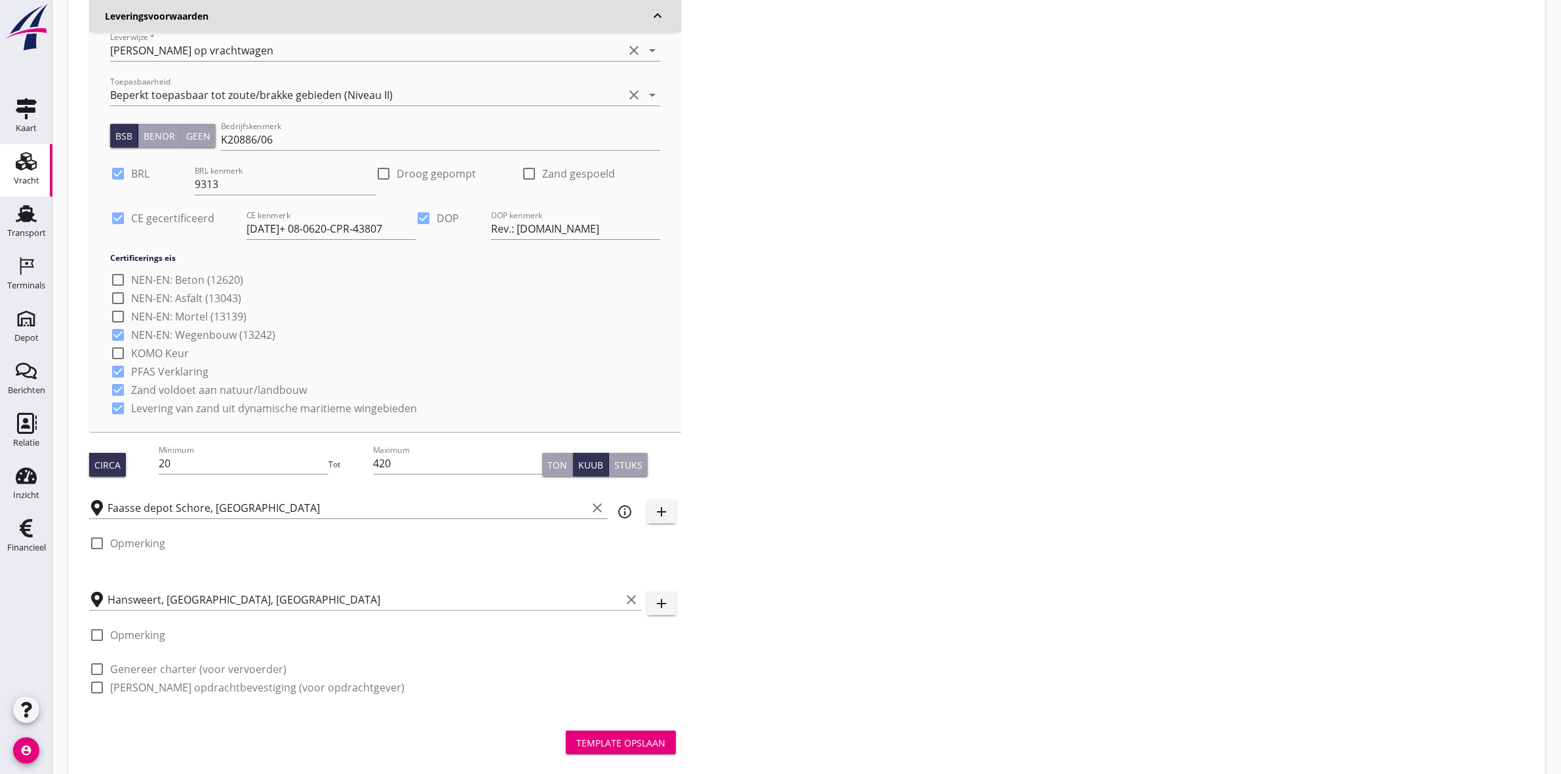
scroll to position [286, 0]
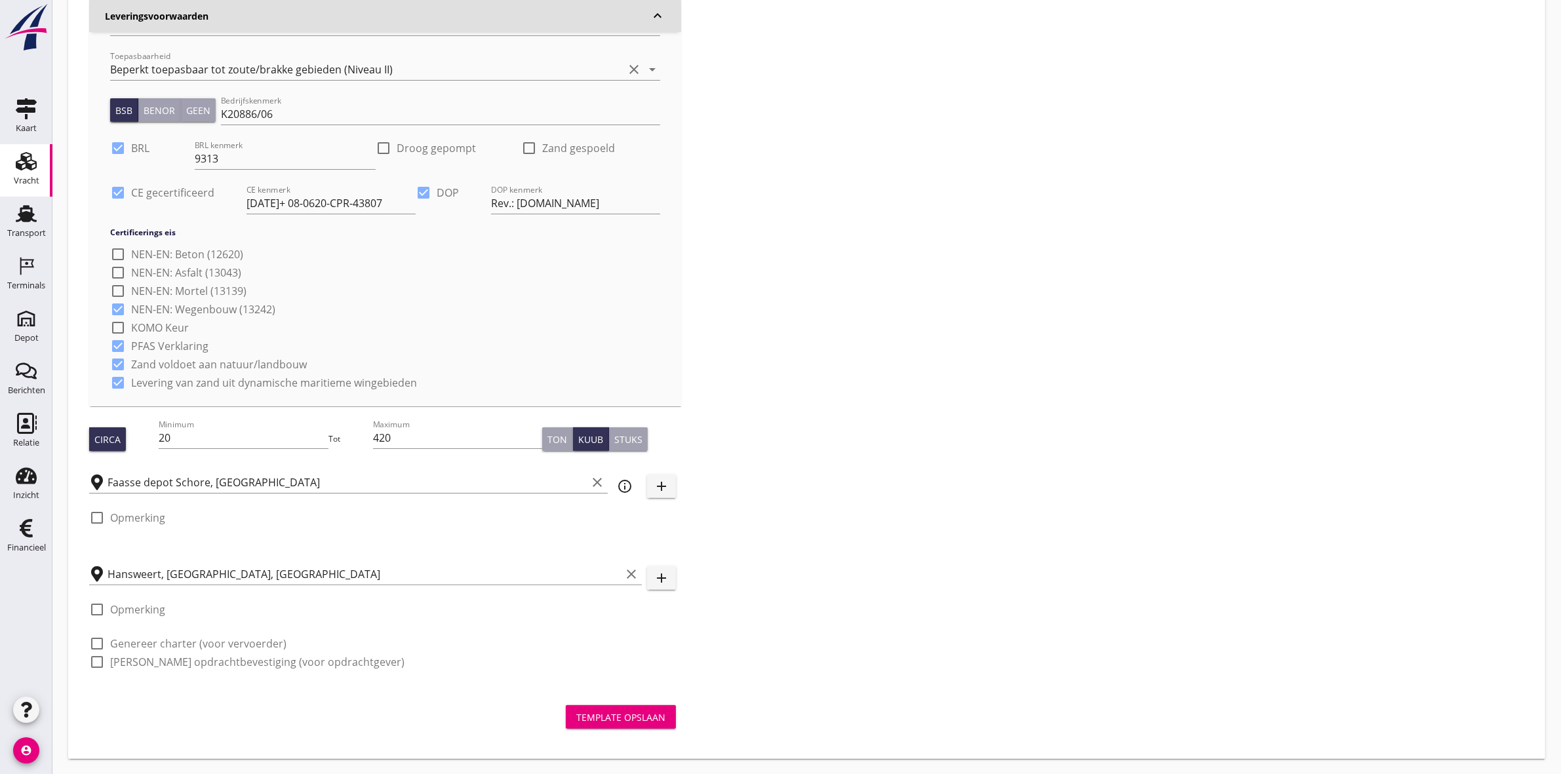
click at [290, 661] on label "[PERSON_NAME] opdrachtbevestiging (voor opdrachtgever)" at bounding box center [257, 662] width 294 height 13
checkbox input "true"
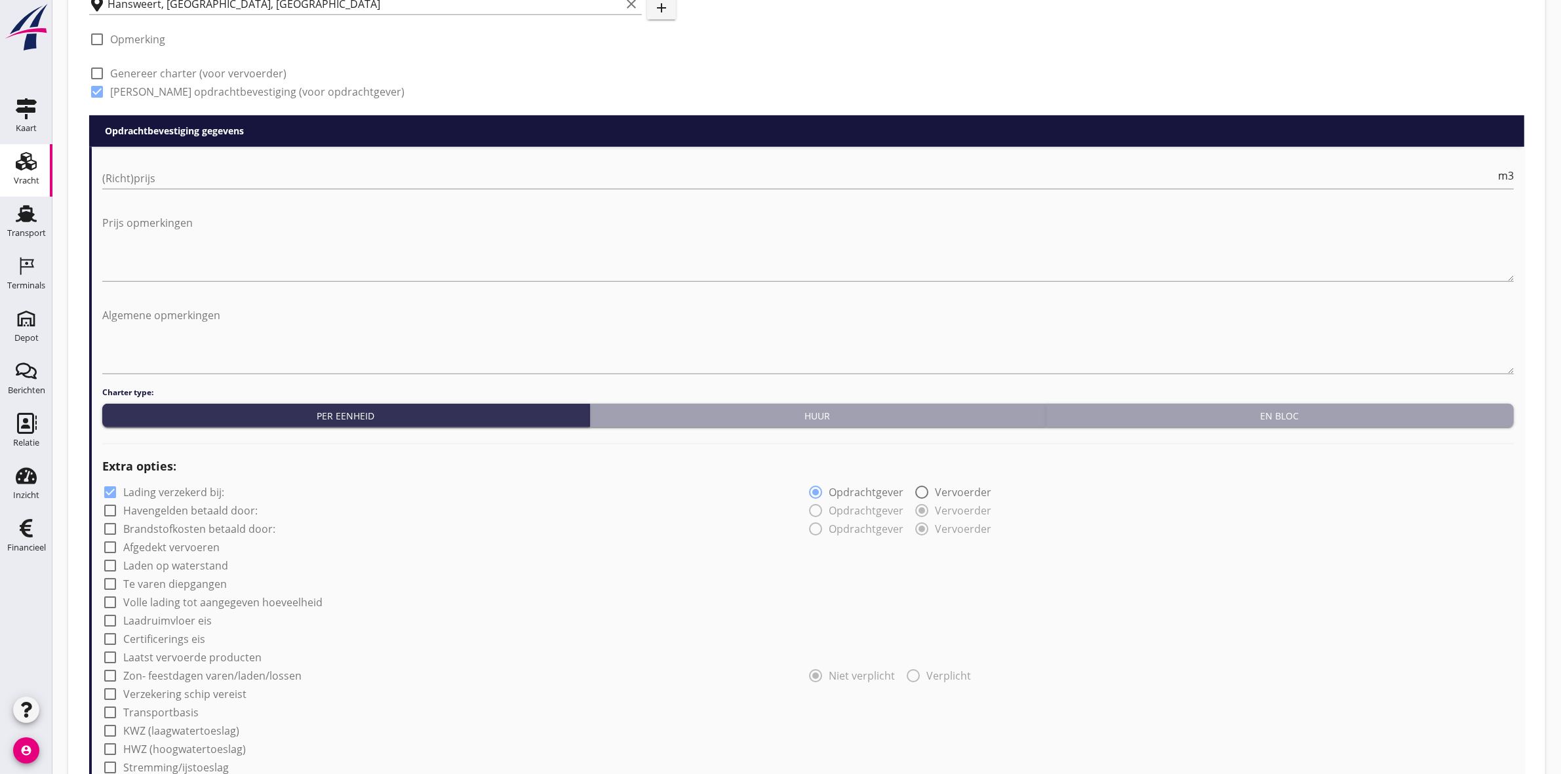
scroll to position [860, 0]
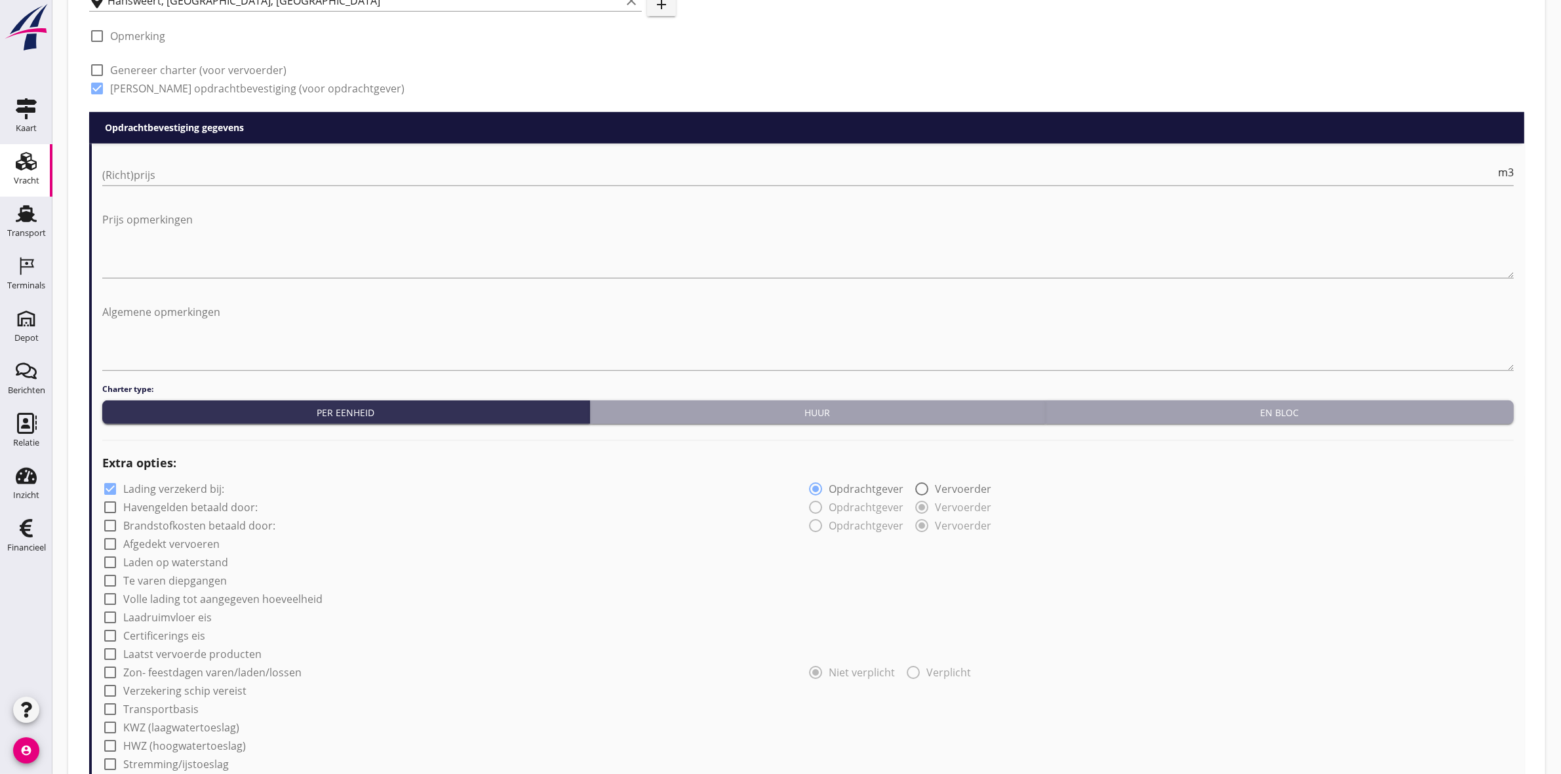
click at [161, 496] on div "check_box Lading verzekerd bij:" at bounding box center [163, 489] width 122 height 16
click at [136, 490] on label "Lading verzekerd bij:" at bounding box center [173, 489] width 101 height 13
checkbox input "false"
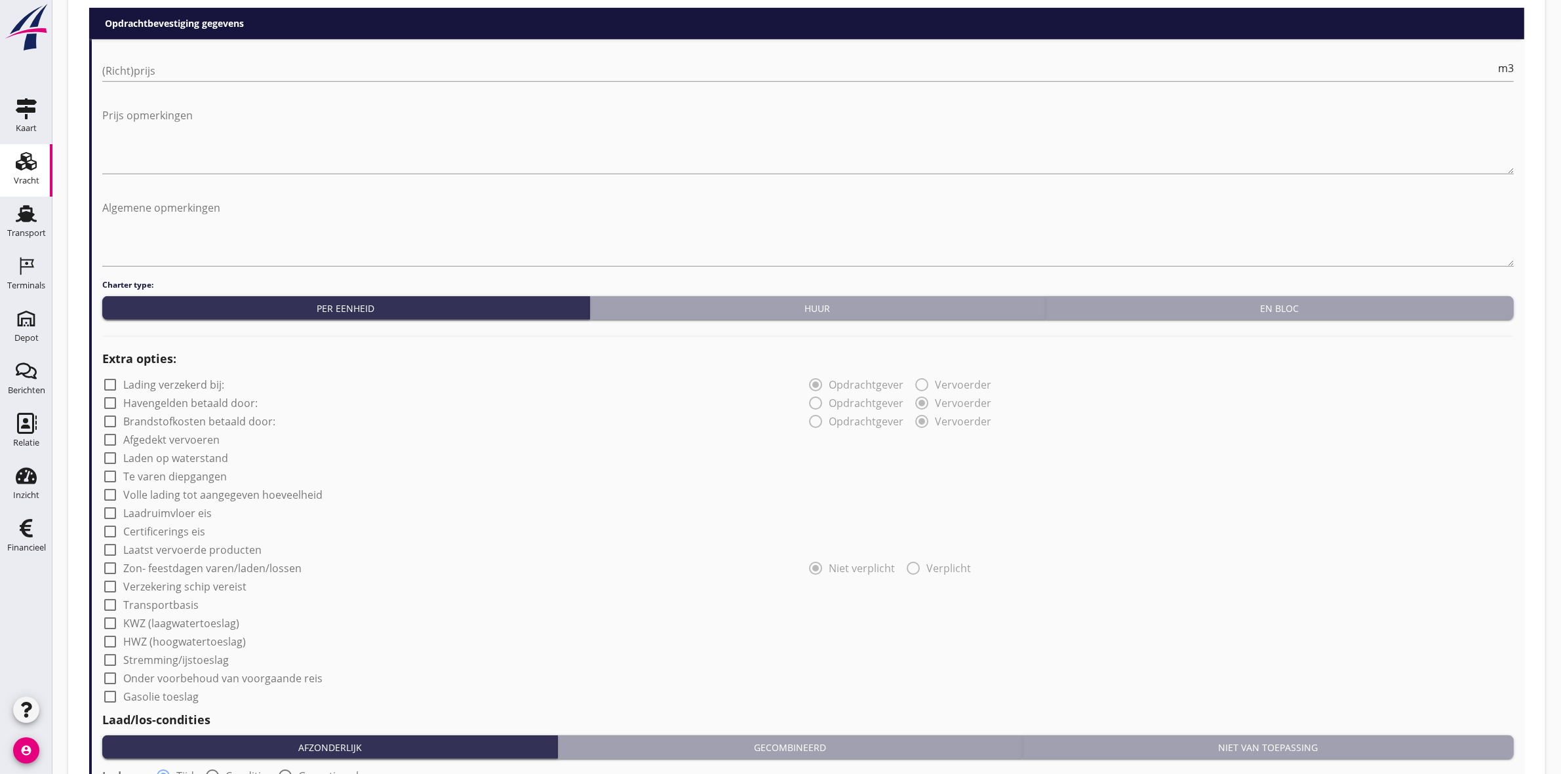
scroll to position [1187, 0]
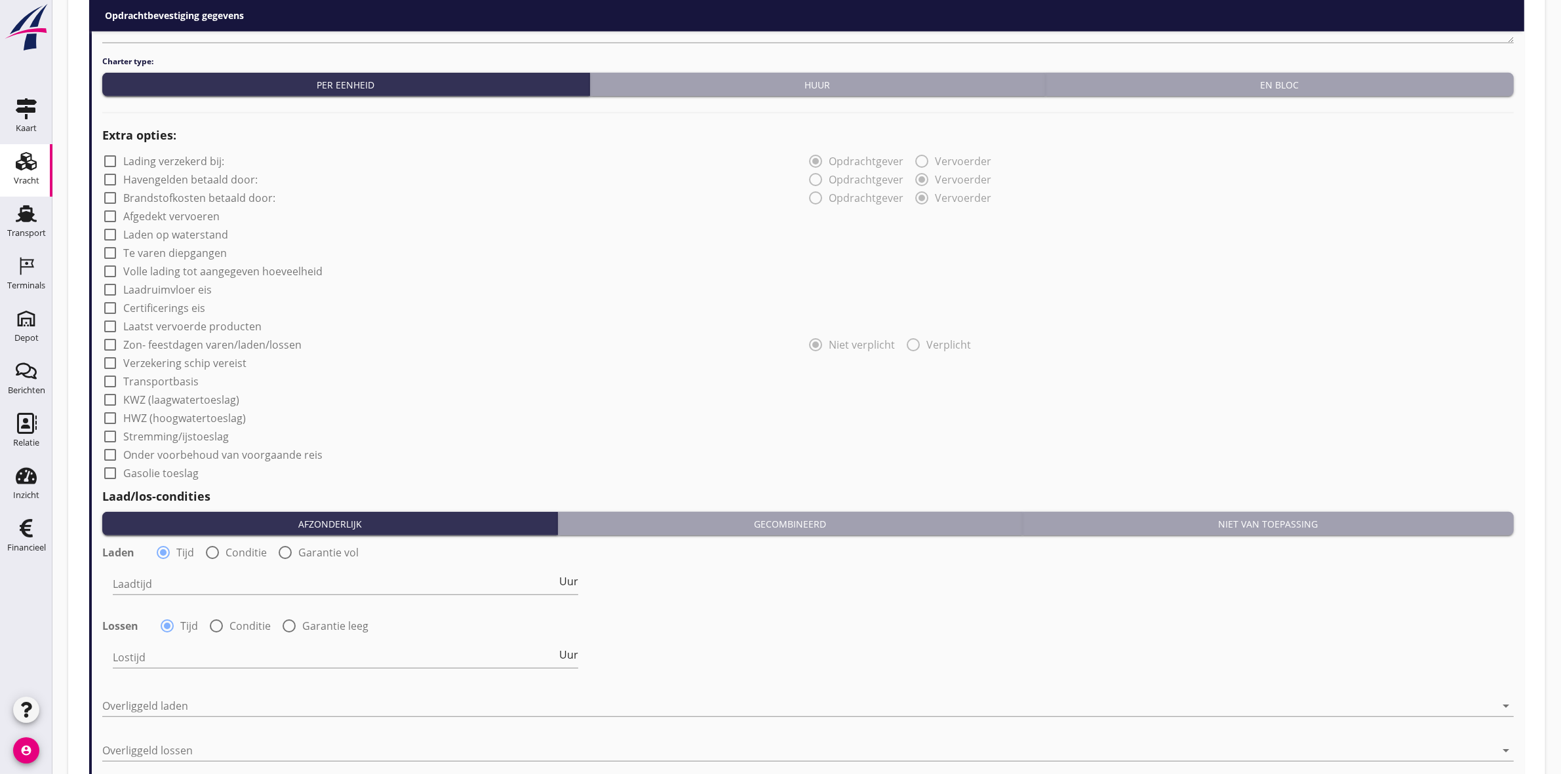
click at [1206, 522] on div "Niet van toepassing" at bounding box center [1268, 524] width 481 height 14
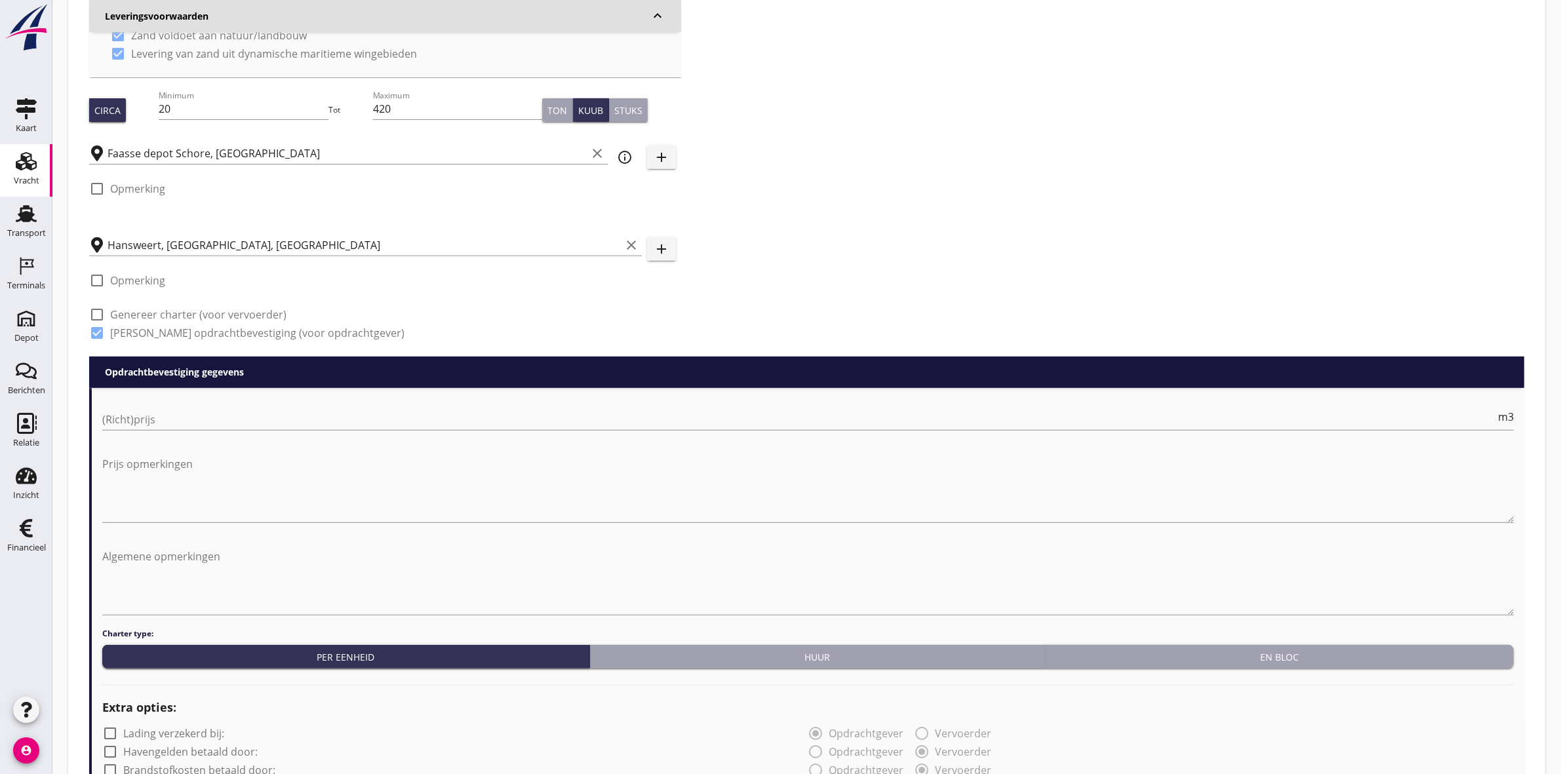
scroll to position [614, 0]
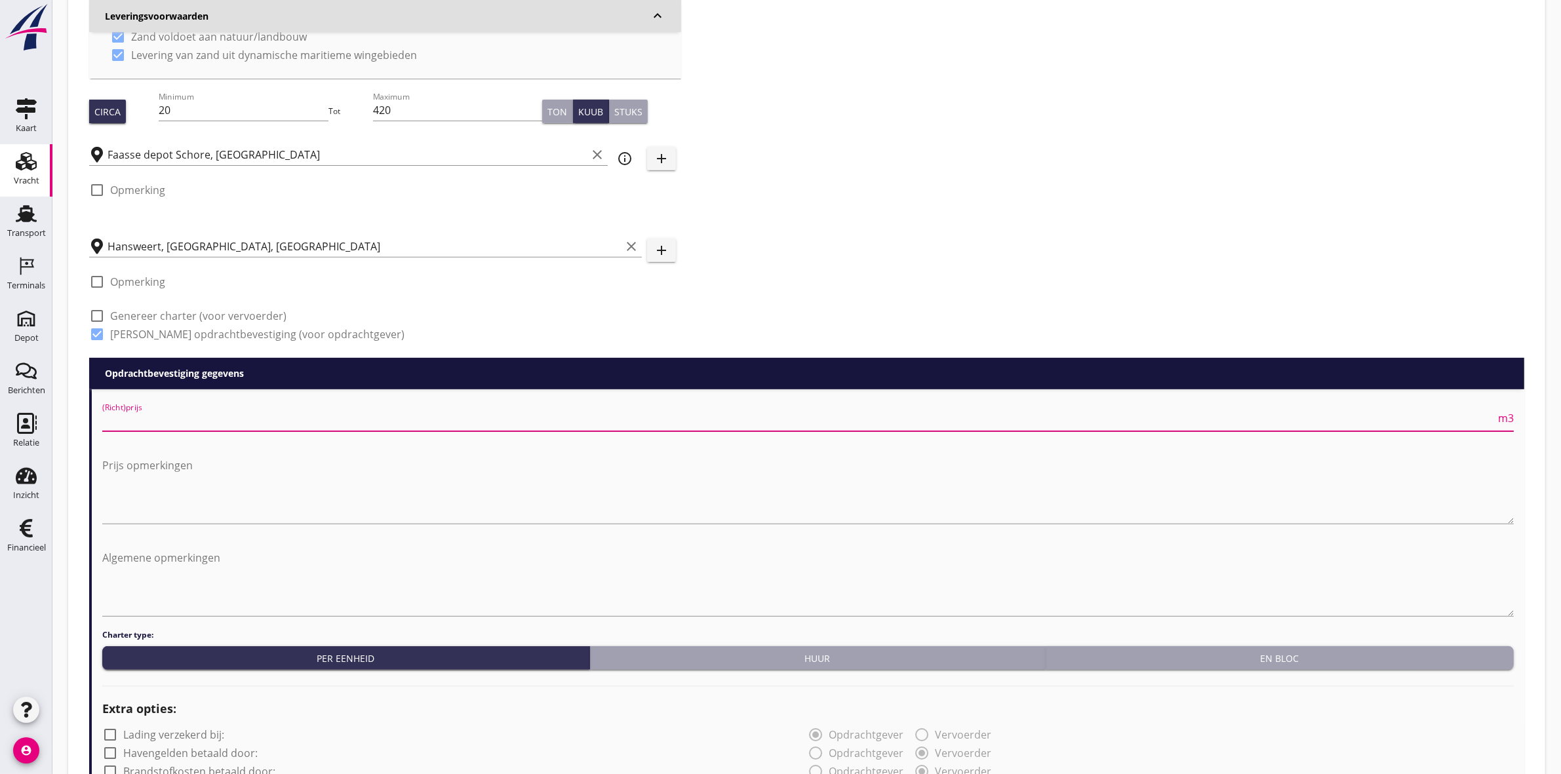
click at [464, 420] on input "(Richt)prijs" at bounding box center [798, 420] width 1393 height 21
type input "15.25"
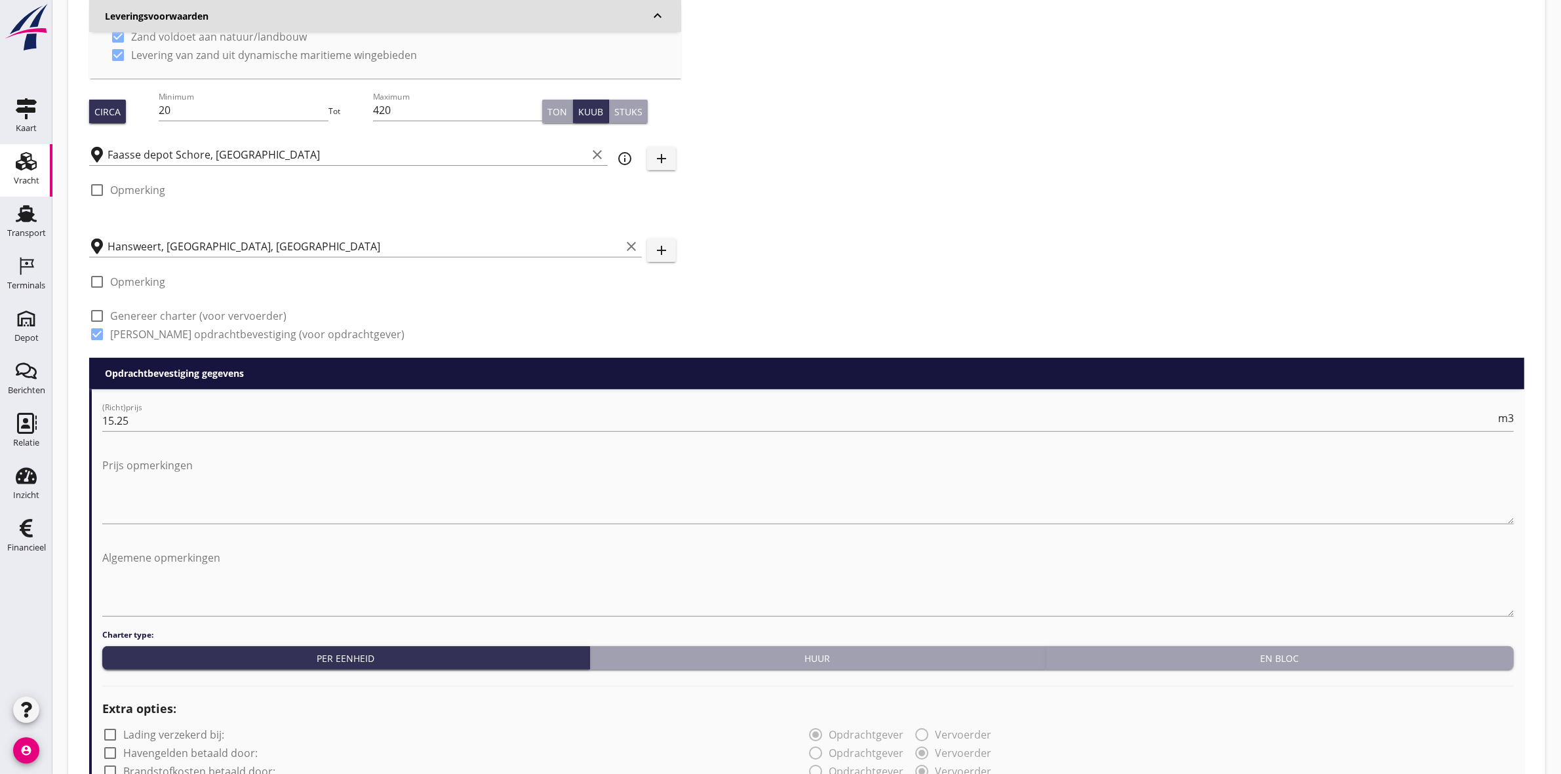
click at [74, 543] on div "Zoeken op opdrachtgever... Van Kessel Sport en Cultuurtechniek clear arrow_drop…" at bounding box center [806, 461] width 1477 height 2038
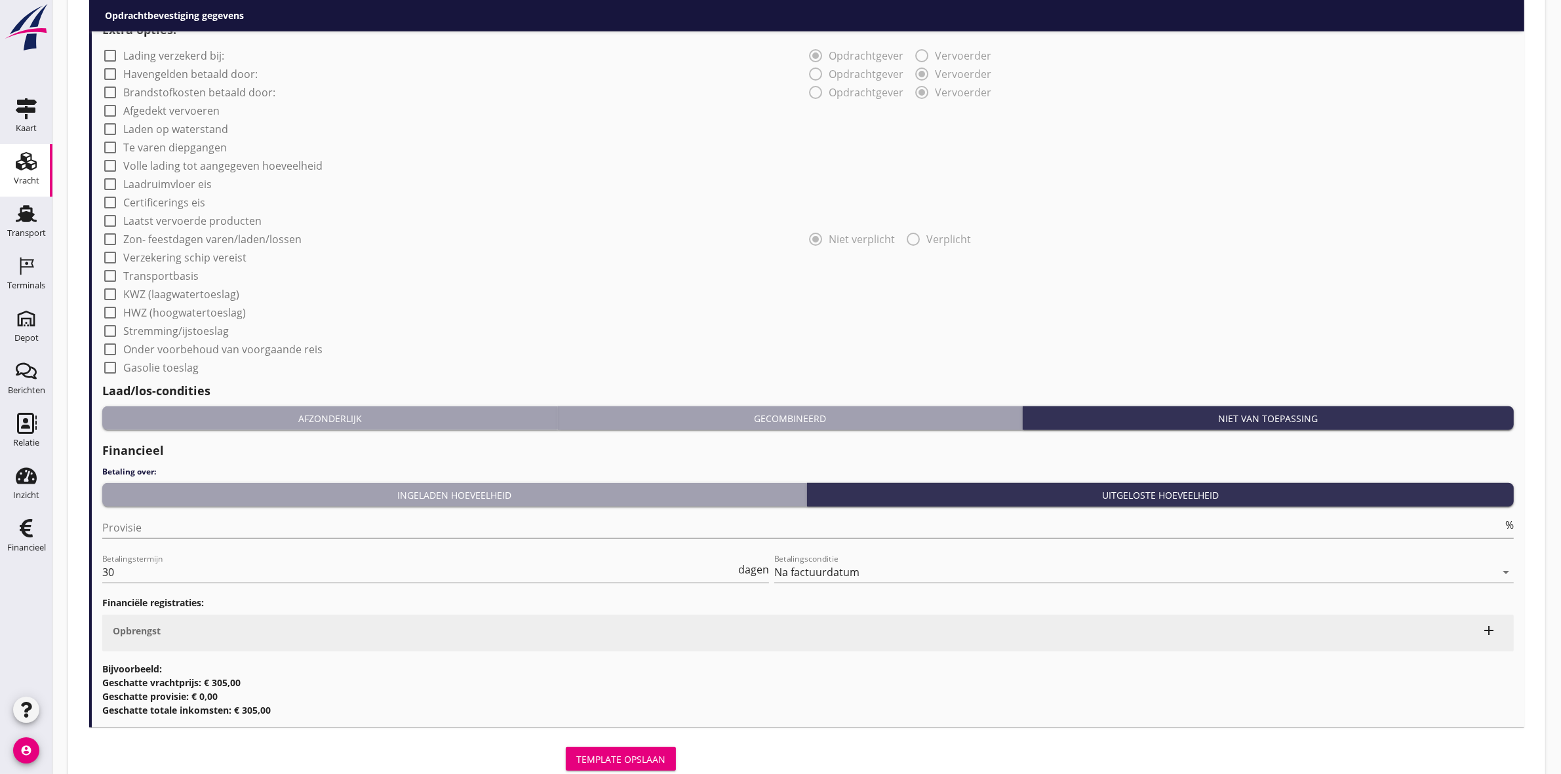
scroll to position [1335, 0]
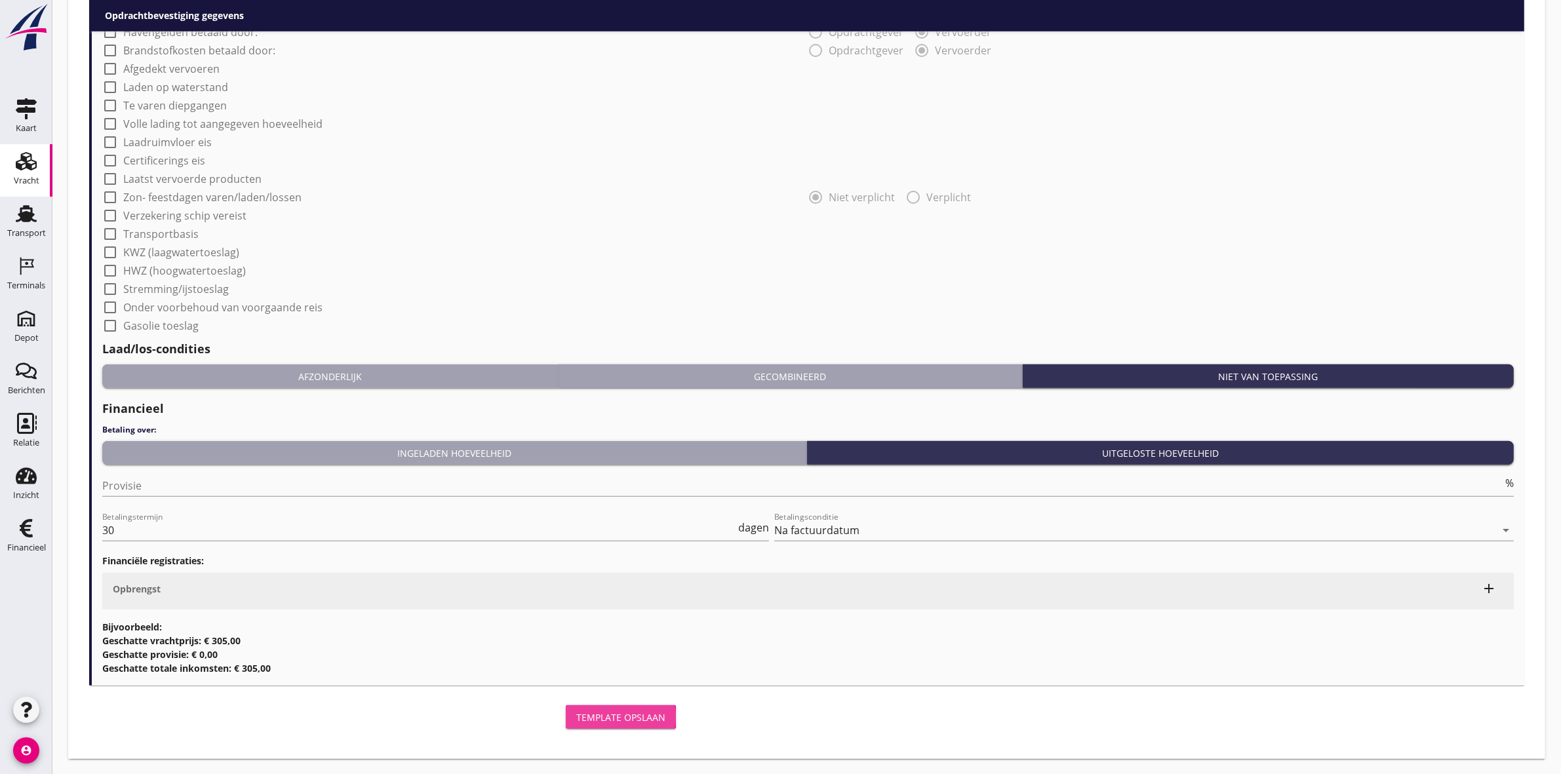
click at [618, 718] on div "Template opslaan" at bounding box center [620, 718] width 89 height 14
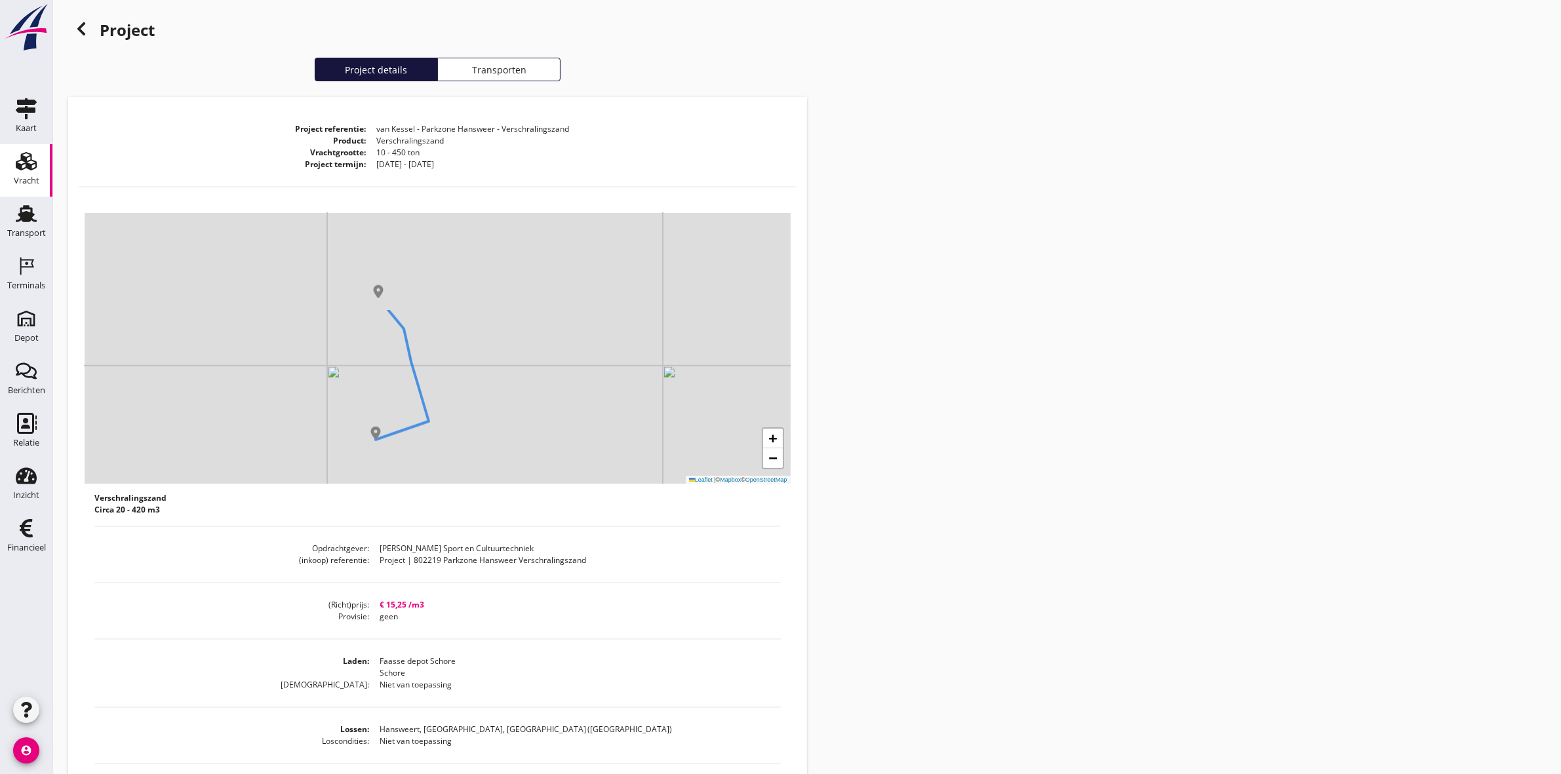
drag, startPoint x: 606, startPoint y: 256, endPoint x: 623, endPoint y: 380, distance: 125.6
click at [621, 384] on div "+ − Leaflet | © Mapbox © OpenStreetMap" at bounding box center [438, 348] width 706 height 271
